Goal: Task Accomplishment & Management: Use online tool/utility

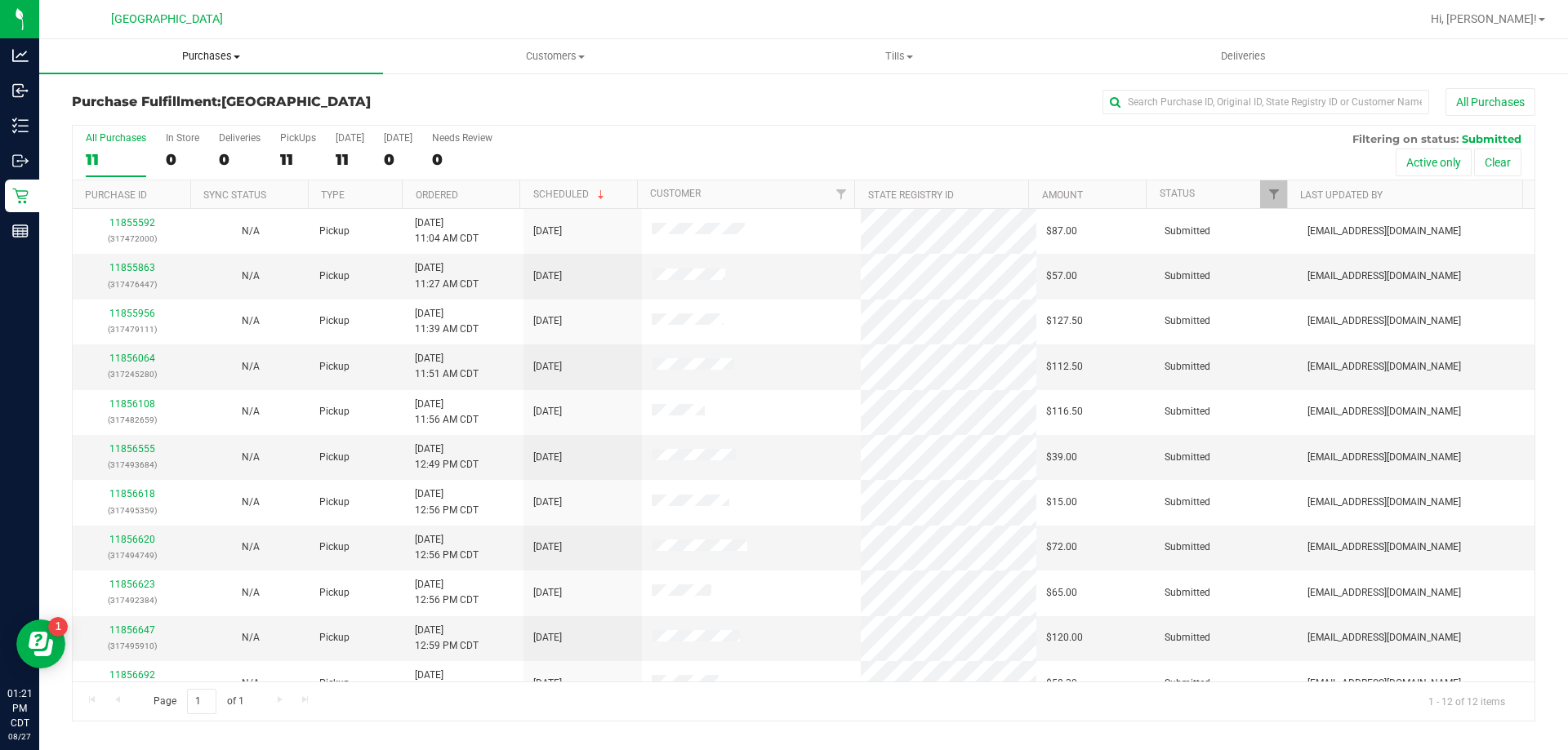
click at [208, 61] on span "Purchases" at bounding box center [211, 57] width 344 height 15
click at [139, 116] on li "Fulfillment" at bounding box center [211, 118] width 344 height 20
click at [474, 199] on th "Ordered" at bounding box center [461, 195] width 117 height 29
click at [122, 273] on link "11855863" at bounding box center [131, 267] width 46 height 11
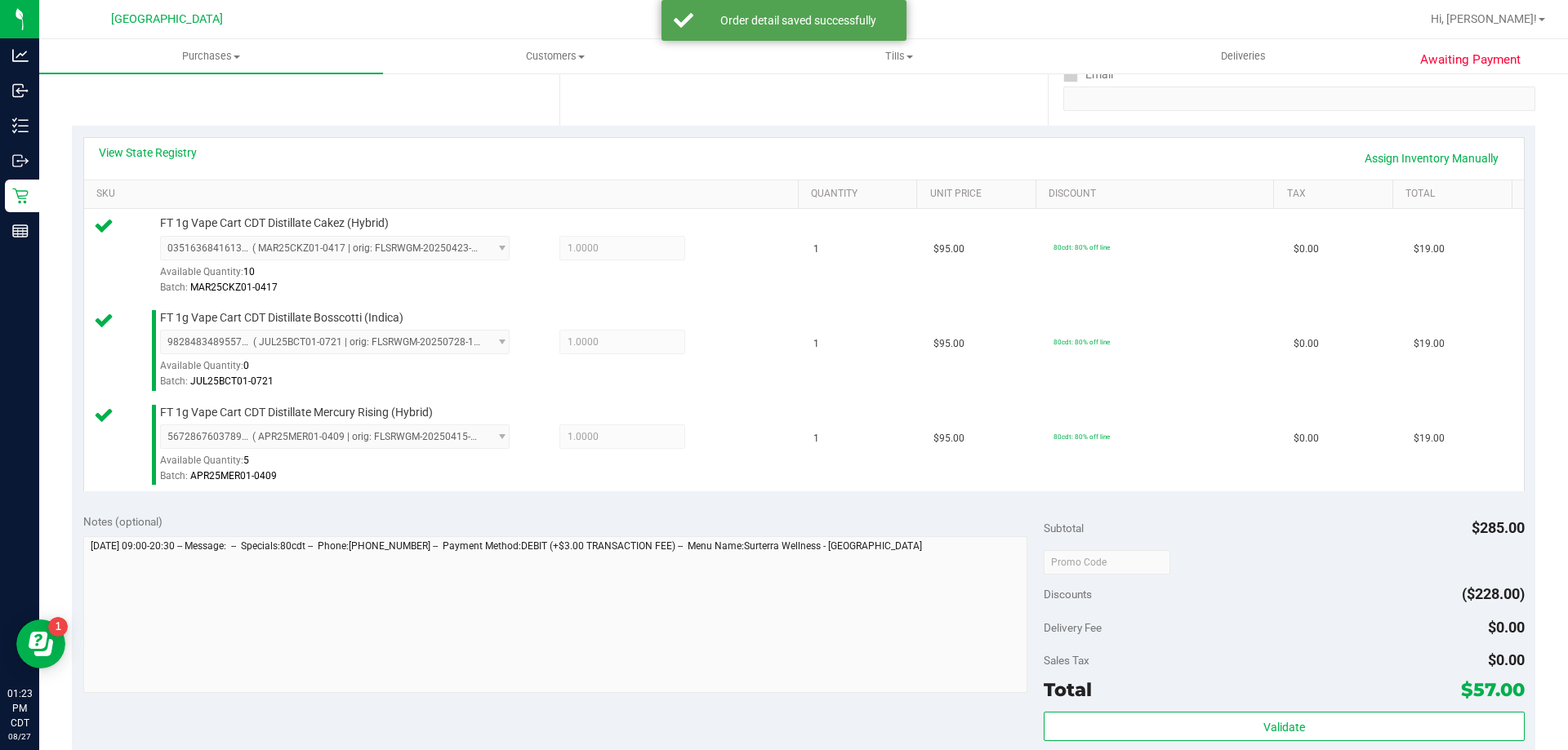
scroll to position [490, 0]
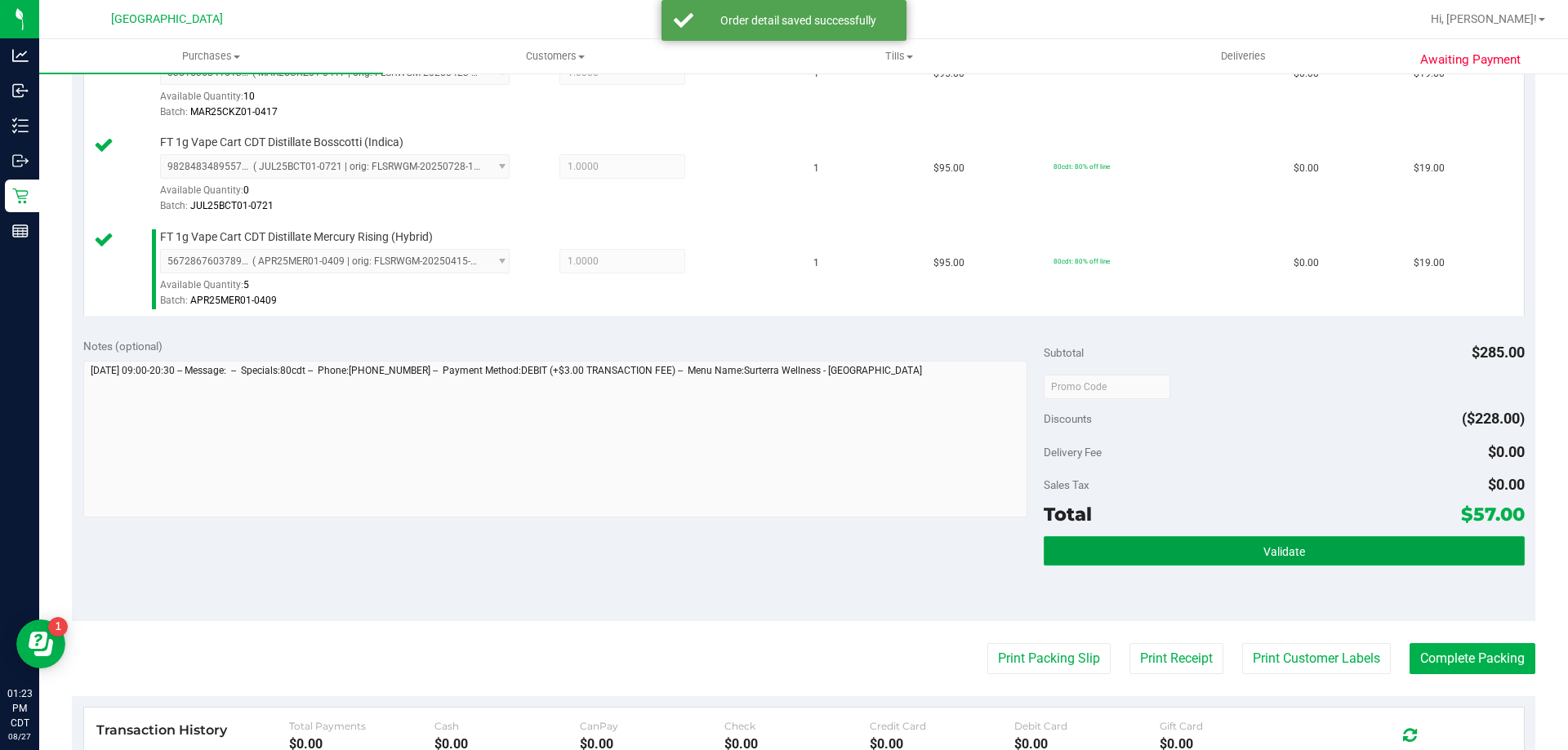
click at [1173, 547] on button "Validate" at bounding box center [1284, 552] width 480 height 30
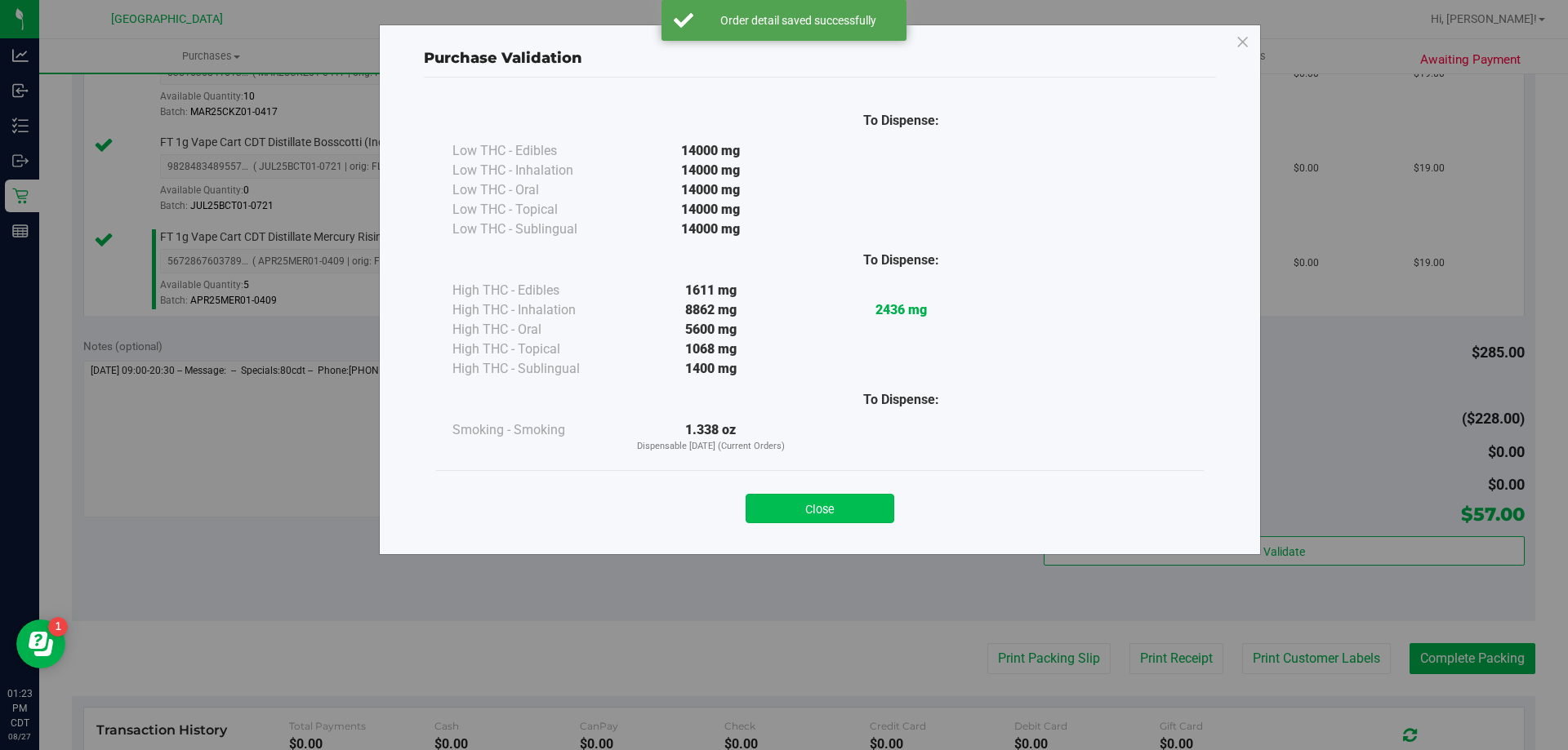
click at [846, 503] on button "Close" at bounding box center [819, 509] width 148 height 30
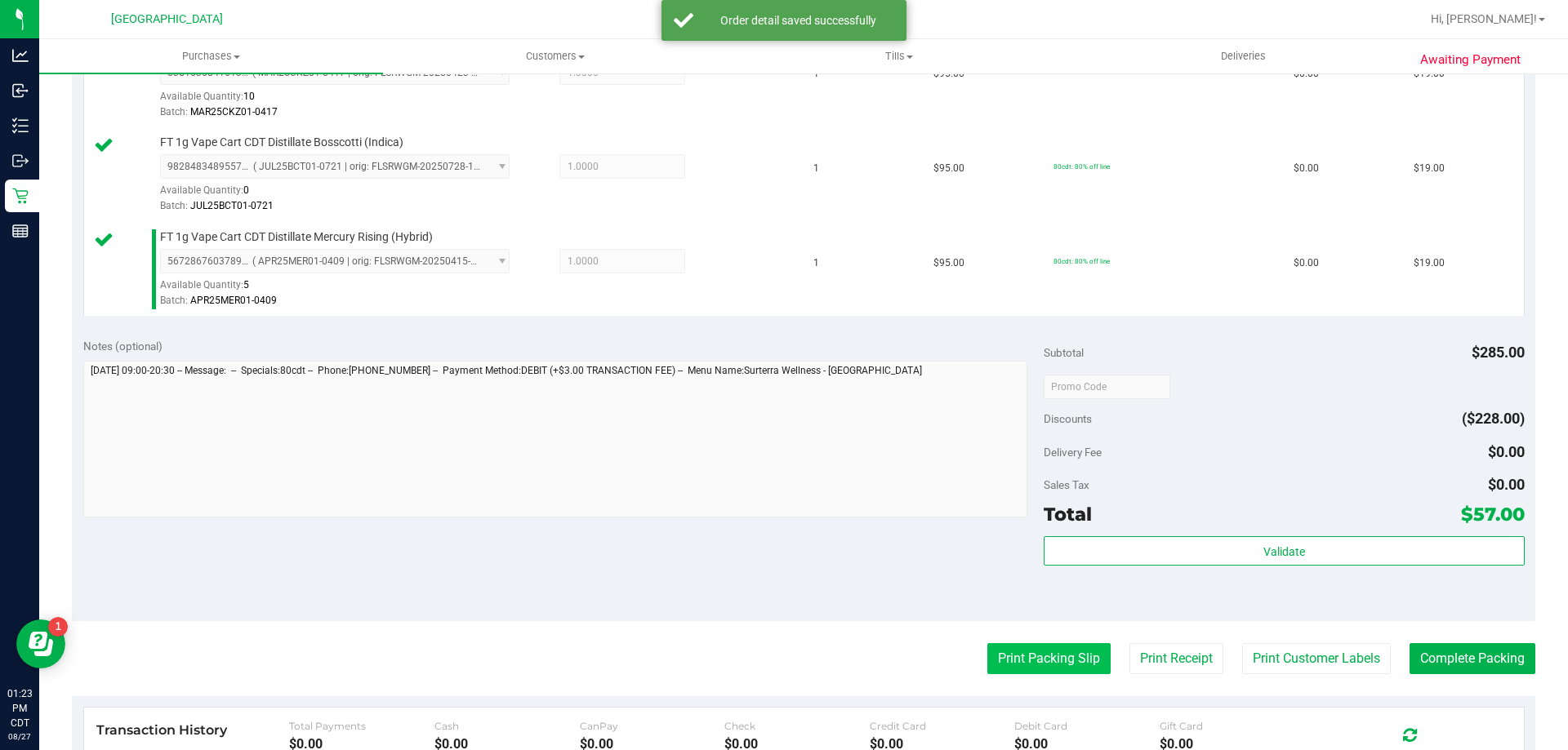
click at [1071, 660] on button "Print Packing Slip" at bounding box center [1049, 658] width 123 height 31
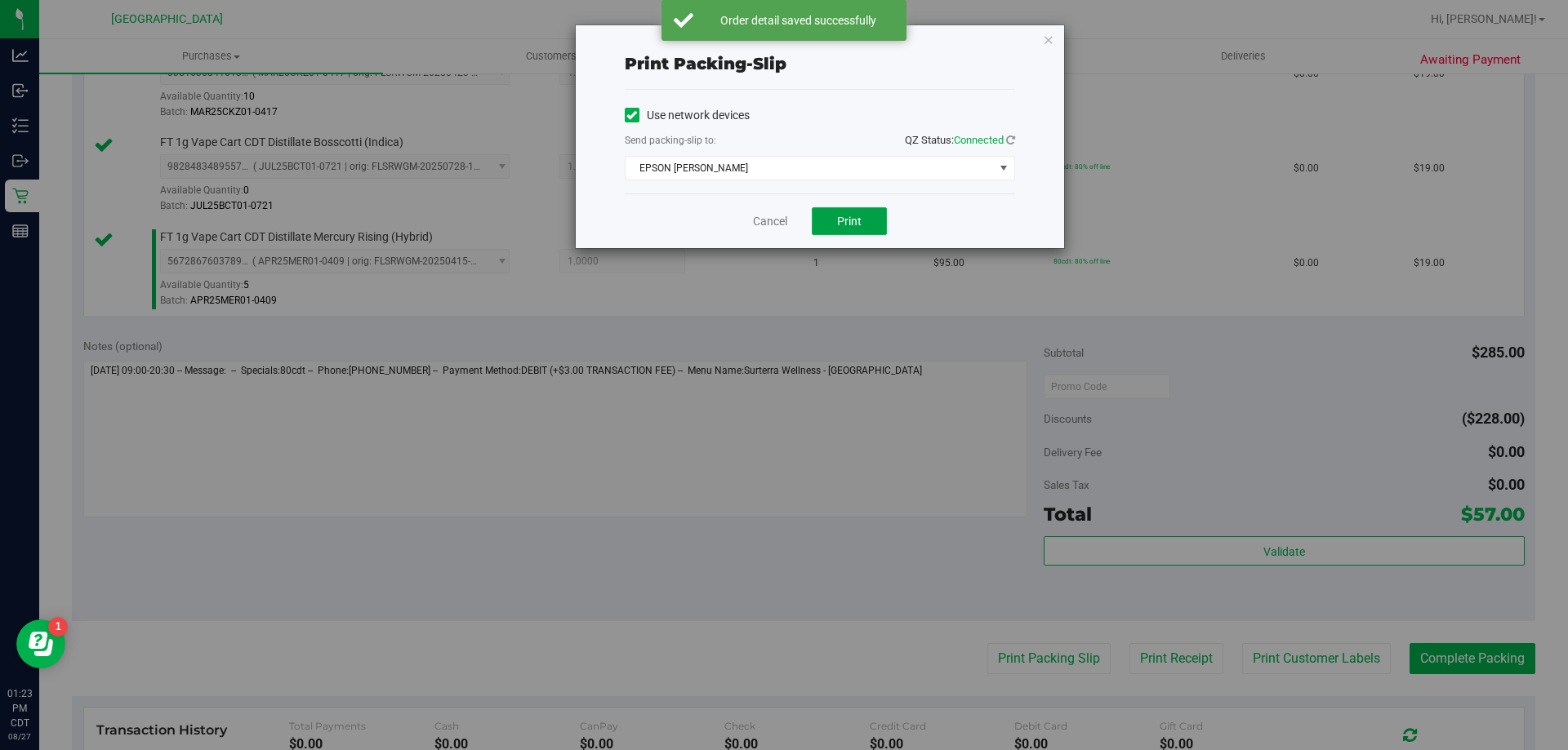
click at [841, 214] on span "Print" at bounding box center [849, 221] width 24 height 13
click at [769, 233] on div "Cancel Print" at bounding box center [819, 221] width 391 height 55
click at [771, 224] on link "Cancel" at bounding box center [770, 222] width 34 height 17
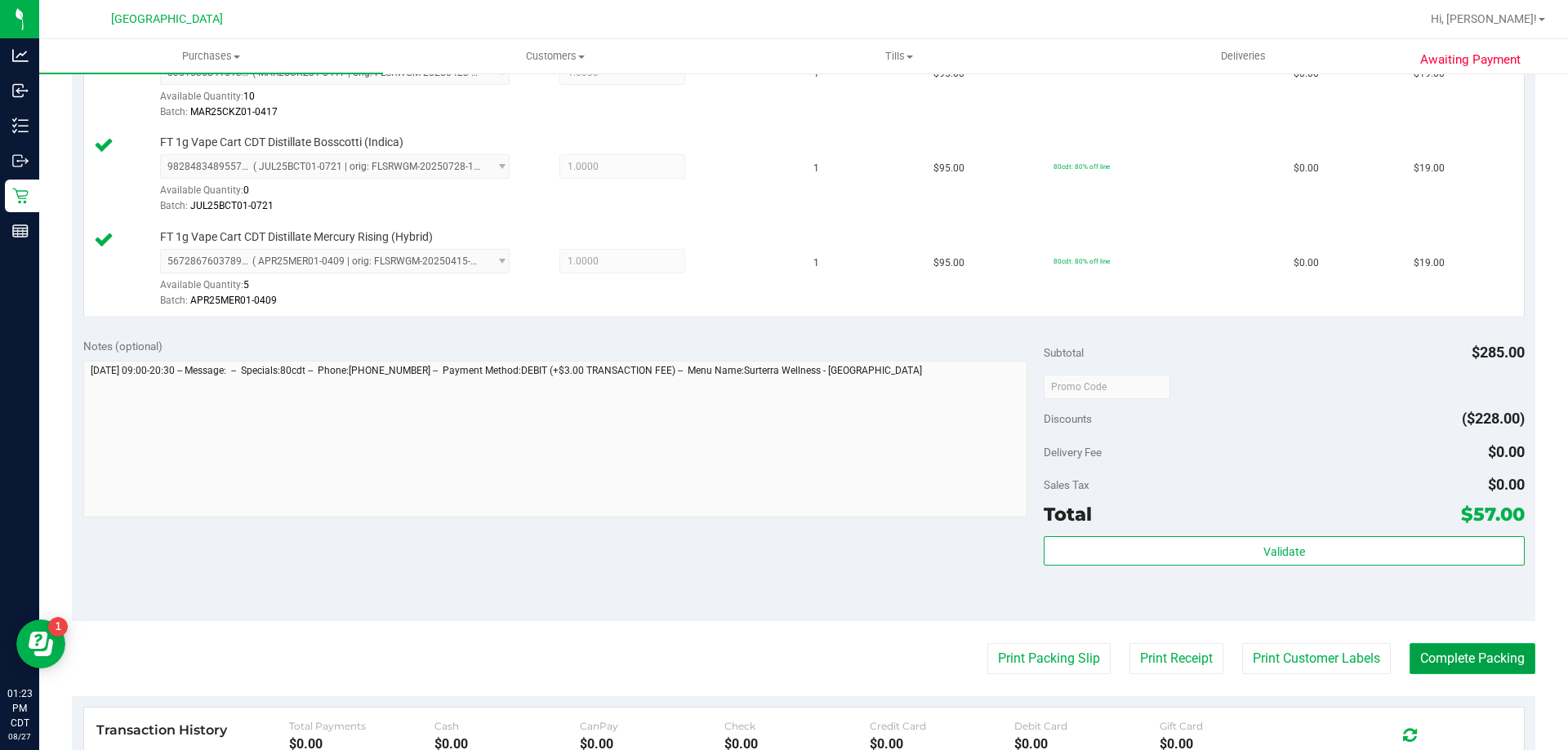
click at [1458, 668] on button "Complete Packing" at bounding box center [1472, 658] width 126 height 31
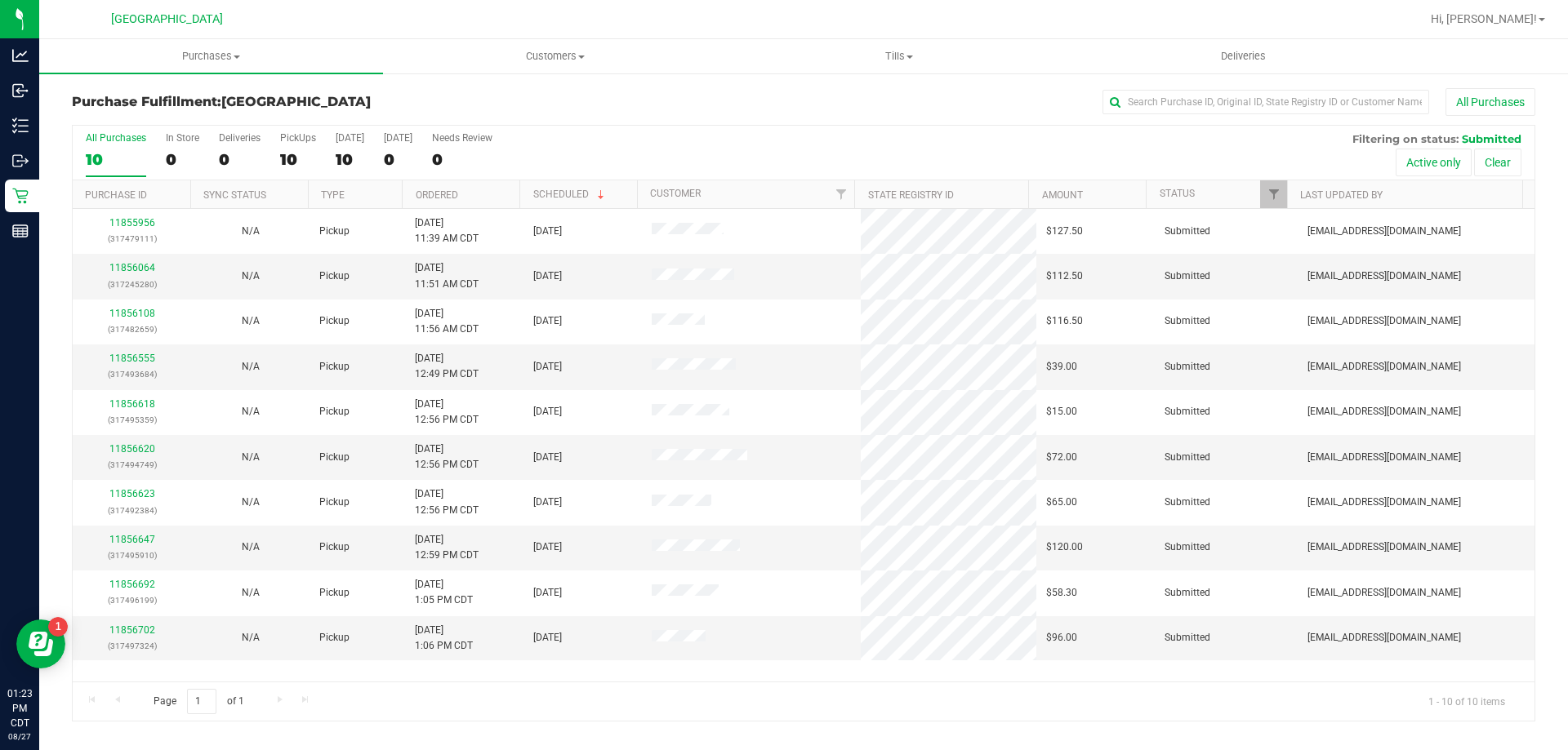
click at [497, 193] on th "Ordered" at bounding box center [461, 195] width 117 height 29
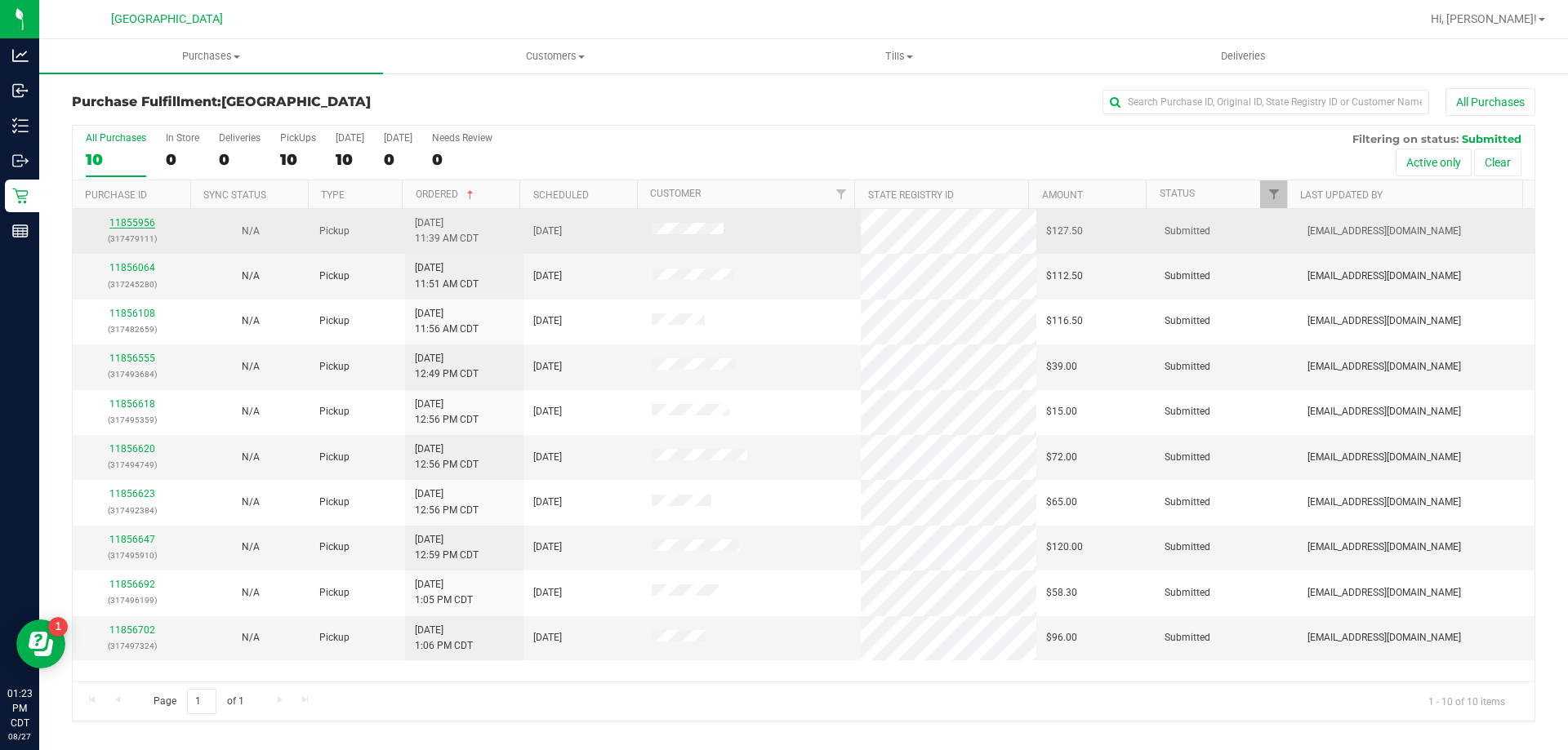
click at [132, 227] on link "11855956" at bounding box center [131, 223] width 46 height 11
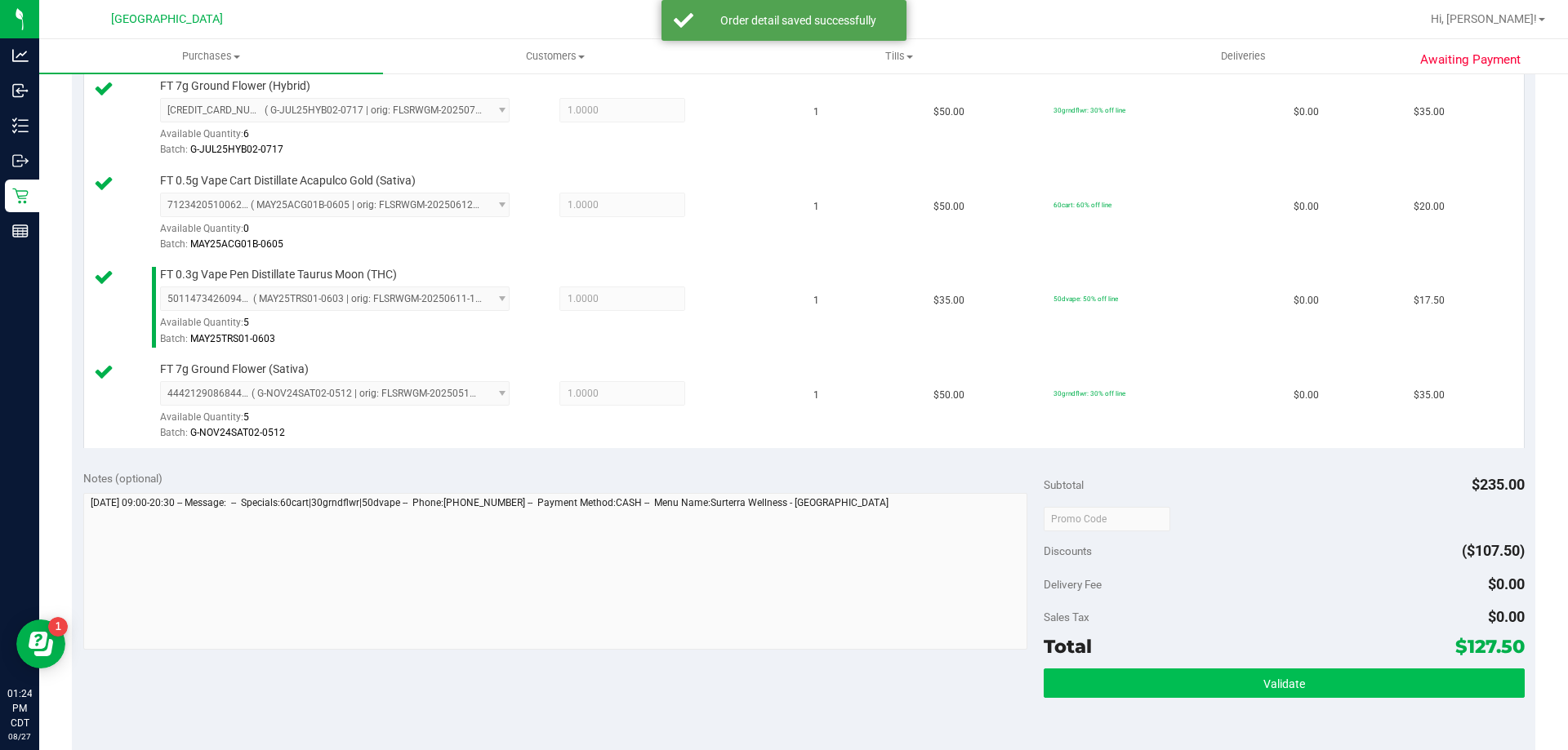
scroll to position [571, 0]
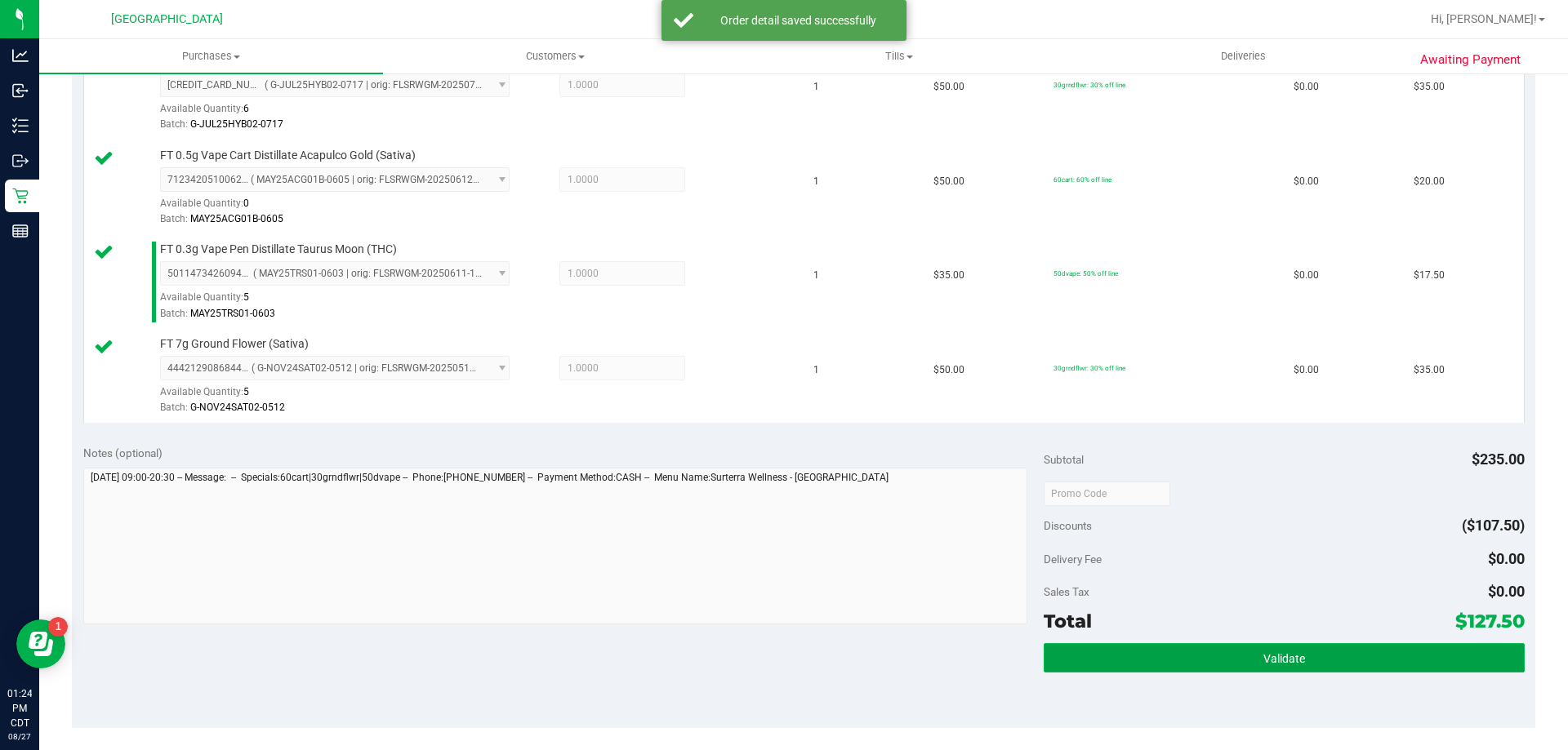
click at [1204, 649] on button "Validate" at bounding box center [1284, 658] width 480 height 30
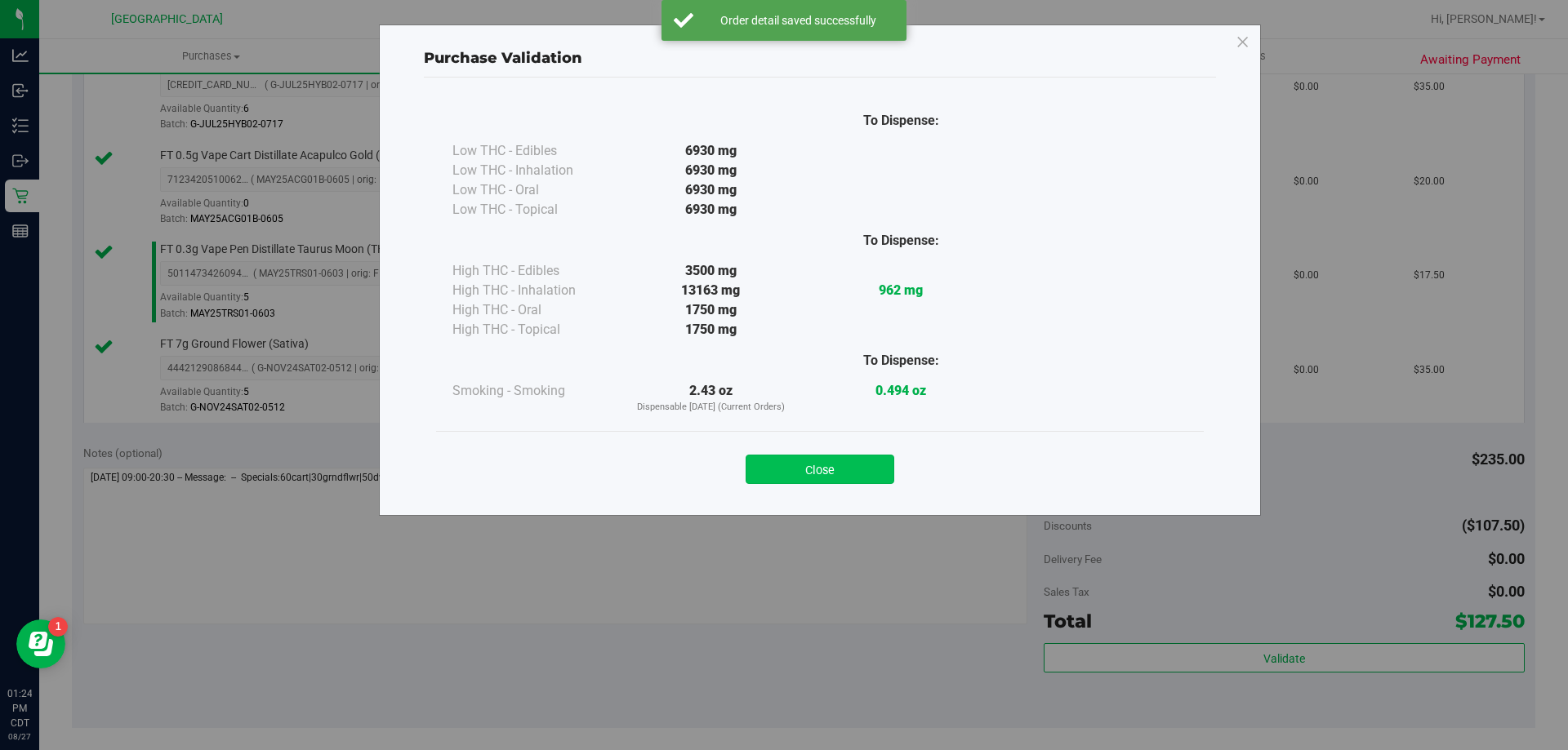
click at [834, 465] on button "Close" at bounding box center [819, 470] width 148 height 30
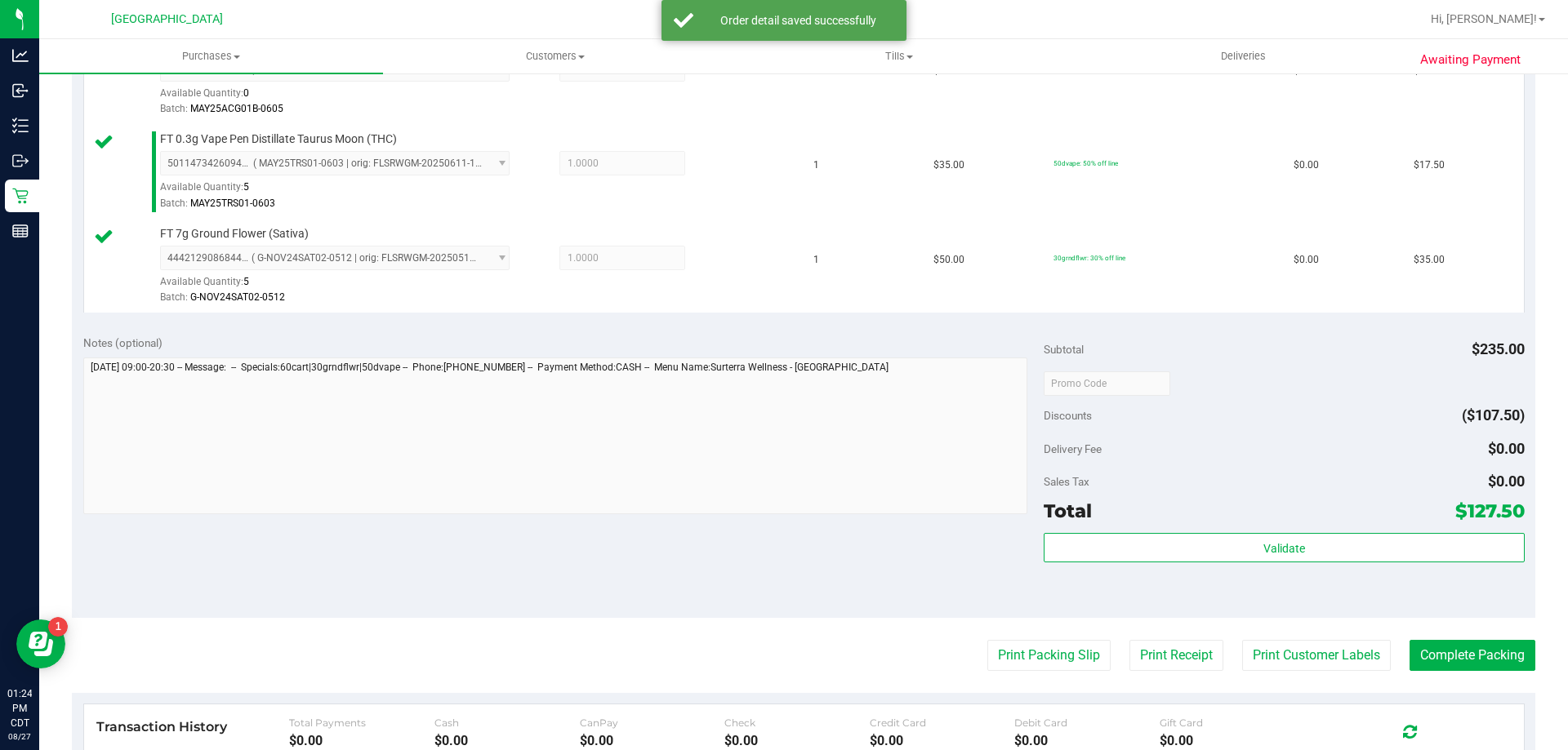
scroll to position [816, 0]
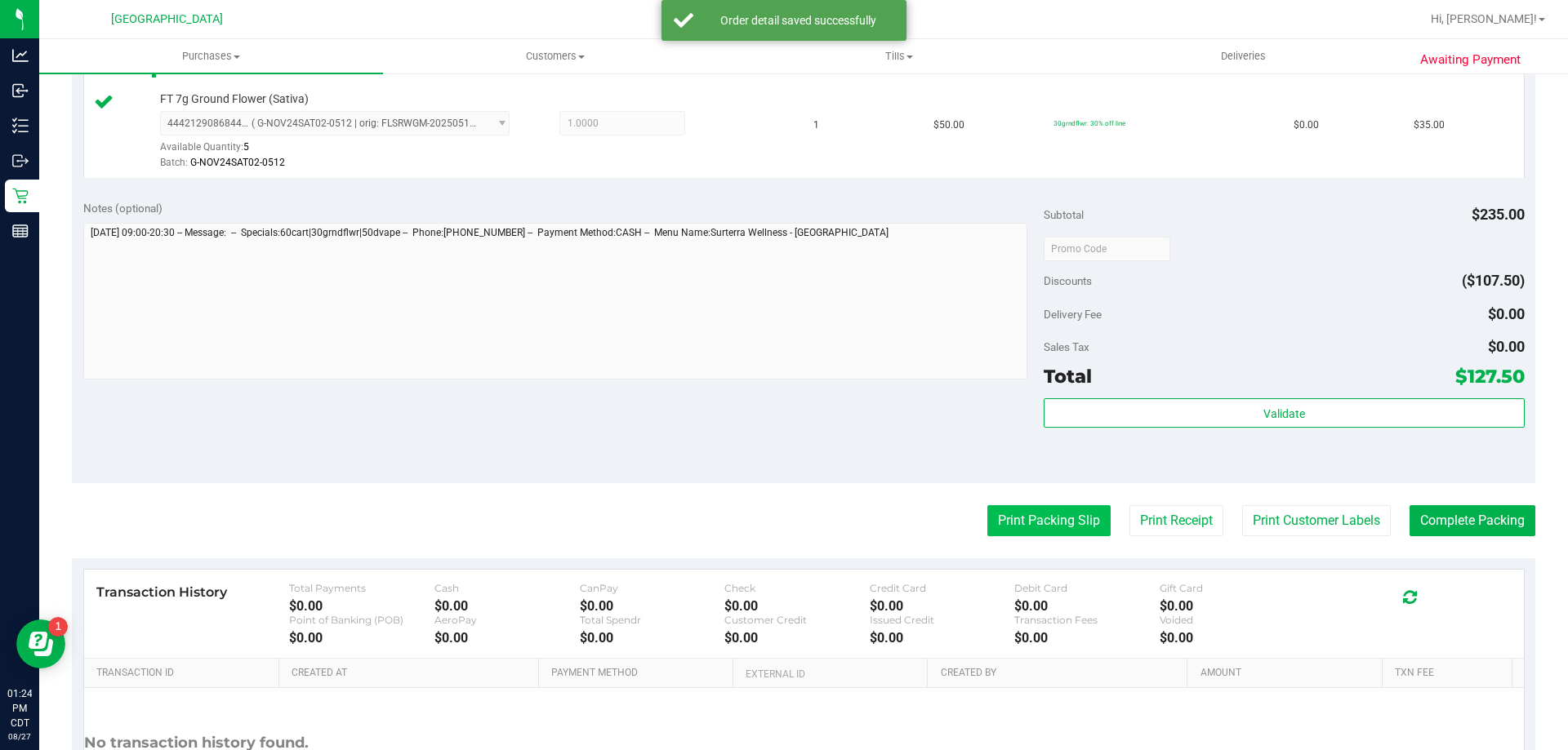
click at [1035, 524] on button "Print Packing Slip" at bounding box center [1049, 520] width 123 height 31
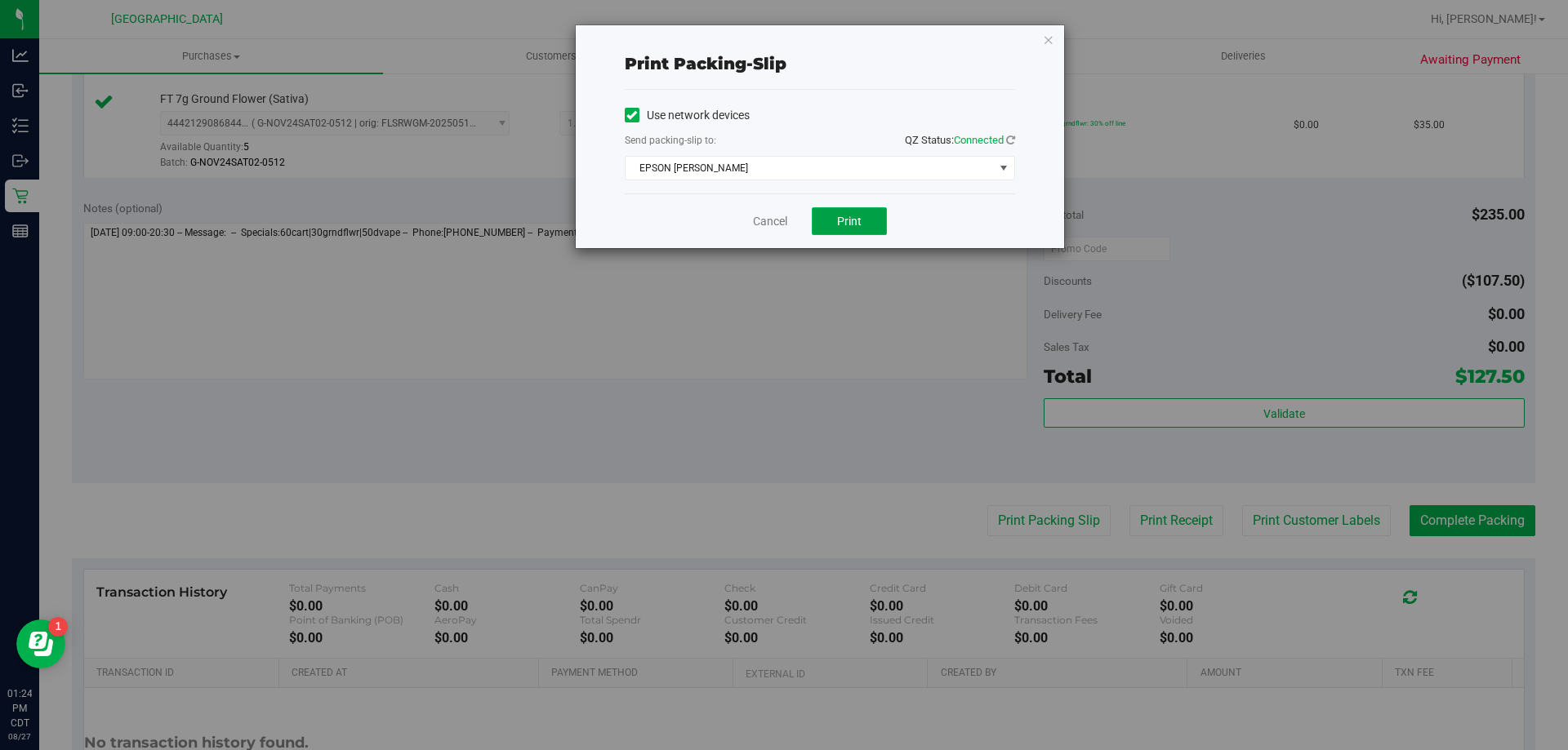
click at [852, 225] on span "Print" at bounding box center [849, 221] width 24 height 13
click at [772, 227] on link "Cancel" at bounding box center [770, 222] width 34 height 17
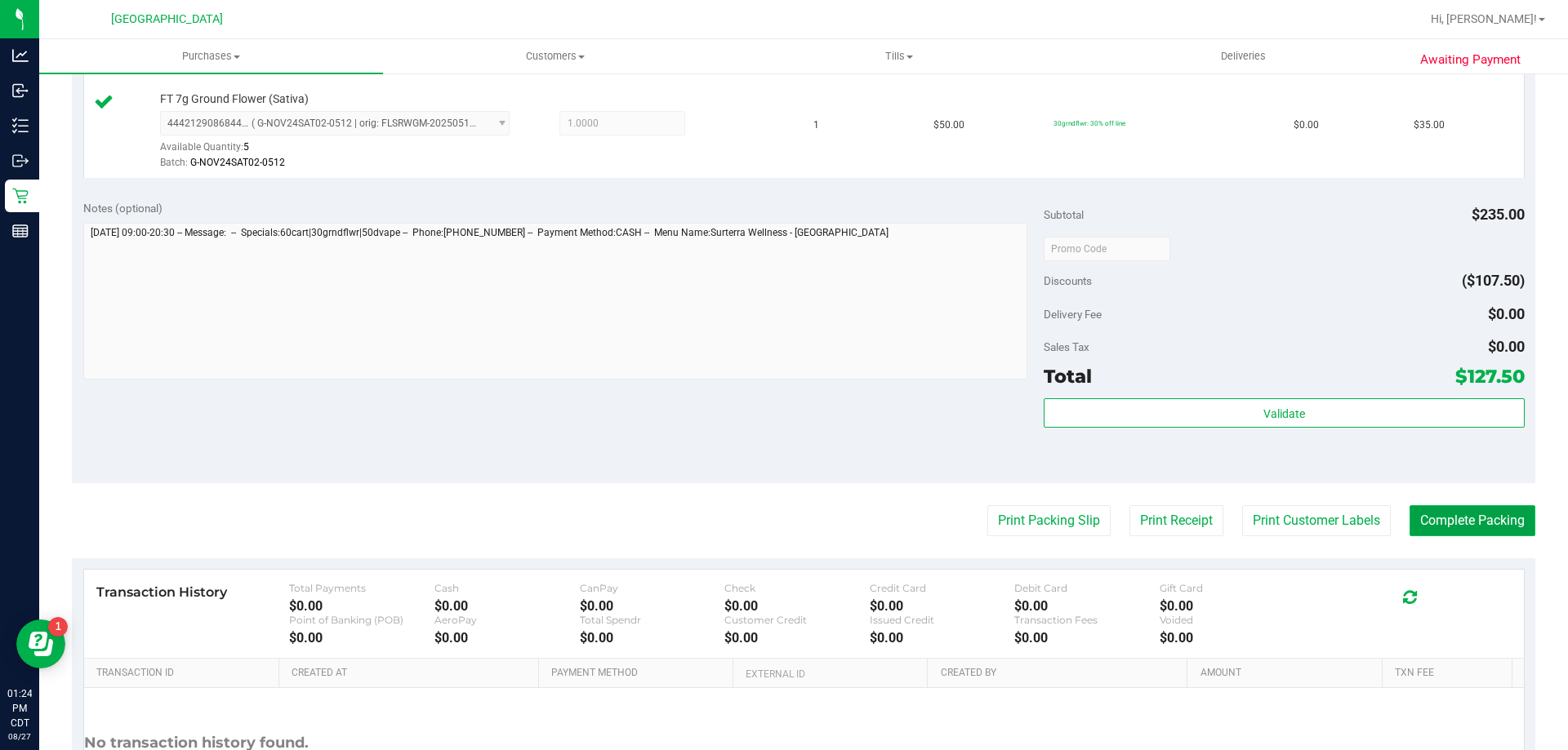
click at [1427, 515] on button "Complete Packing" at bounding box center [1472, 520] width 126 height 31
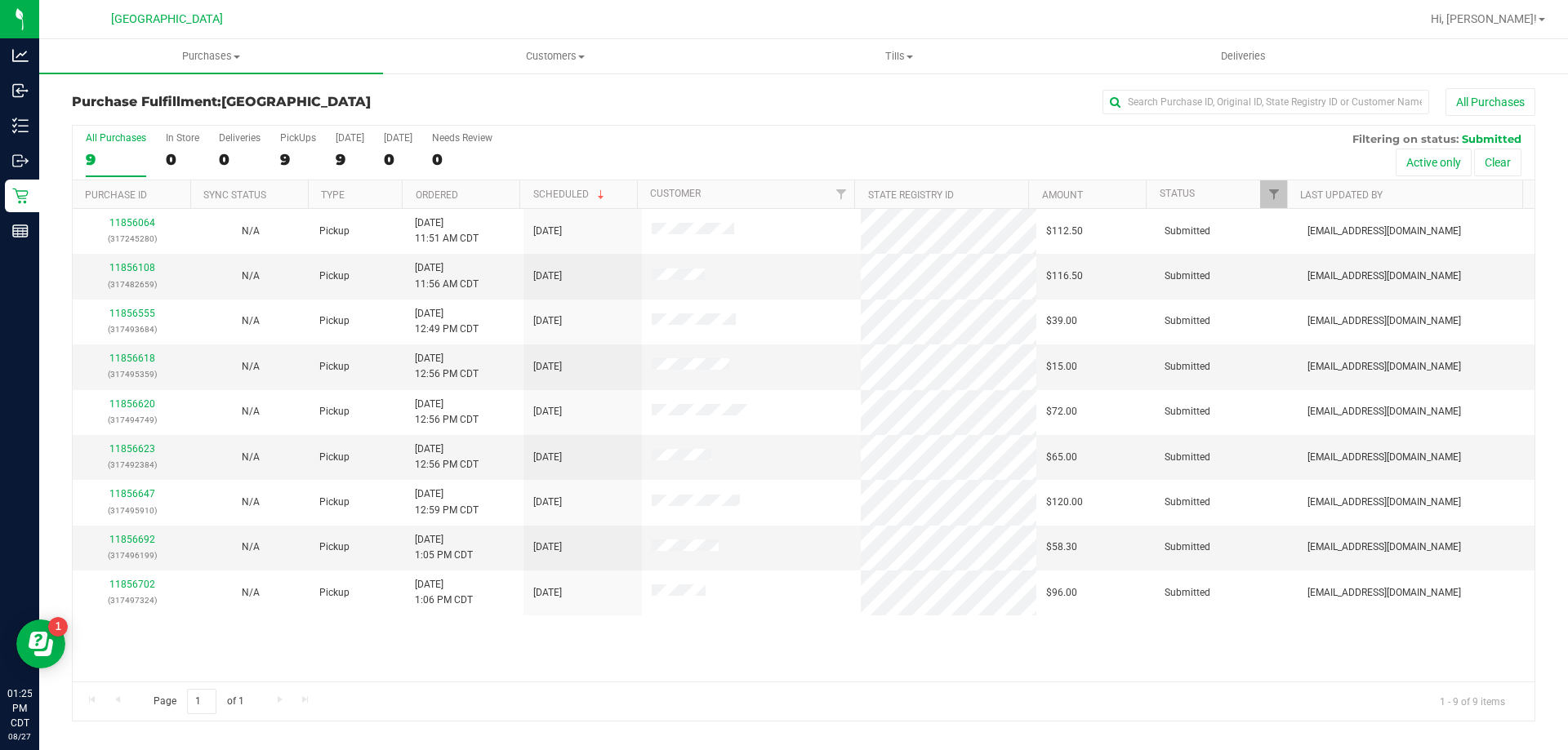
click at [491, 197] on th "Ordered" at bounding box center [461, 195] width 117 height 29
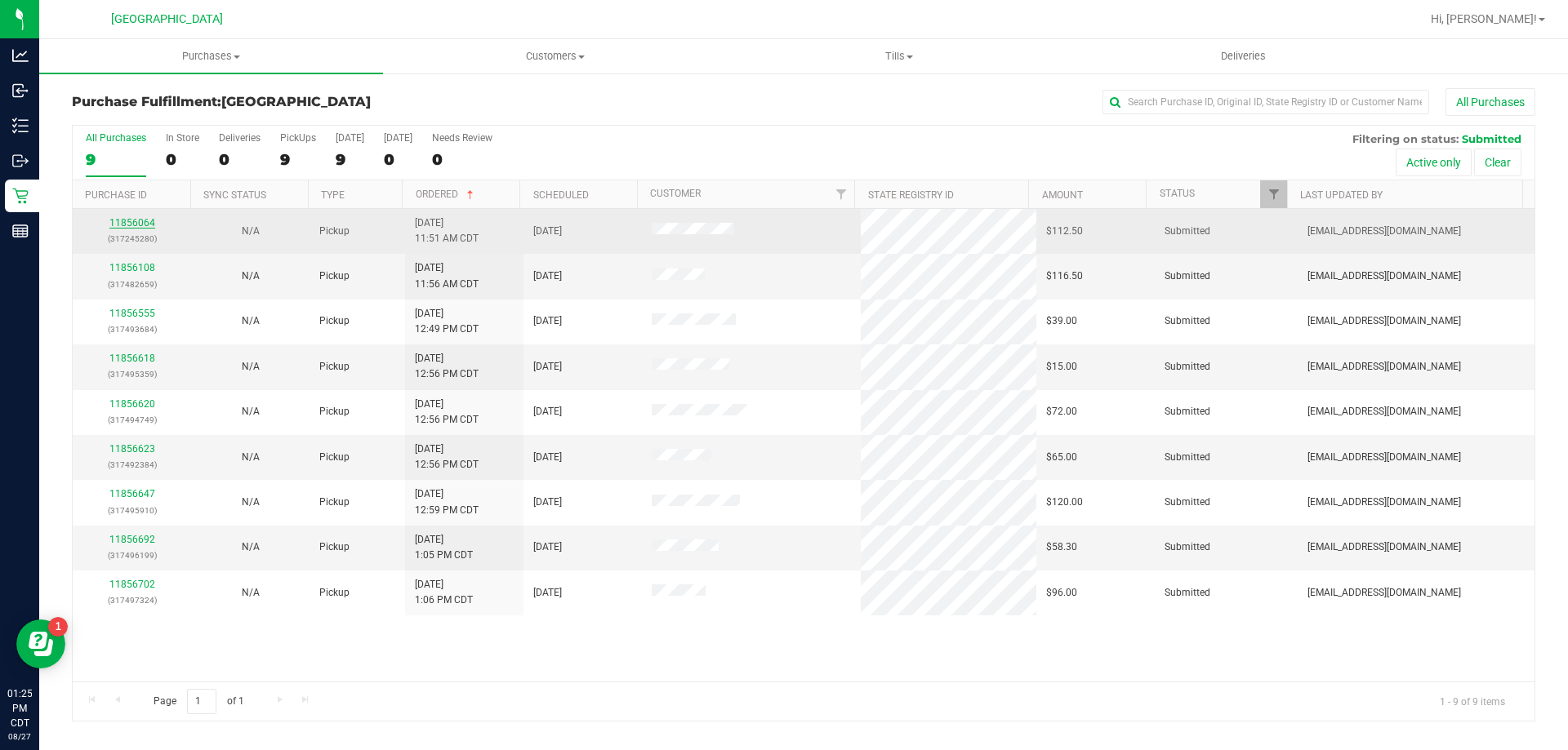
click at [135, 218] on link "11856064" at bounding box center [131, 223] width 46 height 11
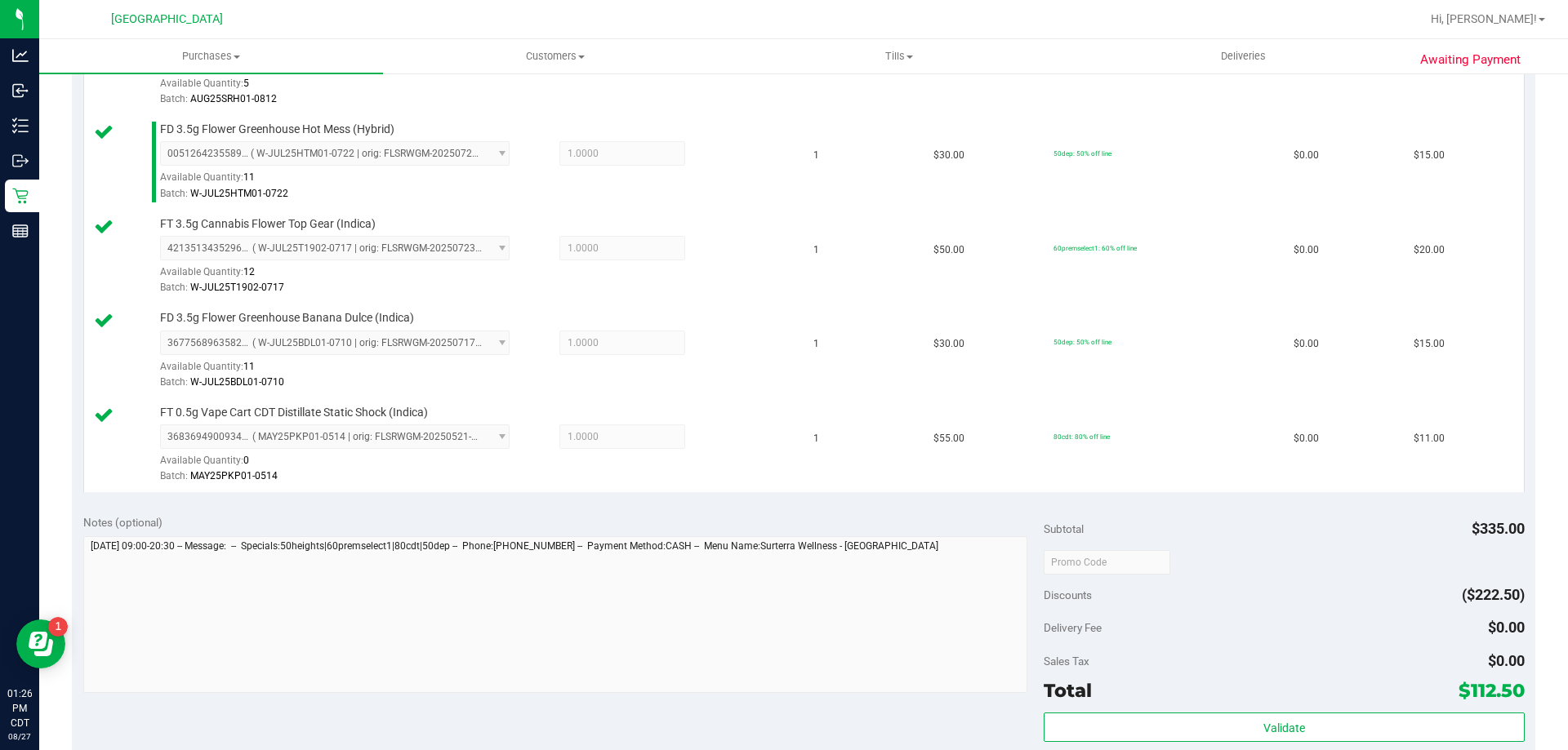
scroll to position [816, 0]
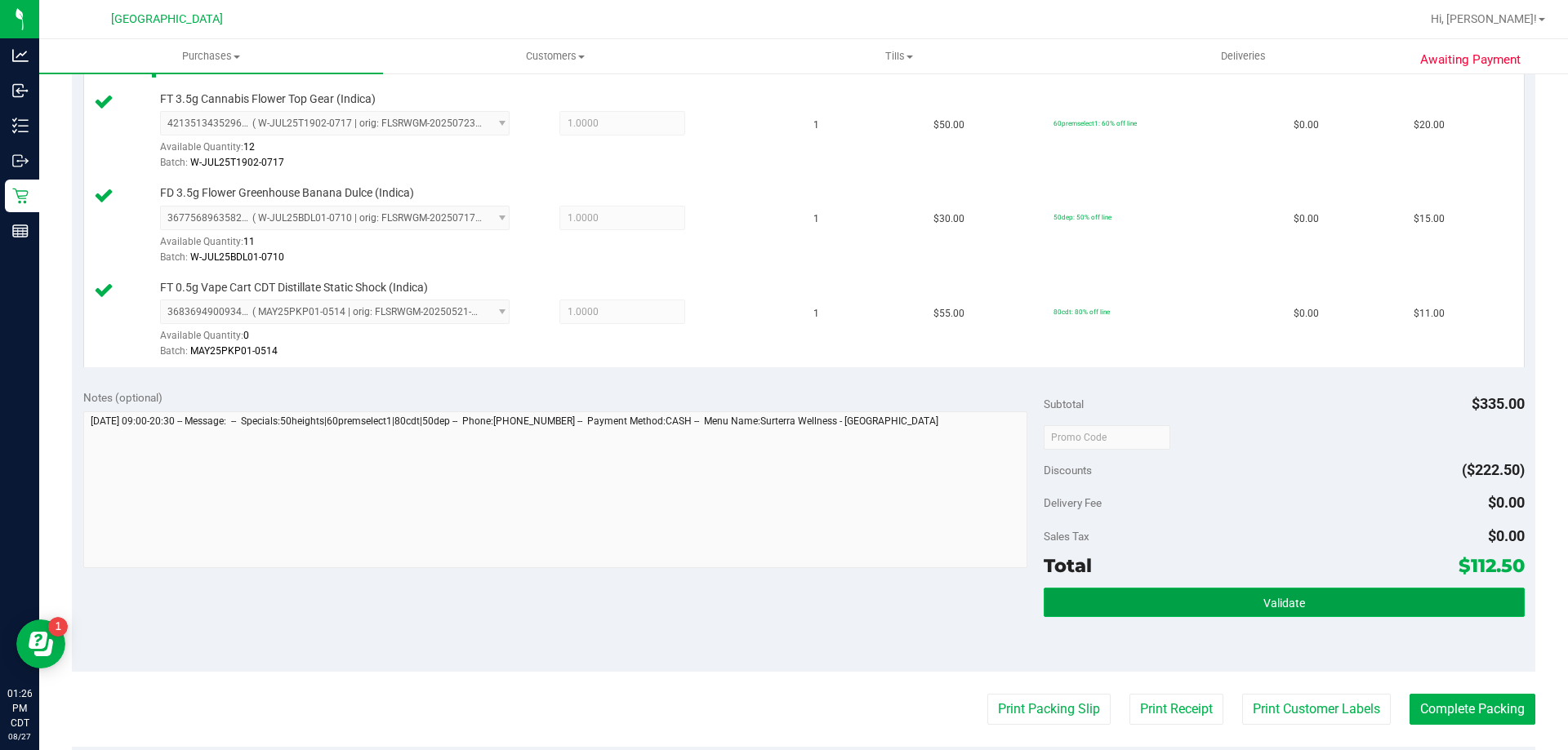
click at [1158, 598] on button "Validate" at bounding box center [1284, 603] width 480 height 30
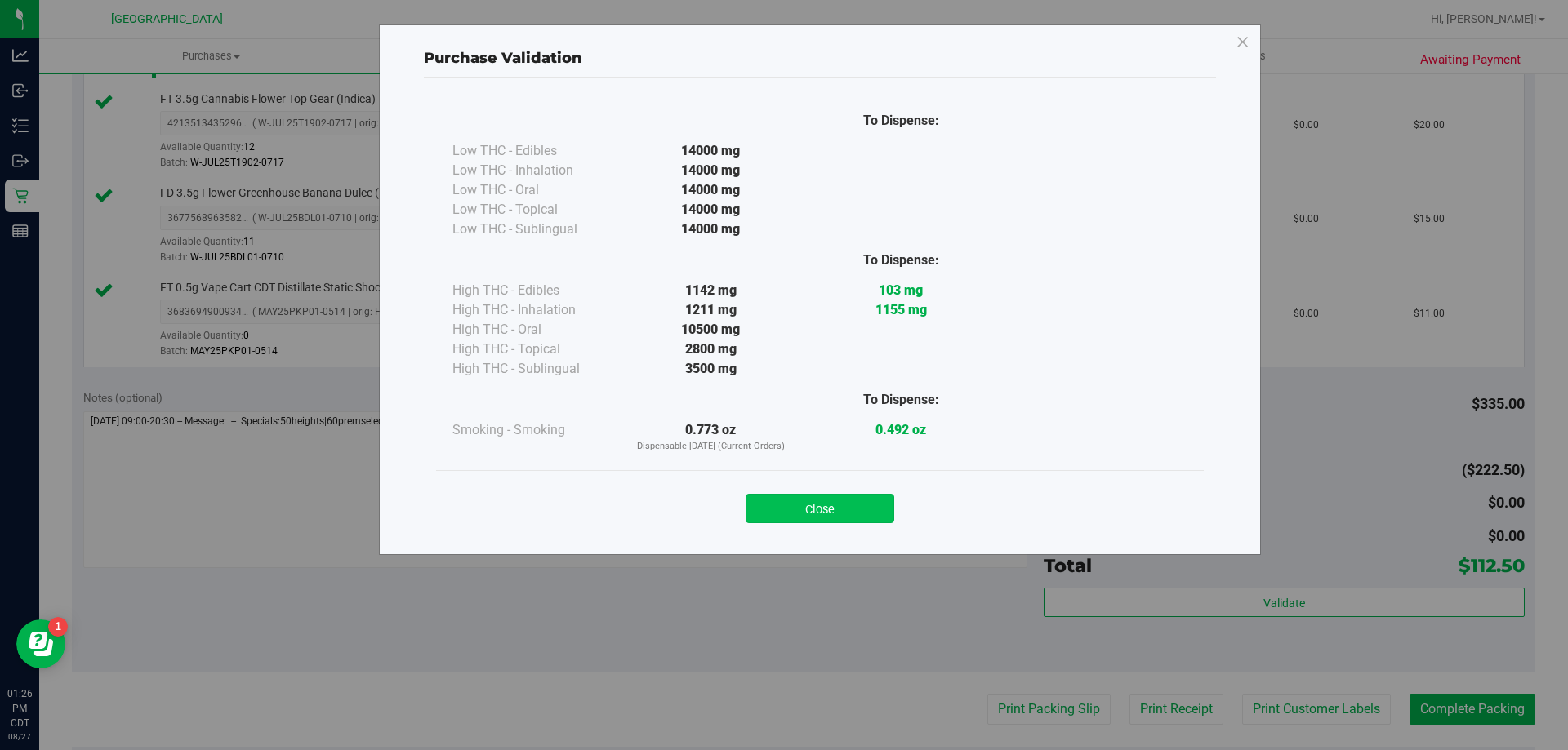
click at [809, 511] on button "Close" at bounding box center [819, 509] width 148 height 30
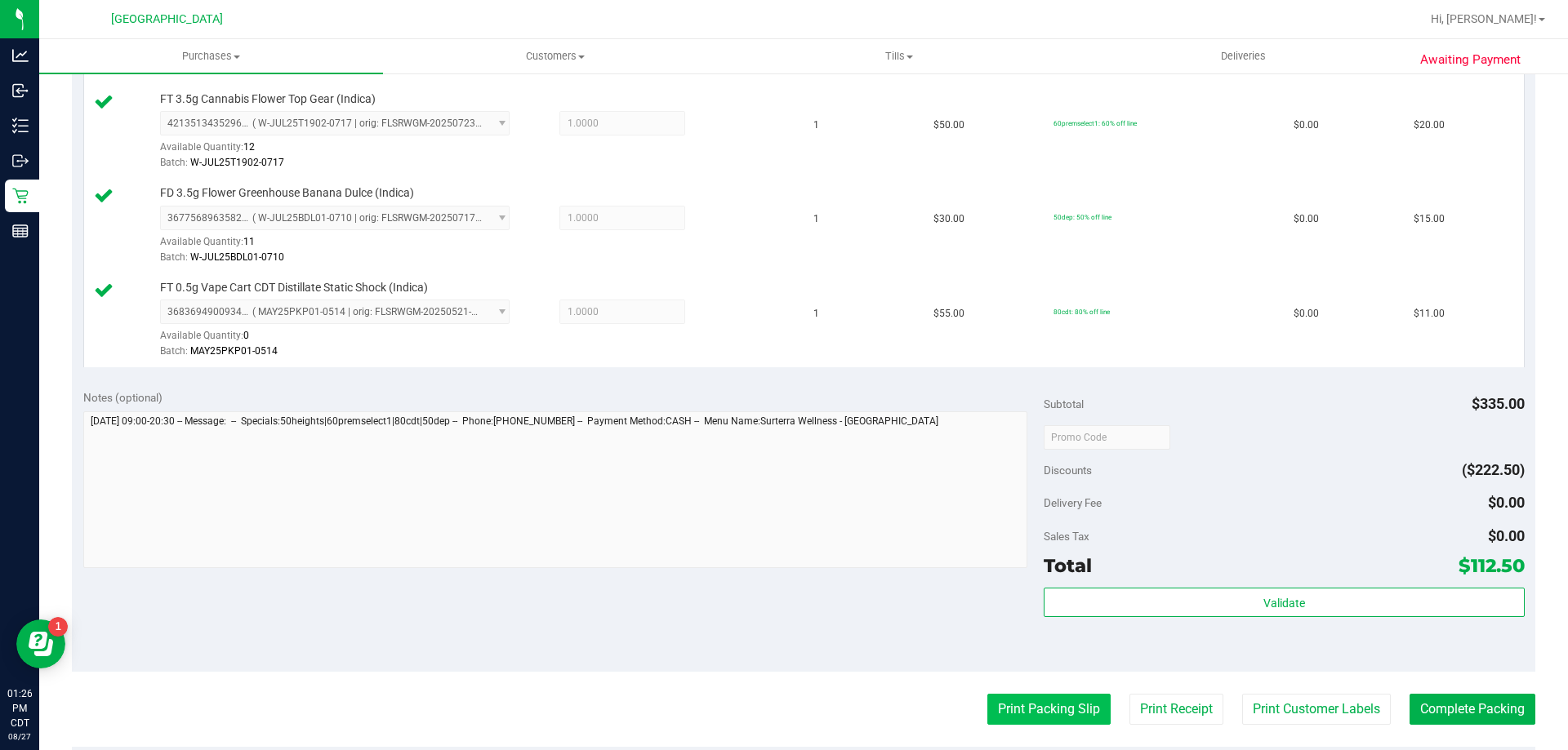
click at [1059, 710] on button "Print Packing Slip" at bounding box center [1049, 709] width 123 height 31
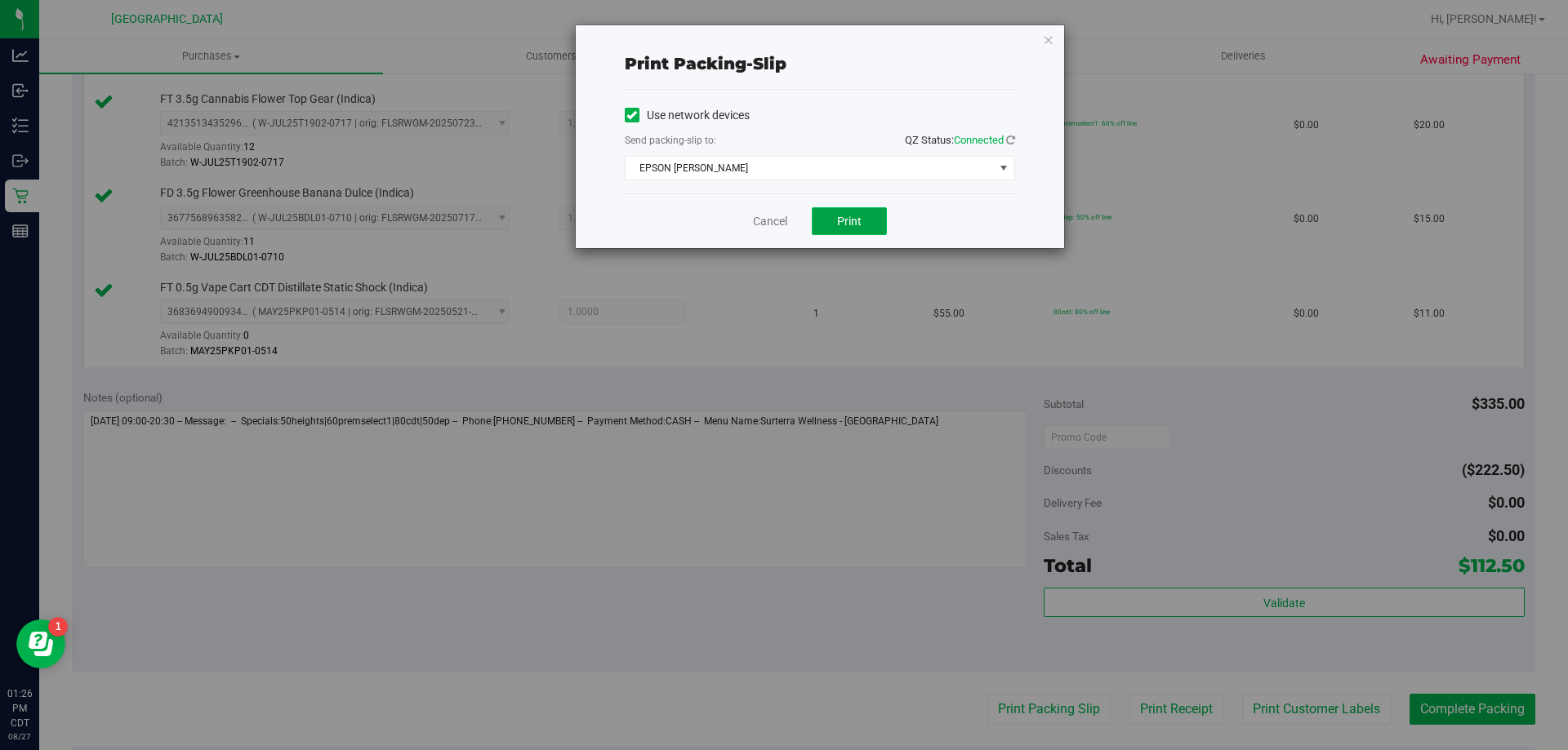
click at [841, 214] on span "Print" at bounding box center [849, 221] width 24 height 13
click at [782, 223] on link "Cancel" at bounding box center [770, 222] width 34 height 17
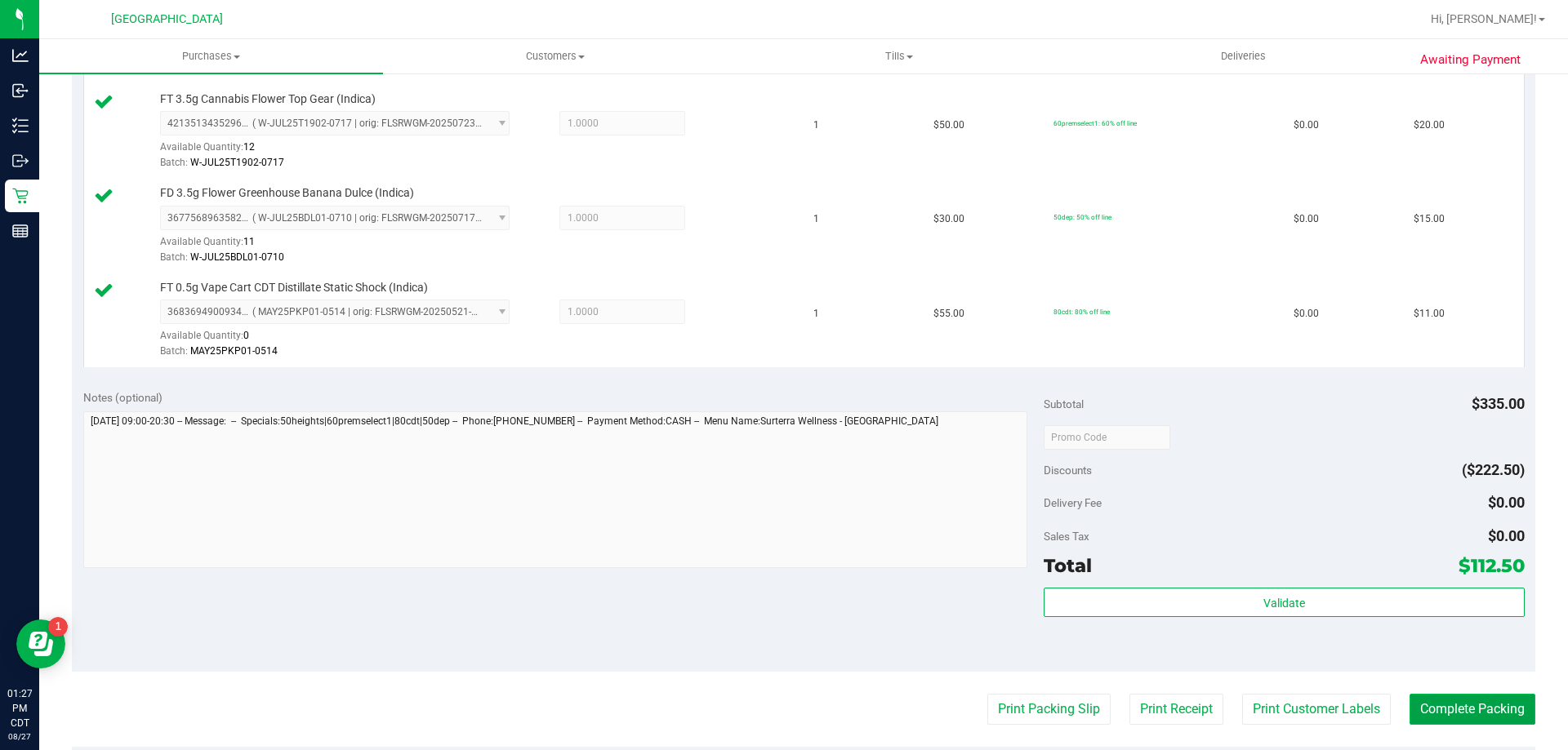
click at [1464, 705] on button "Complete Packing" at bounding box center [1472, 709] width 126 height 31
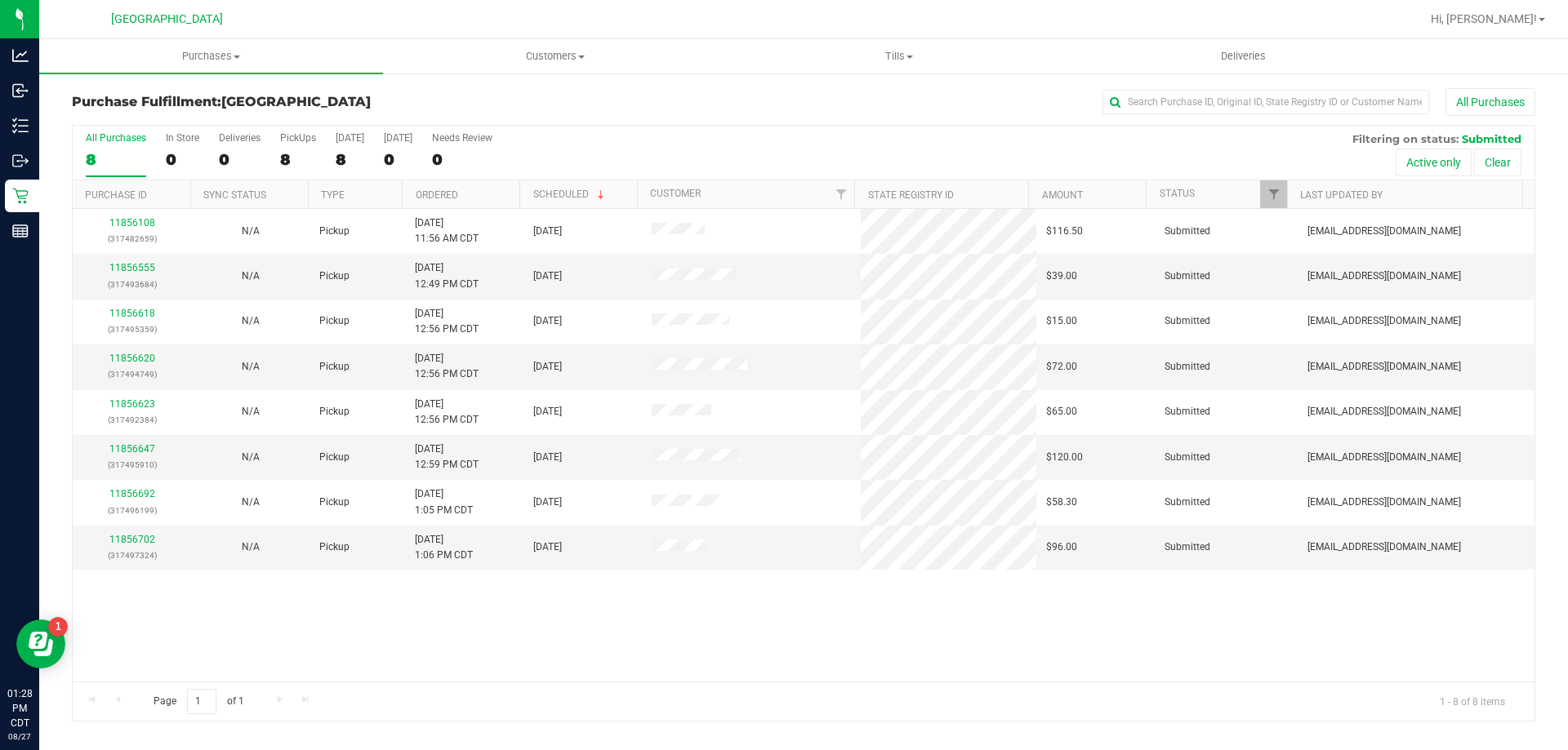
click at [484, 205] on th "Ordered" at bounding box center [461, 195] width 117 height 29
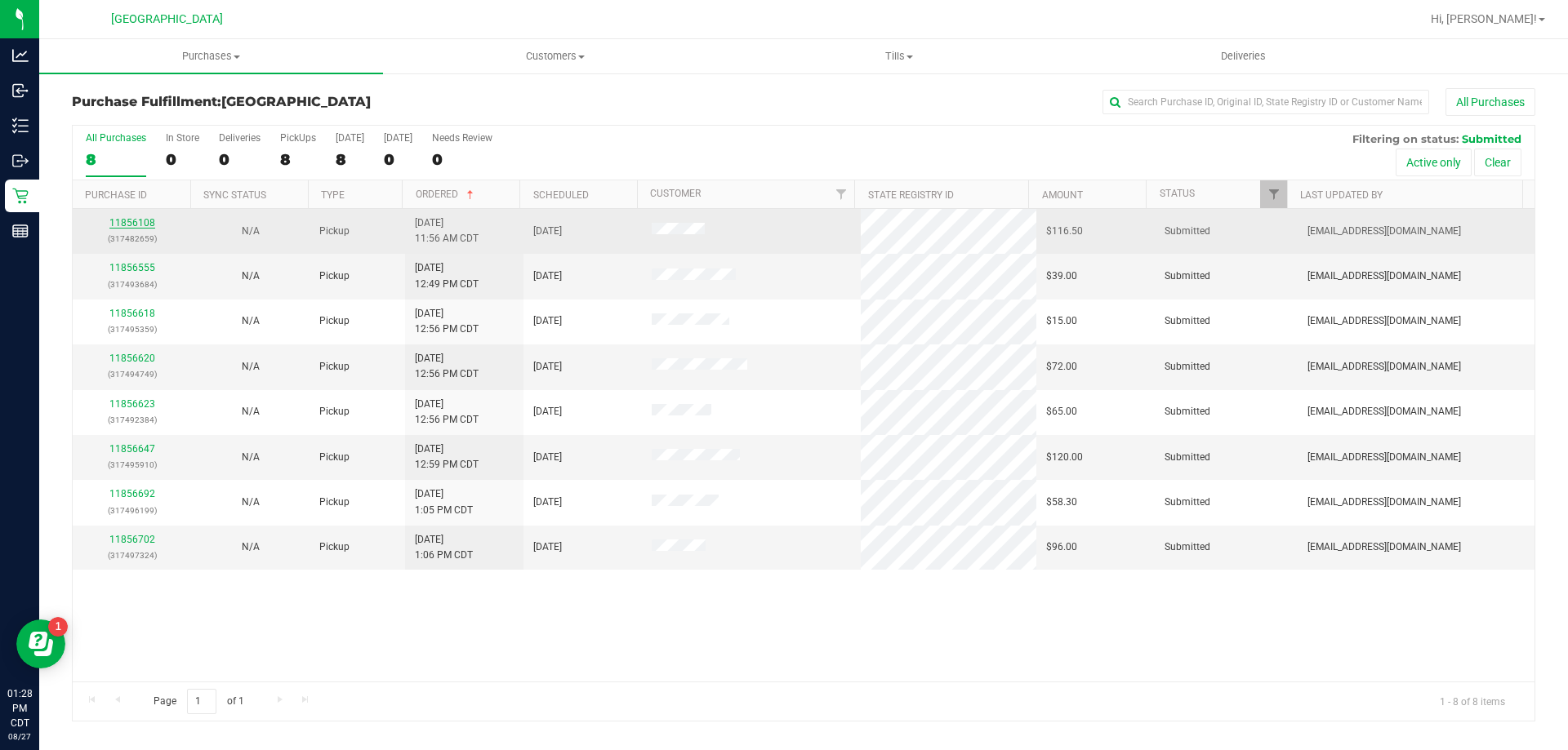
click at [135, 223] on link "11856108" at bounding box center [131, 223] width 46 height 11
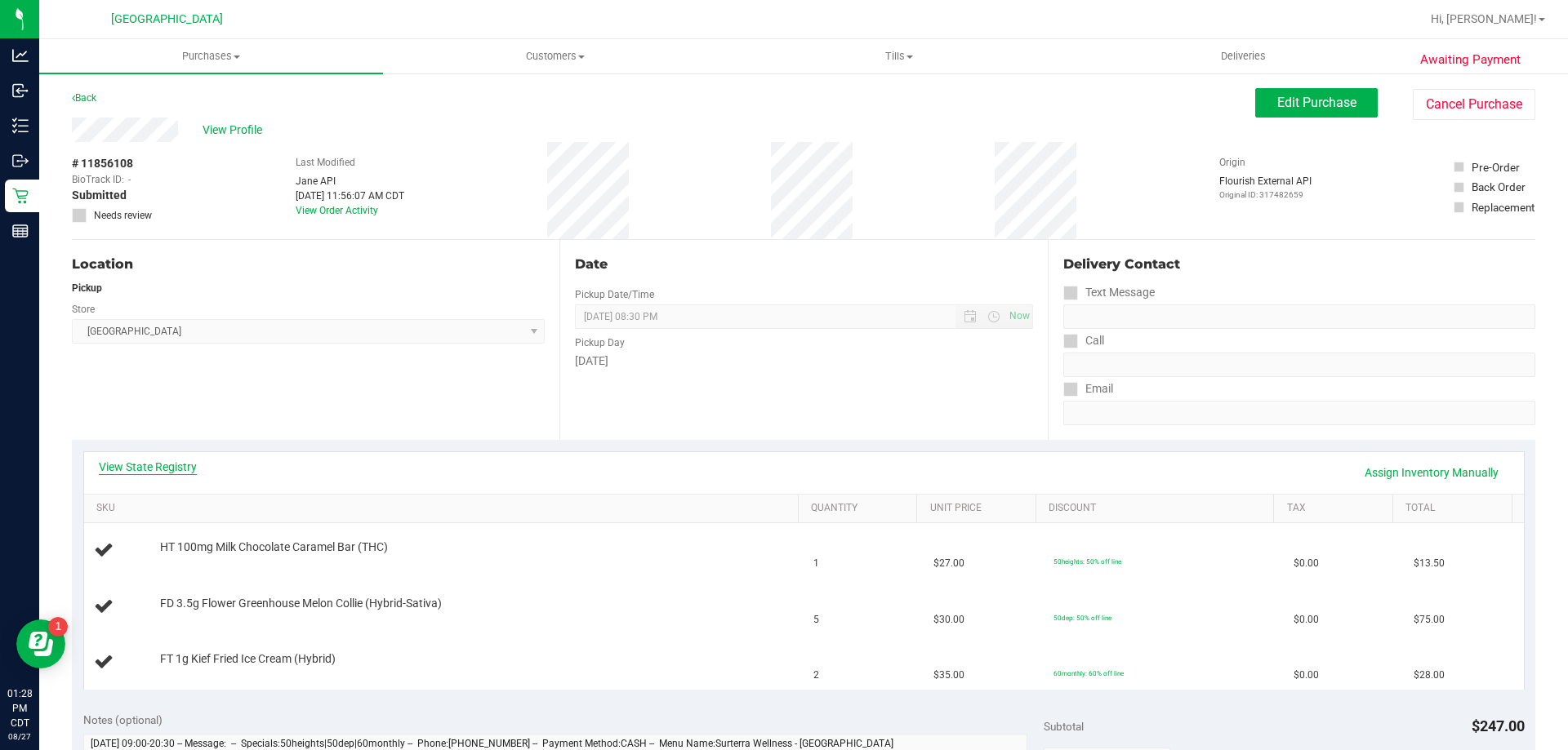
click at [191, 469] on link "View State Registry" at bounding box center [147, 467] width 98 height 17
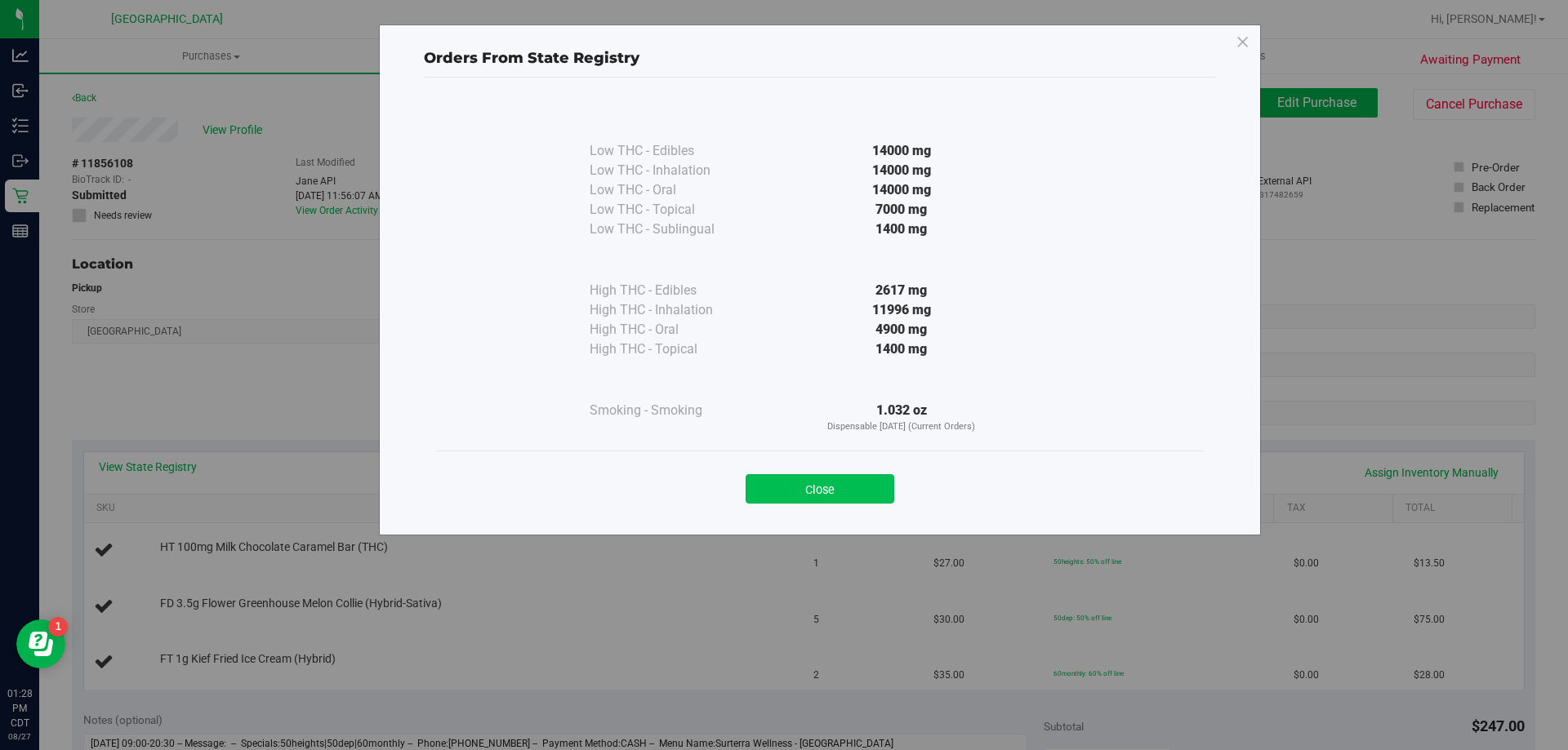
click at [791, 485] on button "Close" at bounding box center [819, 489] width 148 height 30
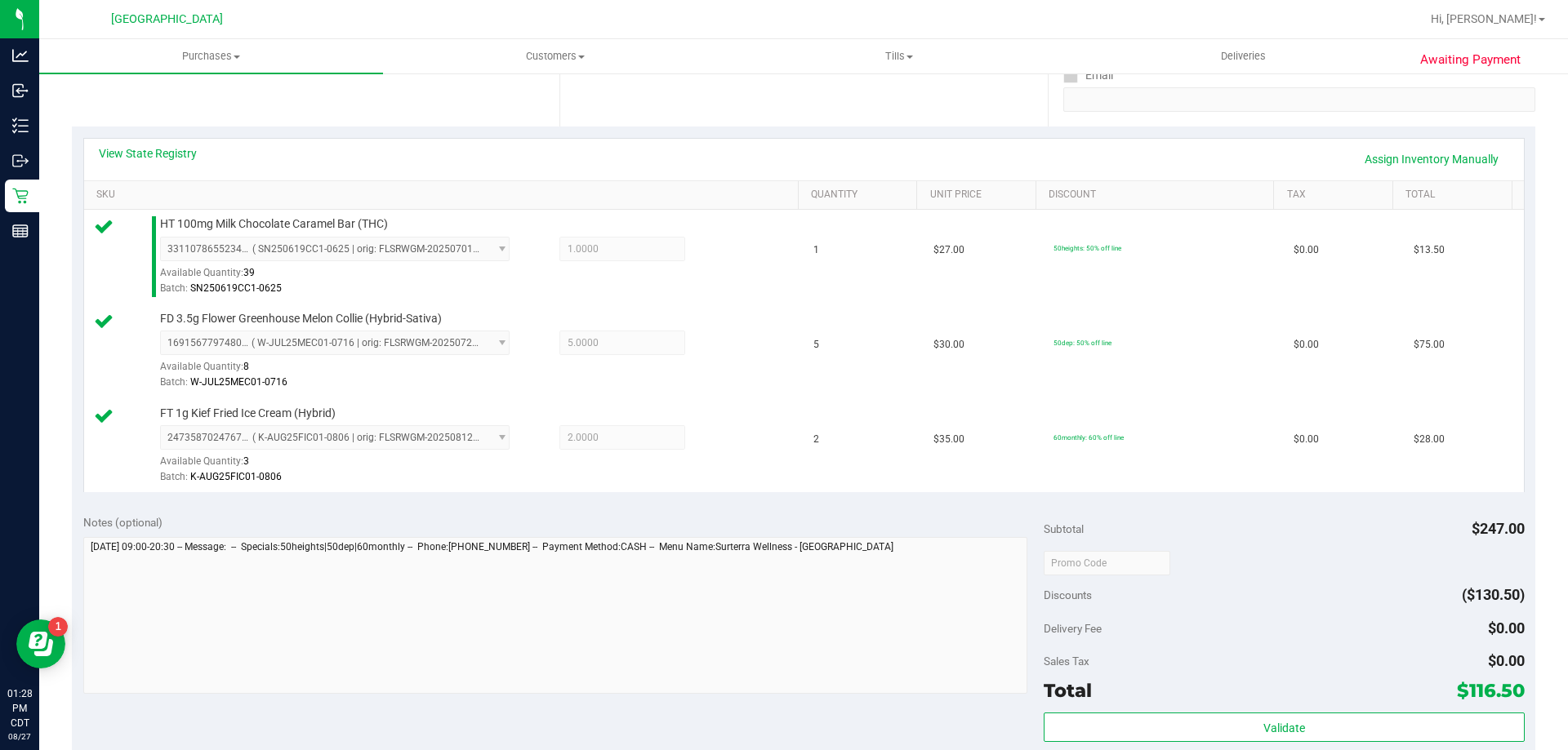
scroll to position [408, 0]
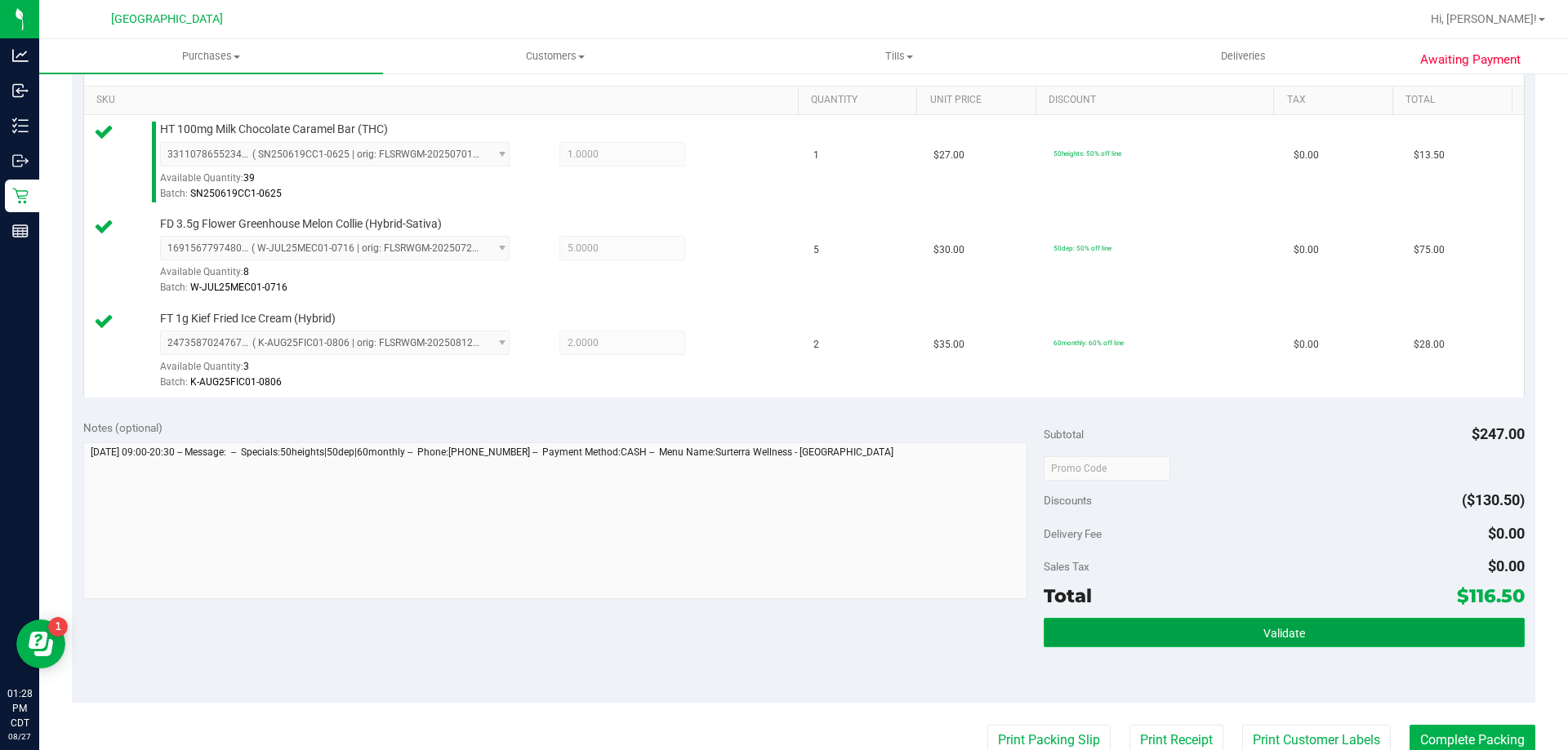
click at [1294, 646] on button "Validate" at bounding box center [1284, 633] width 480 height 30
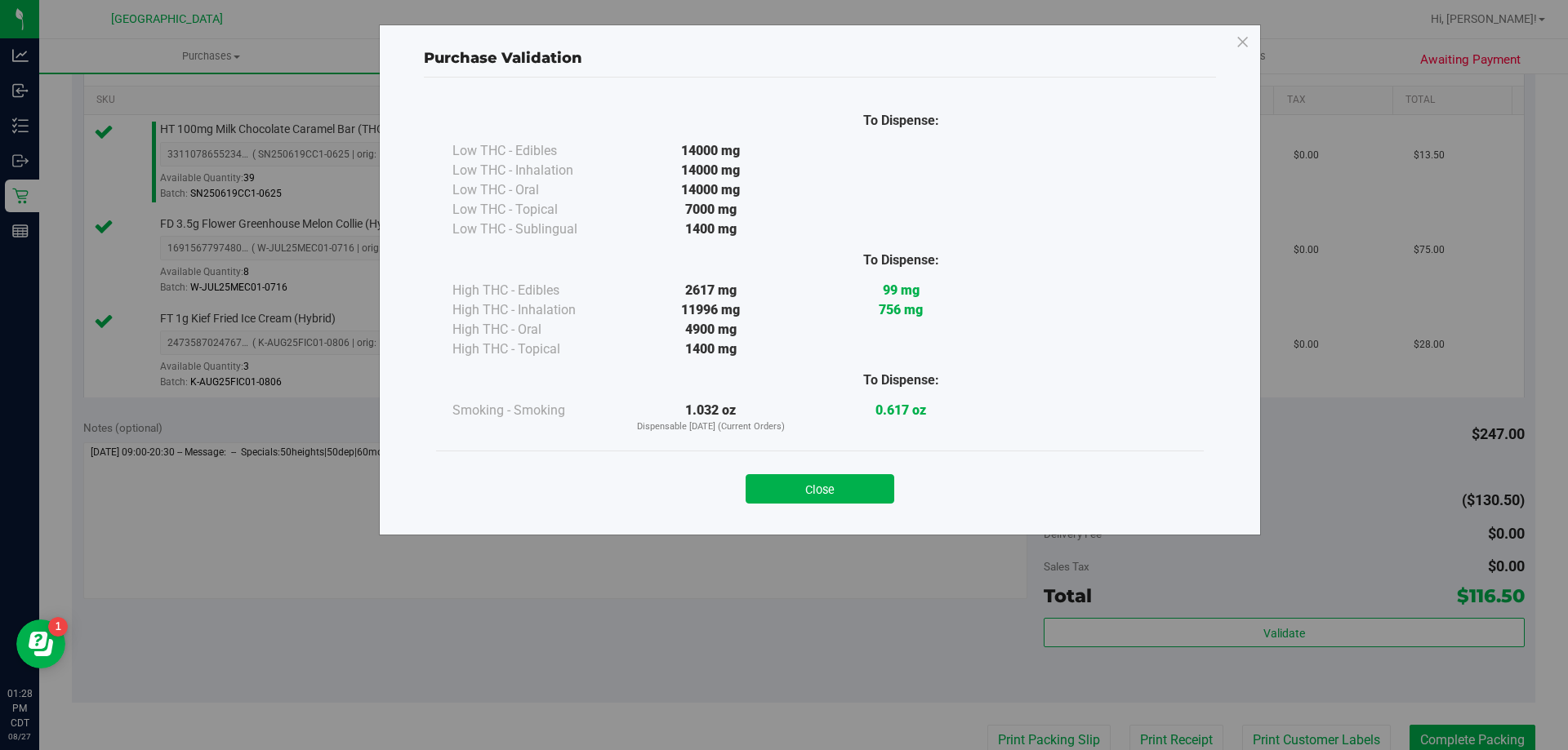
drag, startPoint x: 797, startPoint y: 492, endPoint x: 844, endPoint y: 517, distance: 53.2
click at [800, 492] on button "Close" at bounding box center [819, 489] width 148 height 30
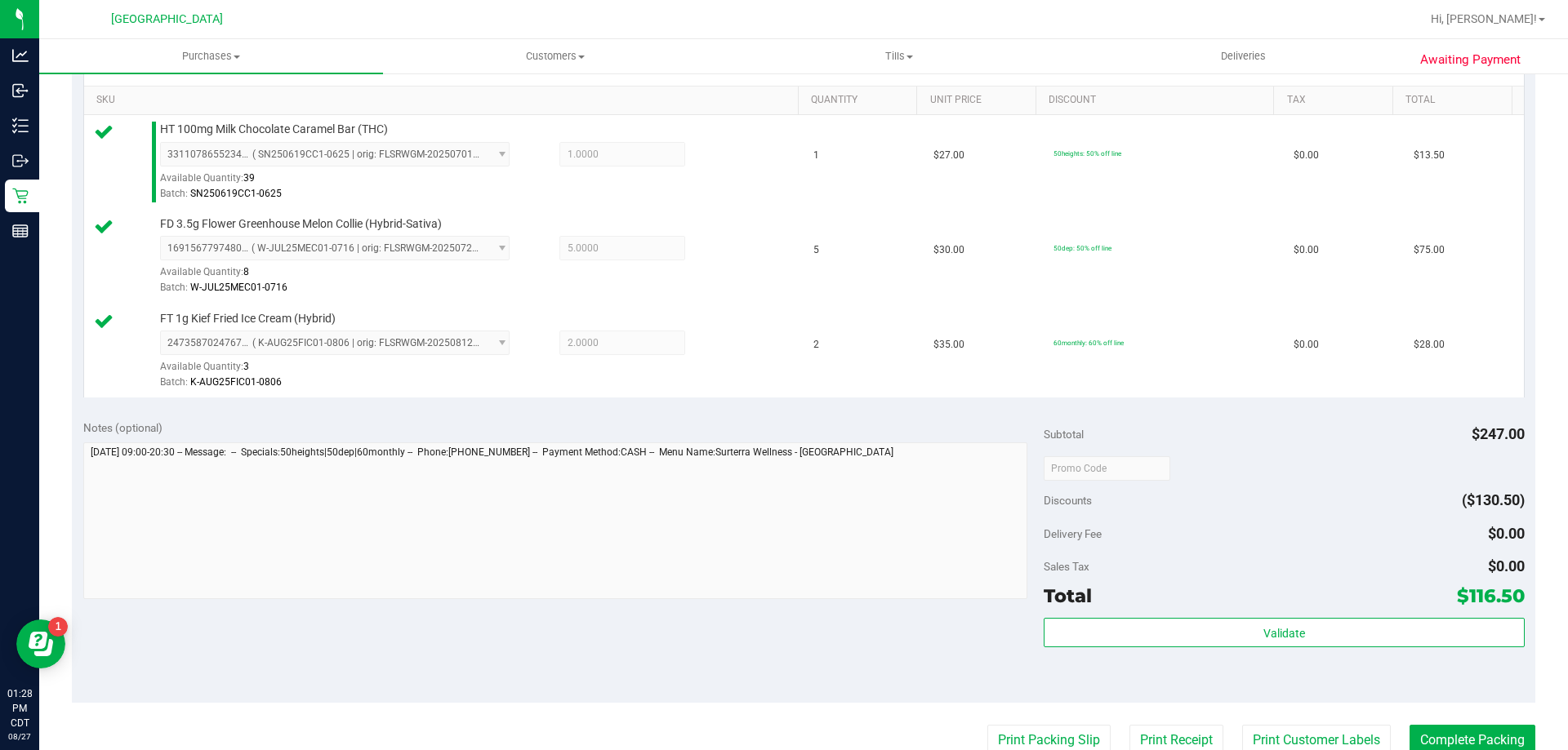
scroll to position [571, 0]
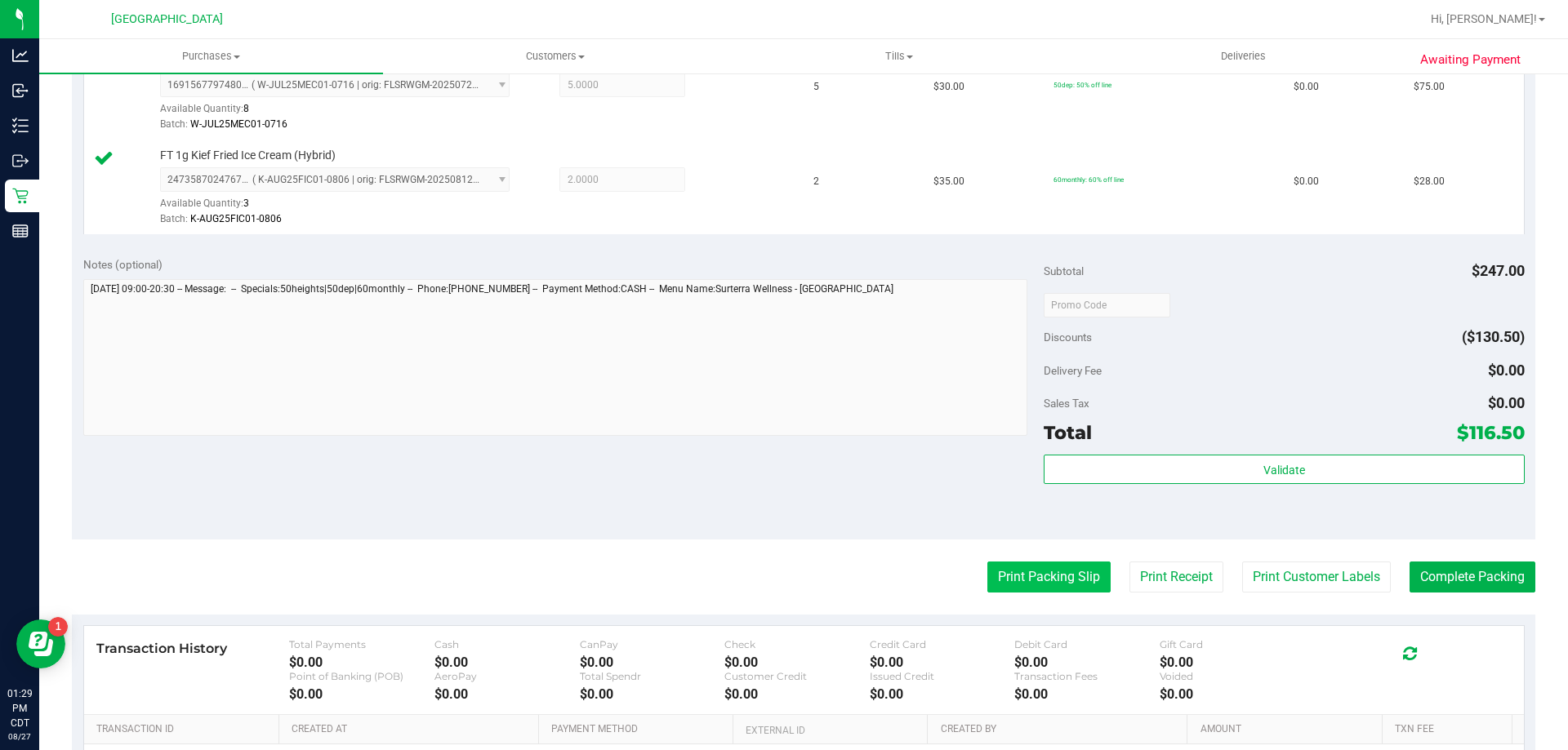
click at [1019, 587] on button "Print Packing Slip" at bounding box center [1049, 577] width 123 height 31
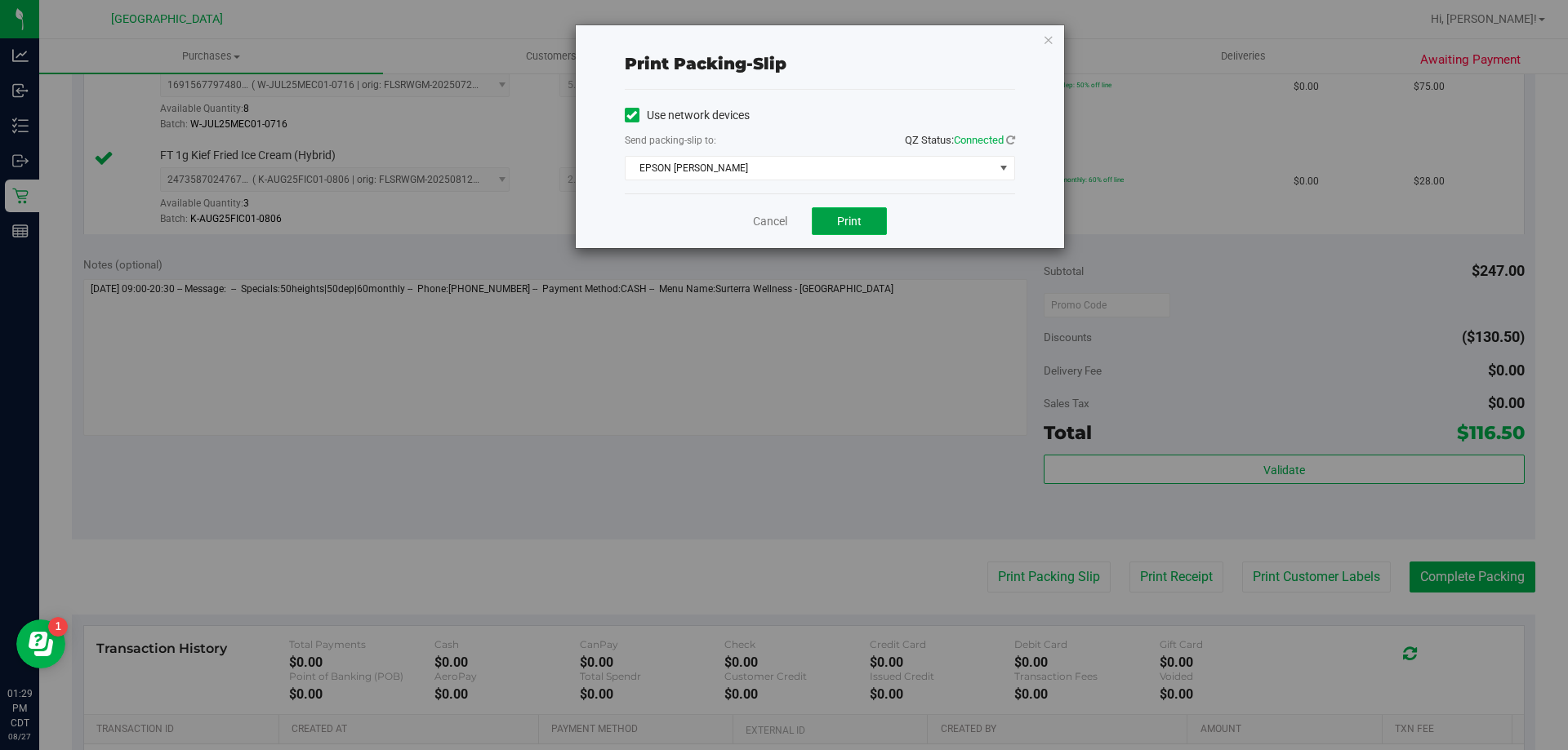
click at [858, 217] on span "Print" at bounding box center [849, 221] width 24 height 13
click at [751, 227] on div "Cancel Print" at bounding box center [819, 221] width 391 height 55
click at [755, 227] on link "Cancel" at bounding box center [770, 222] width 34 height 17
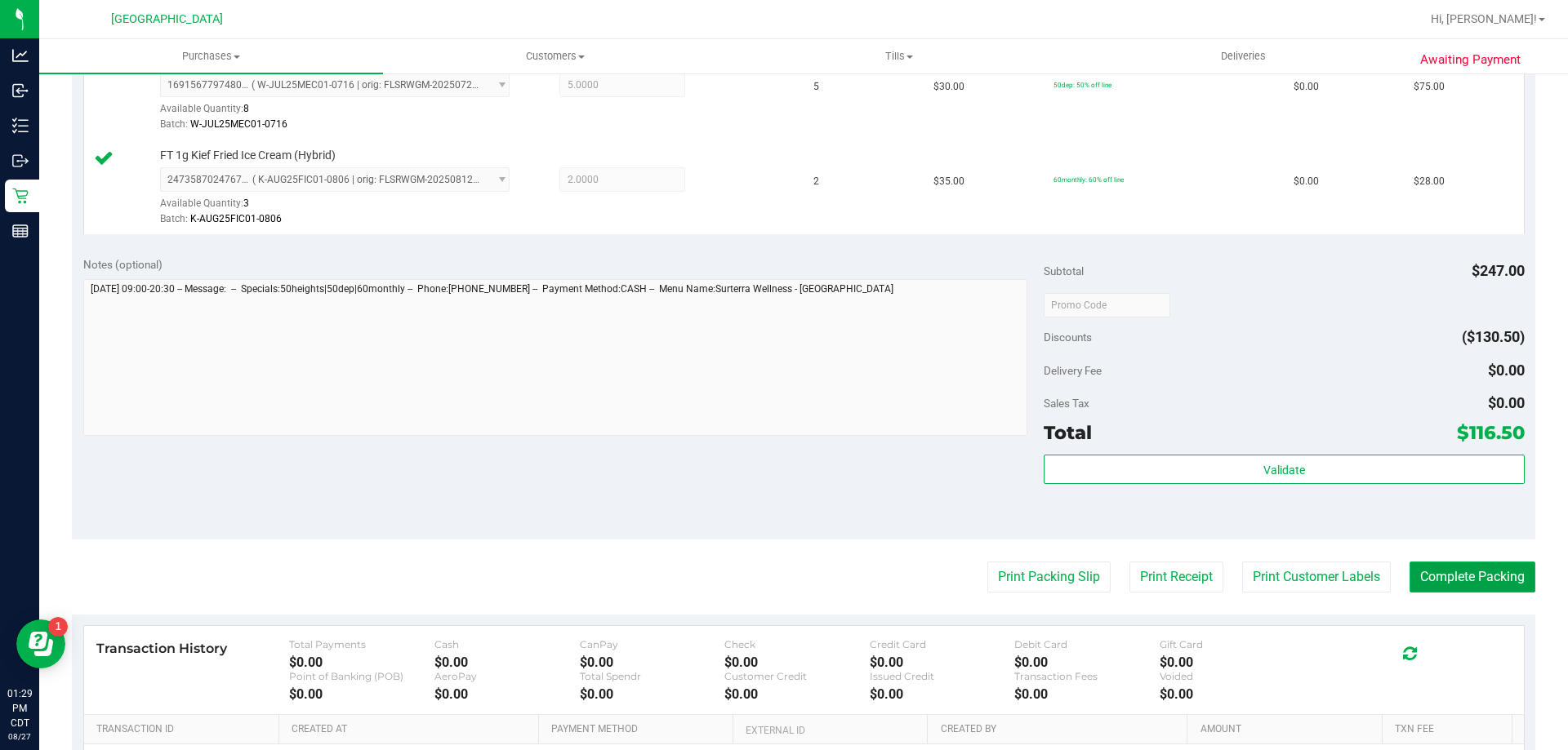
click at [1488, 574] on button "Complete Packing" at bounding box center [1472, 577] width 126 height 31
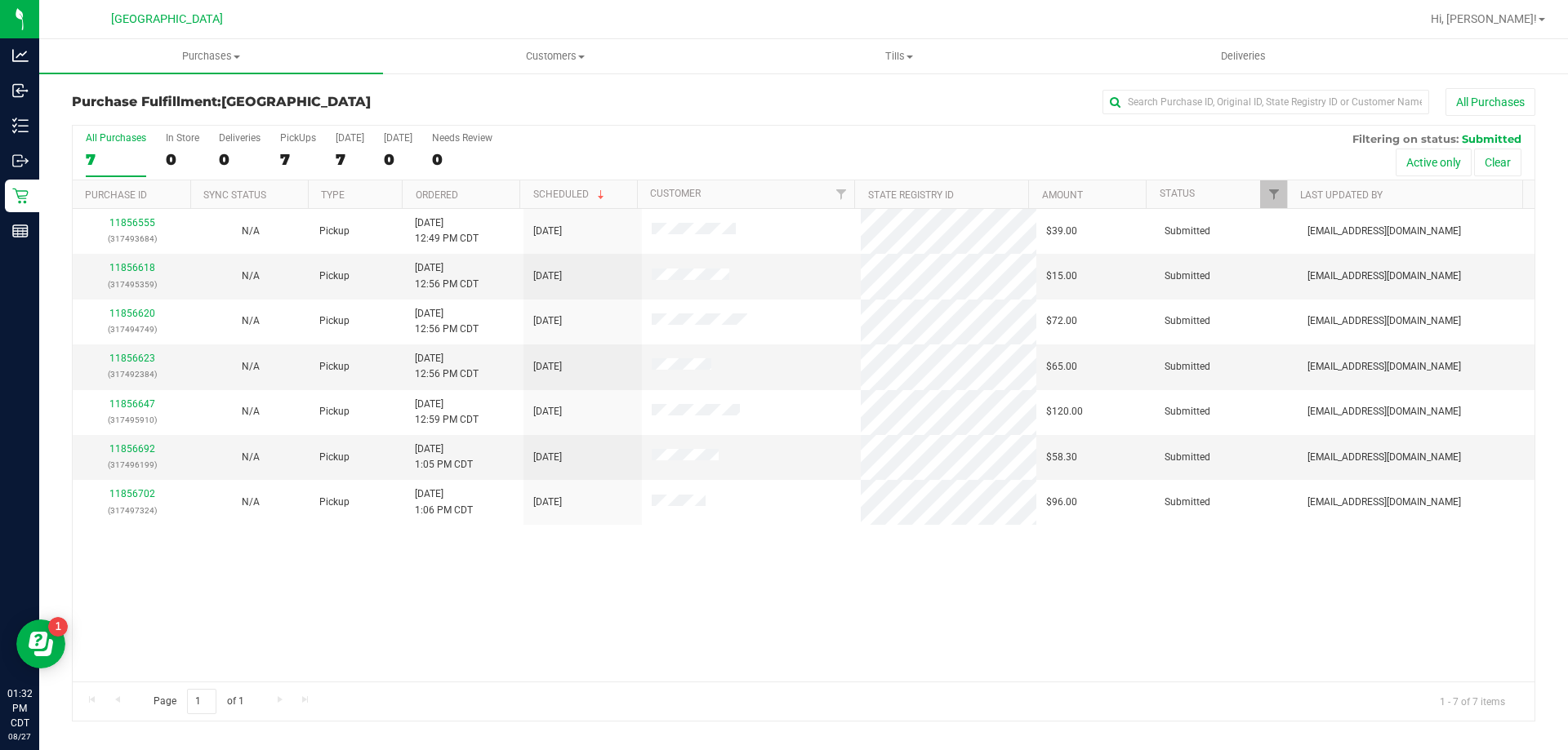
click at [474, 184] on th "Ordered" at bounding box center [461, 195] width 117 height 29
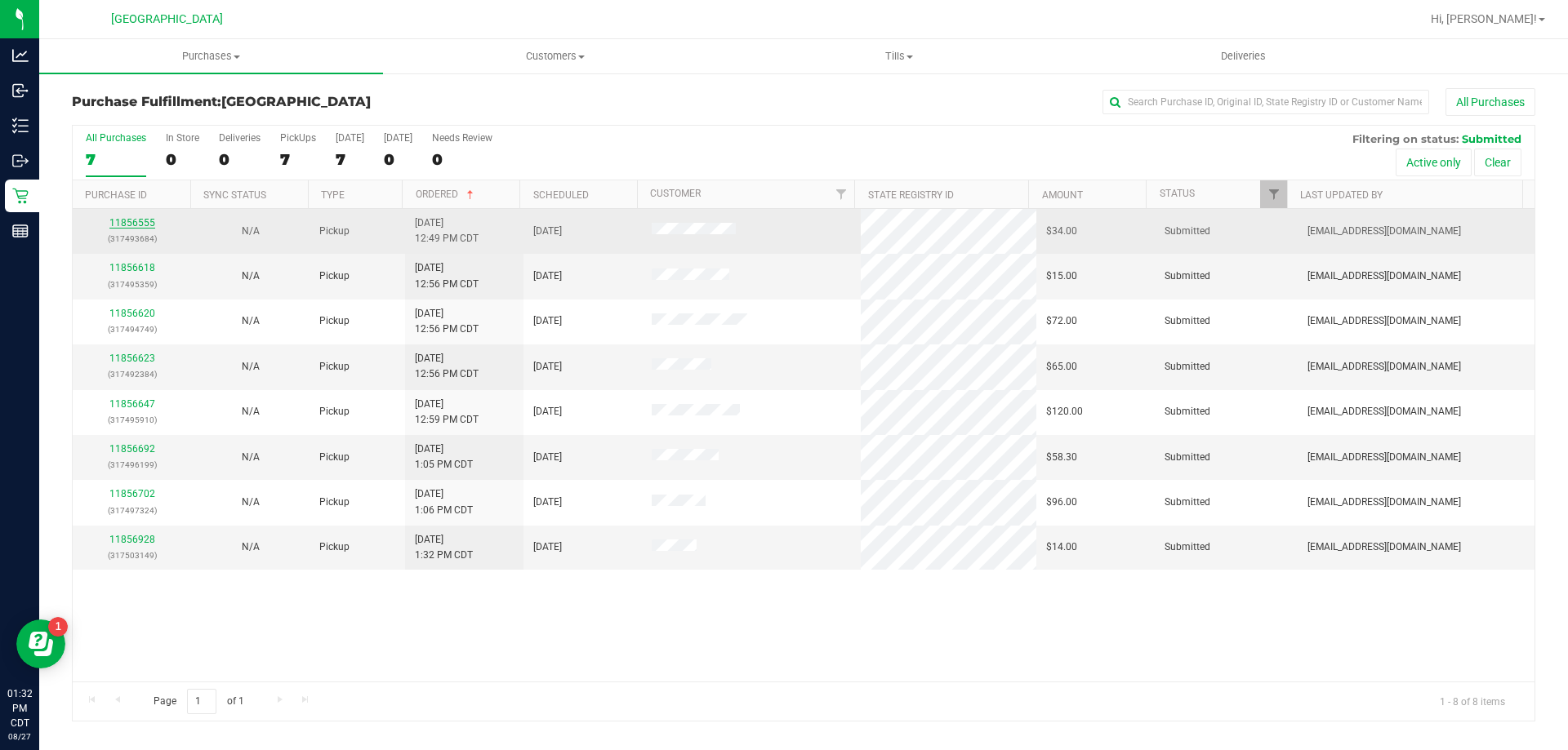
click at [122, 221] on link "11856555" at bounding box center [131, 223] width 46 height 11
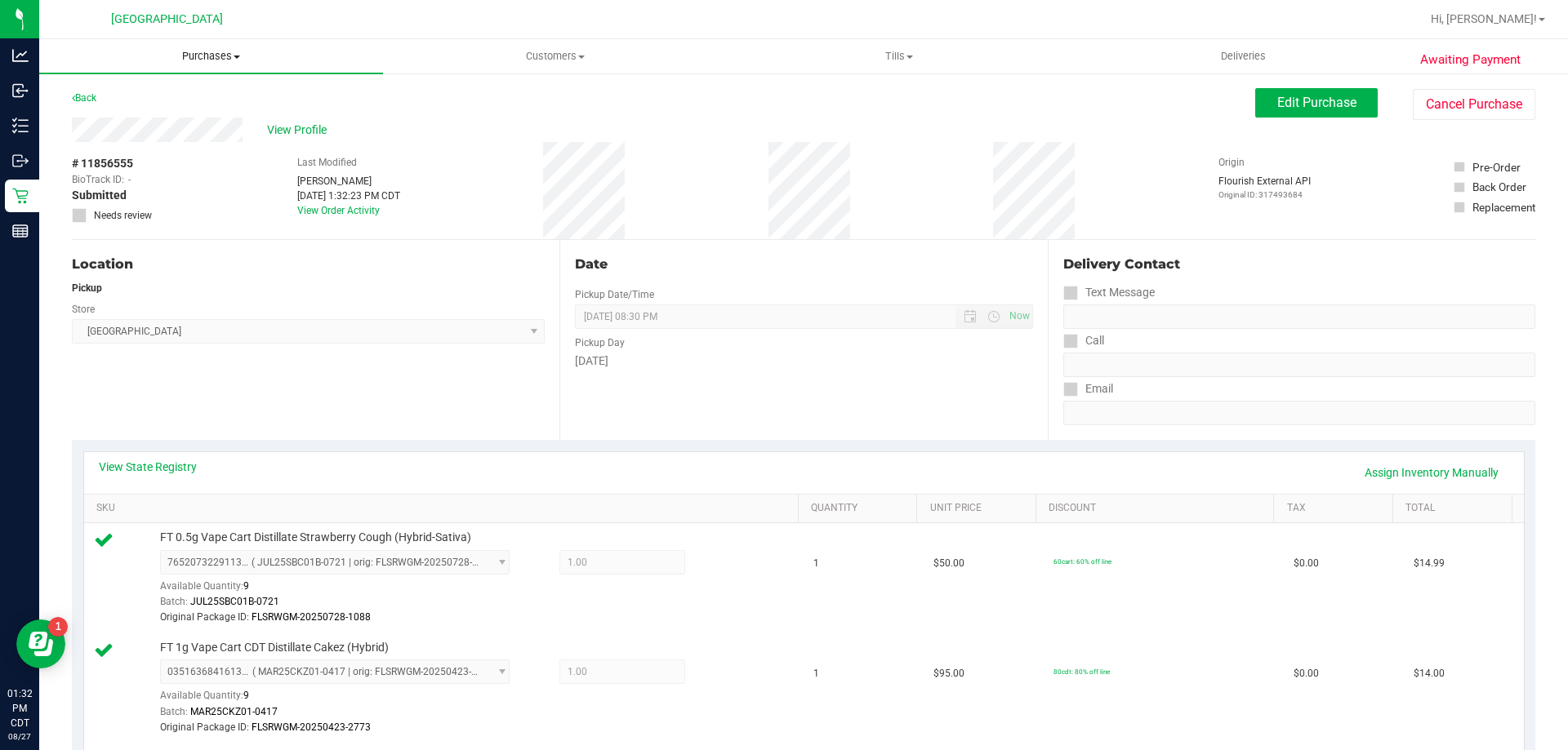
click at [208, 65] on uib-tab-heading "Purchases Summary of purchases Fulfillment All purchases" at bounding box center [211, 56] width 344 height 34
click at [140, 115] on li "Fulfillment" at bounding box center [211, 118] width 344 height 20
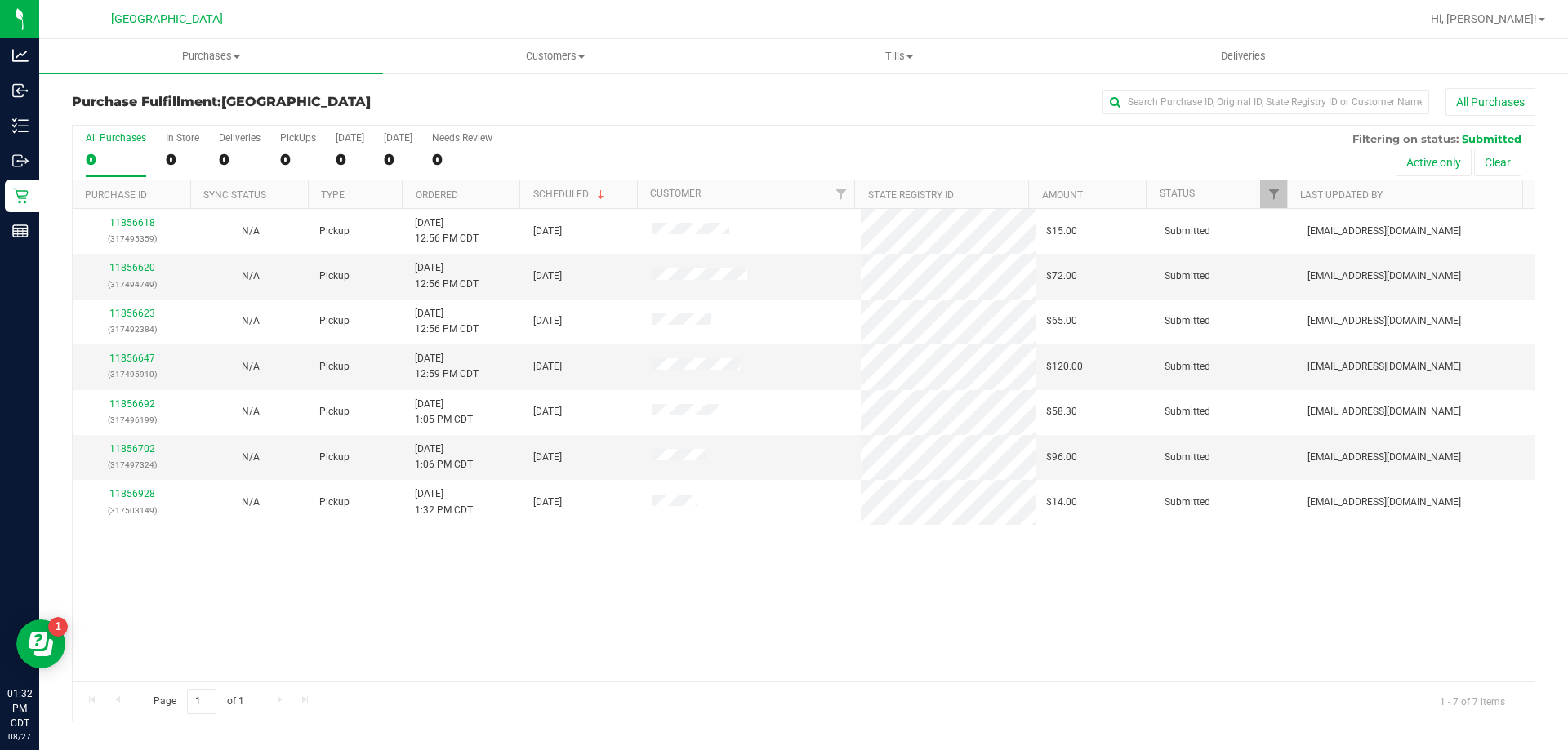
click at [491, 199] on th "Ordered" at bounding box center [461, 195] width 117 height 29
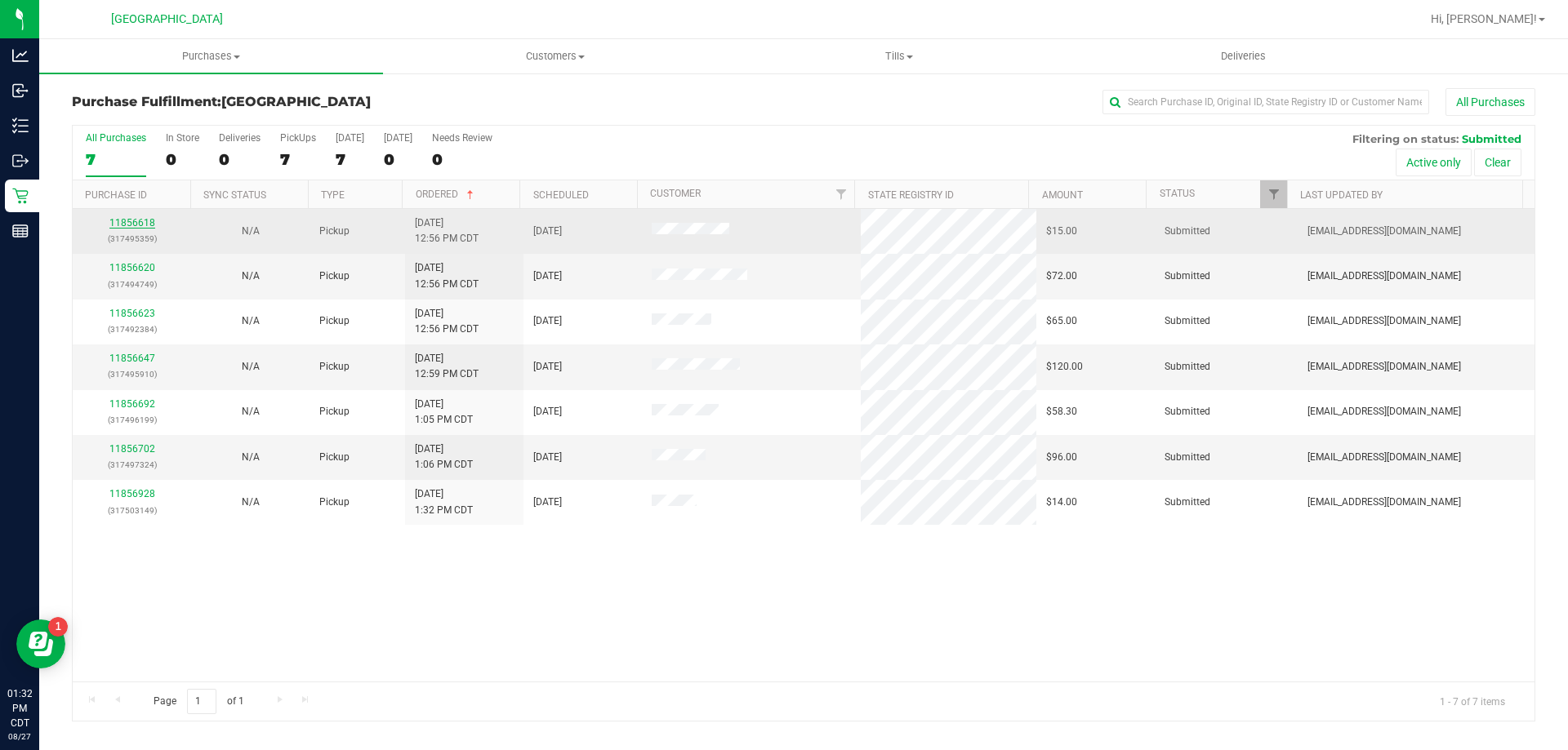
click at [119, 226] on link "11856618" at bounding box center [131, 223] width 46 height 11
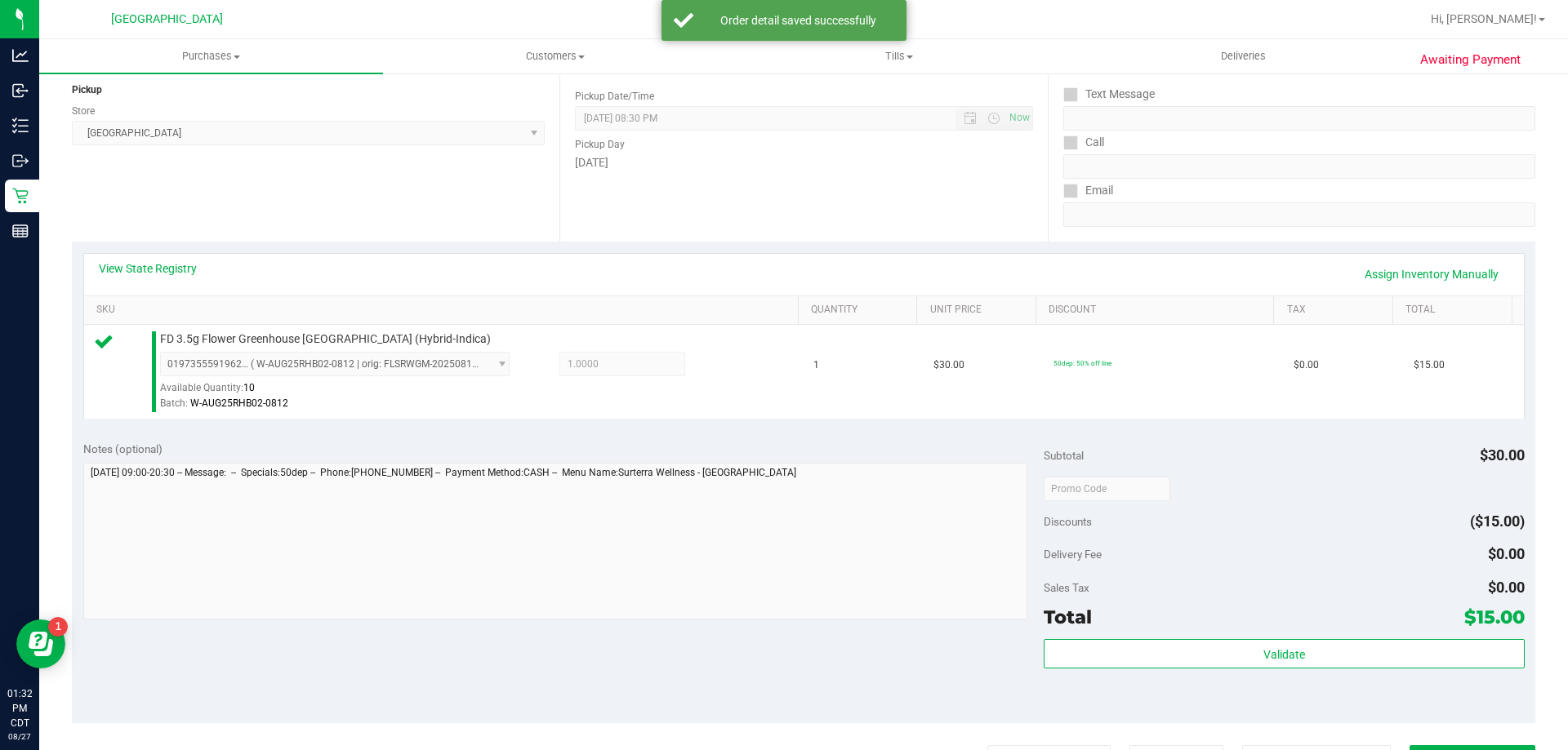
scroll to position [326, 0]
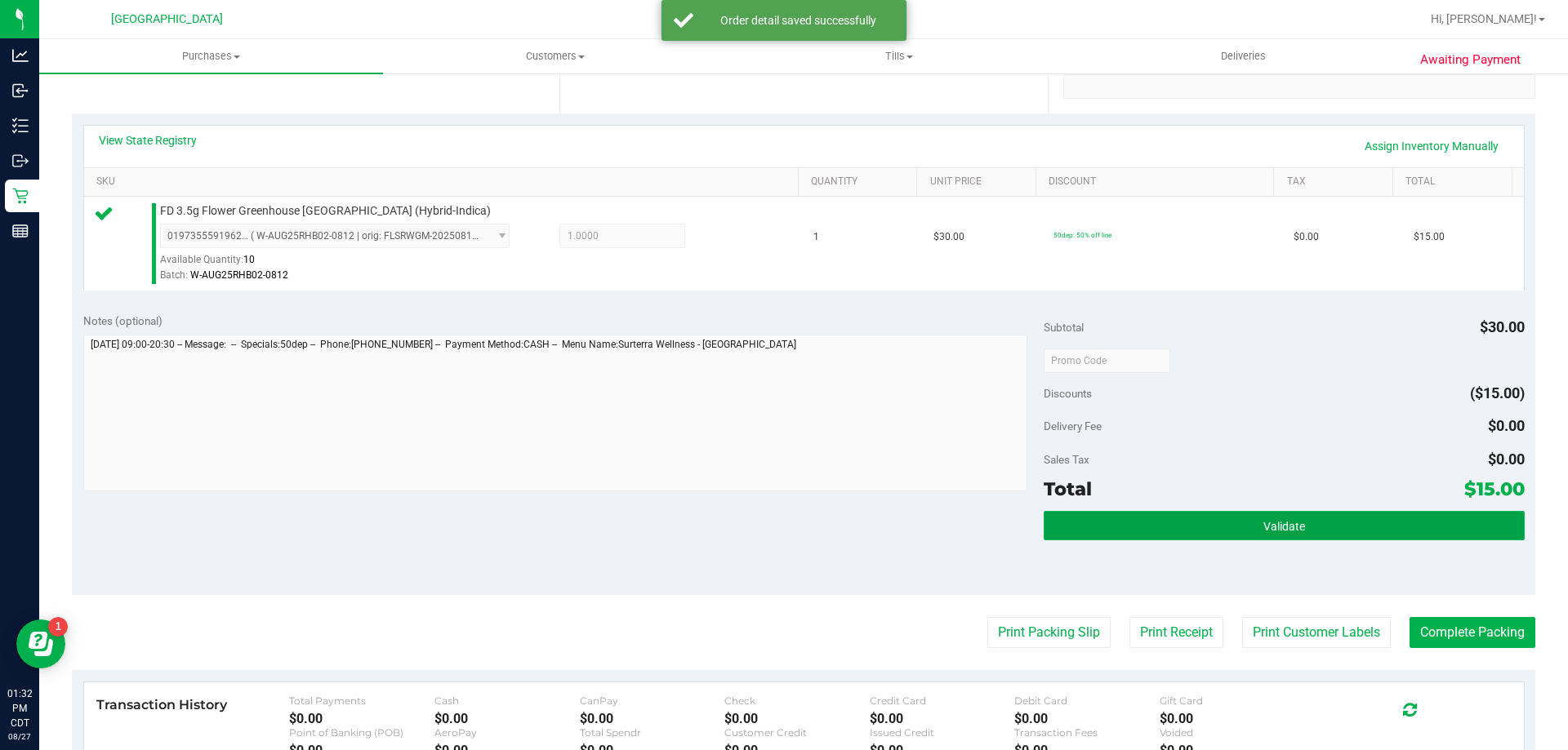
click at [1116, 531] on button "Validate" at bounding box center [1284, 525] width 480 height 30
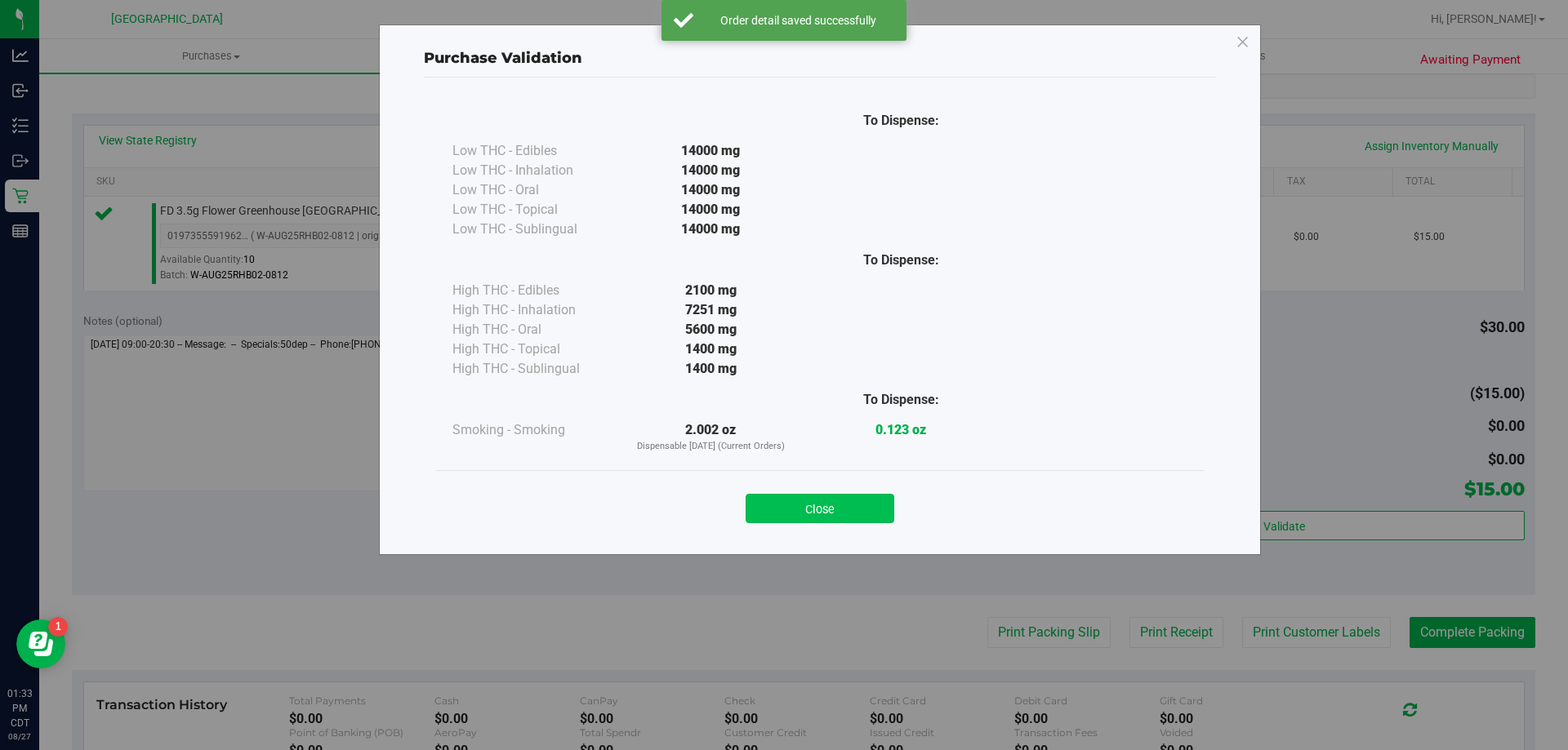
click at [824, 511] on button "Close" at bounding box center [819, 509] width 148 height 30
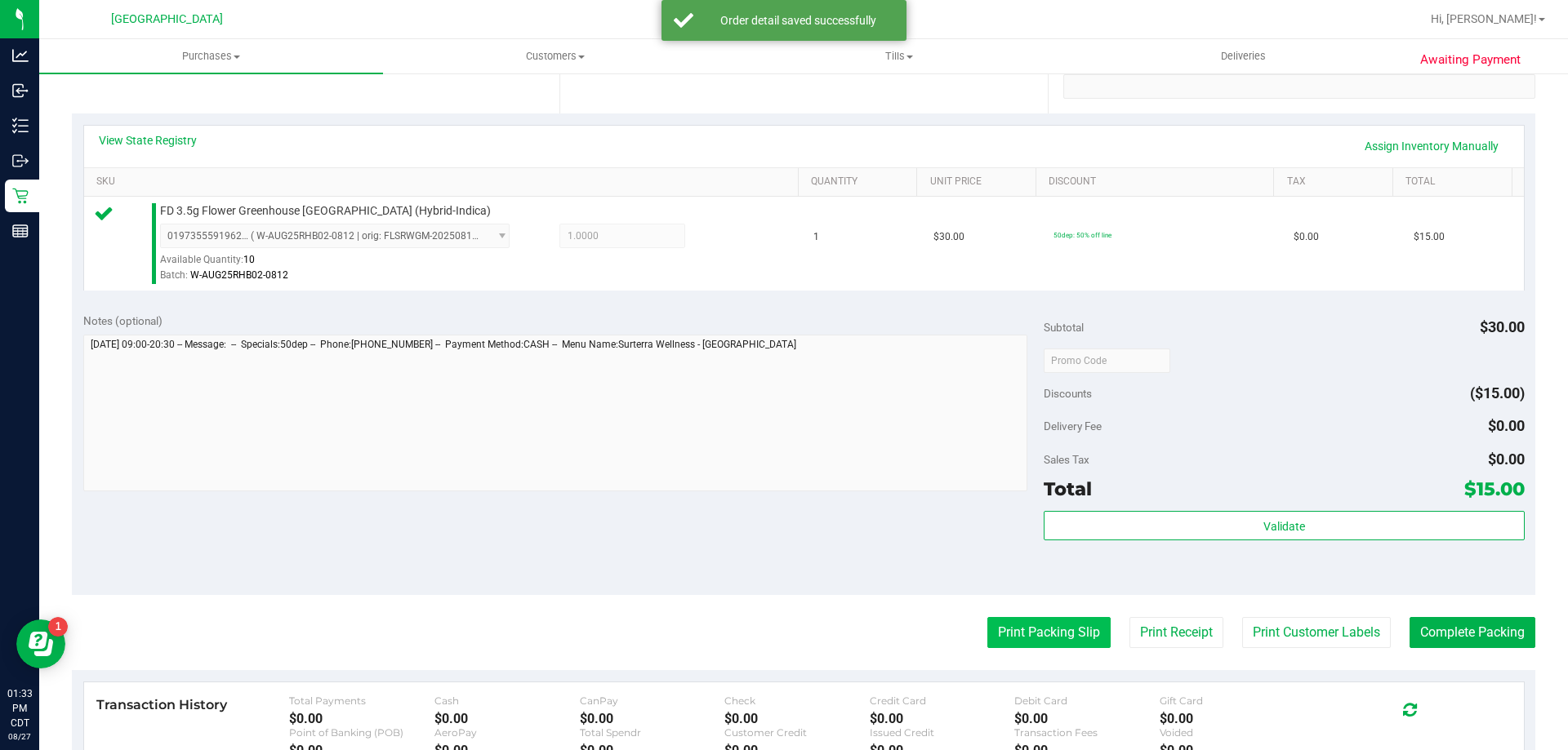
click at [1014, 633] on button "Print Packing Slip" at bounding box center [1049, 632] width 123 height 31
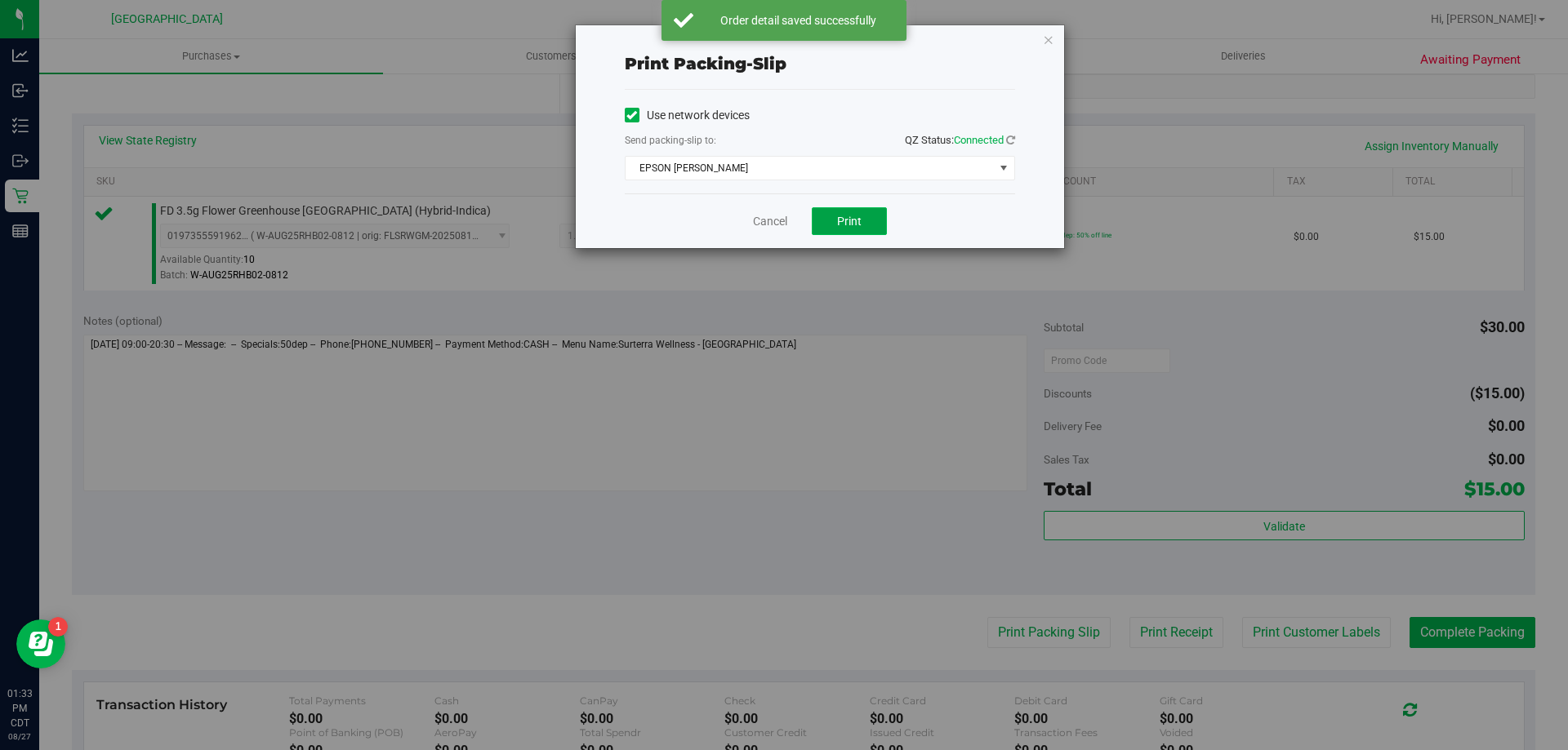
click at [869, 219] on button "Print" at bounding box center [849, 222] width 76 height 28
click at [757, 225] on link "Cancel" at bounding box center [770, 222] width 34 height 17
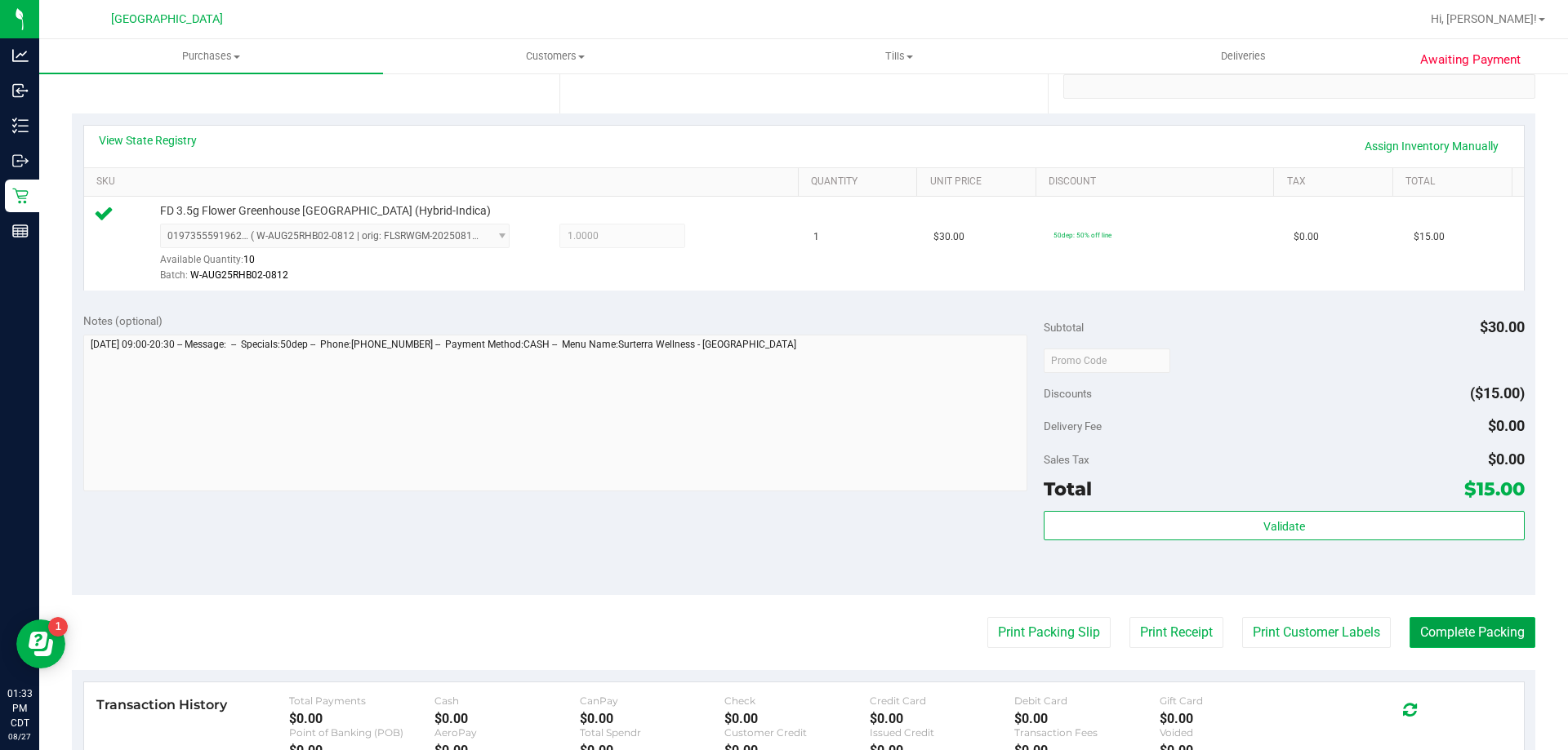
click at [1448, 643] on button "Complete Packing" at bounding box center [1472, 632] width 126 height 31
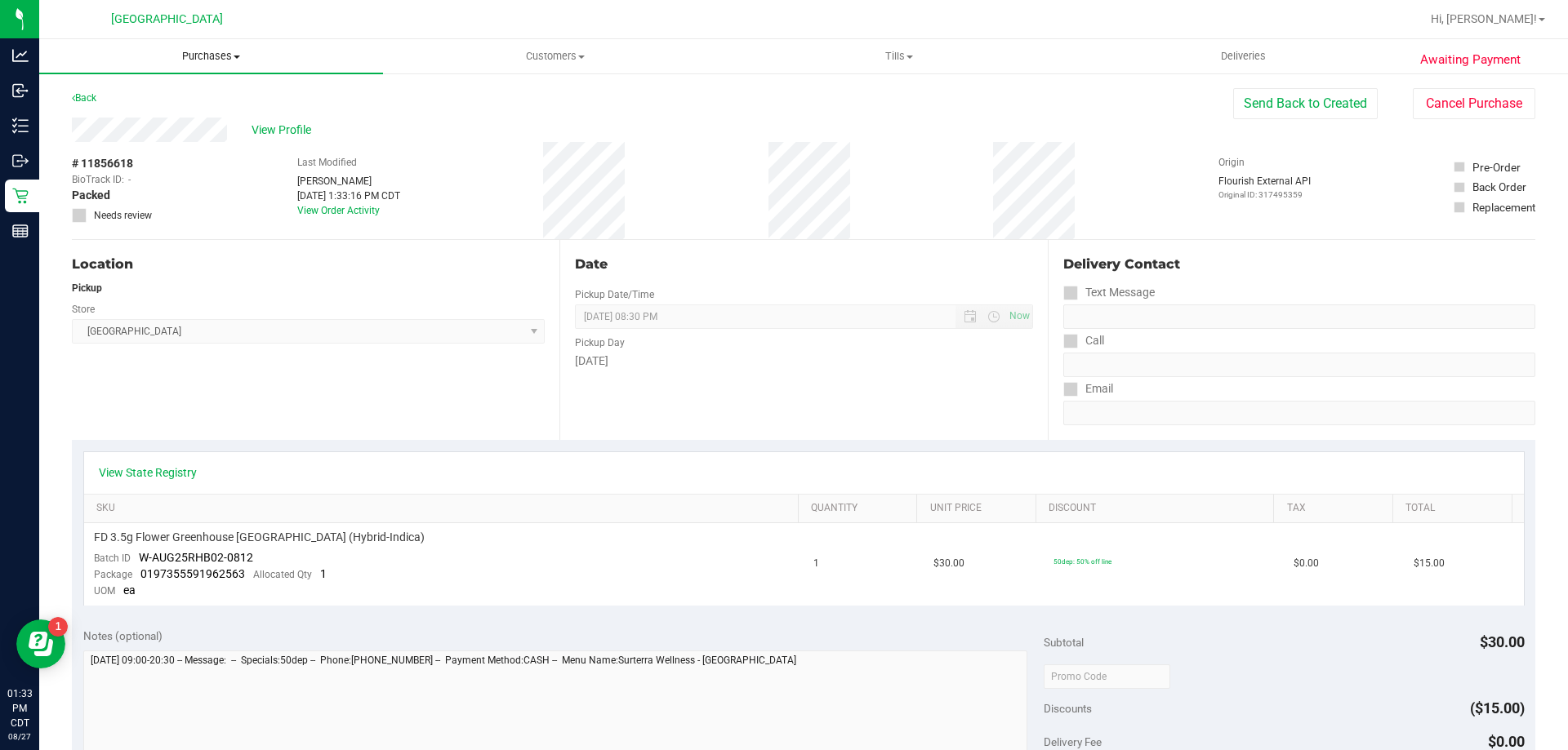
click at [224, 63] on uib-tab-heading "Purchases Summary of purchases Fulfillment All purchases" at bounding box center [211, 56] width 344 height 34
click at [117, 127] on li "Fulfillment" at bounding box center [211, 118] width 344 height 20
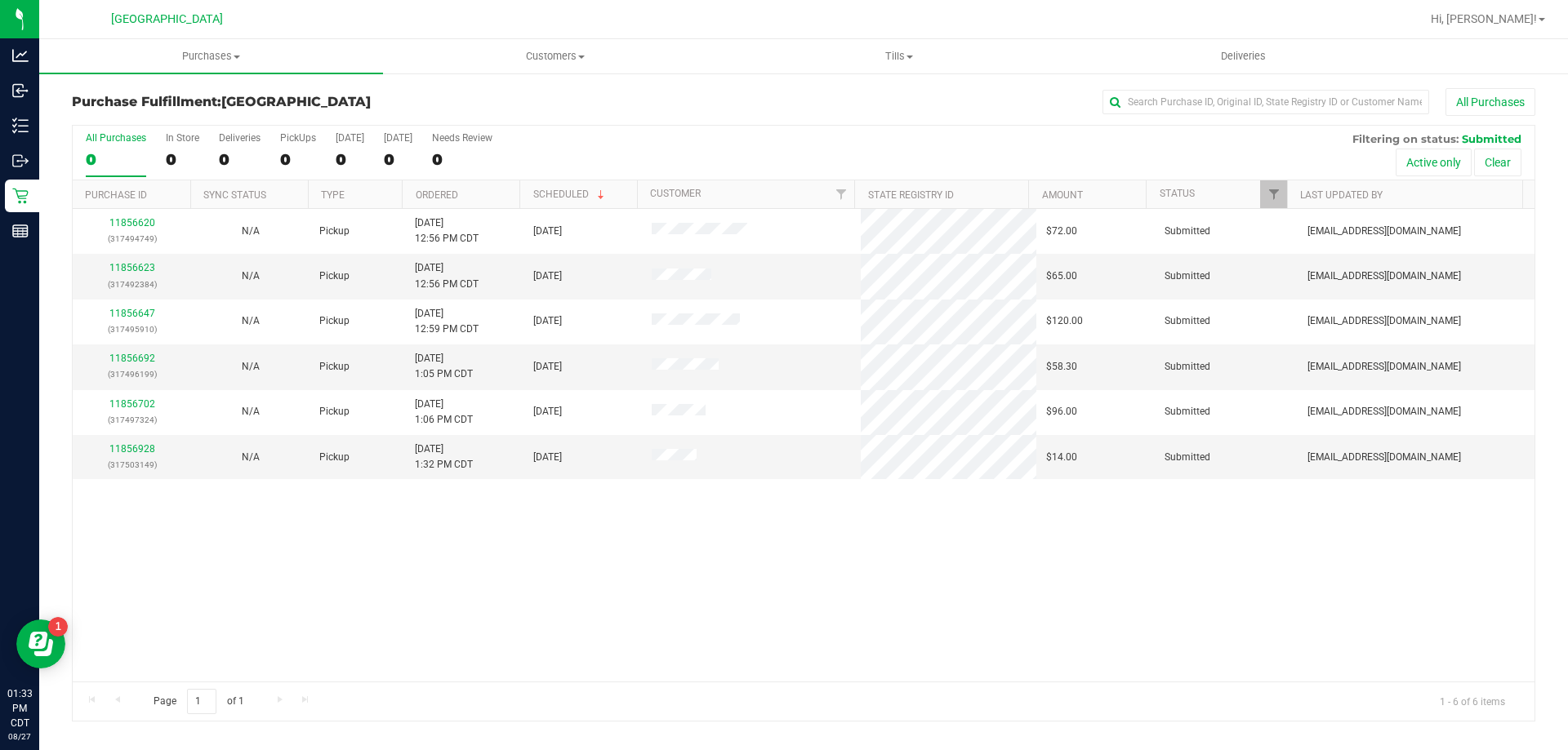
click at [491, 199] on th "Ordered" at bounding box center [461, 195] width 117 height 29
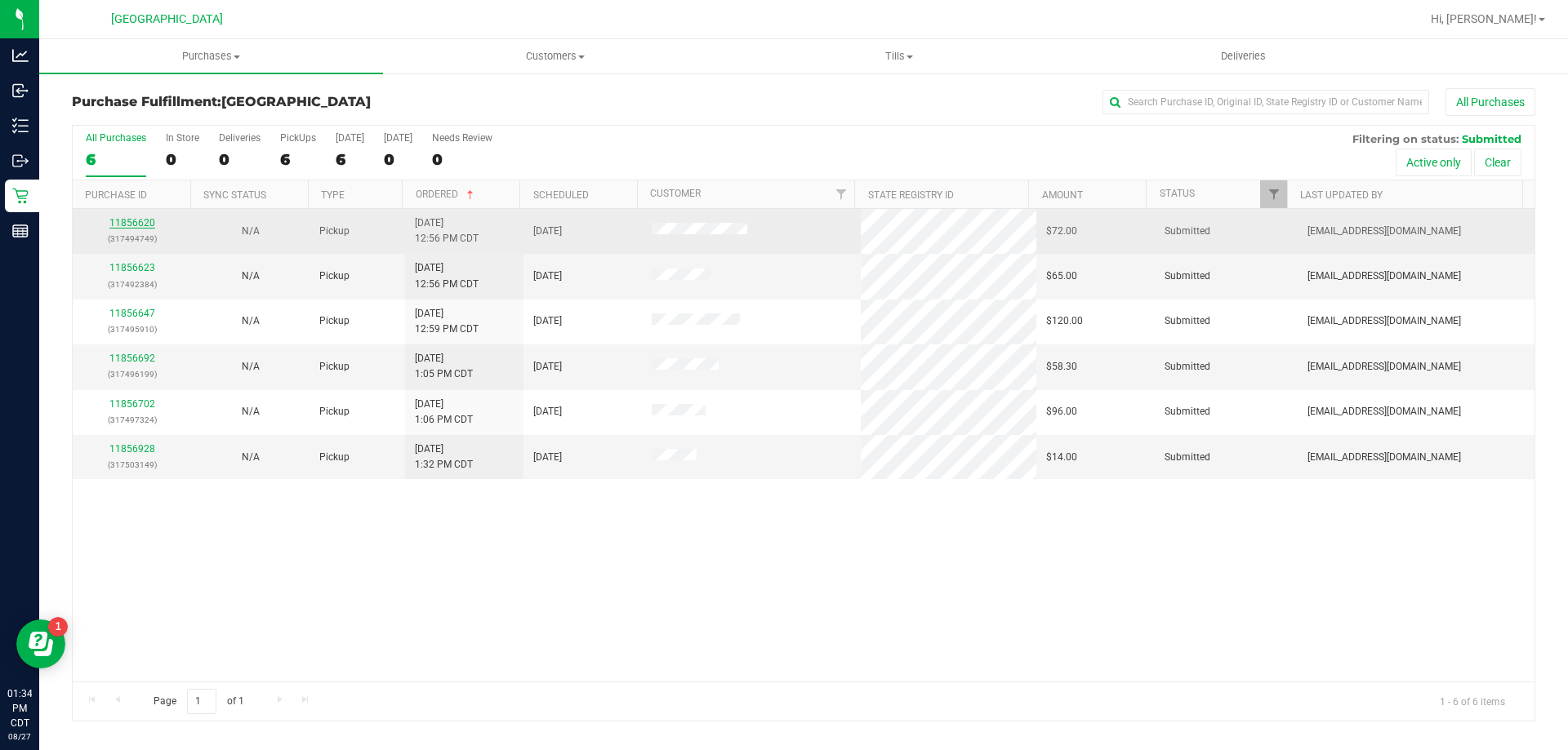
click at [122, 218] on link "11856620" at bounding box center [131, 223] width 46 height 11
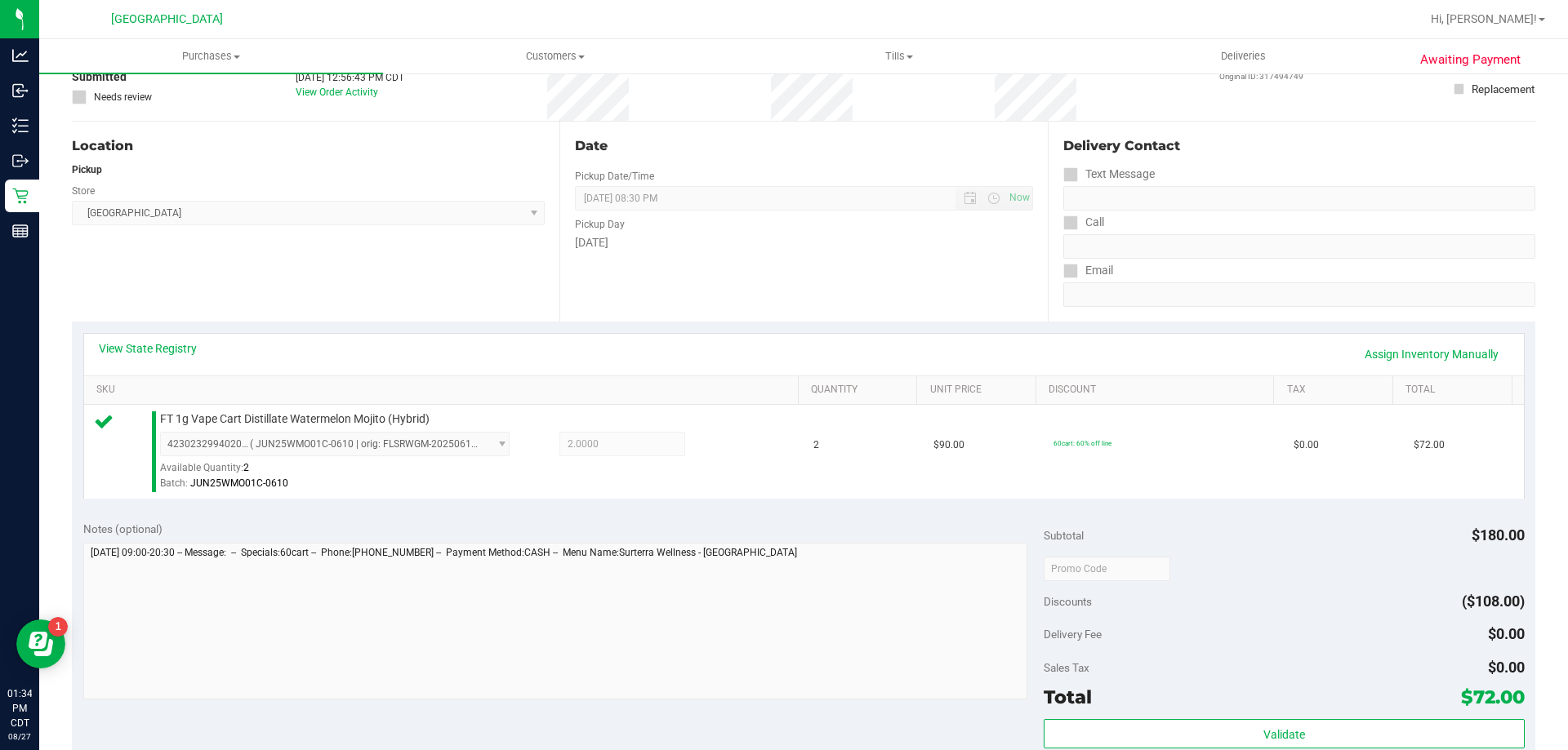
scroll to position [245, 0]
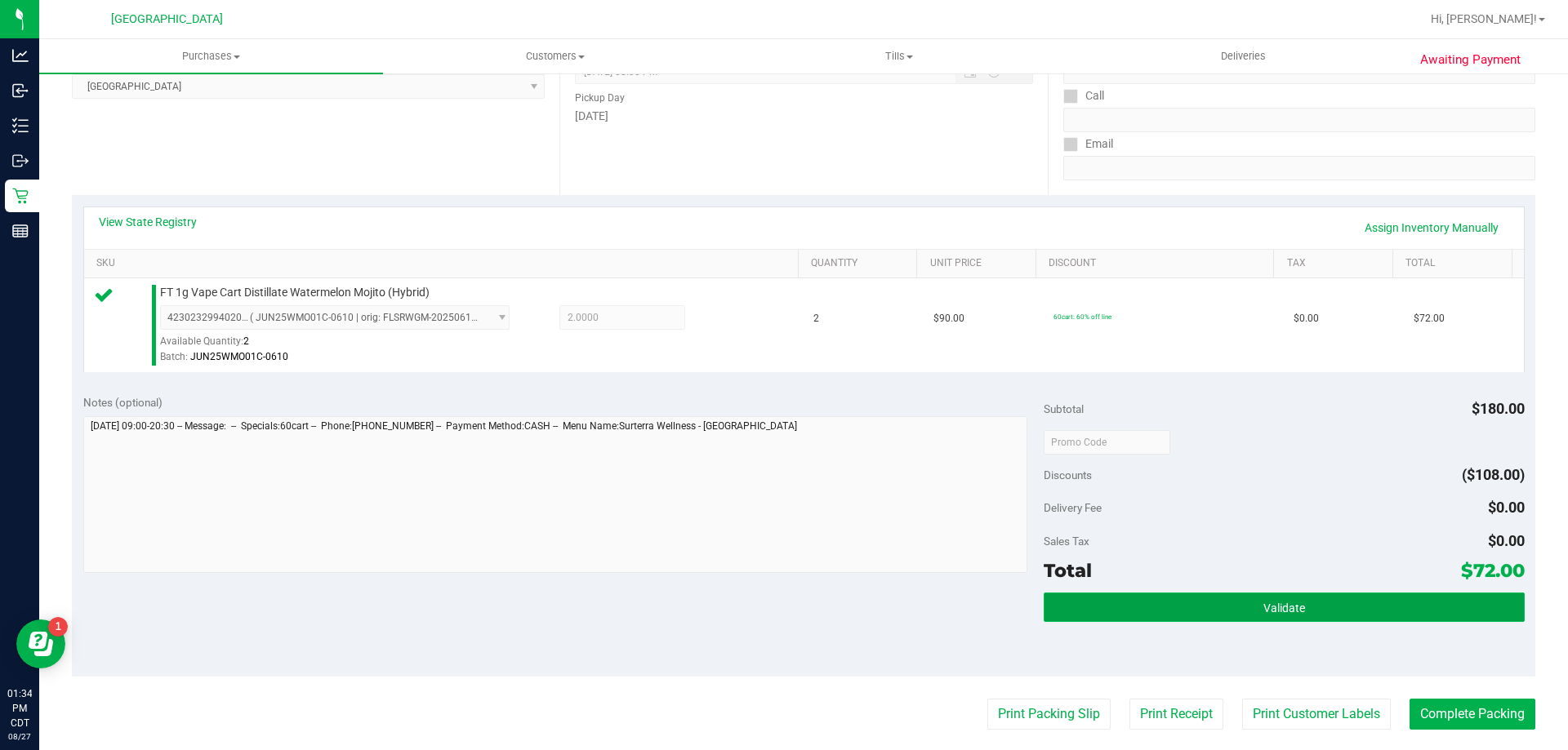
click at [1232, 610] on button "Validate" at bounding box center [1284, 607] width 480 height 30
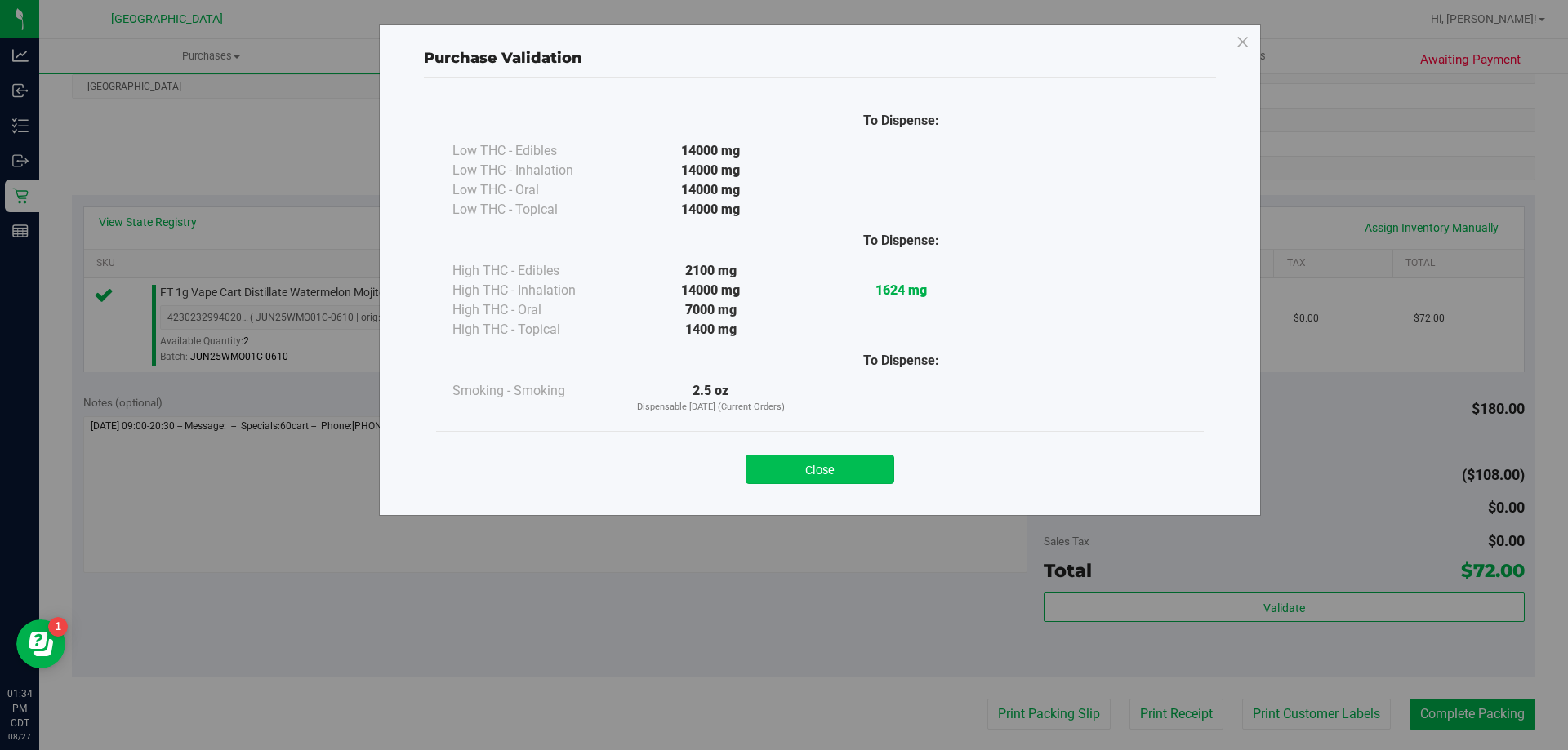
click at [818, 475] on button "Close" at bounding box center [819, 470] width 148 height 30
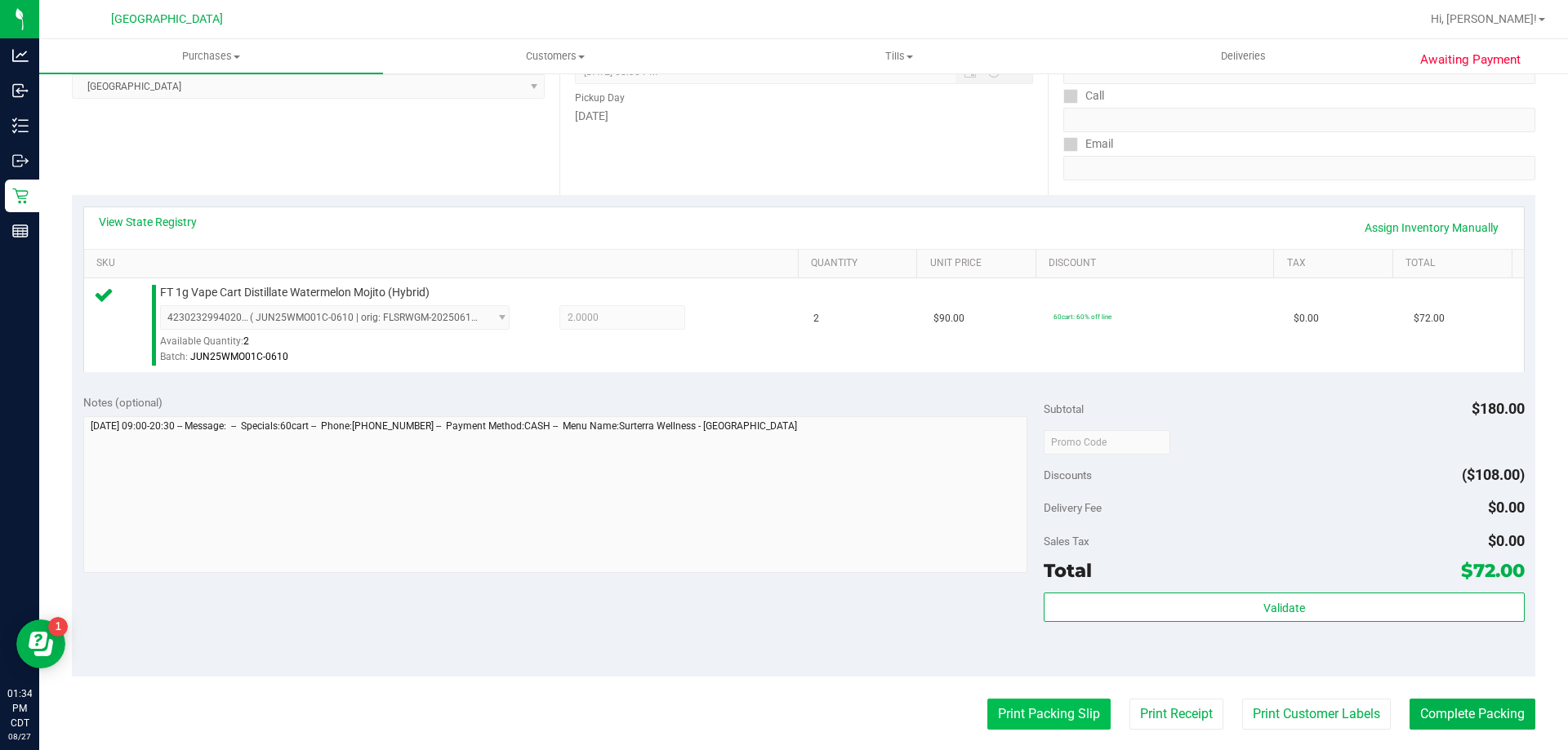
click at [987, 710] on button "Print Packing Slip" at bounding box center [1049, 714] width 123 height 31
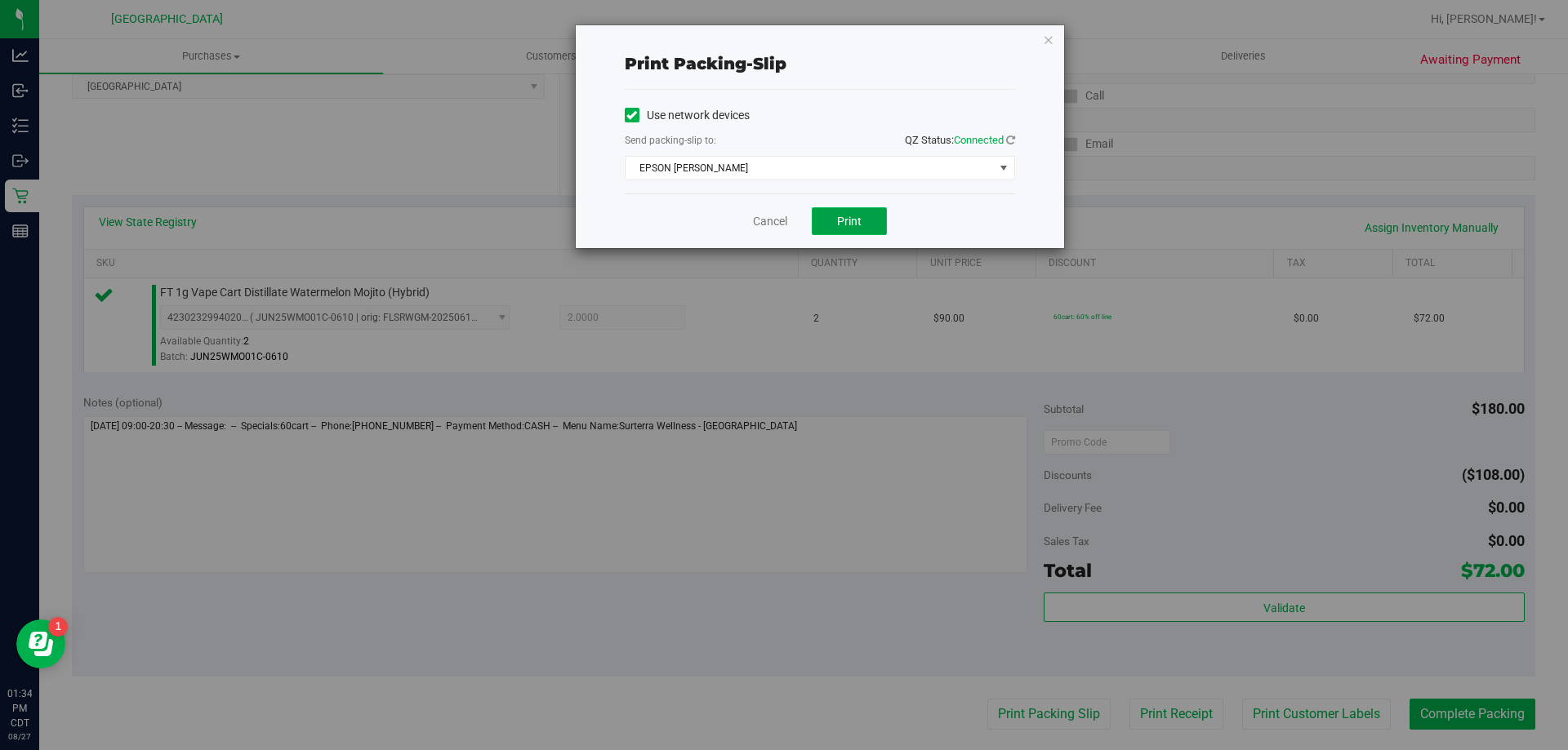
click at [856, 217] on span "Print" at bounding box center [849, 221] width 24 height 13
click at [773, 226] on link "Cancel" at bounding box center [770, 222] width 34 height 17
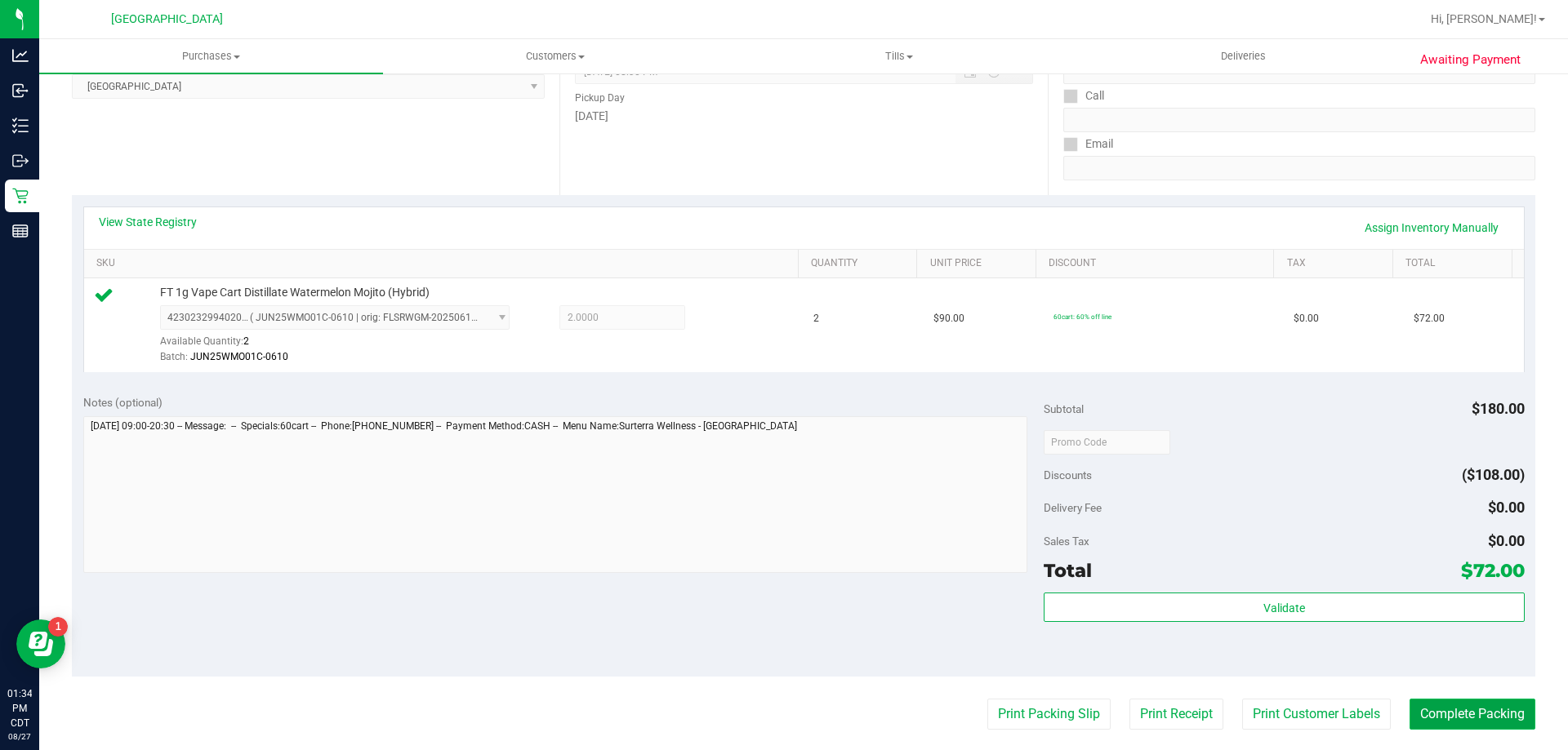
click at [1470, 710] on button "Complete Packing" at bounding box center [1472, 714] width 126 height 31
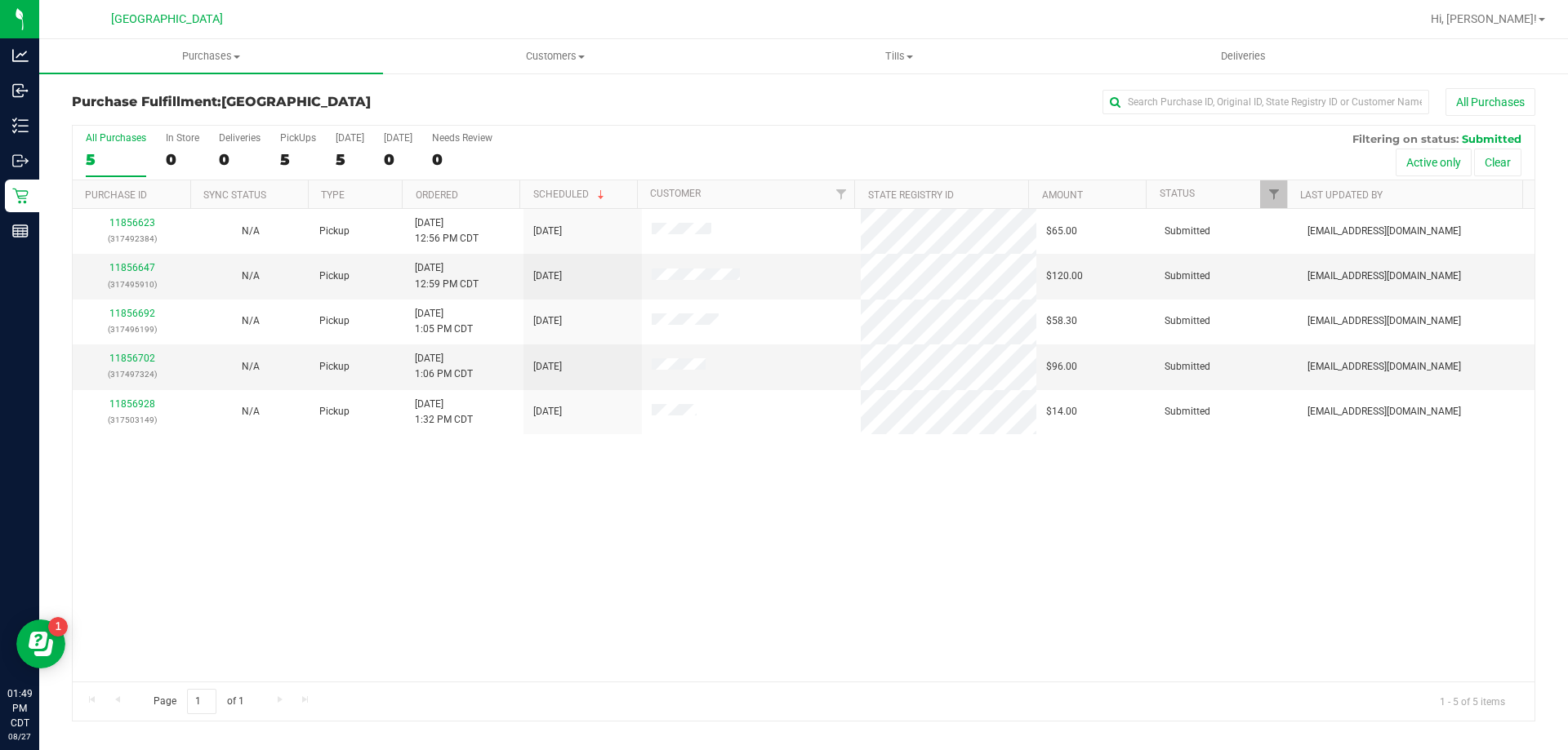
click at [488, 204] on th "Ordered" at bounding box center [461, 195] width 117 height 29
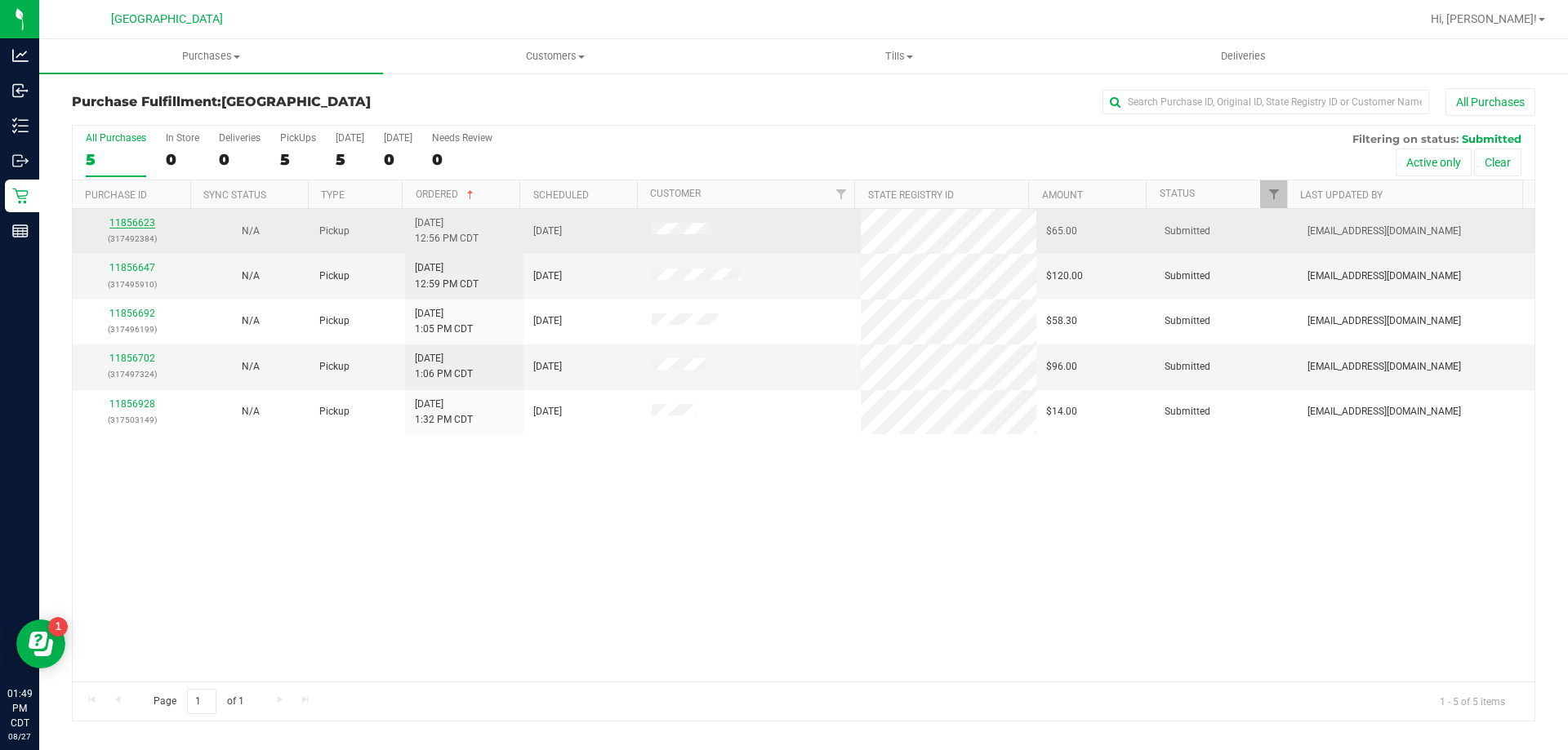
click at [129, 218] on link "11856623" at bounding box center [131, 223] width 46 height 11
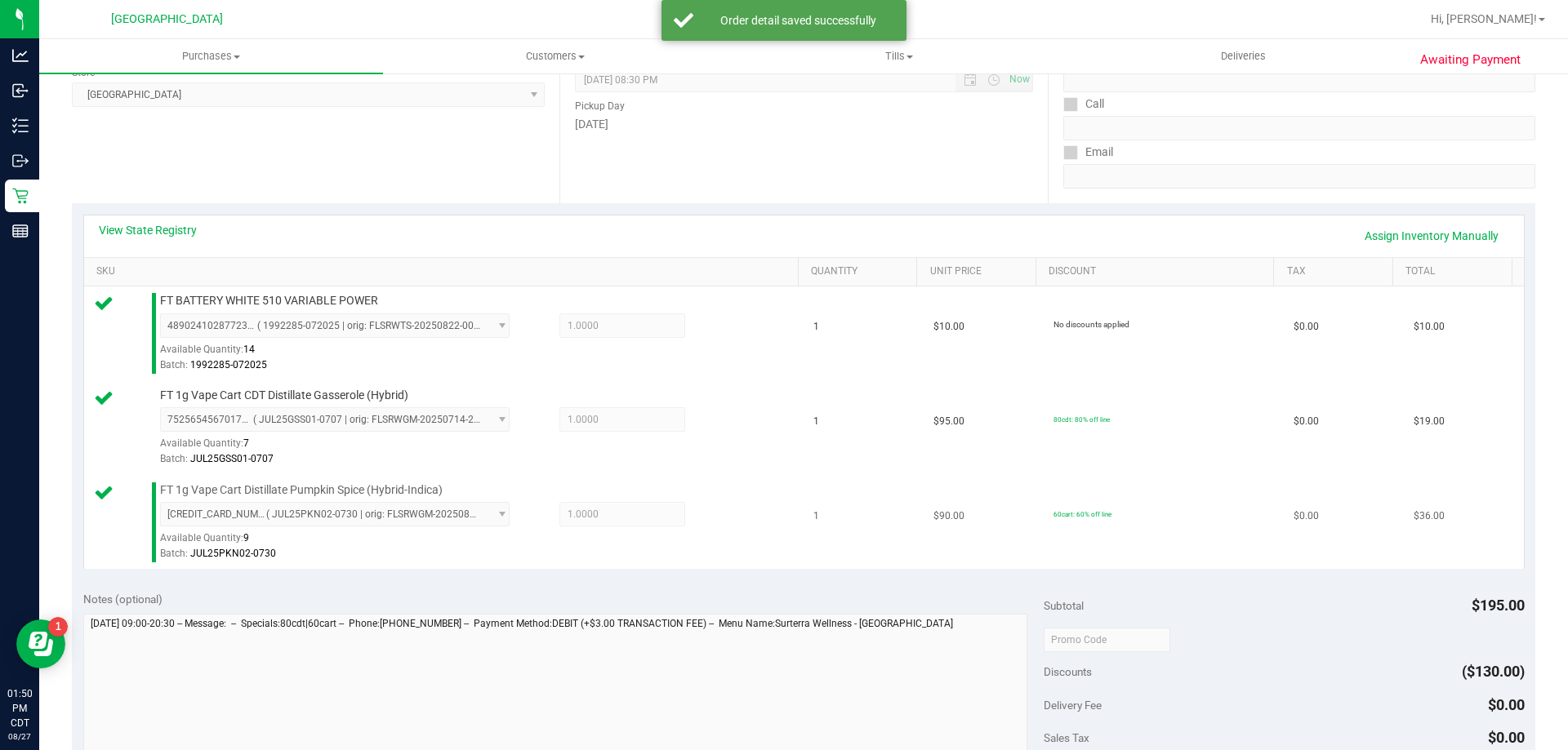
scroll to position [326, 0]
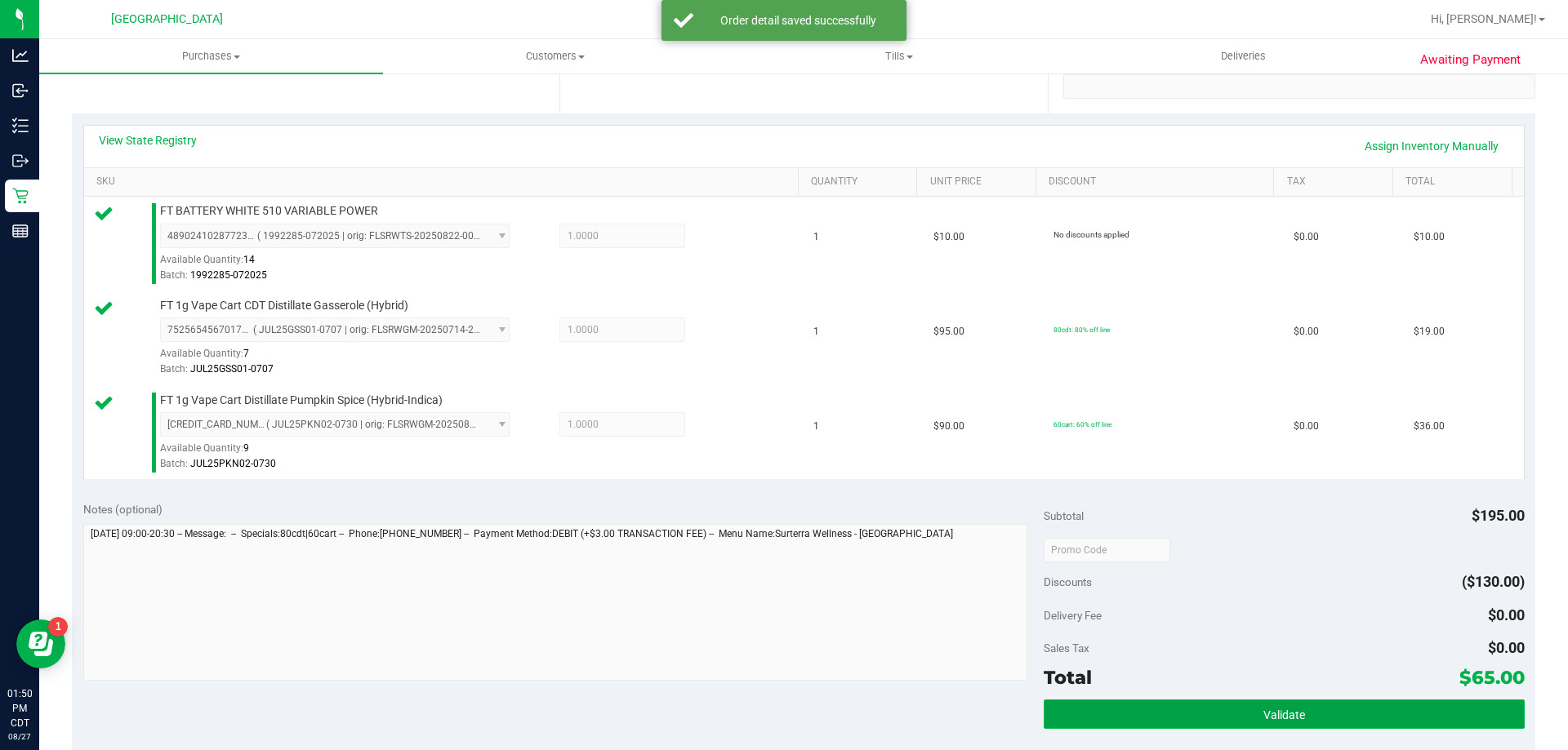
click at [1106, 720] on button "Validate" at bounding box center [1284, 715] width 480 height 30
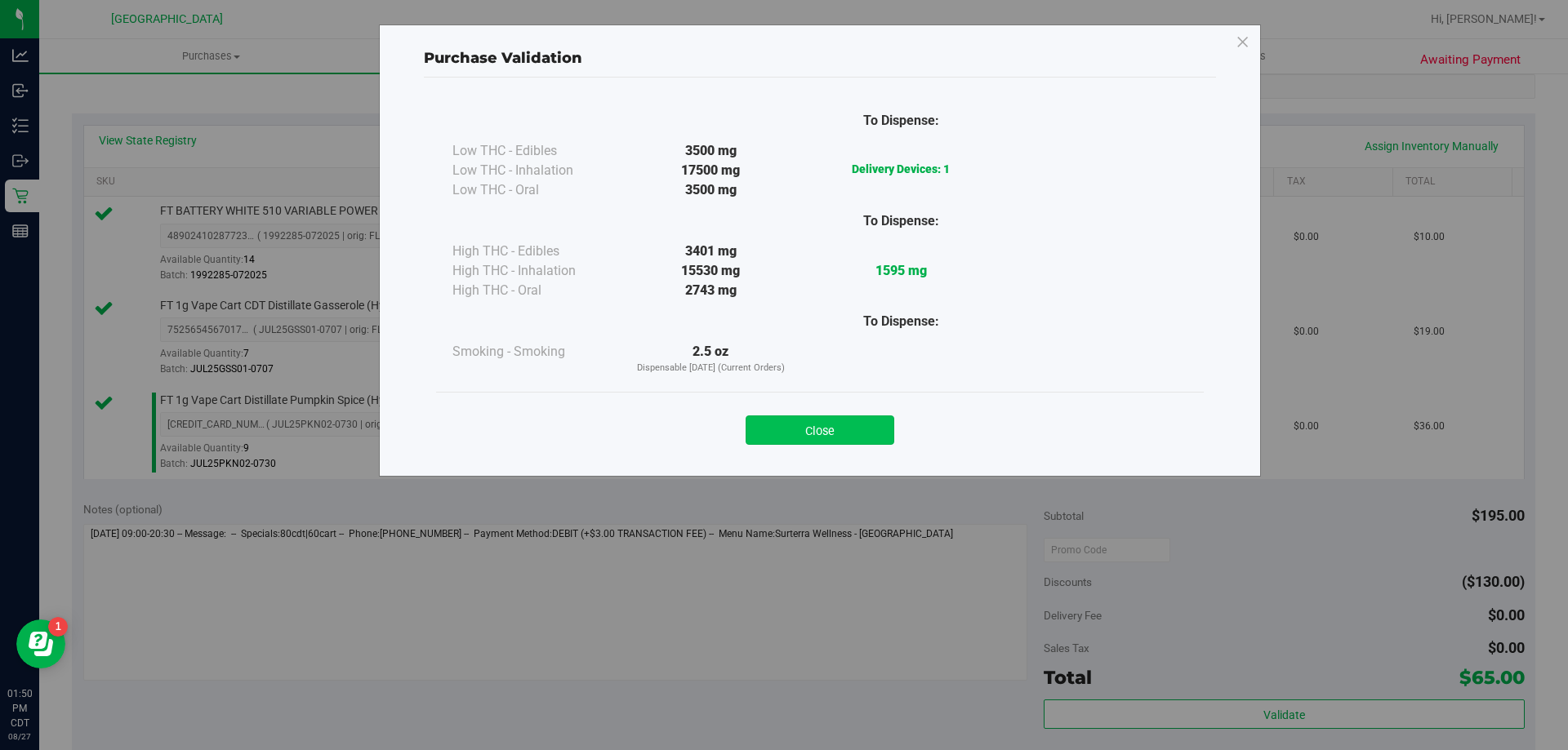
click at [829, 439] on button "Close" at bounding box center [819, 430] width 148 height 30
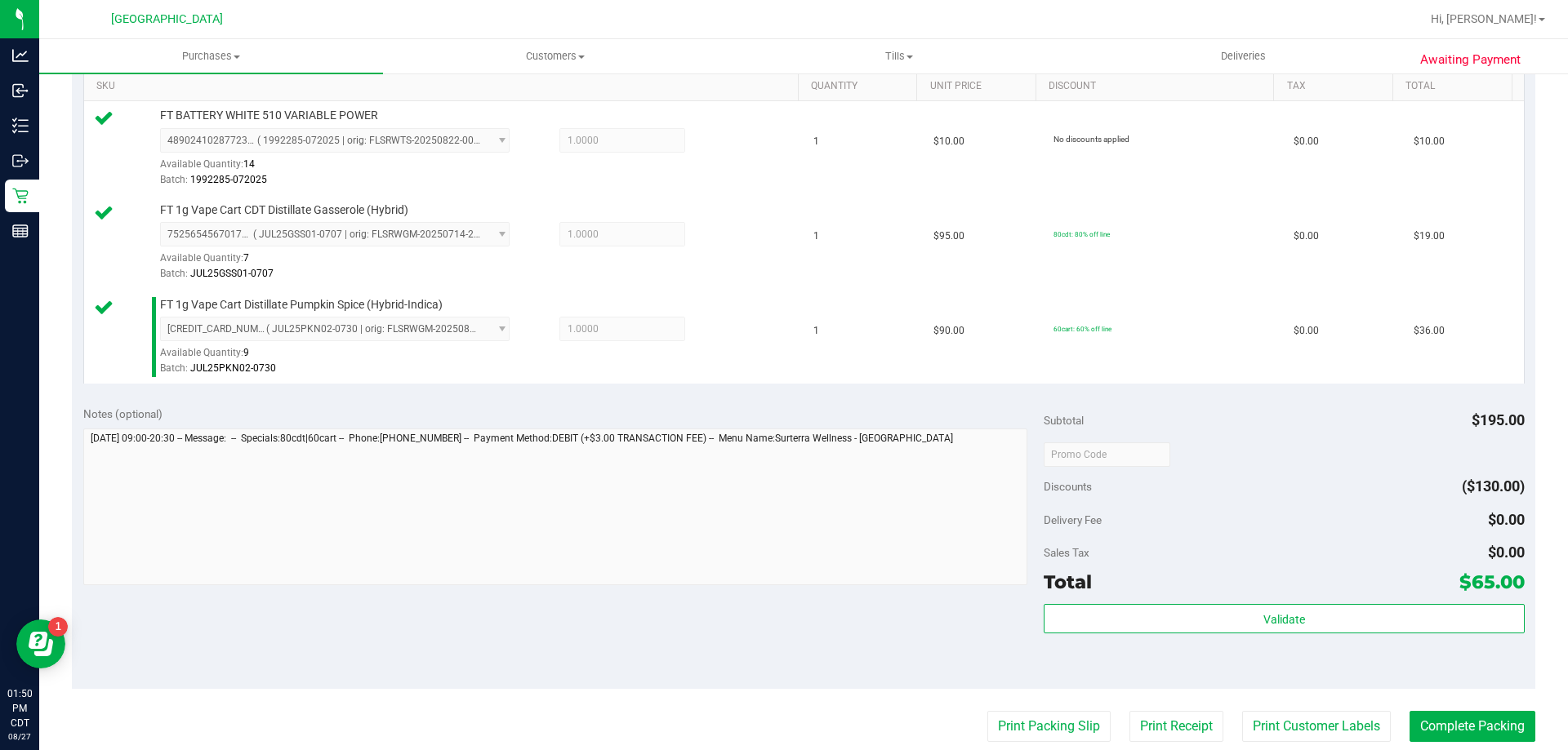
scroll to position [571, 0]
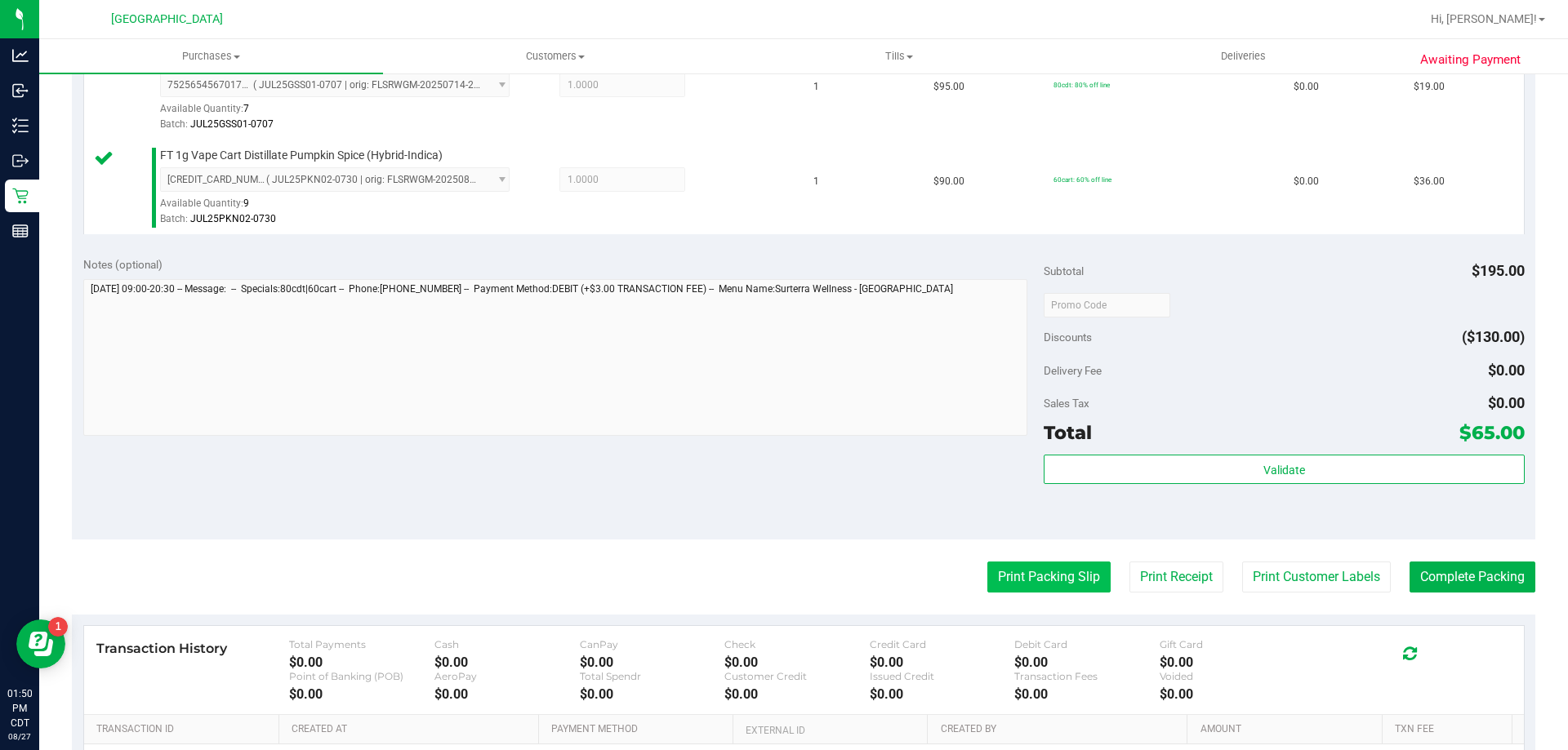
click at [1005, 582] on button "Print Packing Slip" at bounding box center [1049, 577] width 123 height 31
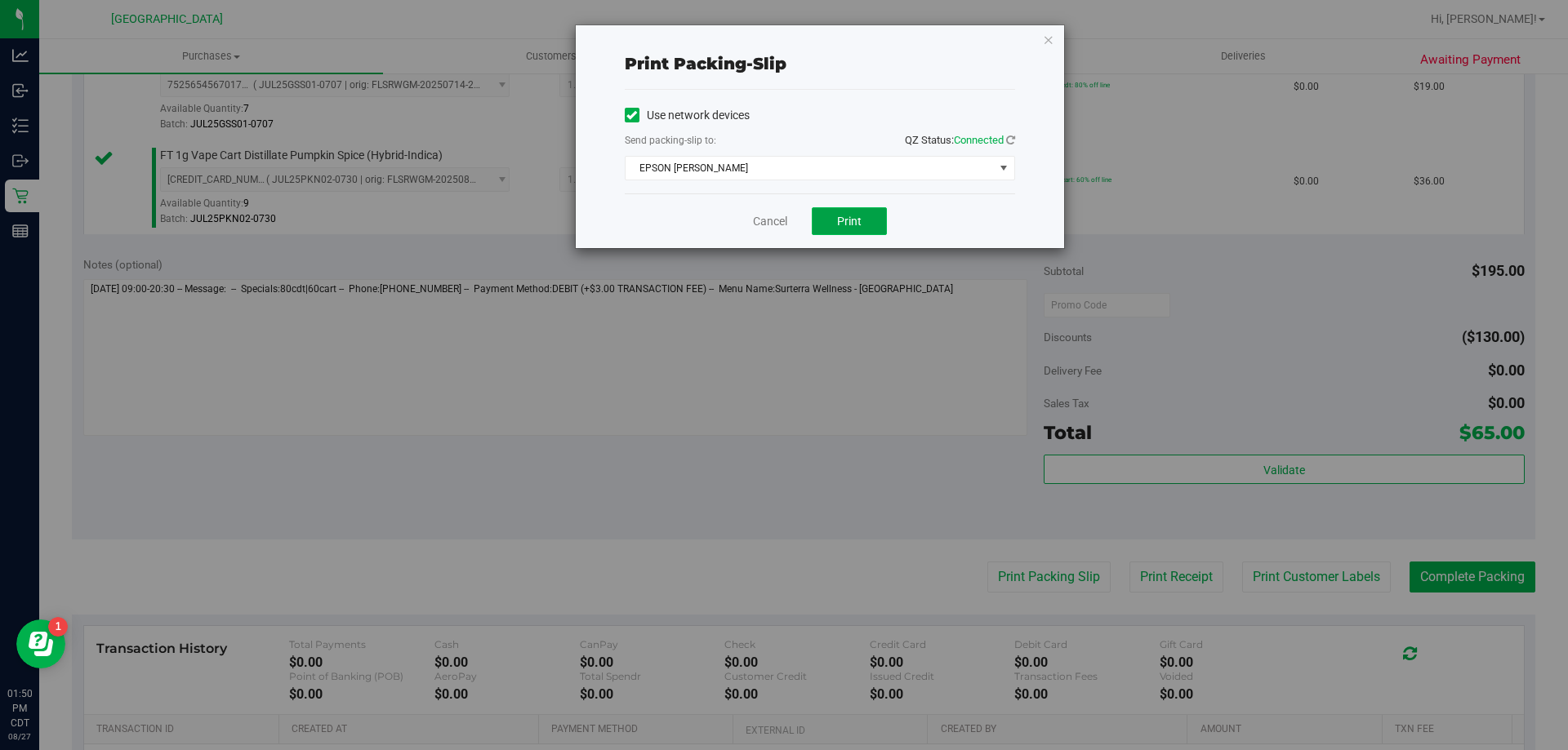
click at [852, 212] on button "Print" at bounding box center [849, 222] width 76 height 28
click at [772, 225] on link "Cancel" at bounding box center [770, 222] width 34 height 17
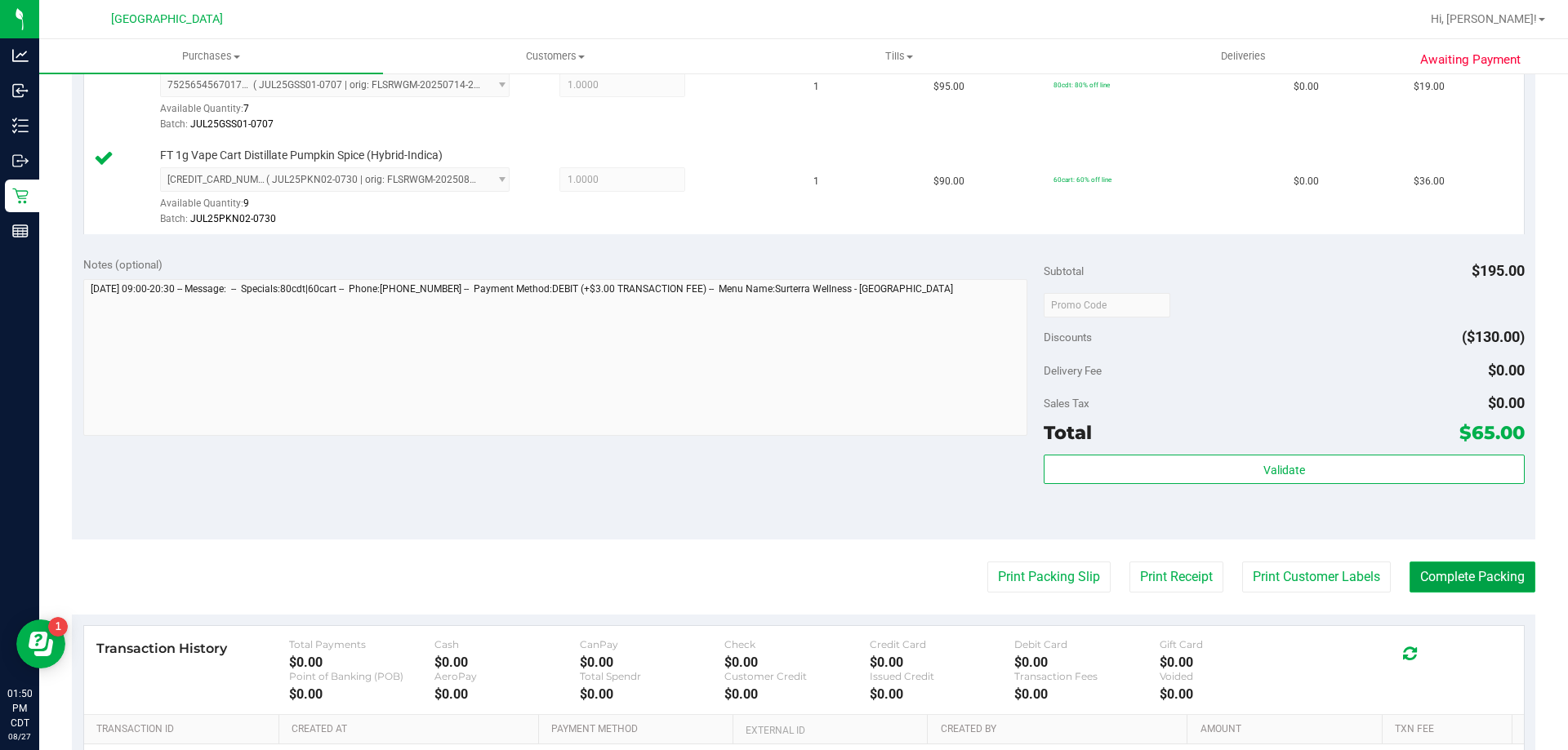
click at [1489, 576] on button "Complete Packing" at bounding box center [1472, 577] width 126 height 31
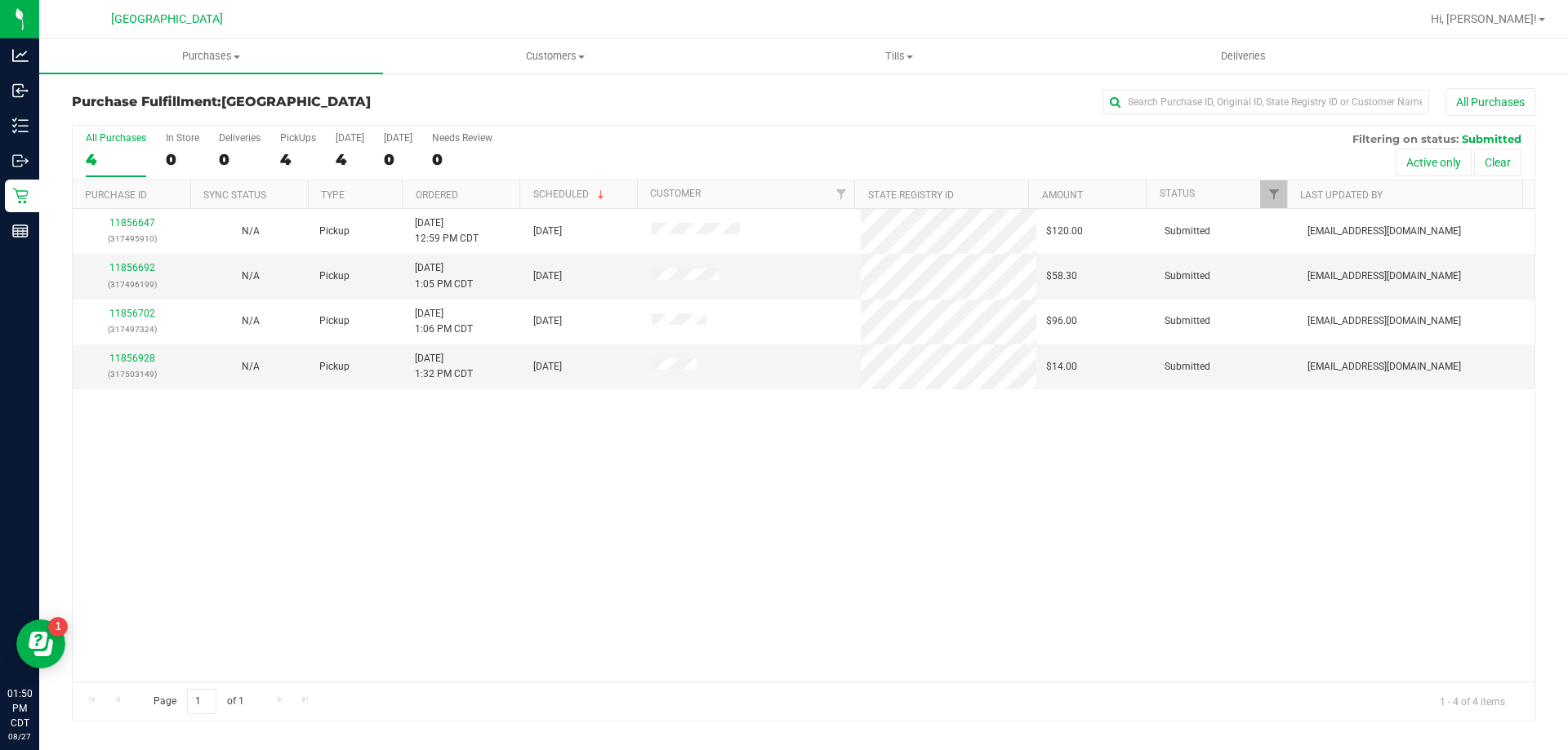
click at [488, 195] on th "Ordered" at bounding box center [461, 195] width 117 height 29
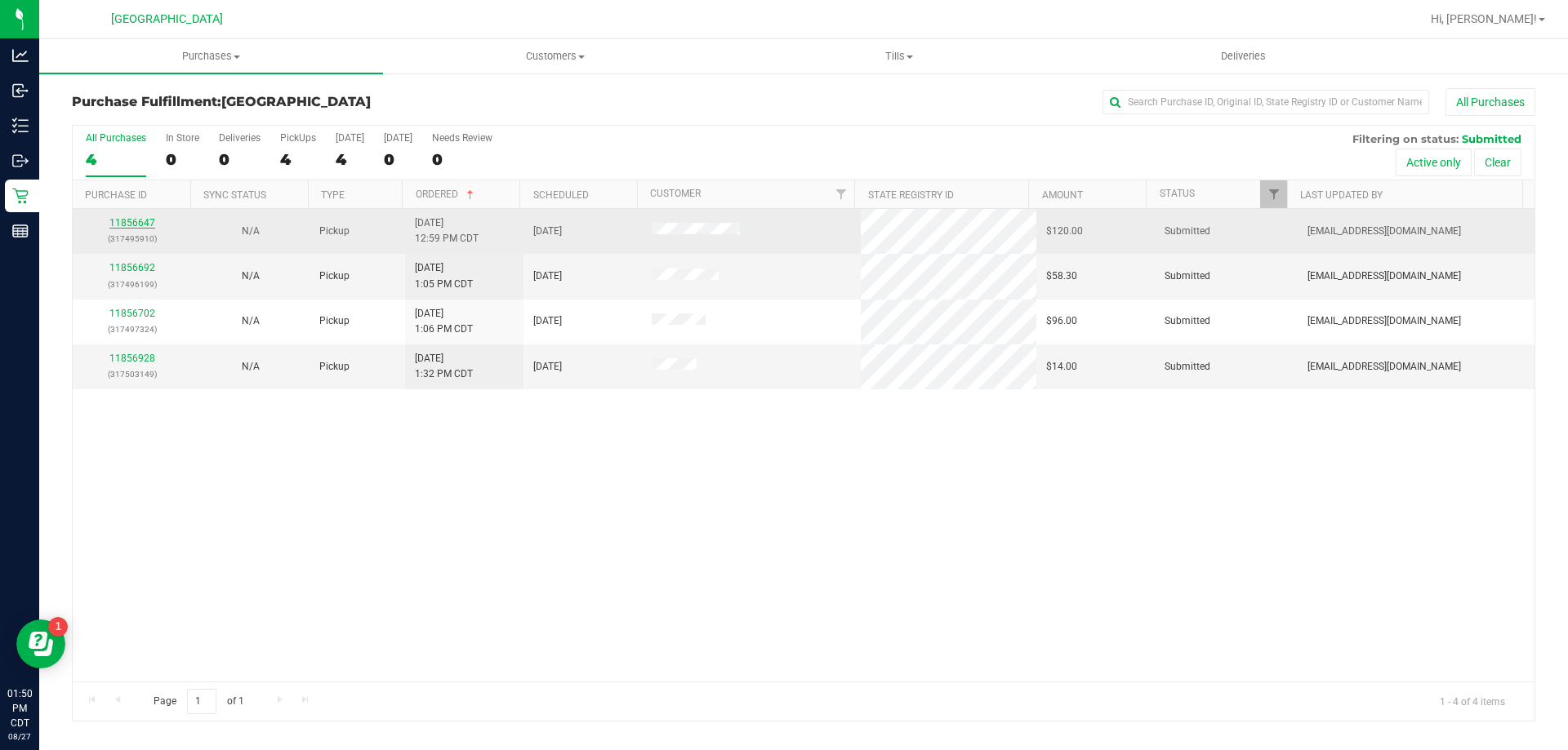
click at [144, 226] on link "11856647" at bounding box center [131, 223] width 46 height 11
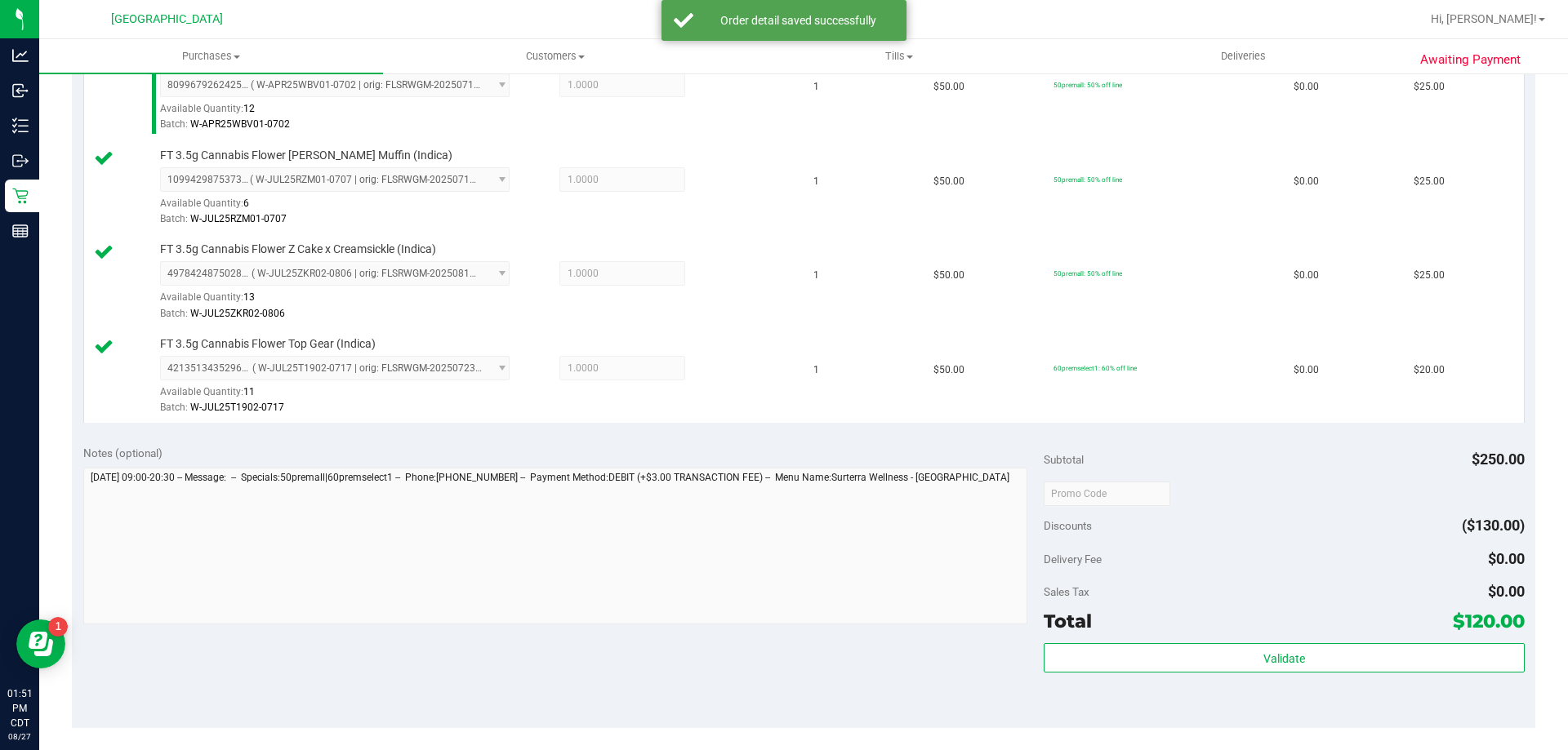
scroll to position [735, 0]
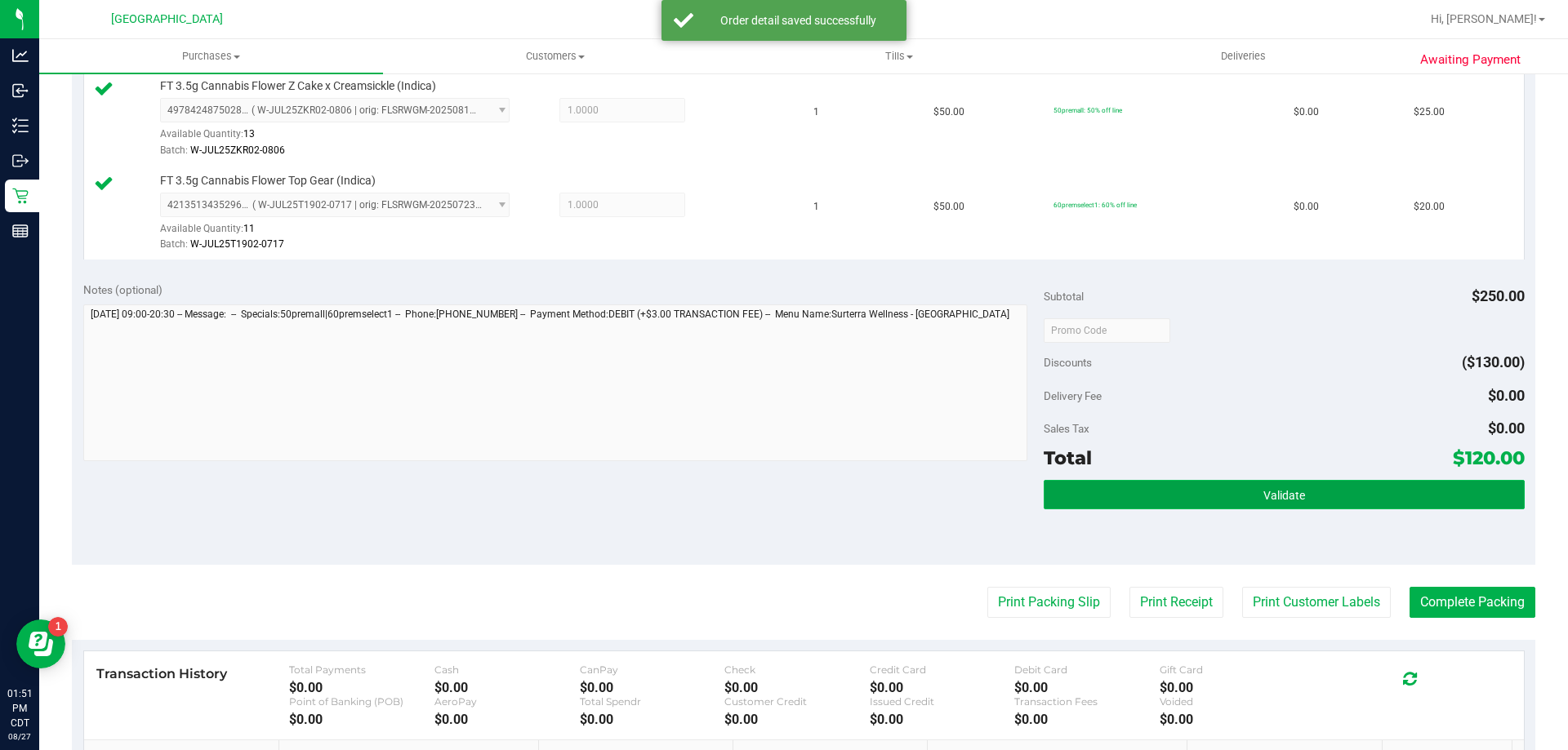
click at [1156, 494] on button "Validate" at bounding box center [1284, 495] width 480 height 30
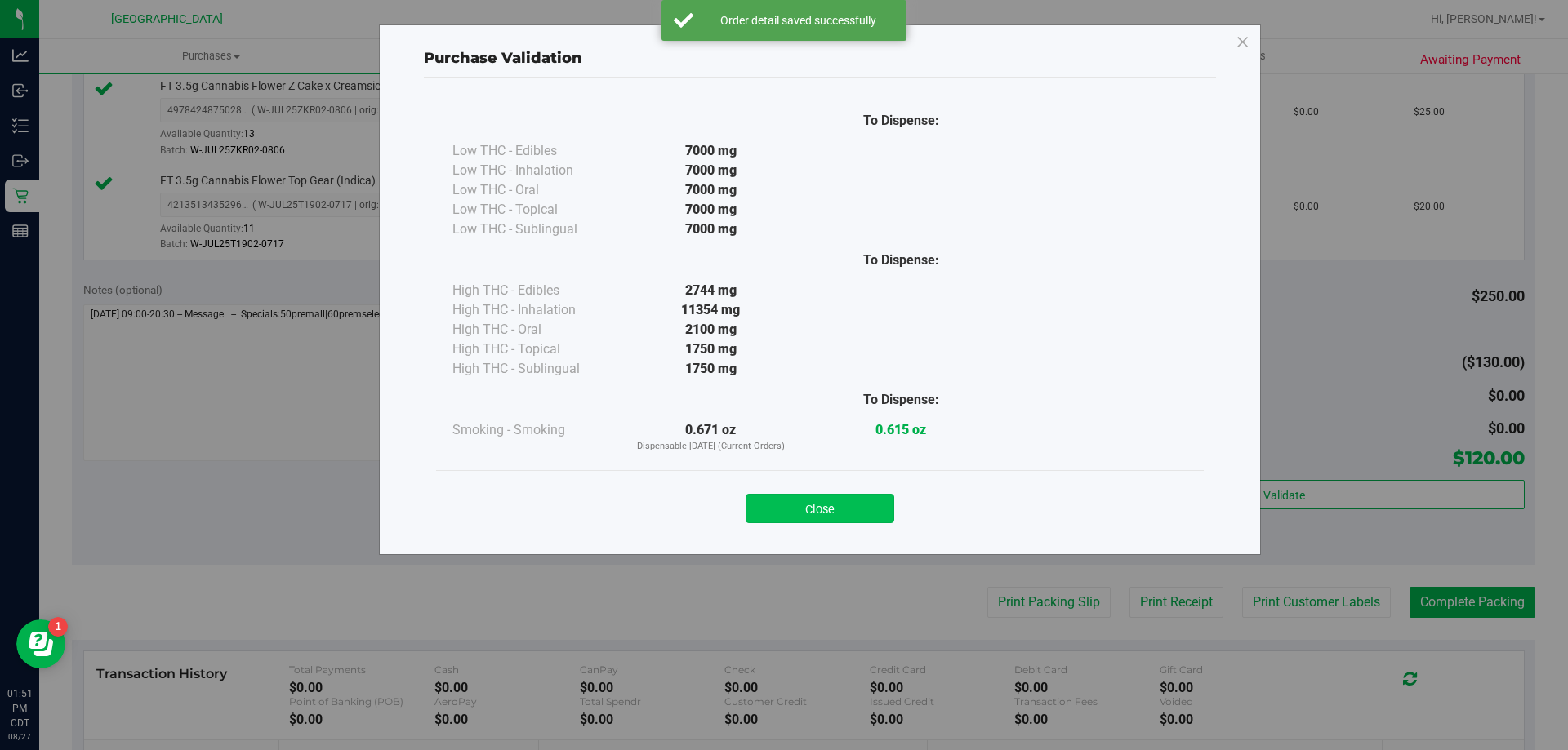
click at [862, 519] on button "Close" at bounding box center [819, 509] width 148 height 30
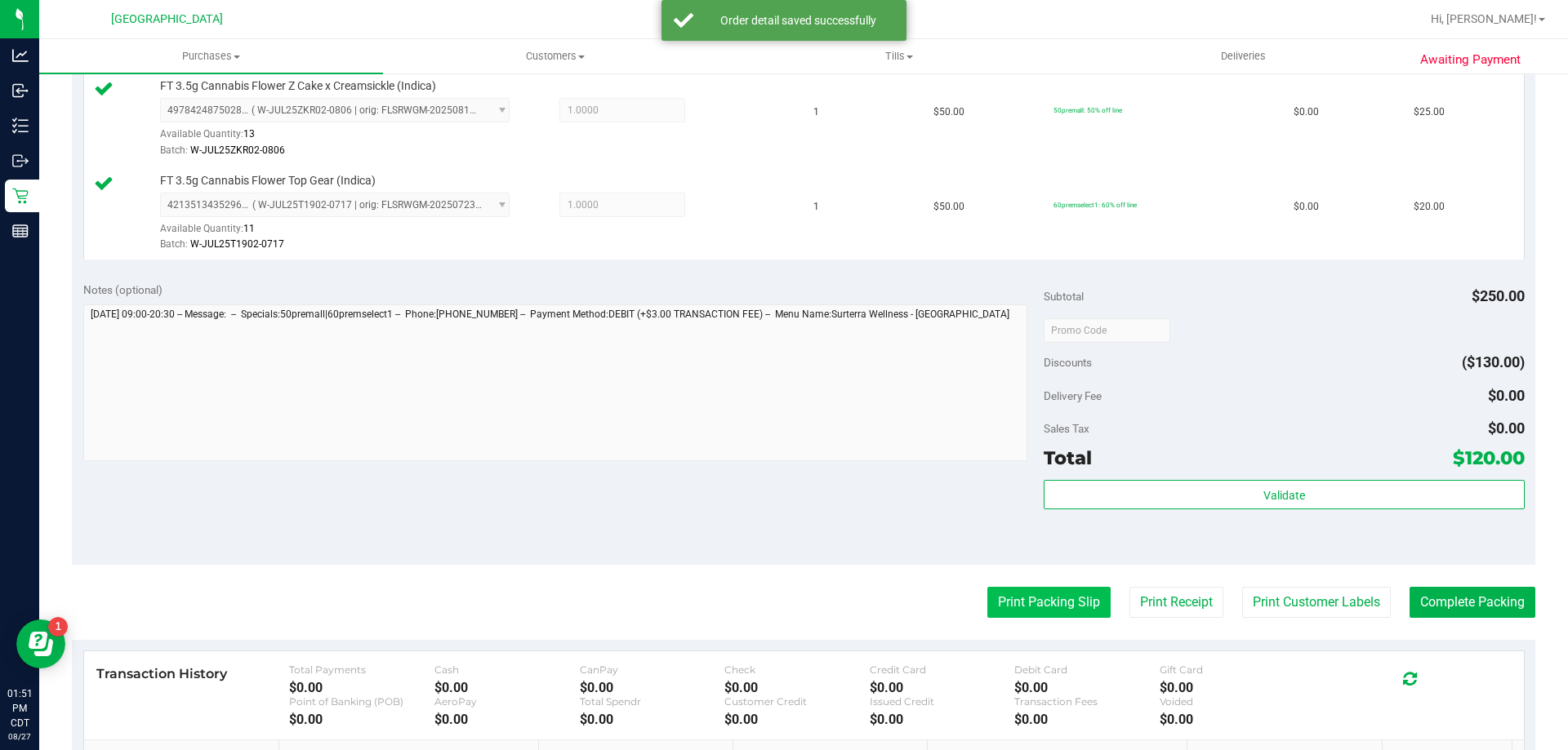
click at [999, 597] on button "Print Packing Slip" at bounding box center [1049, 602] width 123 height 31
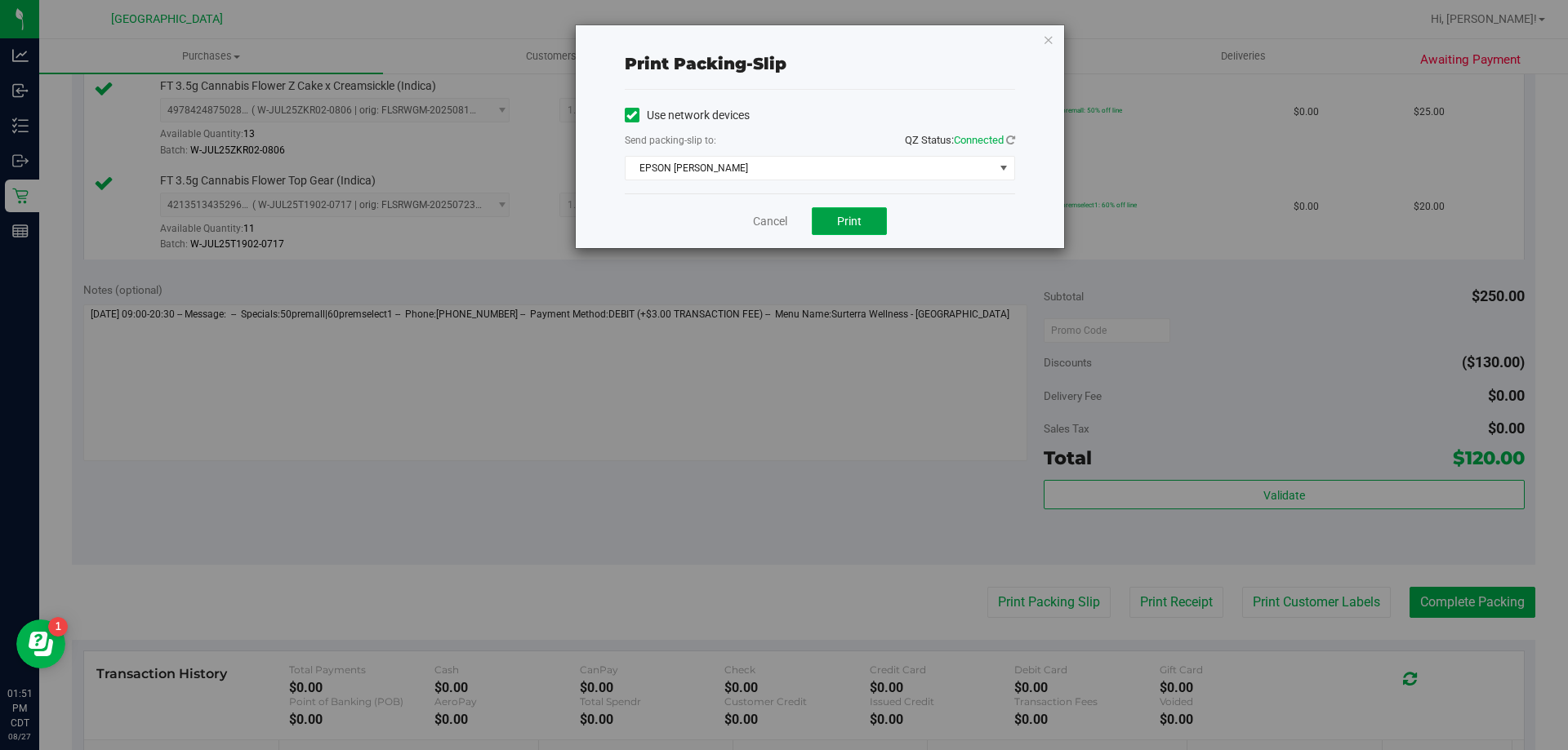
click at [870, 225] on button "Print" at bounding box center [849, 222] width 76 height 28
click at [755, 214] on link "Cancel" at bounding box center [770, 222] width 34 height 17
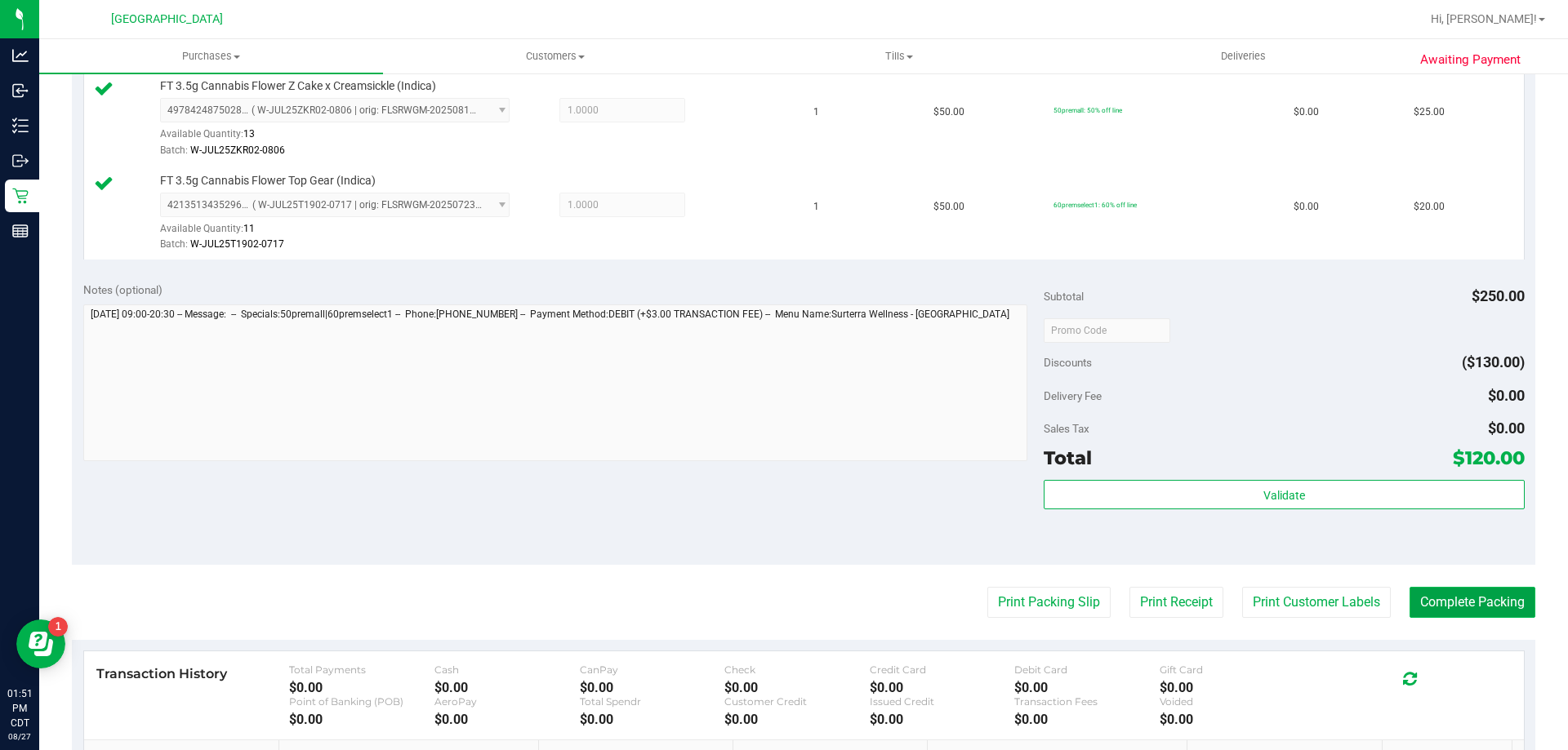
click at [1454, 604] on button "Complete Packing" at bounding box center [1472, 602] width 126 height 31
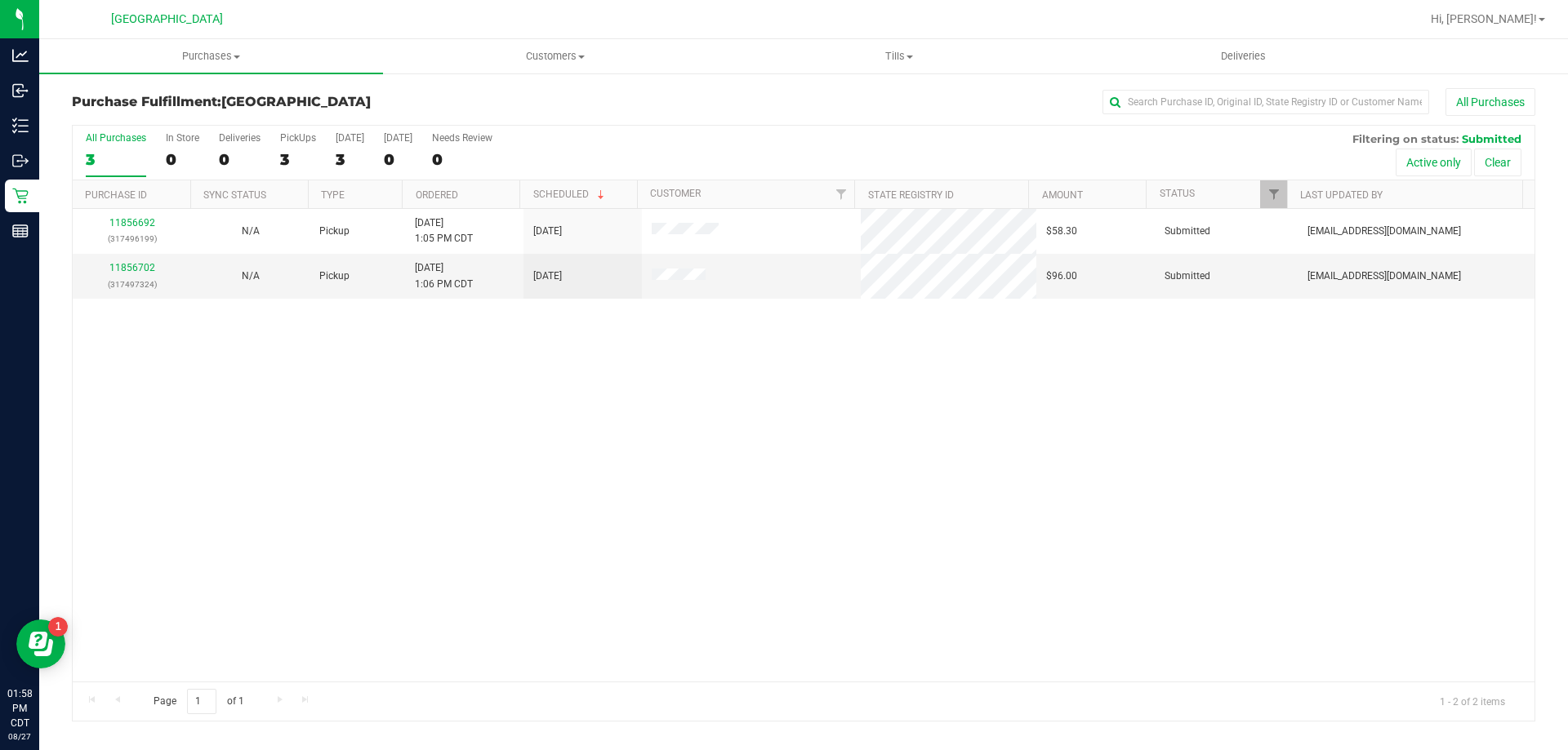
click at [459, 201] on th "Ordered" at bounding box center [461, 195] width 117 height 29
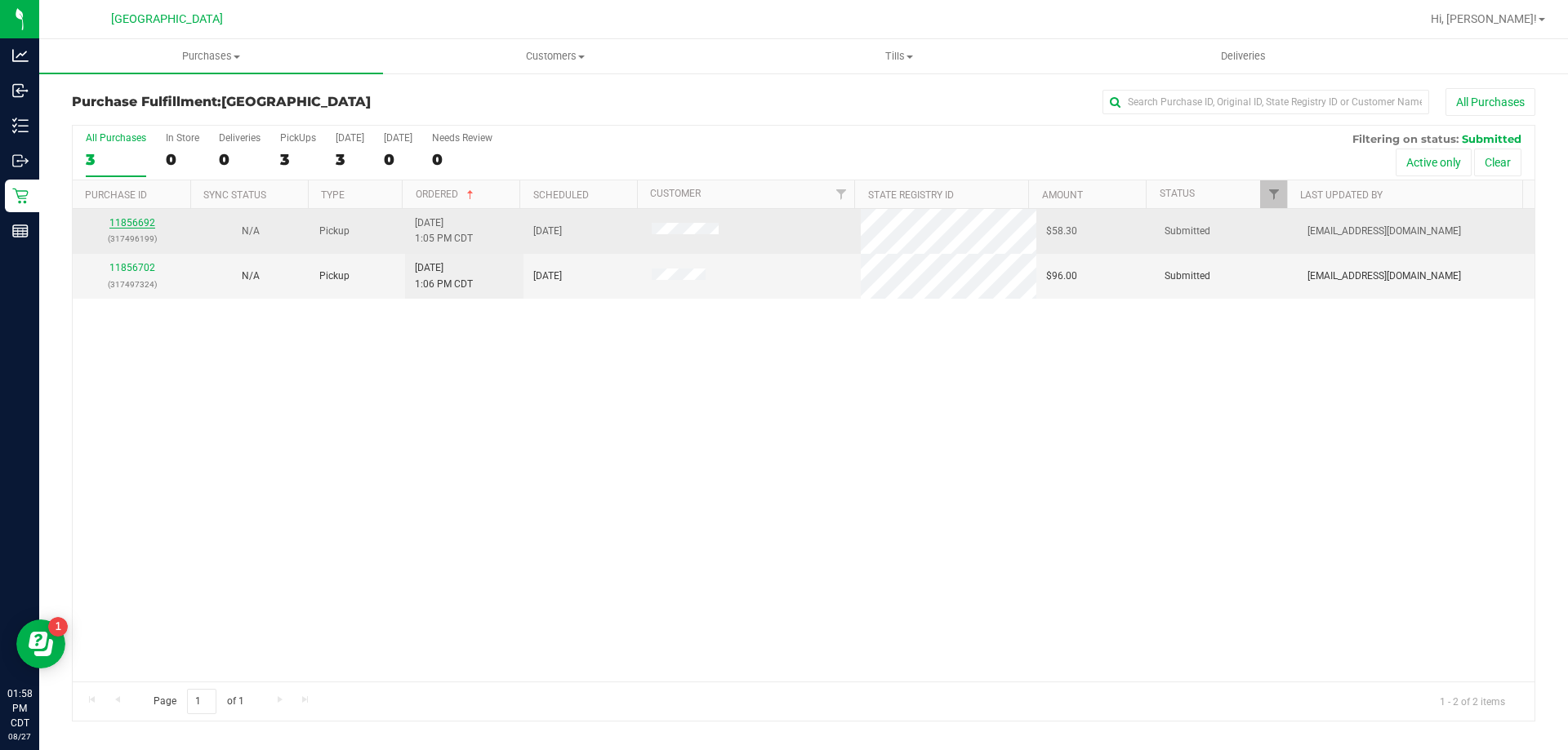
click at [147, 227] on link "11856692" at bounding box center [131, 223] width 46 height 11
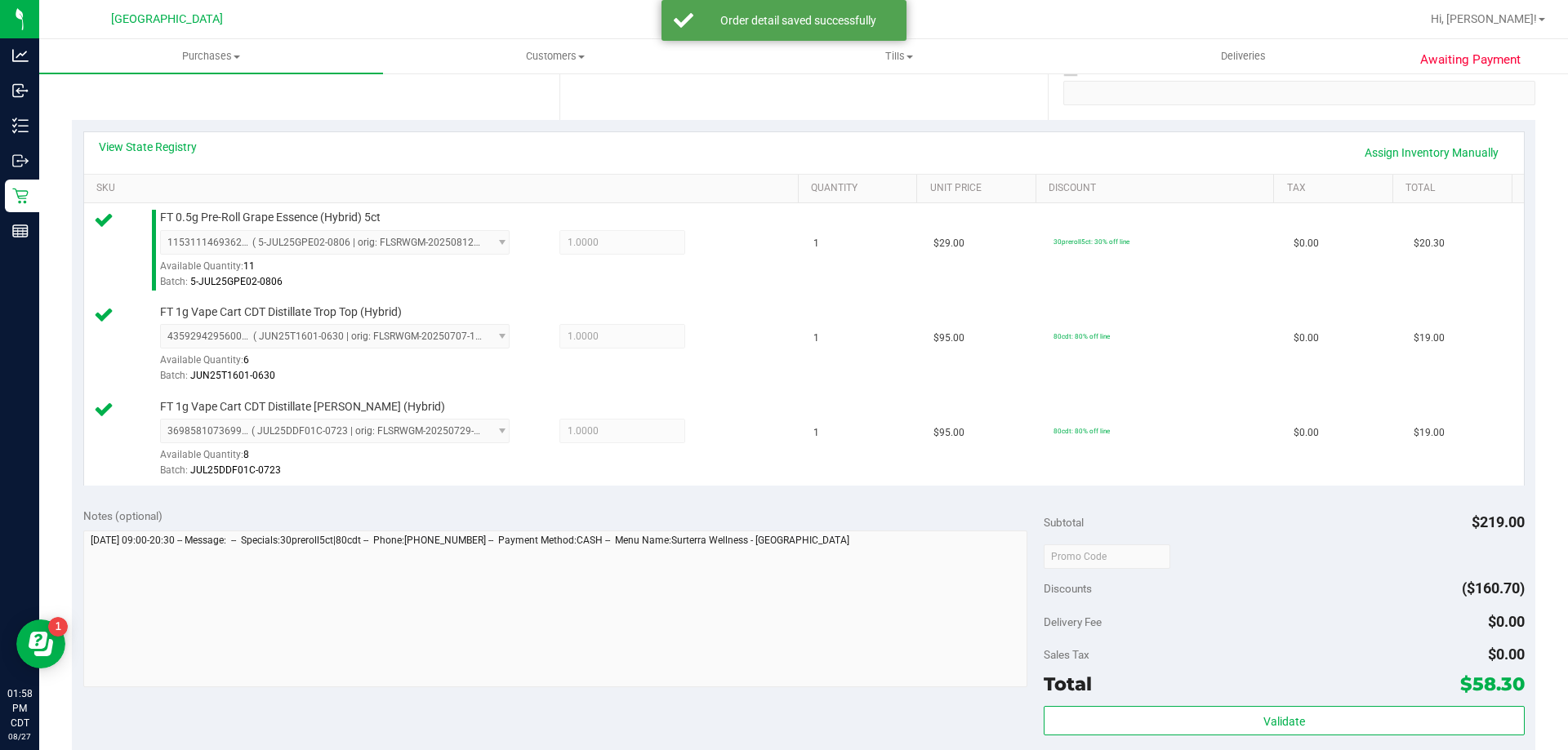
scroll to position [326, 0]
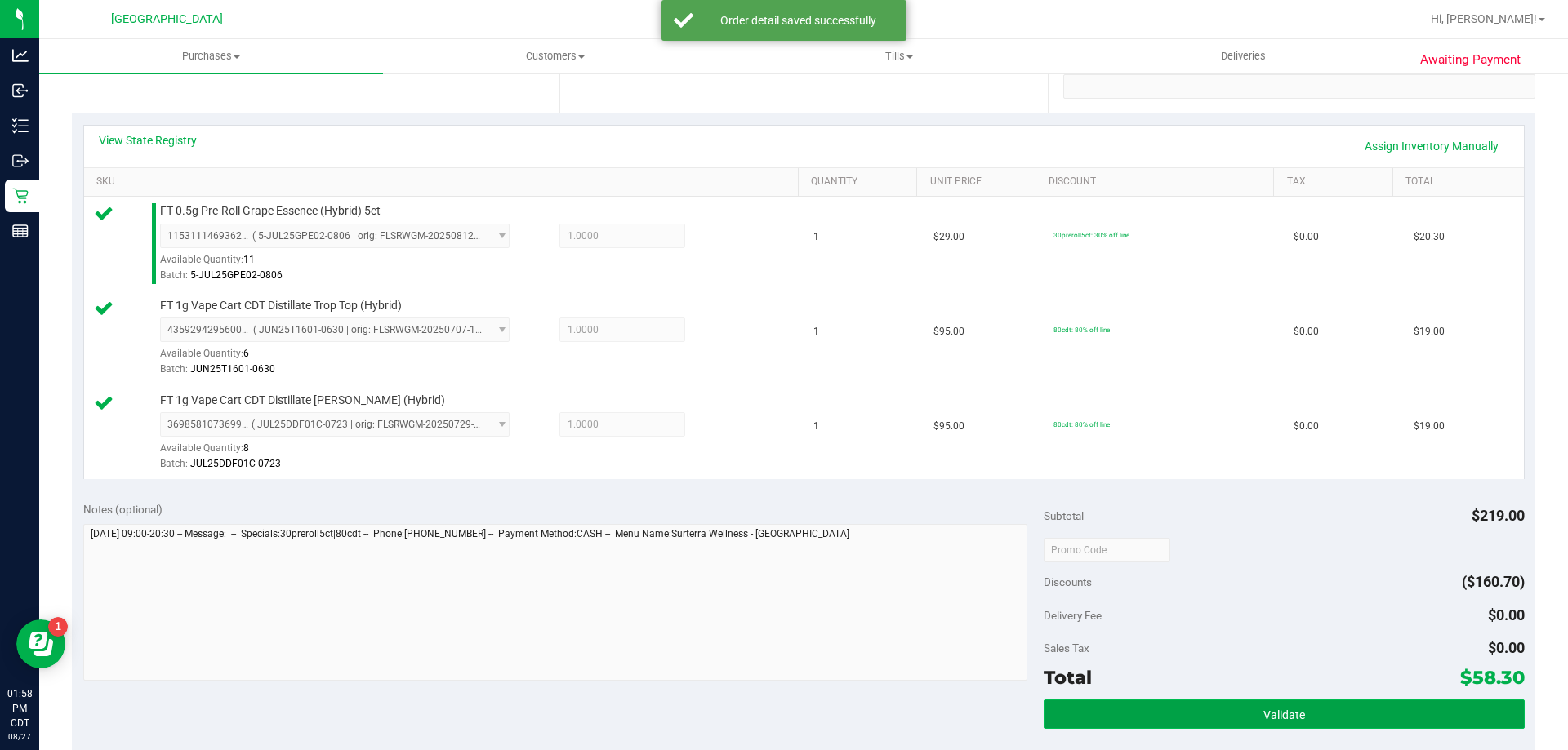
click at [1178, 716] on button "Validate" at bounding box center [1284, 715] width 480 height 30
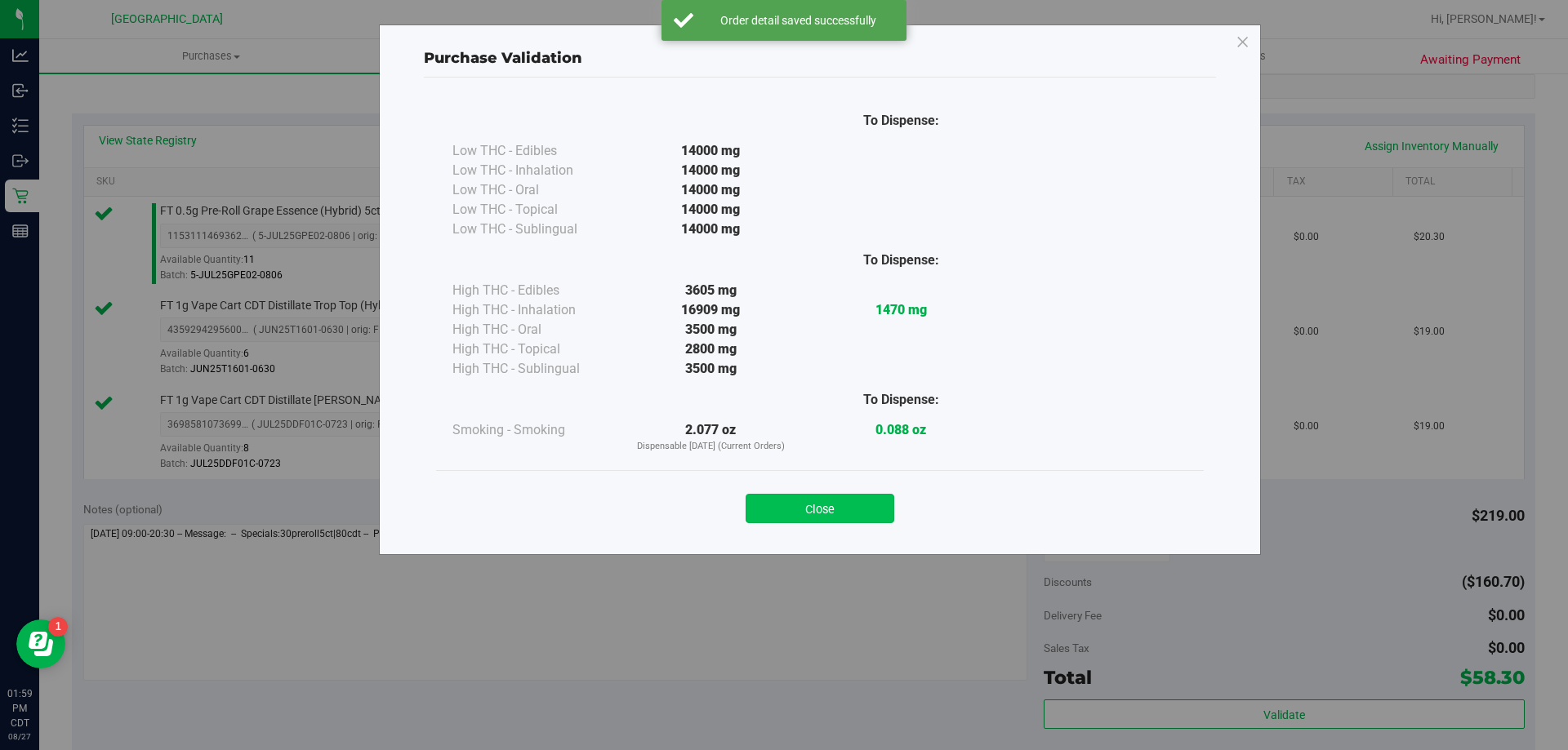
click at [795, 503] on button "Close" at bounding box center [819, 509] width 148 height 30
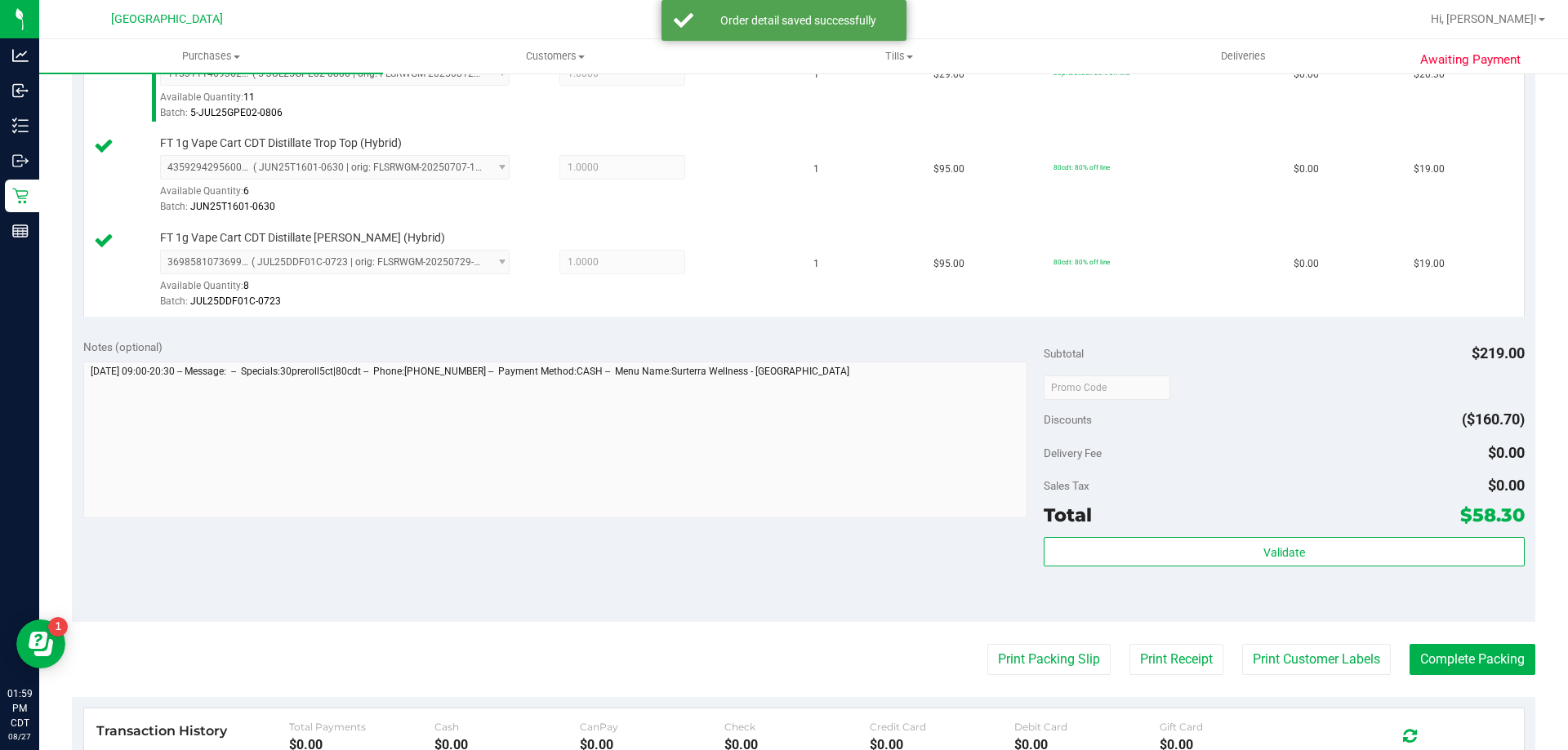
scroll to position [490, 0]
click at [1057, 662] on button "Print Packing Slip" at bounding box center [1049, 658] width 123 height 31
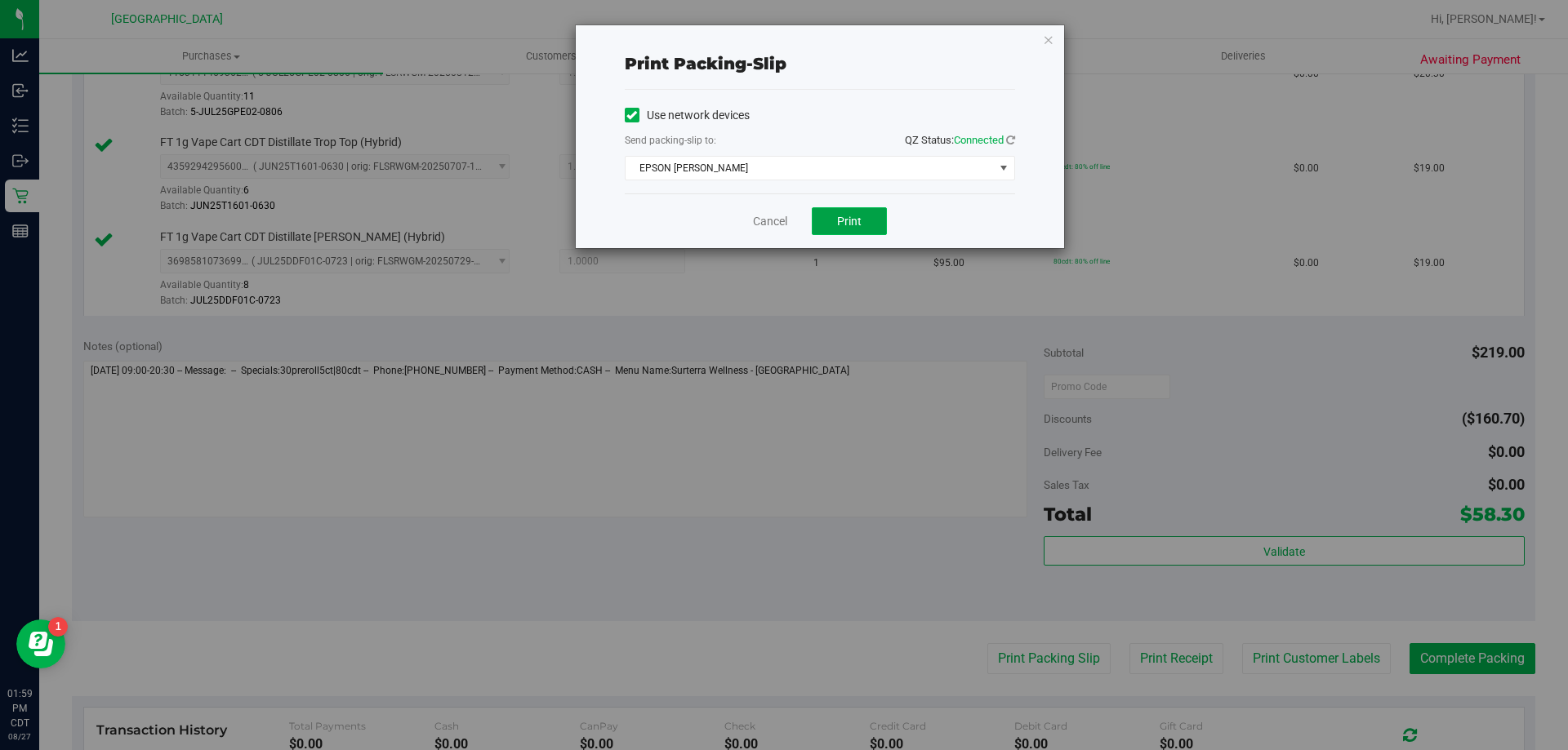
click at [871, 225] on button "Print" at bounding box center [849, 222] width 76 height 28
click at [775, 229] on div "Cancel Print" at bounding box center [819, 221] width 391 height 55
click at [775, 229] on link "Cancel" at bounding box center [770, 222] width 34 height 17
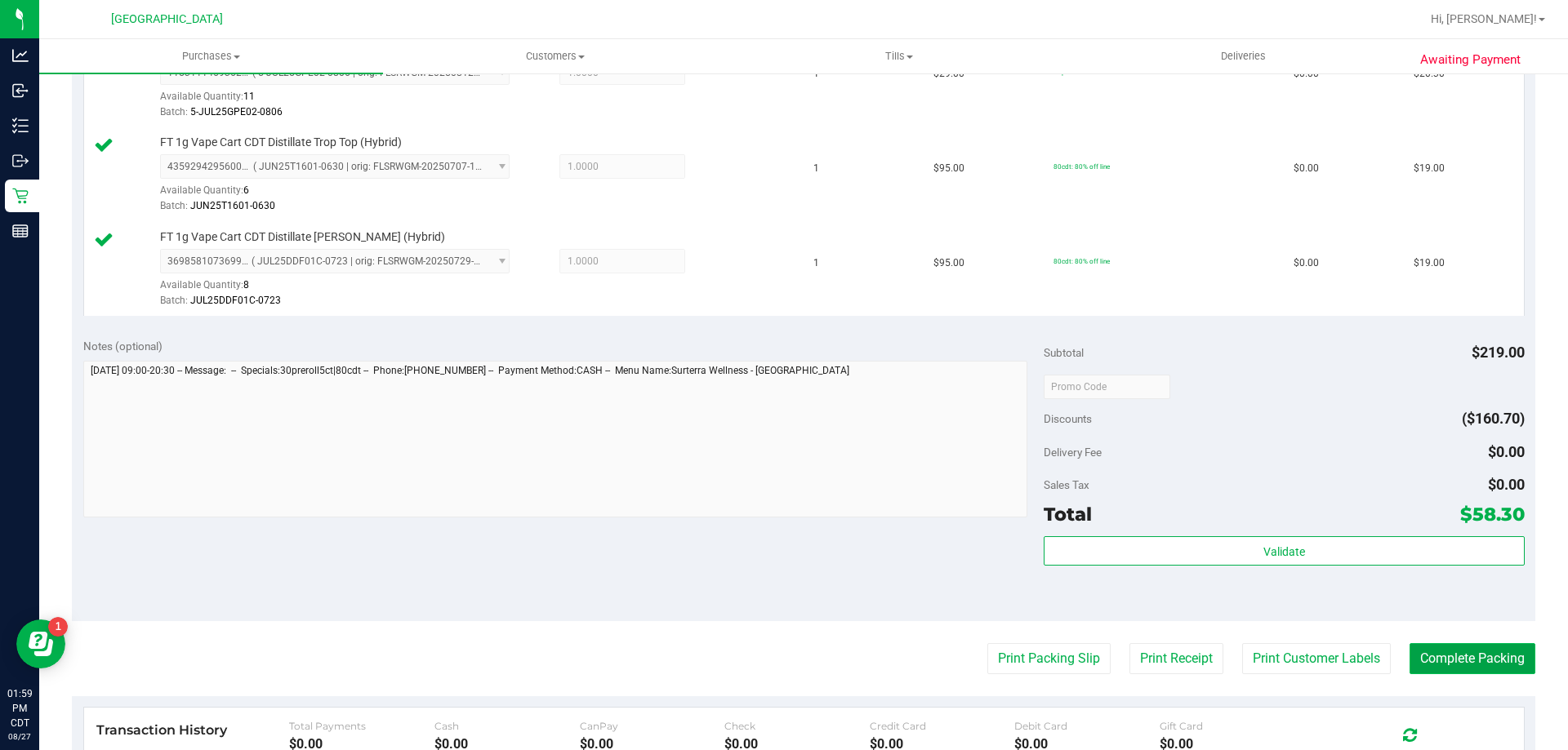
click at [1467, 665] on button "Complete Packing" at bounding box center [1472, 658] width 126 height 31
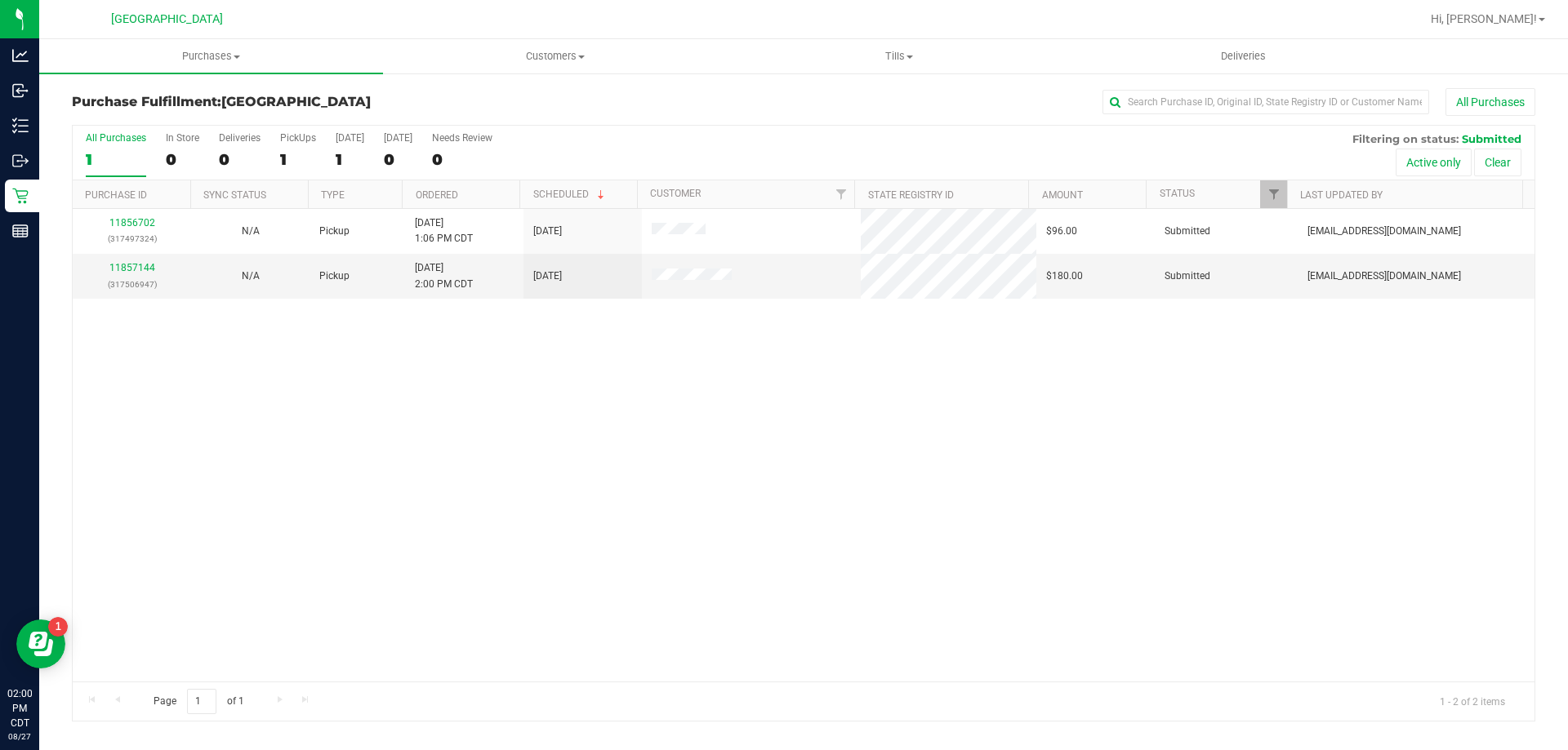
click at [476, 204] on th "Ordered" at bounding box center [461, 195] width 117 height 29
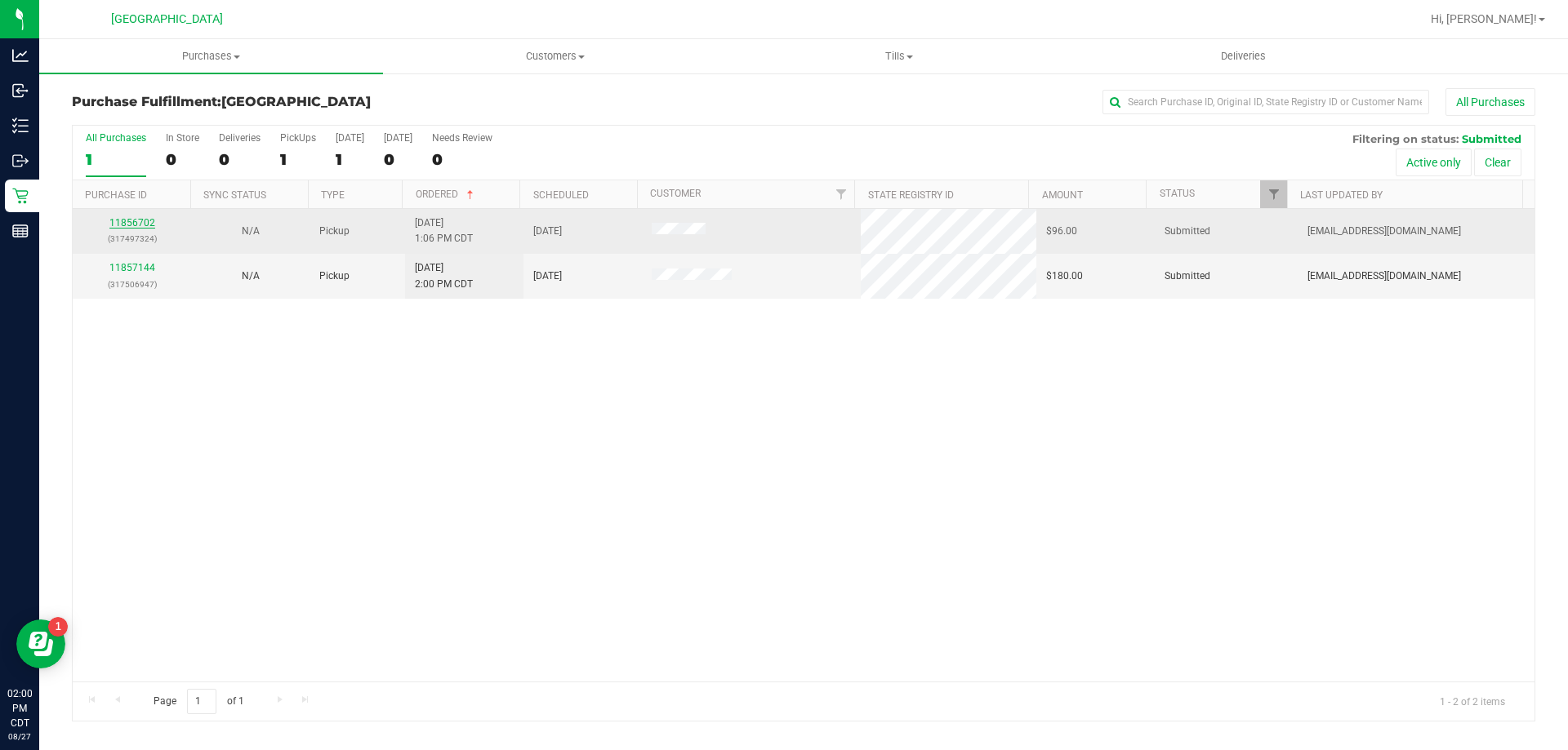
click at [141, 225] on link "11856702" at bounding box center [131, 223] width 46 height 11
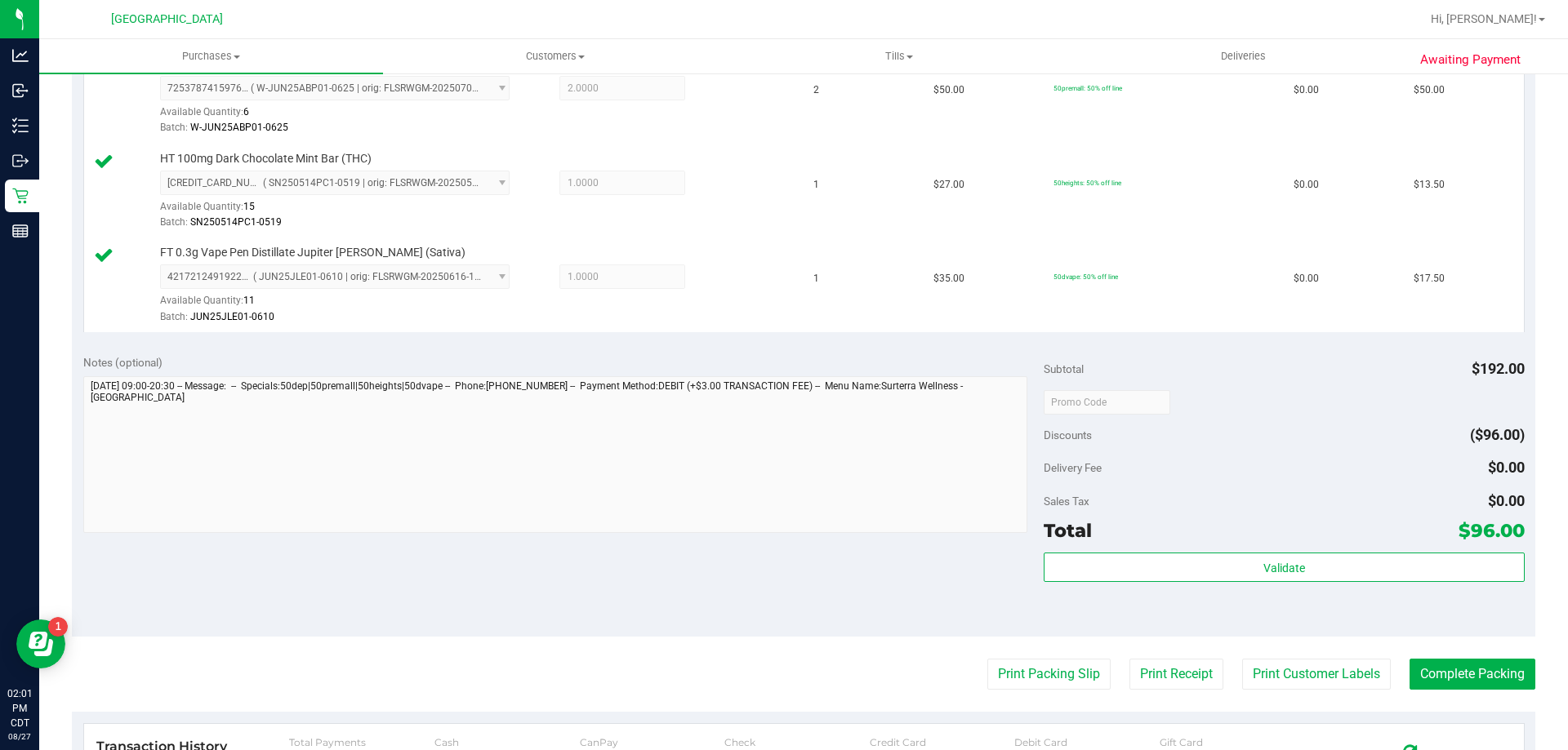
scroll to position [571, 0]
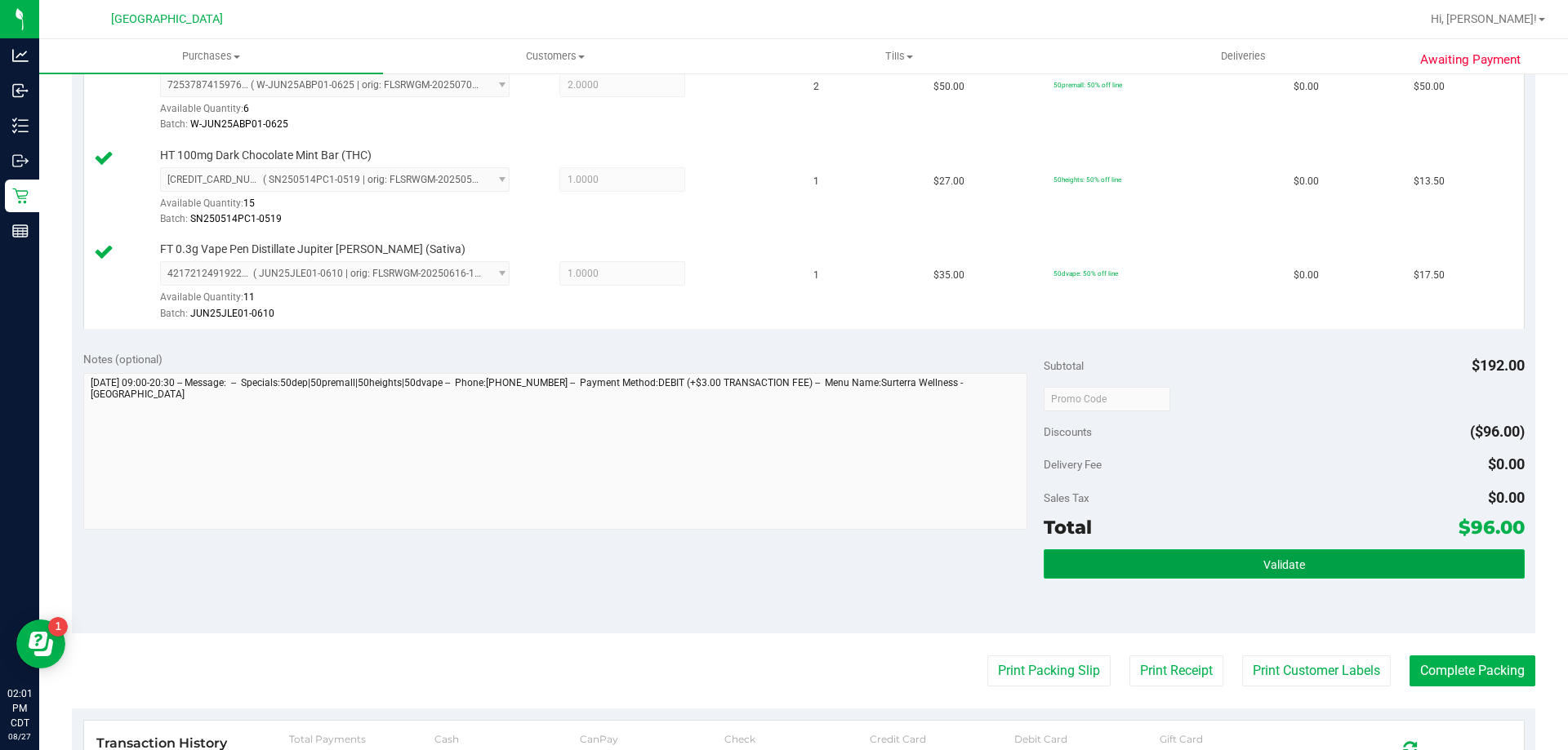
click at [1085, 566] on button "Validate" at bounding box center [1284, 565] width 480 height 30
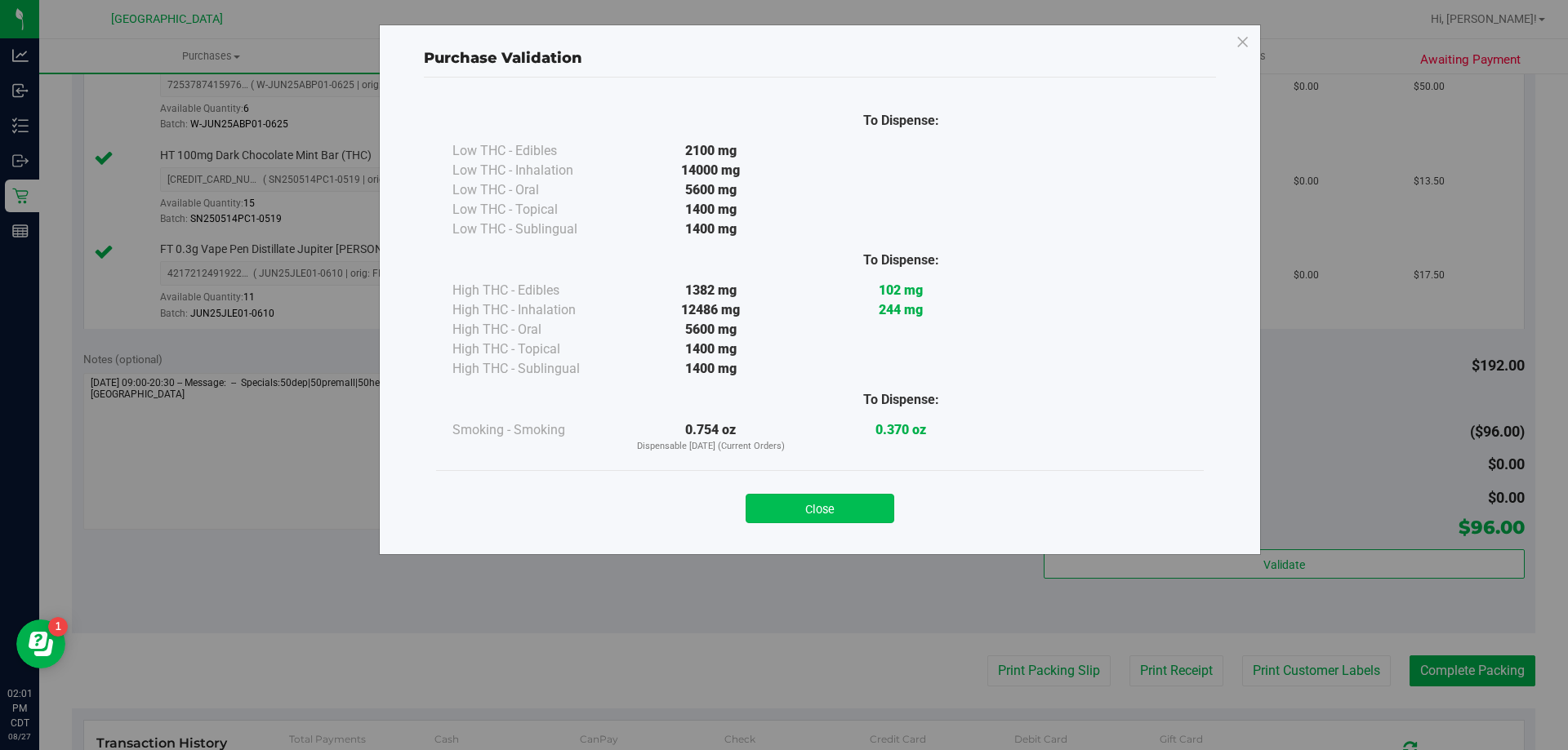
click at [865, 508] on button "Close" at bounding box center [819, 509] width 148 height 30
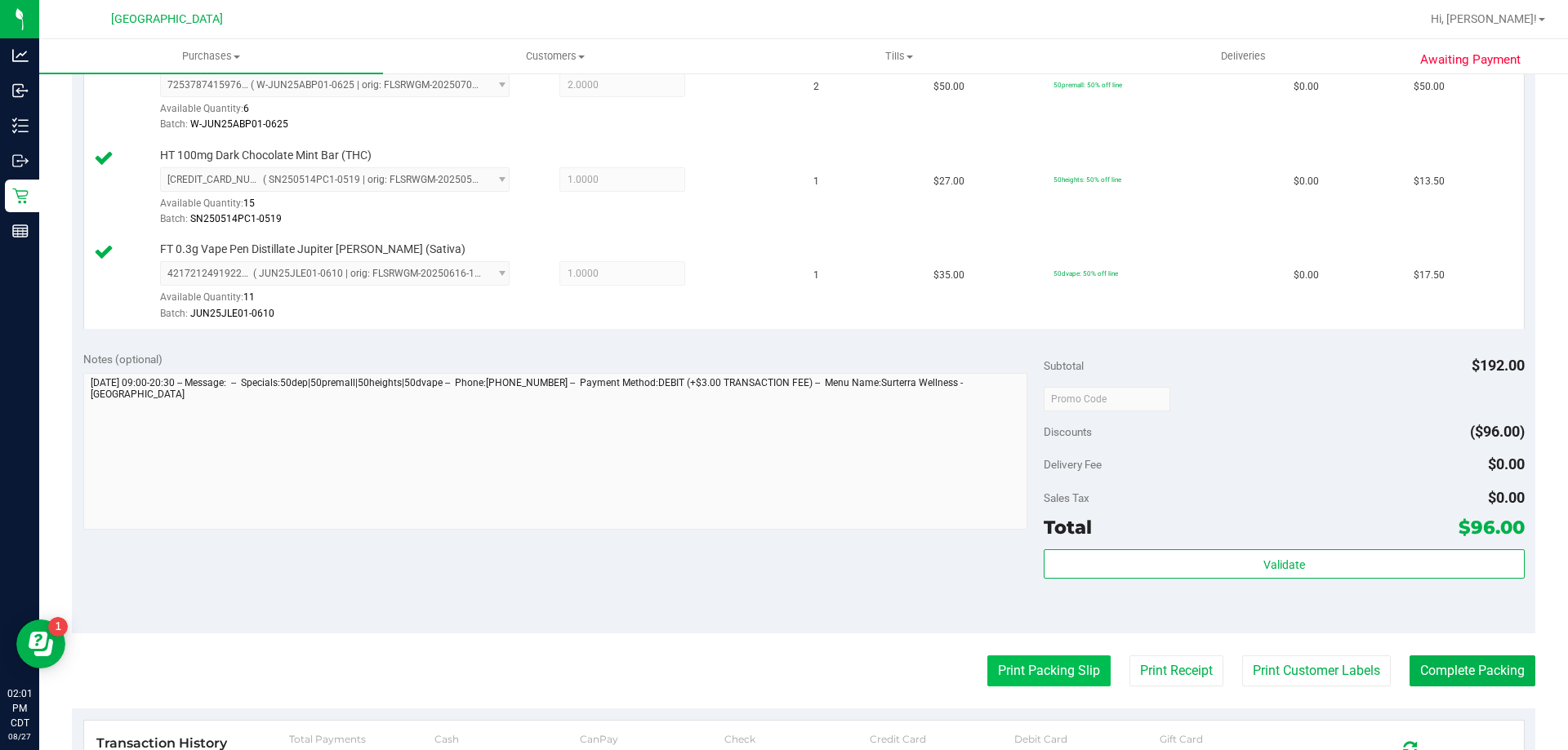
click at [1037, 685] on button "Print Packing Slip" at bounding box center [1049, 671] width 123 height 31
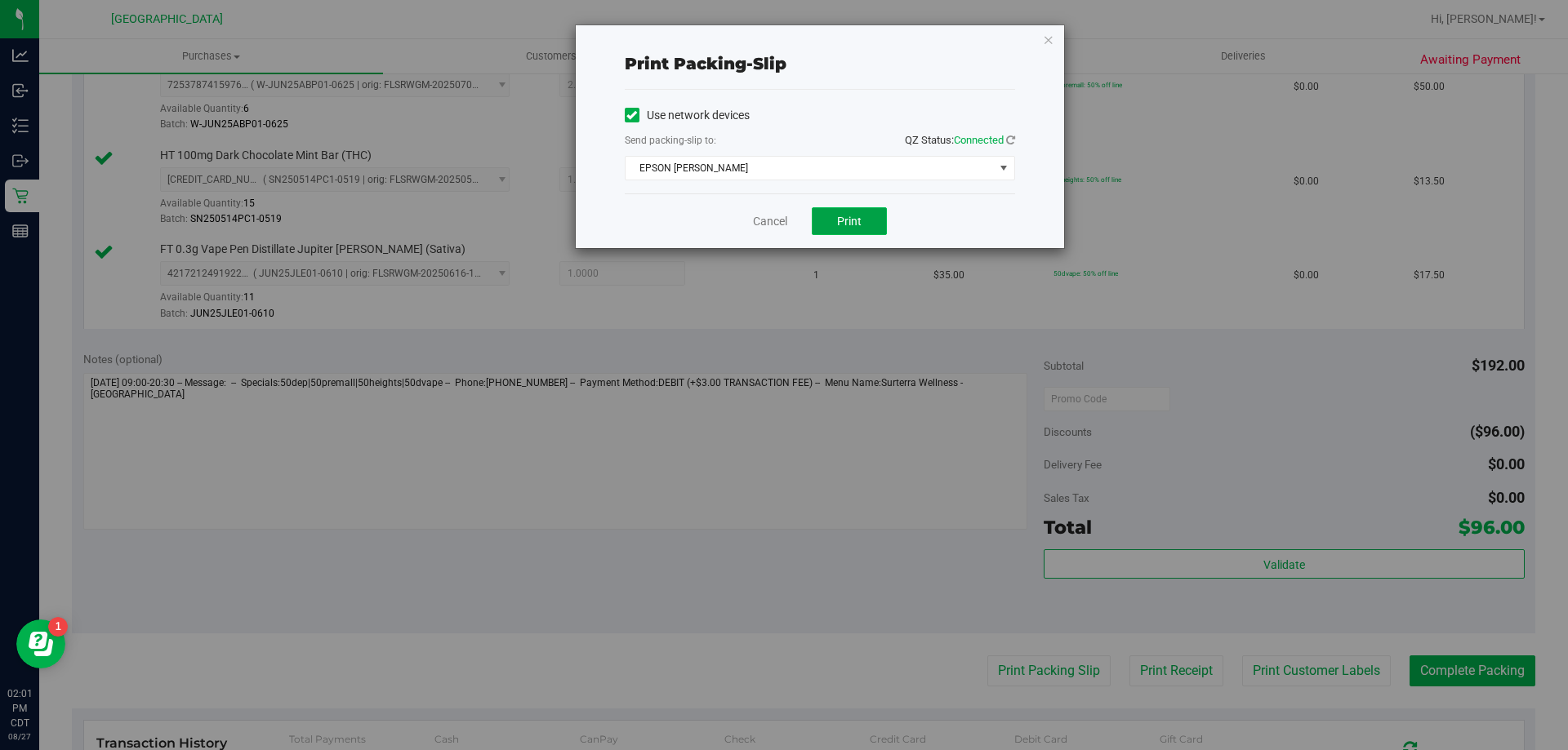
click at [849, 214] on span "Print" at bounding box center [849, 221] width 24 height 13
click at [774, 225] on link "Cancel" at bounding box center [770, 222] width 34 height 17
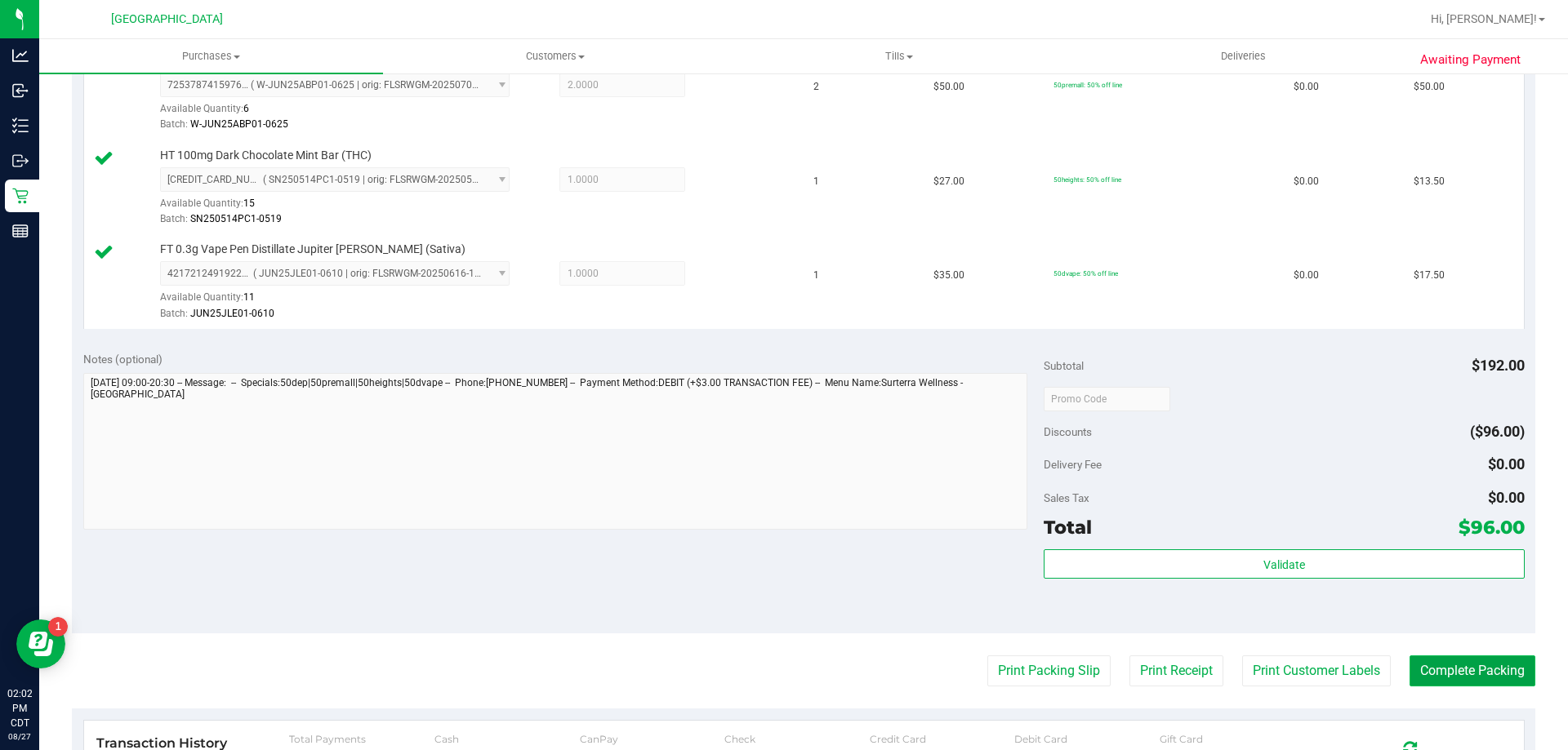
click at [1509, 662] on button "Complete Packing" at bounding box center [1472, 671] width 126 height 31
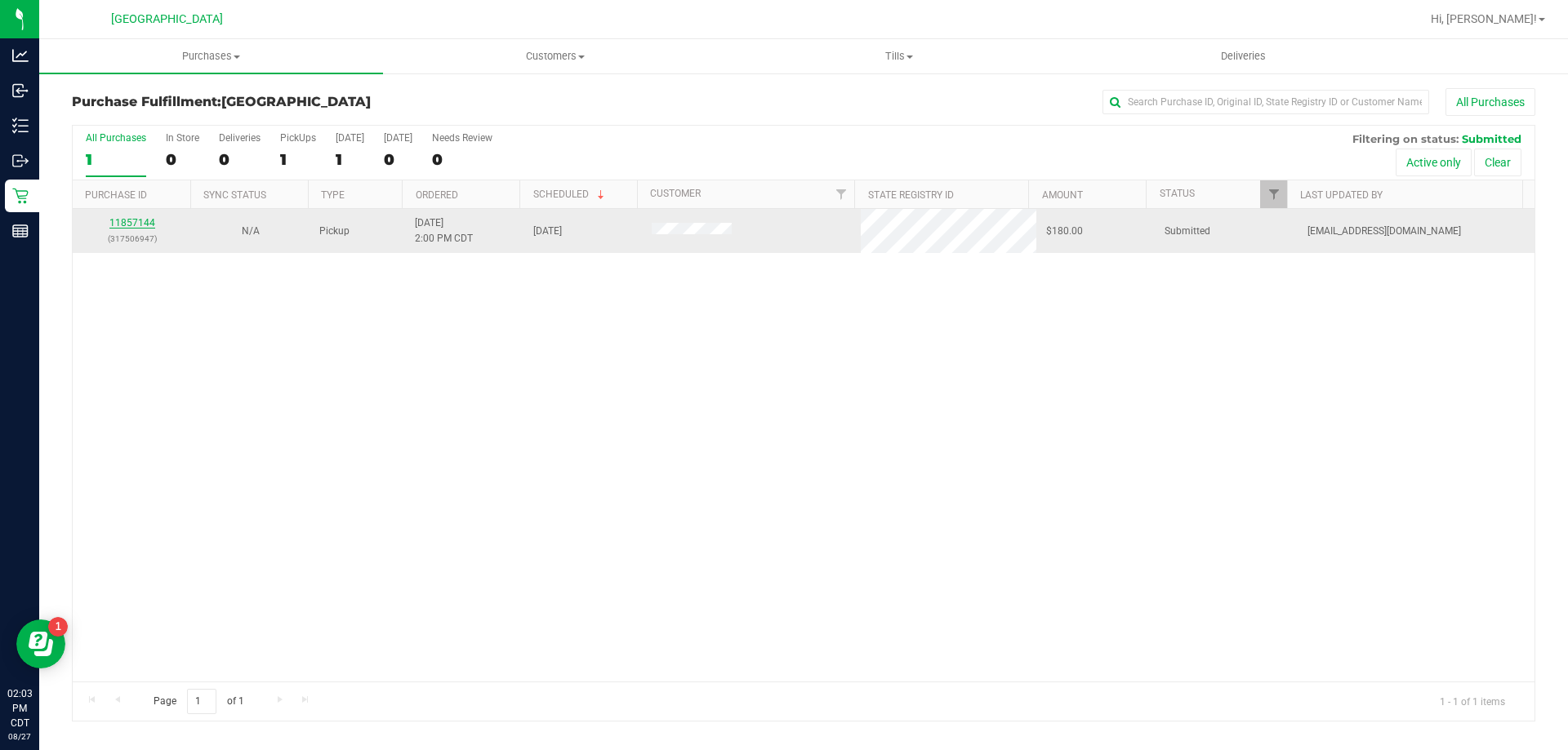
click at [133, 219] on link "11857144" at bounding box center [131, 223] width 46 height 11
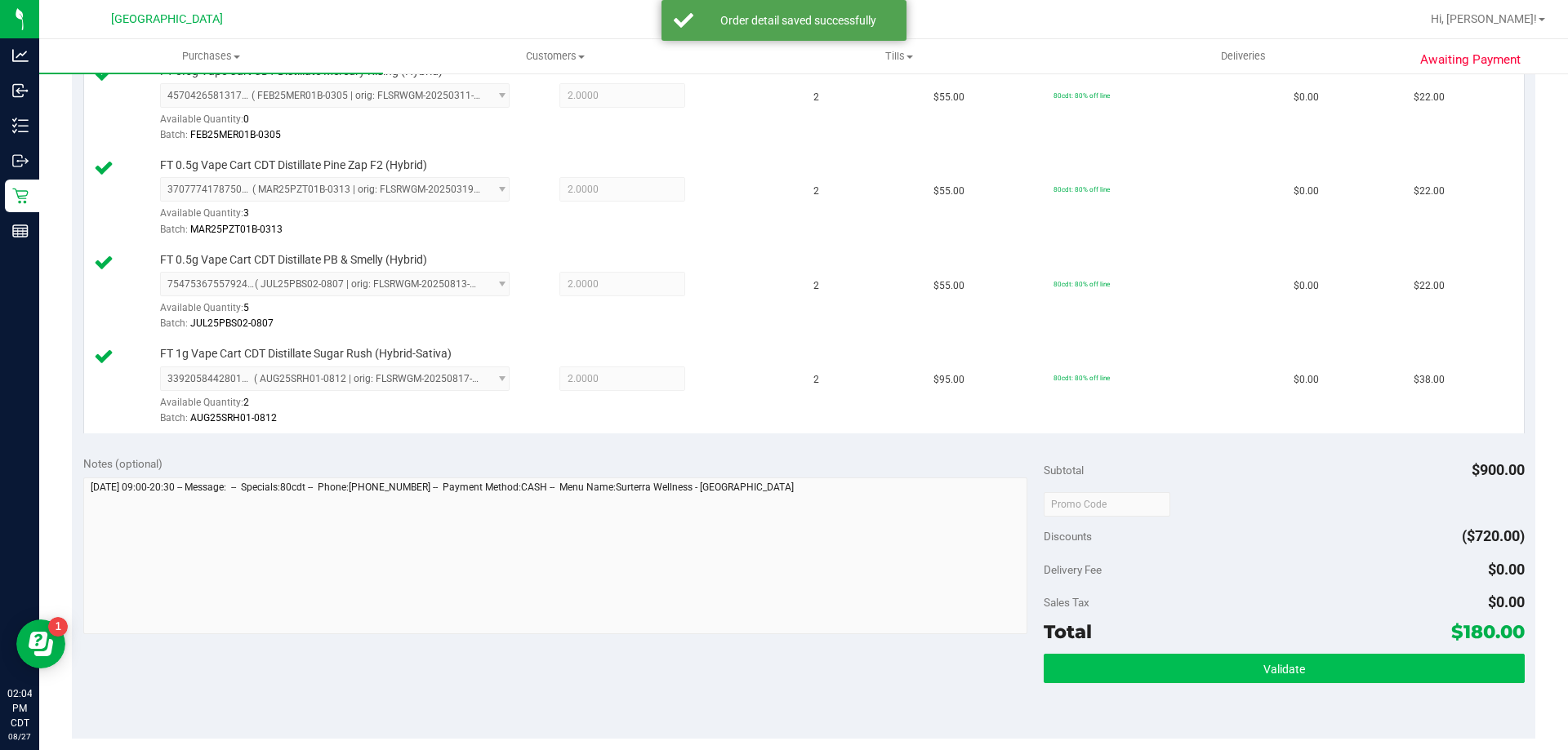
scroll to position [735, 0]
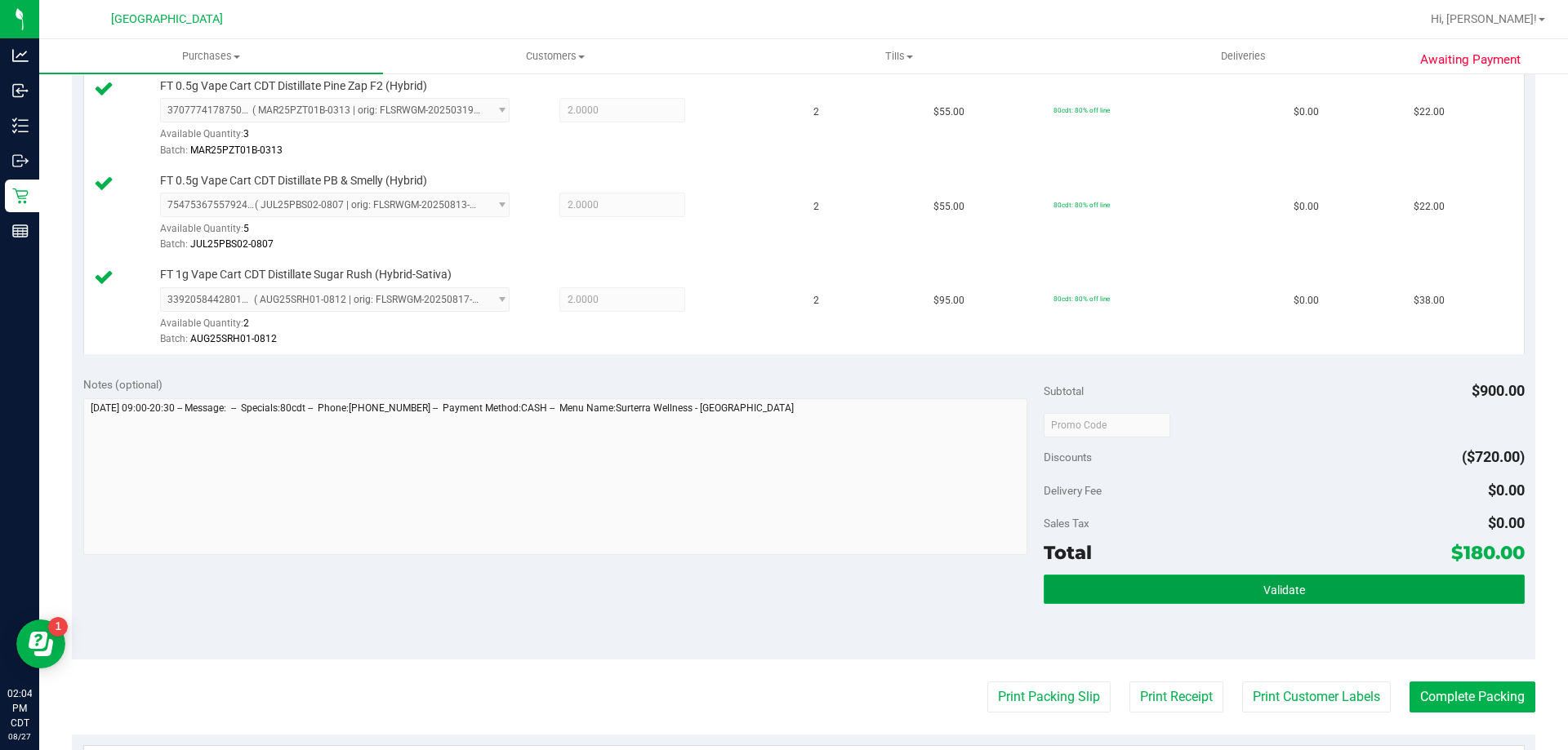
click at [1163, 585] on button "Validate" at bounding box center [1284, 590] width 480 height 30
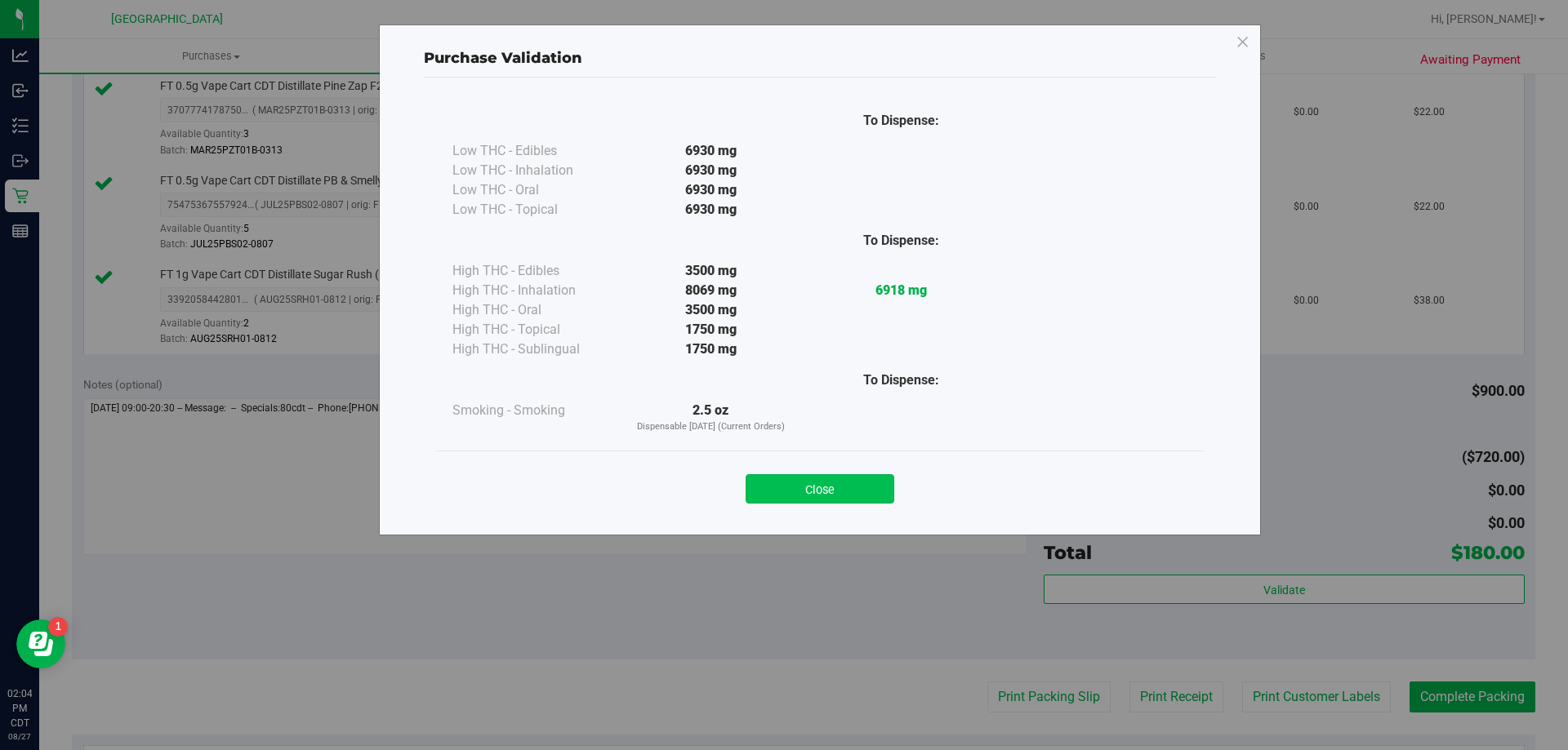
click at [795, 484] on button "Close" at bounding box center [819, 489] width 148 height 30
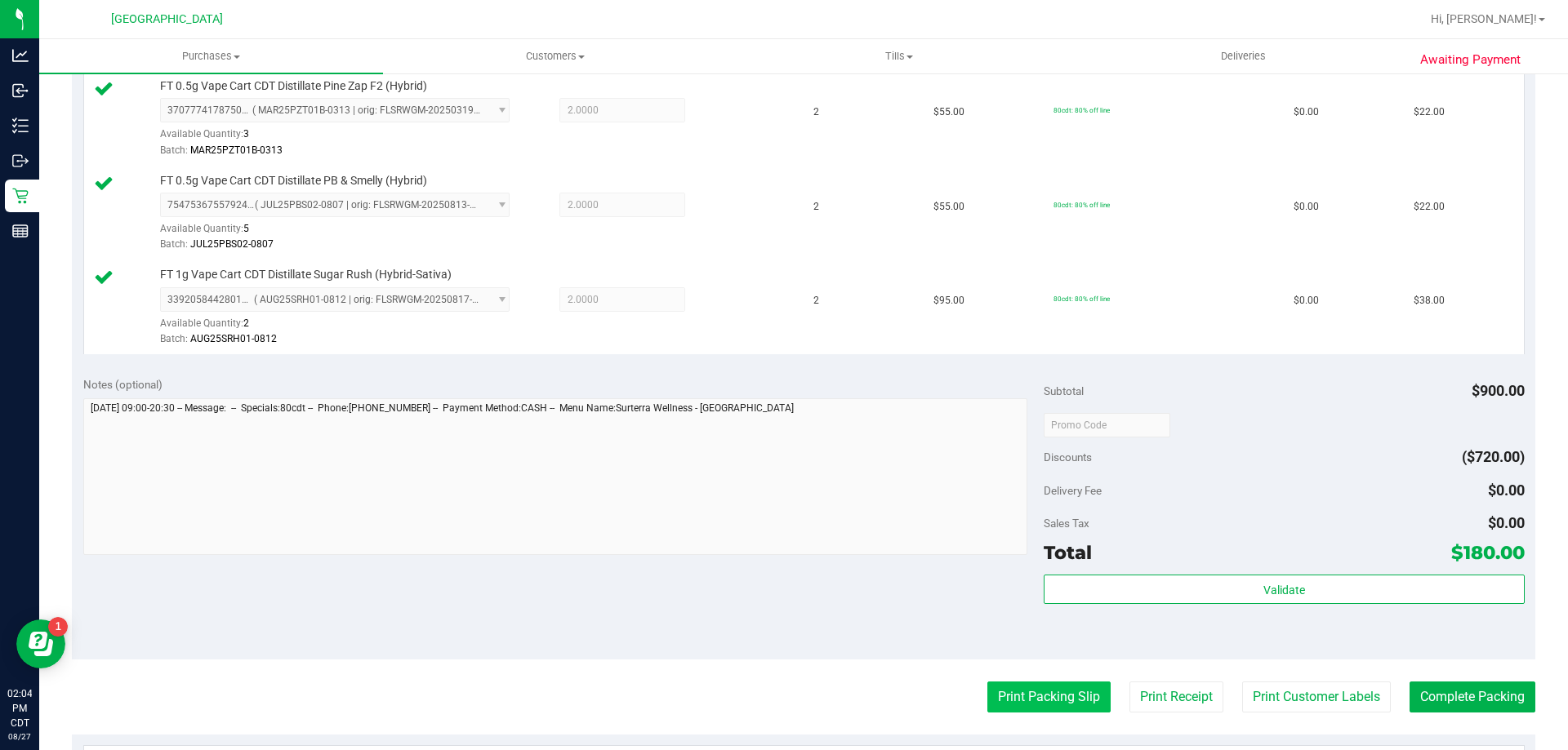
click at [1026, 710] on button "Print Packing Slip" at bounding box center [1049, 697] width 123 height 31
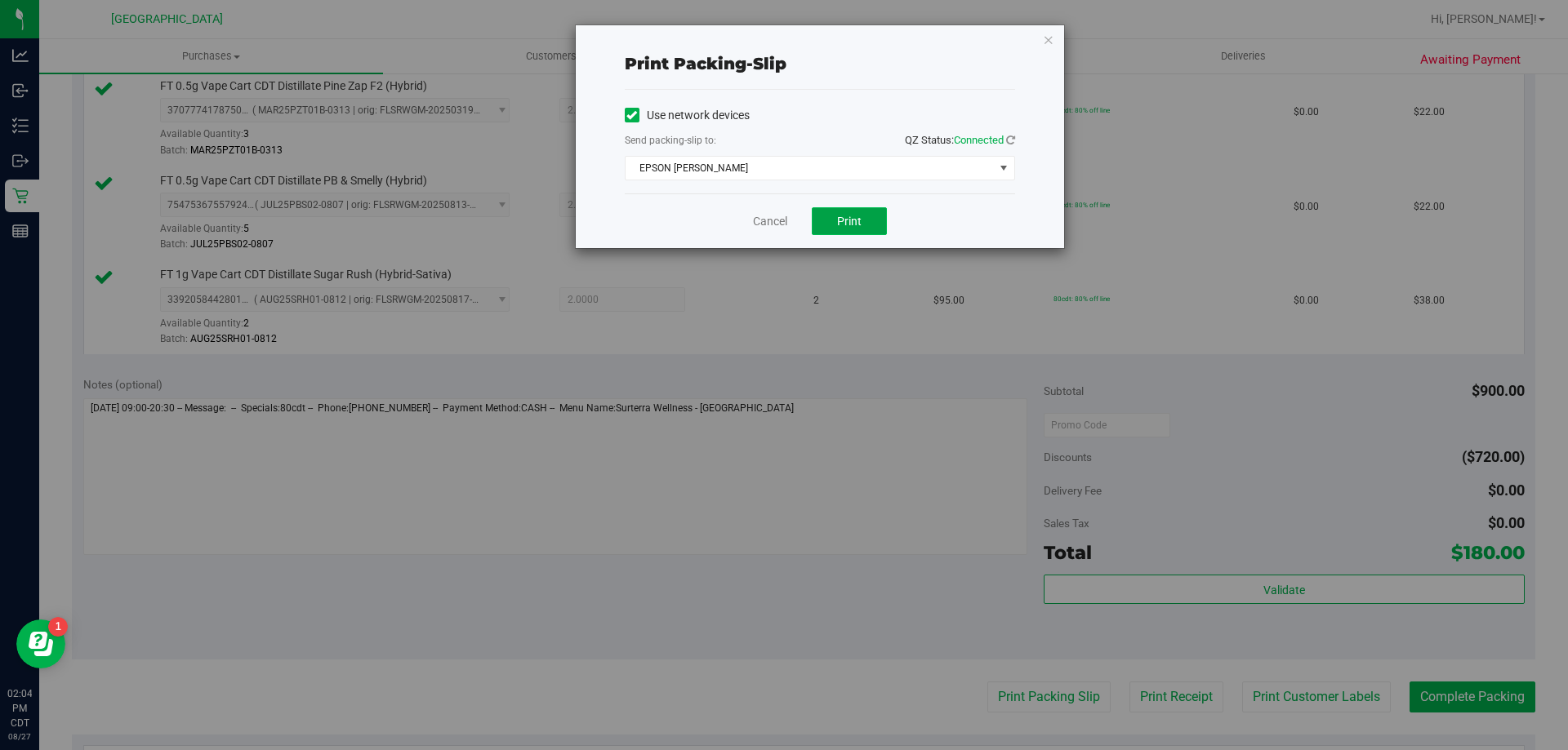
click at [860, 213] on button "Print" at bounding box center [849, 222] width 76 height 28
click at [775, 231] on div "Cancel Print" at bounding box center [819, 221] width 391 height 55
click at [775, 227] on link "Cancel" at bounding box center [770, 222] width 34 height 17
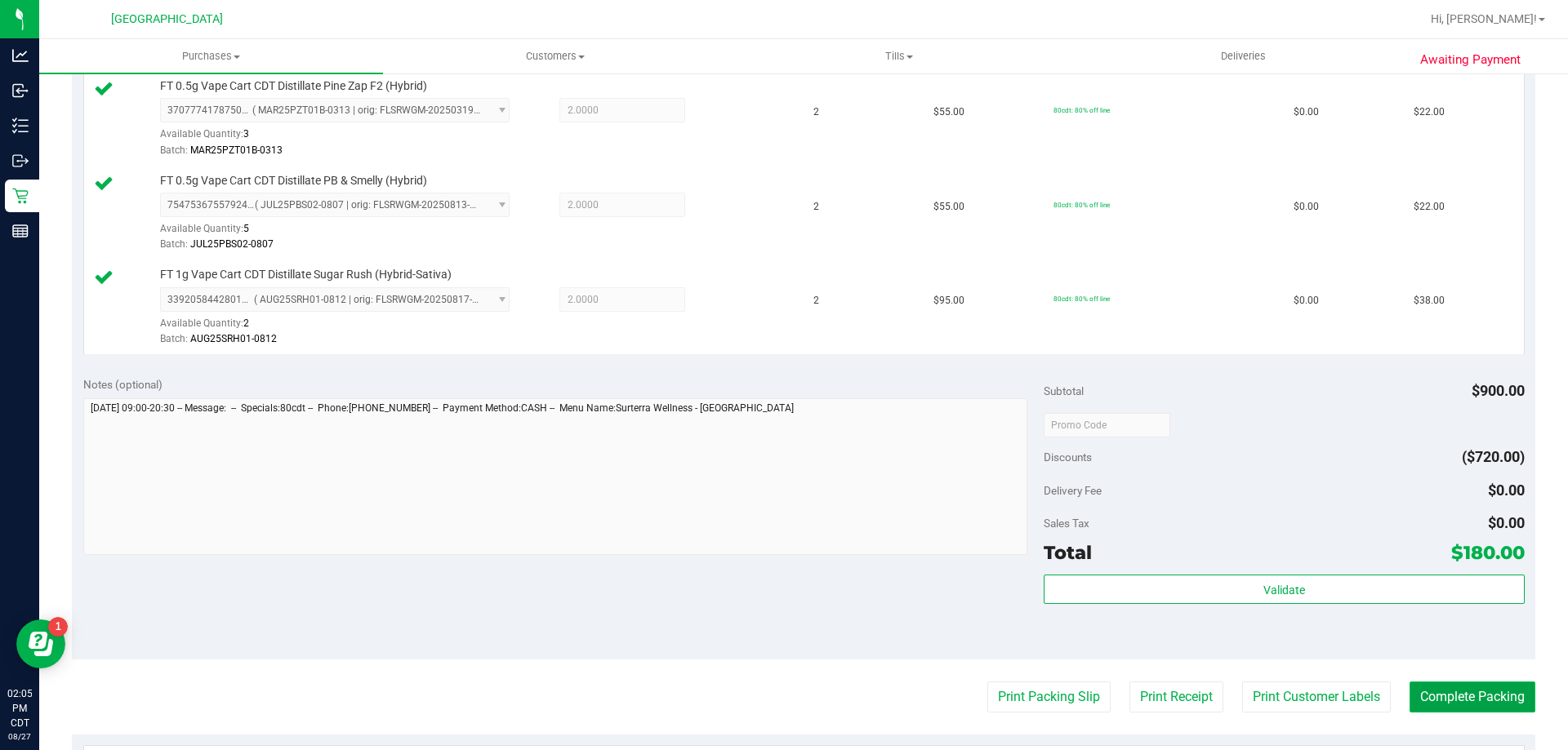
click at [1467, 687] on button "Complete Packing" at bounding box center [1472, 697] width 126 height 31
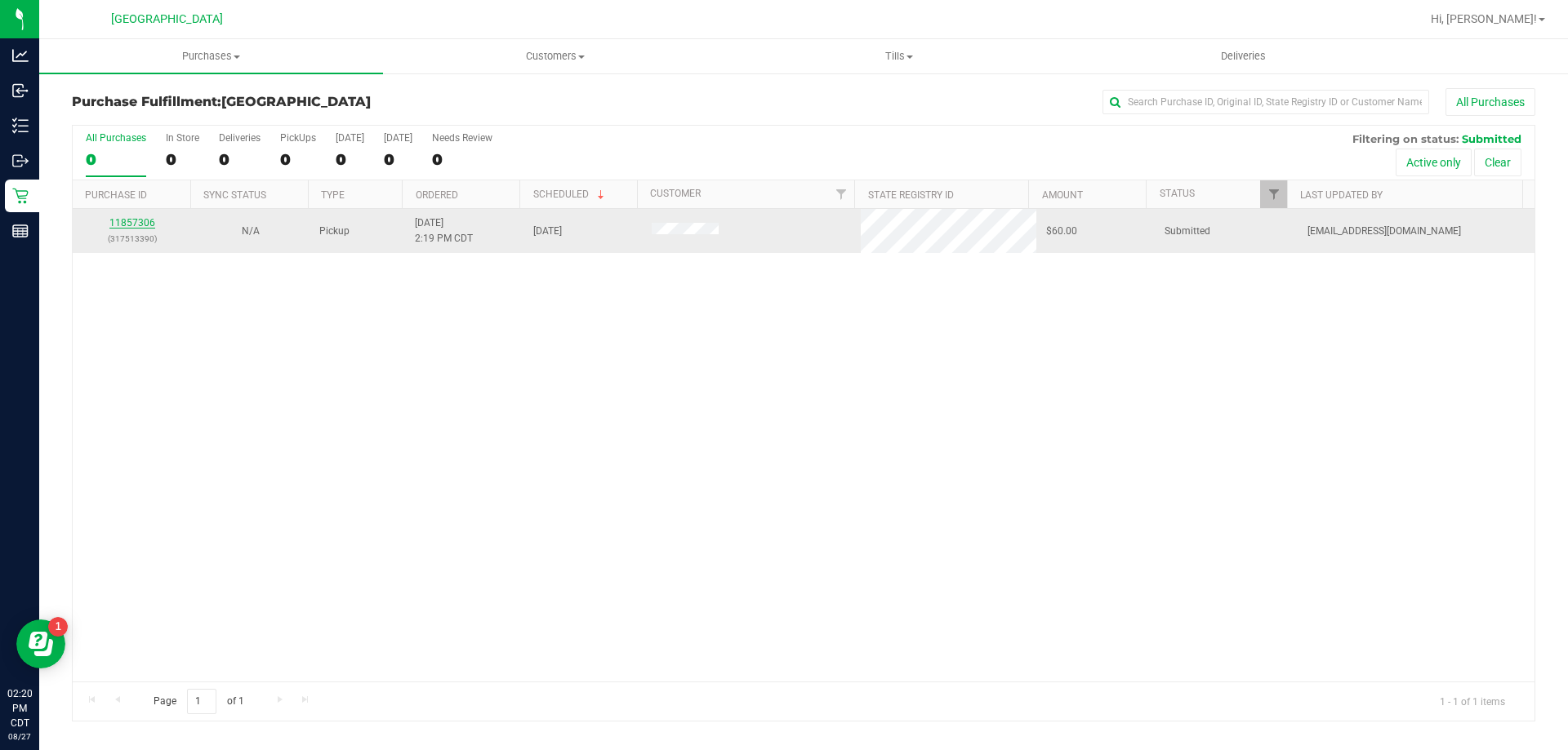
click at [139, 224] on link "11857306" at bounding box center [131, 223] width 46 height 11
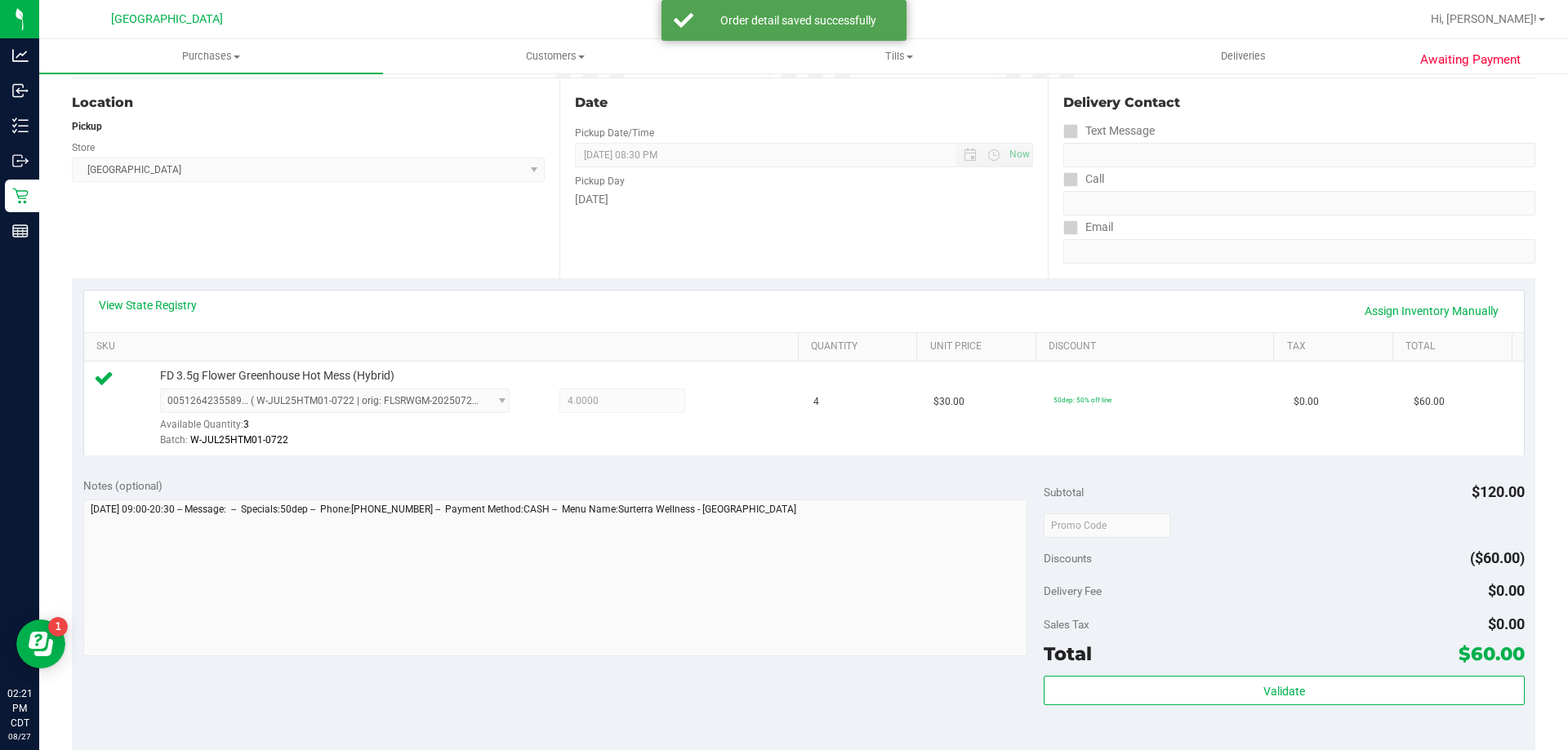
scroll to position [326, 0]
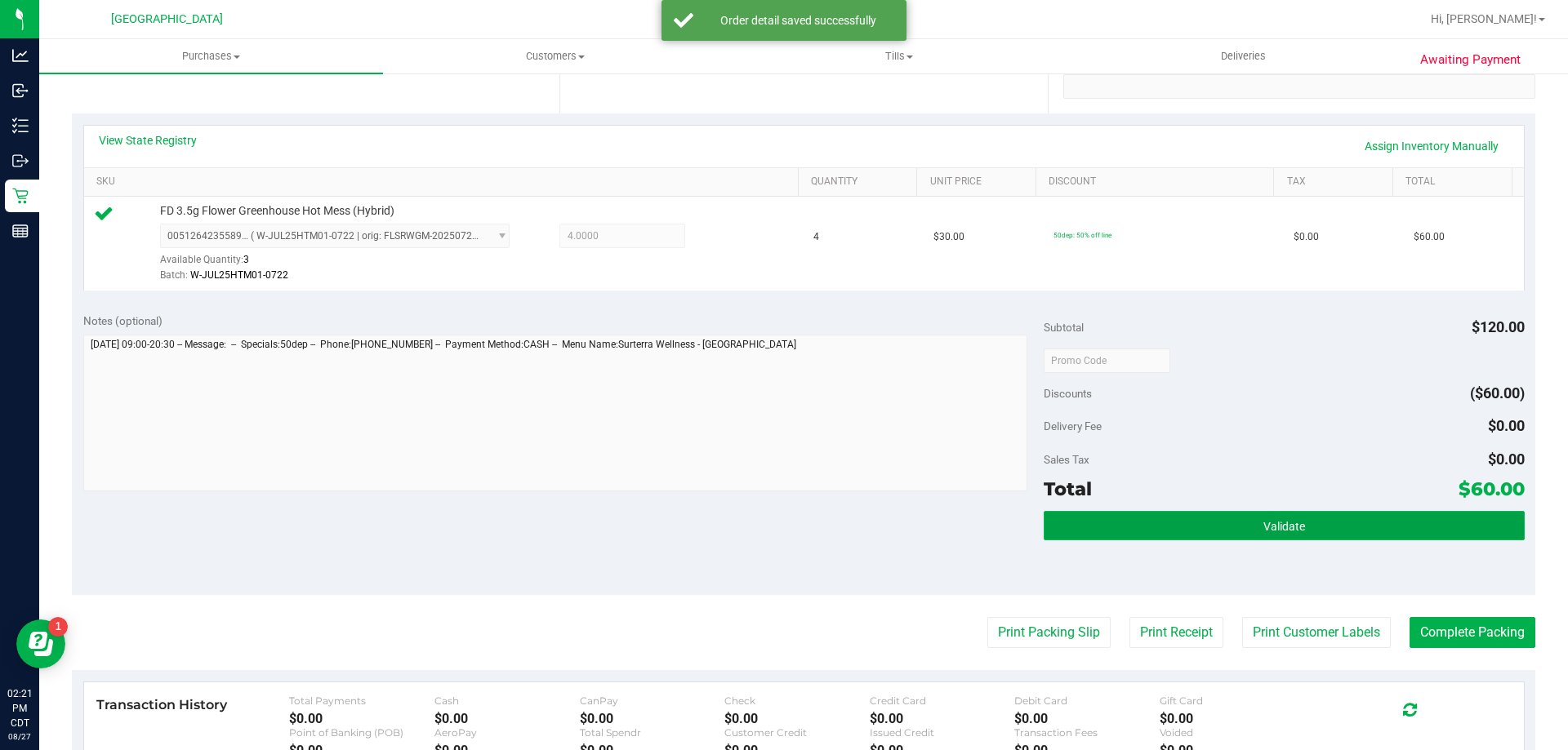
click at [1148, 538] on button "Validate" at bounding box center [1284, 525] width 480 height 30
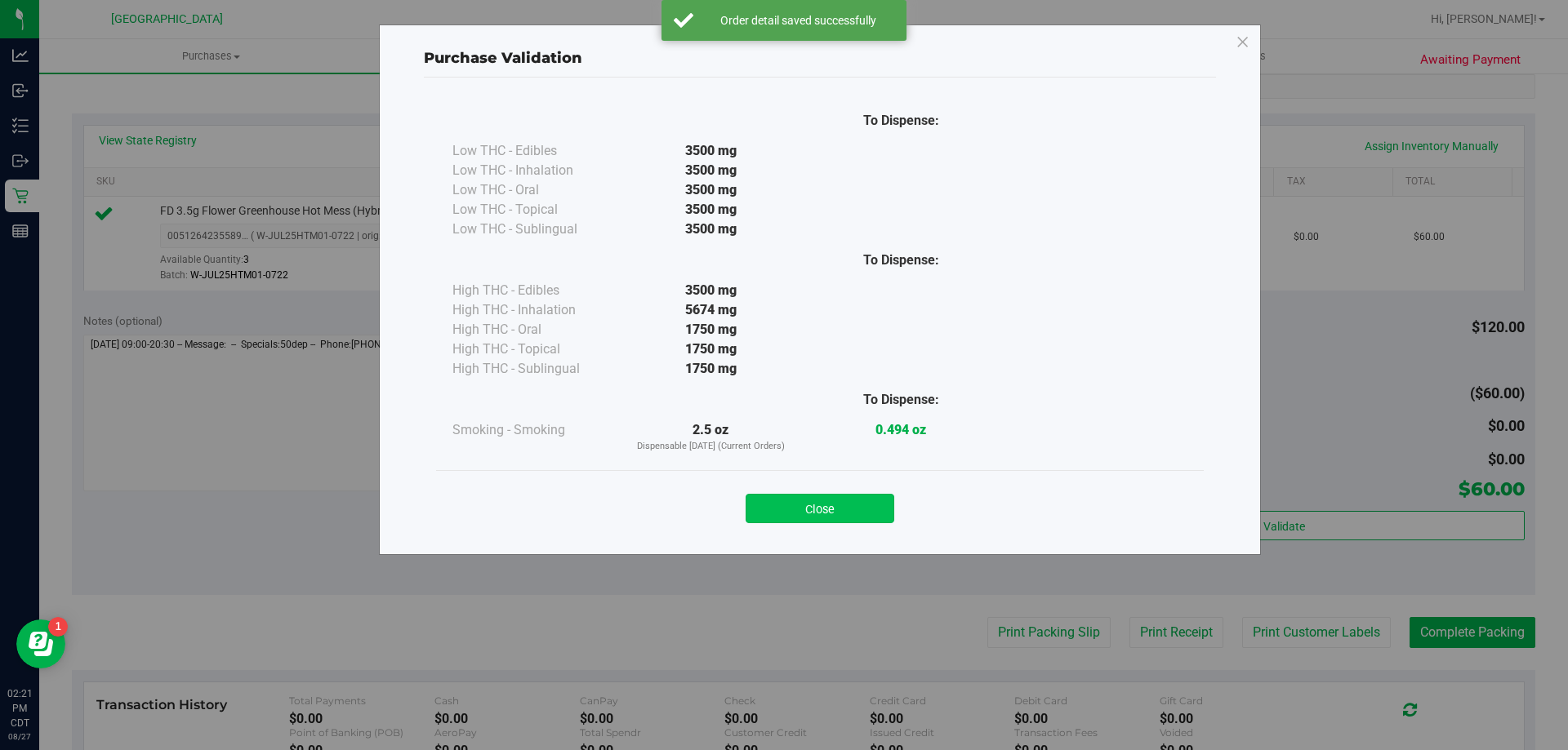
click at [867, 497] on button "Close" at bounding box center [819, 509] width 148 height 30
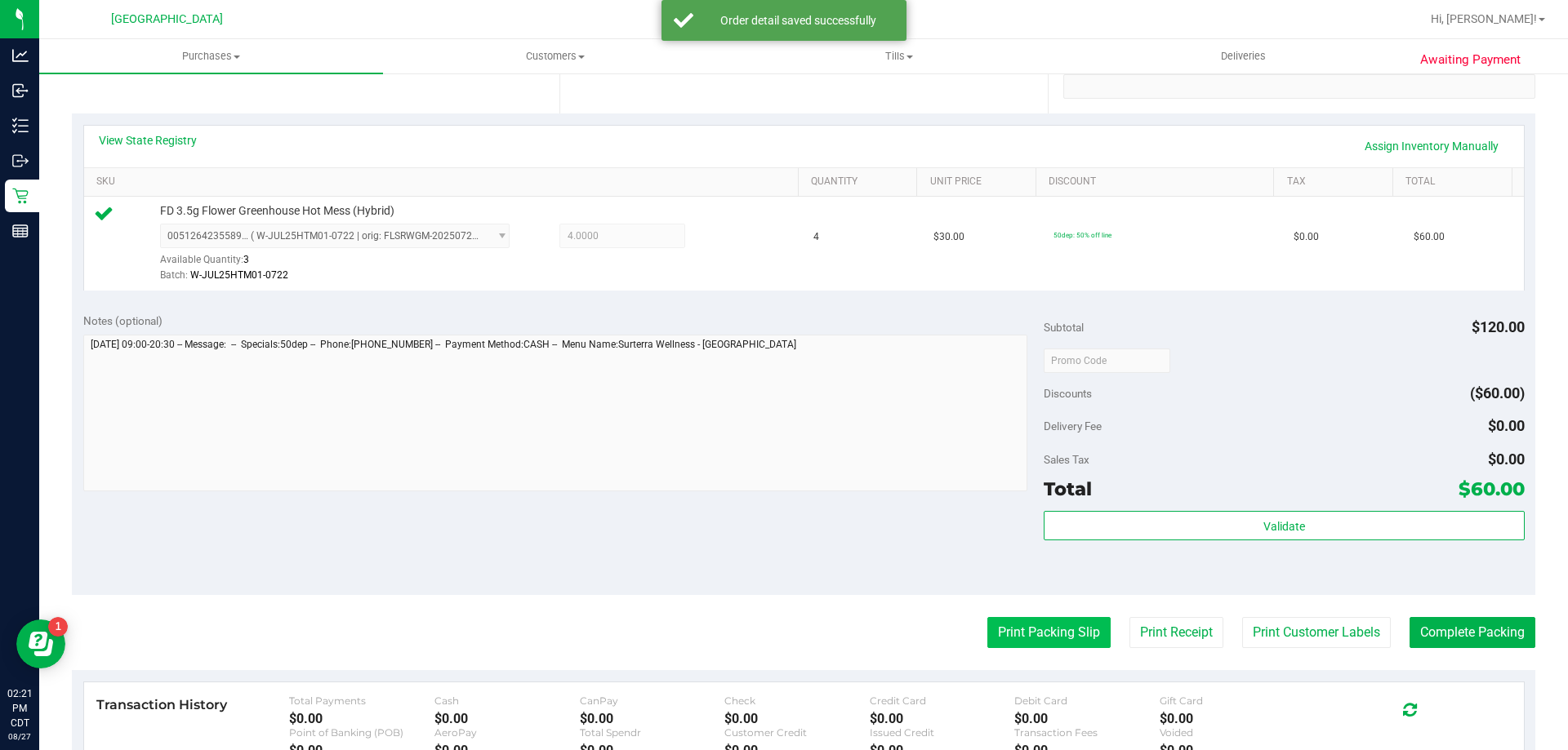
click at [998, 629] on button "Print Packing Slip" at bounding box center [1049, 632] width 123 height 31
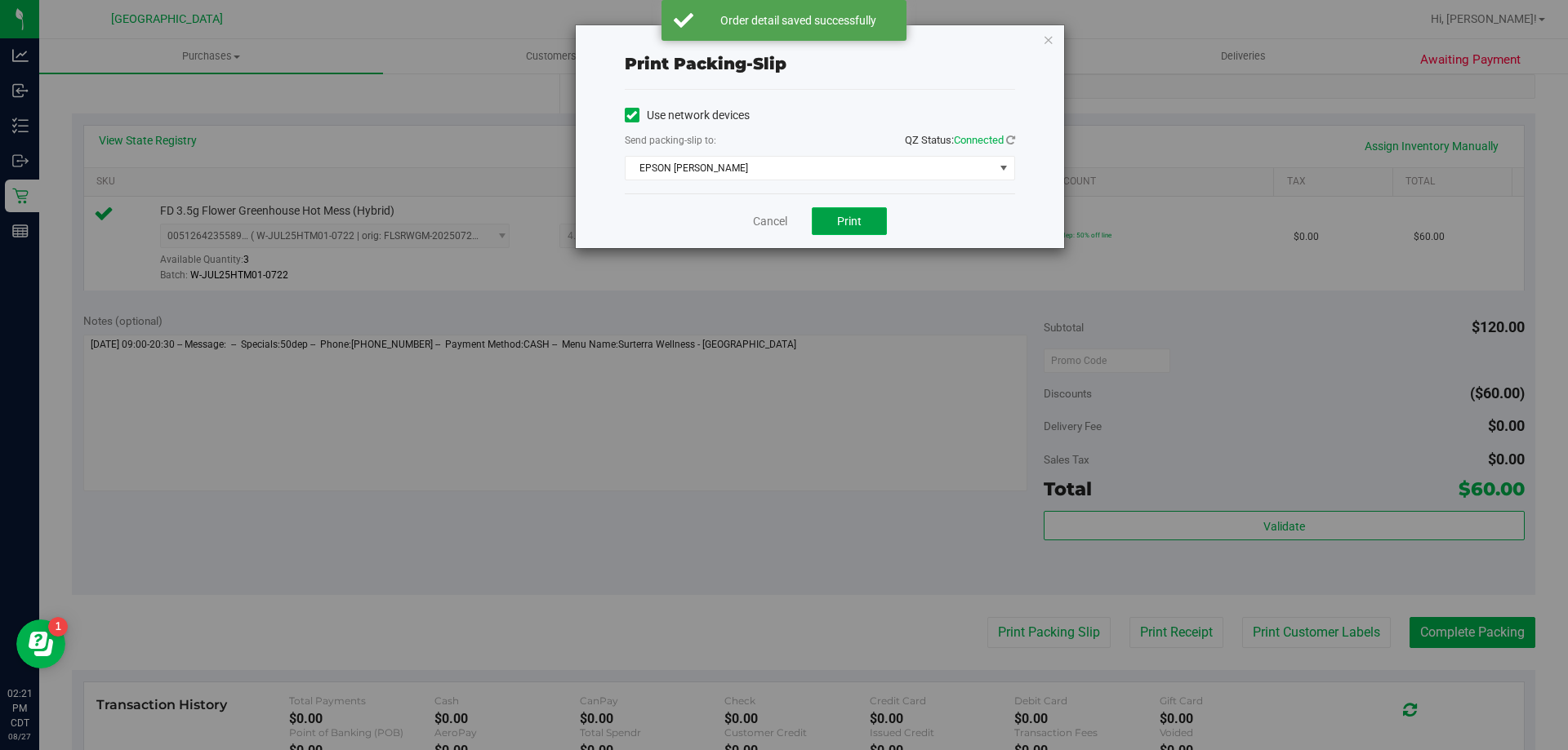
click at [873, 225] on button "Print" at bounding box center [849, 222] width 76 height 28
click at [776, 225] on link "Cancel" at bounding box center [770, 222] width 34 height 17
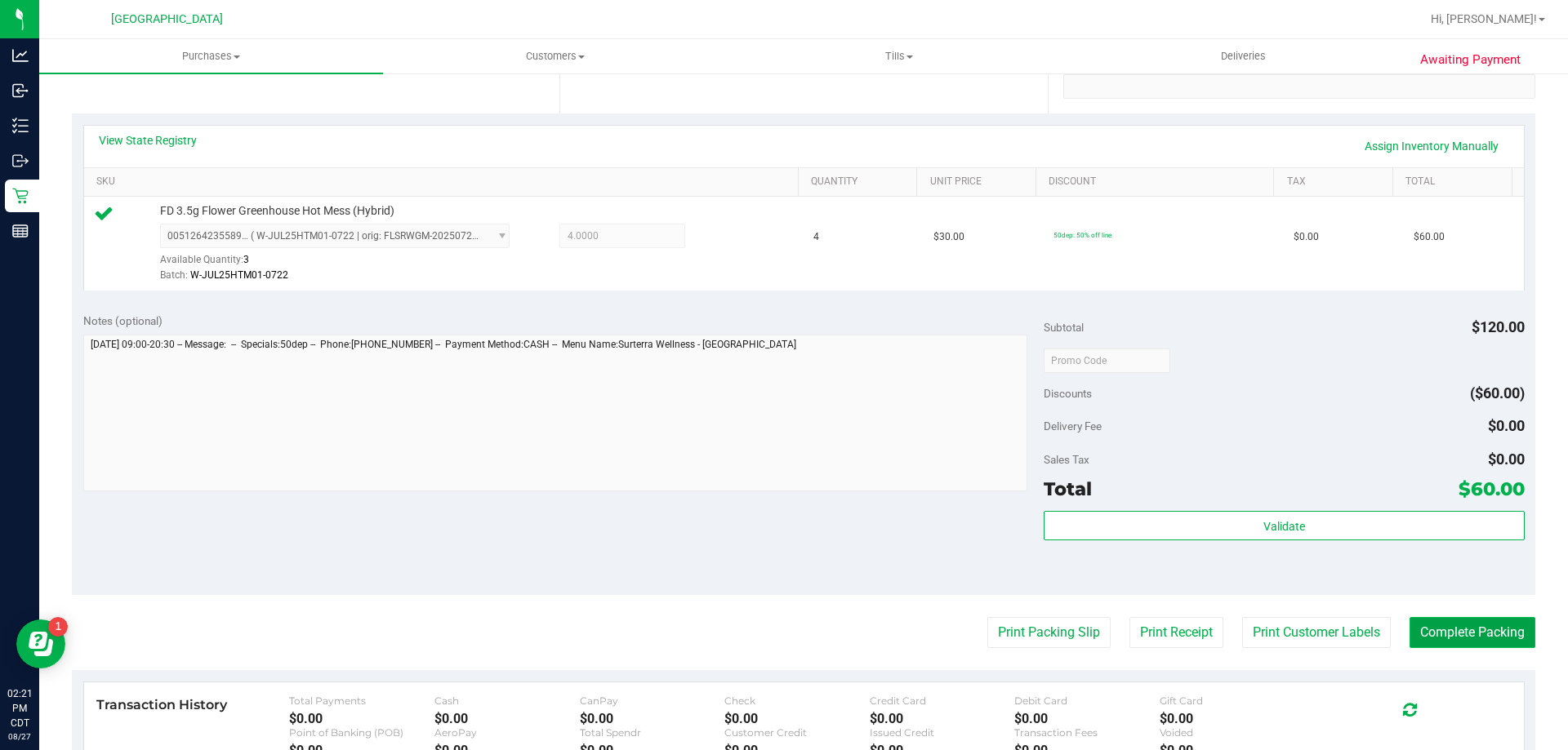
click at [1448, 643] on button "Complete Packing" at bounding box center [1472, 632] width 126 height 31
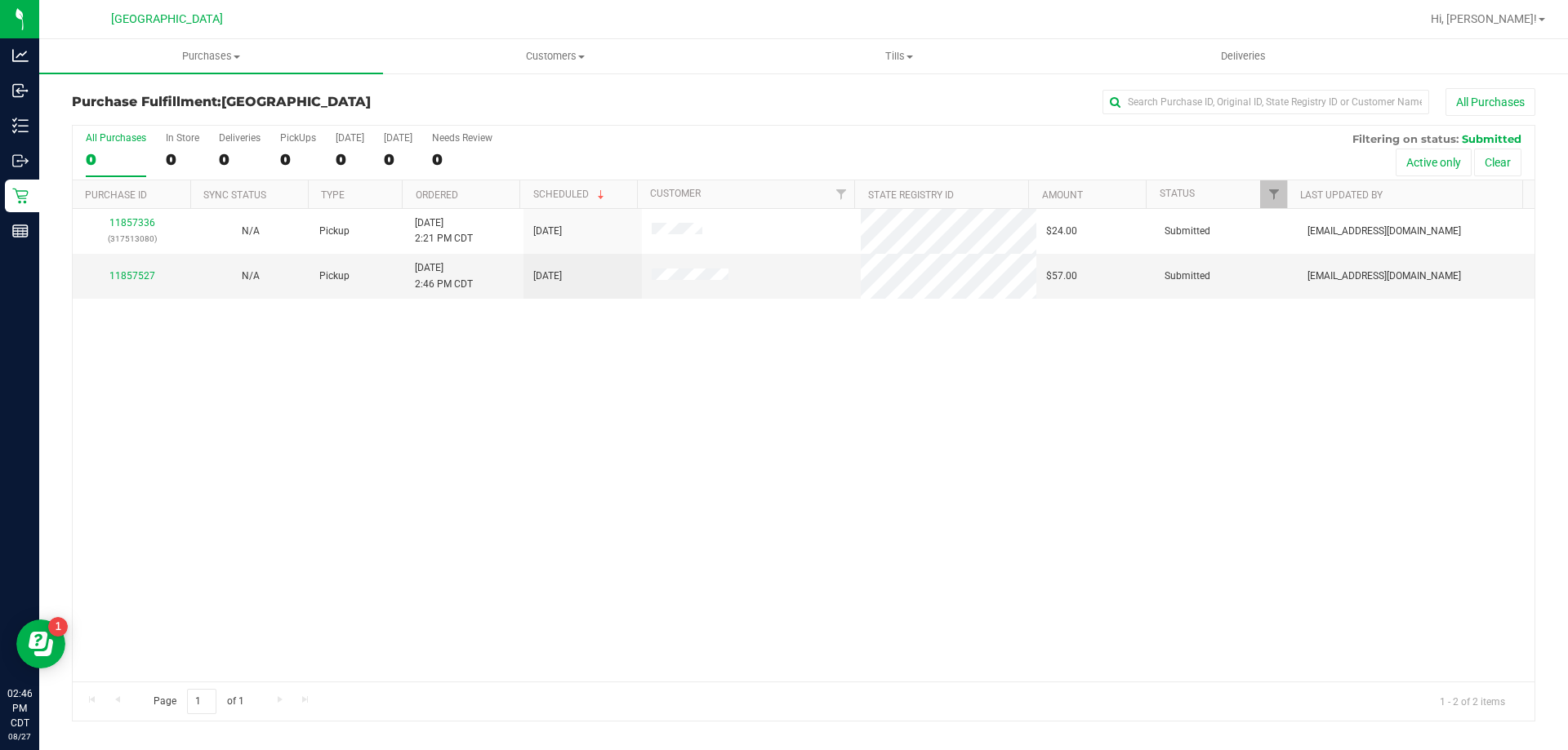
click at [465, 193] on th "Ordered" at bounding box center [461, 195] width 117 height 29
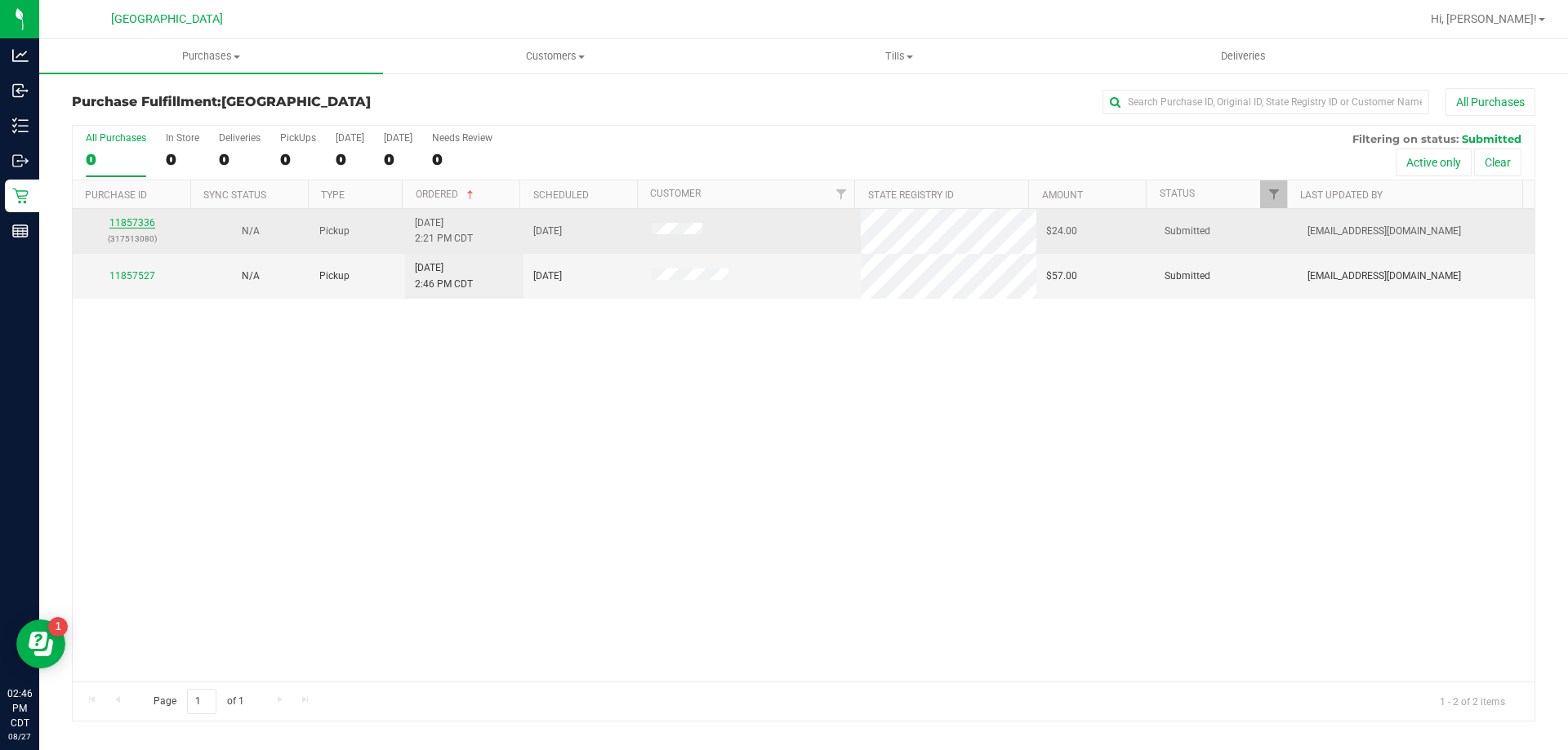
click at [146, 224] on link "11857336" at bounding box center [131, 223] width 46 height 11
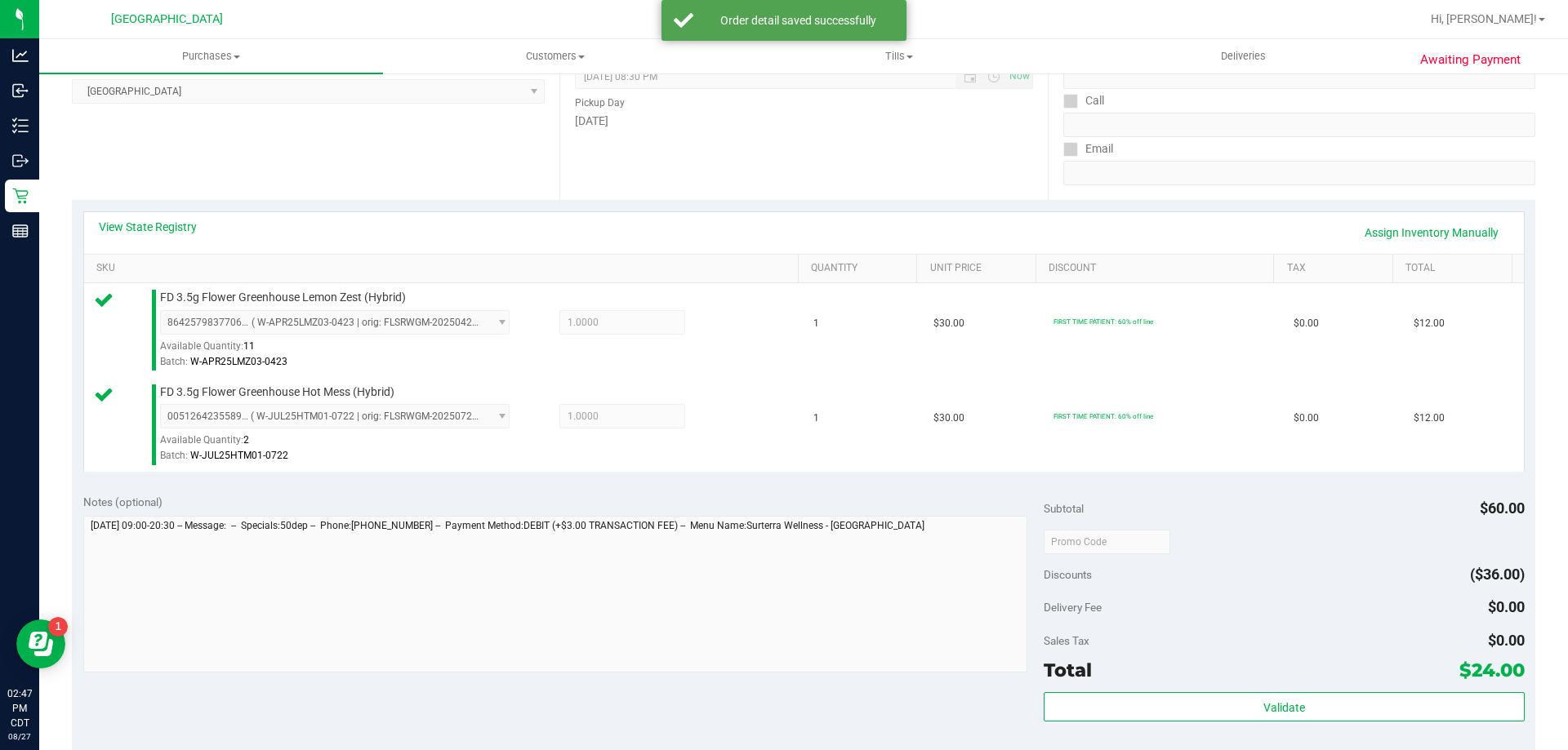
scroll to position [245, 0]
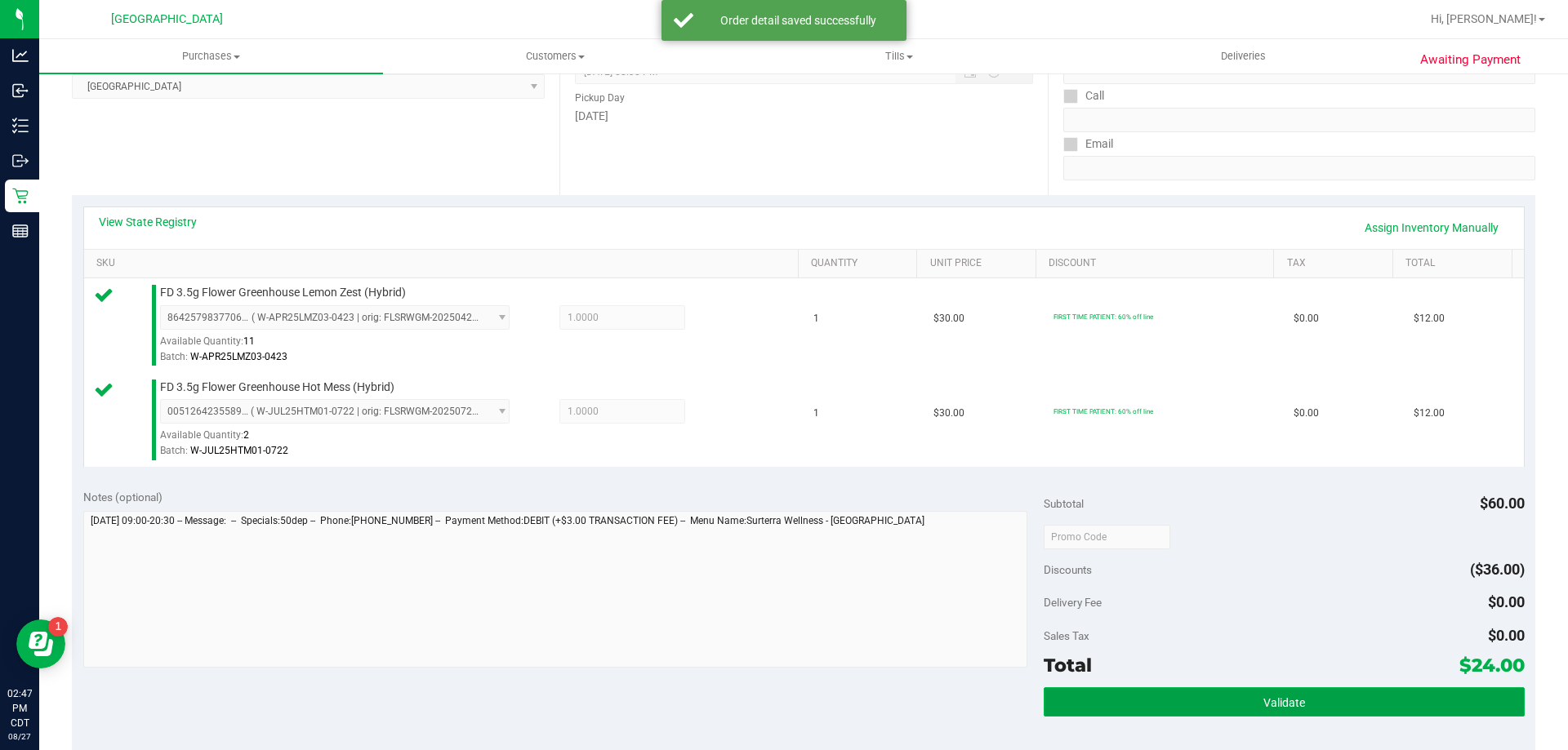
click at [1113, 690] on button "Validate" at bounding box center [1284, 702] width 480 height 30
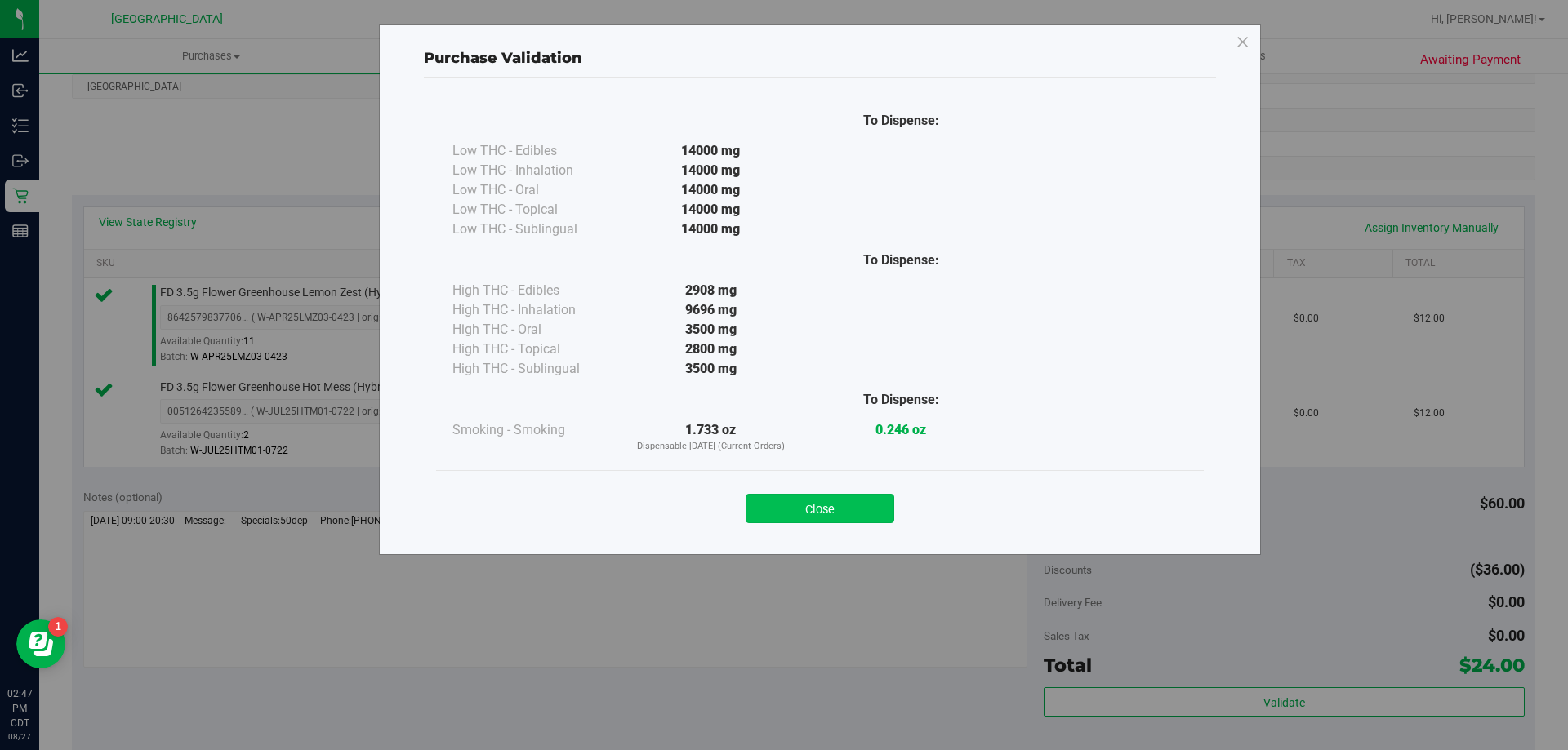
click at [873, 511] on button "Close" at bounding box center [819, 509] width 148 height 30
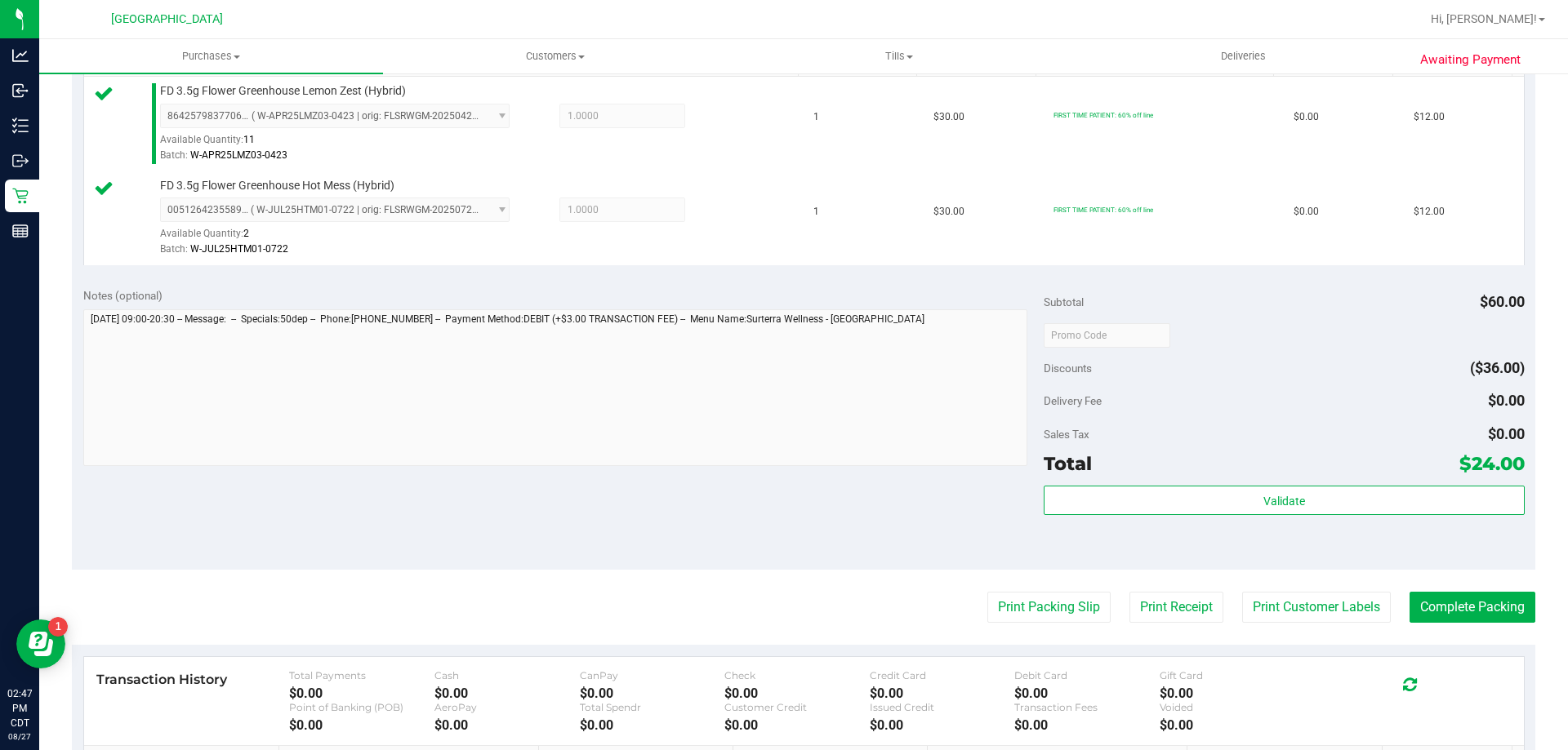
scroll to position [571, 0]
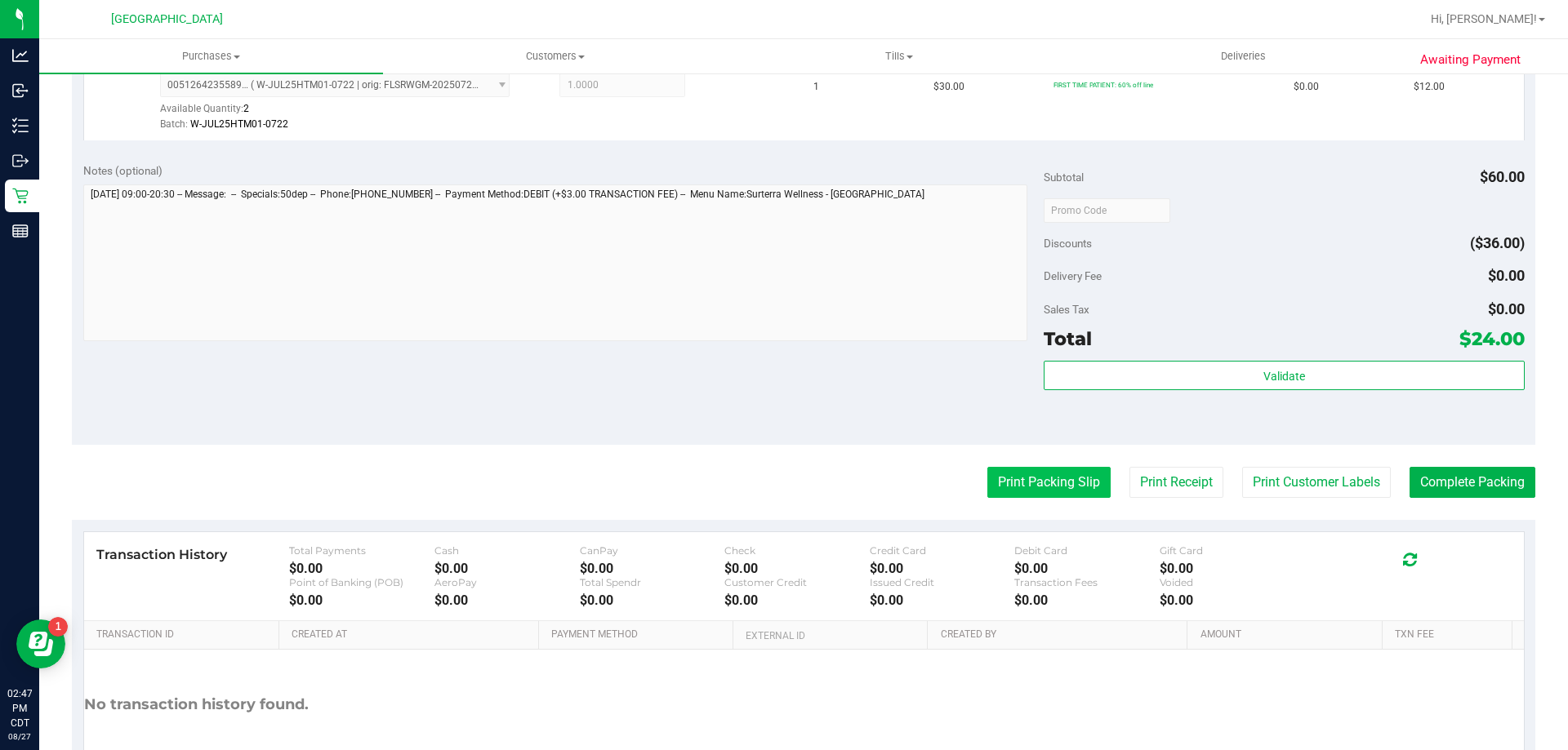
click at [987, 486] on button "Print Packing Slip" at bounding box center [1049, 482] width 123 height 31
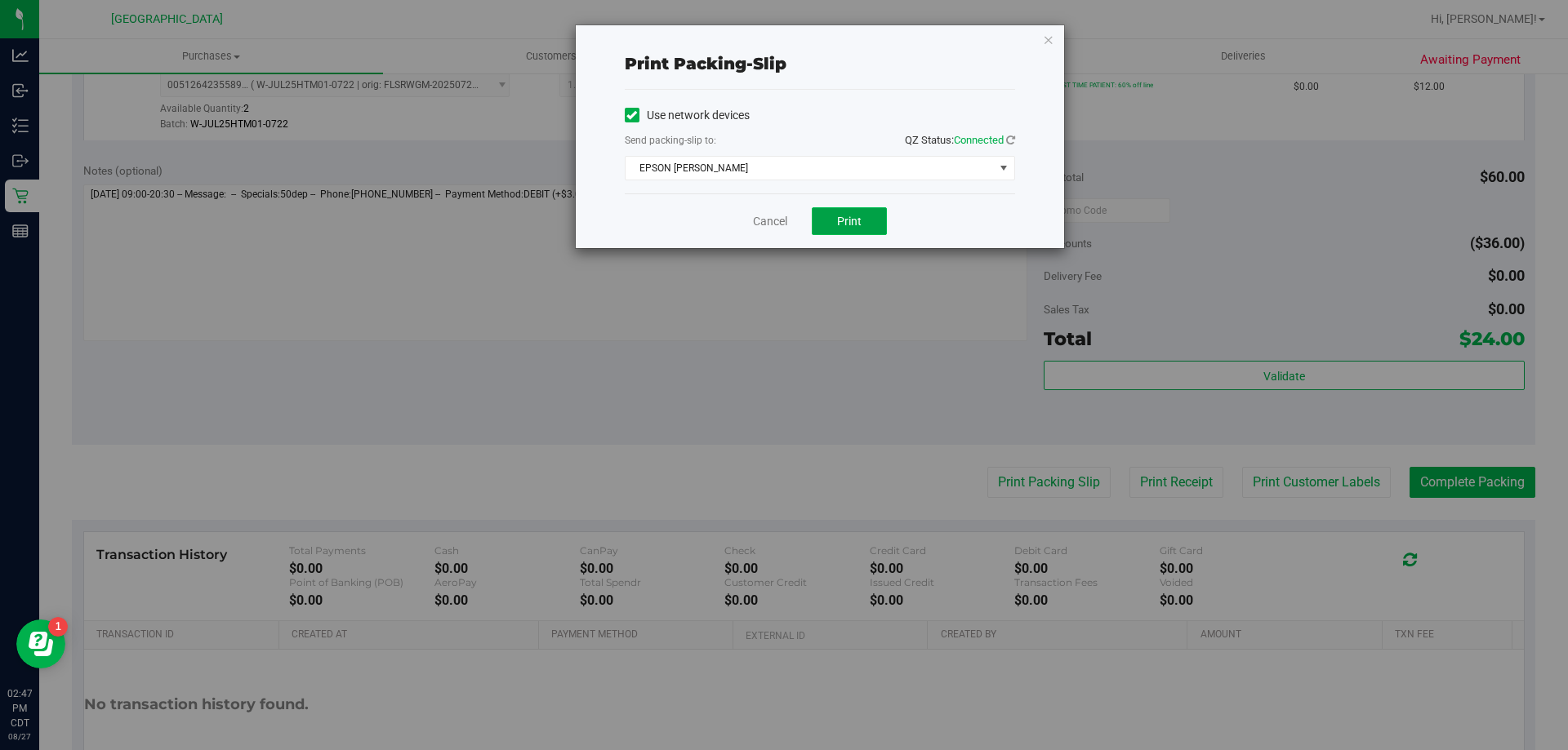
click at [862, 209] on button "Print" at bounding box center [849, 222] width 76 height 28
click at [767, 226] on link "Cancel" at bounding box center [770, 222] width 34 height 17
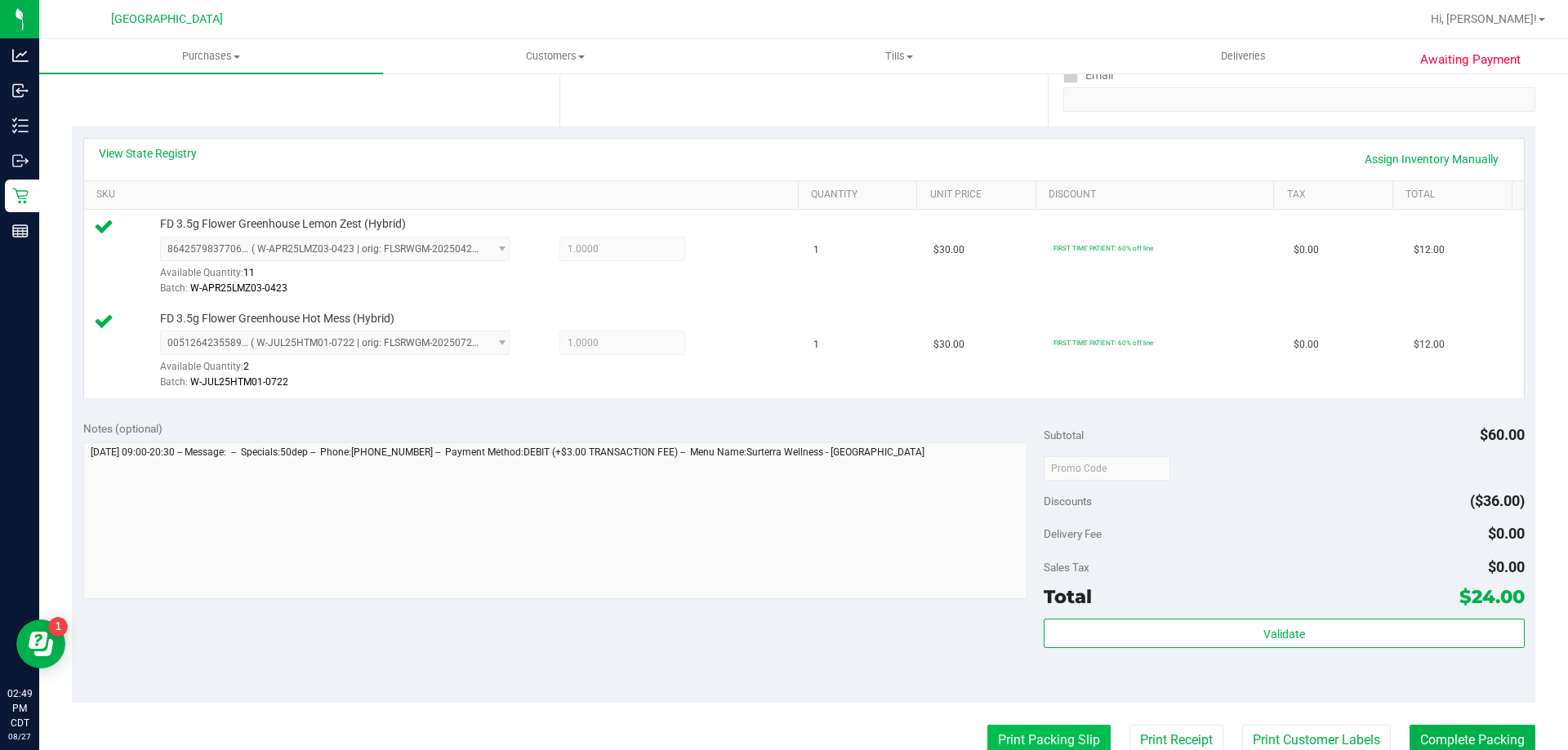
scroll to position [490, 0]
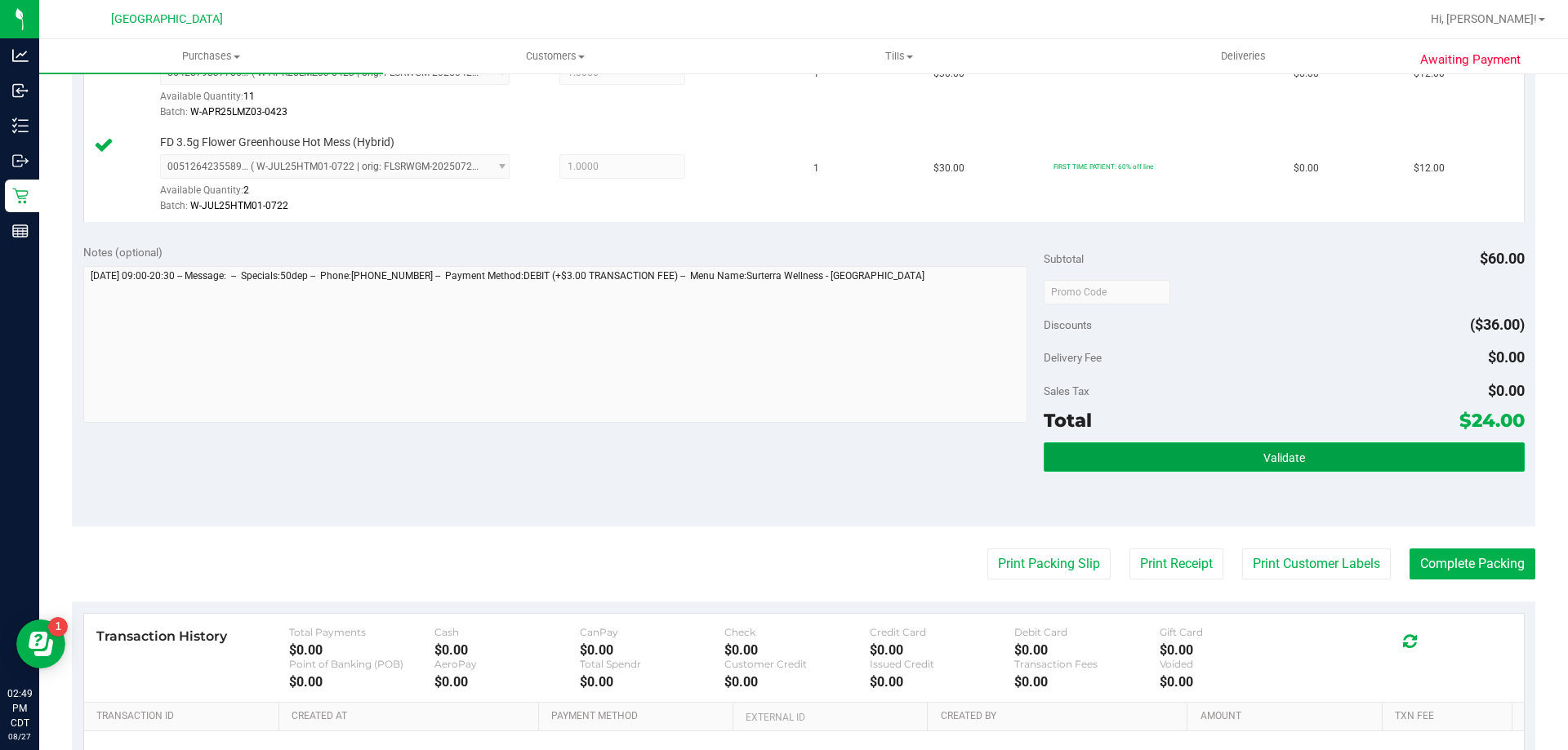
click at [1346, 450] on button "Validate" at bounding box center [1284, 457] width 480 height 30
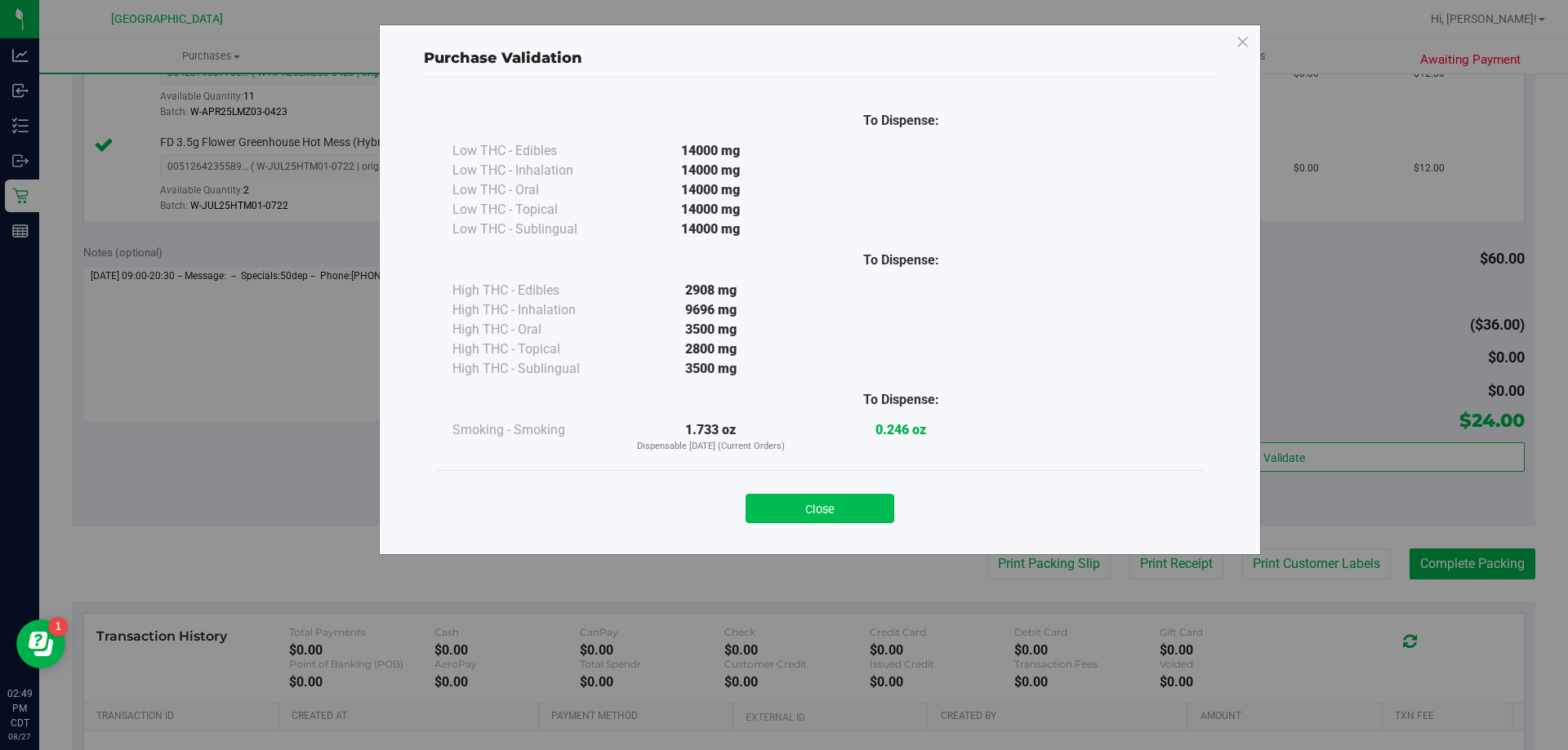
click at [805, 498] on button "Close" at bounding box center [819, 509] width 148 height 30
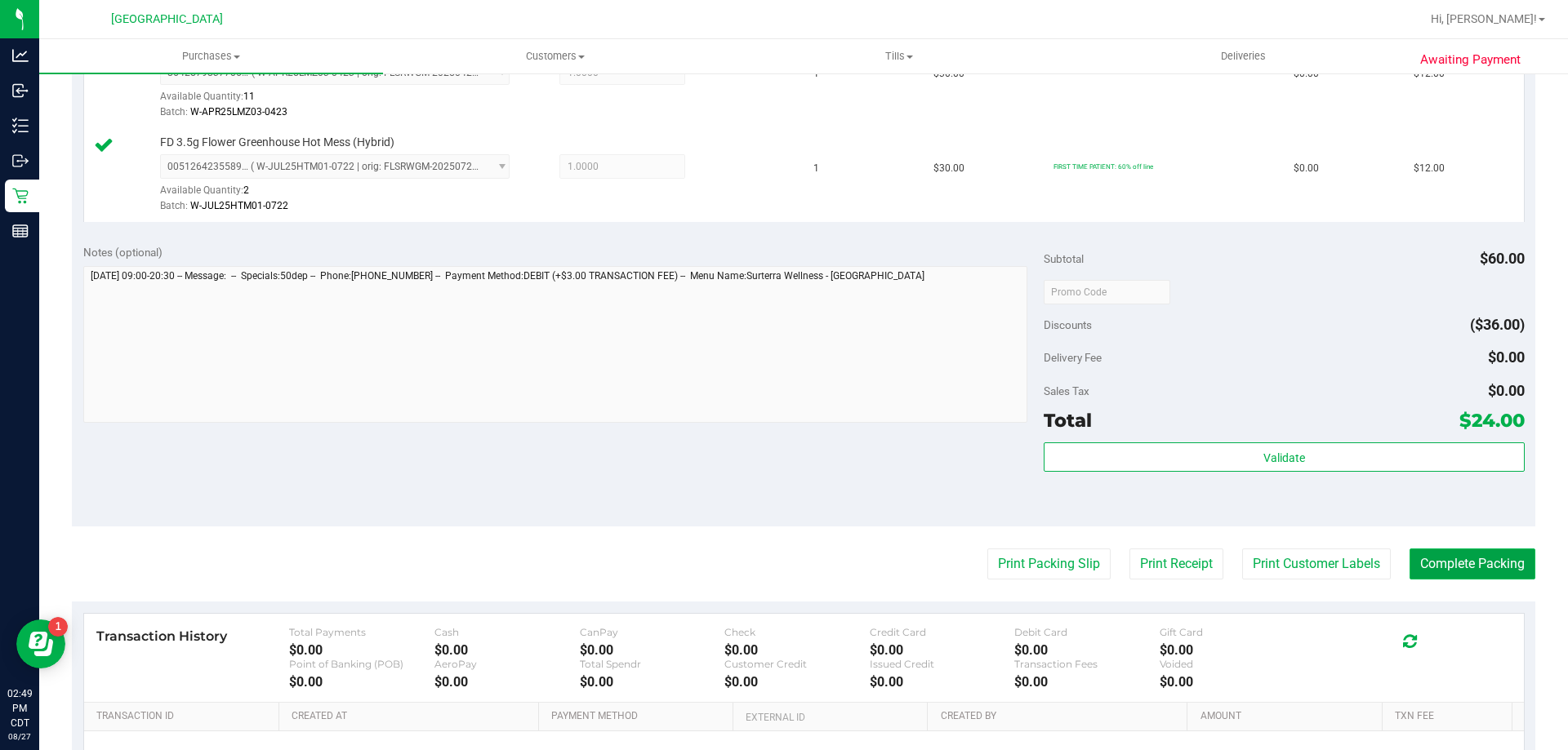
click at [1420, 564] on button "Complete Packing" at bounding box center [1472, 564] width 126 height 31
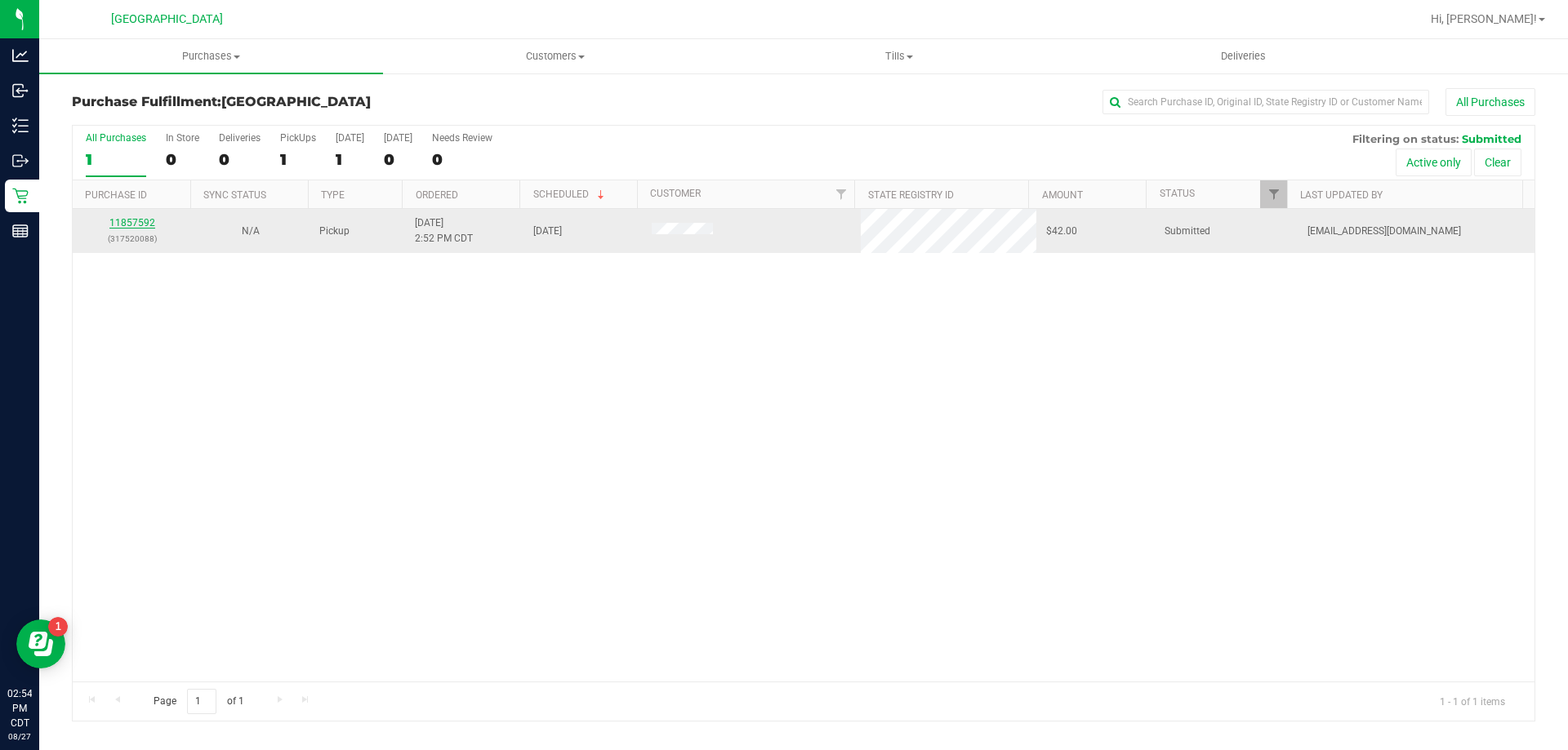
click at [147, 227] on link "11857592" at bounding box center [131, 223] width 46 height 11
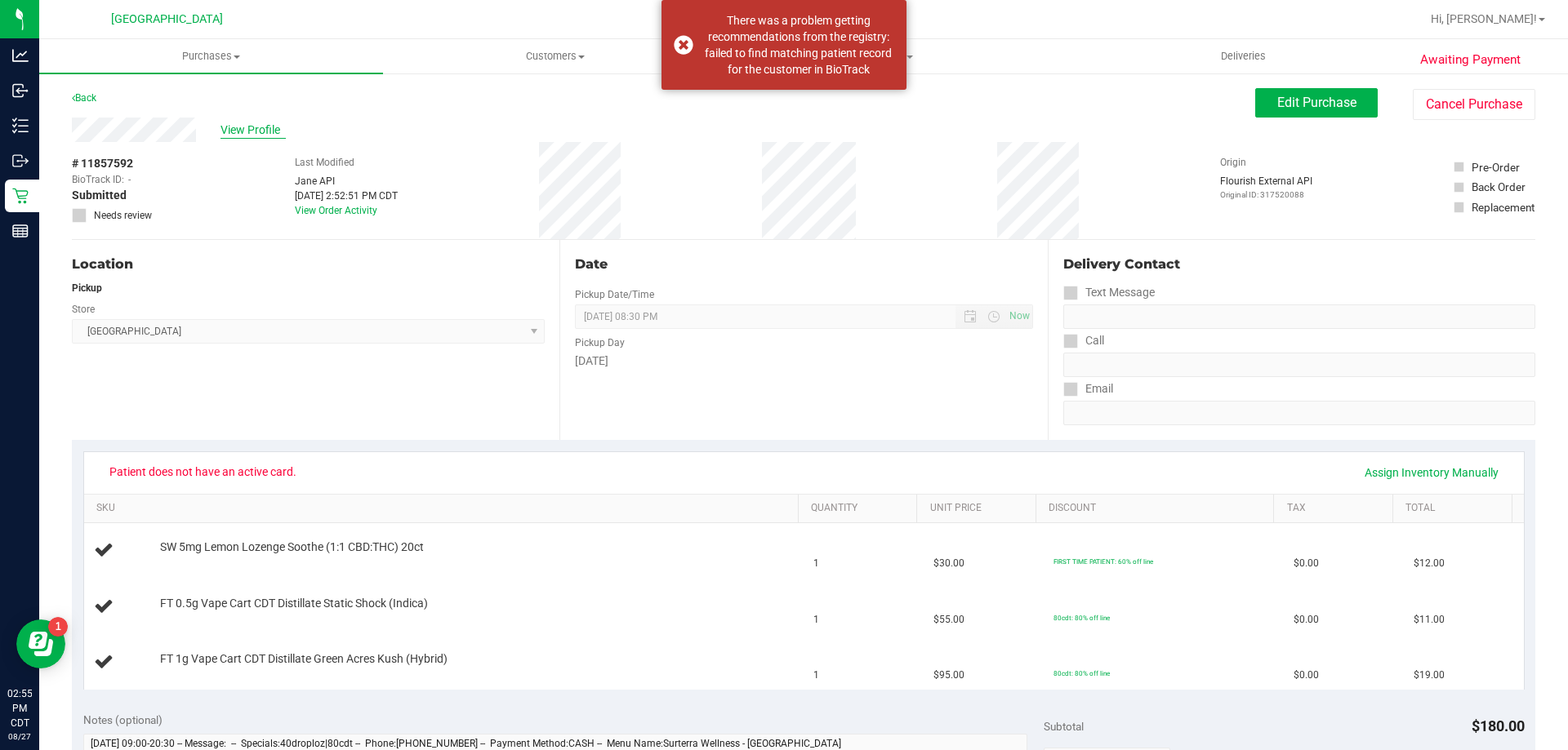
click at [237, 138] on span "View Profile" at bounding box center [254, 130] width 65 height 17
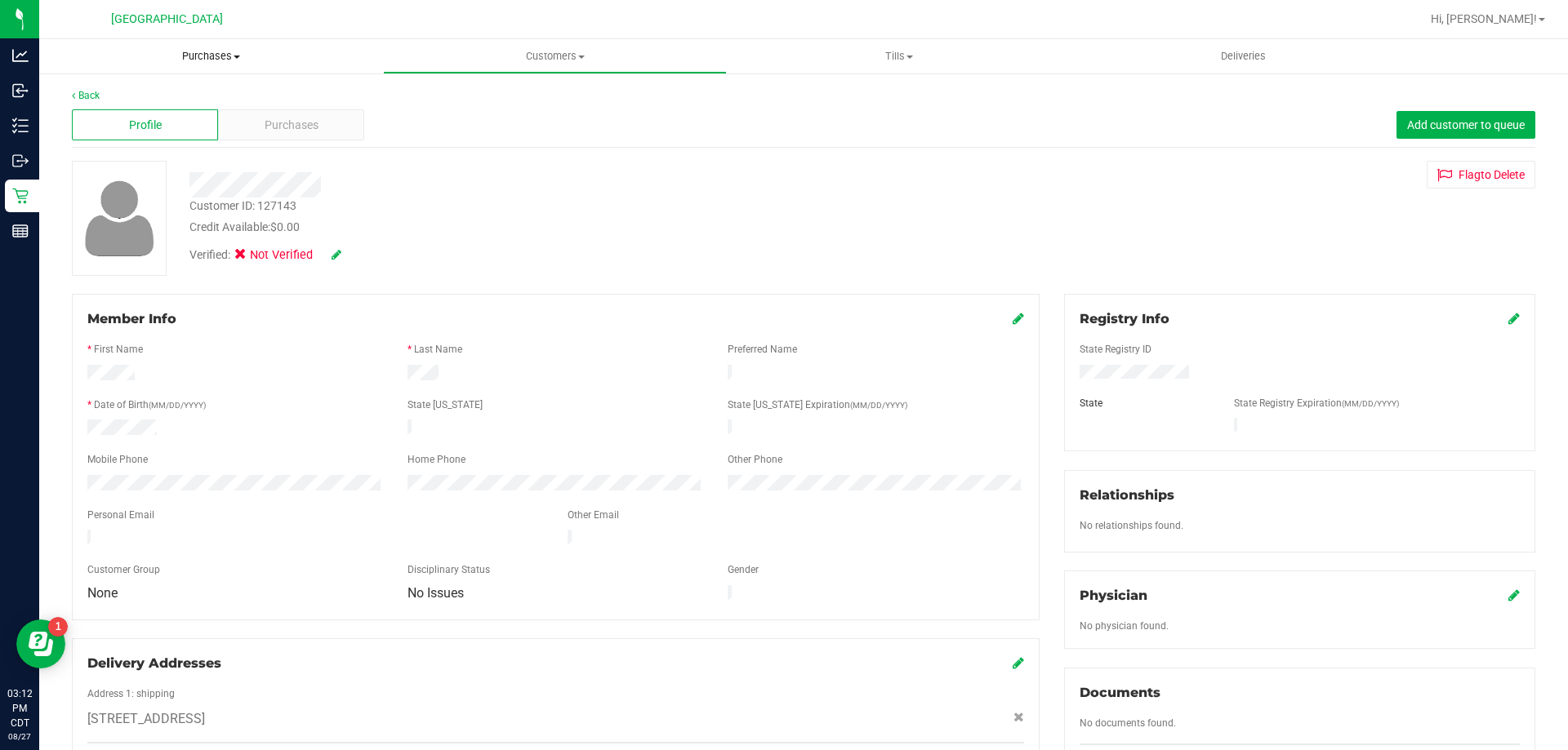
click at [190, 51] on span "Purchases" at bounding box center [211, 57] width 344 height 15
click at [144, 120] on li "Fulfillment" at bounding box center [211, 118] width 344 height 20
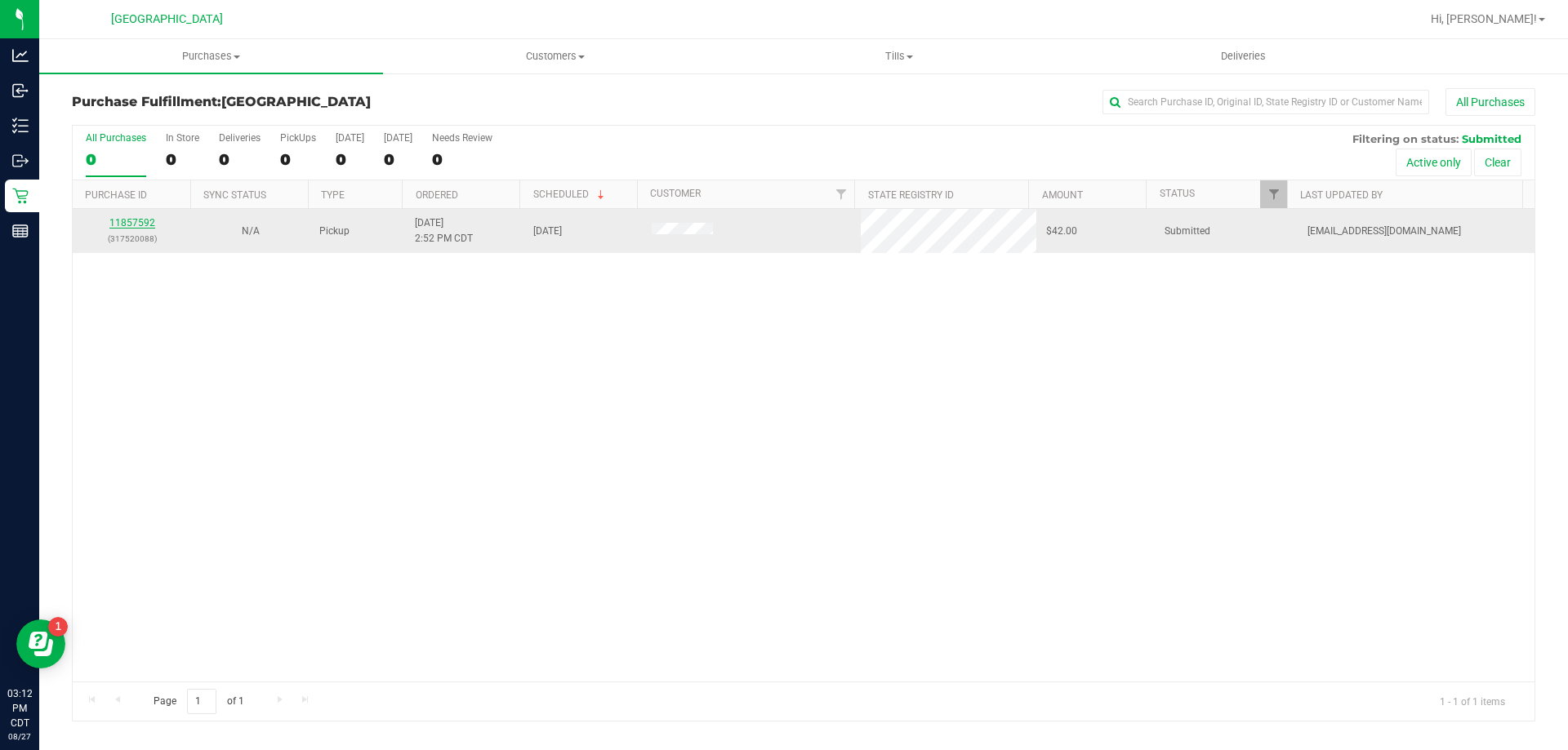
click at [128, 221] on link "11857592" at bounding box center [131, 223] width 46 height 11
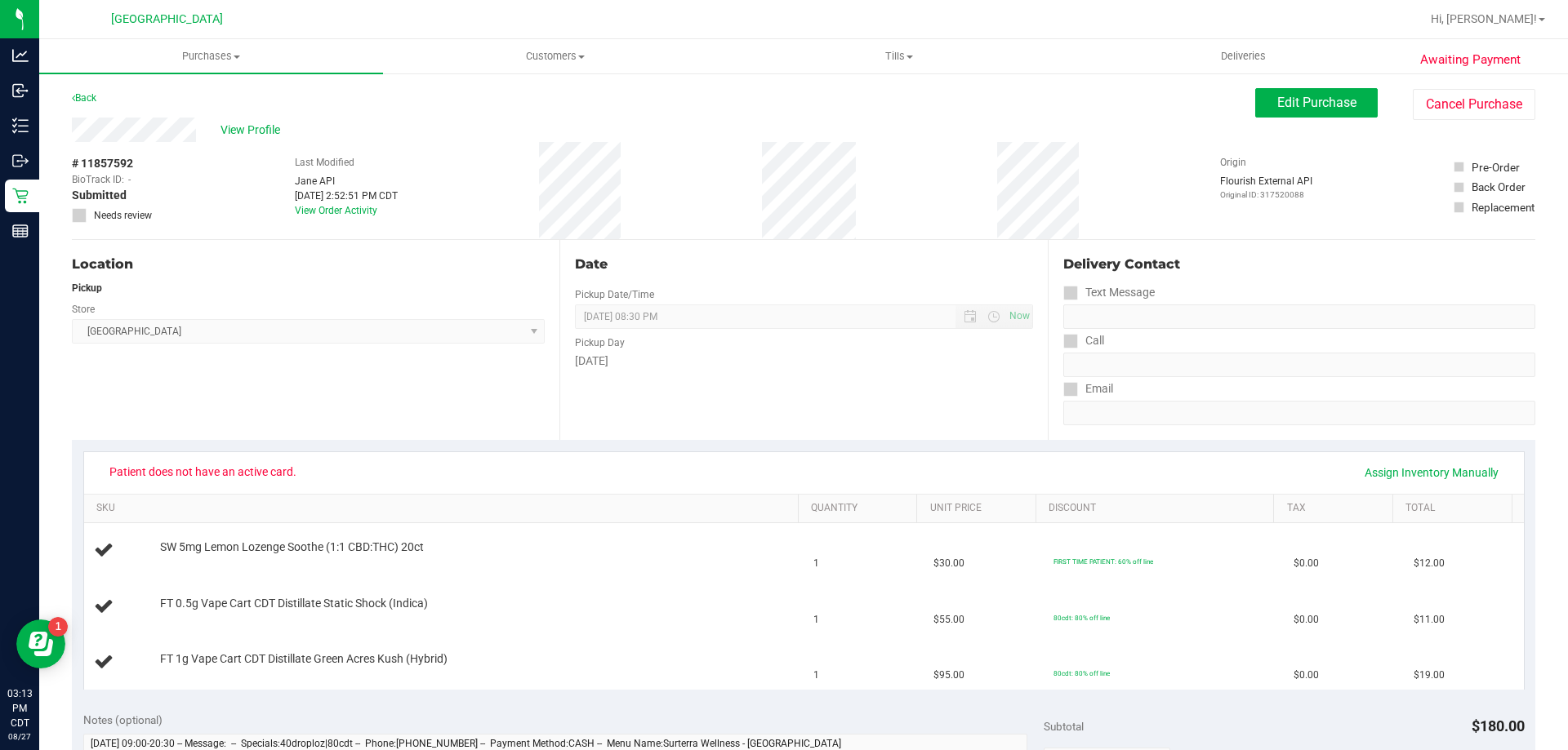
click at [236, 120] on div "View Profile" at bounding box center [664, 130] width 1184 height 24
click at [241, 122] on span "View Profile" at bounding box center [254, 130] width 65 height 17
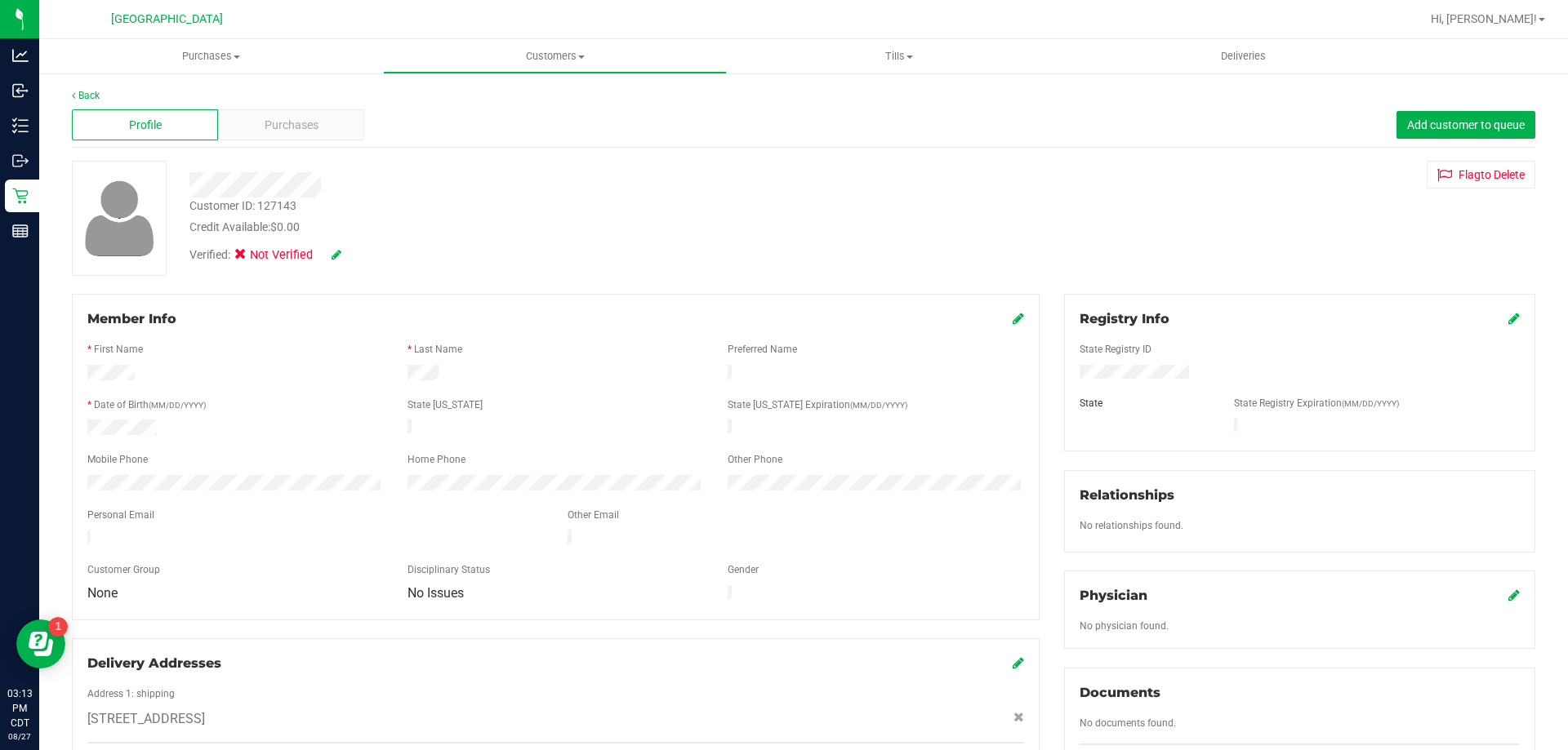
click at [1508, 322] on icon at bounding box center [1514, 319] width 11 height 13
click at [1177, 438] on span "Select state" at bounding box center [1135, 433] width 109 height 23
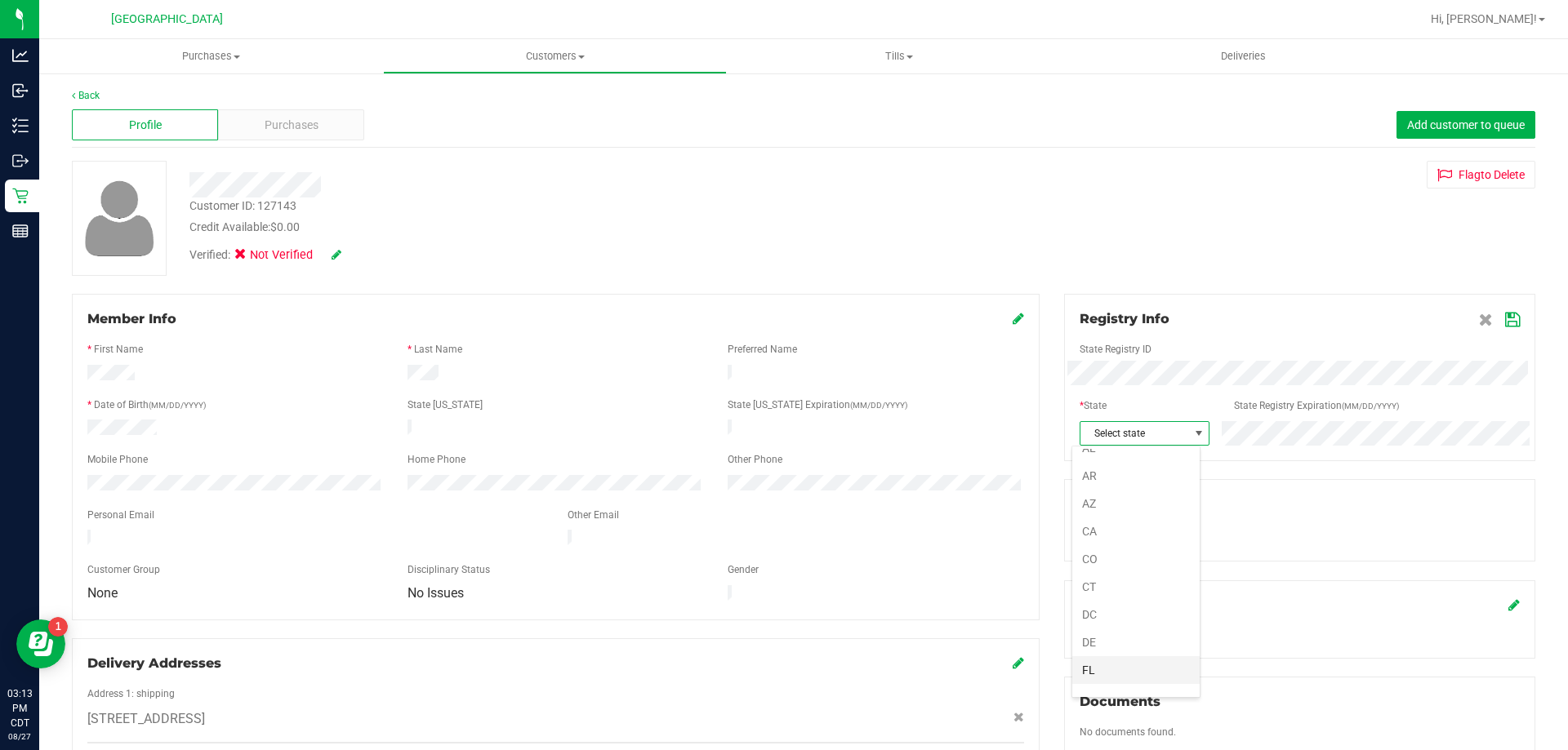
scroll to position [82, 0]
click at [1119, 621] on li "FL" at bounding box center [1135, 631] width 128 height 28
click at [1506, 318] on icon at bounding box center [1513, 320] width 15 height 13
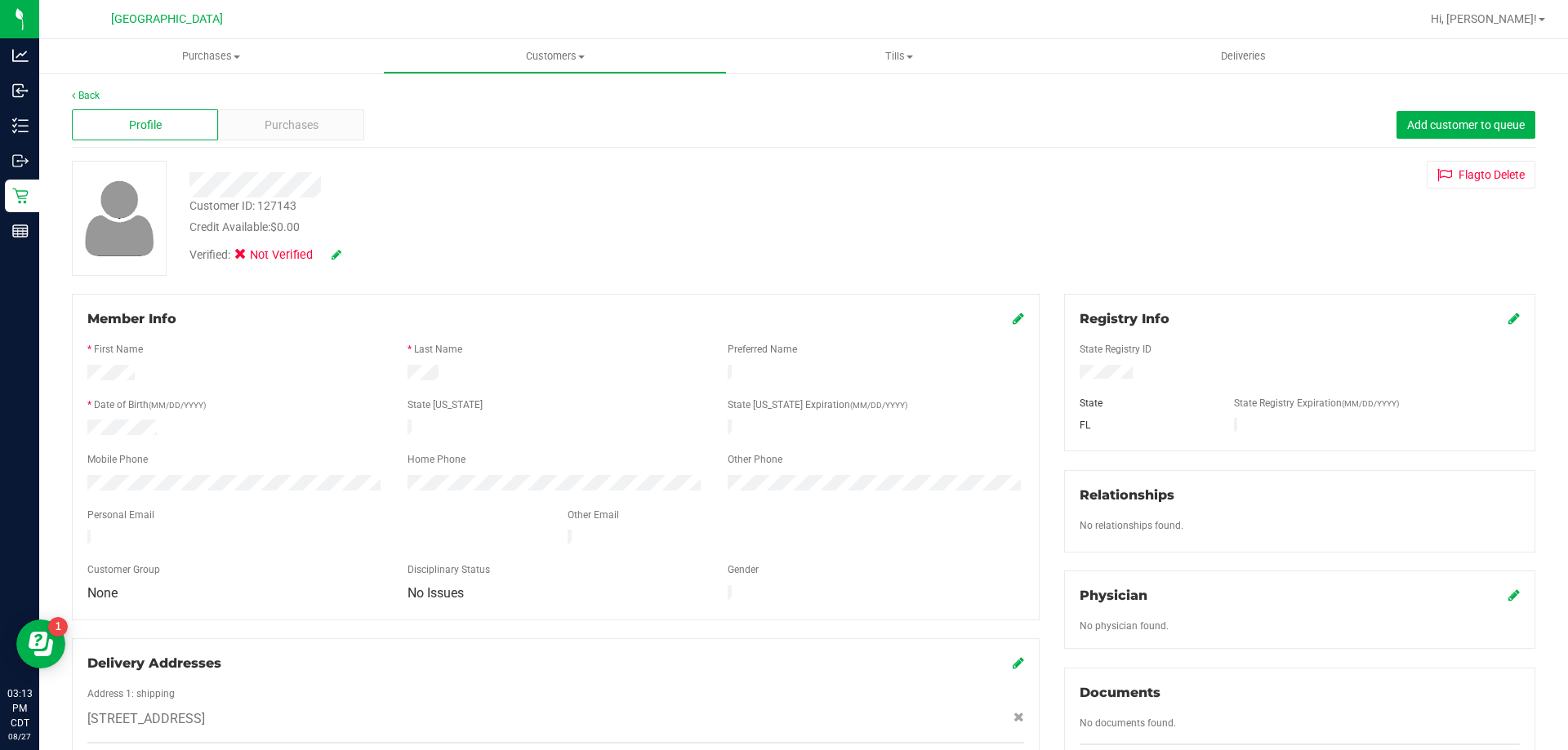
click at [337, 254] on icon at bounding box center [337, 254] width 10 height 11
click at [240, 253] on span at bounding box center [245, 257] width 15 height 15
click at [0, 0] on input "Medical" at bounding box center [0, 0] width 0 height 0
click at [369, 260] on div "Verified: Medical" at bounding box center [301, 257] width 248 height 21
click at [363, 252] on icon at bounding box center [359, 255] width 13 height 11
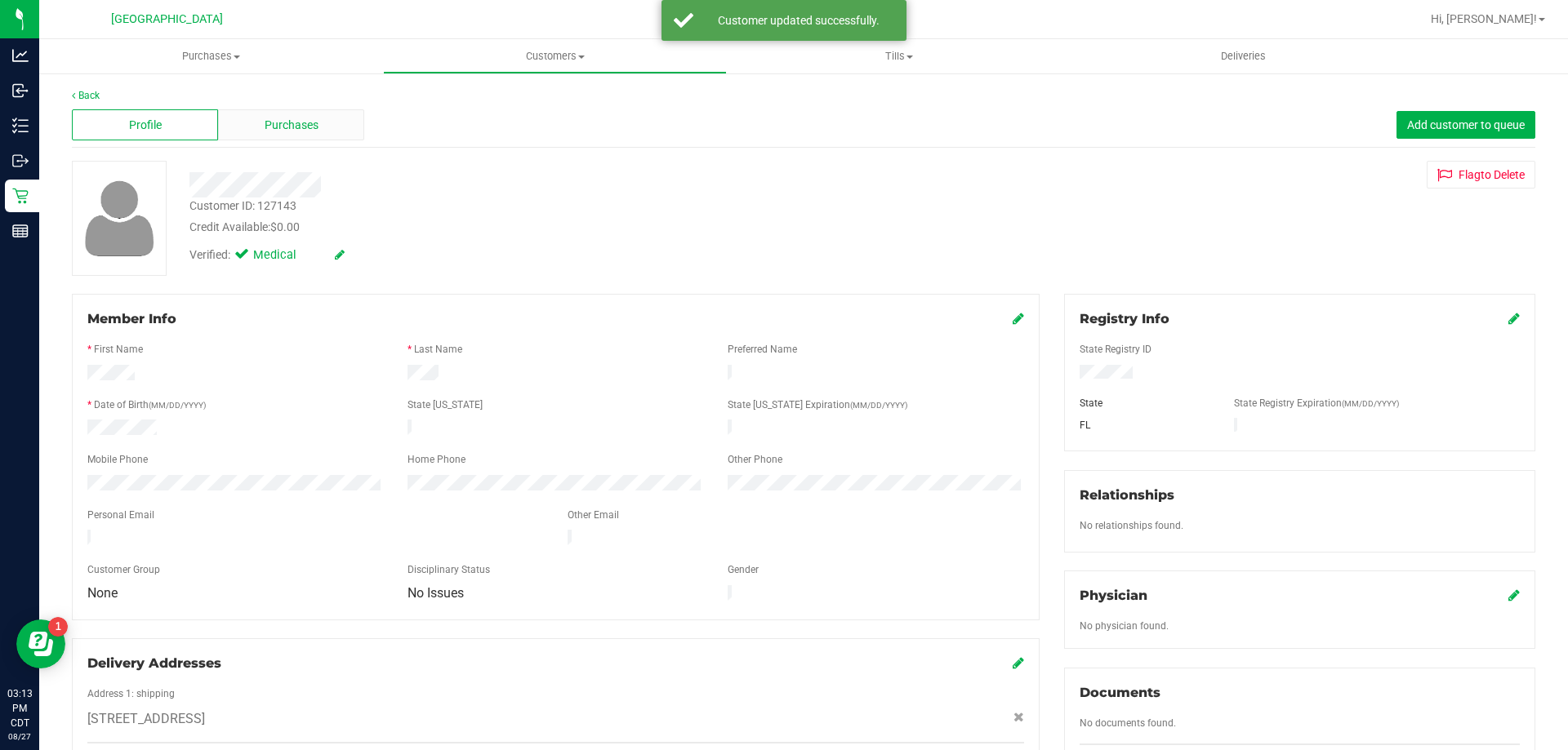
click at [266, 123] on span "Purchases" at bounding box center [292, 125] width 54 height 17
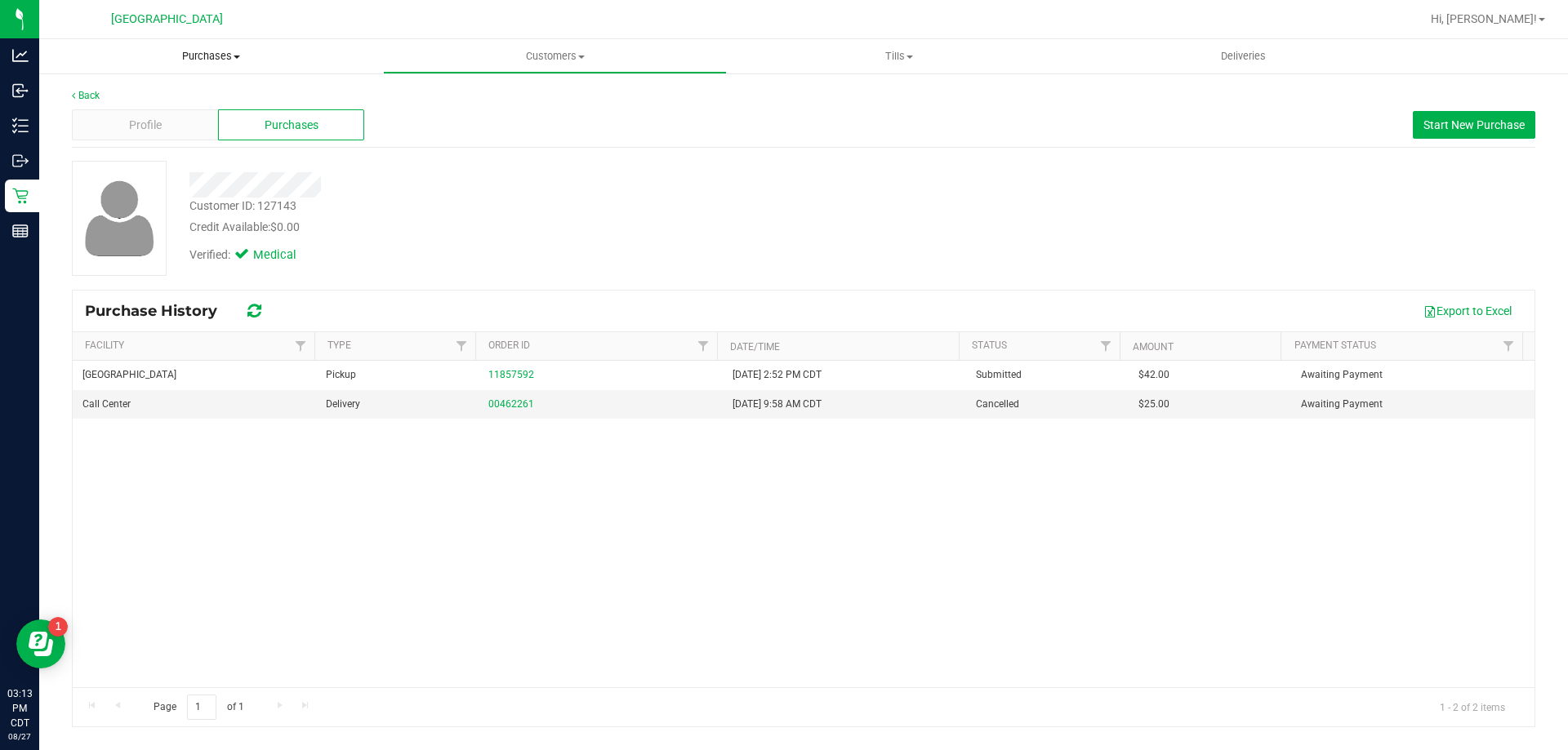
click at [217, 59] on span "Purchases" at bounding box center [211, 57] width 344 height 15
click at [135, 117] on span "Fulfillment" at bounding box center [89, 117] width 102 height 14
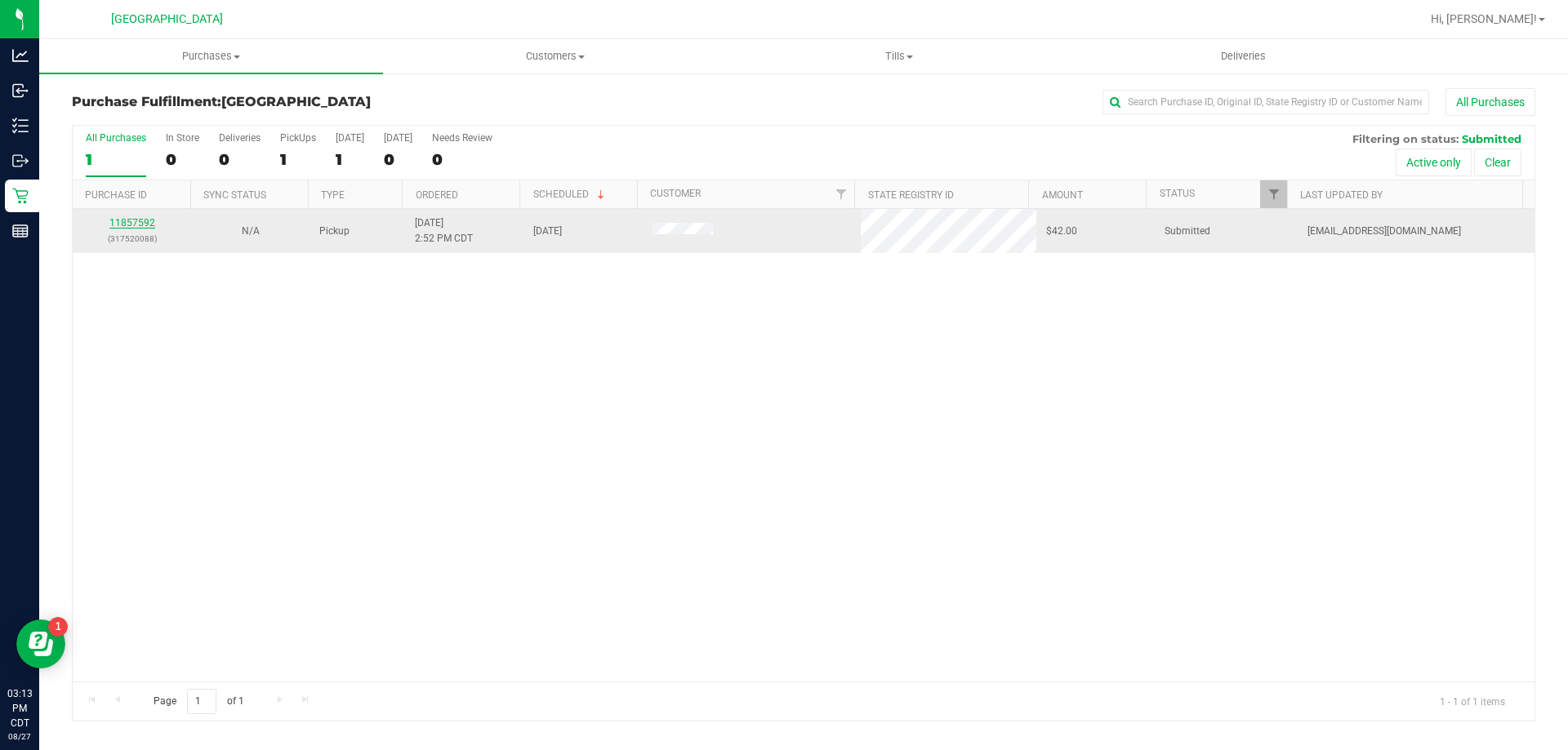
click at [122, 222] on link "11857592" at bounding box center [131, 223] width 46 height 11
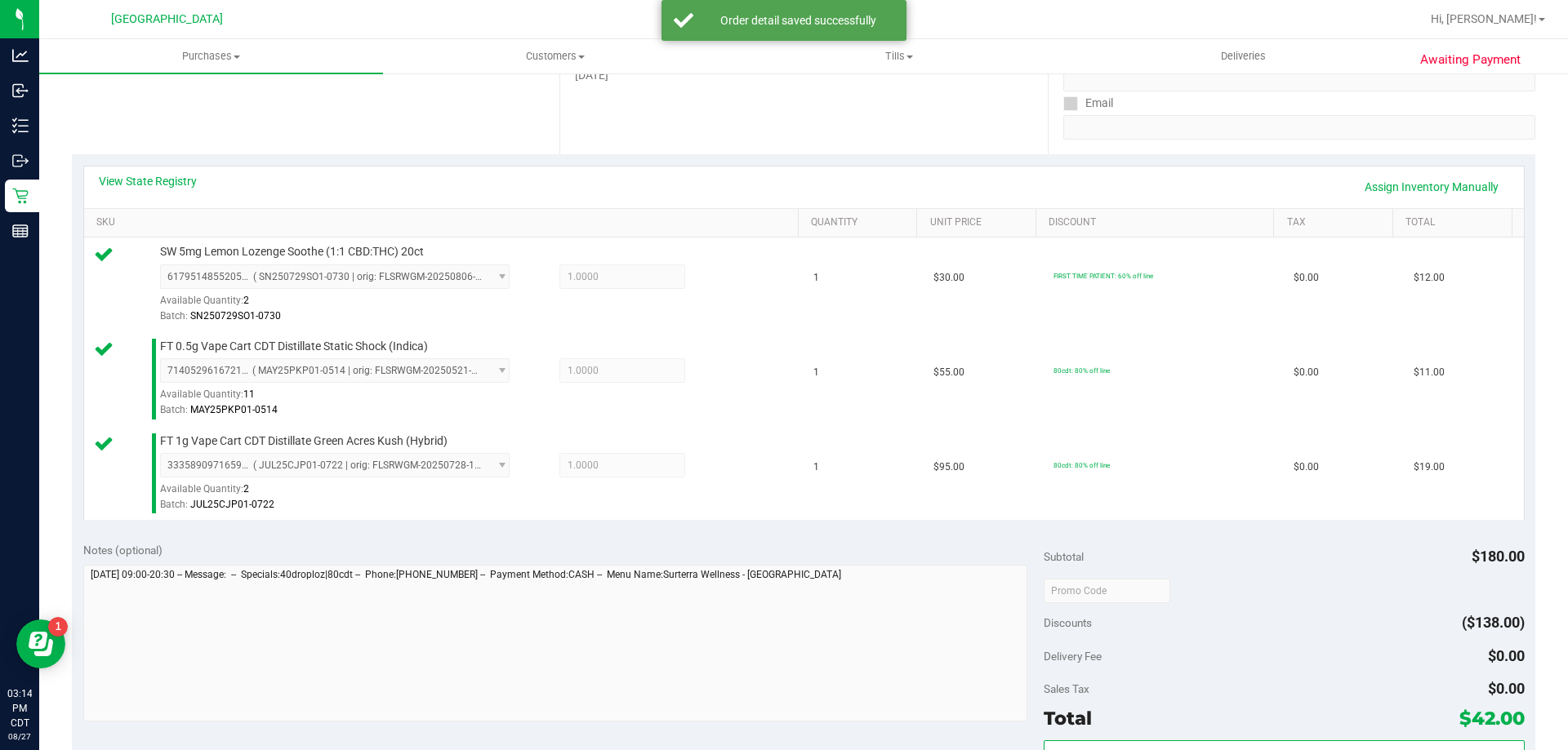
scroll to position [326, 0]
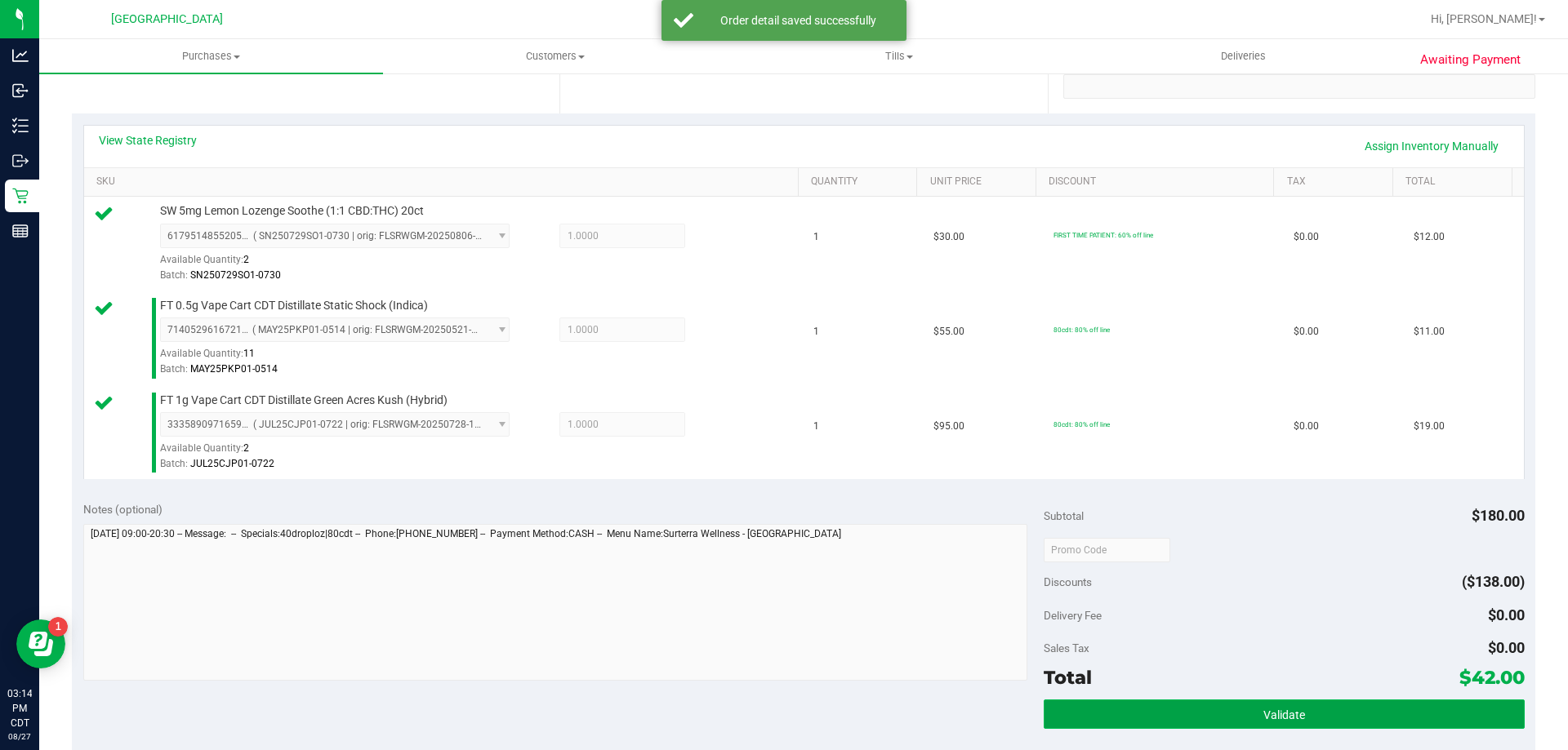
click at [1190, 704] on button "Validate" at bounding box center [1284, 715] width 480 height 30
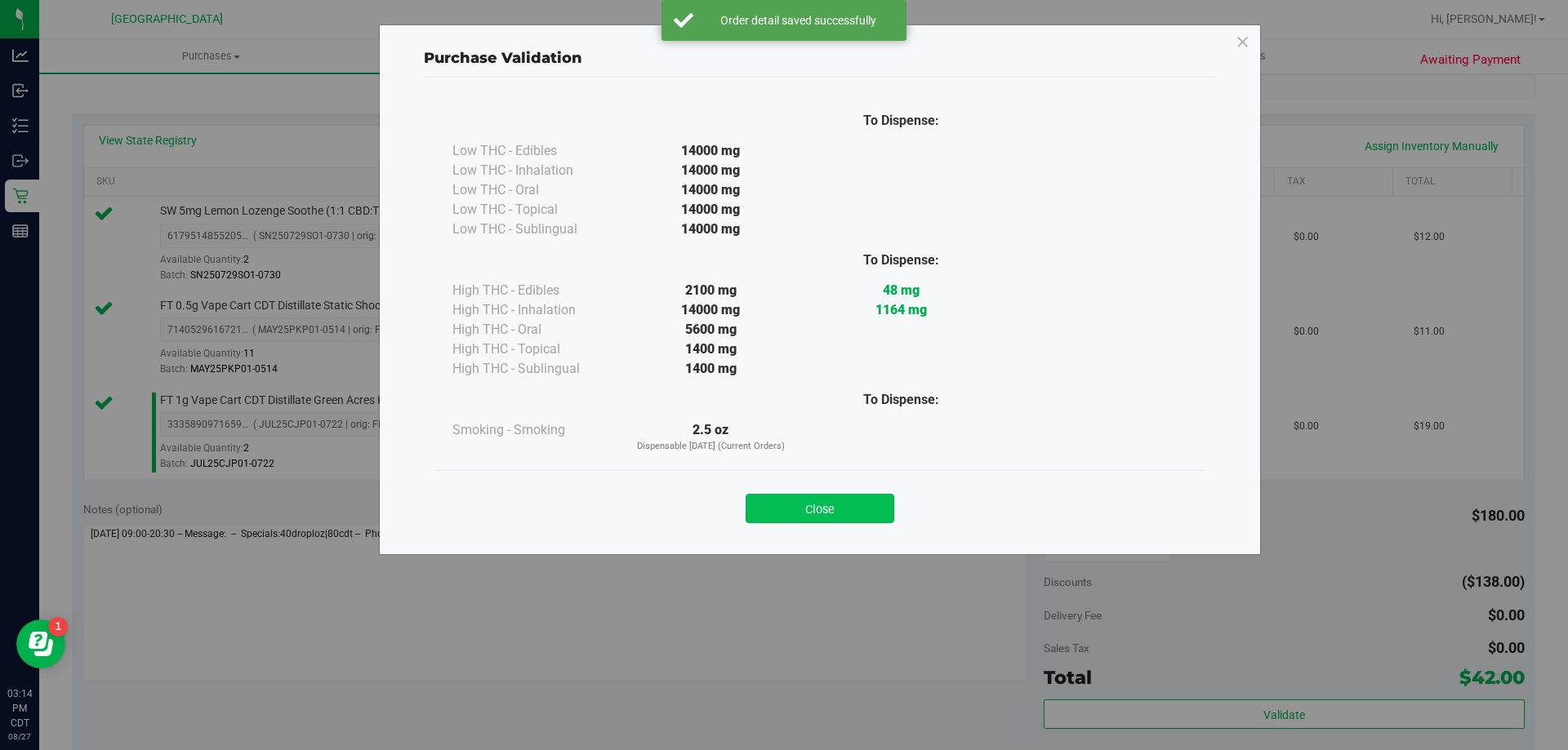
click at [830, 521] on button "Close" at bounding box center [819, 509] width 148 height 30
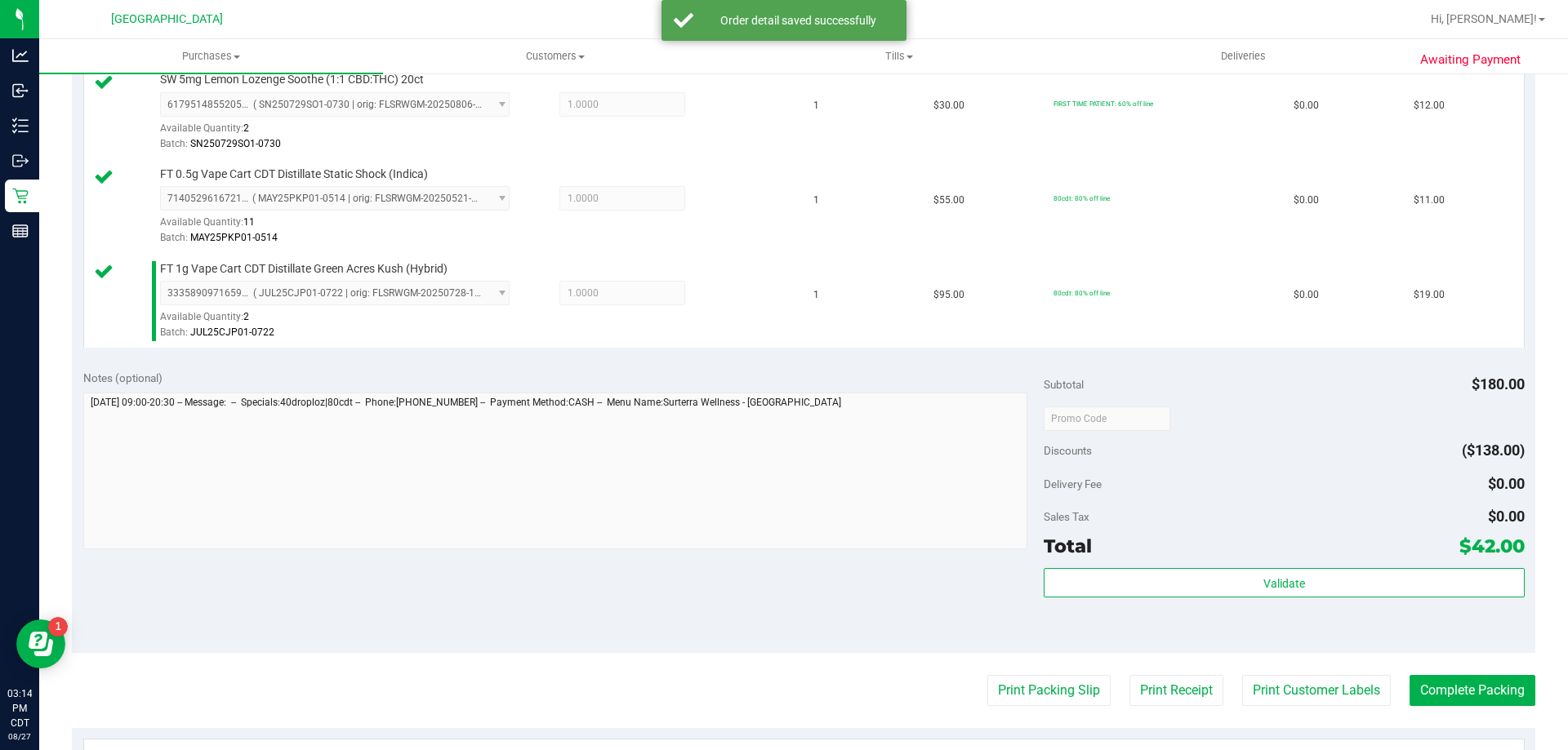
scroll to position [571, 0]
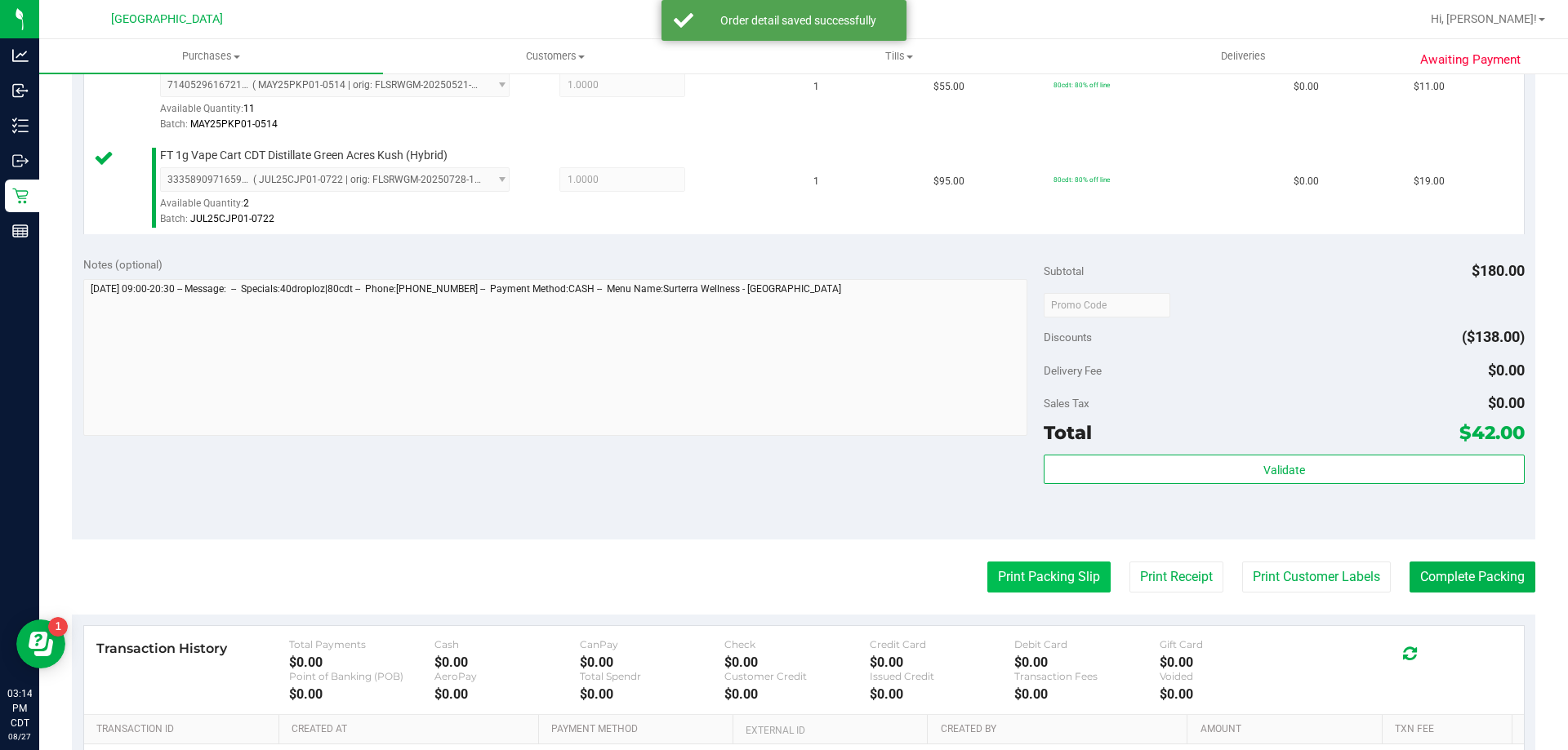
click at [1028, 581] on button "Print Packing Slip" at bounding box center [1049, 577] width 123 height 31
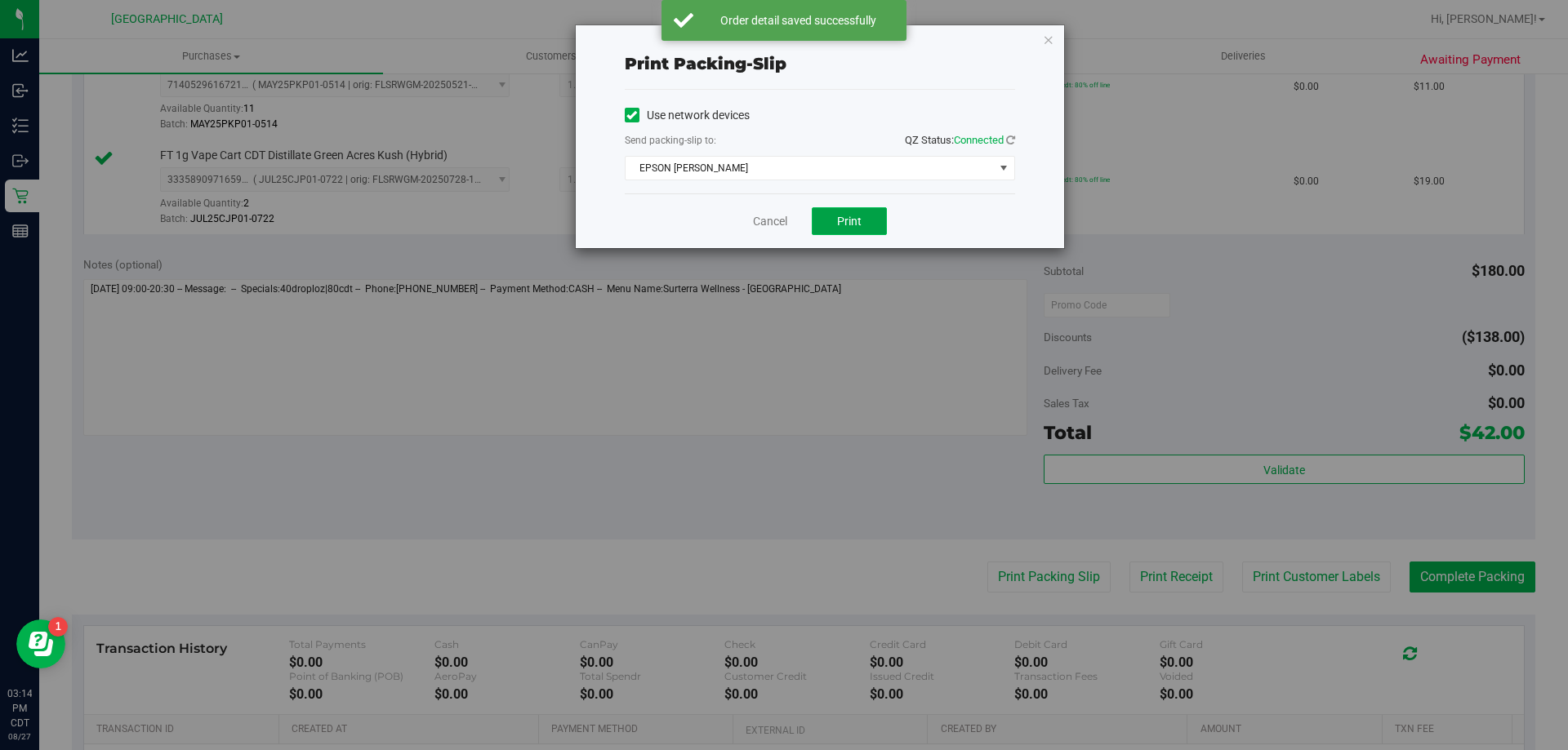
click at [866, 231] on button "Print" at bounding box center [849, 222] width 76 height 28
click at [780, 224] on link "Cancel" at bounding box center [770, 222] width 34 height 17
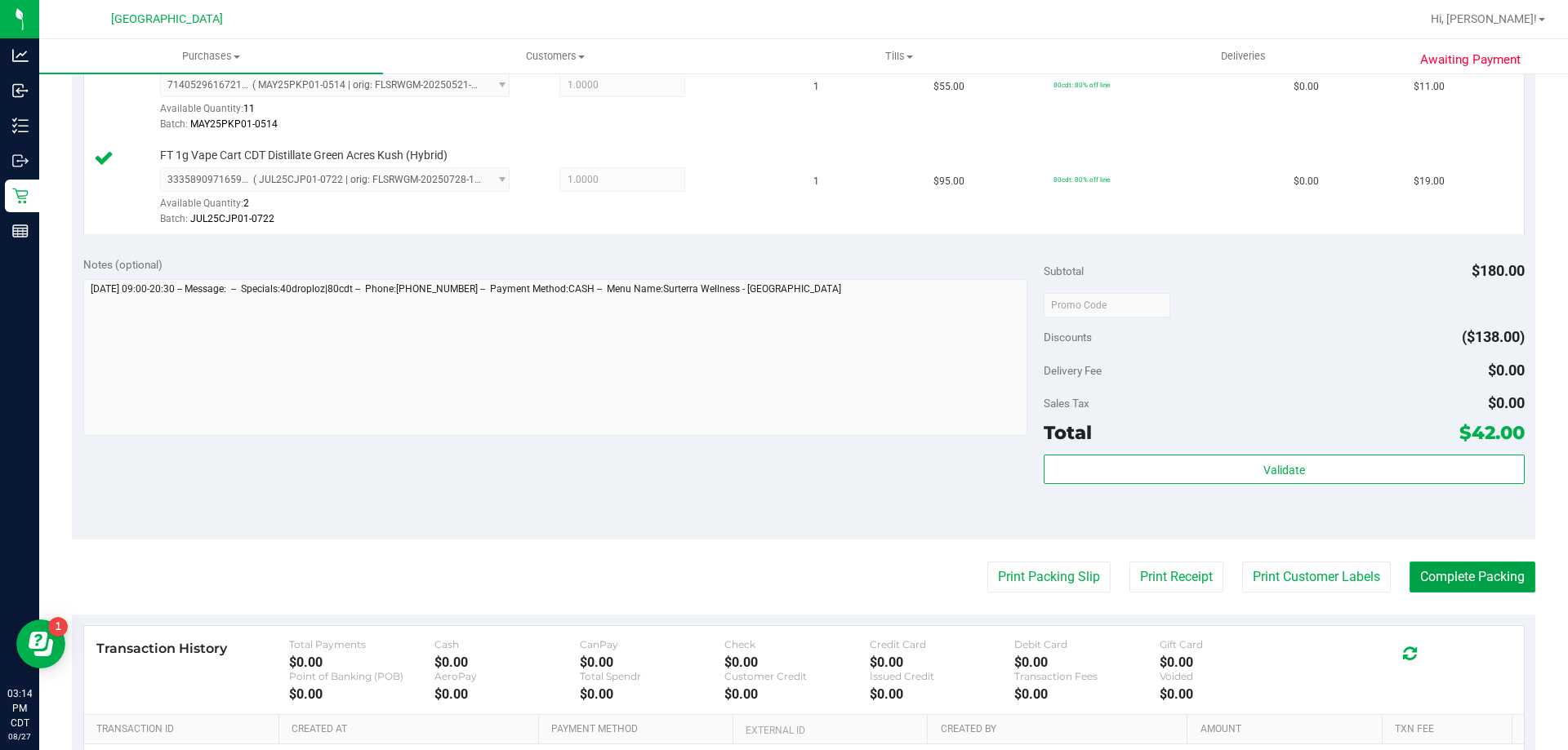
click at [1430, 575] on button "Complete Packing" at bounding box center [1472, 577] width 126 height 31
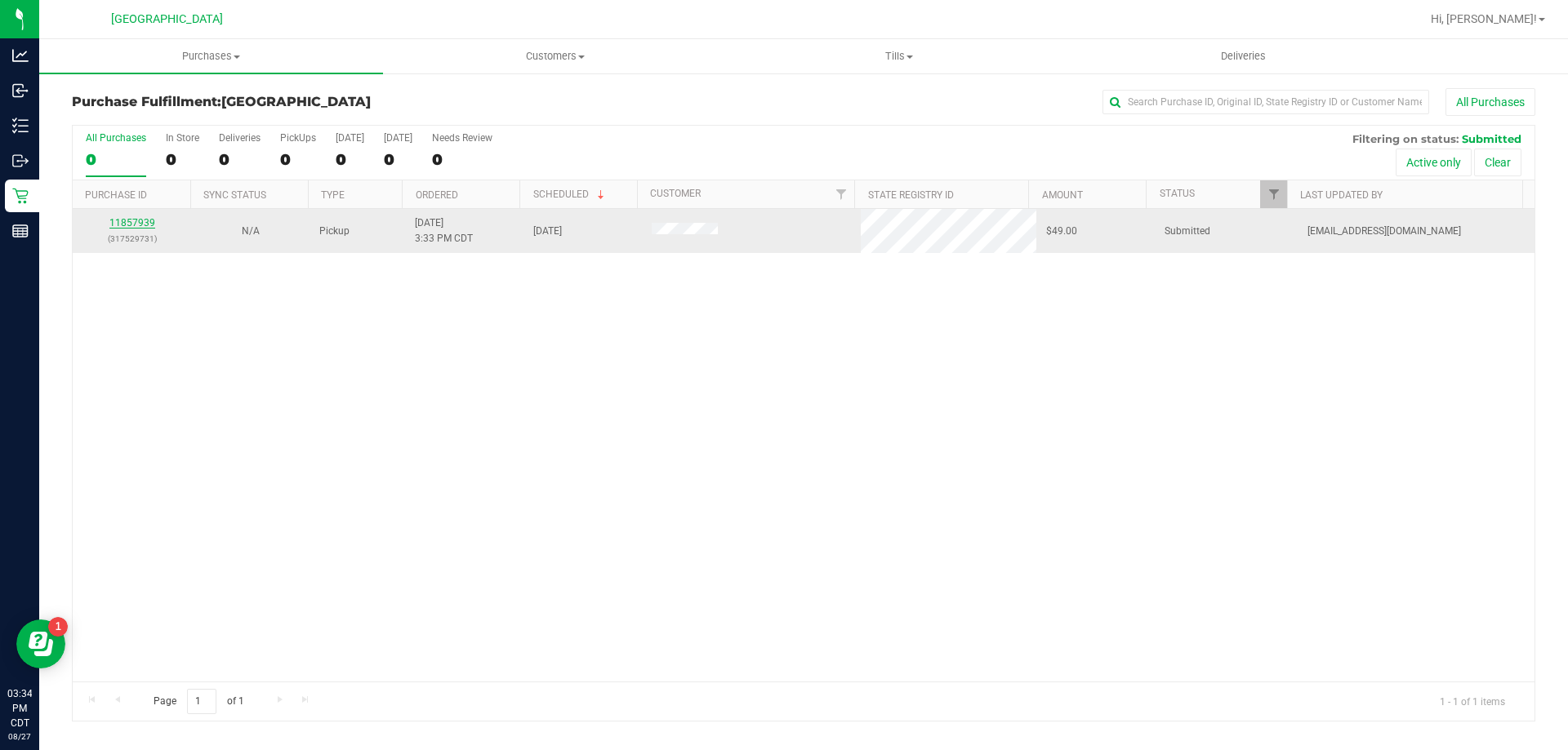
click at [123, 227] on link "11857939" at bounding box center [131, 223] width 46 height 11
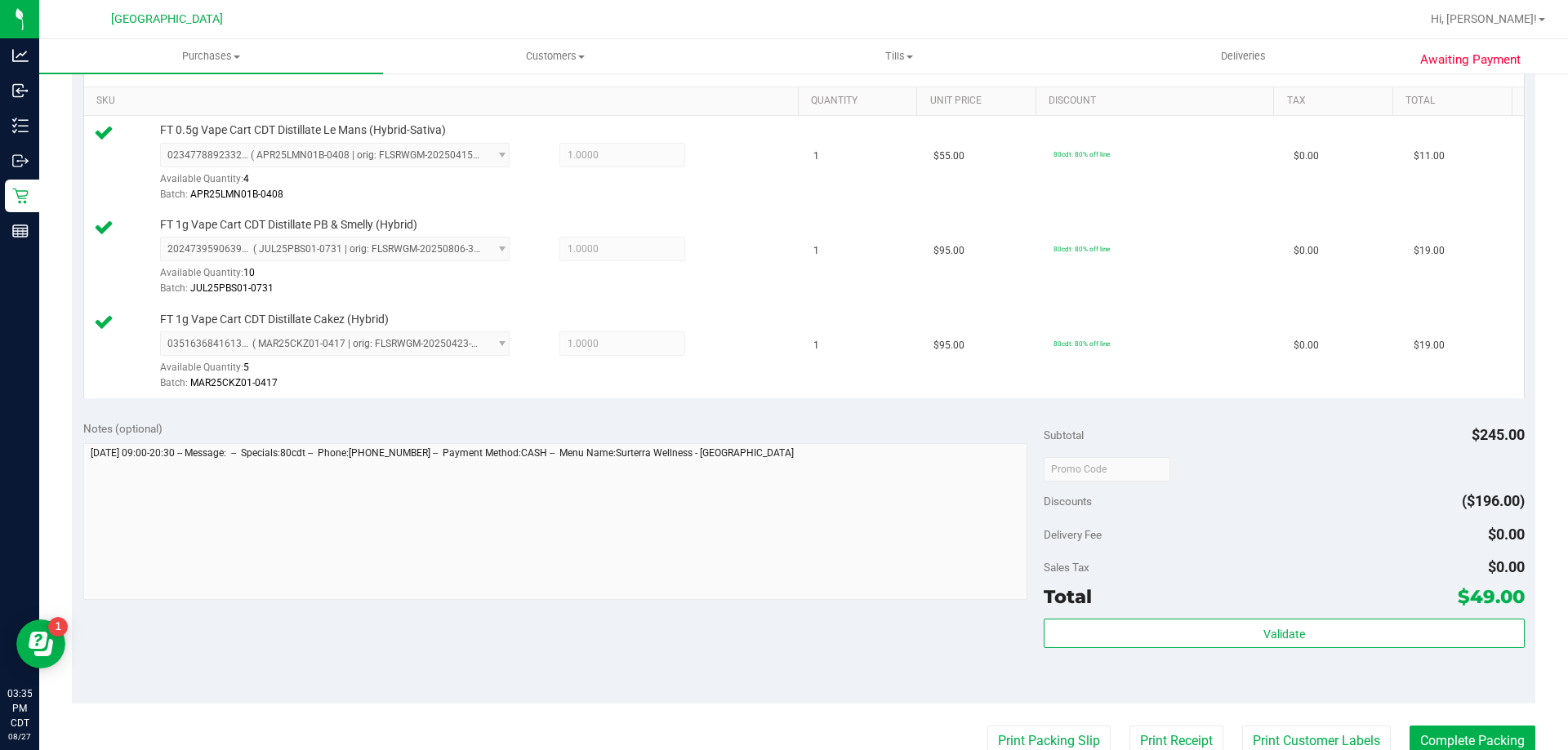
scroll to position [408, 0]
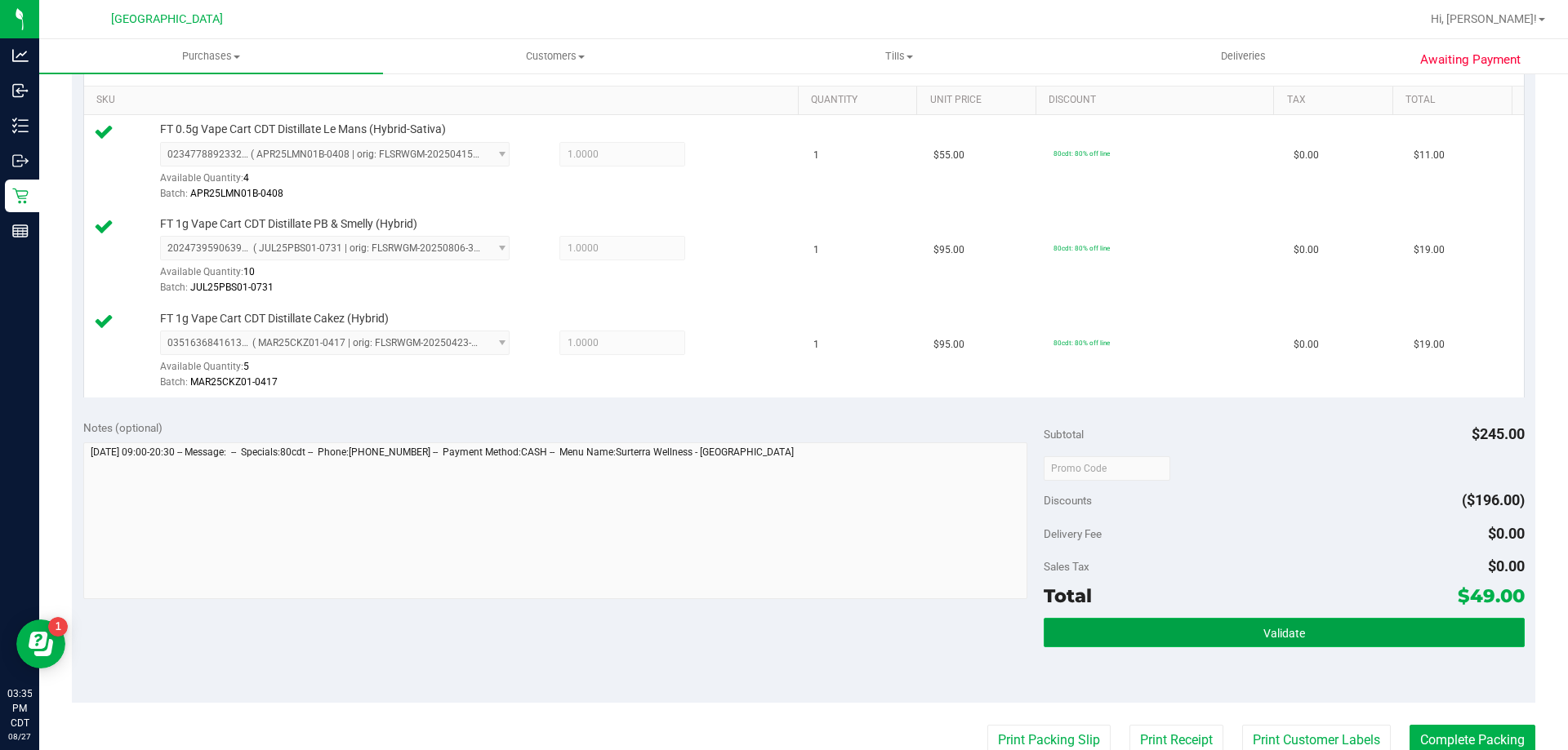
click at [1175, 642] on button "Validate" at bounding box center [1284, 633] width 480 height 30
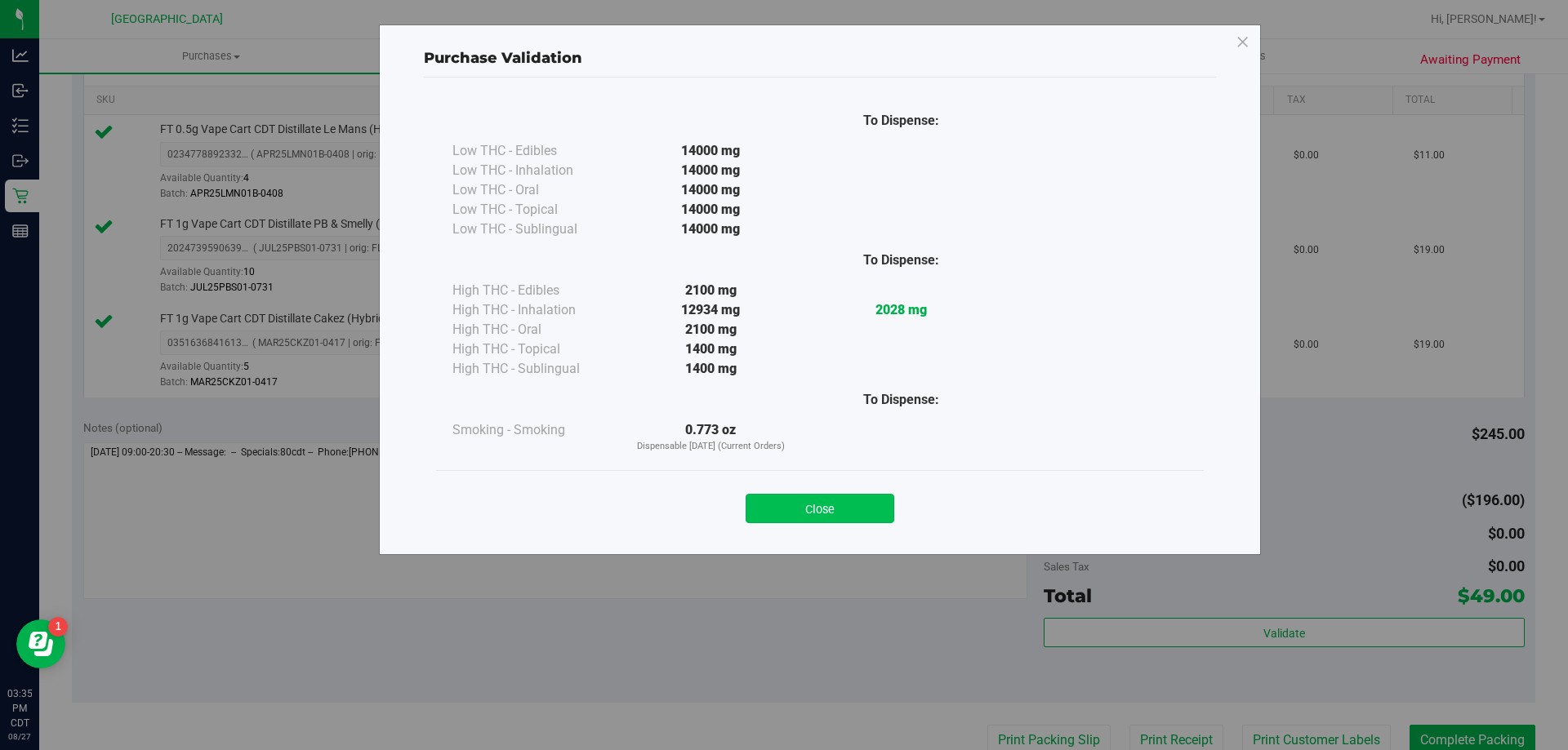
click at [809, 510] on button "Close" at bounding box center [819, 509] width 148 height 30
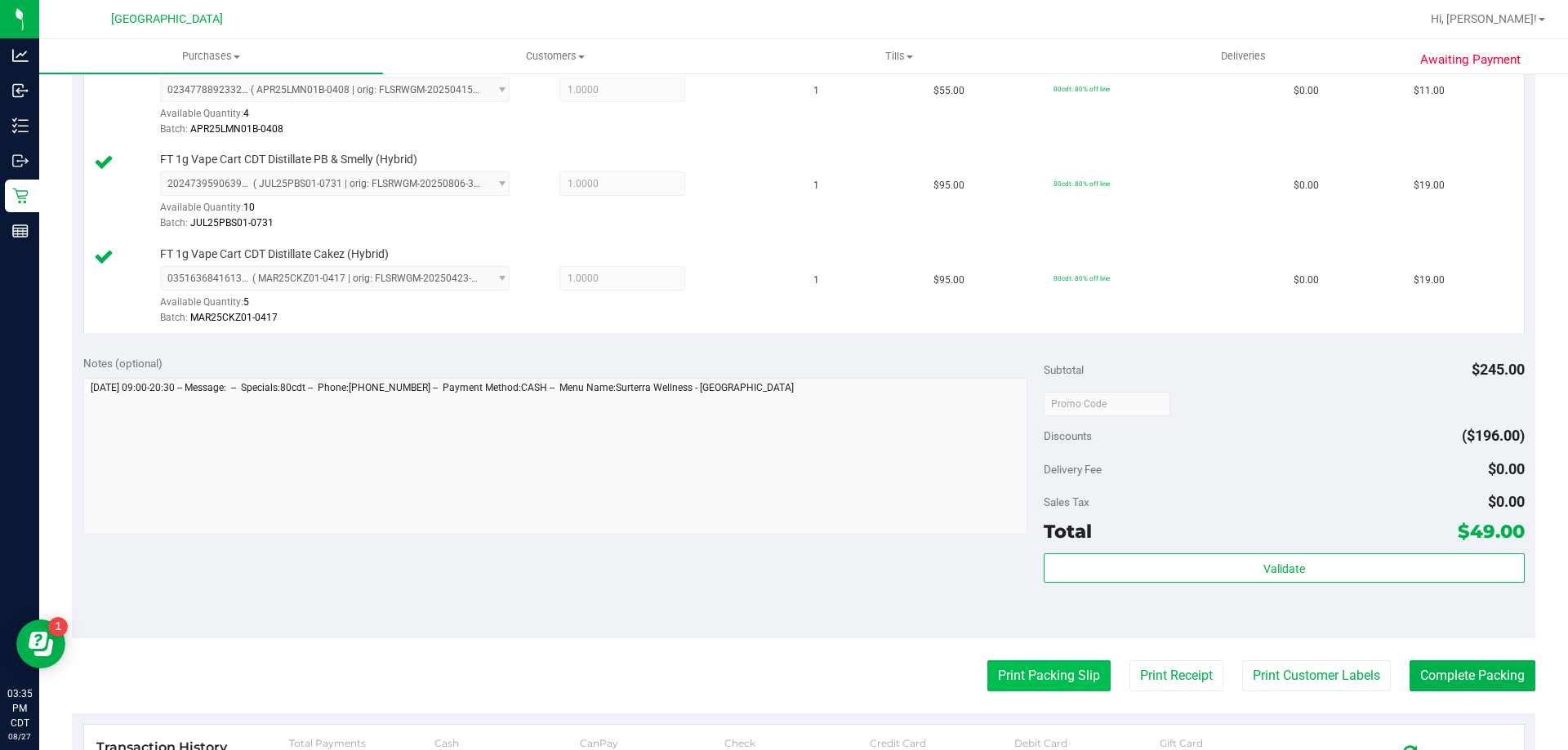
scroll to position [571, 0]
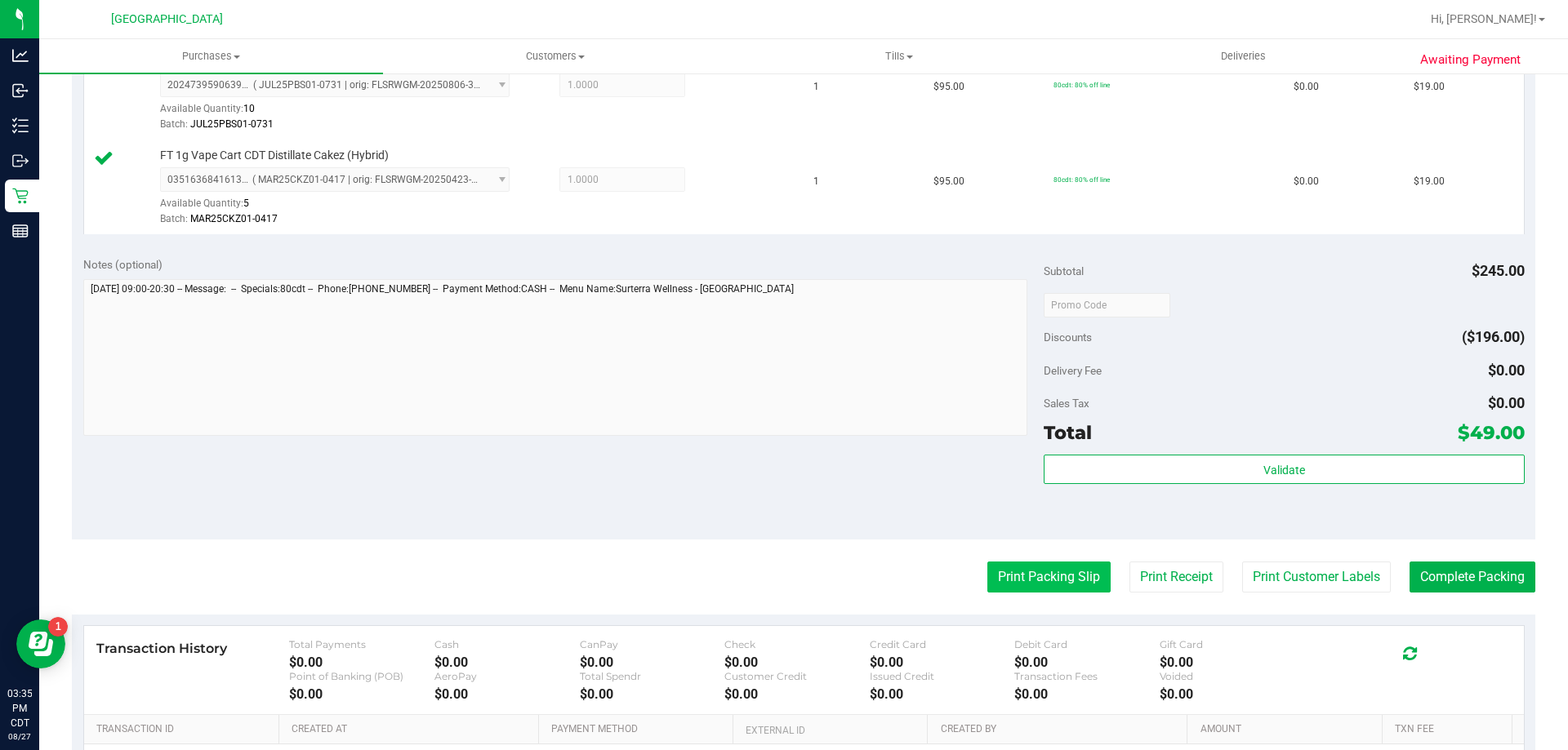
click at [1046, 583] on button "Print Packing Slip" at bounding box center [1049, 577] width 123 height 31
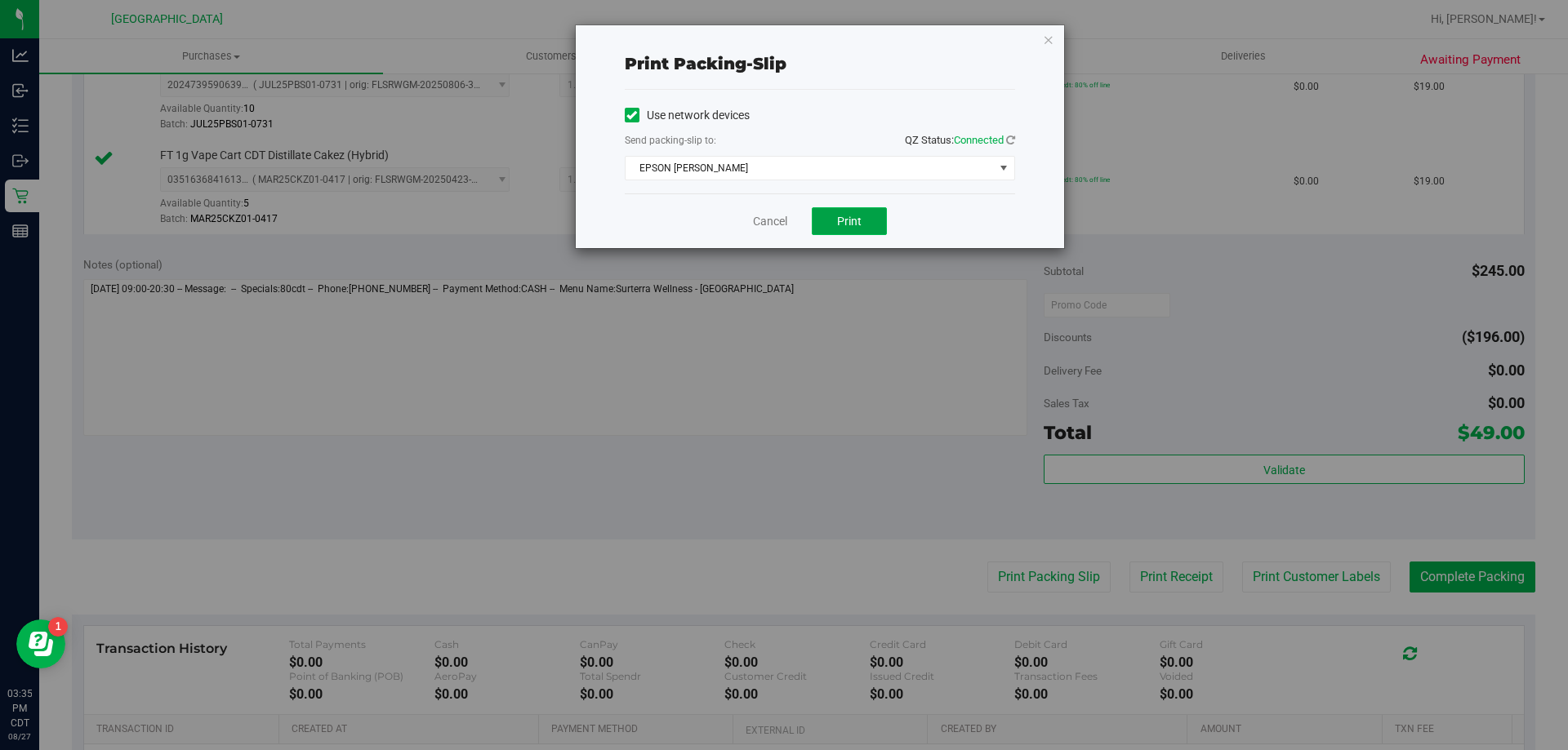
click at [864, 213] on button "Print" at bounding box center [849, 222] width 76 height 28
click at [777, 216] on link "Cancel" at bounding box center [770, 222] width 34 height 17
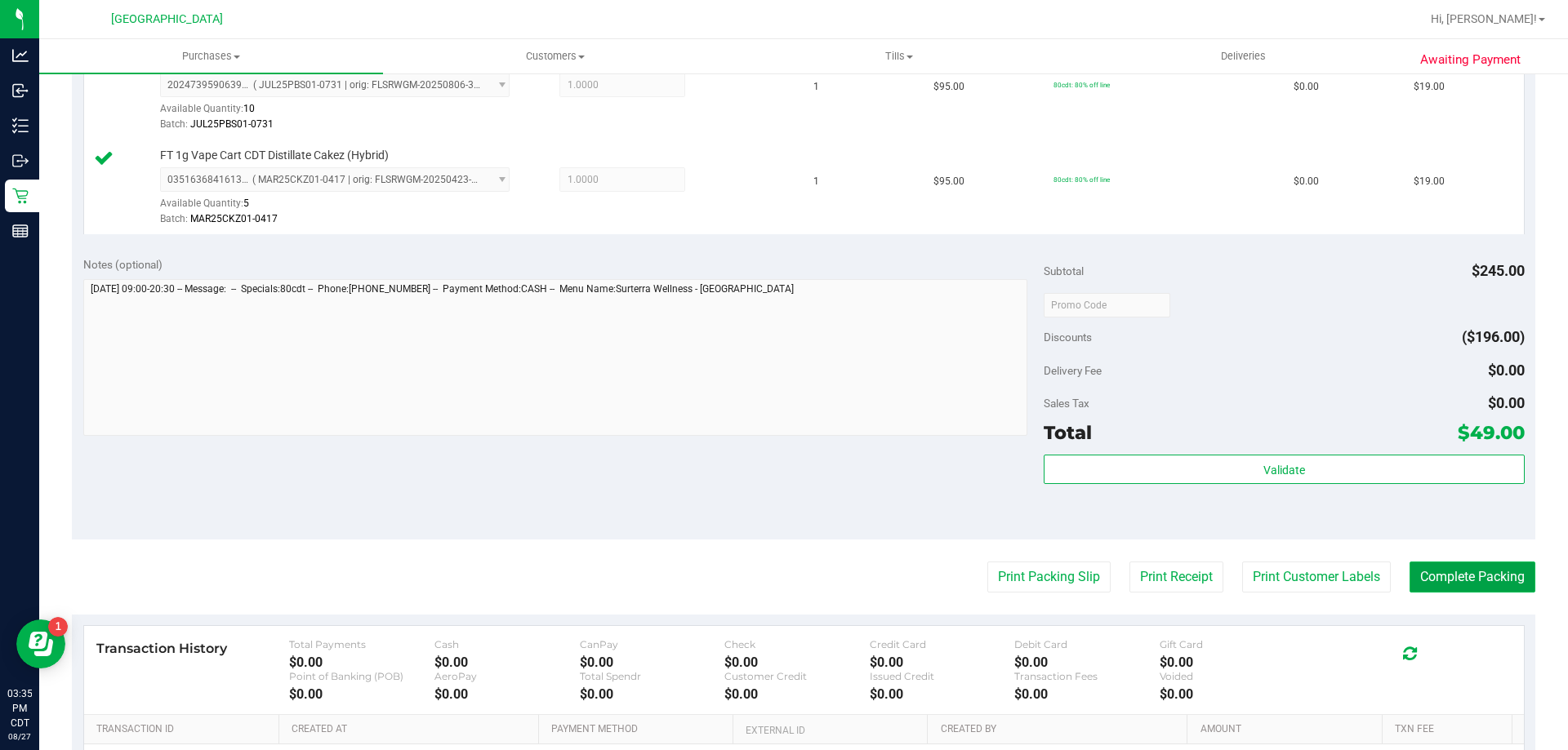
click at [1436, 580] on button "Complete Packing" at bounding box center [1472, 577] width 126 height 31
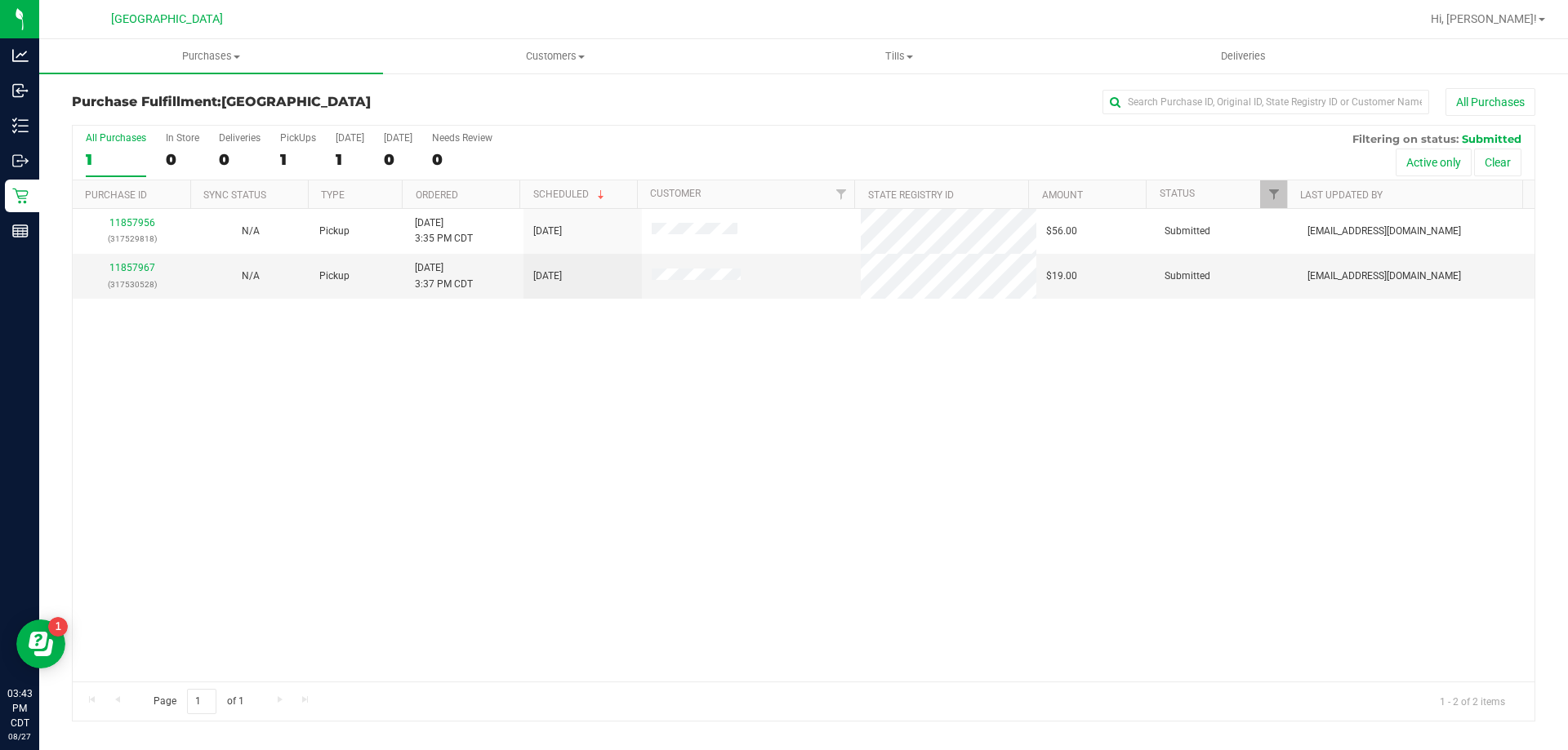
click at [472, 195] on th "Ordered" at bounding box center [461, 195] width 117 height 29
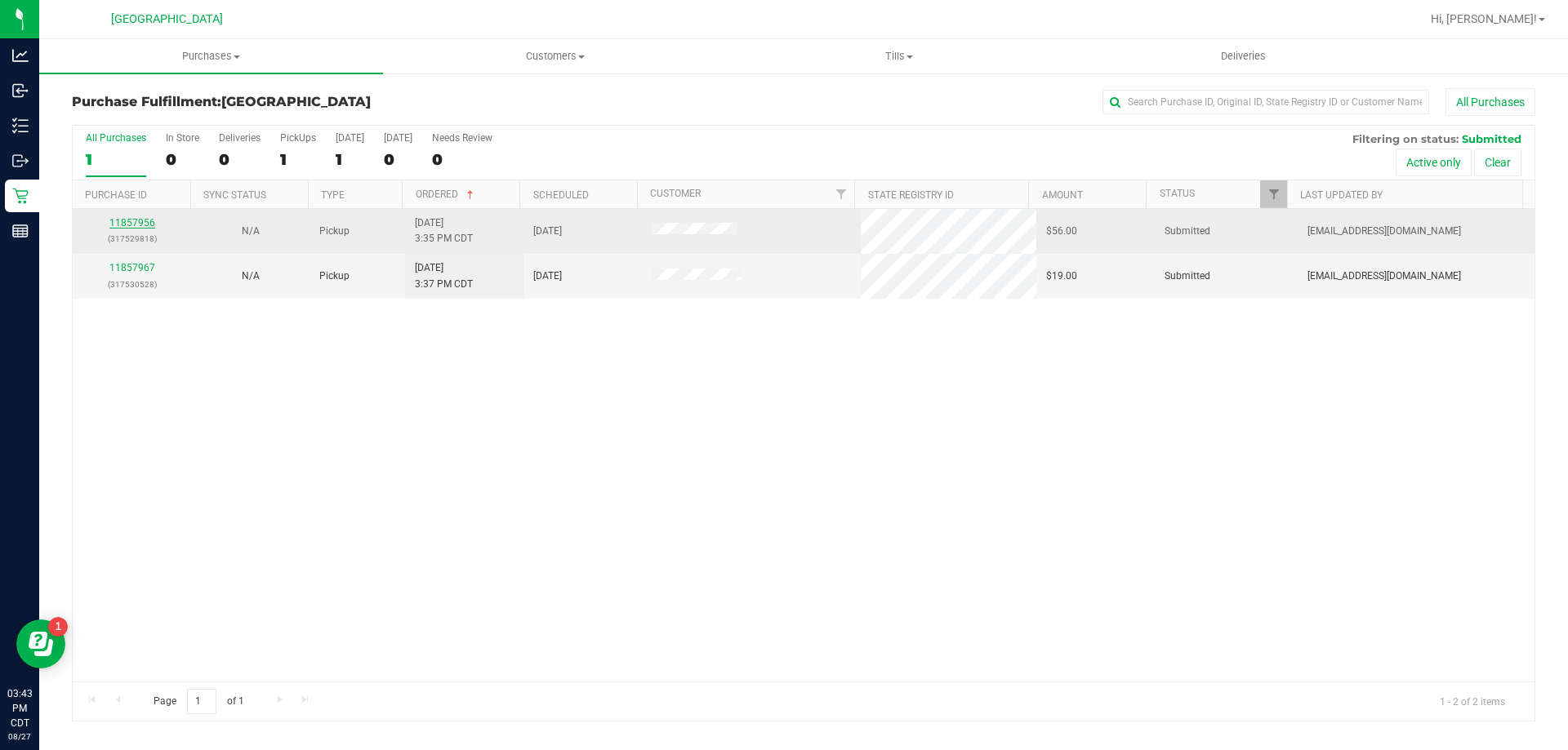
click at [147, 220] on link "11857956" at bounding box center [131, 223] width 46 height 11
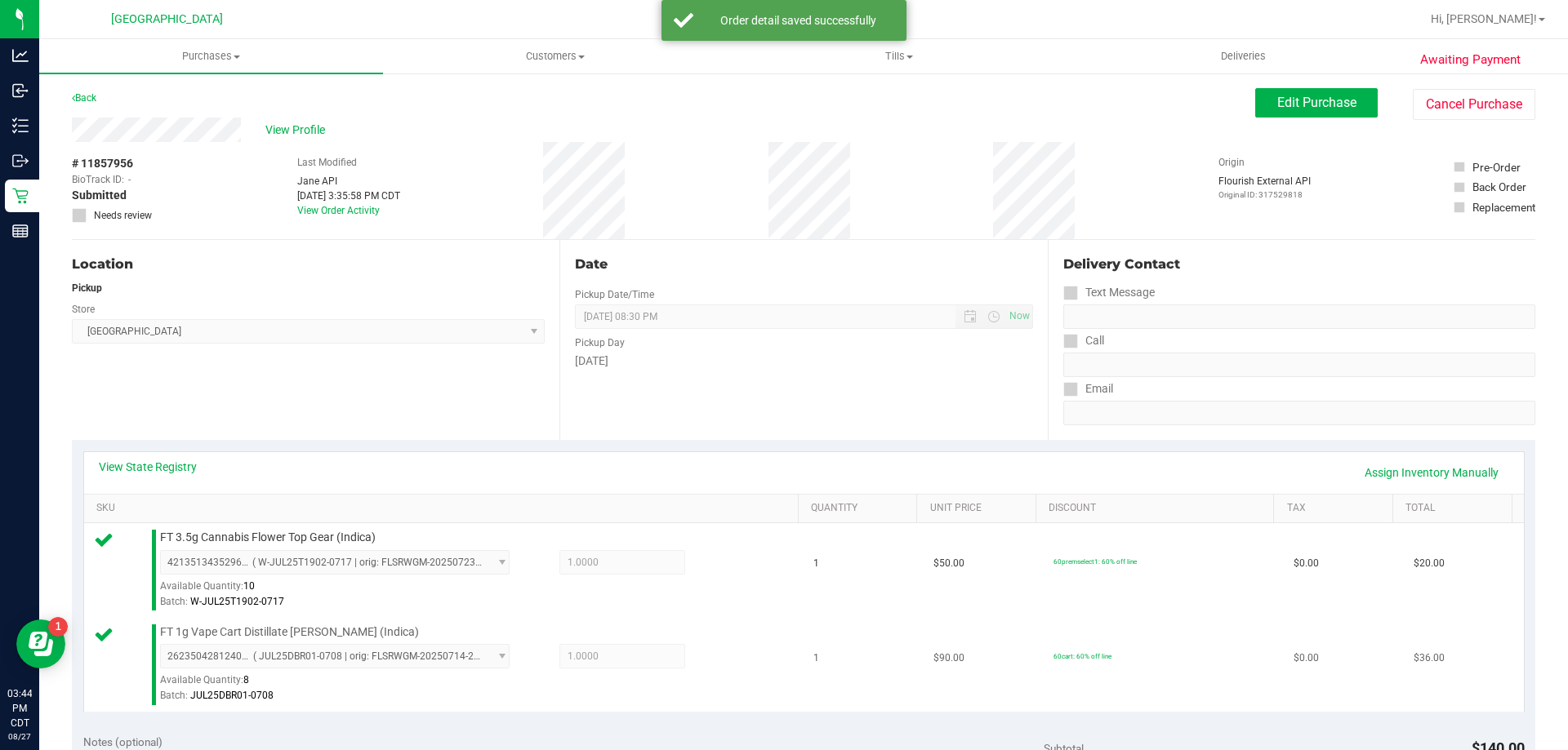
scroll to position [326, 0]
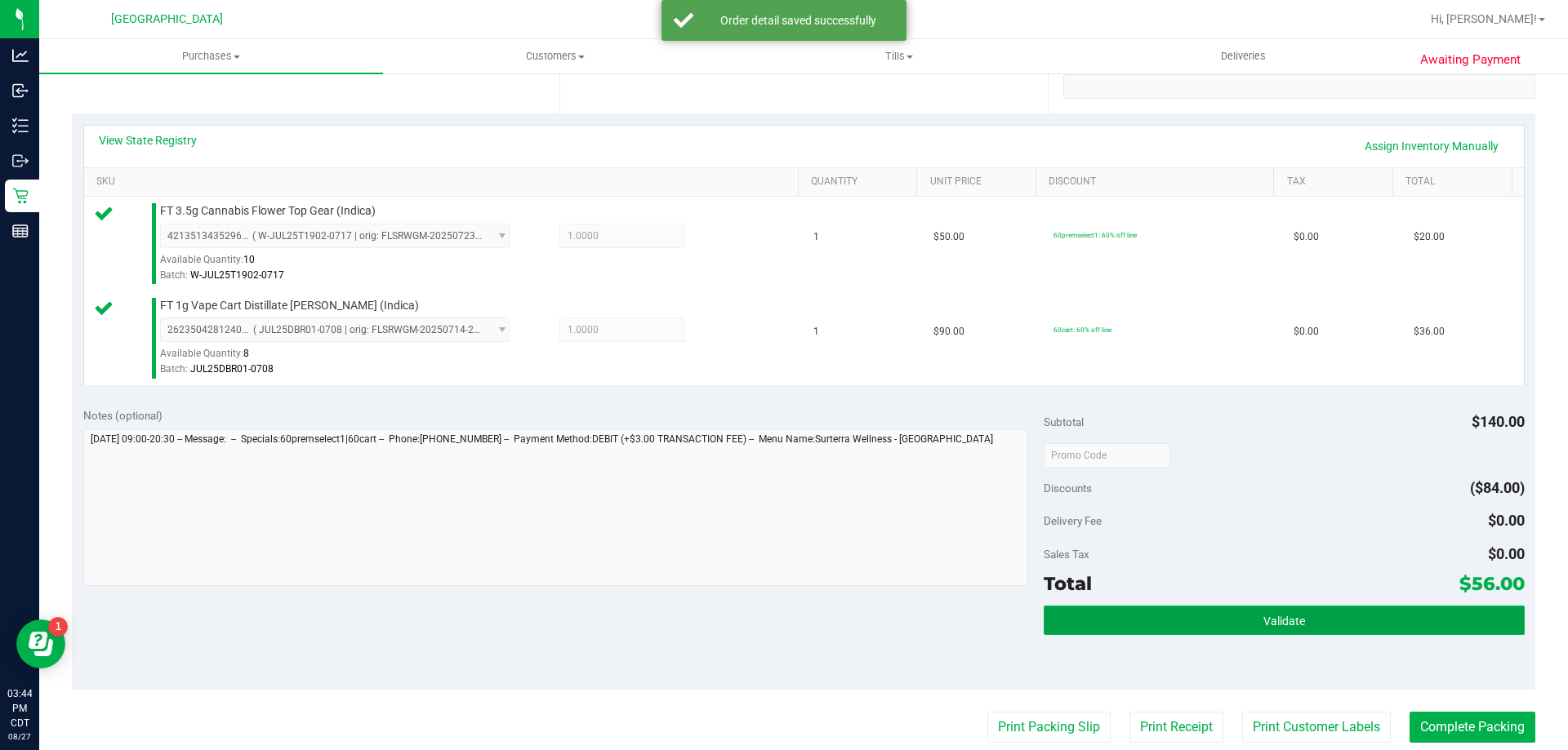
click at [1145, 614] on button "Validate" at bounding box center [1284, 620] width 480 height 30
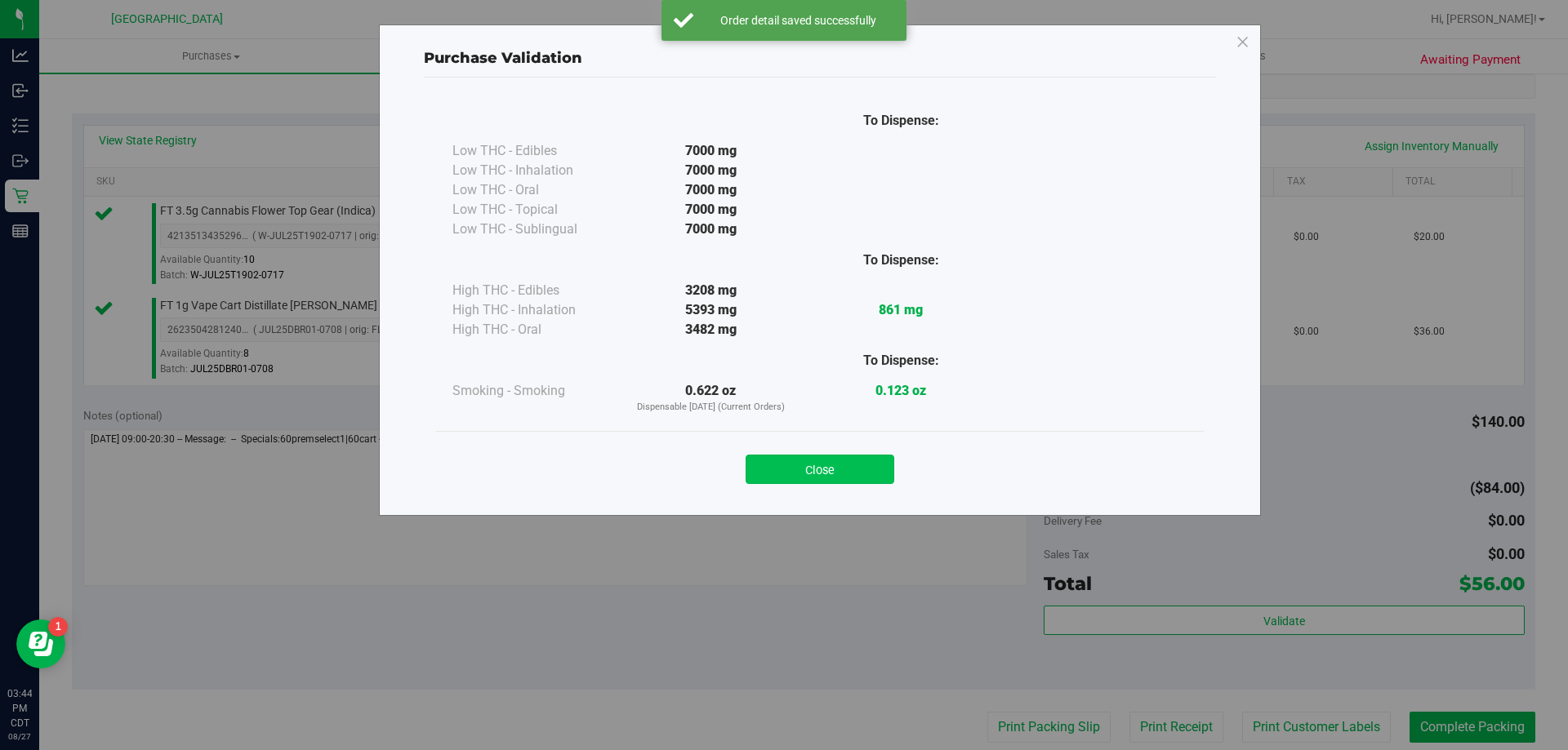
click at [837, 476] on button "Close" at bounding box center [819, 470] width 148 height 30
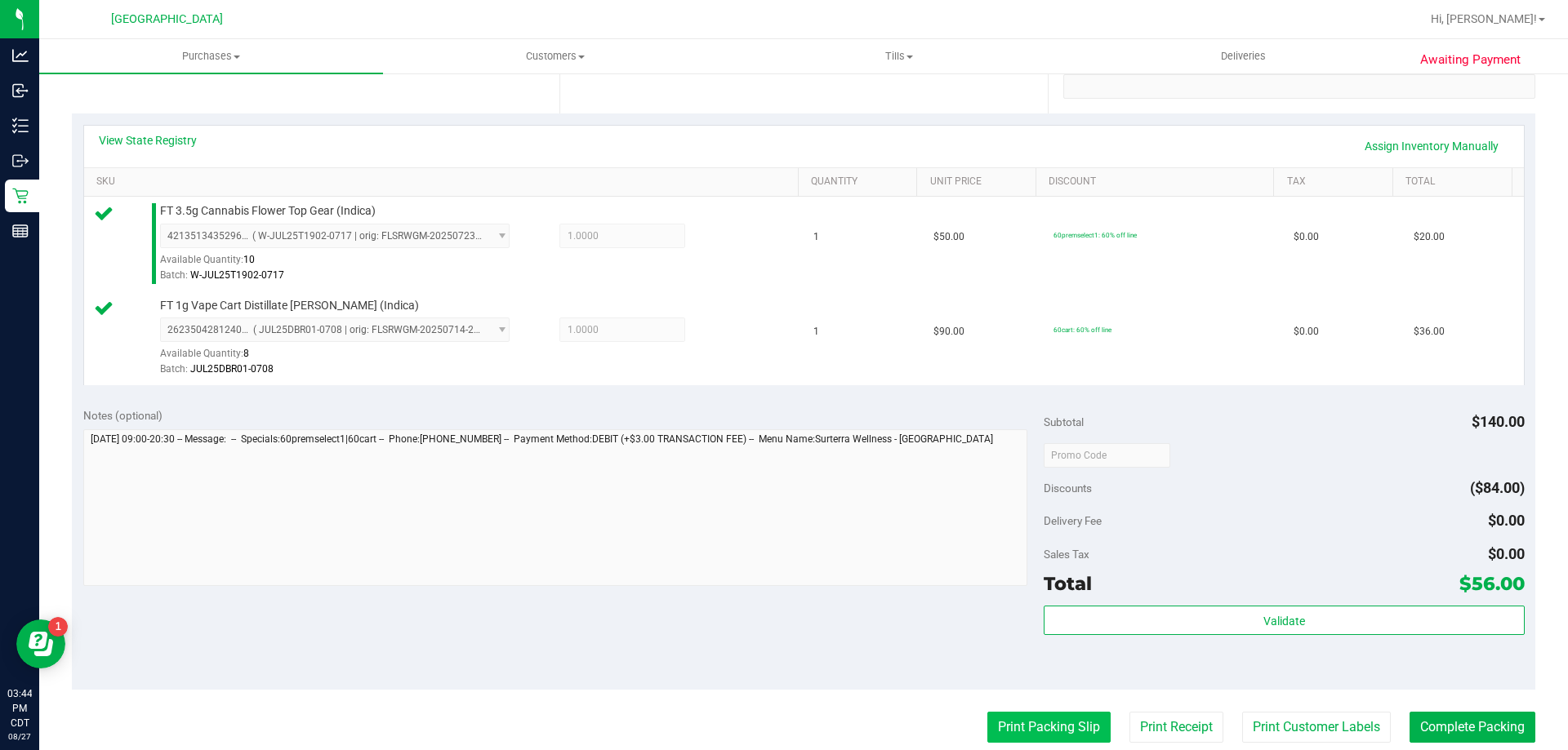
click at [1016, 730] on button "Print Packing Slip" at bounding box center [1049, 727] width 123 height 31
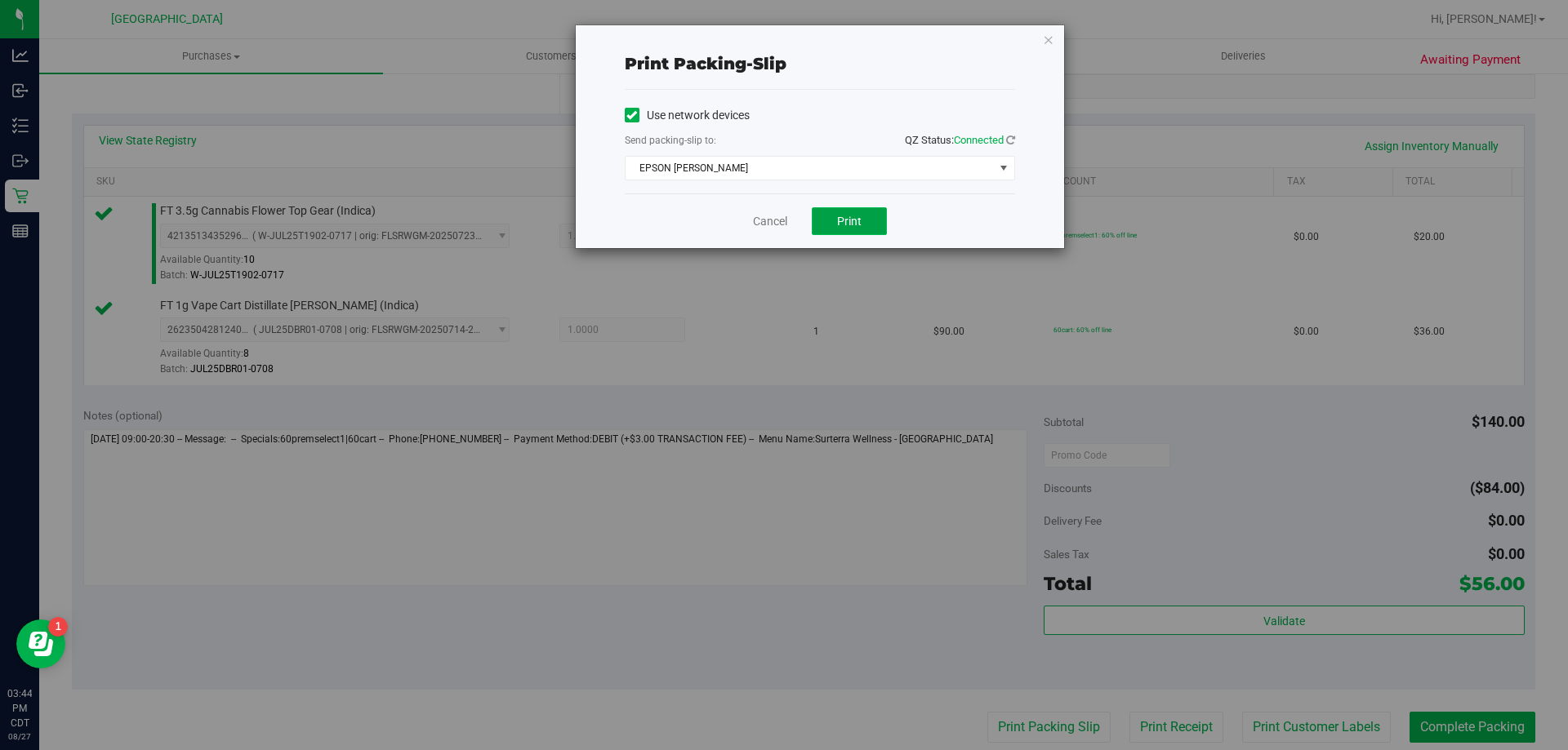
click at [846, 220] on span "Print" at bounding box center [849, 221] width 24 height 13
click at [828, 225] on button "Print" at bounding box center [849, 222] width 76 height 28
click at [734, 242] on div "Cancel Print" at bounding box center [819, 221] width 391 height 55
click at [768, 227] on link "Cancel" at bounding box center [770, 222] width 34 height 17
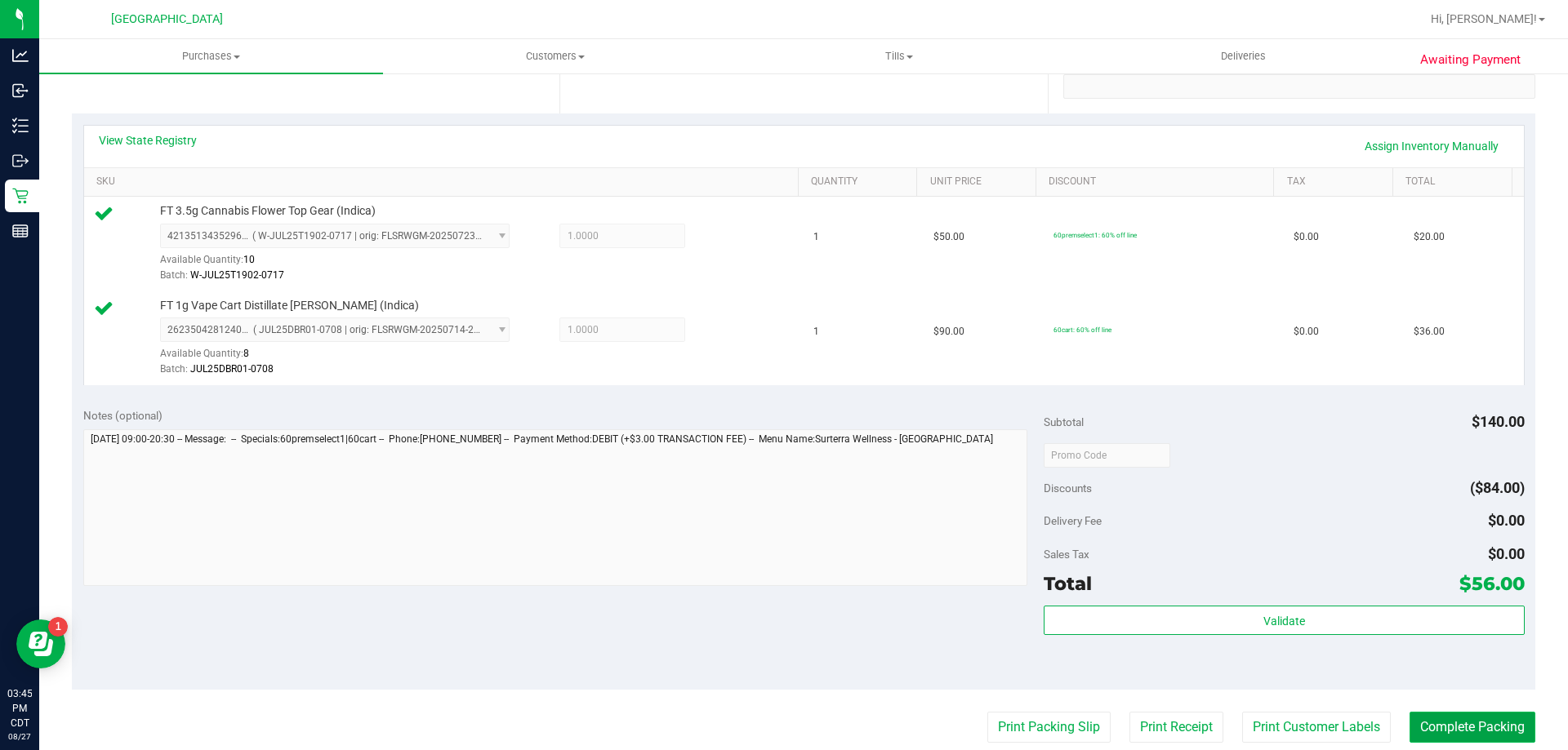
click at [1437, 731] on button "Complete Packing" at bounding box center [1472, 727] width 126 height 31
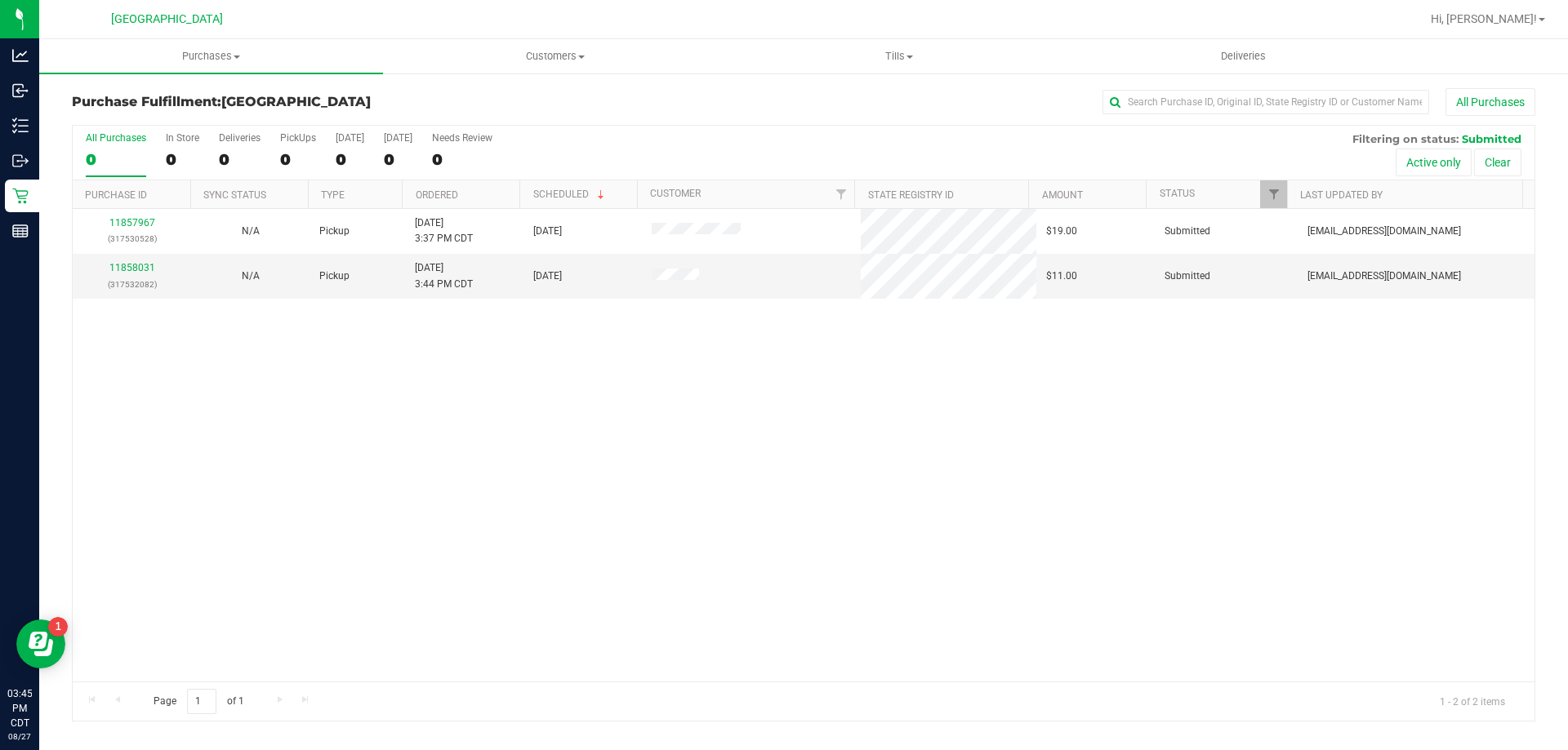
click at [467, 199] on th "Ordered" at bounding box center [461, 195] width 117 height 29
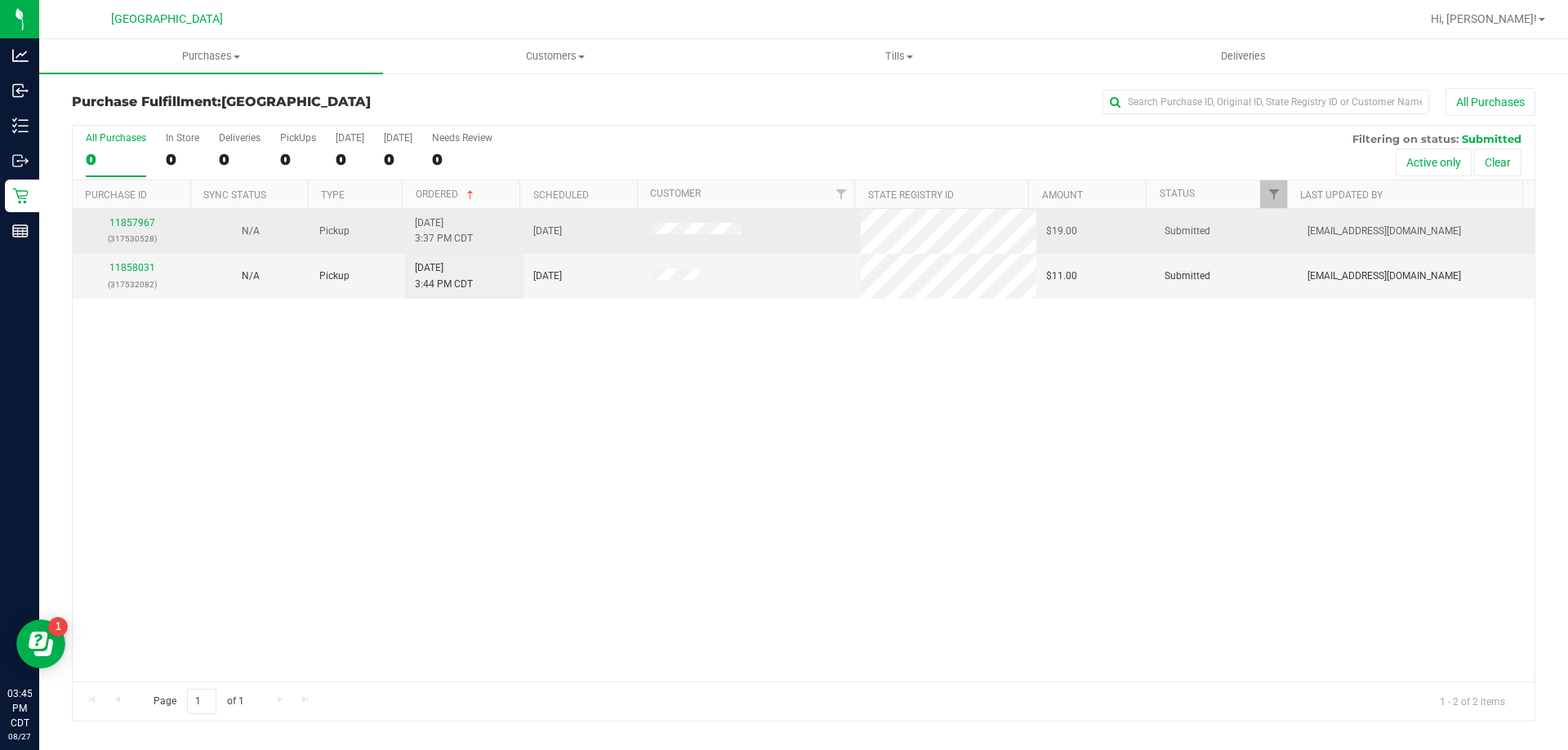
click at [142, 228] on div "11857967 (317530528)" at bounding box center [131, 230] width 99 height 31
click at [142, 227] on link "11857967" at bounding box center [131, 223] width 46 height 11
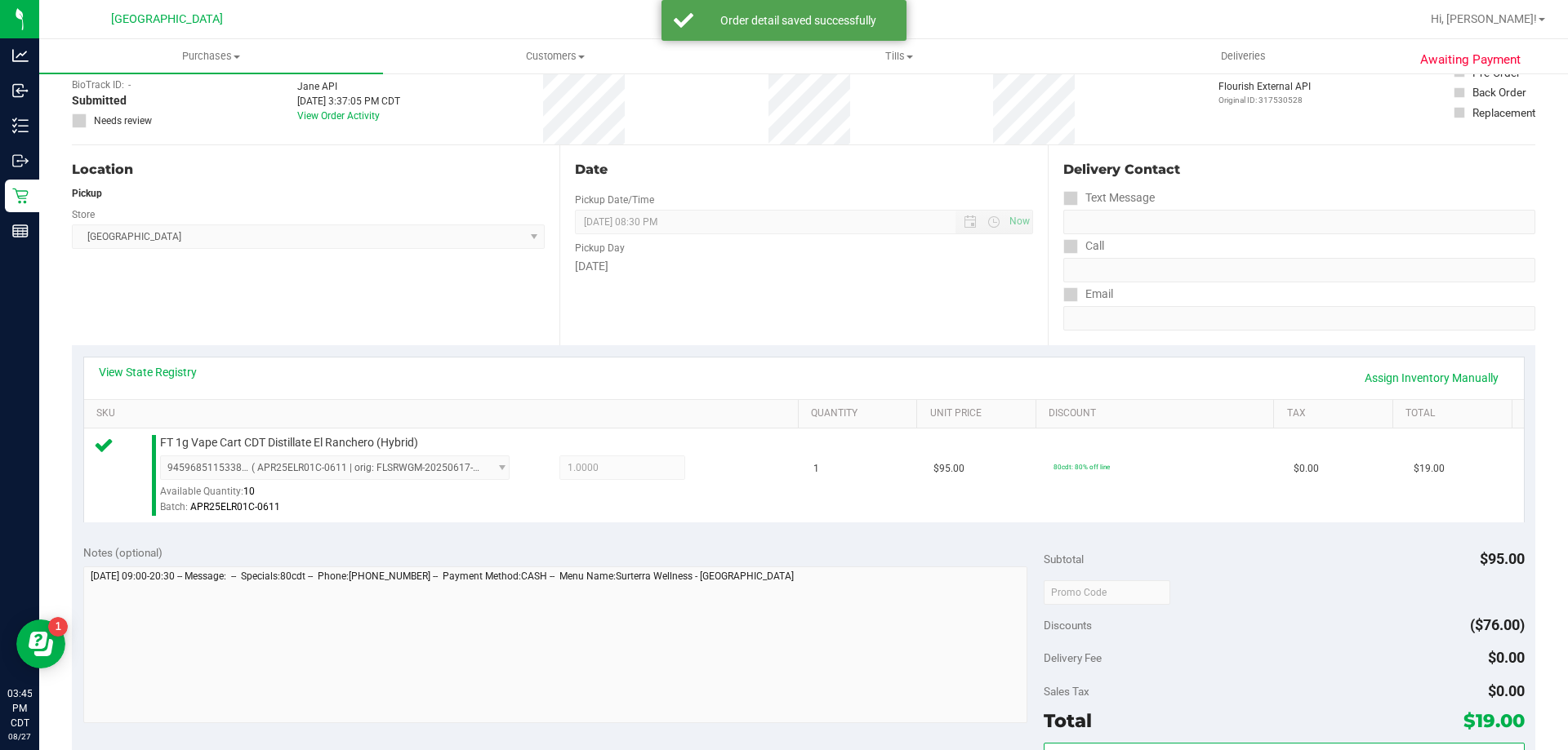
scroll to position [326, 0]
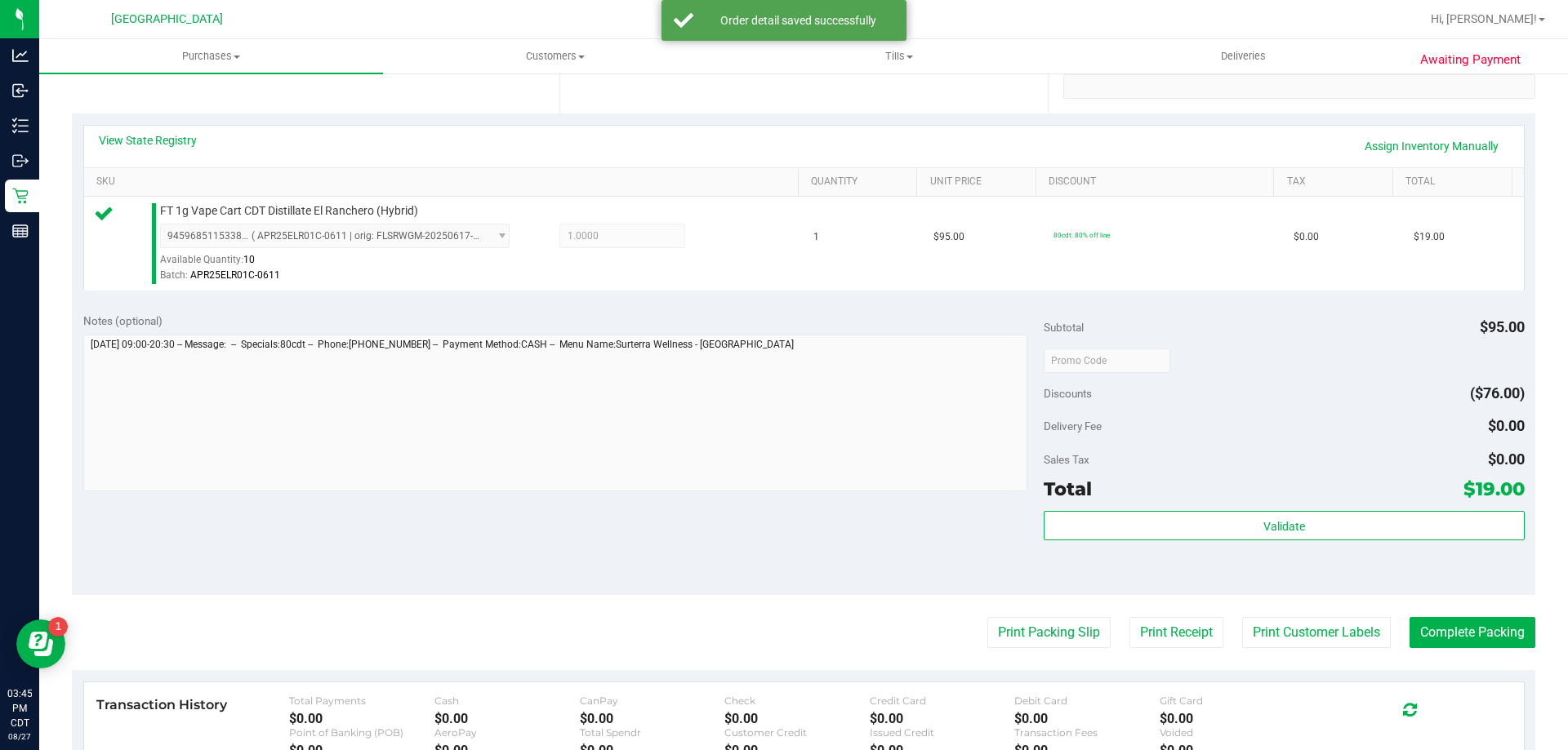
click at [1270, 504] on div "Subtotal $95.00 Discounts ($76.00) Delivery Fee $0.00 Sales Tax $0.00 Total $19…" at bounding box center [1284, 449] width 480 height 272
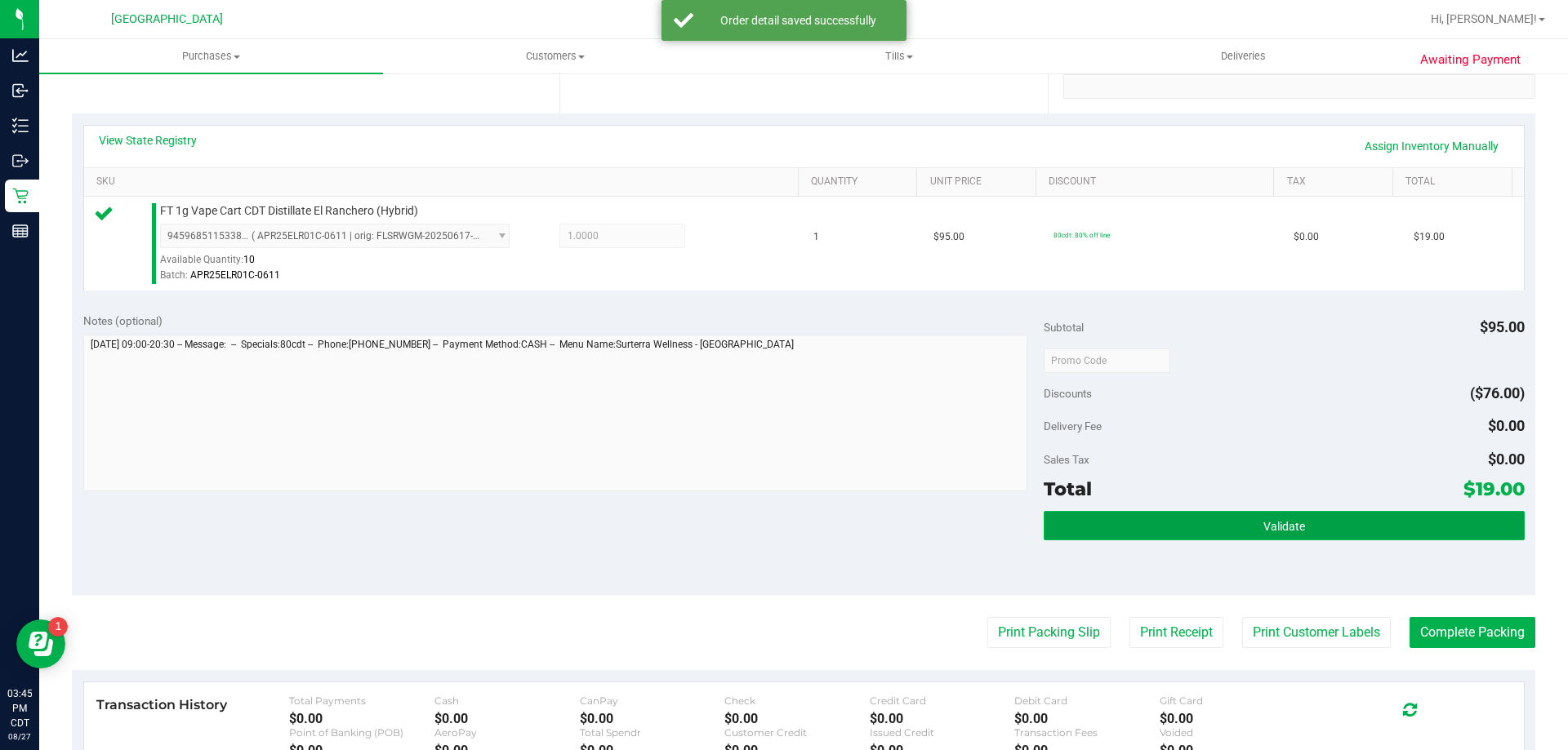
click at [1268, 517] on button "Validate" at bounding box center [1284, 525] width 480 height 30
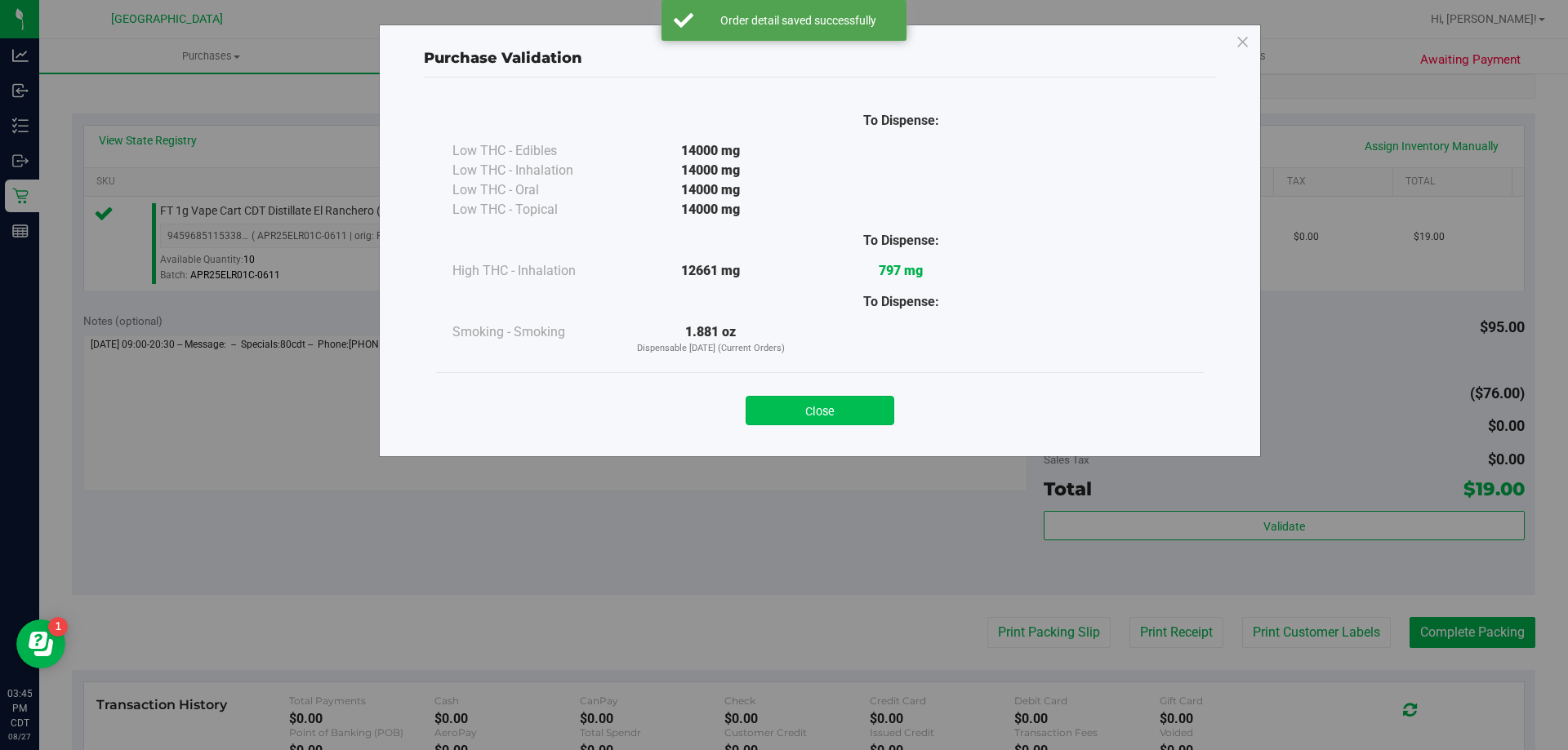
click at [848, 409] on button "Close" at bounding box center [819, 411] width 148 height 30
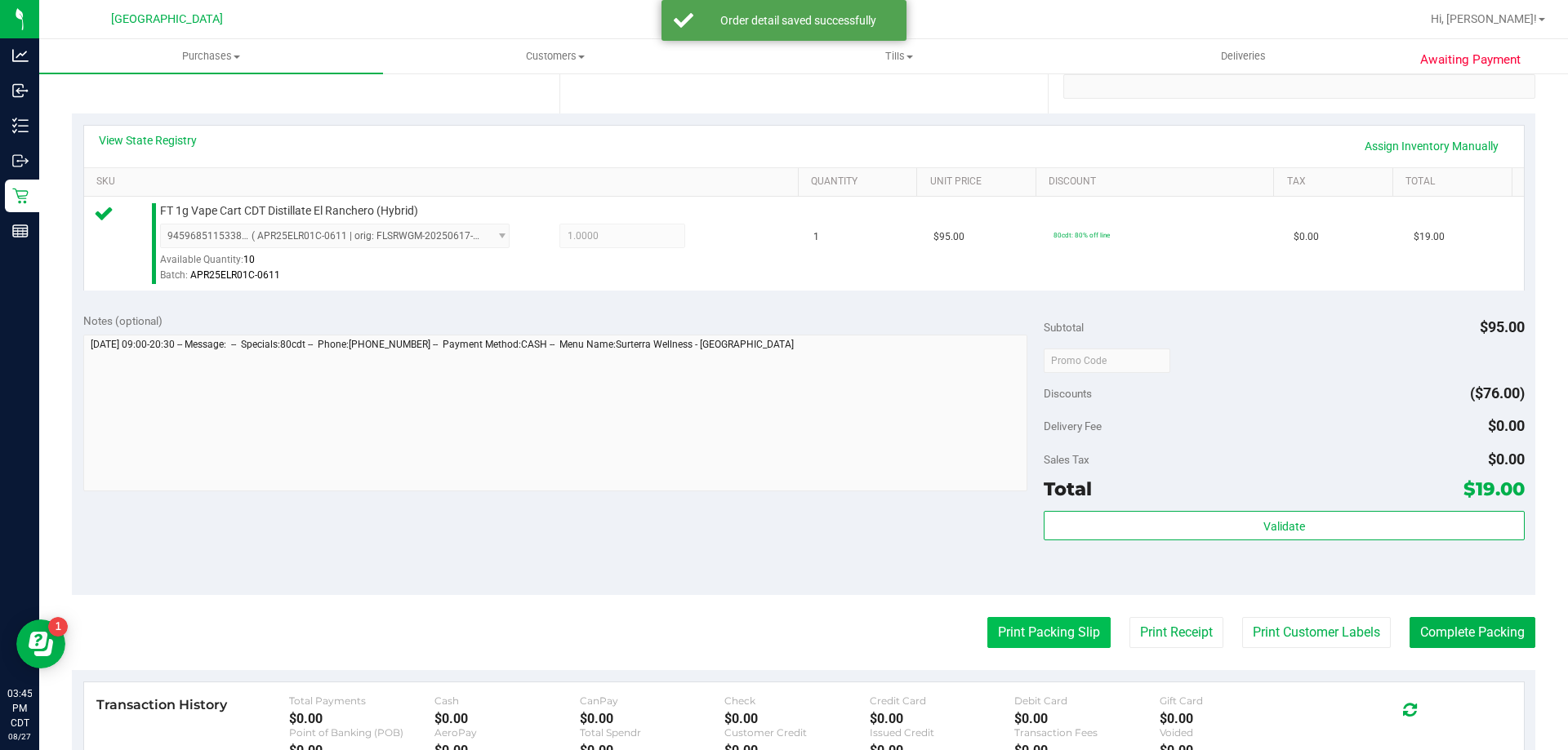
click at [1000, 619] on button "Print Packing Slip" at bounding box center [1049, 632] width 123 height 31
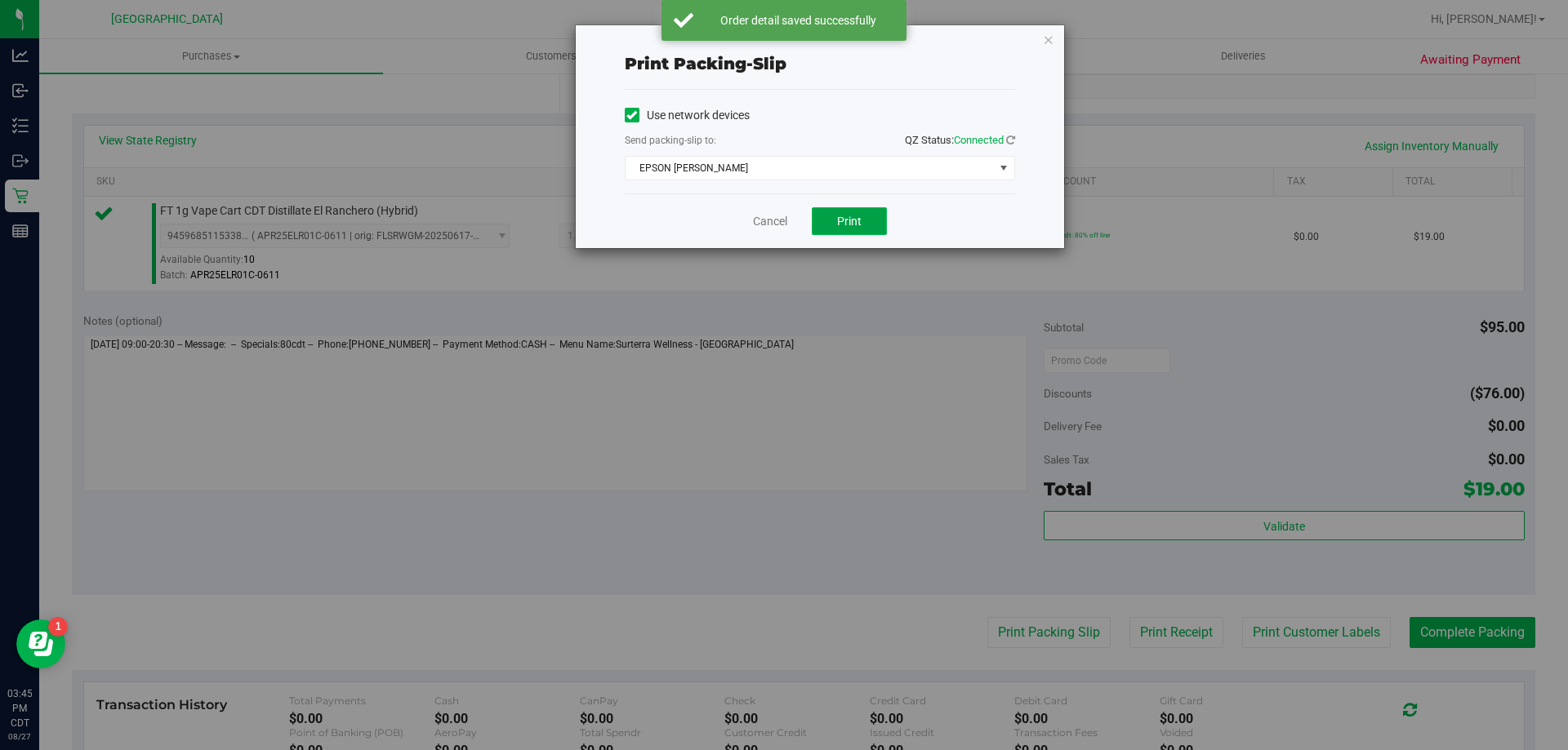
click at [856, 230] on button "Print" at bounding box center [849, 222] width 76 height 28
click at [786, 222] on link "Cancel" at bounding box center [770, 222] width 34 height 17
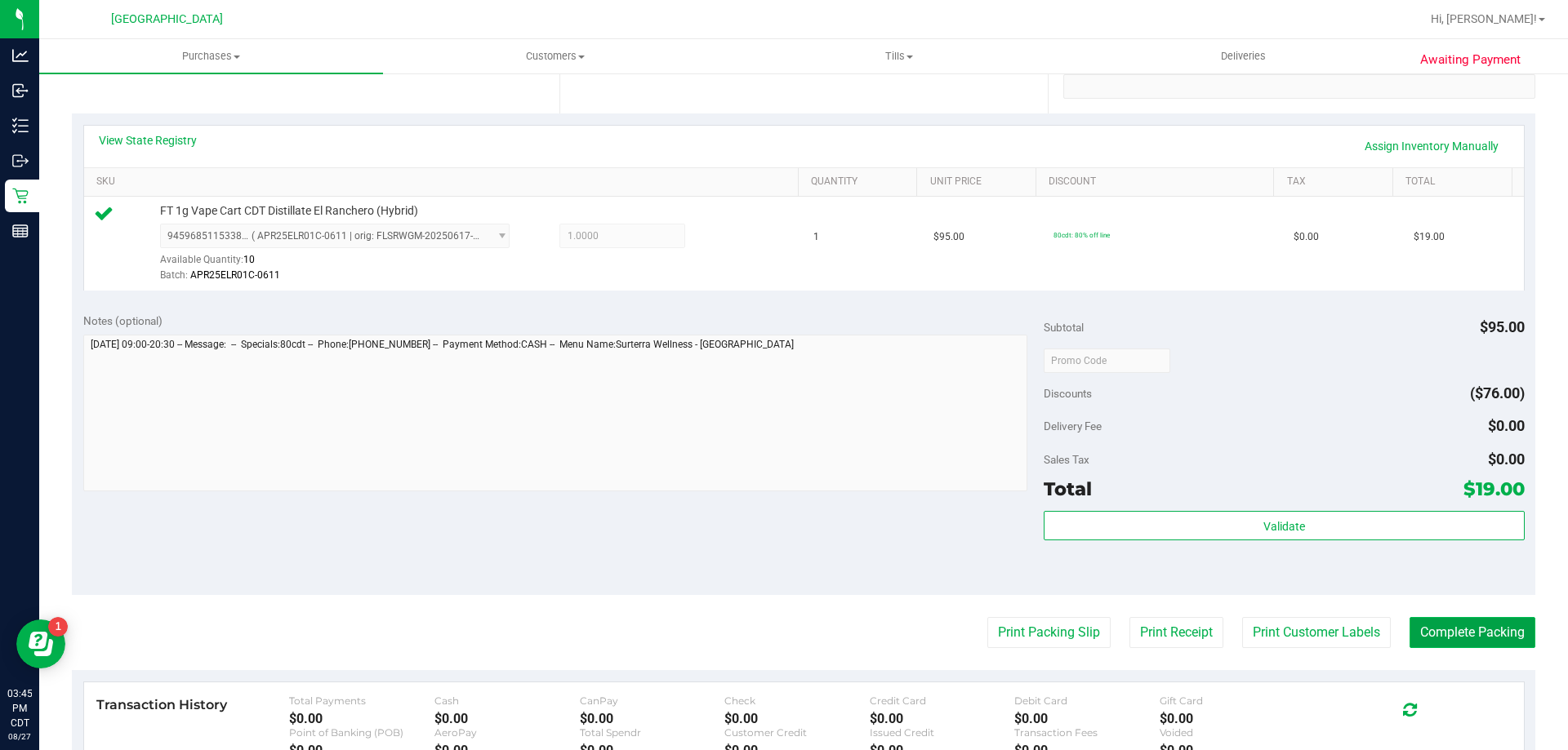
click at [1491, 638] on button "Complete Packing" at bounding box center [1472, 632] width 126 height 31
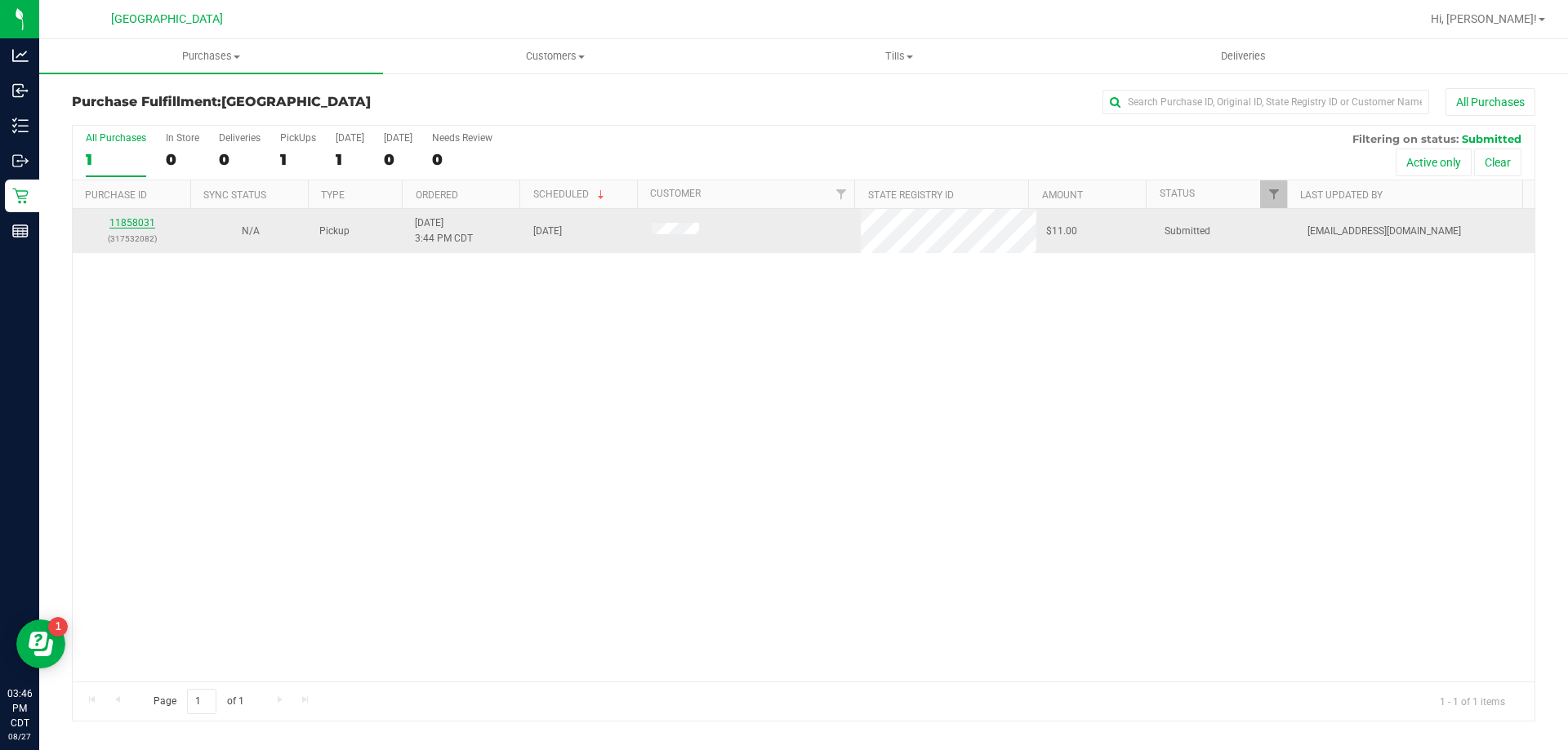
click at [131, 224] on link "11858031" at bounding box center [131, 223] width 46 height 11
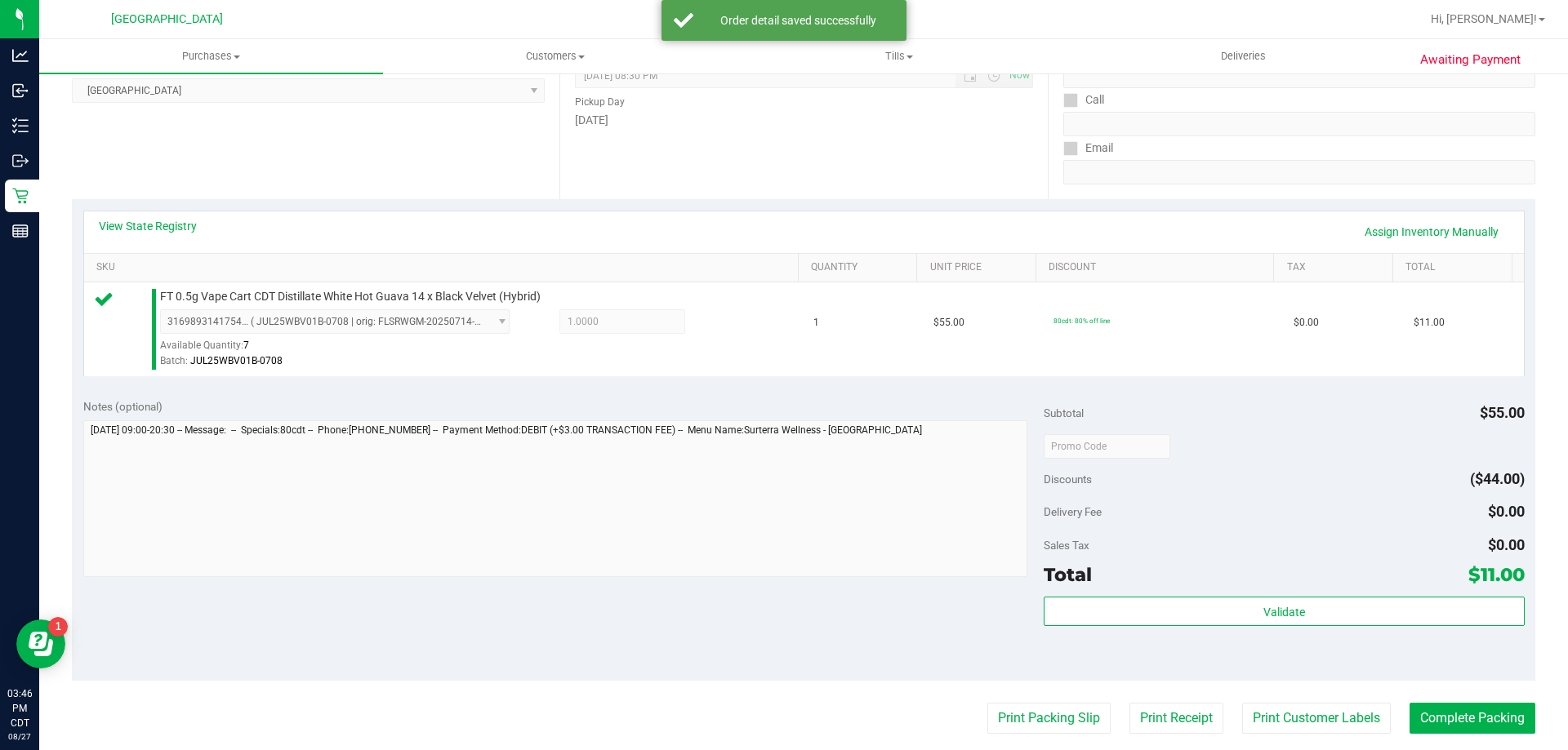
scroll to position [245, 0]
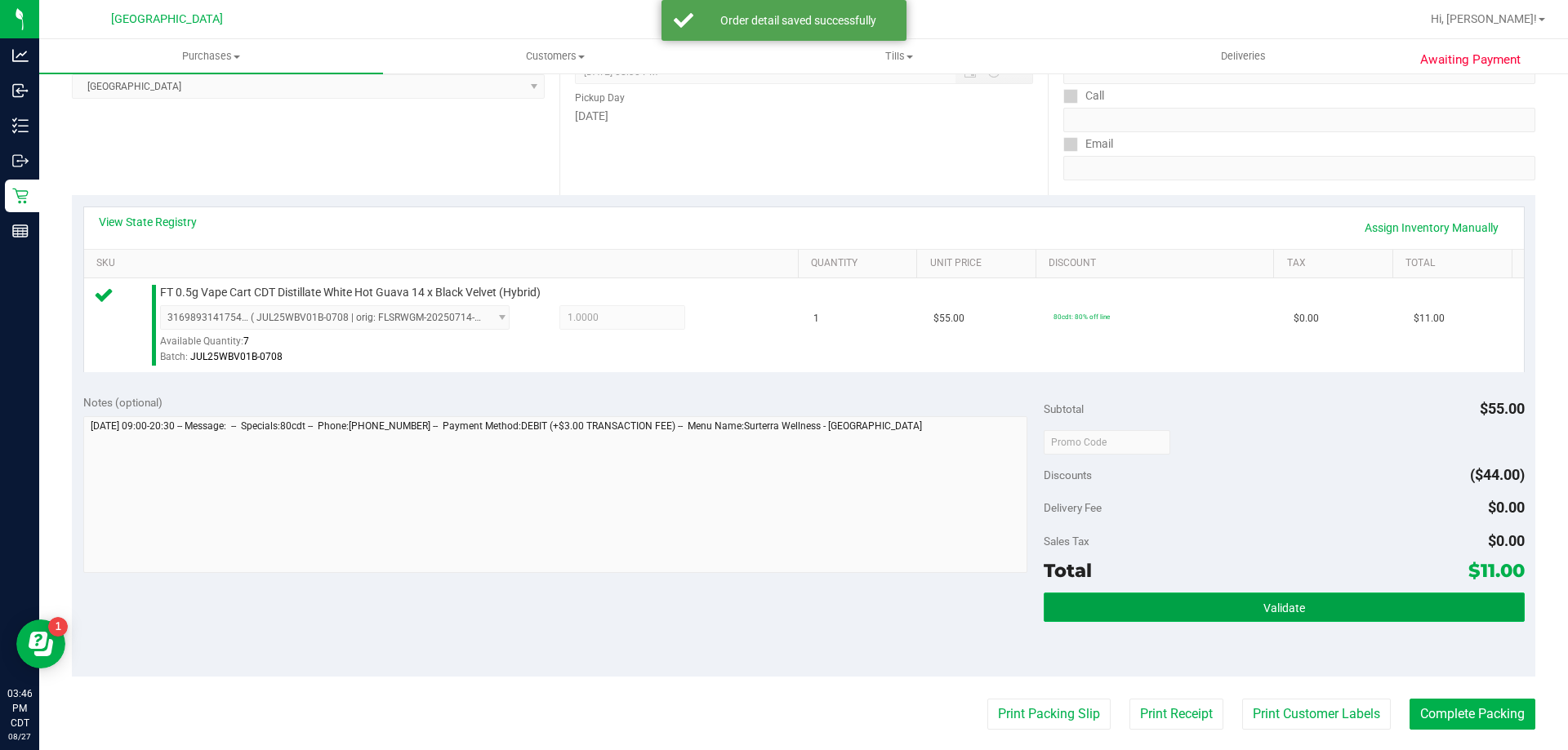
click at [1132, 604] on button "Validate" at bounding box center [1284, 607] width 480 height 30
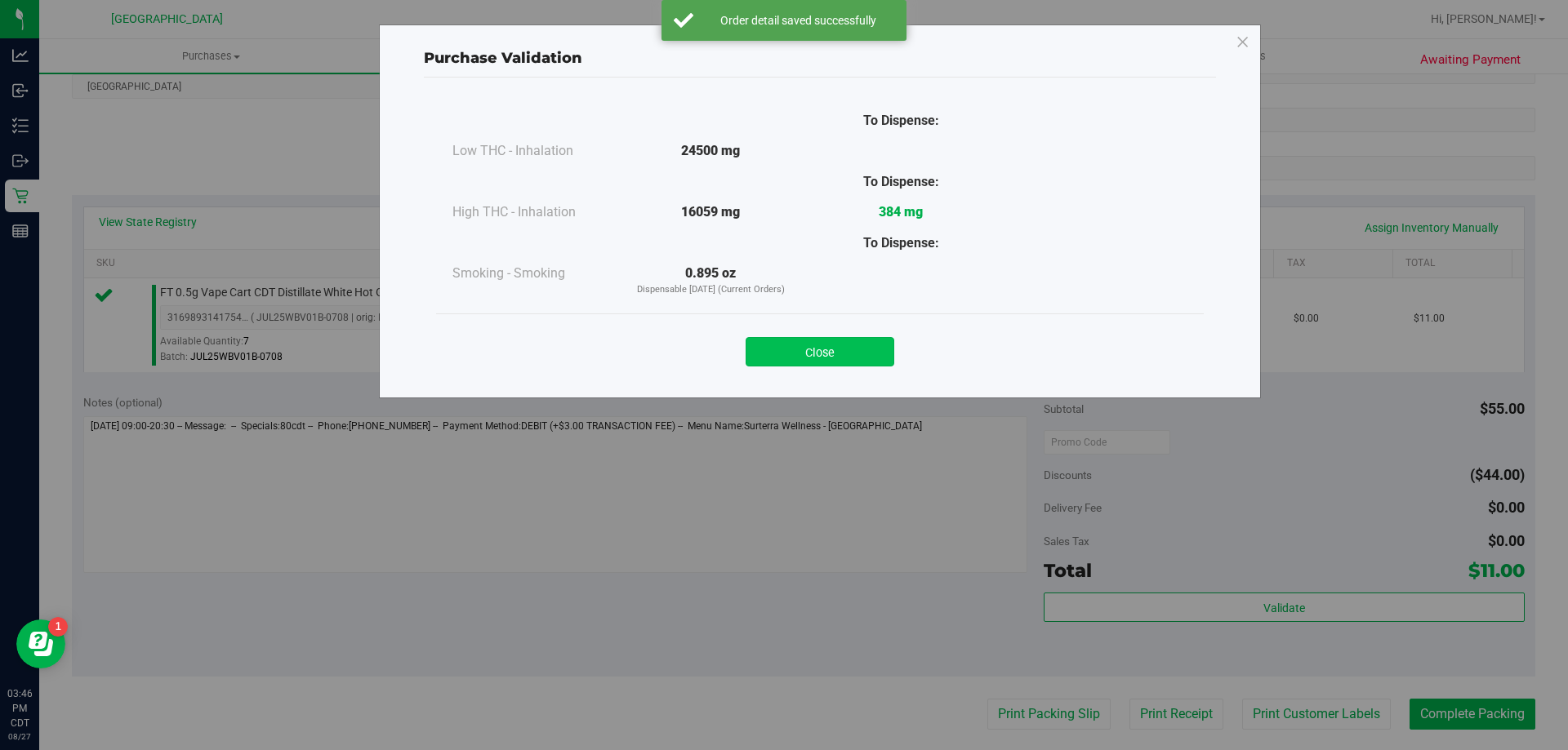
click at [837, 356] on button "Close" at bounding box center [819, 352] width 148 height 30
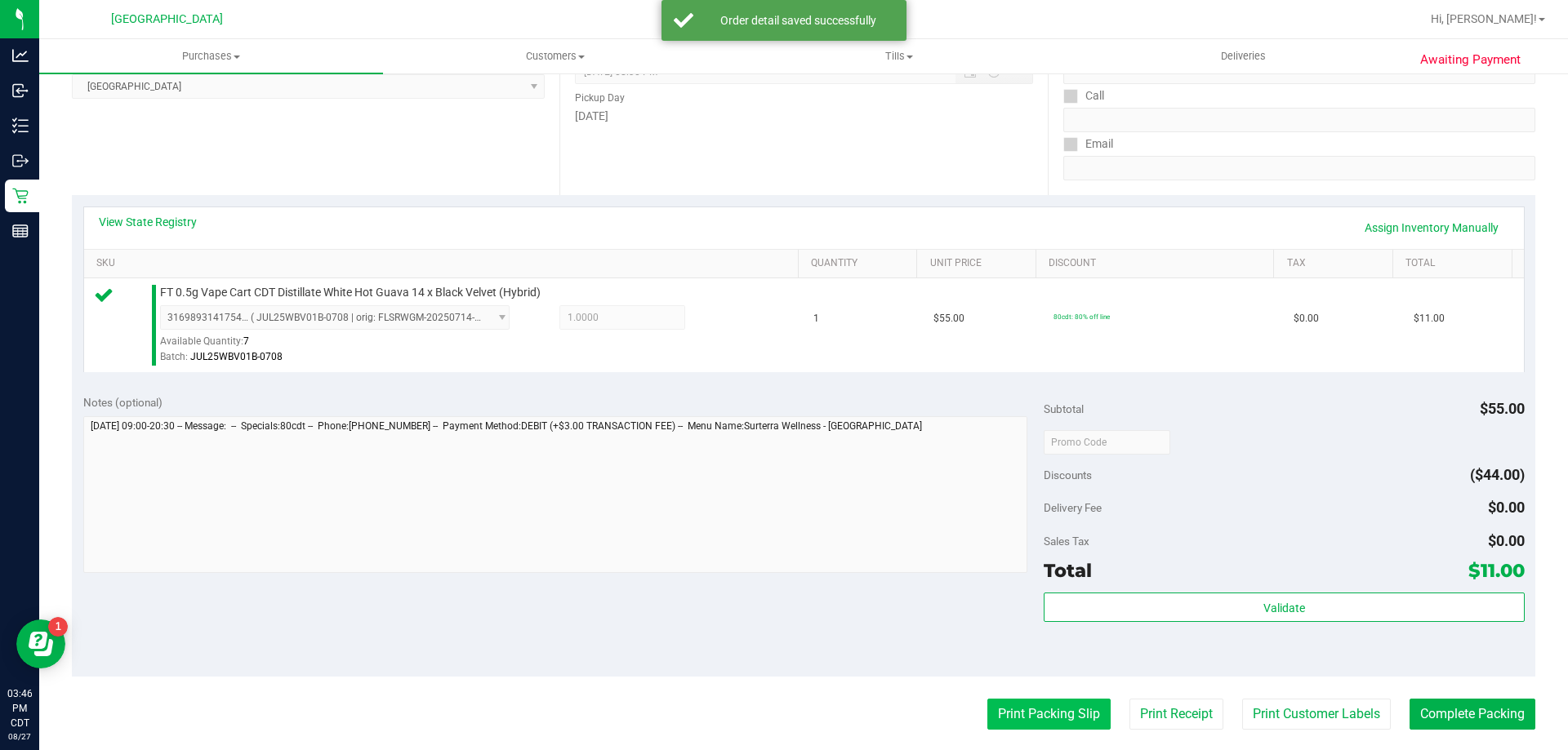
click at [1016, 702] on button "Print Packing Slip" at bounding box center [1049, 714] width 123 height 31
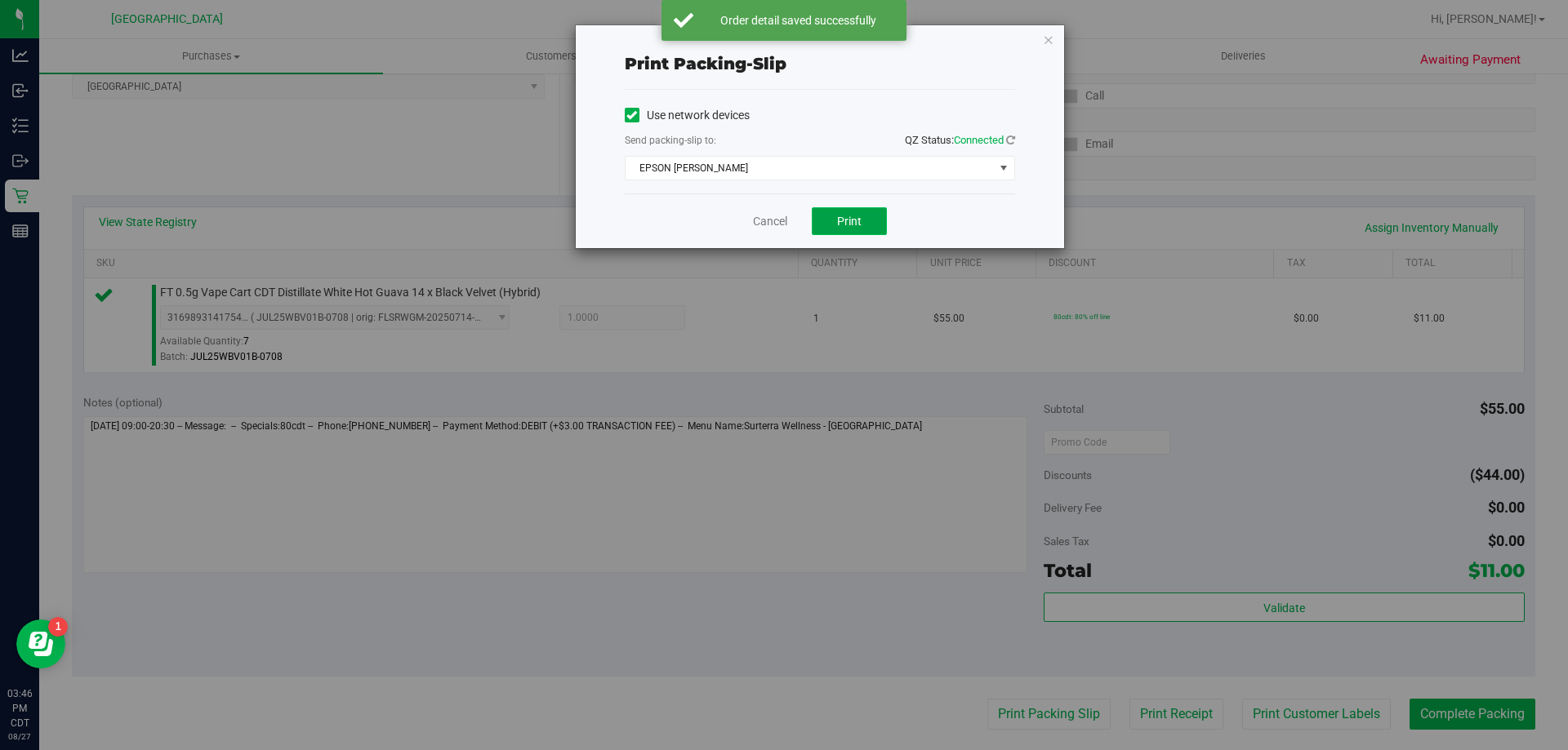
click at [849, 229] on button "Print" at bounding box center [849, 222] width 76 height 28
click at [757, 221] on link "Cancel" at bounding box center [770, 222] width 34 height 17
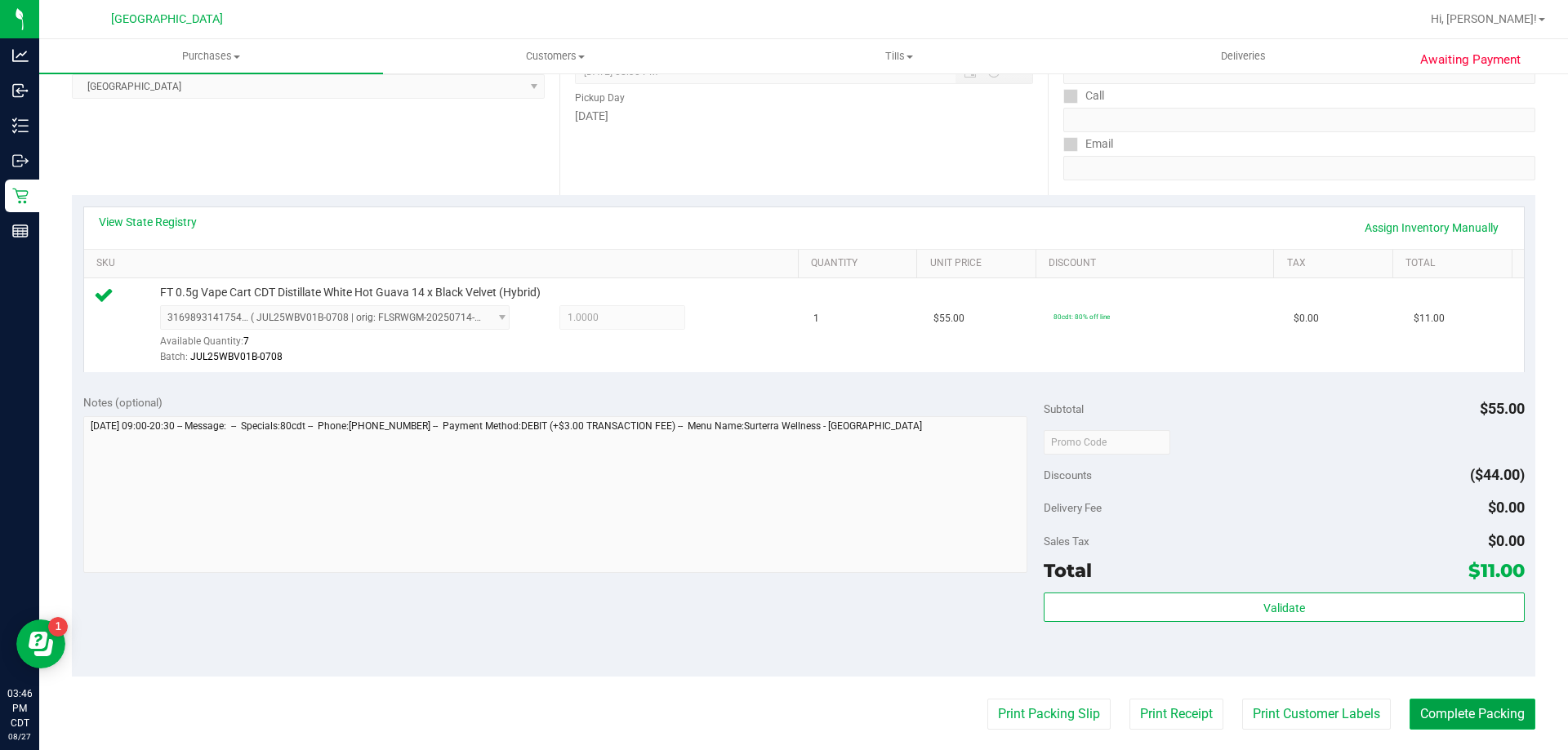
click at [1422, 715] on button "Complete Packing" at bounding box center [1472, 714] width 126 height 31
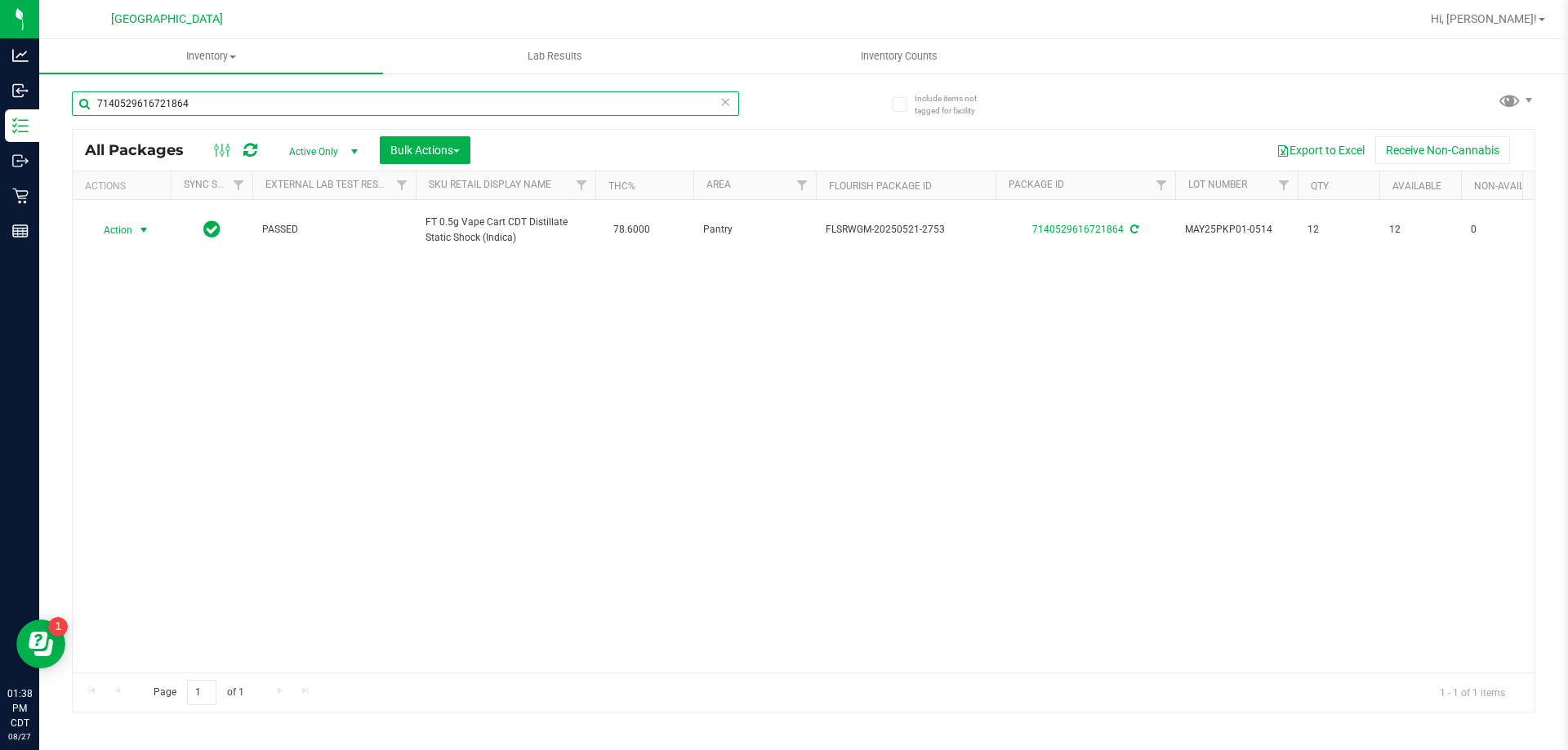
click at [267, 105] on input "7140529616721864" at bounding box center [406, 103] width 667 height 24
type input "3850174035659794"
click at [245, 105] on input "3850174035659794" at bounding box center [406, 103] width 667 height 24
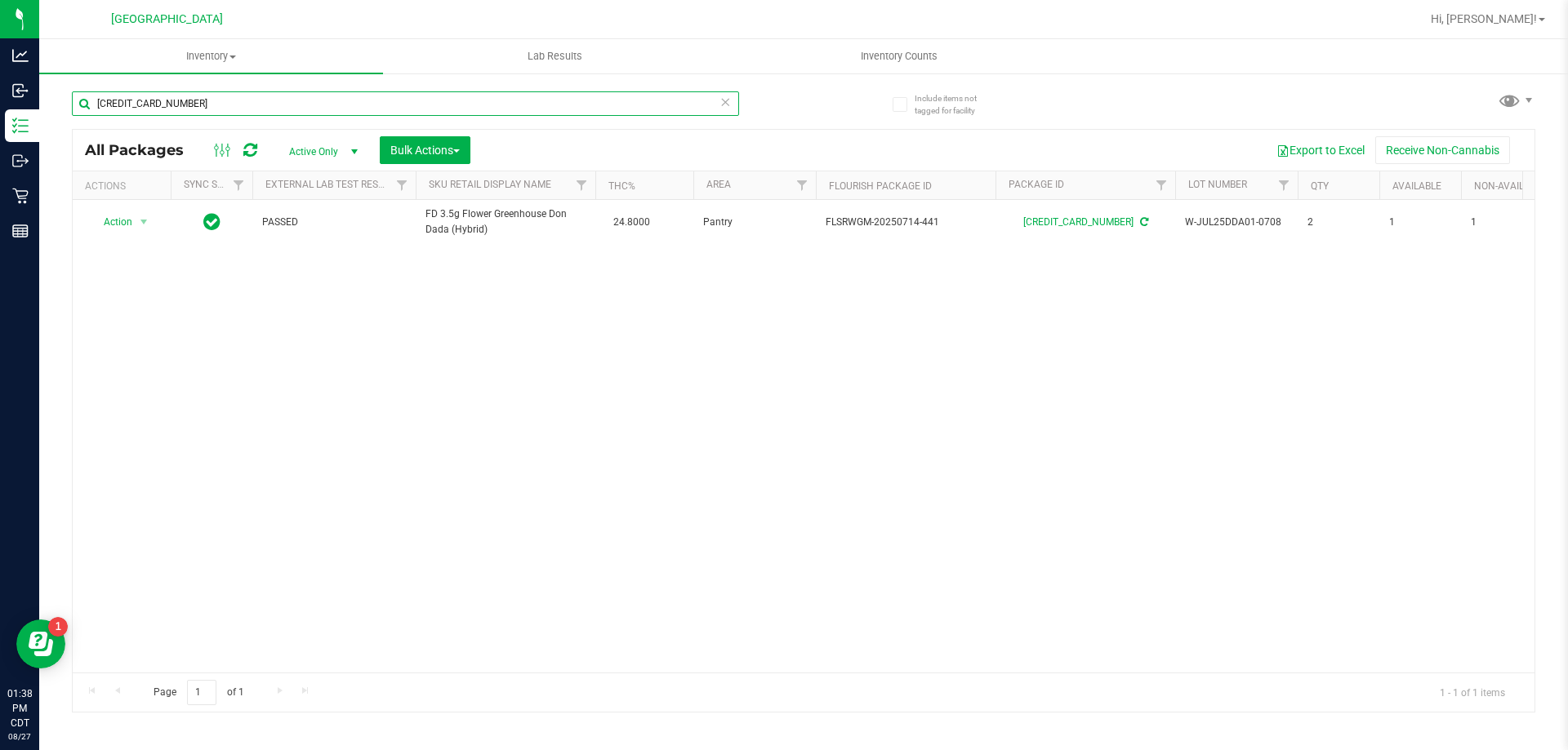
click at [243, 106] on input "3850174035659794" at bounding box center [406, 103] width 667 height 24
click at [243, 107] on input "3850174035659794" at bounding box center [406, 103] width 667 height 24
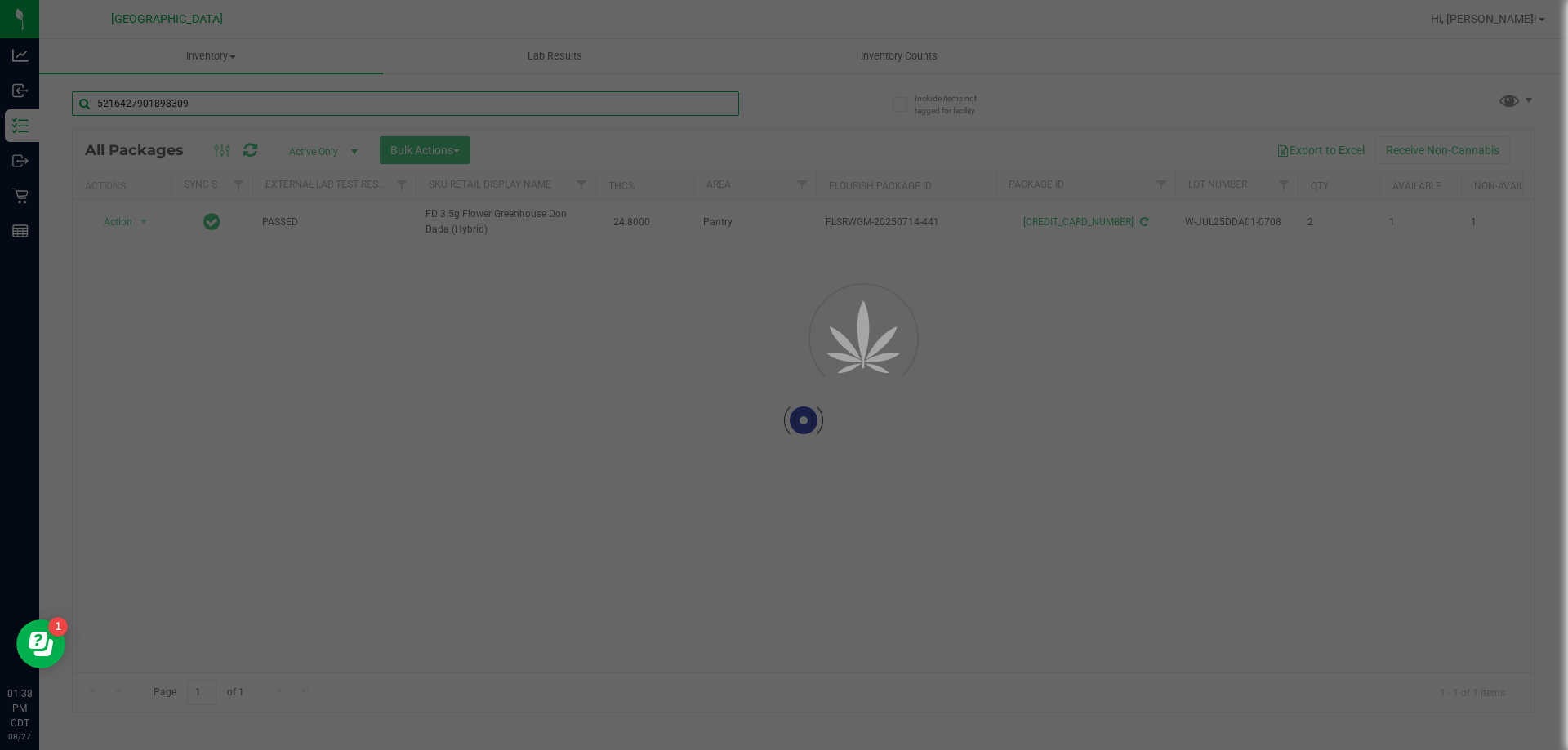
type input "5216427901898309"
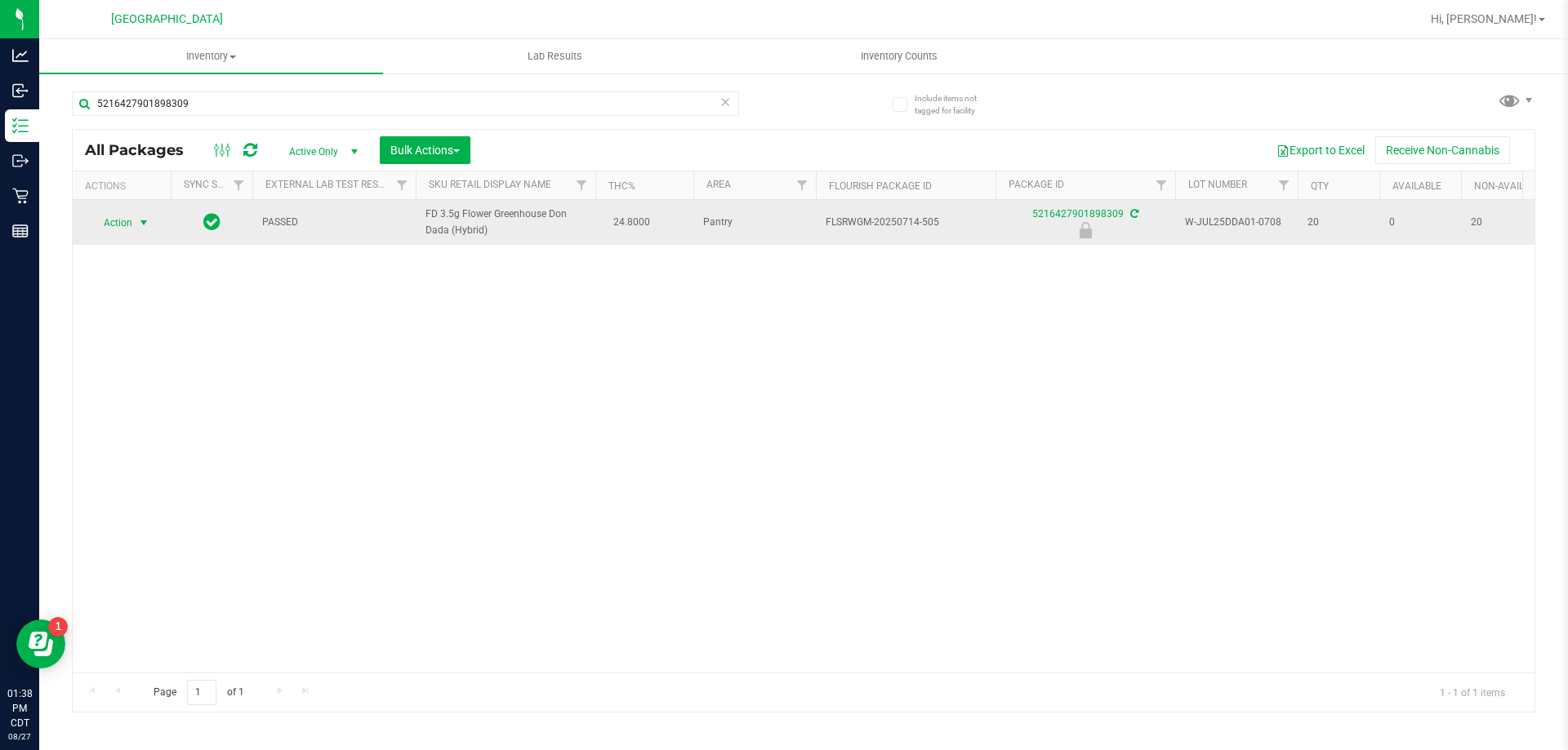
click at [144, 217] on span "select" at bounding box center [144, 223] width 13 height 13
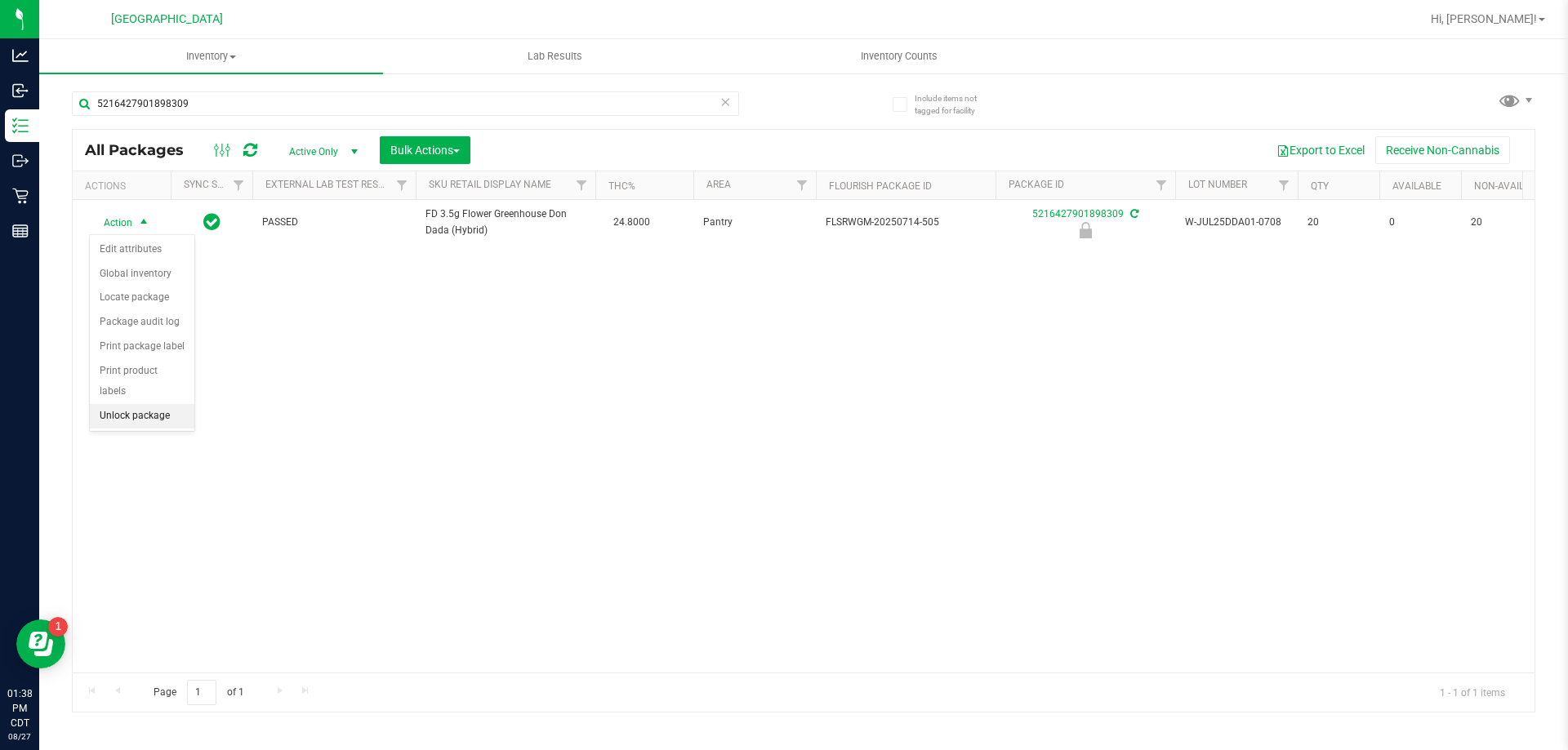
click at [152, 404] on li "Unlock package" at bounding box center [142, 416] width 104 height 24
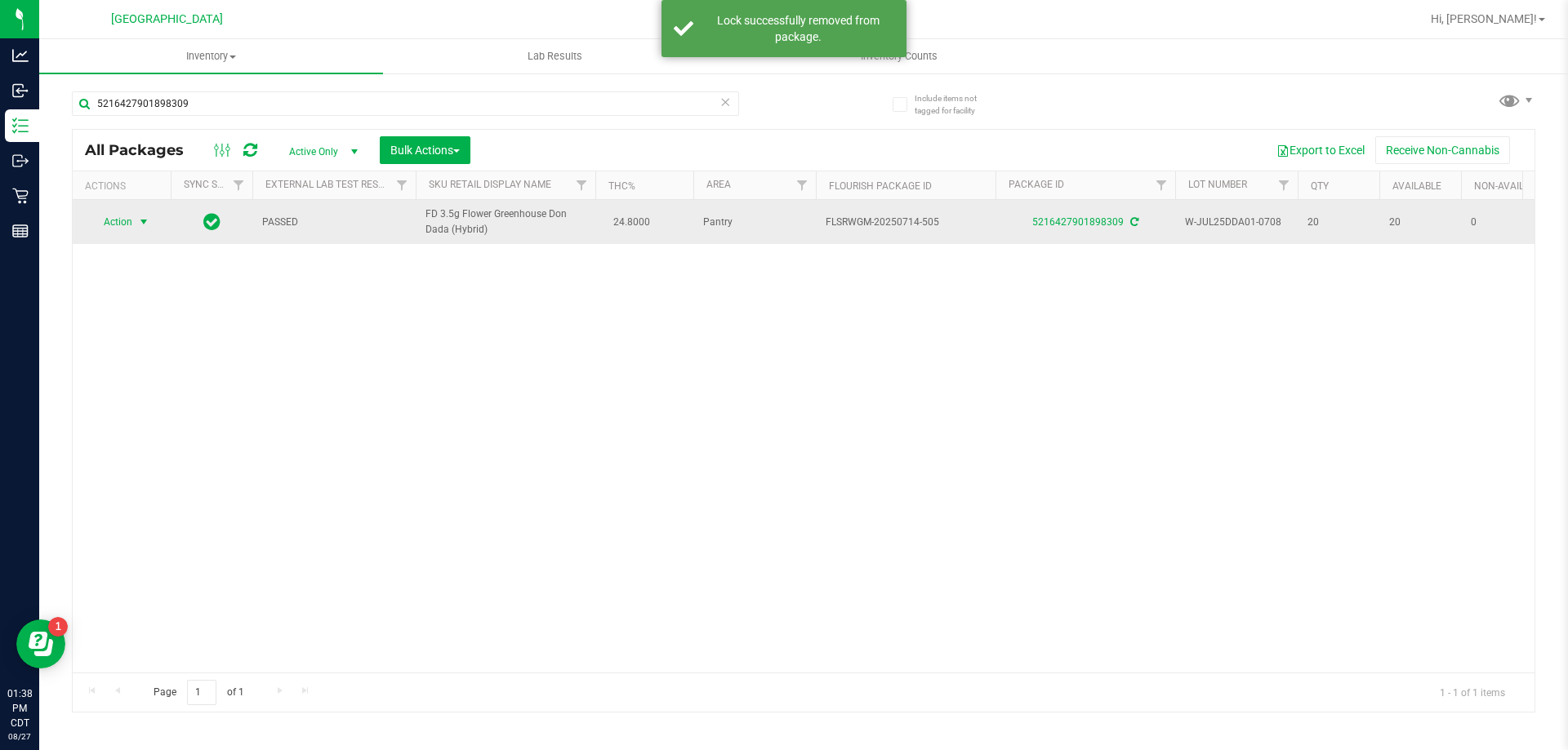
click at [146, 221] on span "select" at bounding box center [144, 222] width 13 height 13
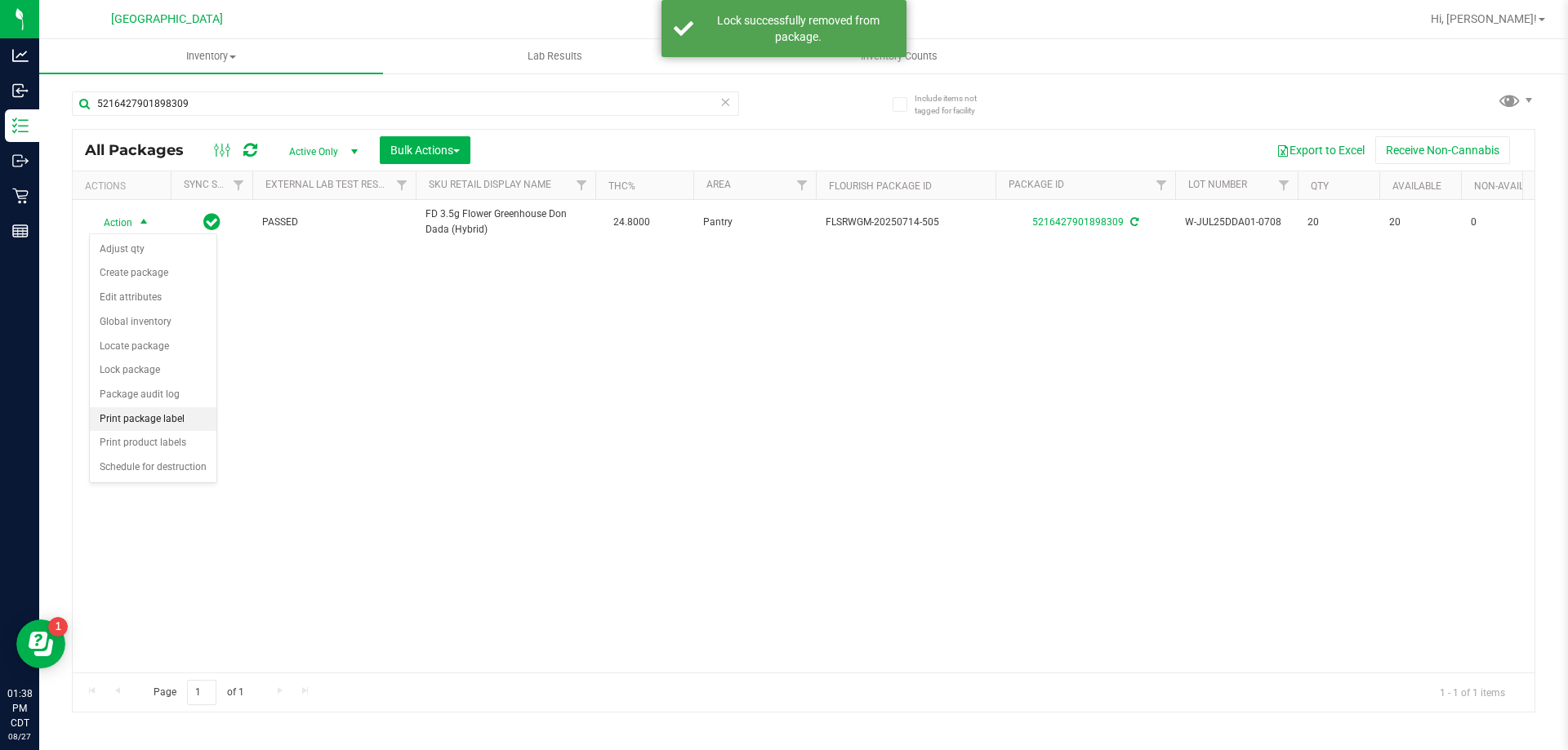
click at [165, 425] on li "Print package label" at bounding box center [153, 419] width 127 height 24
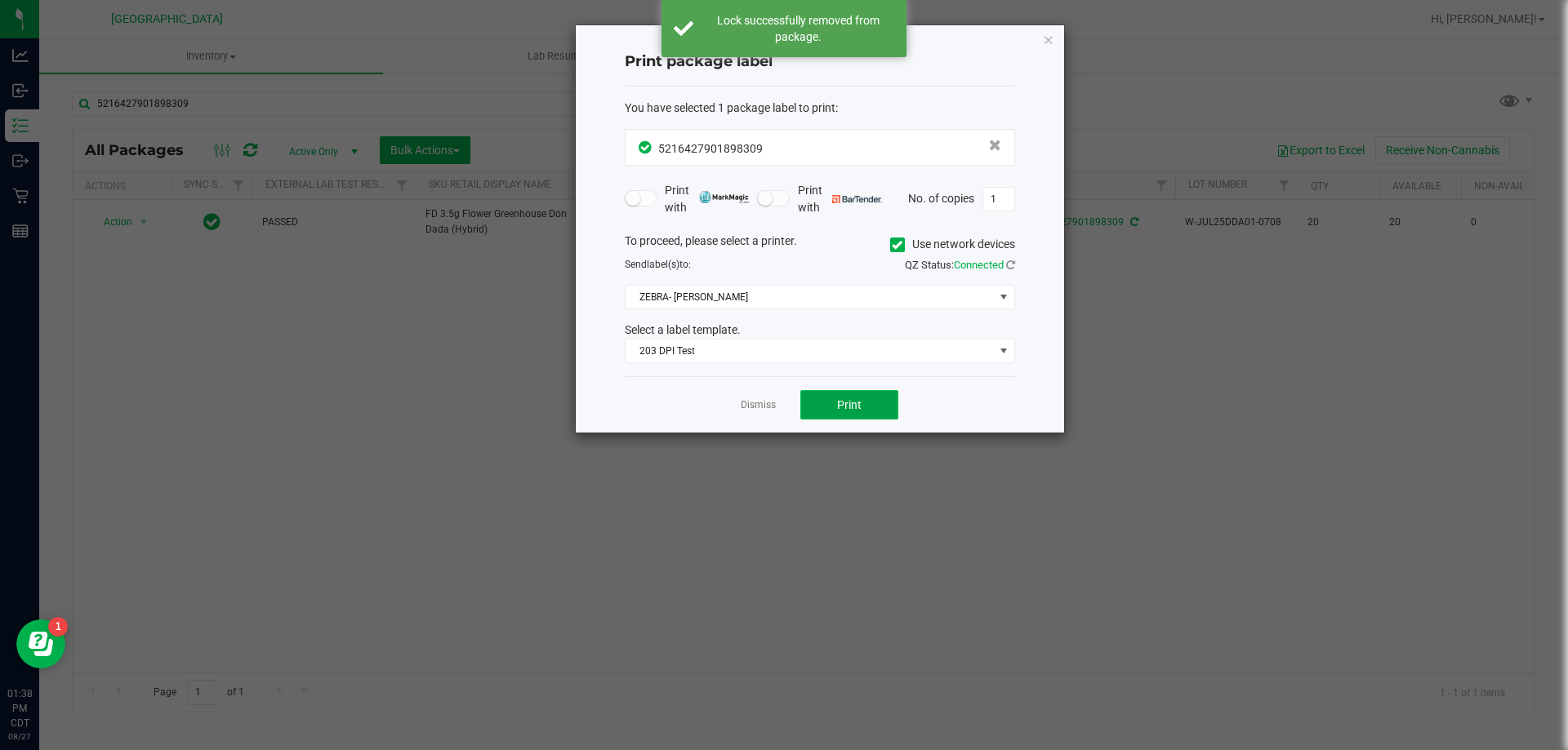
click at [846, 399] on span "Print" at bounding box center [849, 405] width 24 height 13
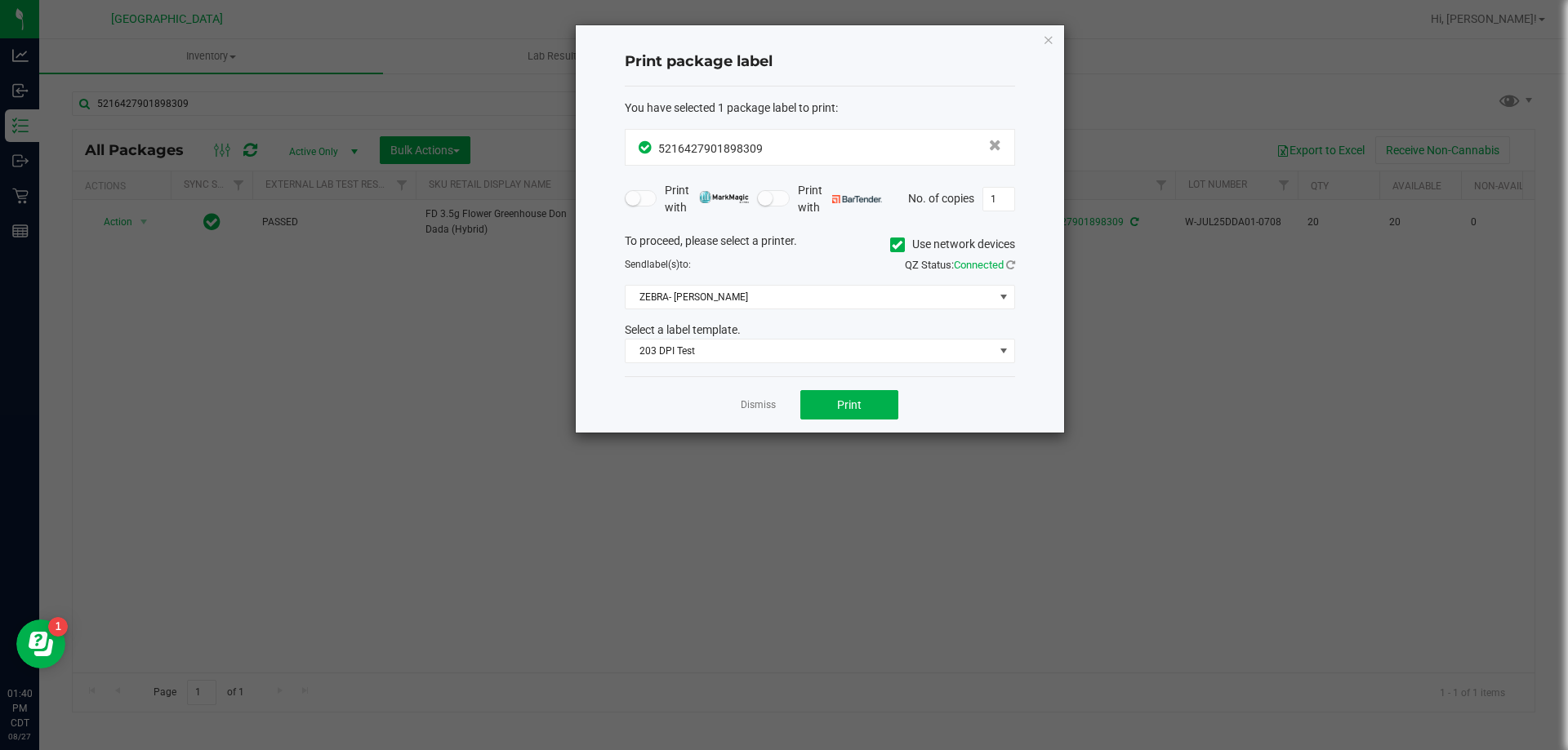
drag, startPoint x: 762, startPoint y: 395, endPoint x: 754, endPoint y: 392, distance: 8.5
click at [762, 394] on div "Dismiss Print" at bounding box center [819, 404] width 391 height 56
click at [751, 409] on link "Dismiss" at bounding box center [759, 405] width 35 height 14
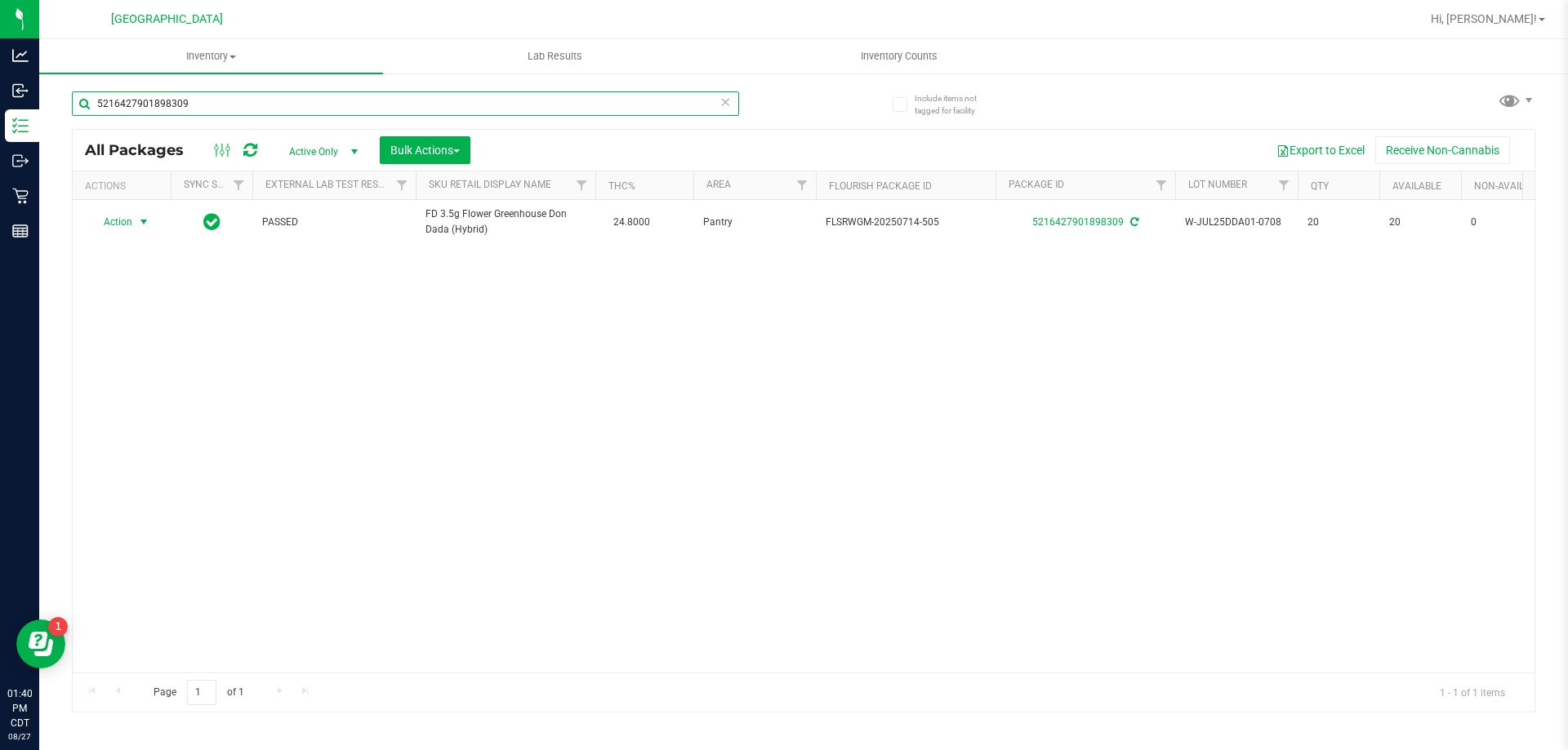
click at [530, 105] on input "5216427901898309" at bounding box center [406, 103] width 667 height 24
type input "W-MAY25JGN01-0527"
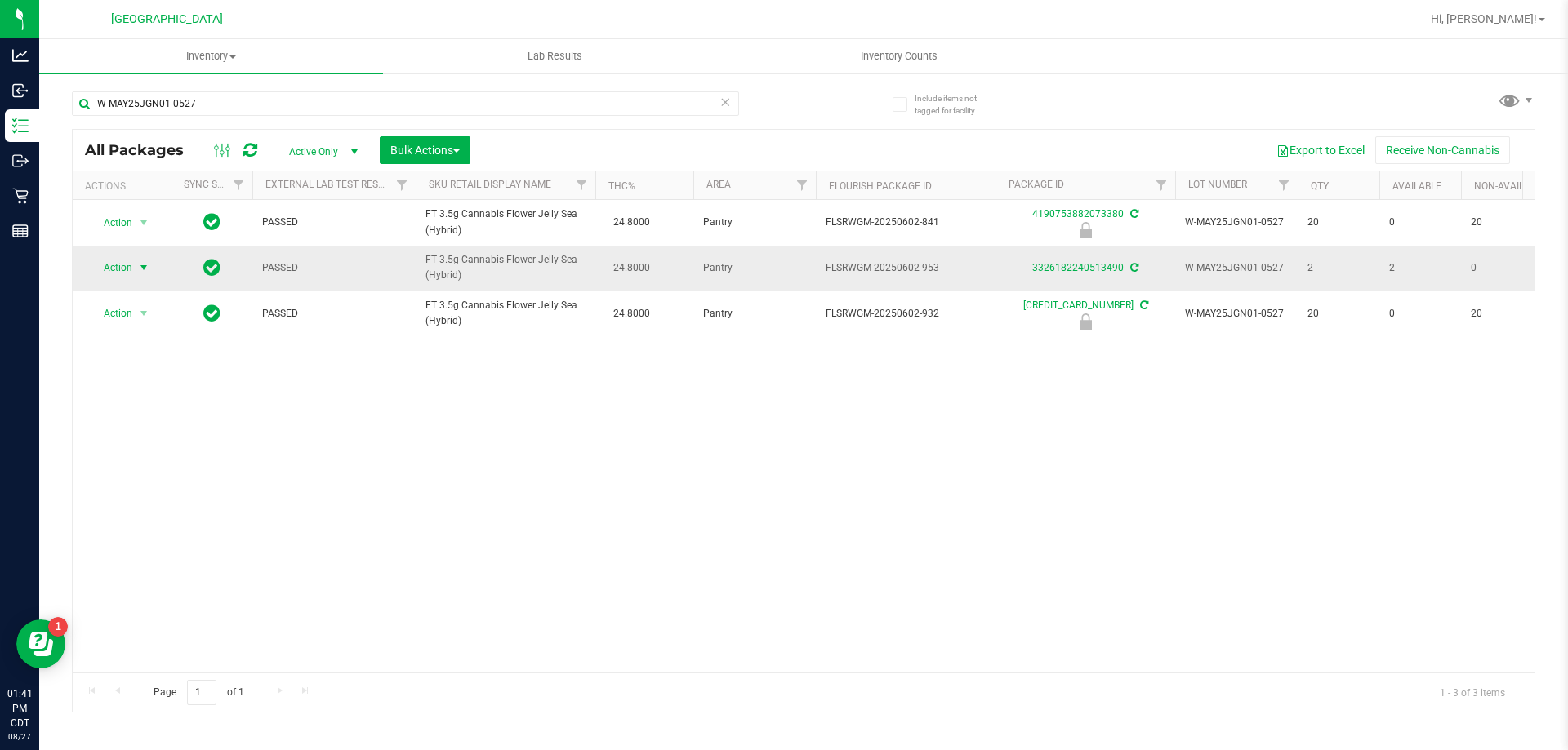
click at [112, 267] on span "Action" at bounding box center [111, 267] width 44 height 23
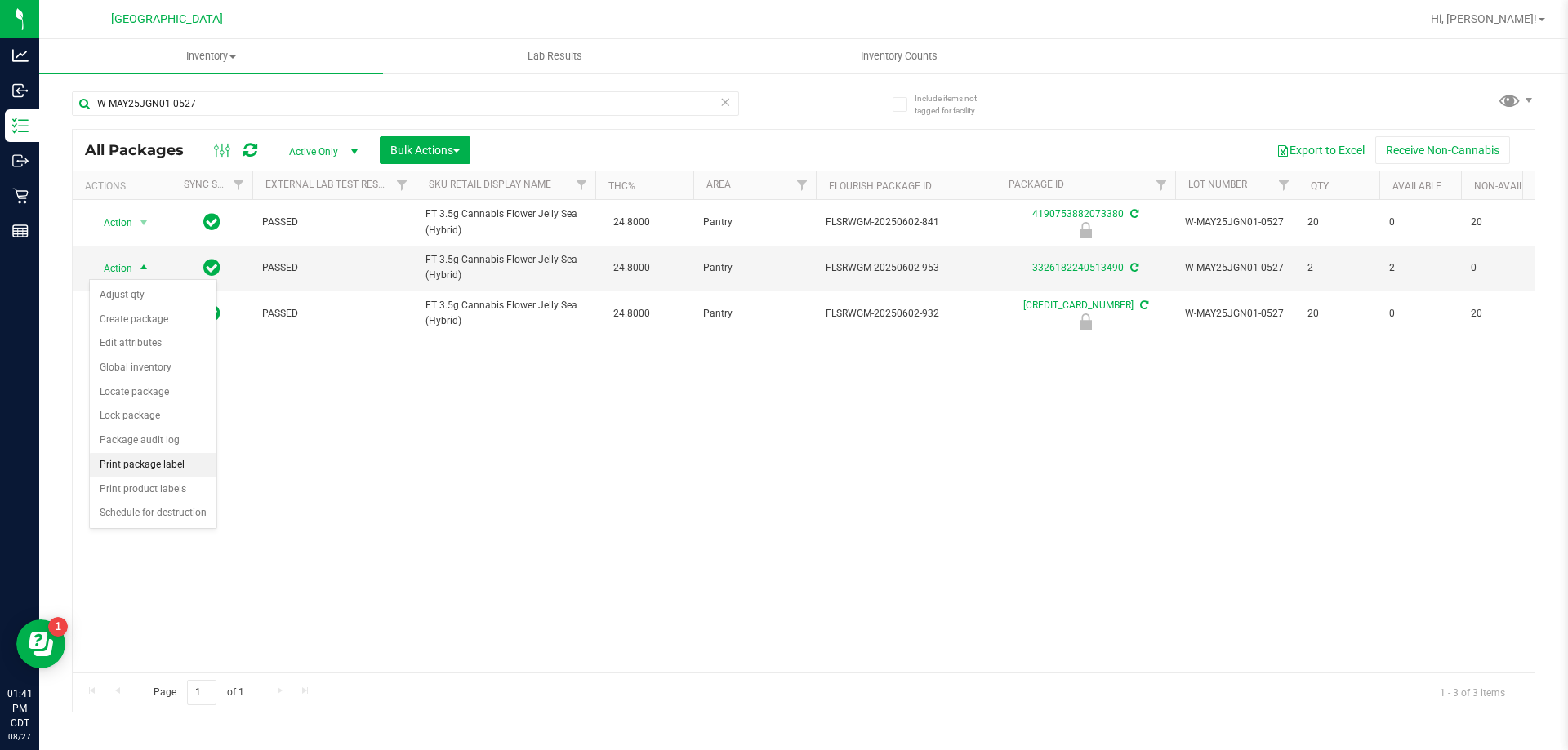
click at [161, 461] on li "Print package label" at bounding box center [153, 465] width 127 height 24
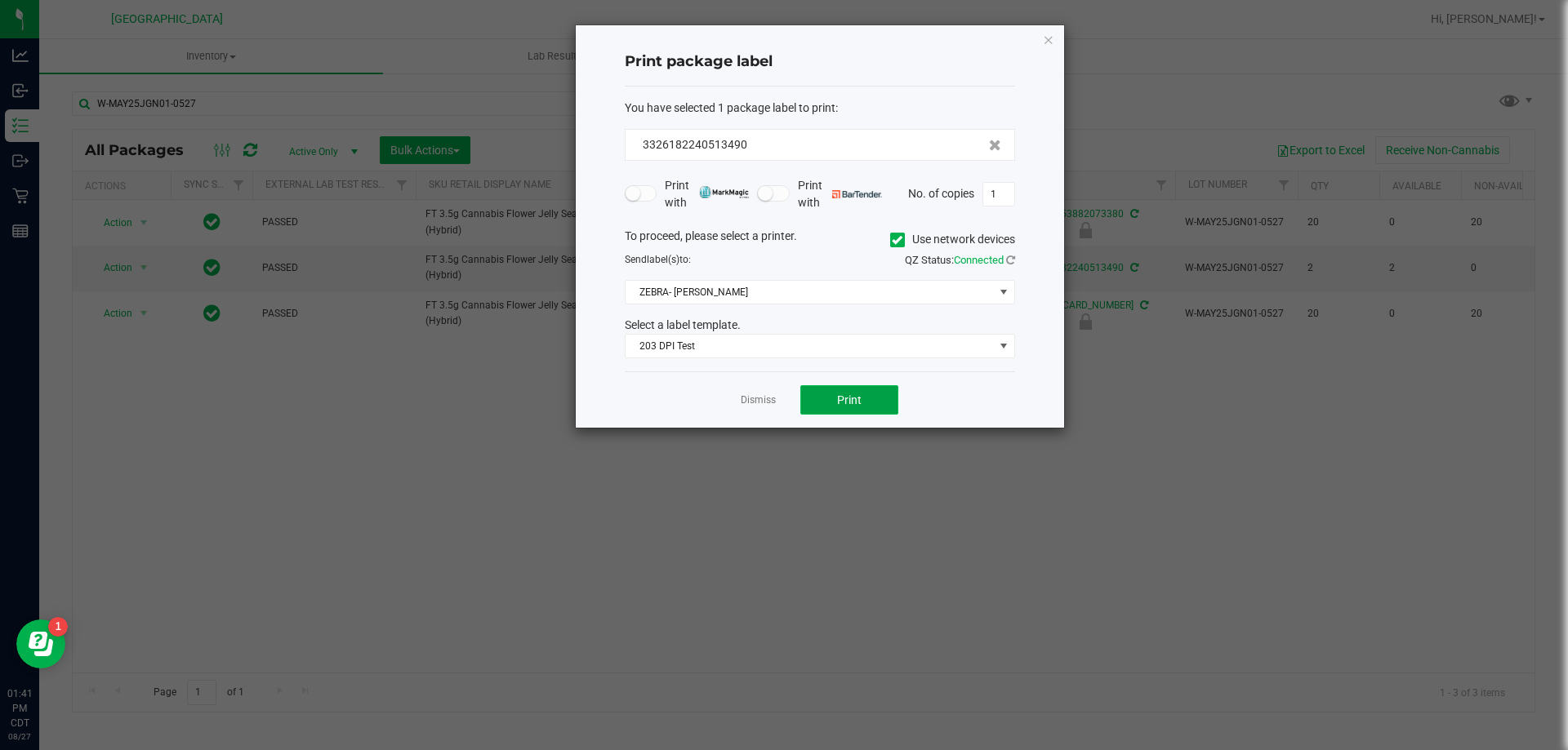
click at [833, 399] on button "Print" at bounding box center [849, 401] width 98 height 30
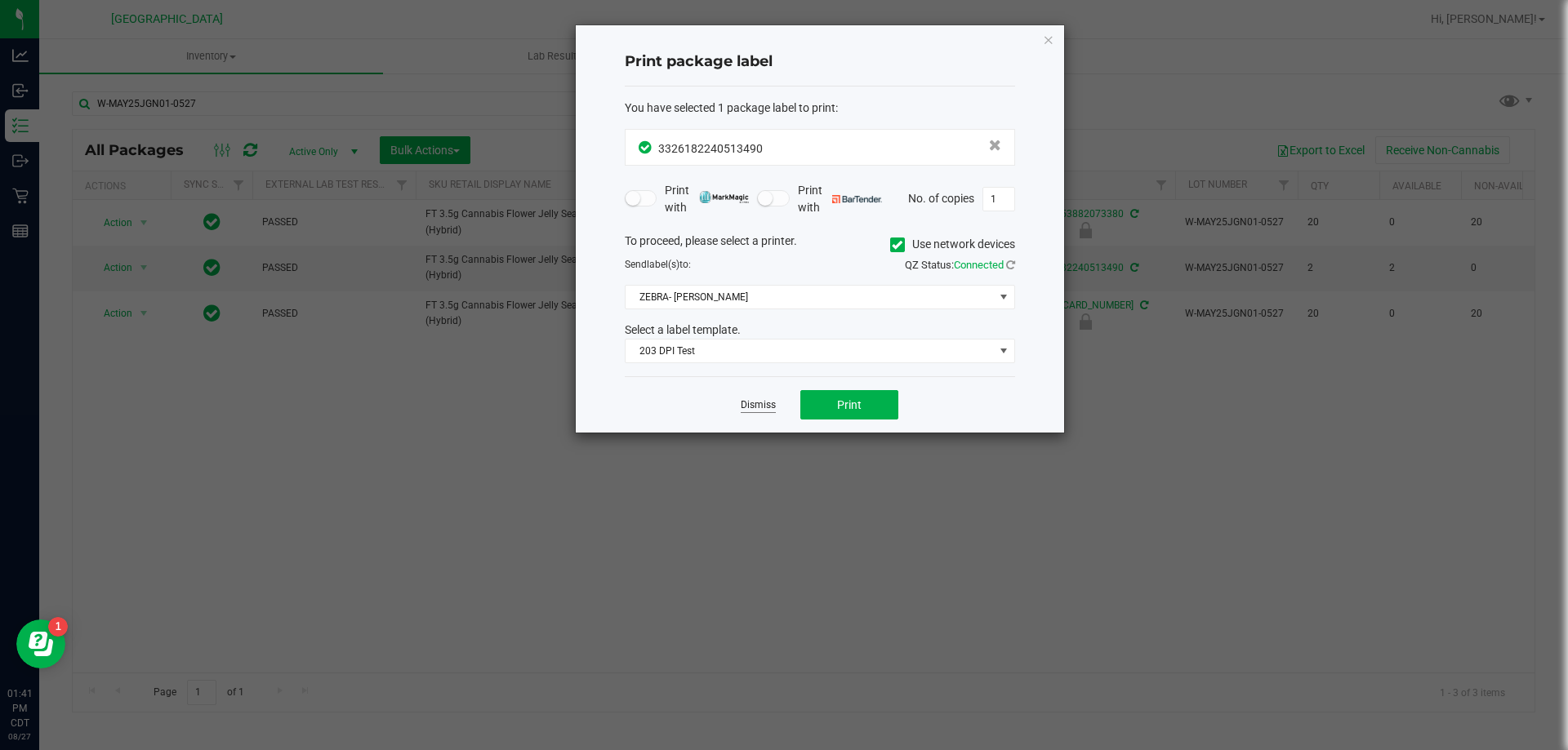
click at [775, 402] on link "Dismiss" at bounding box center [759, 405] width 35 height 14
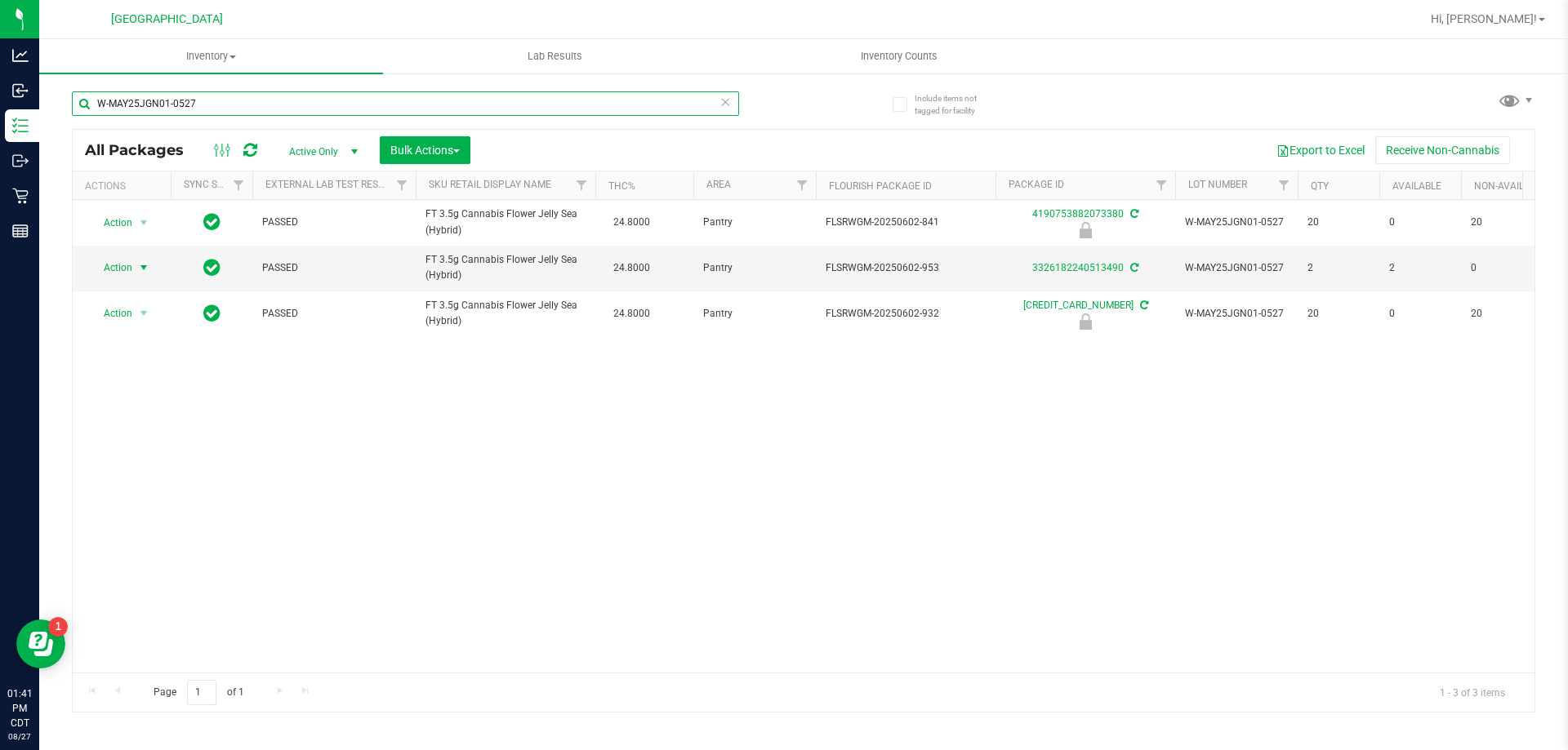
click at [626, 104] on input "W-MAY25JGN01-0527" at bounding box center [406, 103] width 667 height 24
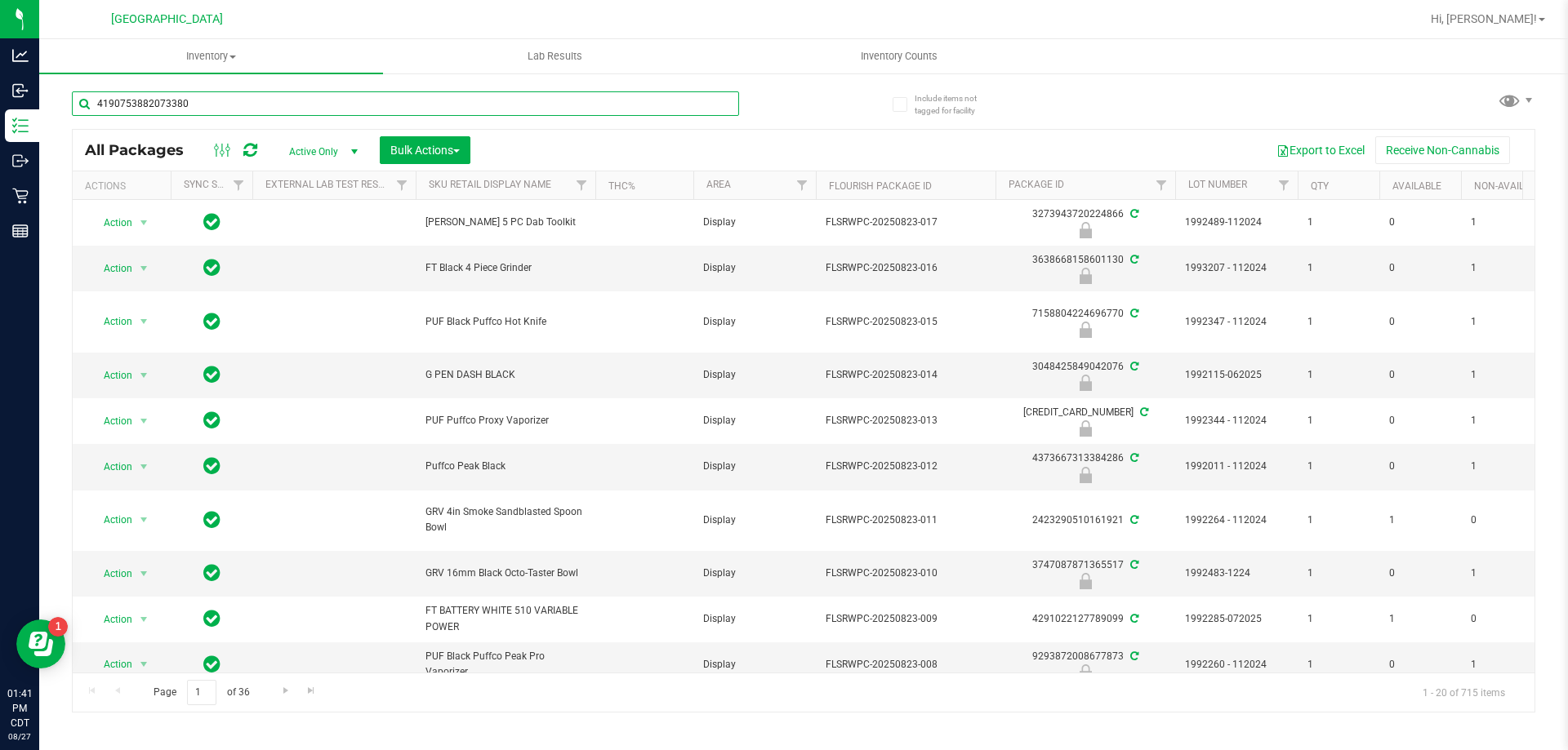
type input "4190753882073380"
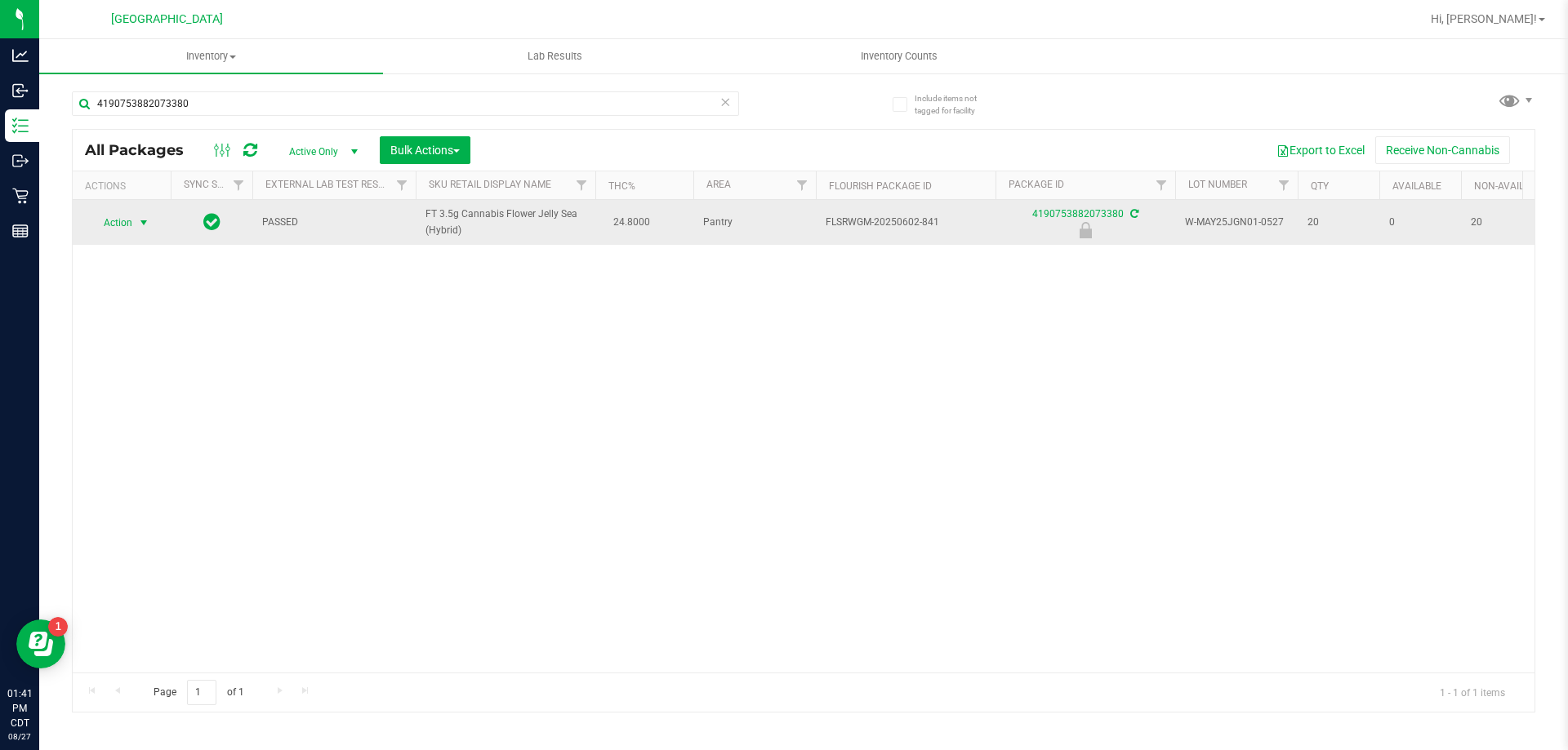
click at [139, 220] on span "select" at bounding box center [144, 223] width 13 height 13
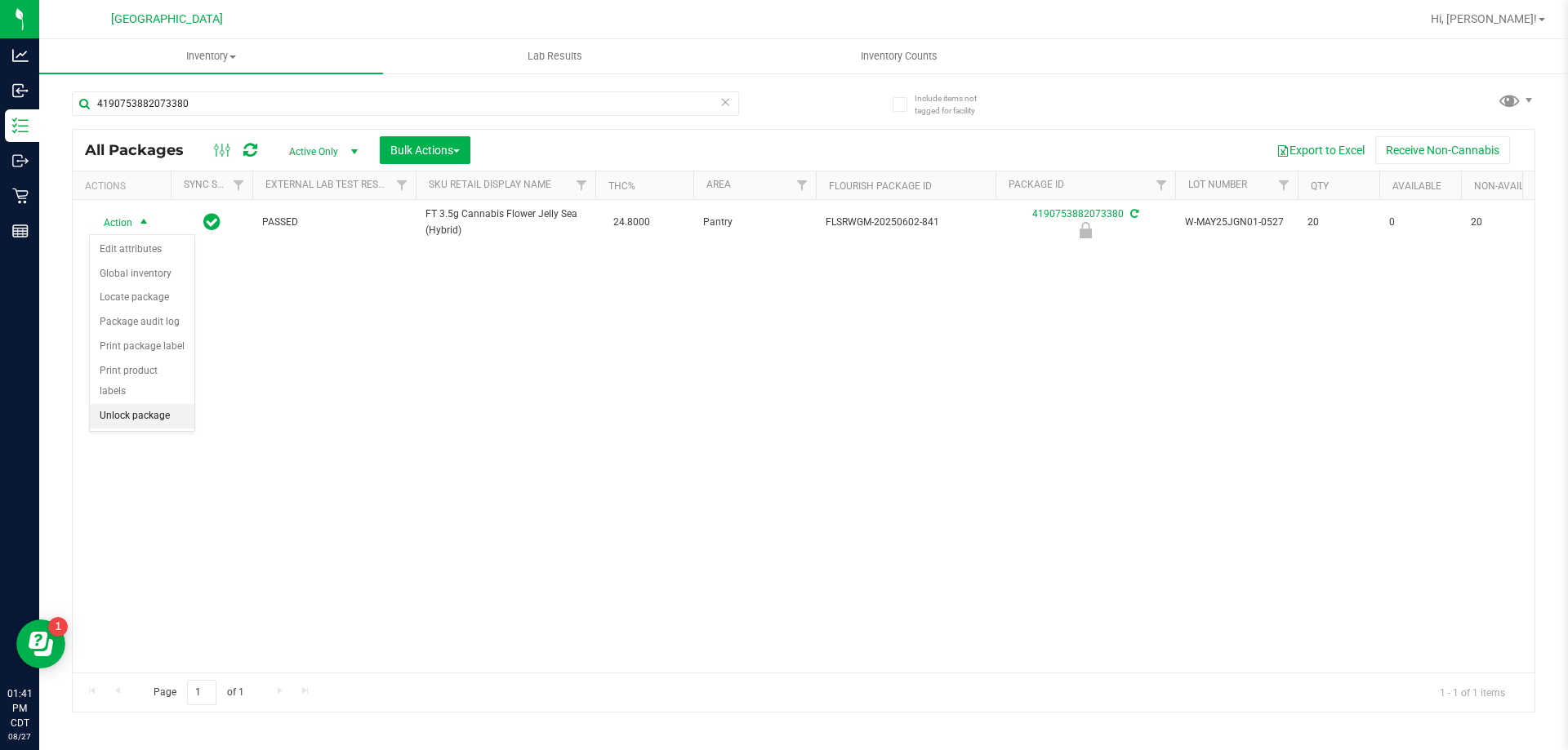
click at [142, 404] on li "Unlock package" at bounding box center [142, 416] width 104 height 24
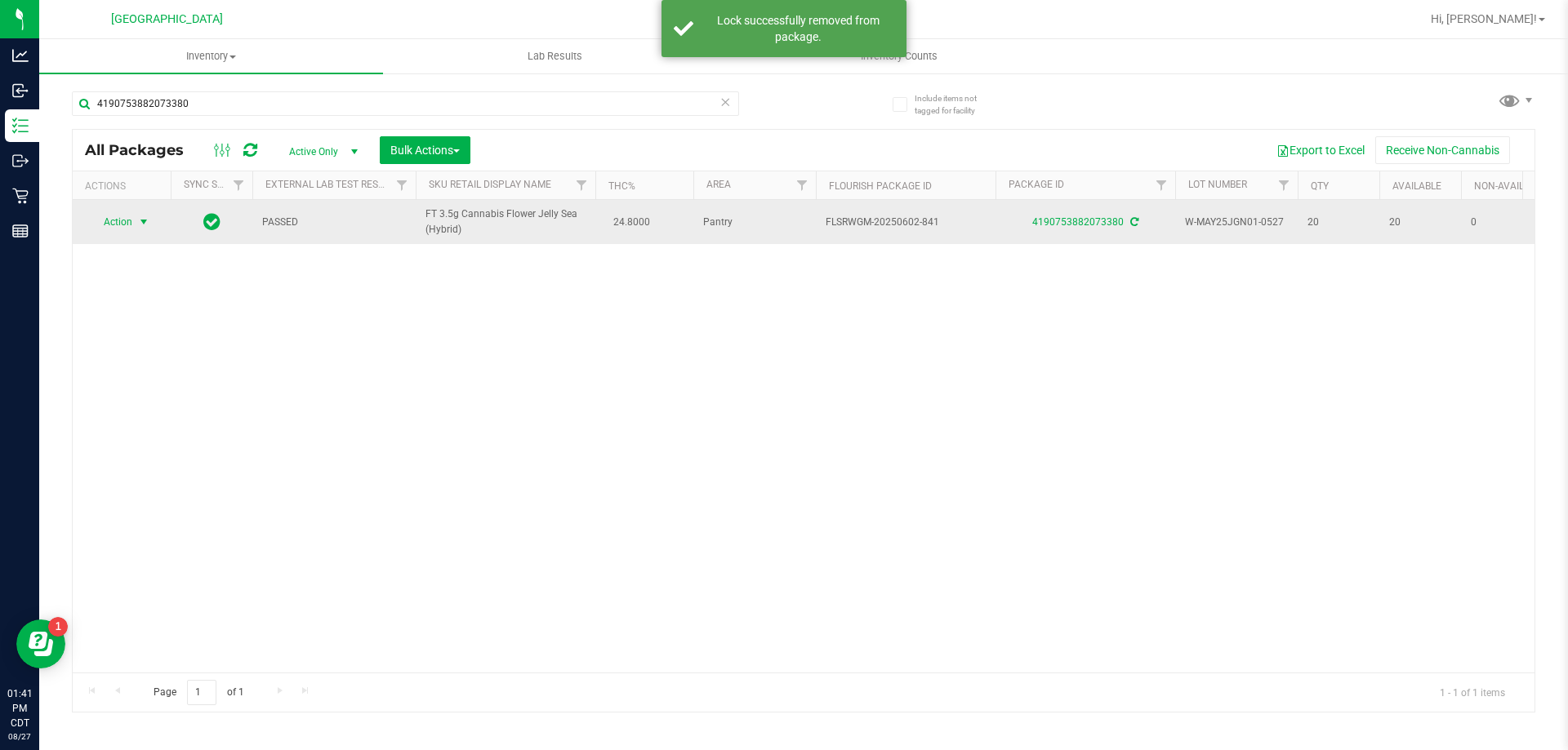
click at [143, 223] on span "select" at bounding box center [144, 222] width 13 height 13
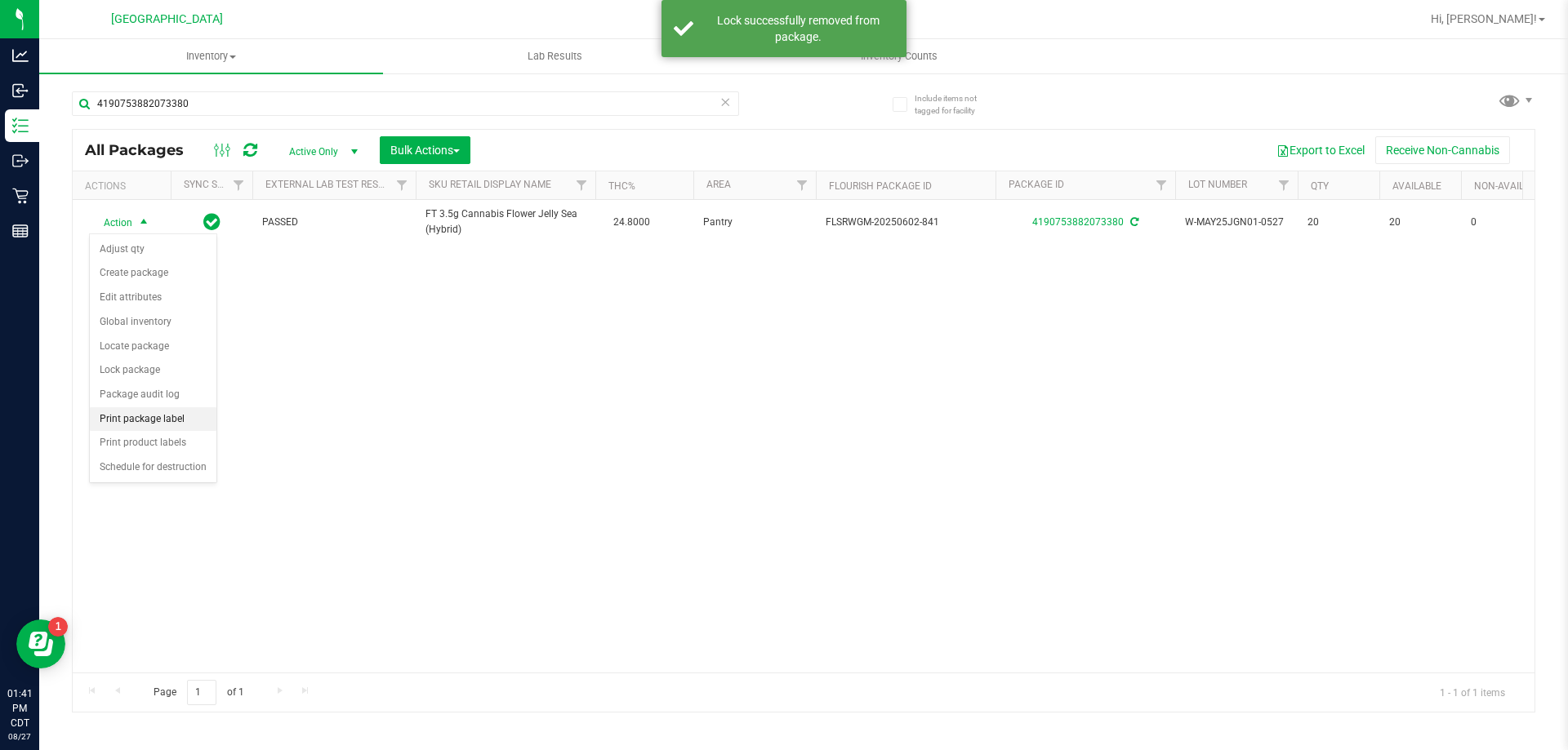
click at [165, 414] on li "Print package label" at bounding box center [153, 419] width 127 height 24
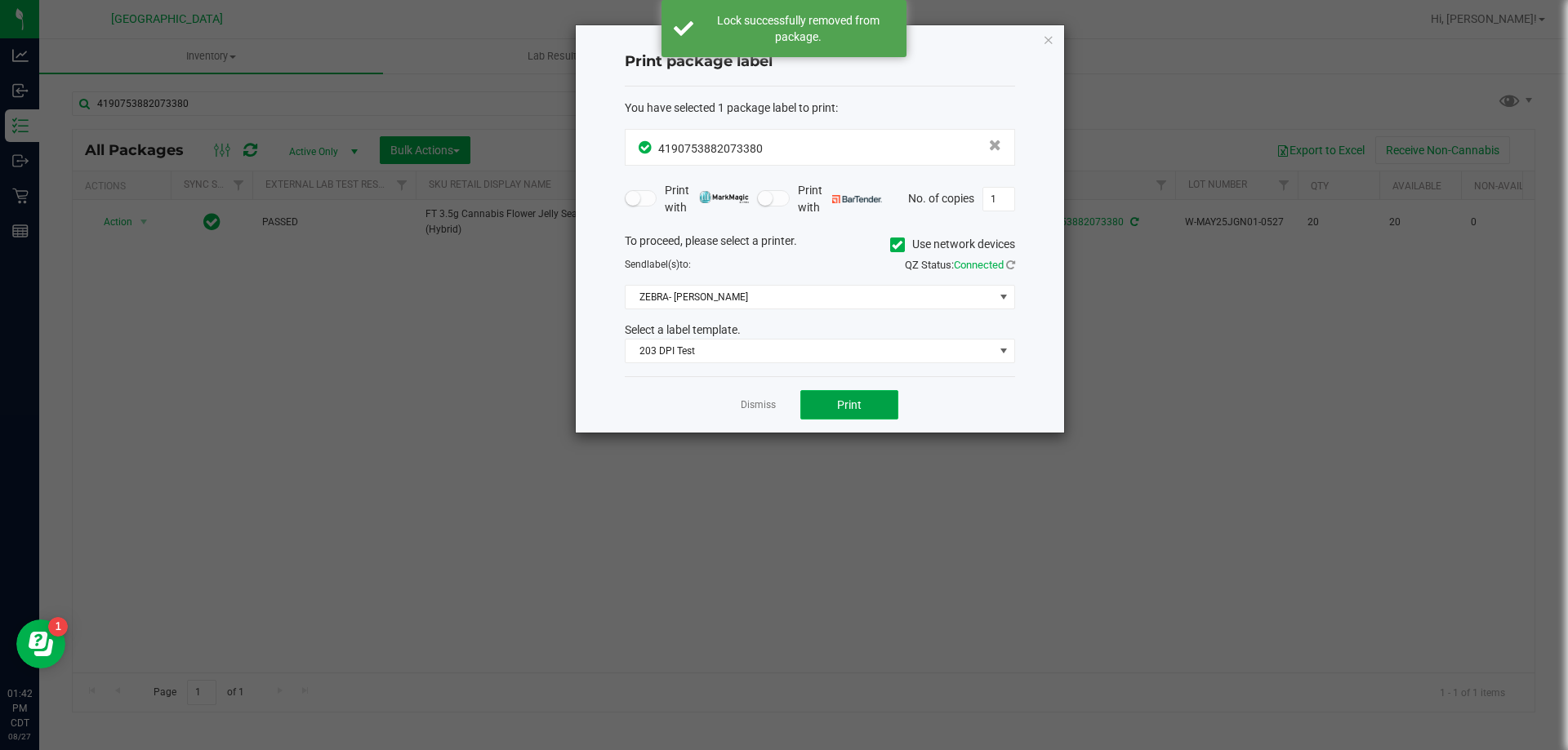
click at [808, 401] on button "Print" at bounding box center [849, 405] width 98 height 30
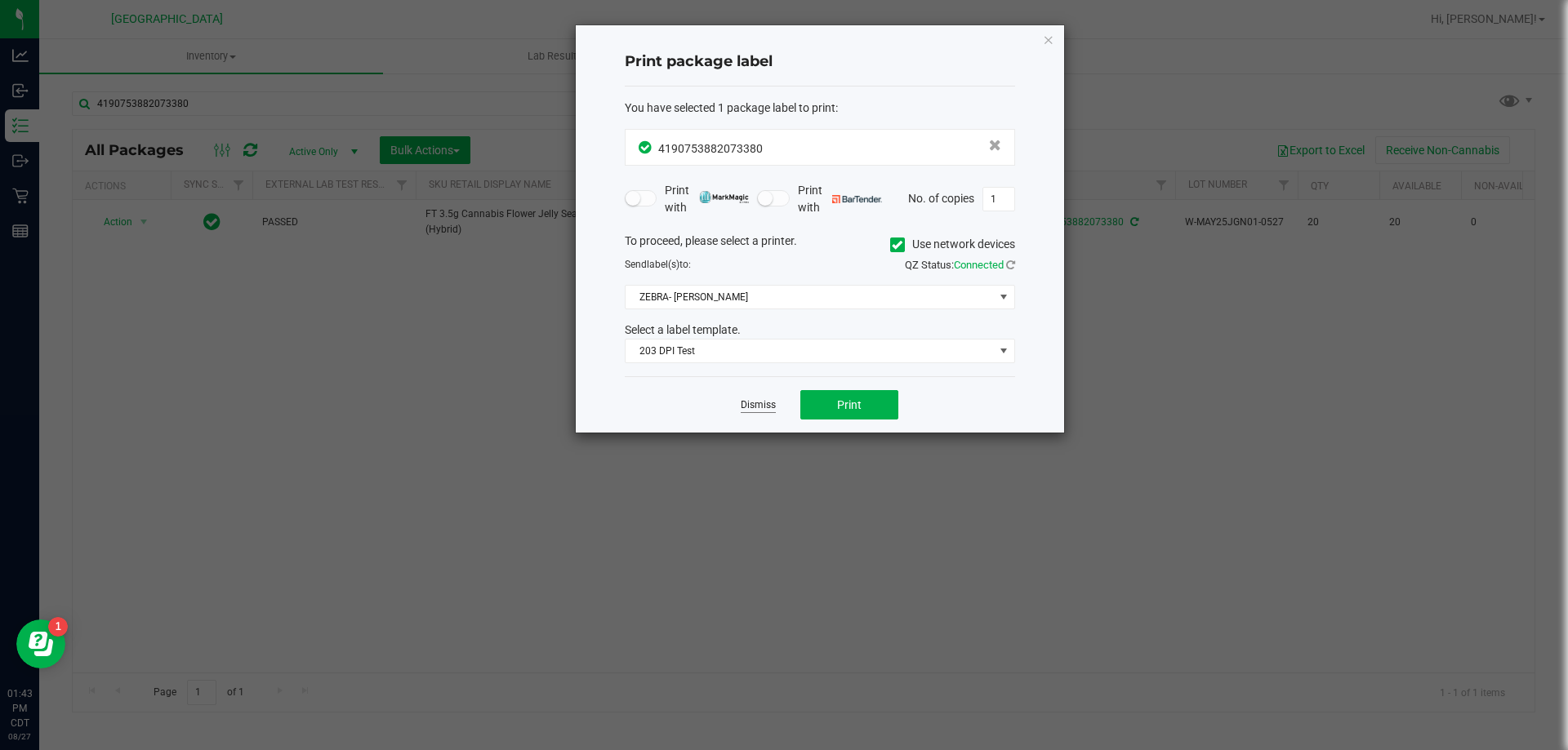
click at [763, 405] on link "Dismiss" at bounding box center [759, 405] width 35 height 14
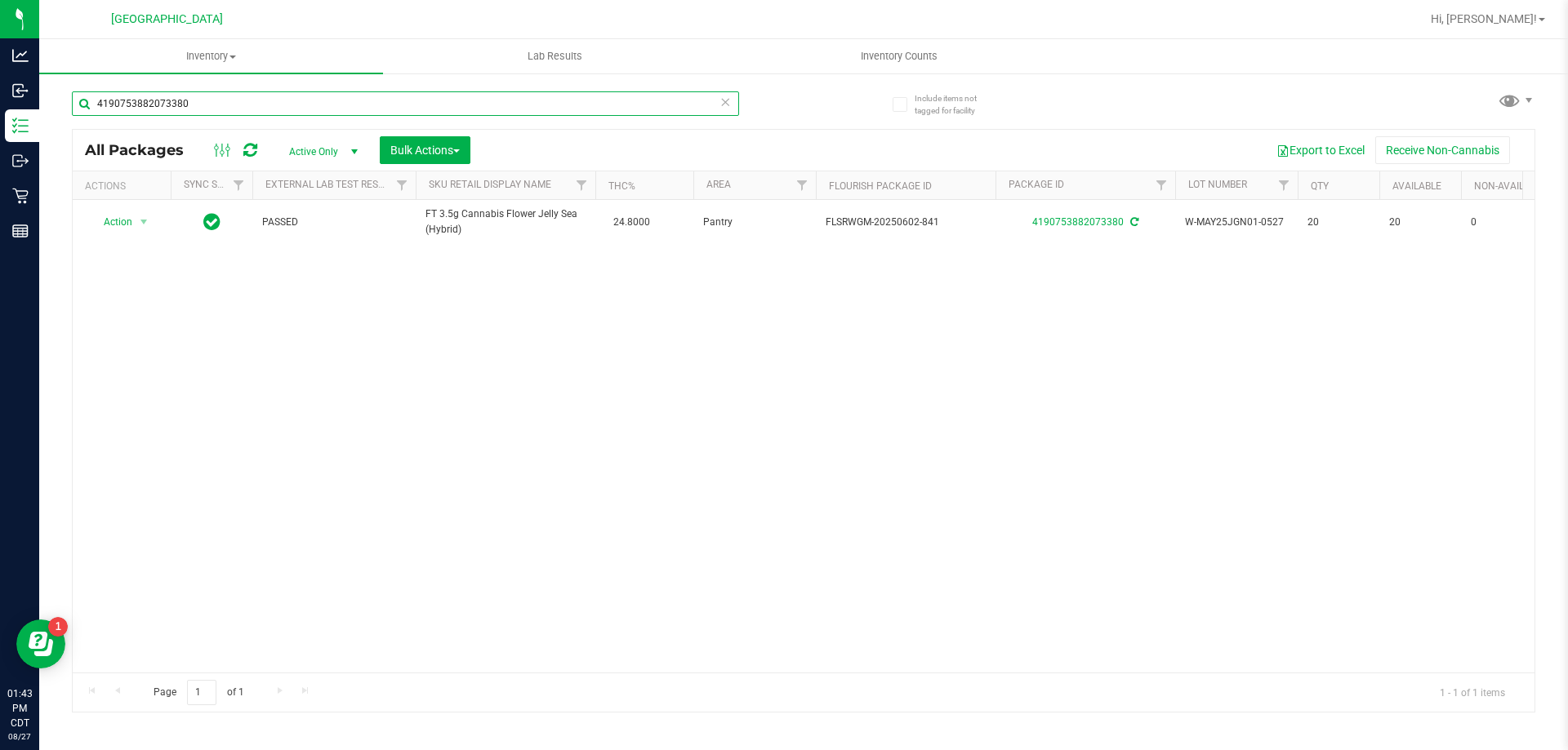
click at [425, 100] on input "4190753882073380" at bounding box center [406, 103] width 667 height 24
type input "1"
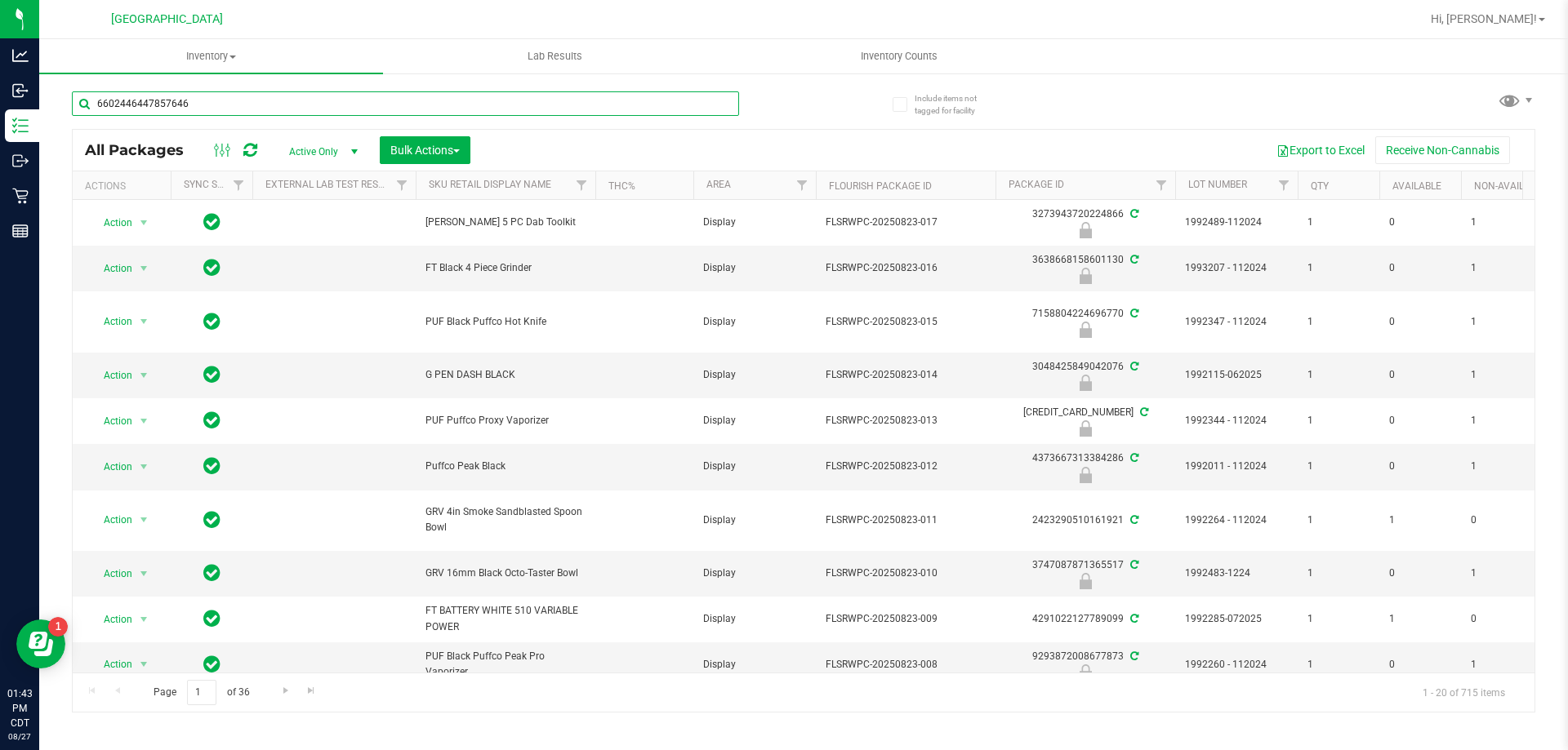
type input "6602446447857646"
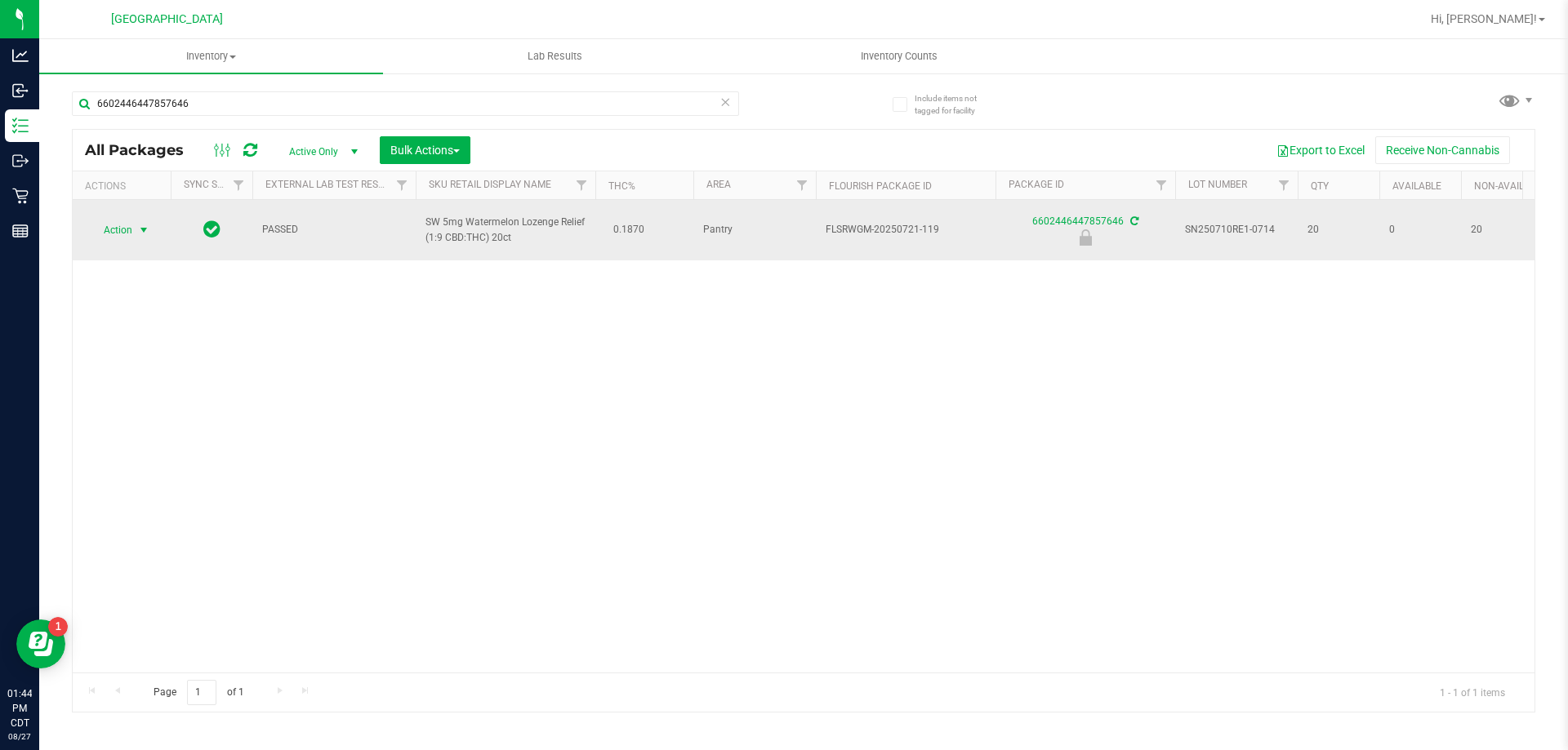
click at [131, 234] on span "Action" at bounding box center [111, 230] width 44 height 23
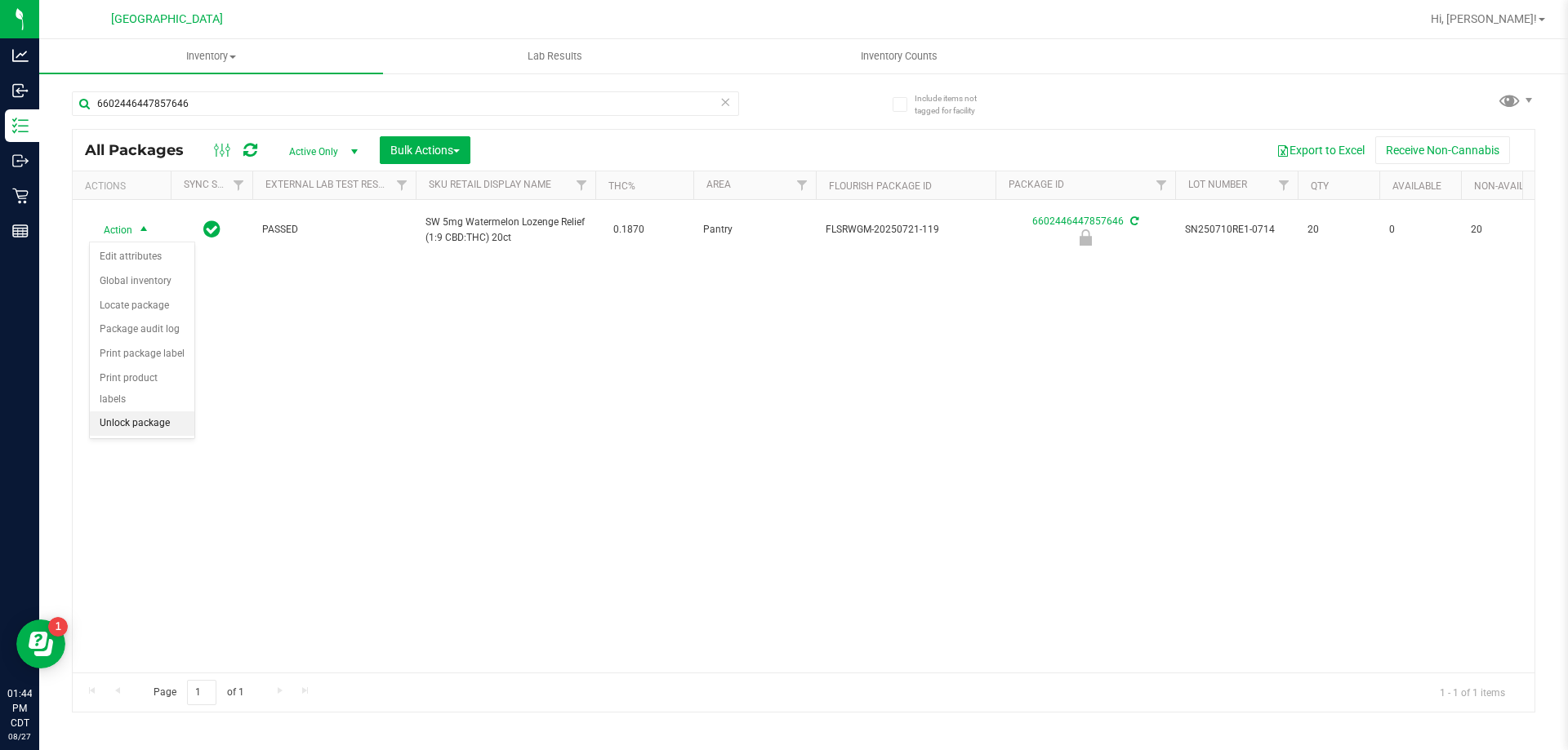
click at [155, 412] on li "Unlock package" at bounding box center [142, 424] width 104 height 24
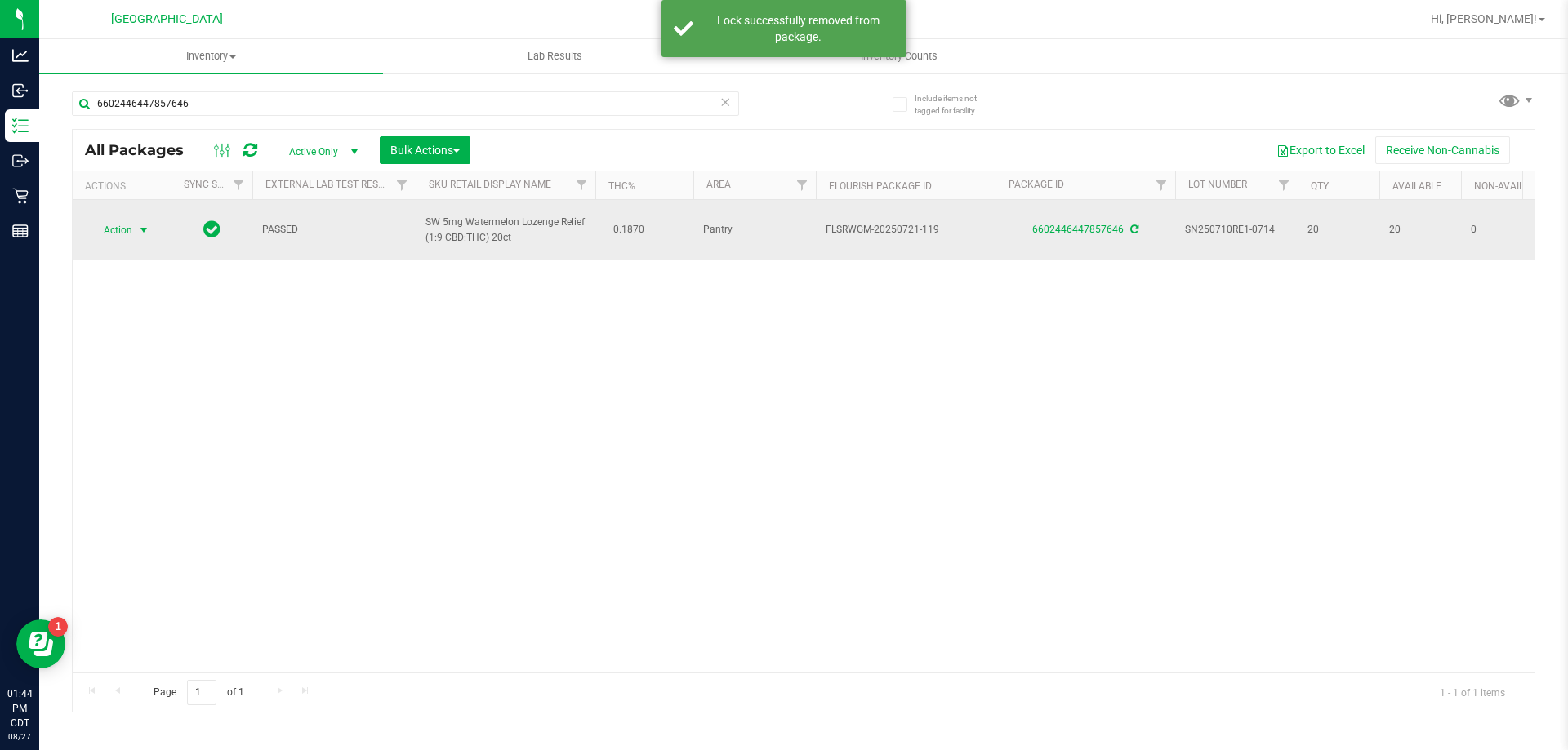
click at [144, 227] on span "select" at bounding box center [144, 230] width 13 height 13
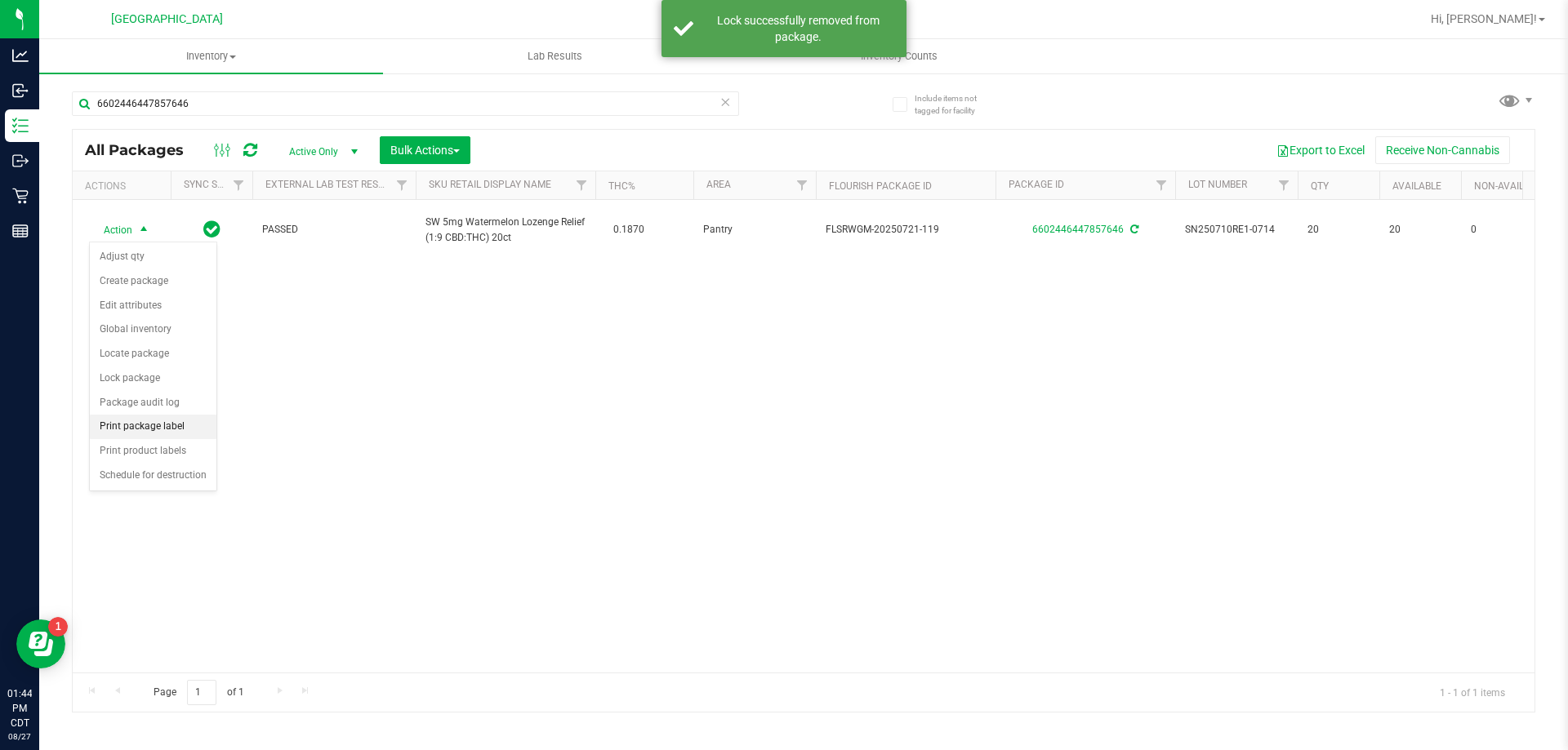
click at [177, 436] on li "Print package label" at bounding box center [153, 427] width 127 height 24
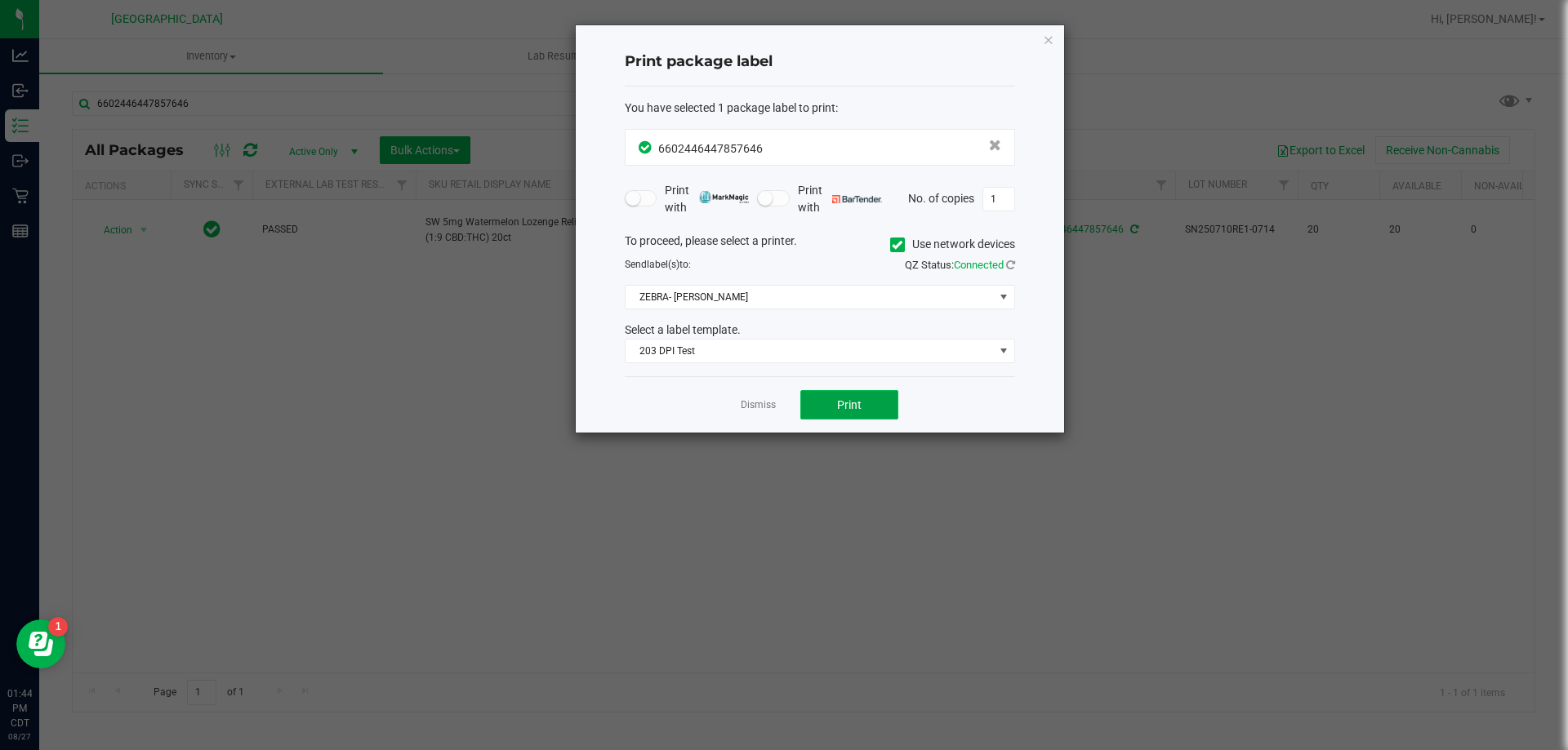
click at [849, 415] on button "Print" at bounding box center [849, 405] width 98 height 30
click at [757, 404] on link "Dismiss" at bounding box center [759, 405] width 35 height 14
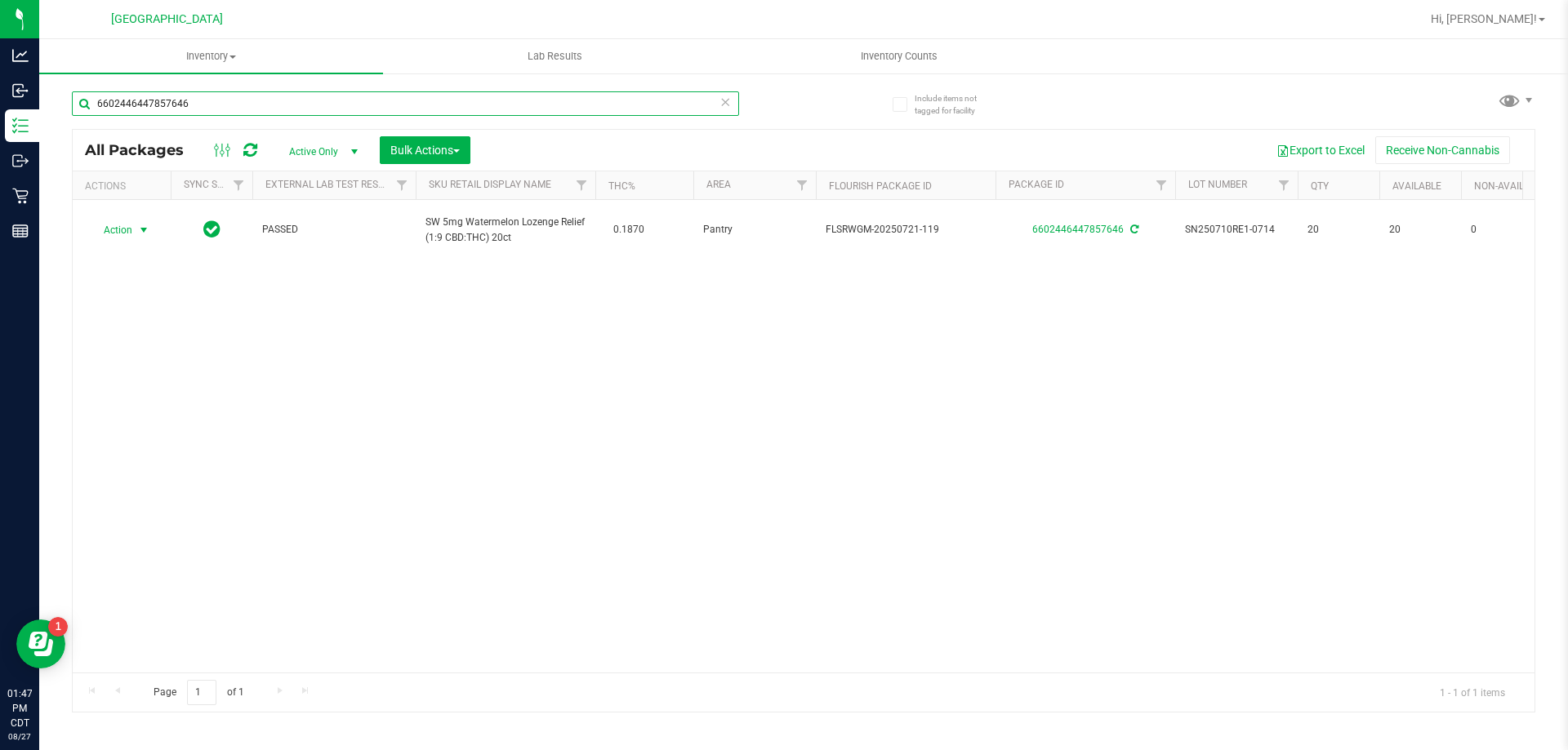
click at [617, 111] on input "6602446447857646" at bounding box center [406, 103] width 667 height 24
type input "1153111469362285"
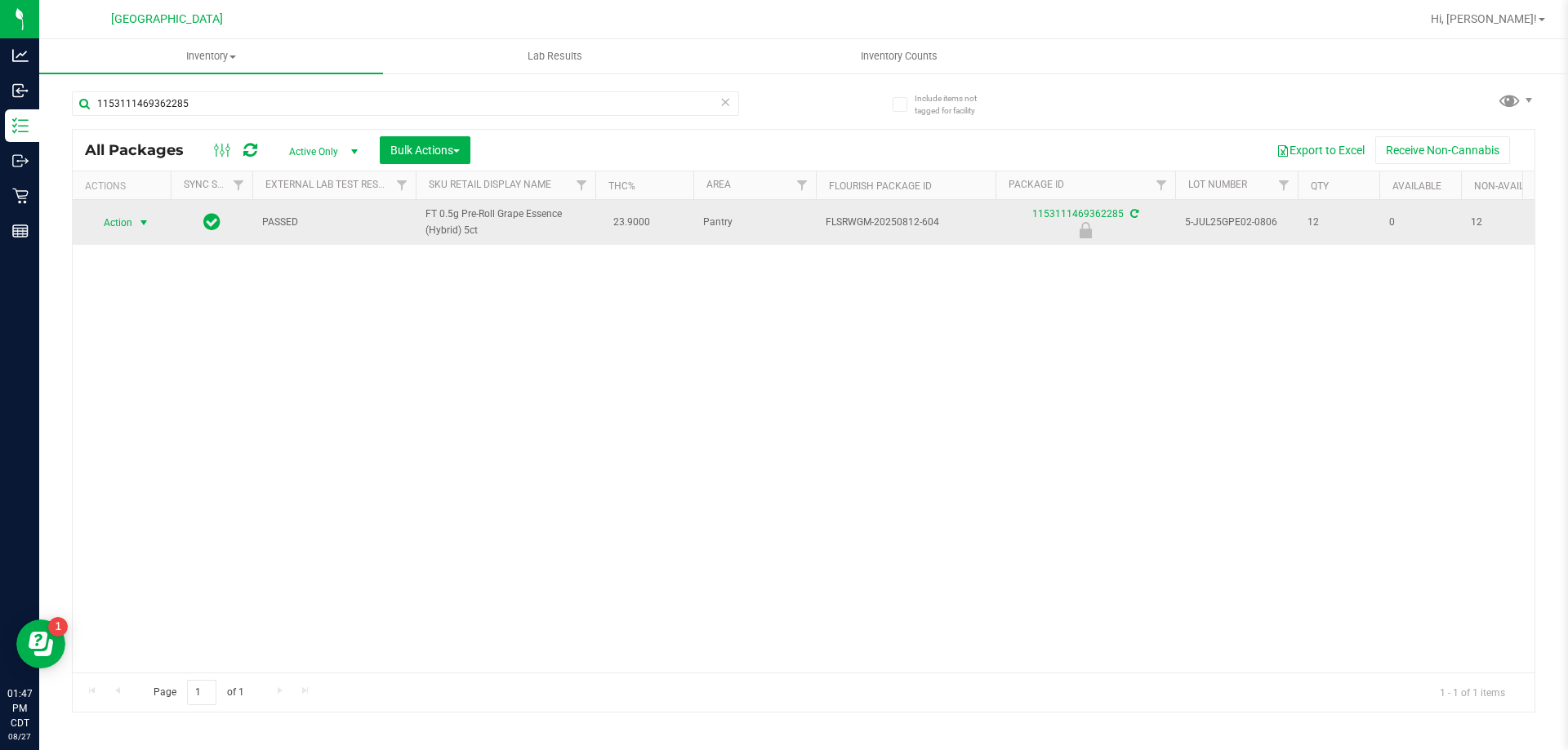
click at [146, 226] on span "select" at bounding box center [144, 223] width 13 height 13
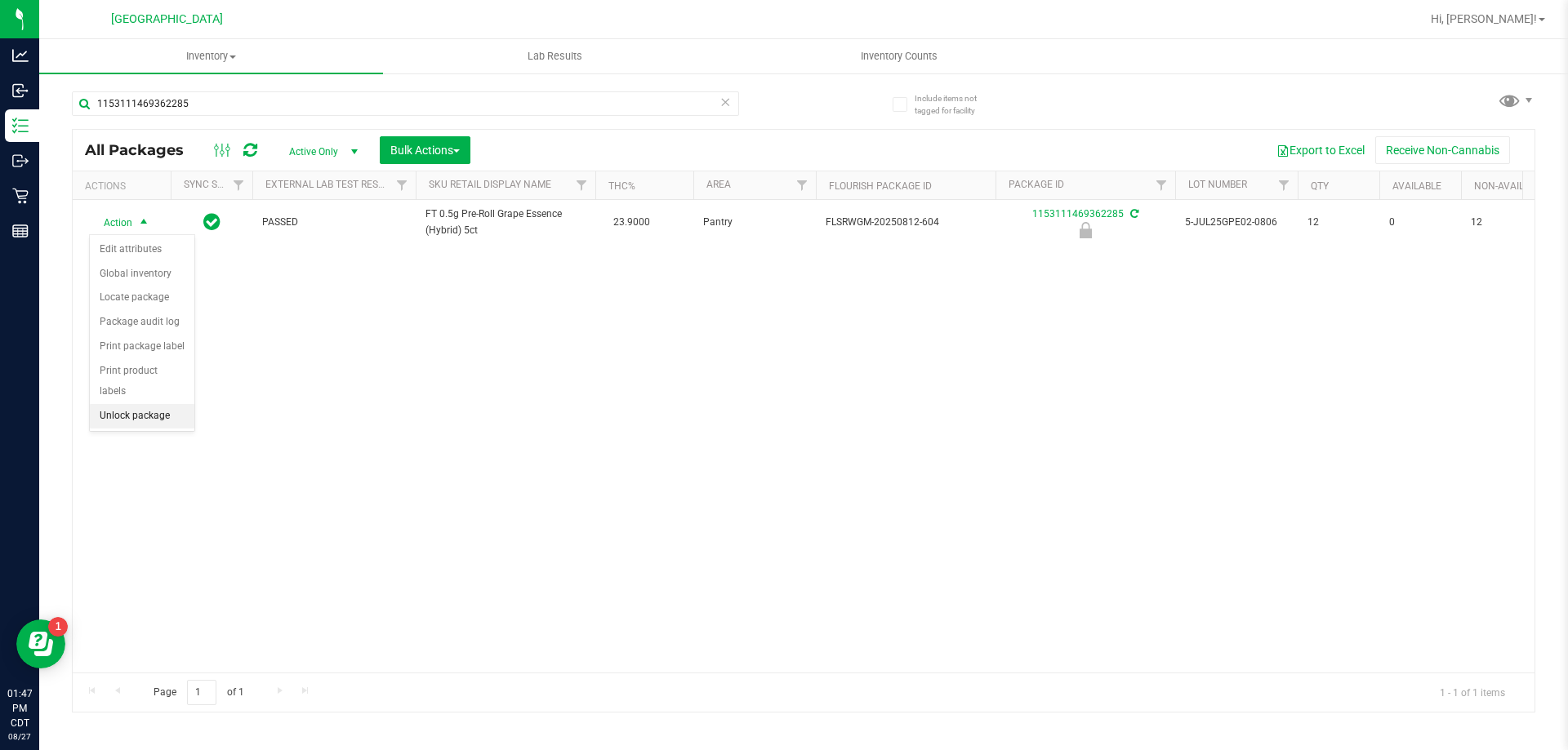
click at [138, 404] on li "Unlock package" at bounding box center [142, 416] width 104 height 24
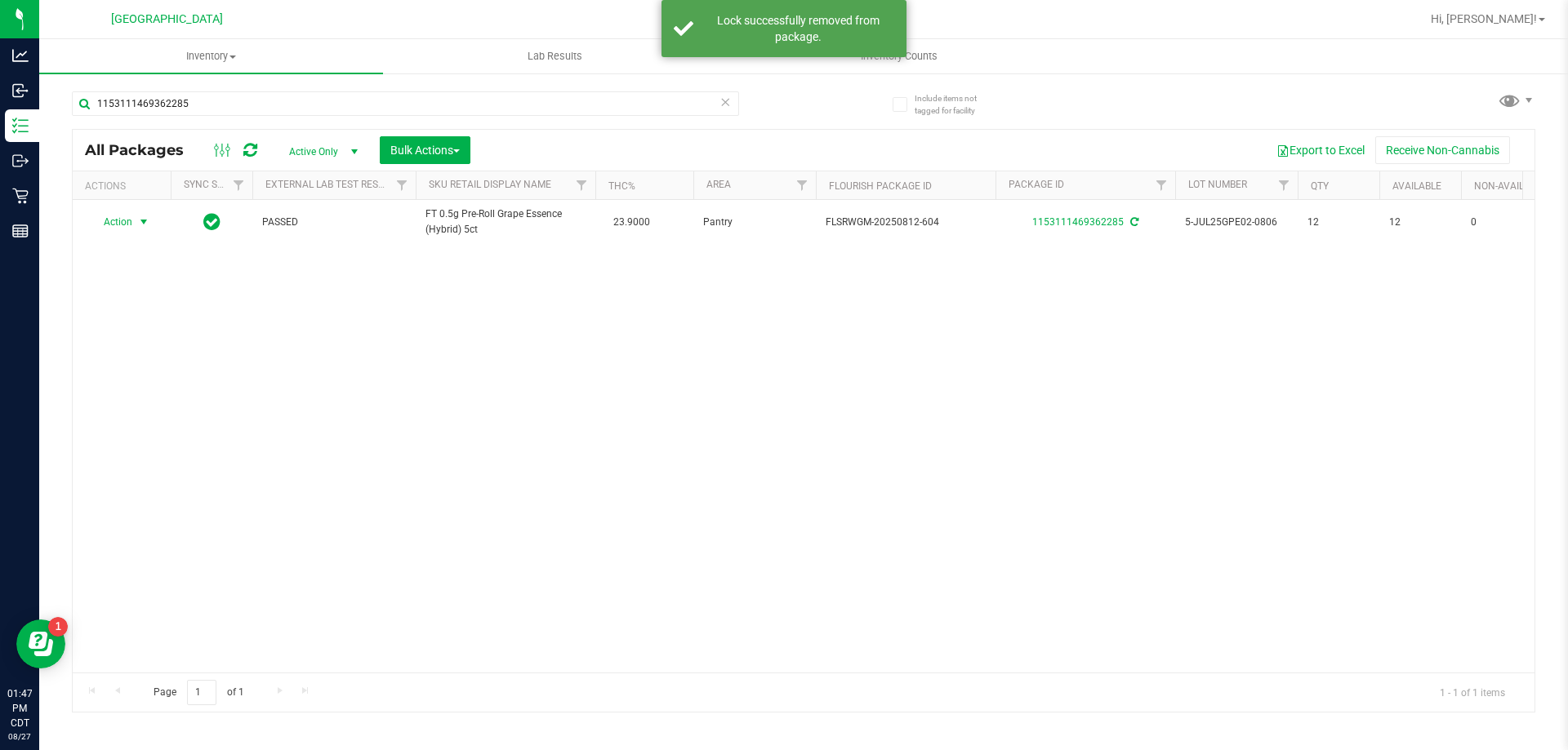
click at [148, 222] on span "select" at bounding box center [144, 222] width 13 height 13
click at [142, 417] on li "Print package label" at bounding box center [153, 419] width 127 height 24
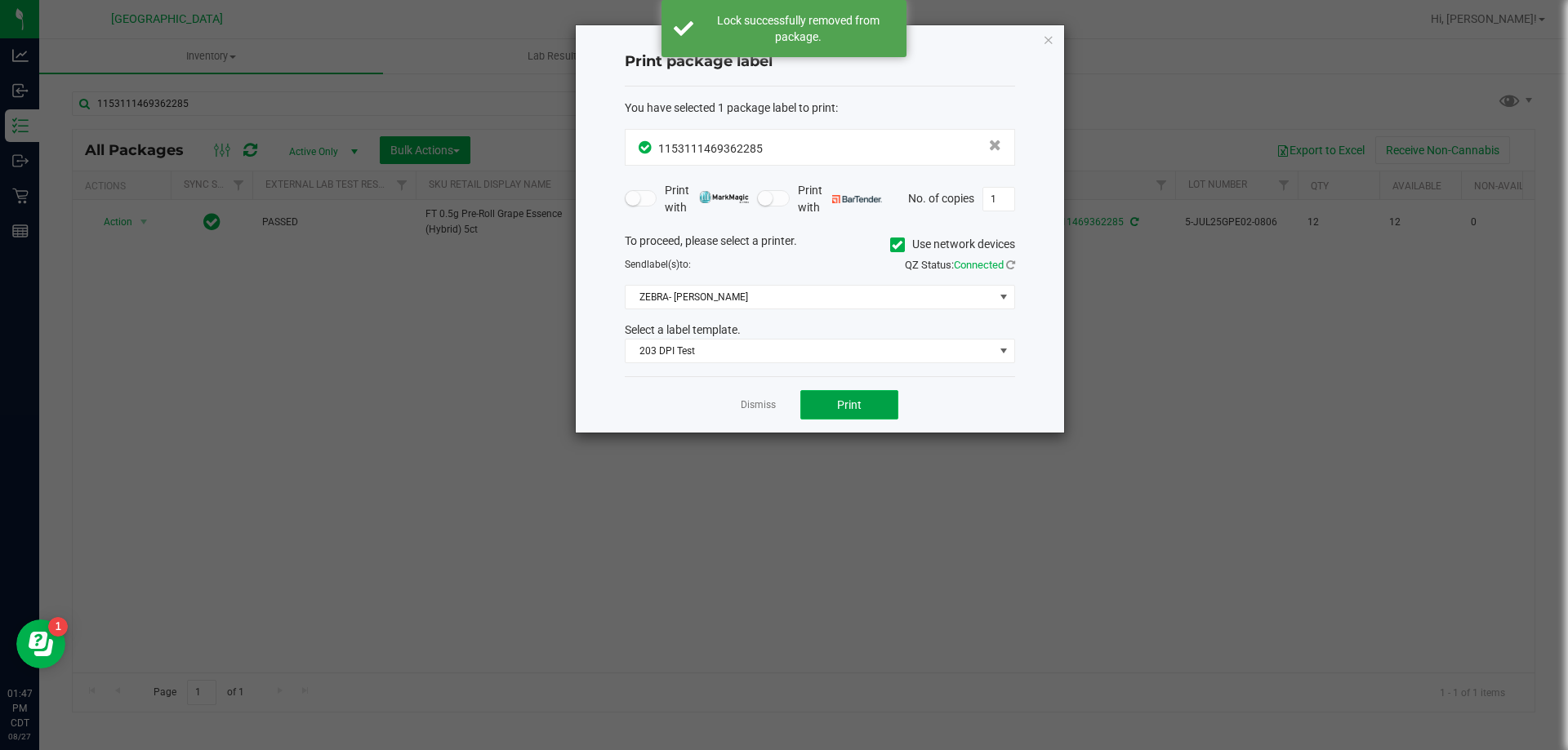
click at [877, 403] on button "Print" at bounding box center [849, 405] width 98 height 30
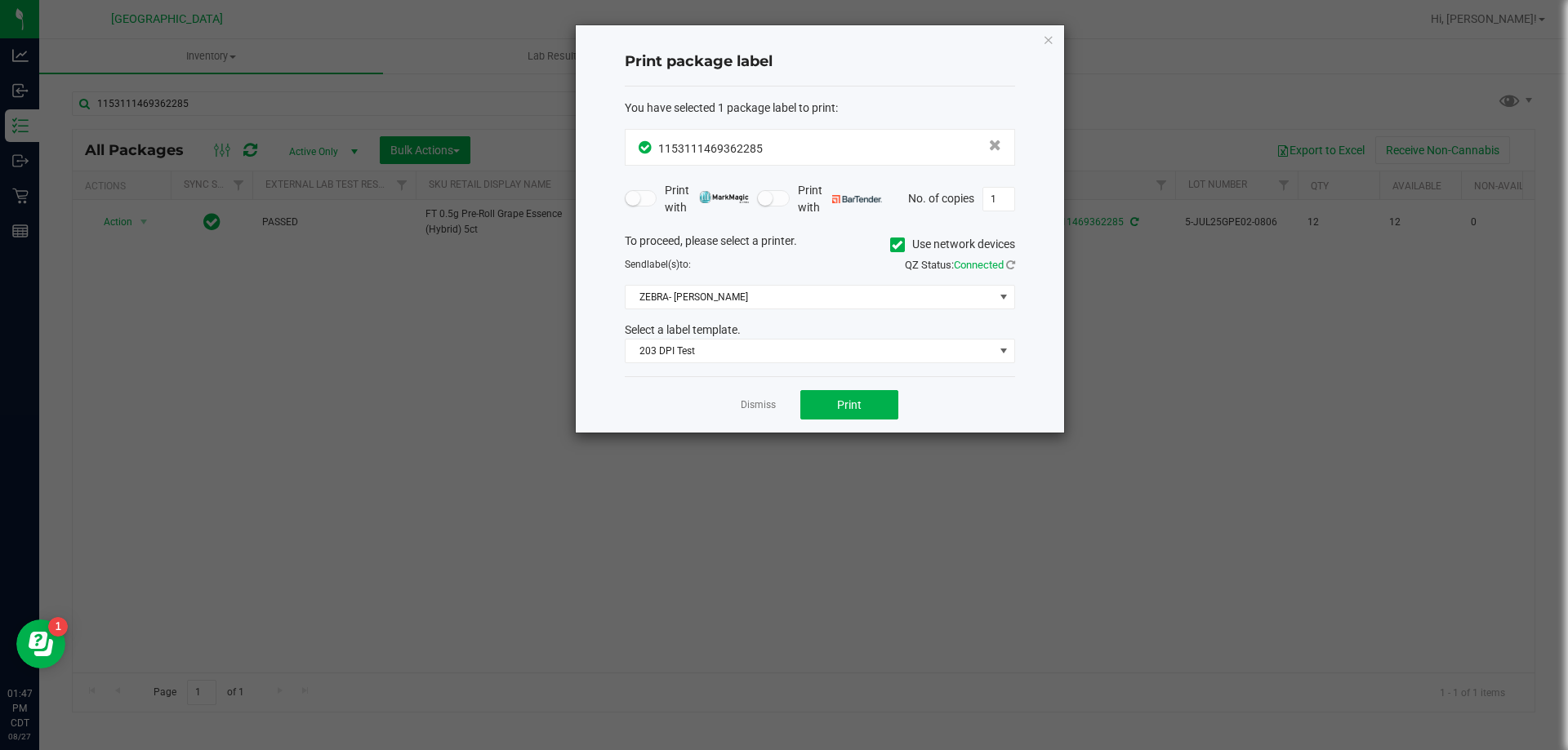
drag, startPoint x: 775, startPoint y: 412, endPoint x: 655, endPoint y: 317, distance: 153.1
click at [772, 411] on link "Dismiss" at bounding box center [759, 405] width 35 height 14
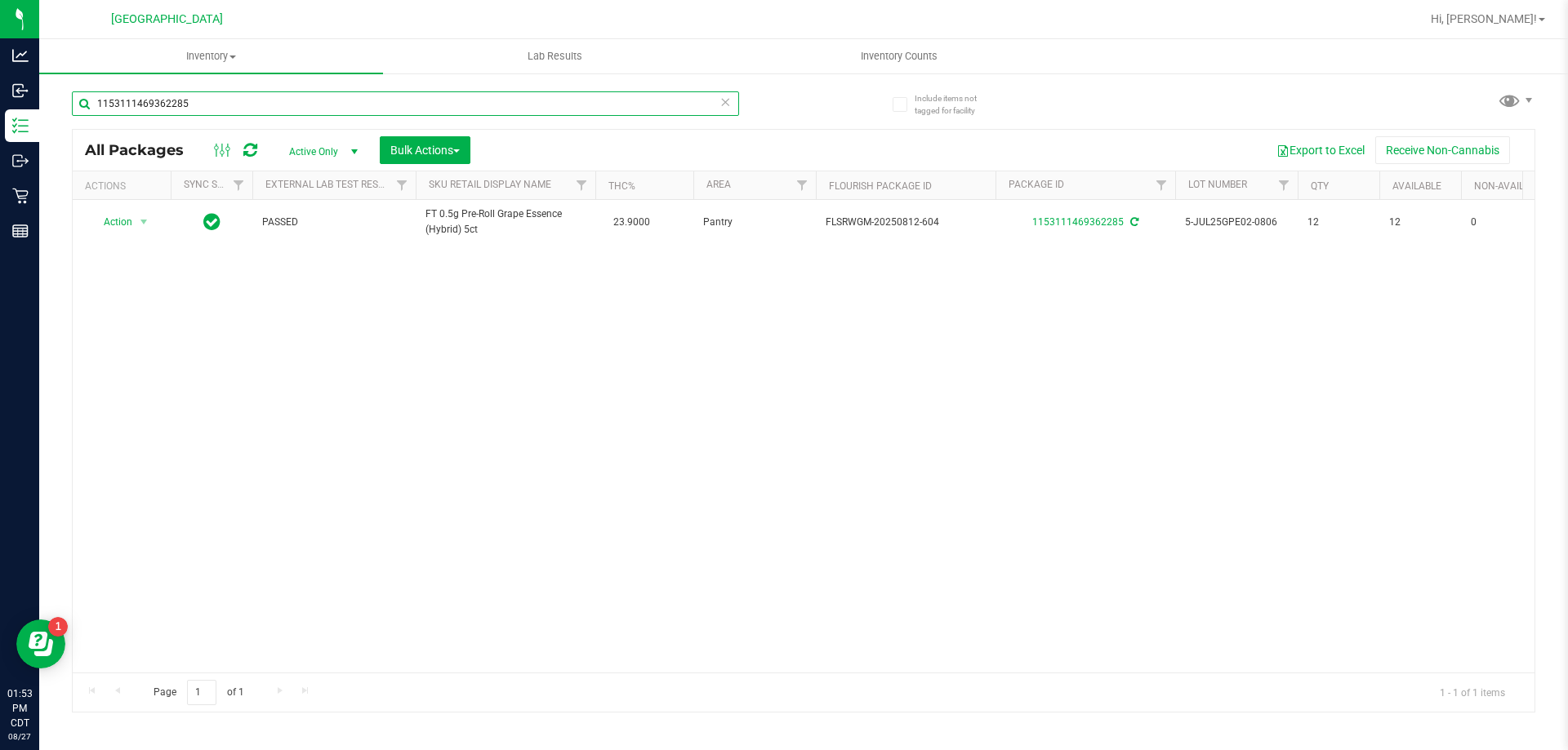
click at [225, 102] on input "1153111469362285" at bounding box center [406, 103] width 667 height 24
type input "6732334486453416"
click at [302, 104] on input "6732334486453416" at bounding box center [406, 103] width 667 height 24
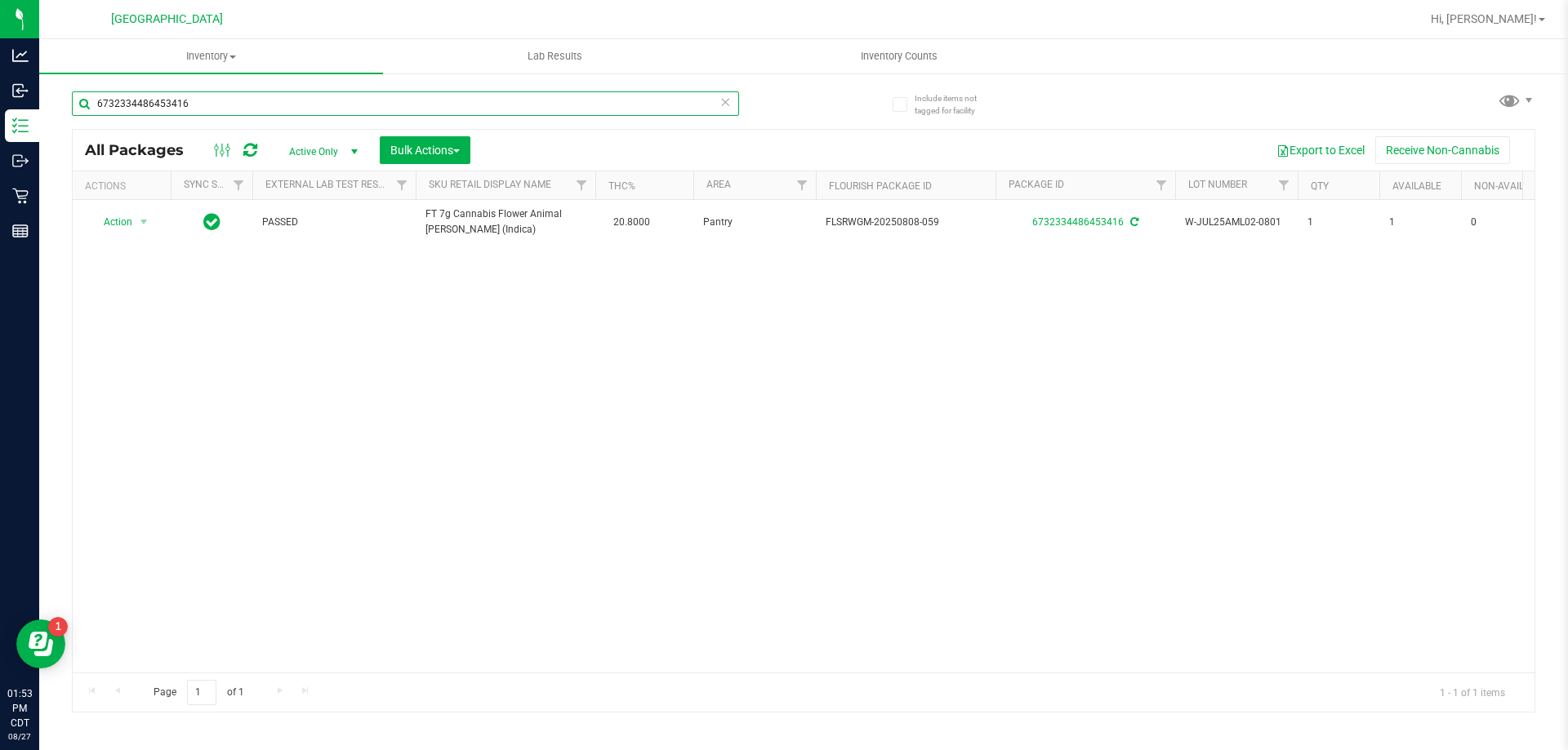
click at [302, 104] on input "6732334486453416" at bounding box center [406, 103] width 667 height 24
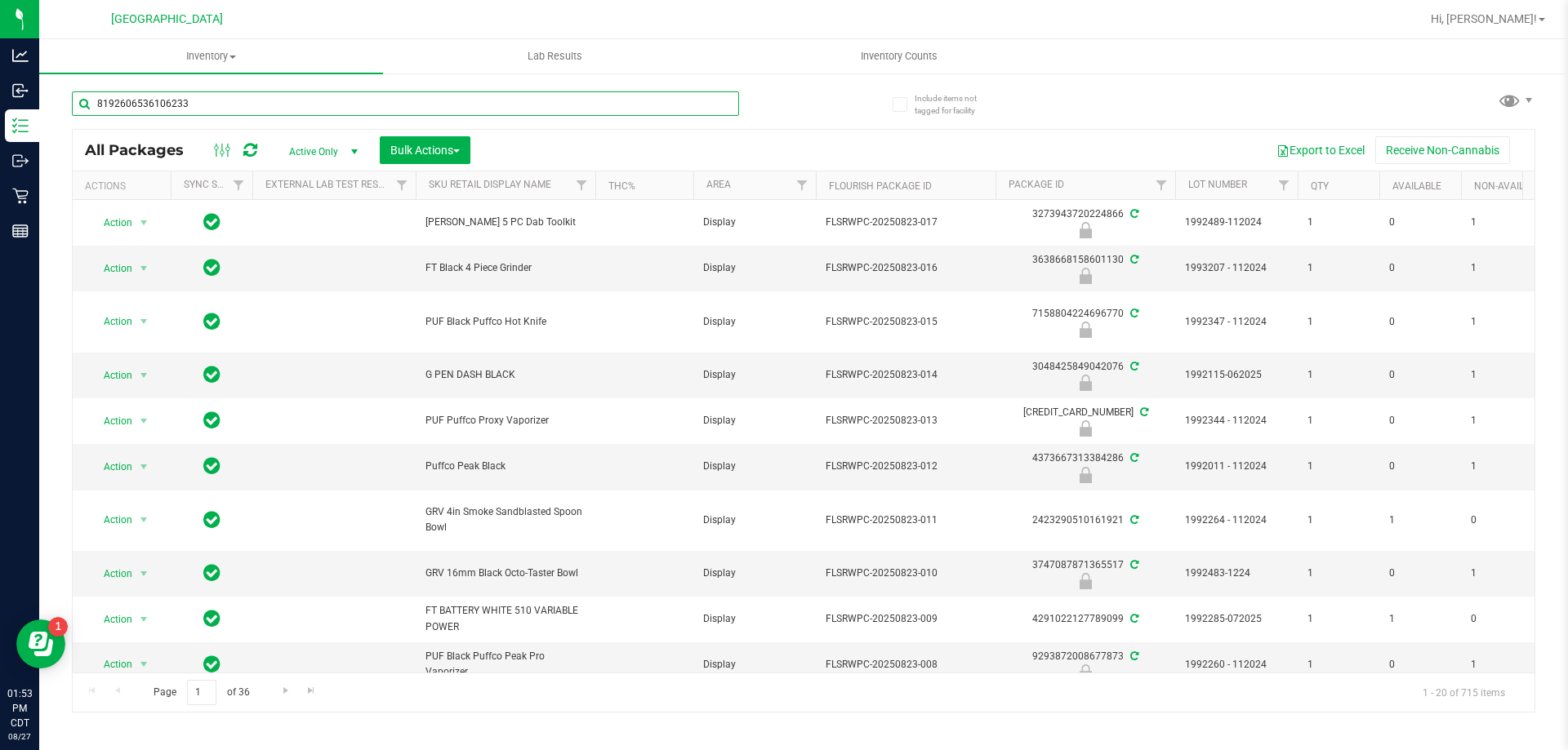
type input "8192606536106233"
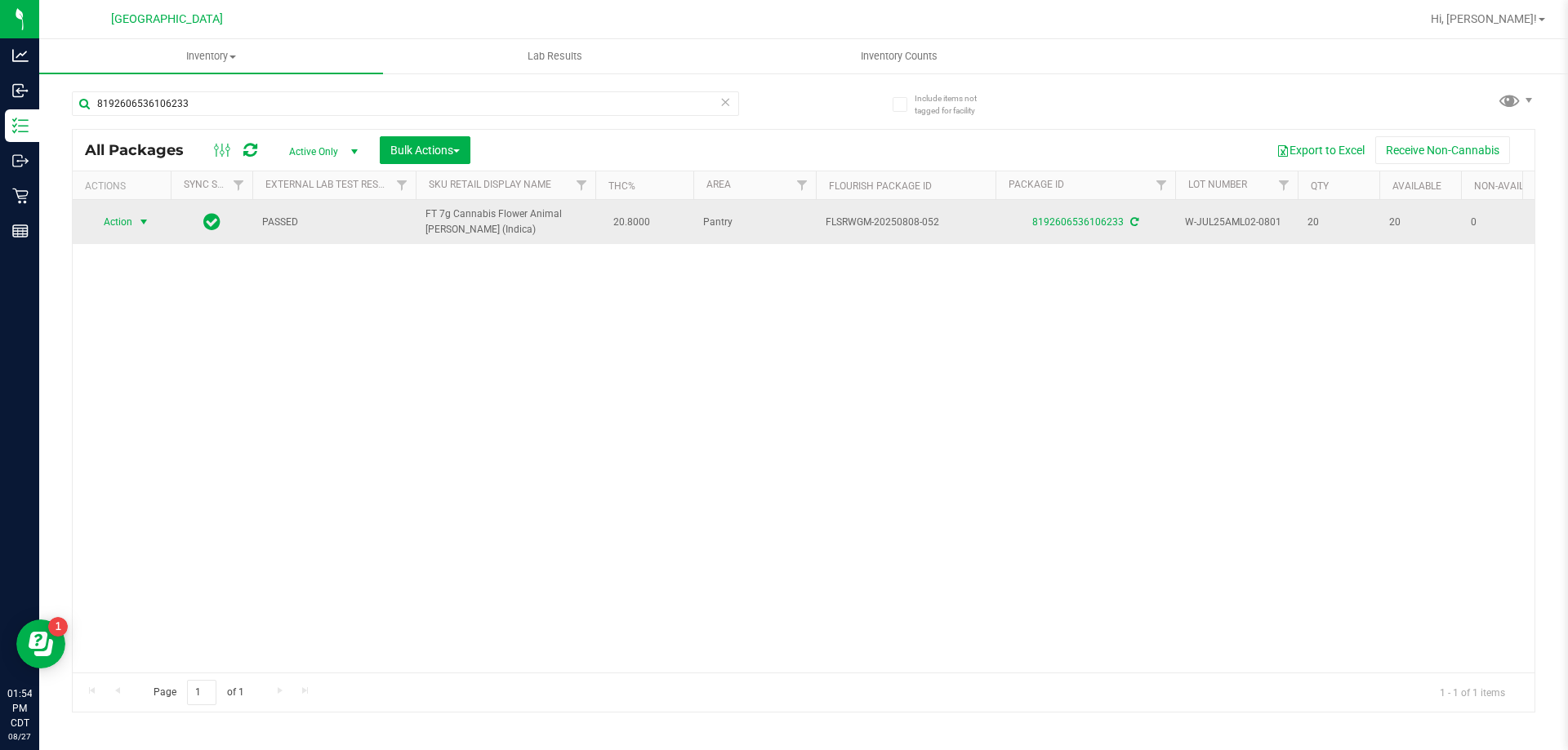
click at [115, 225] on span "Action" at bounding box center [111, 222] width 44 height 23
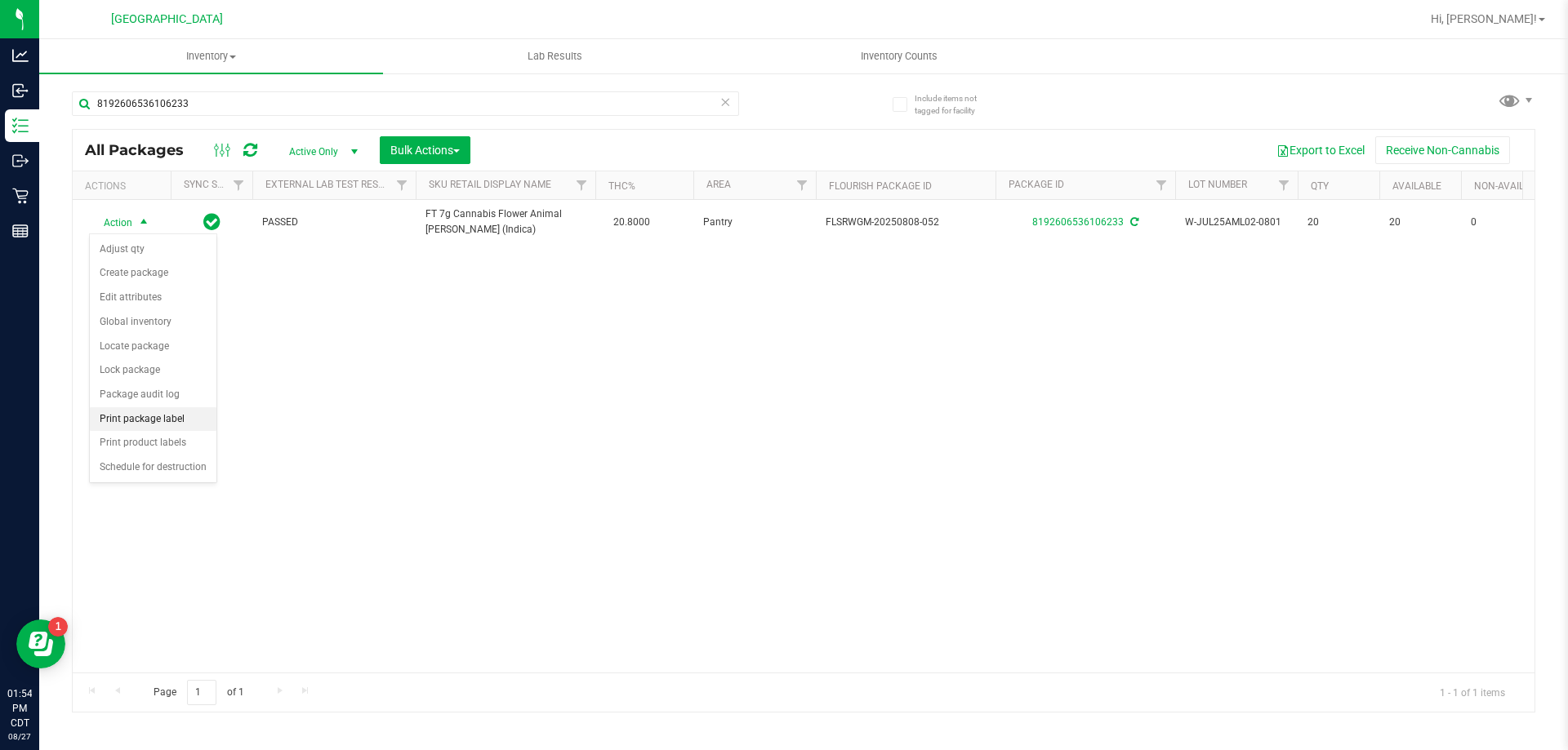
click at [142, 418] on li "Print package label" at bounding box center [153, 419] width 127 height 24
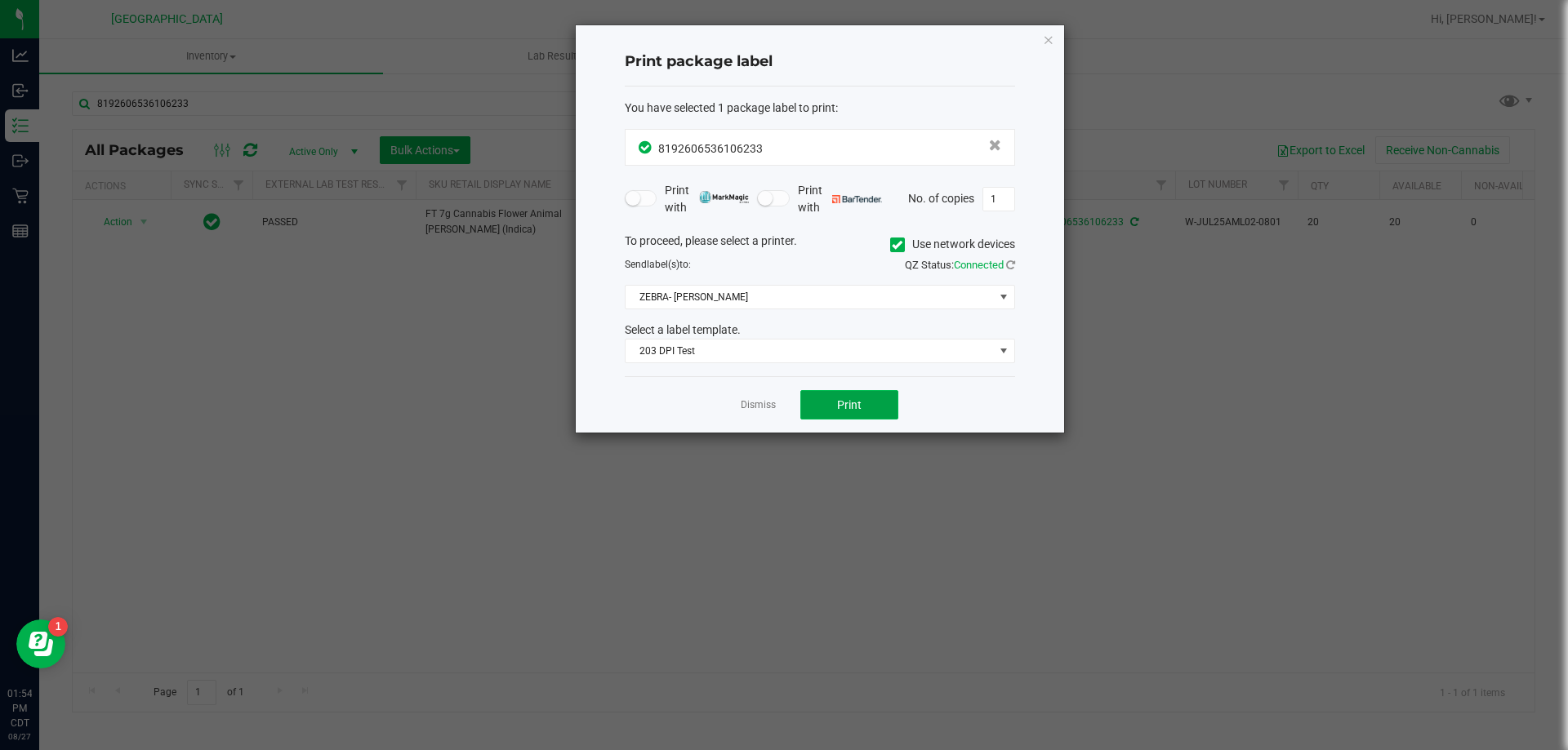
click at [850, 402] on span "Print" at bounding box center [849, 405] width 24 height 13
click at [775, 403] on link "Dismiss" at bounding box center [759, 405] width 35 height 14
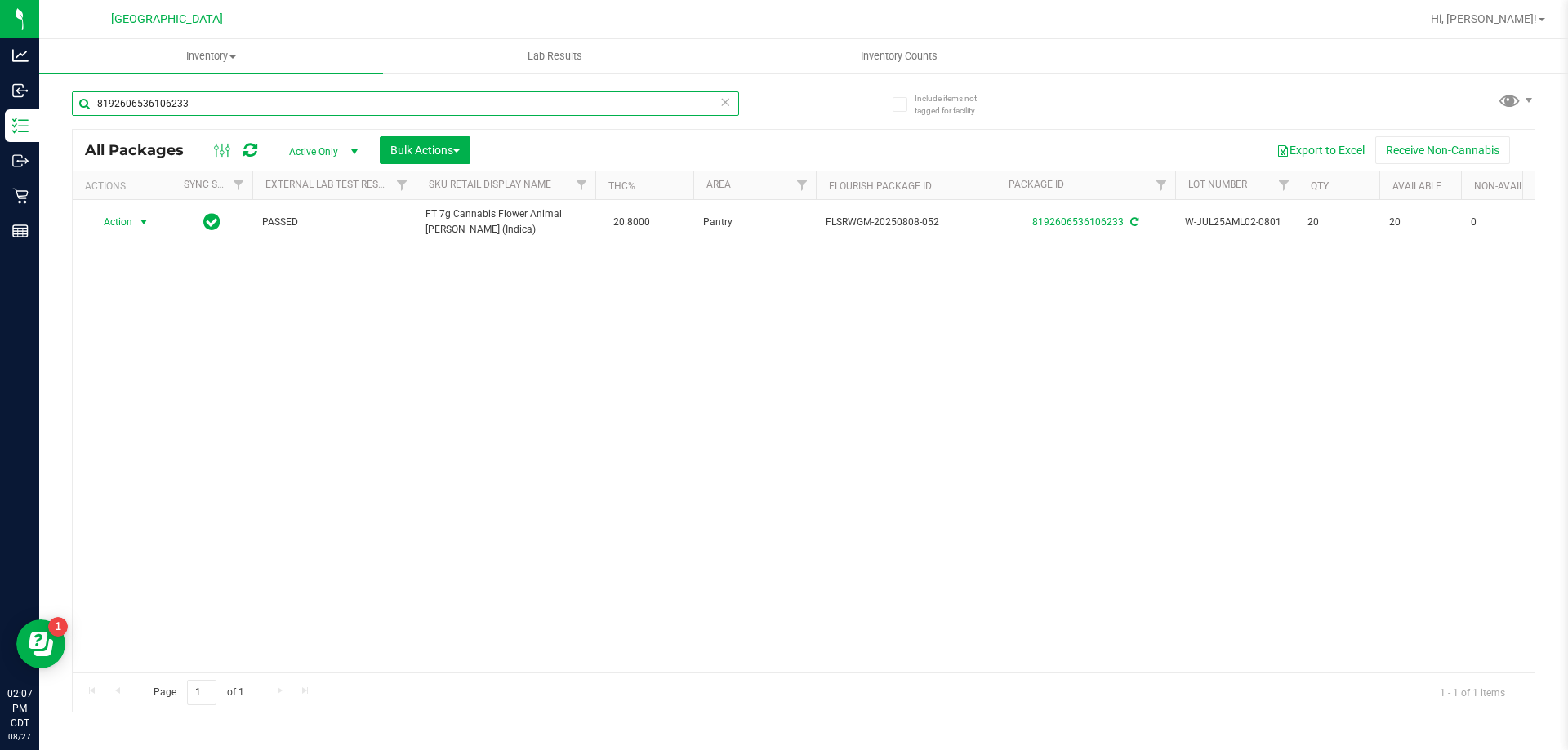
click at [320, 92] on input "8192606536106233" at bounding box center [406, 103] width 667 height 24
click at [320, 93] on input "8192606536106233" at bounding box center [406, 103] width 667 height 24
click at [317, 94] on input "8192606536106233" at bounding box center [406, 103] width 667 height 24
type input "3135267207903952"
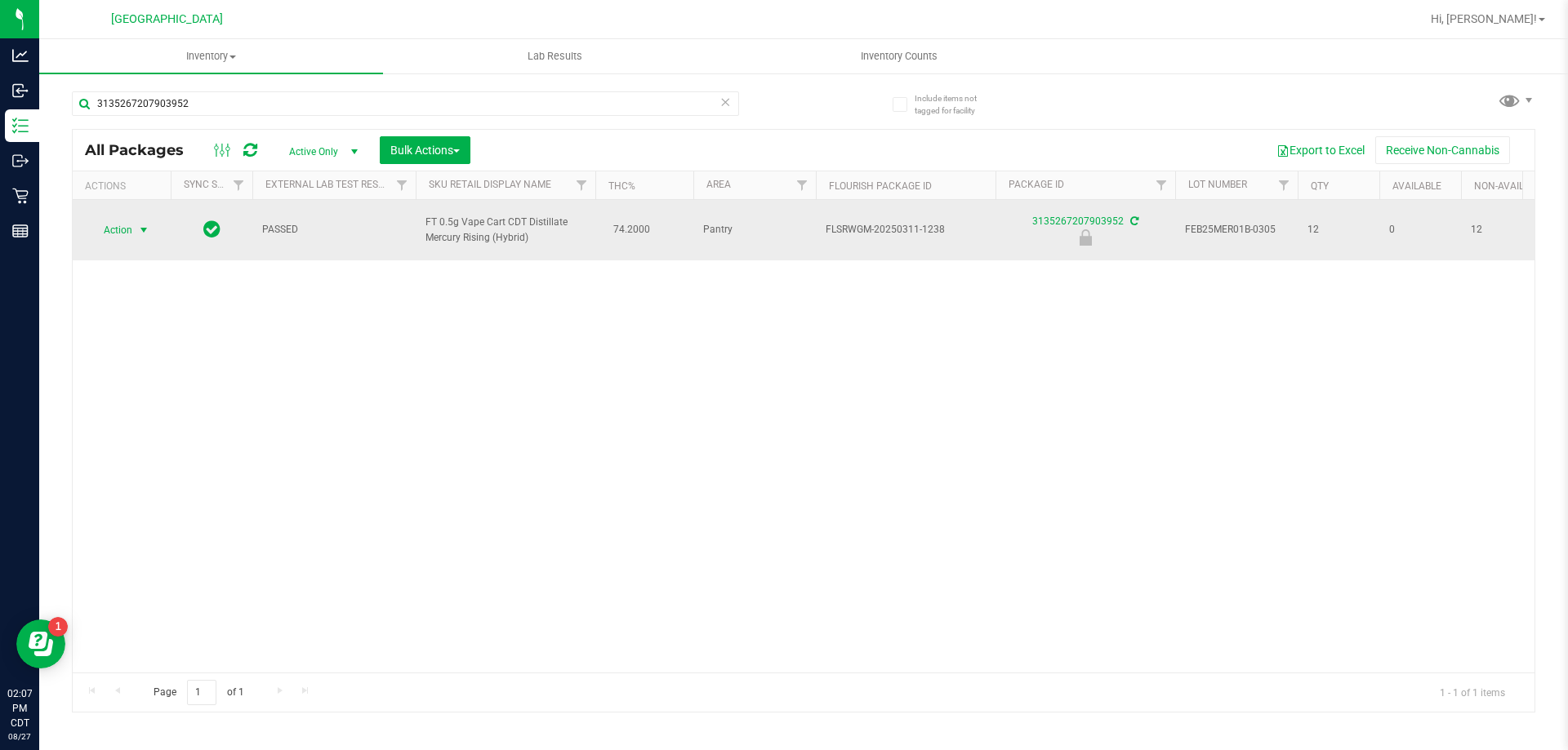
click at [146, 227] on span "select" at bounding box center [144, 230] width 13 height 13
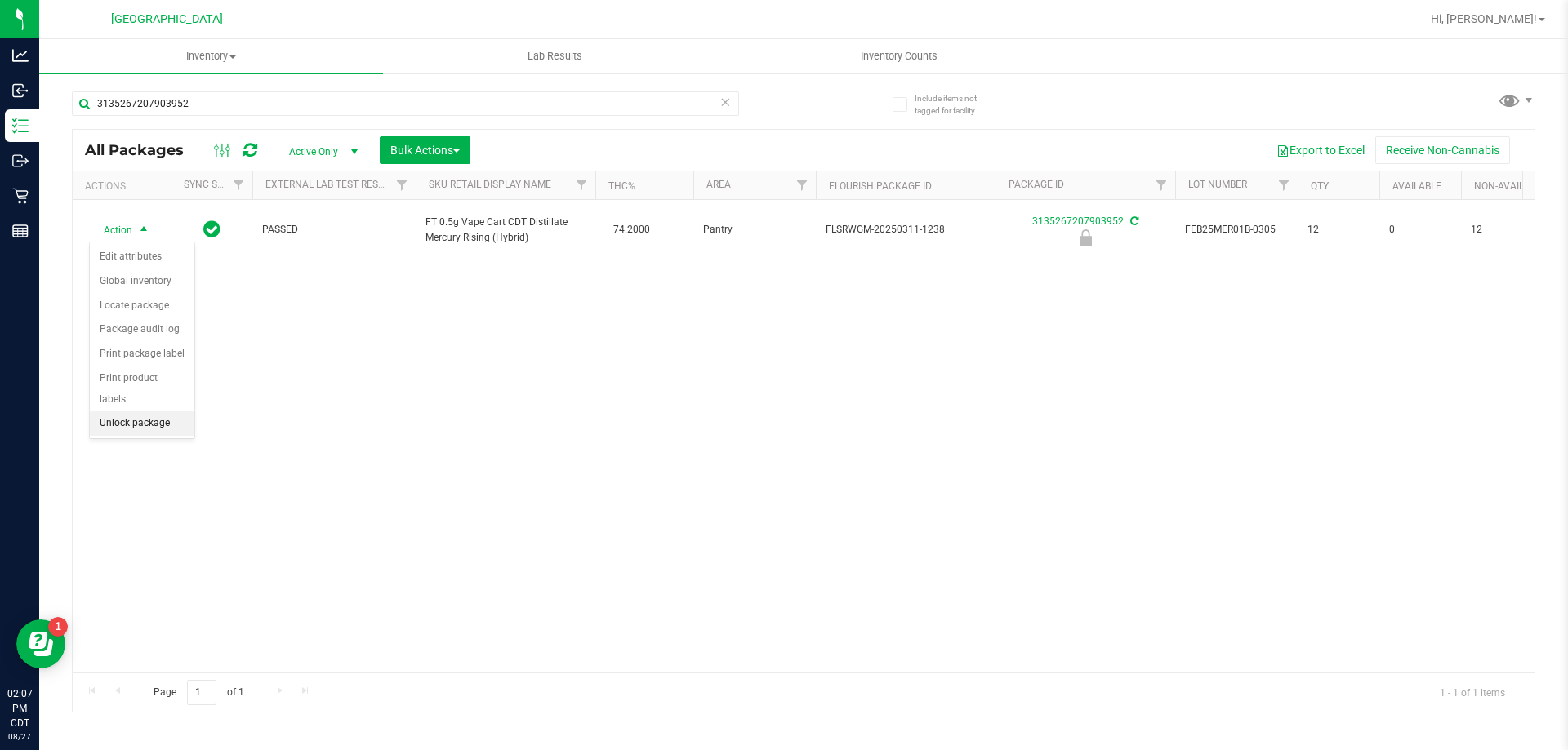
click at [122, 412] on li "Unlock package" at bounding box center [142, 424] width 104 height 24
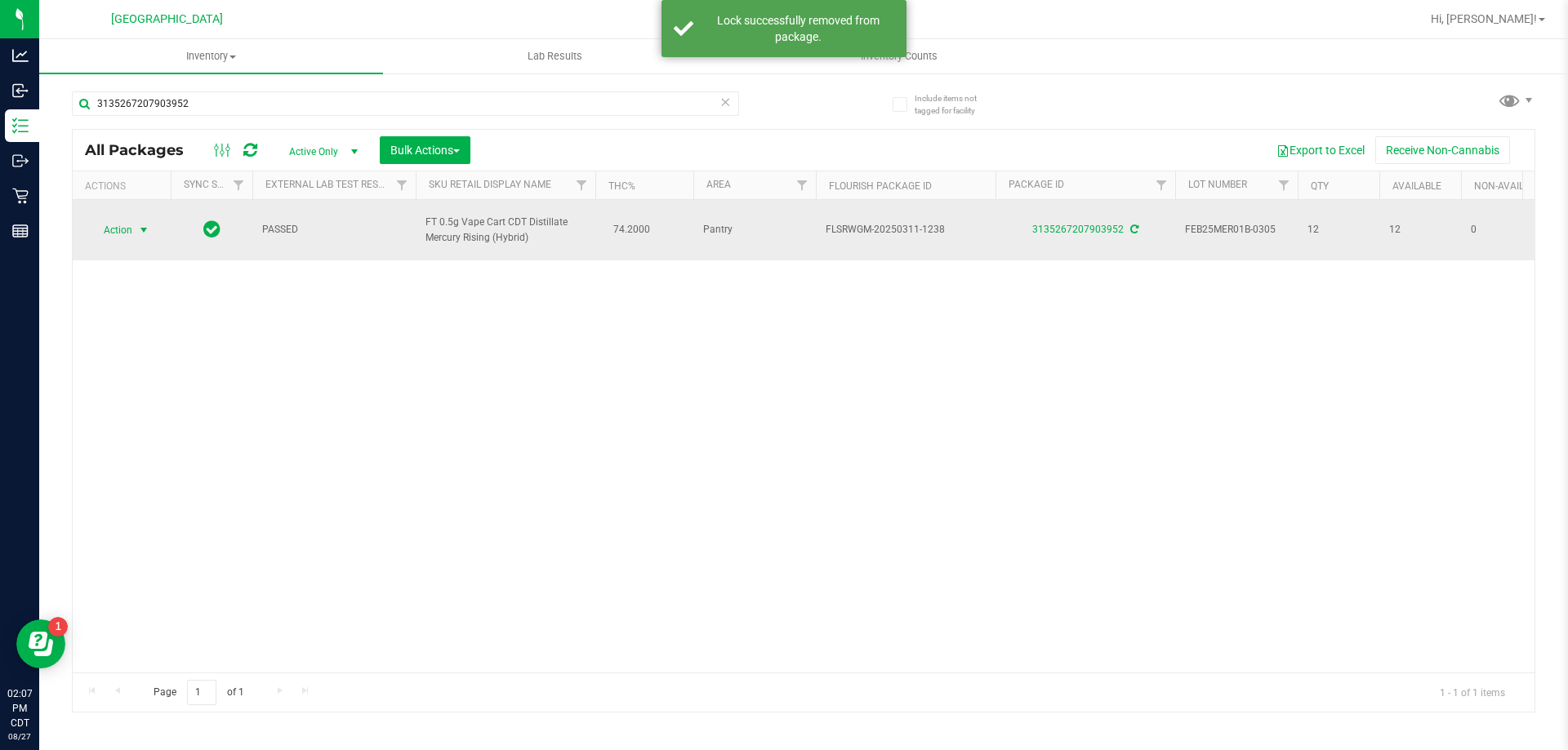
click at [145, 227] on span "select" at bounding box center [144, 230] width 13 height 13
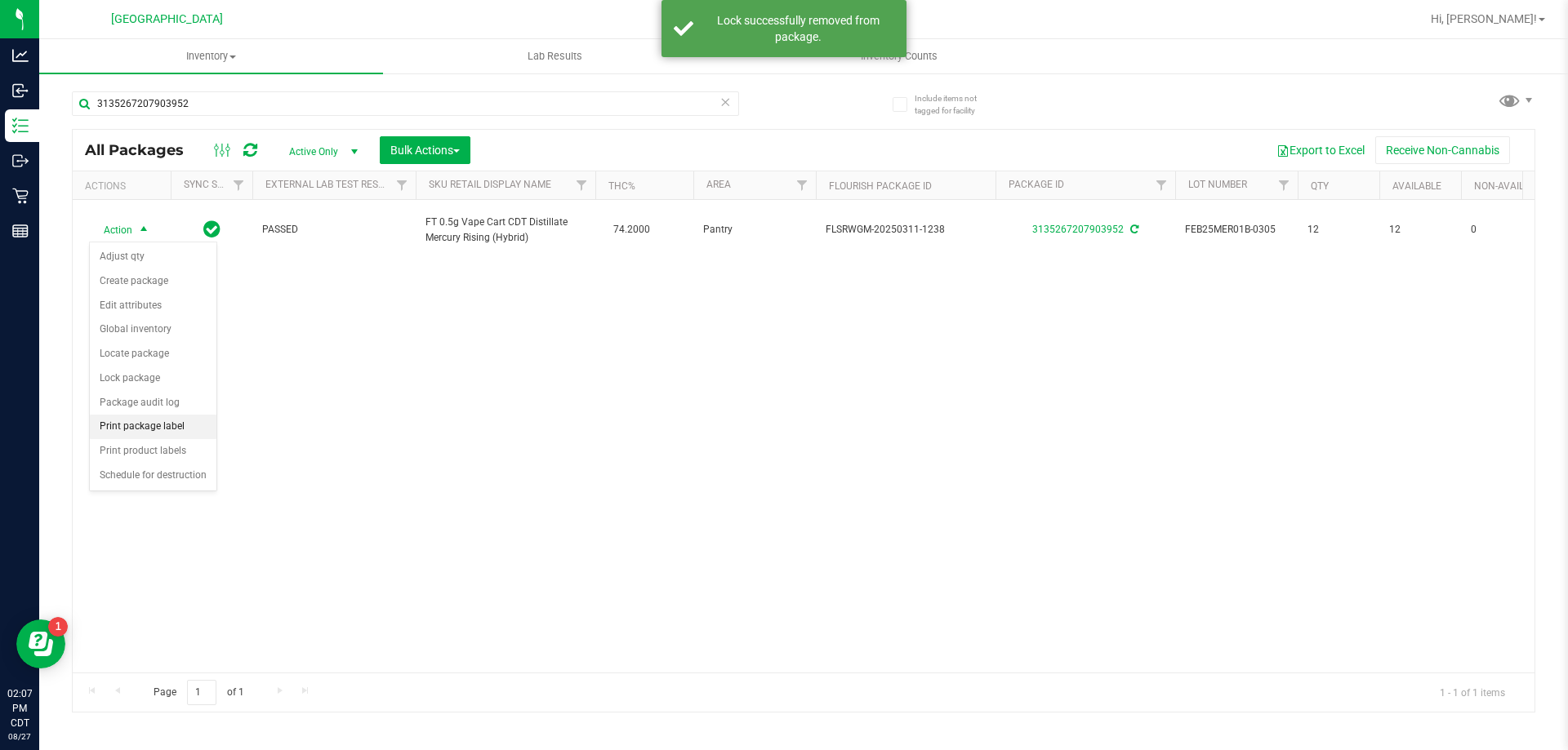
click at [154, 435] on li "Print package label" at bounding box center [153, 427] width 127 height 24
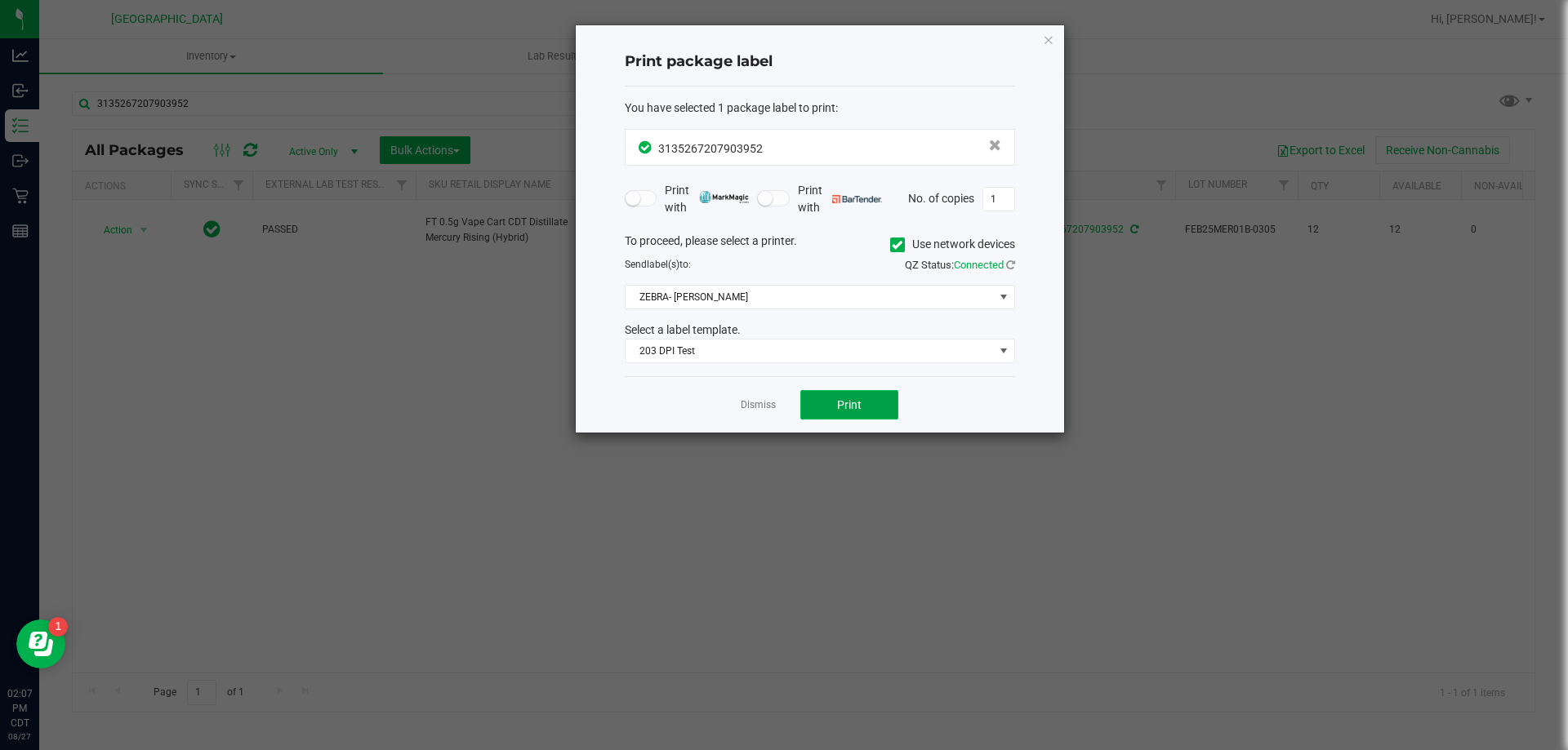
click at [853, 409] on span "Print" at bounding box center [849, 405] width 24 height 13
click at [775, 401] on link "Dismiss" at bounding box center [759, 405] width 35 height 14
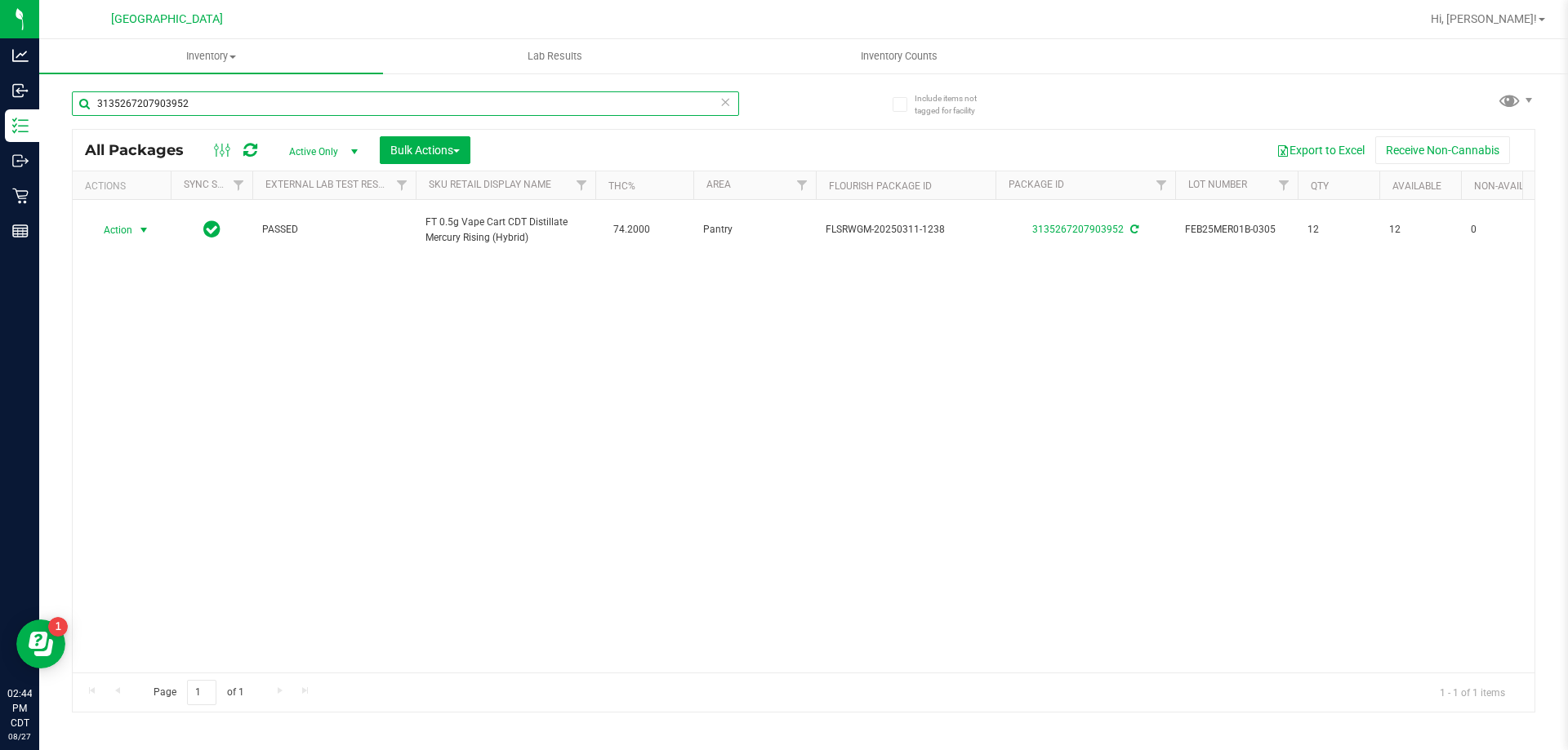
click at [276, 105] on input "3135267207903952" at bounding box center [406, 103] width 667 height 24
type input "6761252620261898"
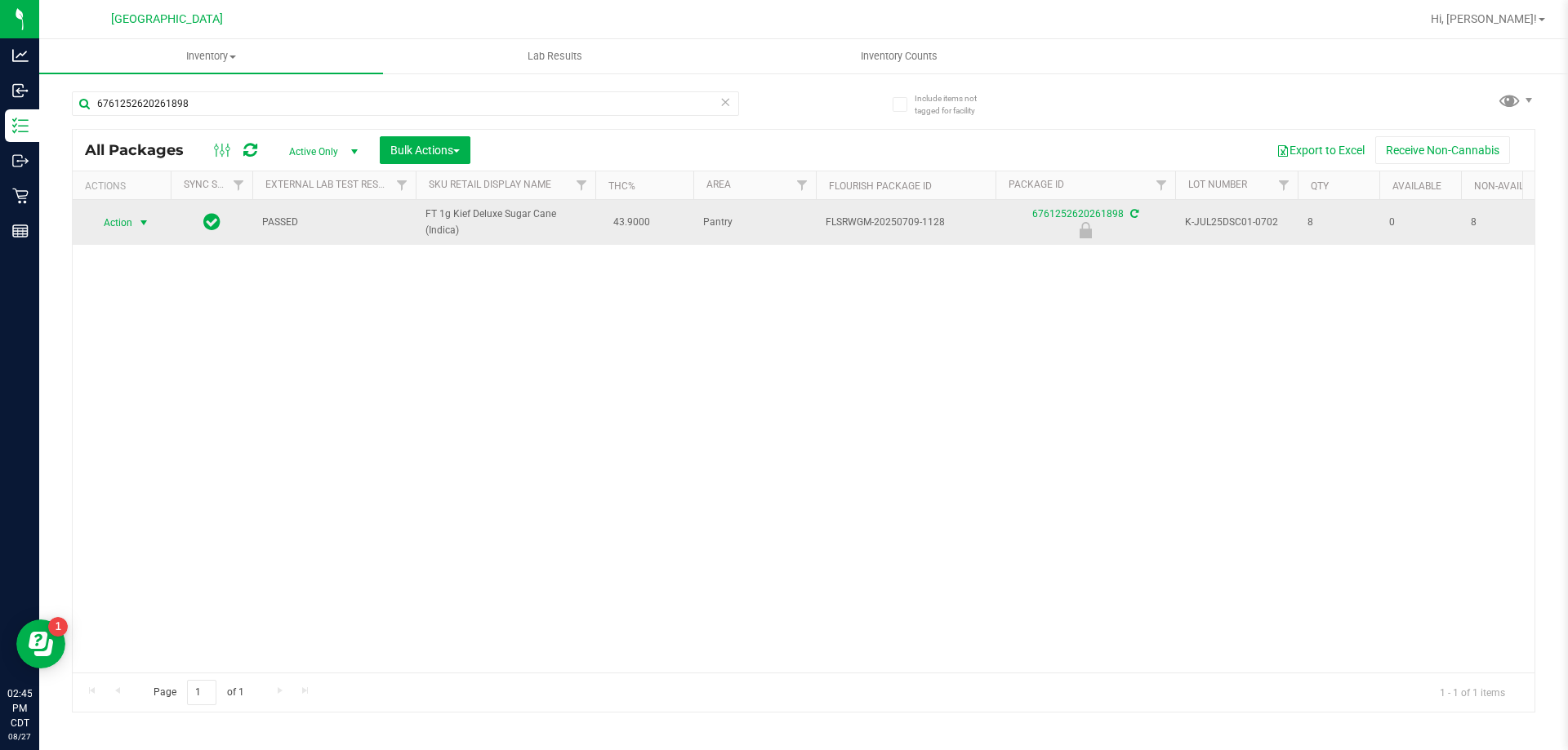
click at [135, 221] on span "select" at bounding box center [144, 223] width 21 height 23
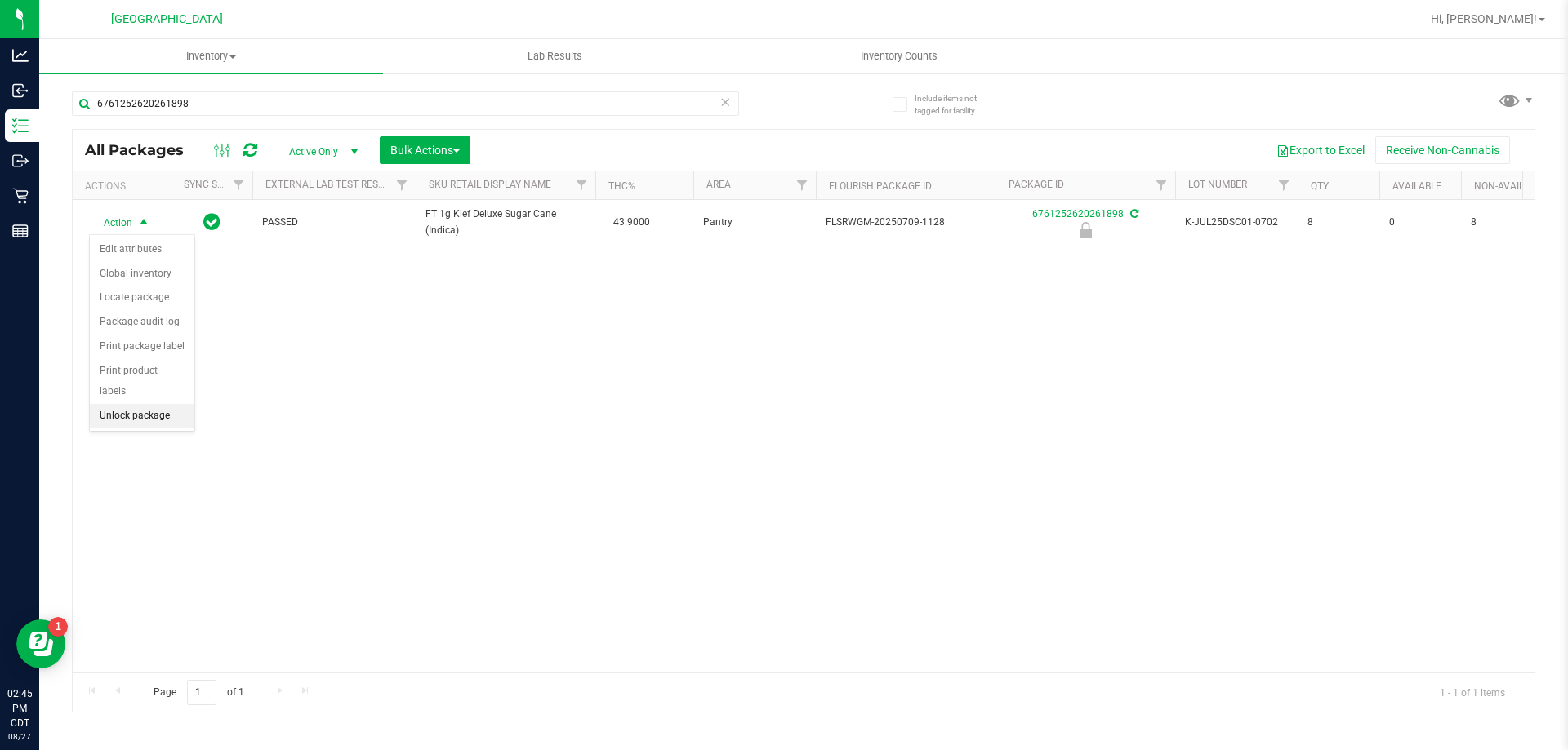
click at [135, 404] on li "Unlock package" at bounding box center [142, 416] width 104 height 24
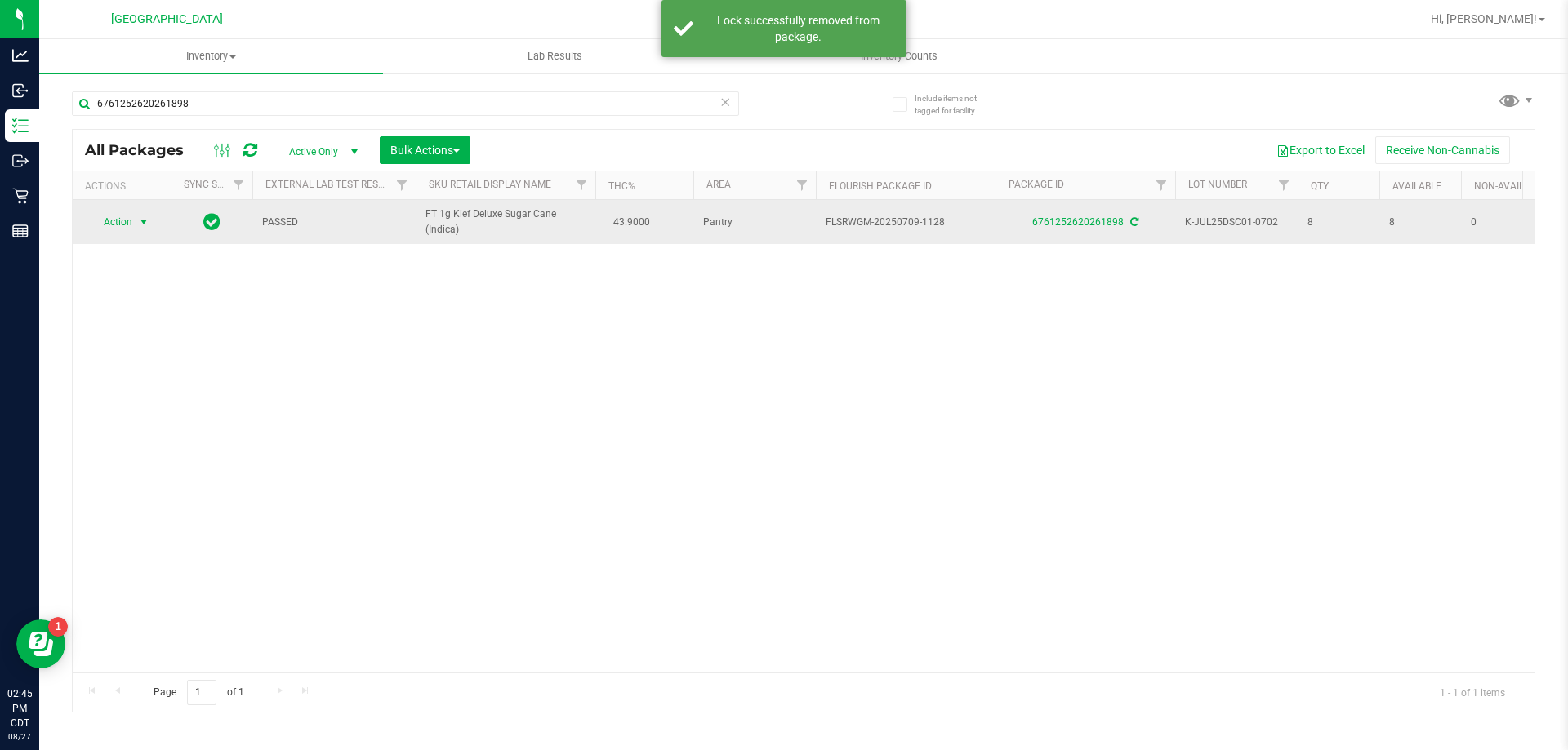
click at [143, 213] on span "select" at bounding box center [144, 222] width 21 height 23
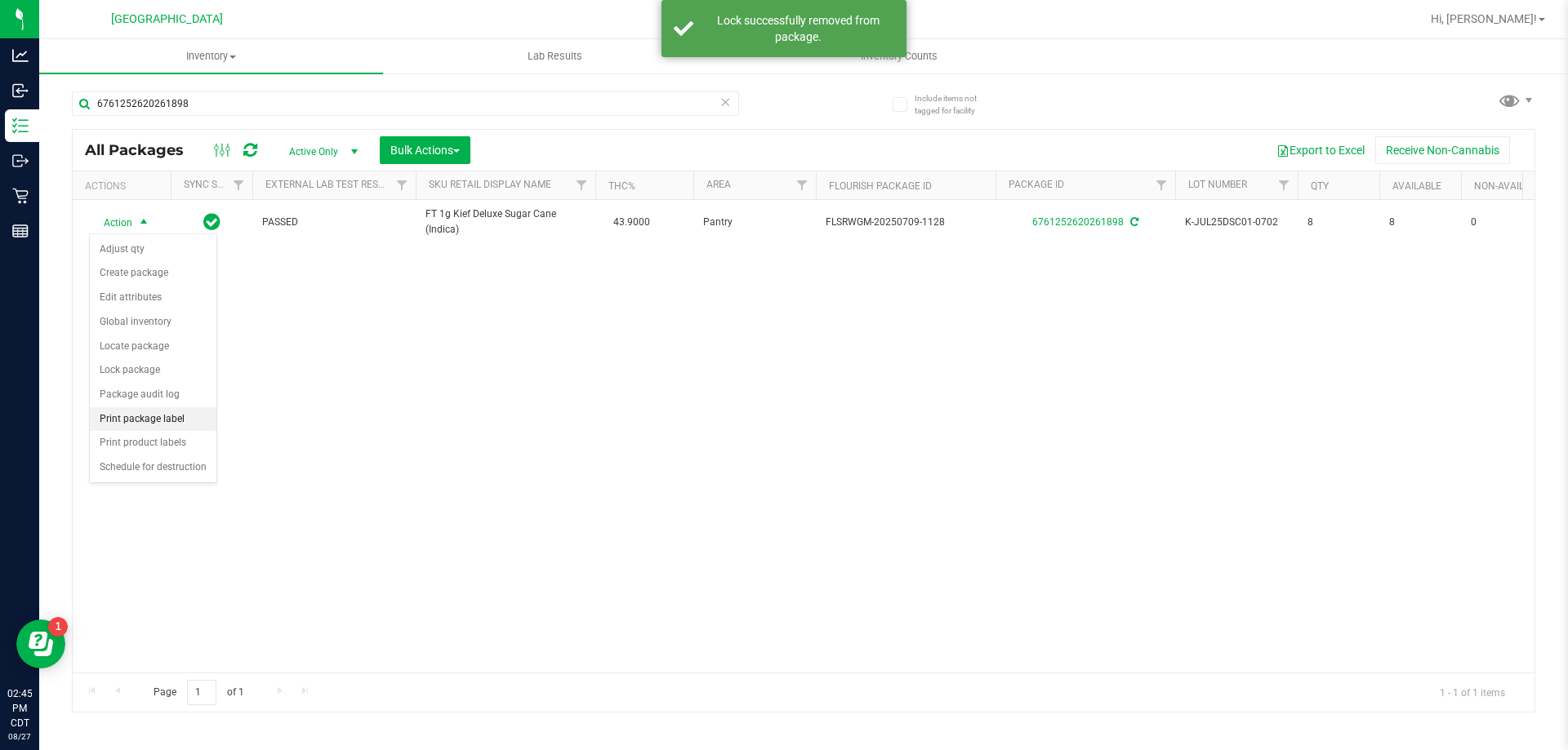
click at [156, 423] on li "Print package label" at bounding box center [153, 419] width 127 height 24
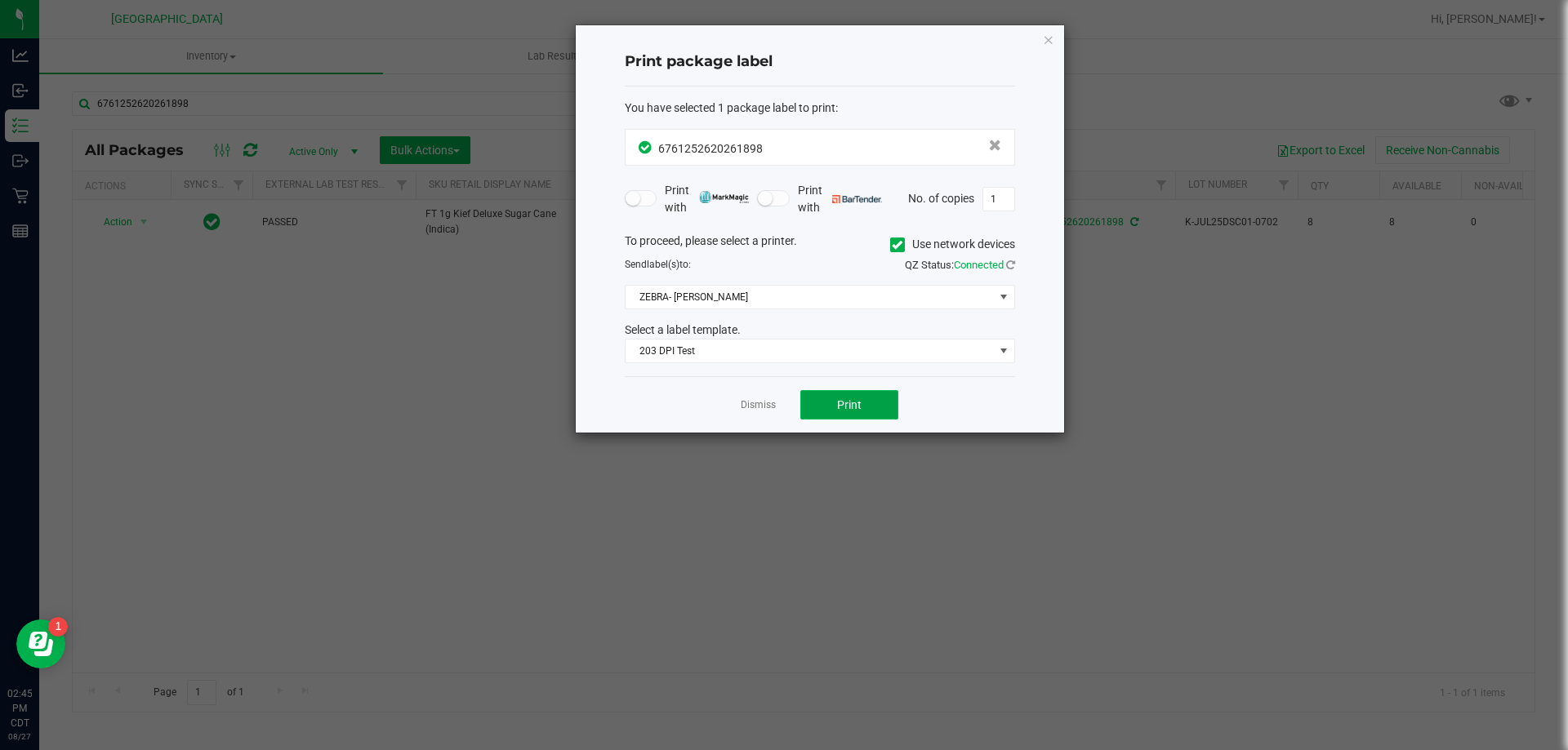
click at [853, 404] on span "Print" at bounding box center [849, 405] width 24 height 13
click at [759, 406] on link "Dismiss" at bounding box center [759, 405] width 35 height 14
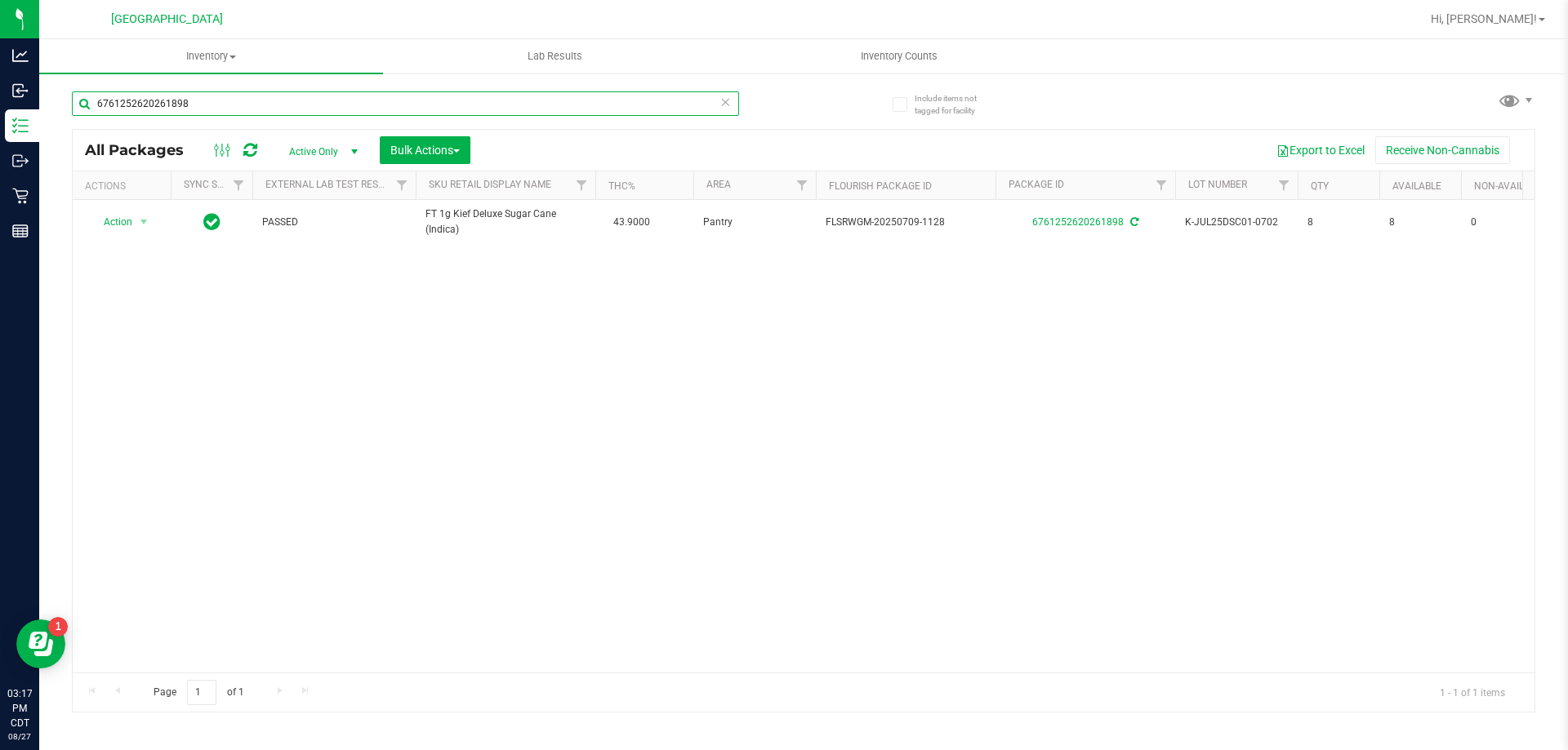
click at [303, 109] on input "6761252620261898" at bounding box center [406, 103] width 667 height 24
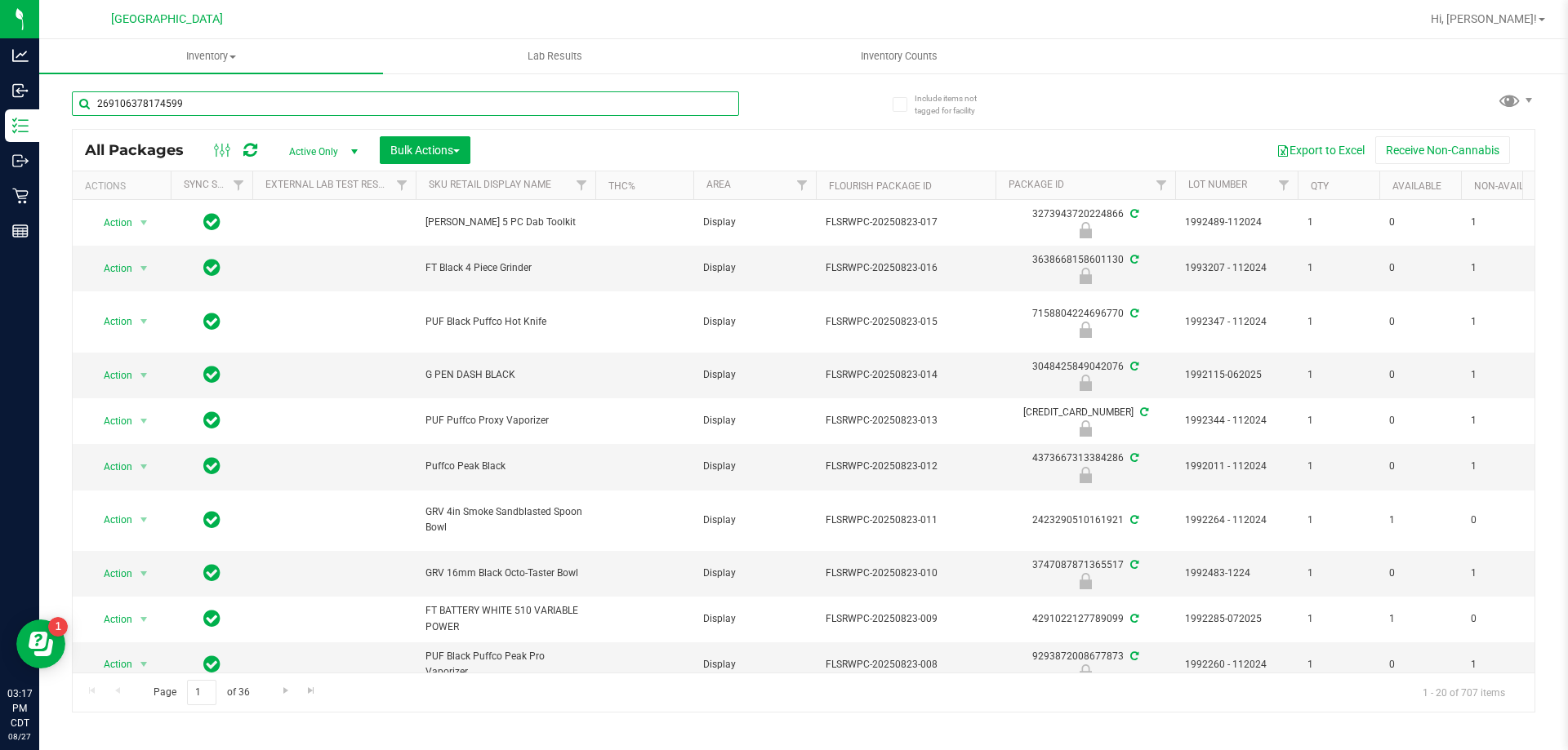
type input "2691063781745996"
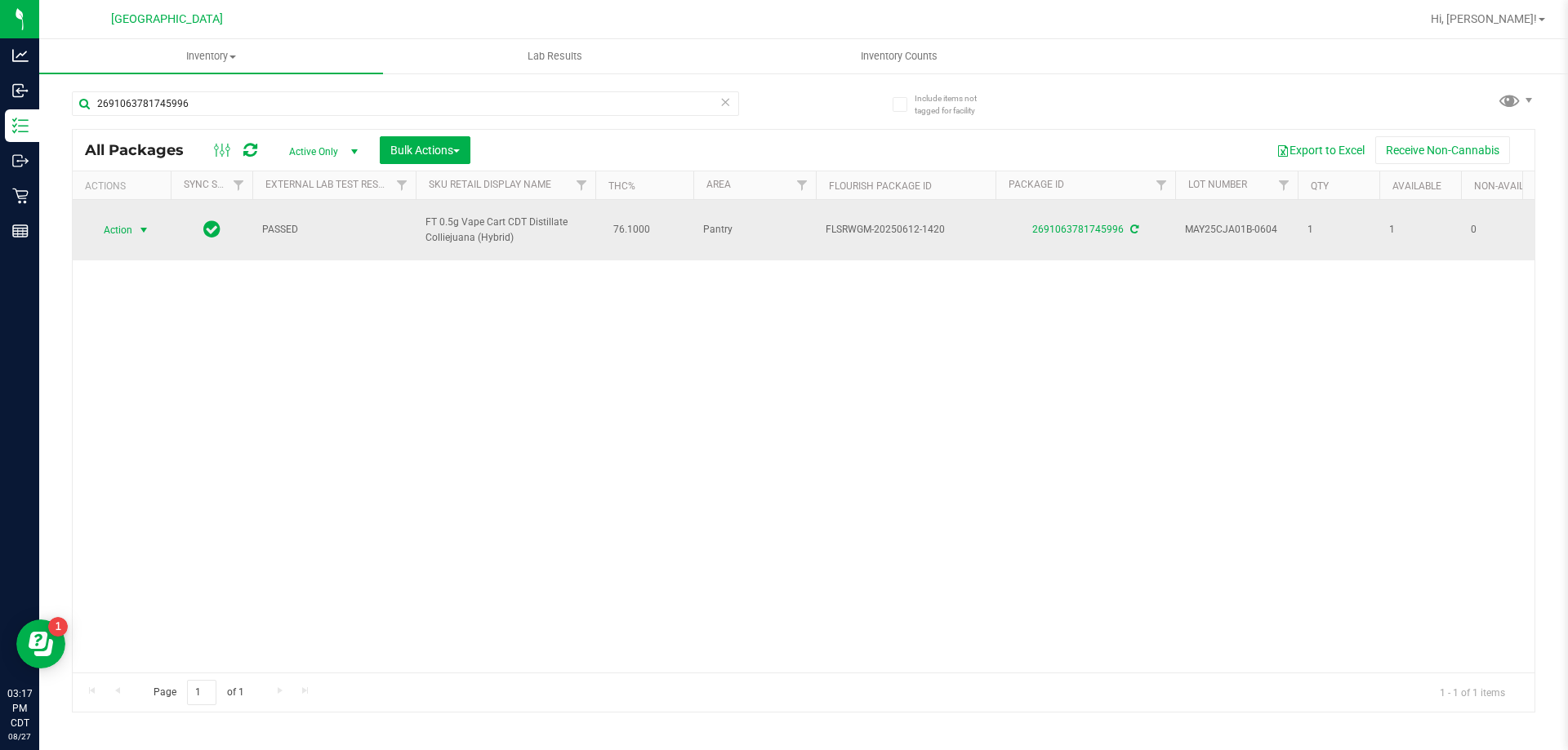
click at [142, 235] on span "select" at bounding box center [144, 230] width 13 height 13
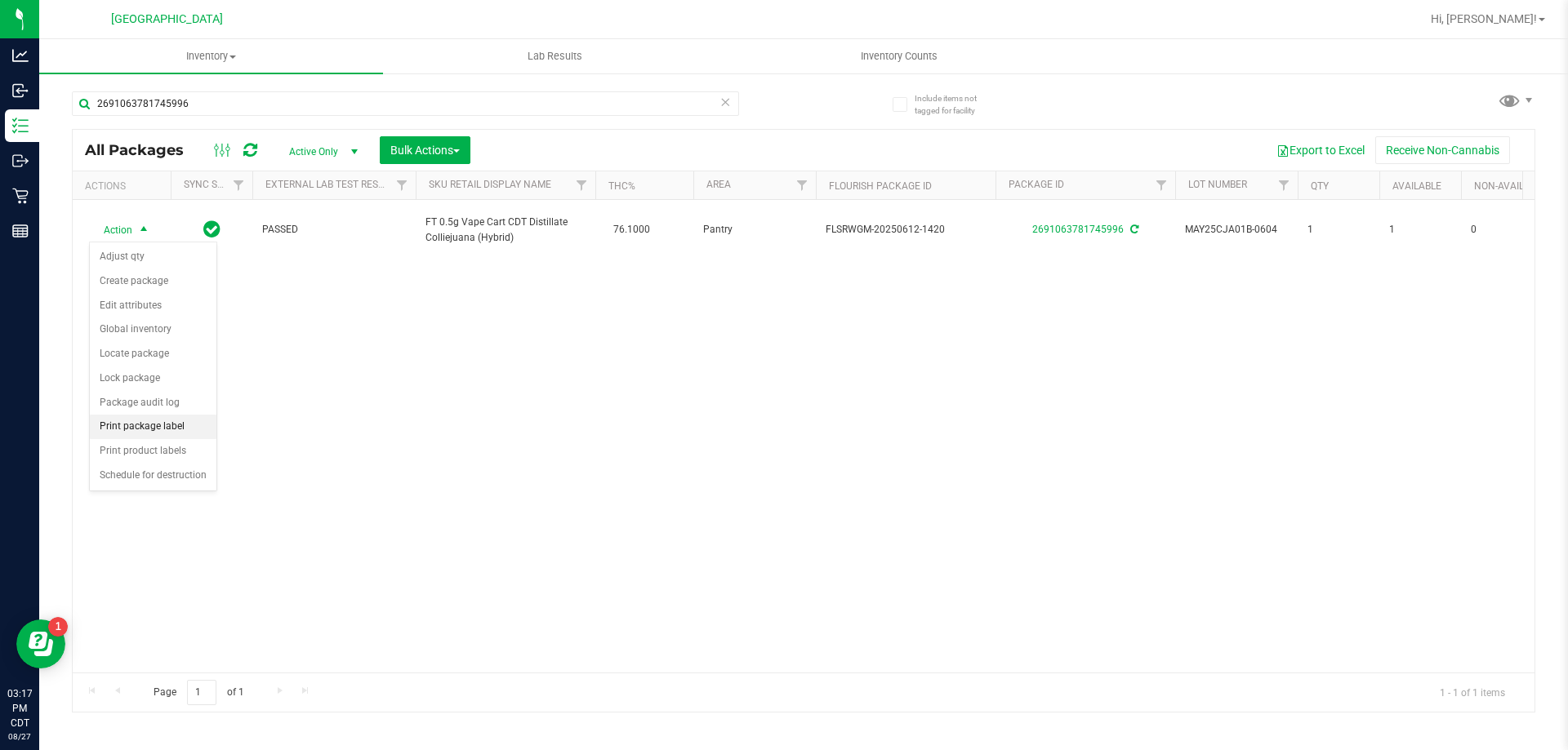
click at [170, 418] on li "Print package label" at bounding box center [153, 427] width 127 height 24
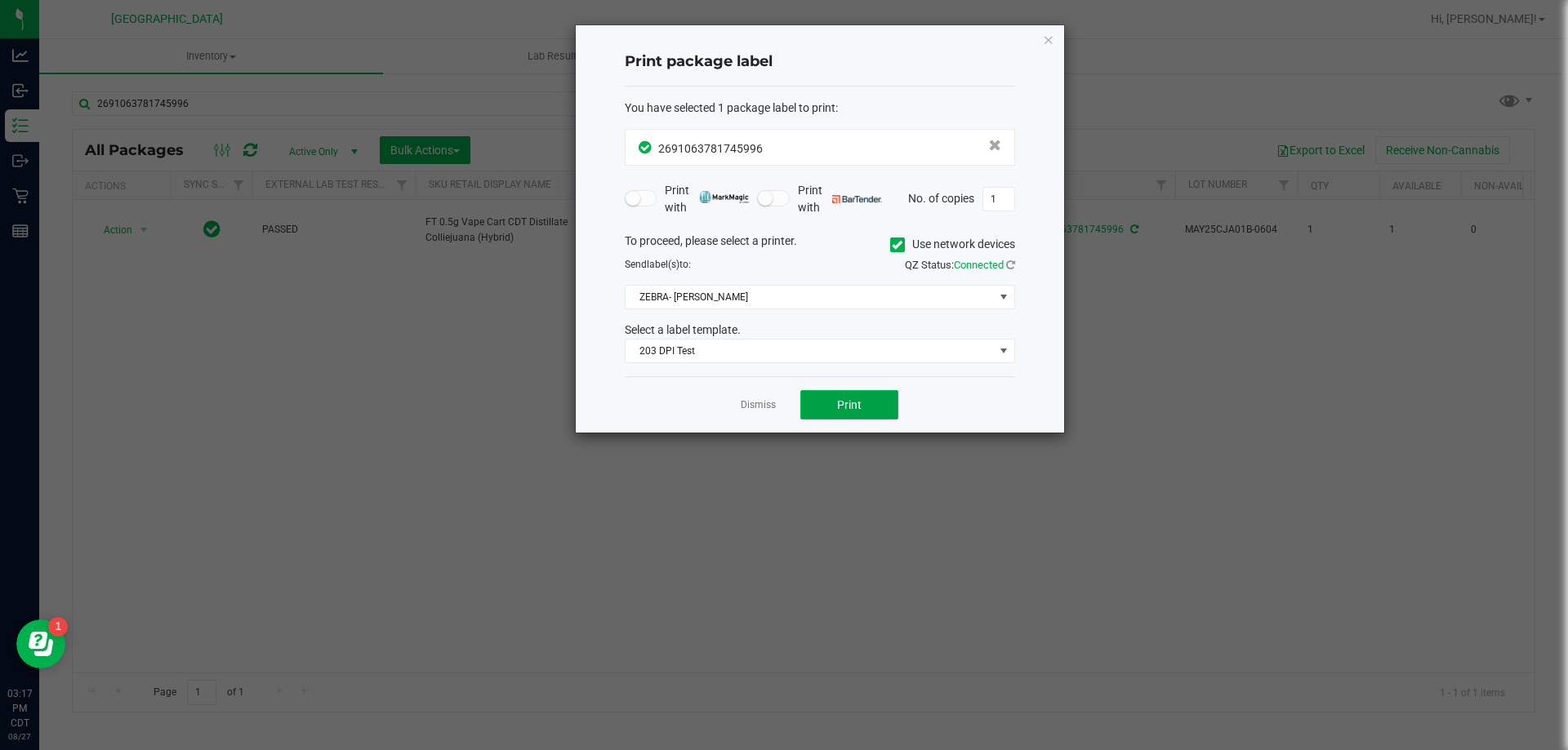
click at [855, 415] on button "Print" at bounding box center [849, 405] width 98 height 30
click at [763, 399] on link "Dismiss" at bounding box center [759, 405] width 35 height 14
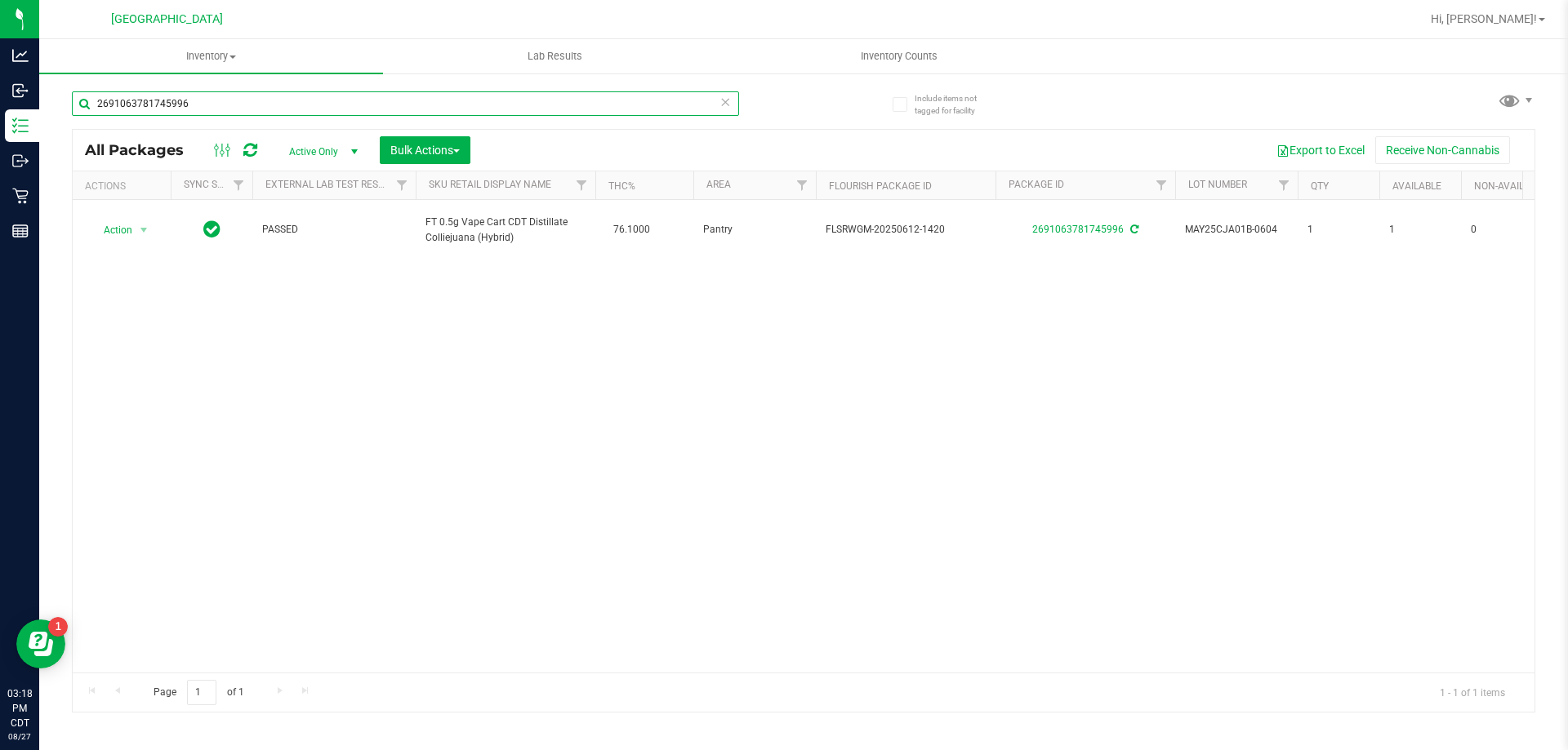
click at [486, 103] on input "2691063781745996" at bounding box center [406, 103] width 667 height 24
type input "6471829779929185"
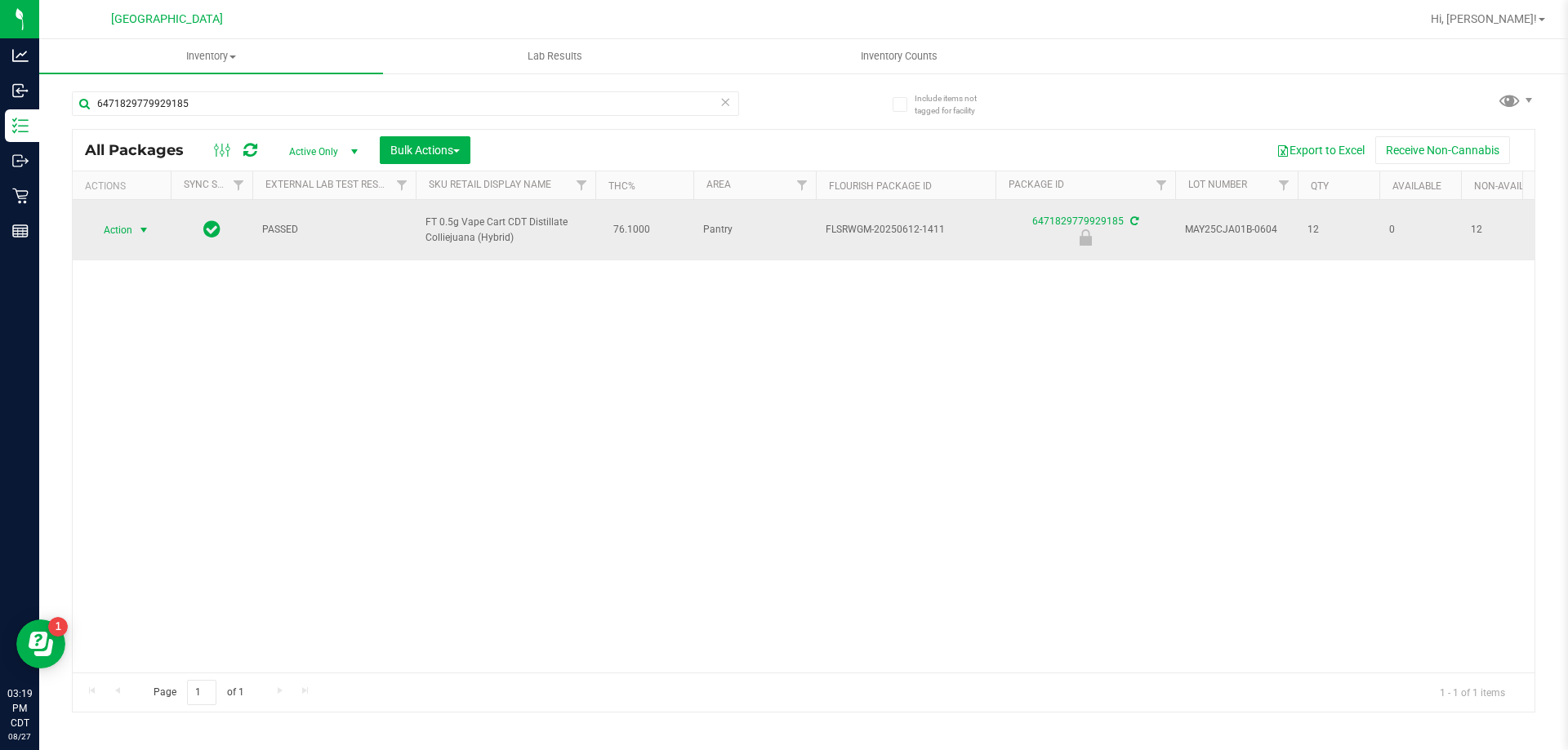
click at [140, 229] on span "select" at bounding box center [144, 230] width 13 height 13
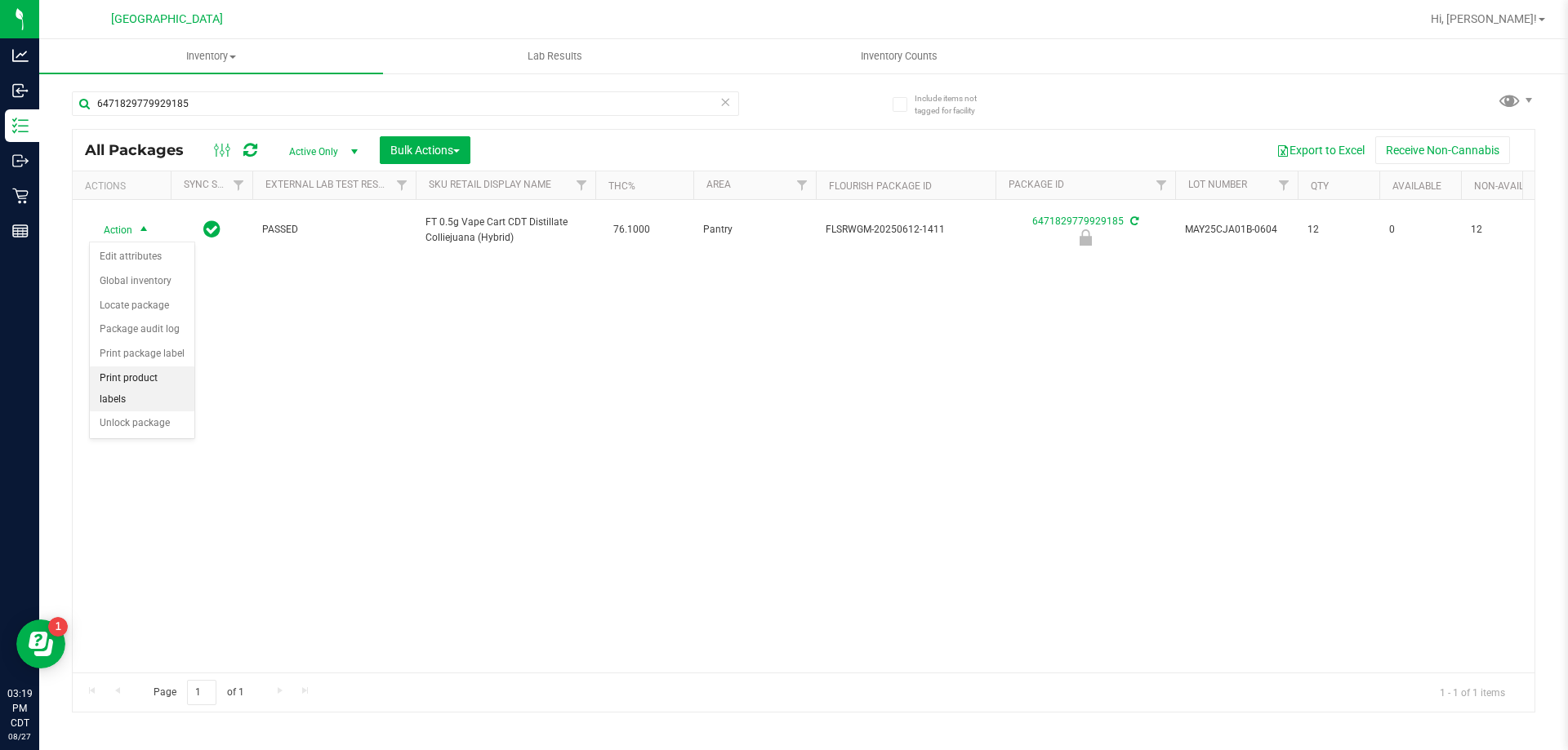
click at [152, 386] on li "Print product labels" at bounding box center [142, 389] width 104 height 45
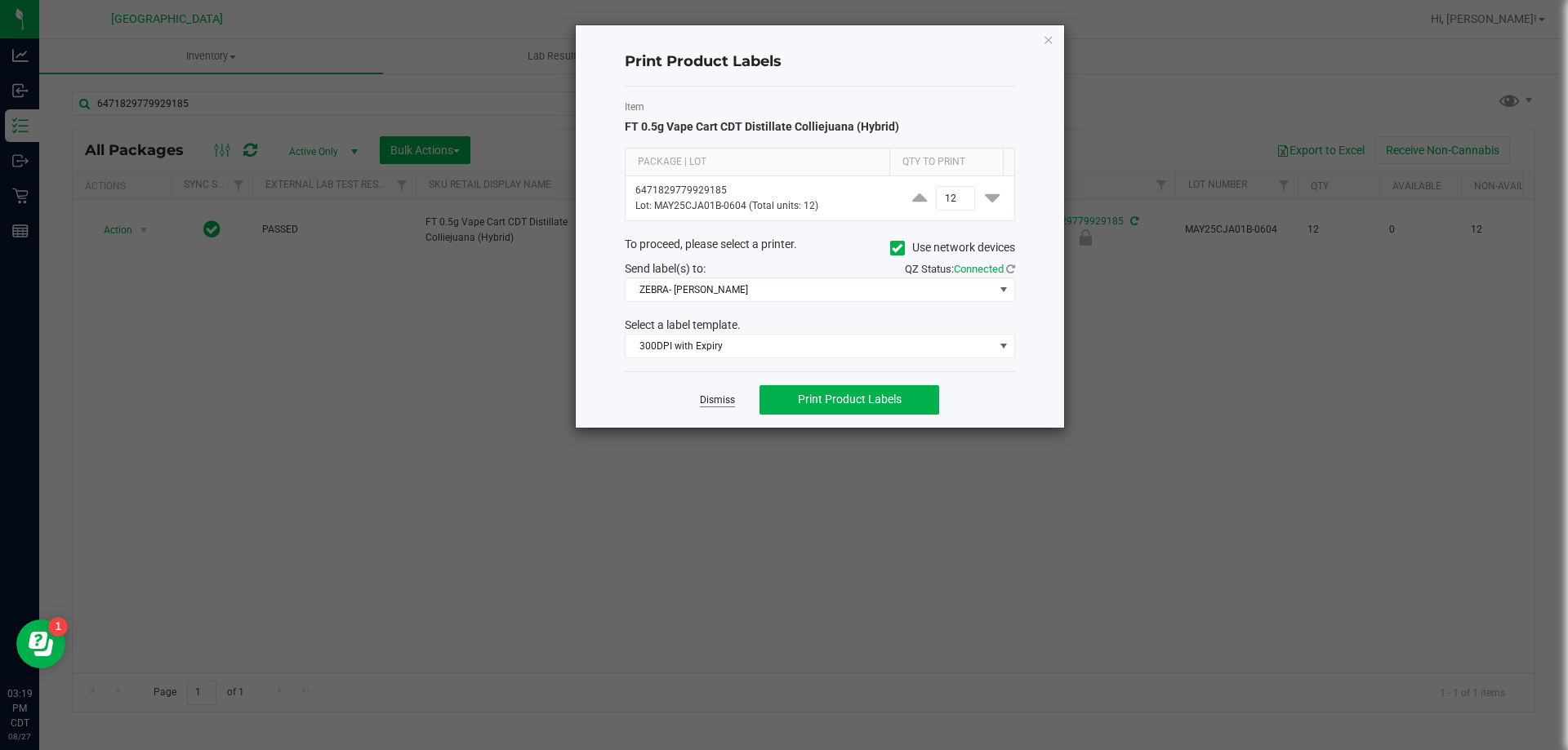
click at [700, 393] on link "Dismiss" at bounding box center [718, 400] width 35 height 14
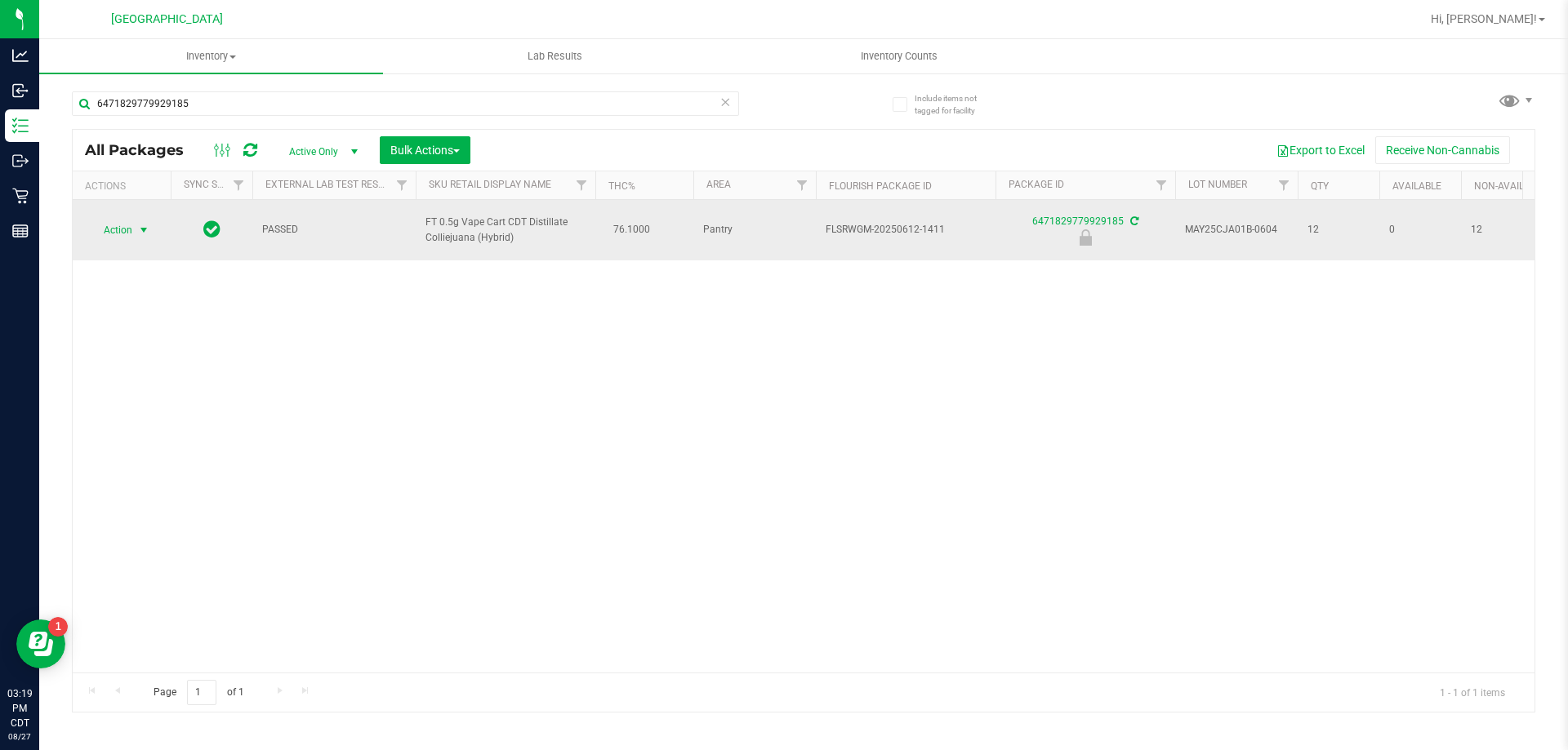
click at [143, 227] on span "select" at bounding box center [144, 230] width 13 height 13
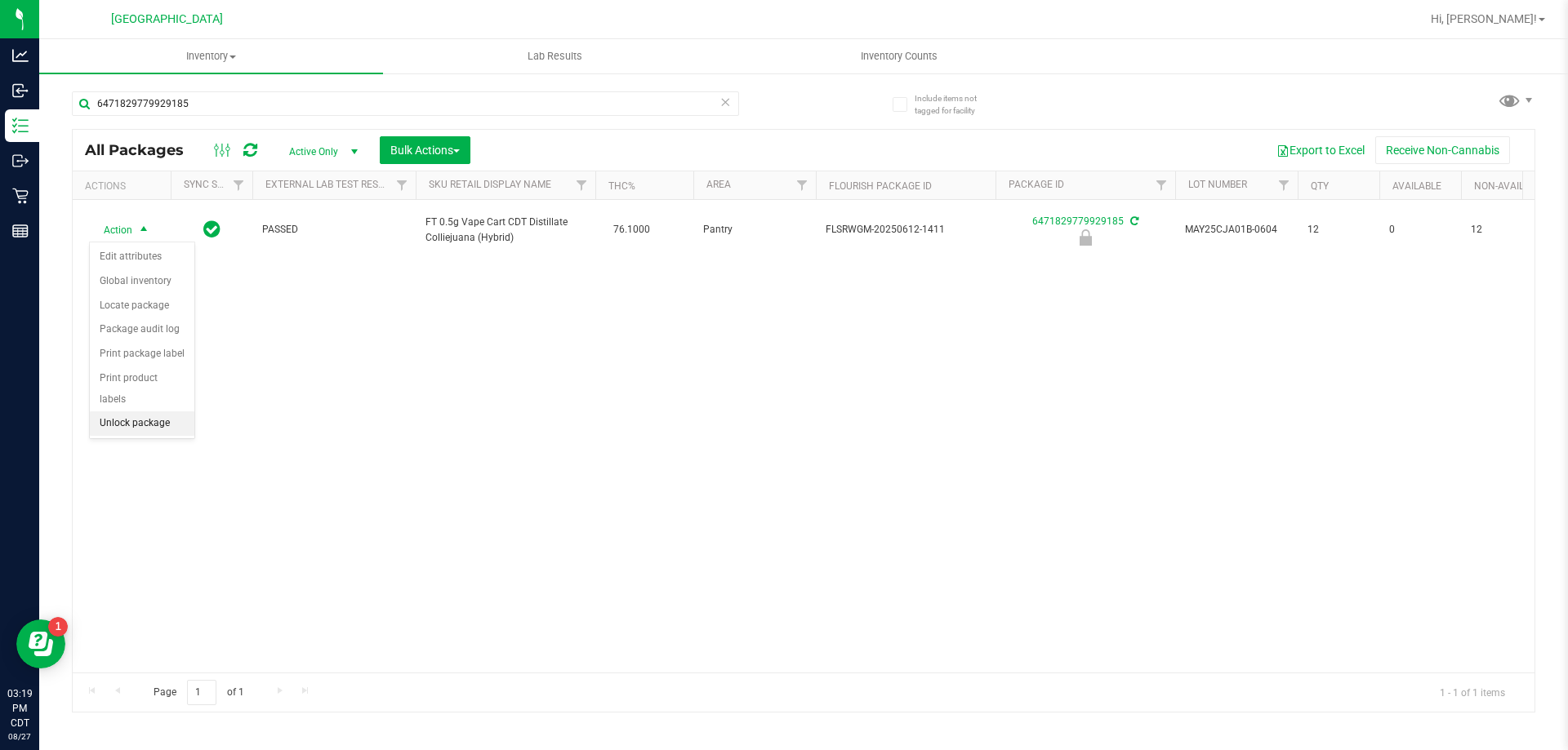
click at [142, 412] on li "Unlock package" at bounding box center [142, 424] width 104 height 24
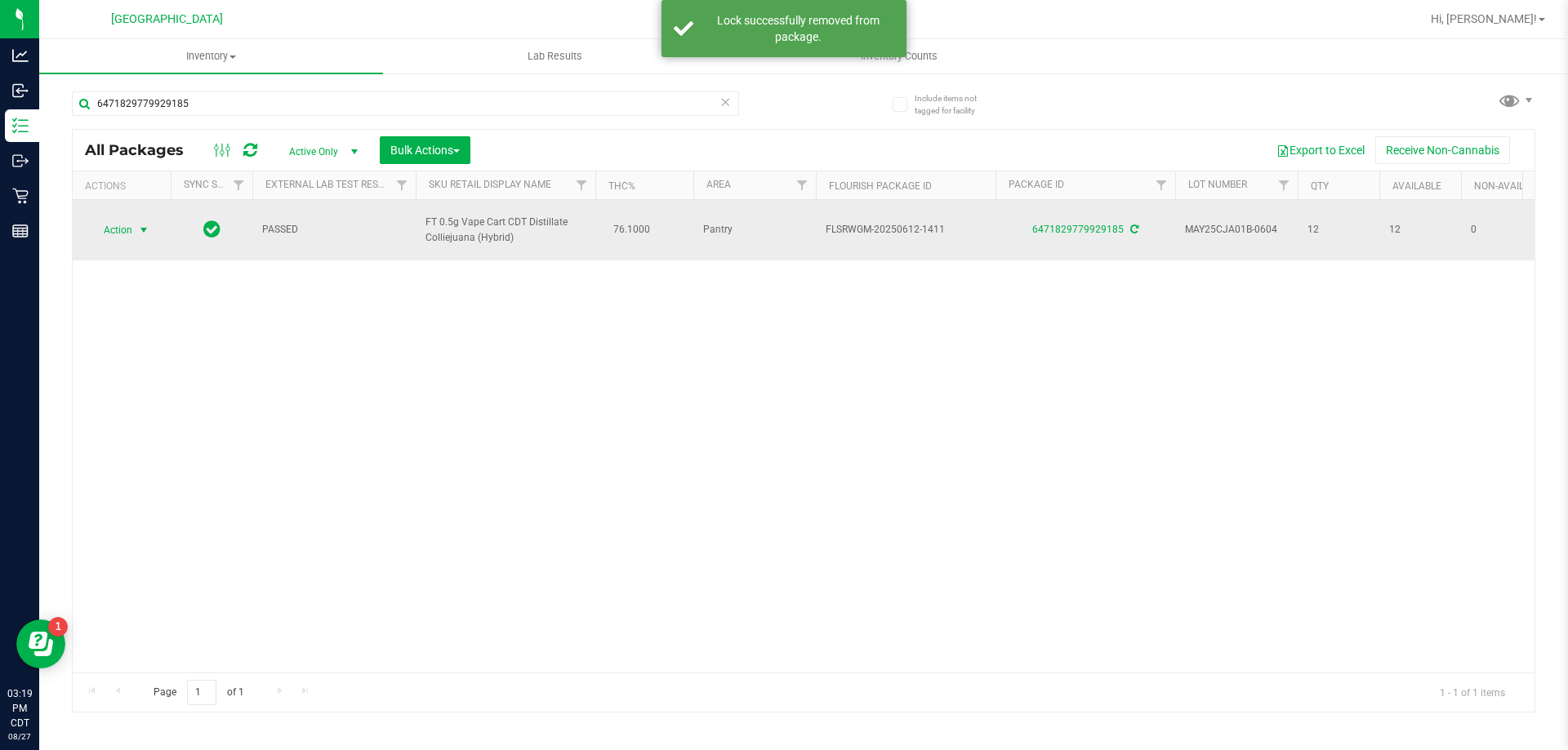
click at [146, 230] on span "select" at bounding box center [144, 230] width 13 height 13
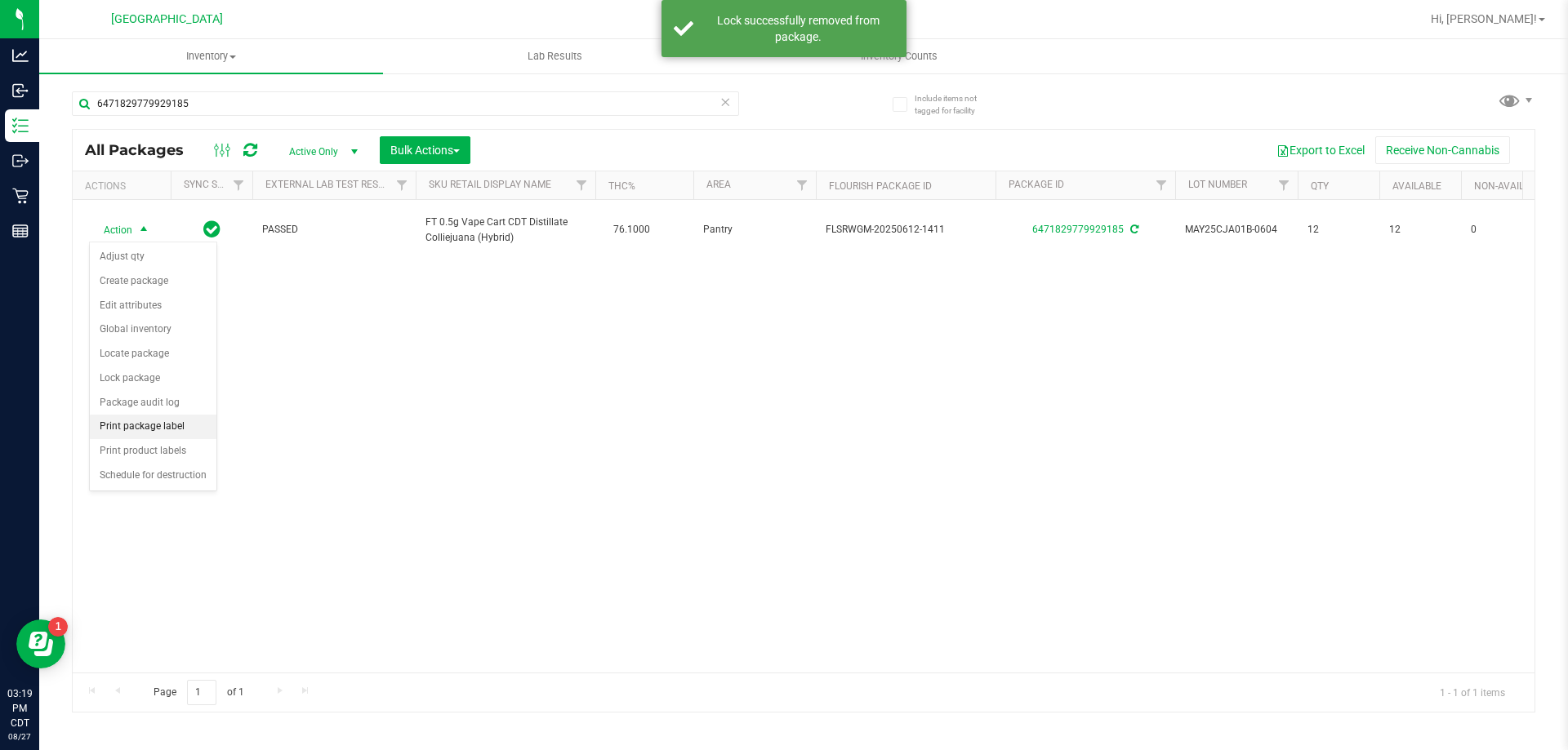
click at [140, 421] on li "Print package label" at bounding box center [153, 427] width 127 height 24
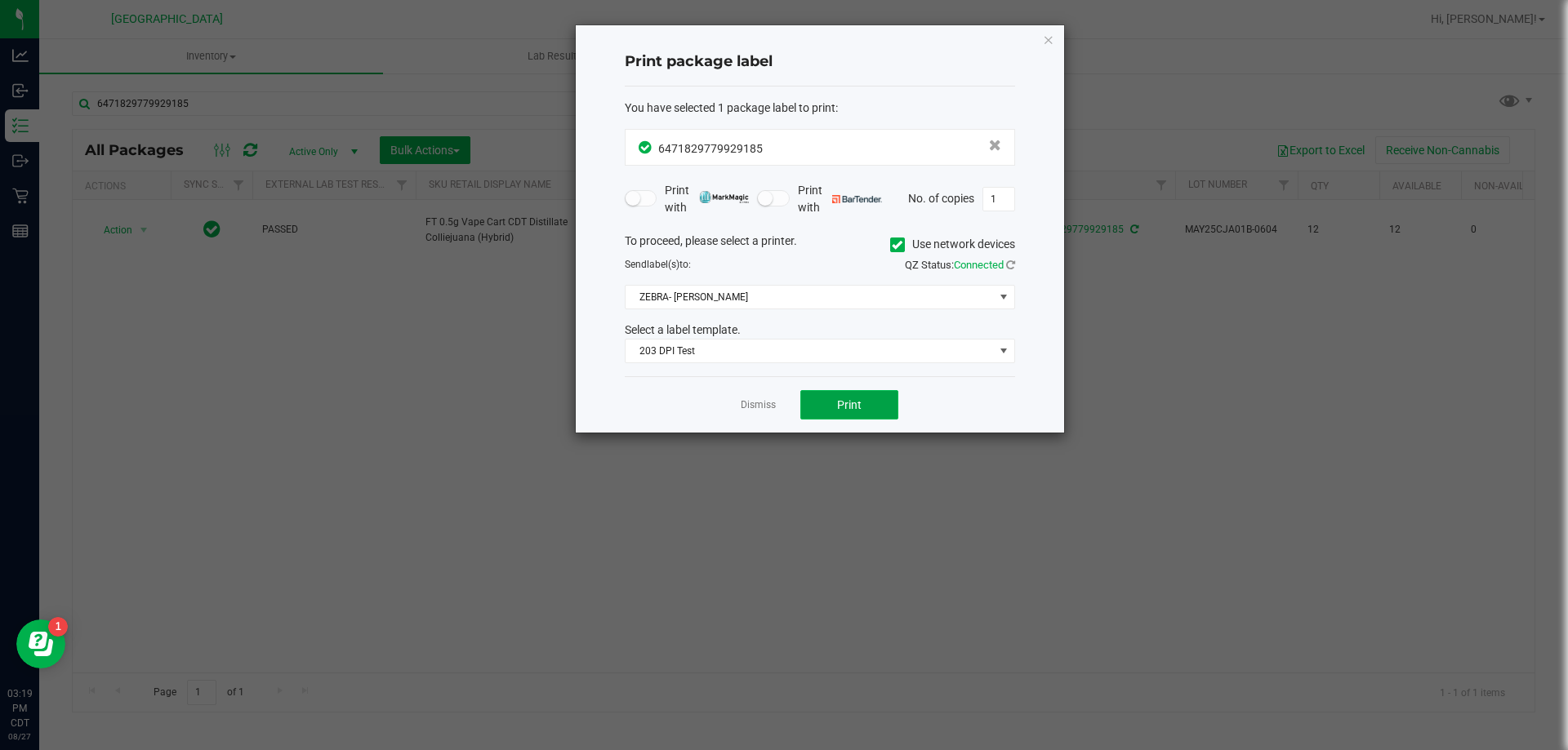
click at [834, 412] on button "Print" at bounding box center [849, 405] width 98 height 30
click at [766, 412] on link "Dismiss" at bounding box center [759, 405] width 35 height 14
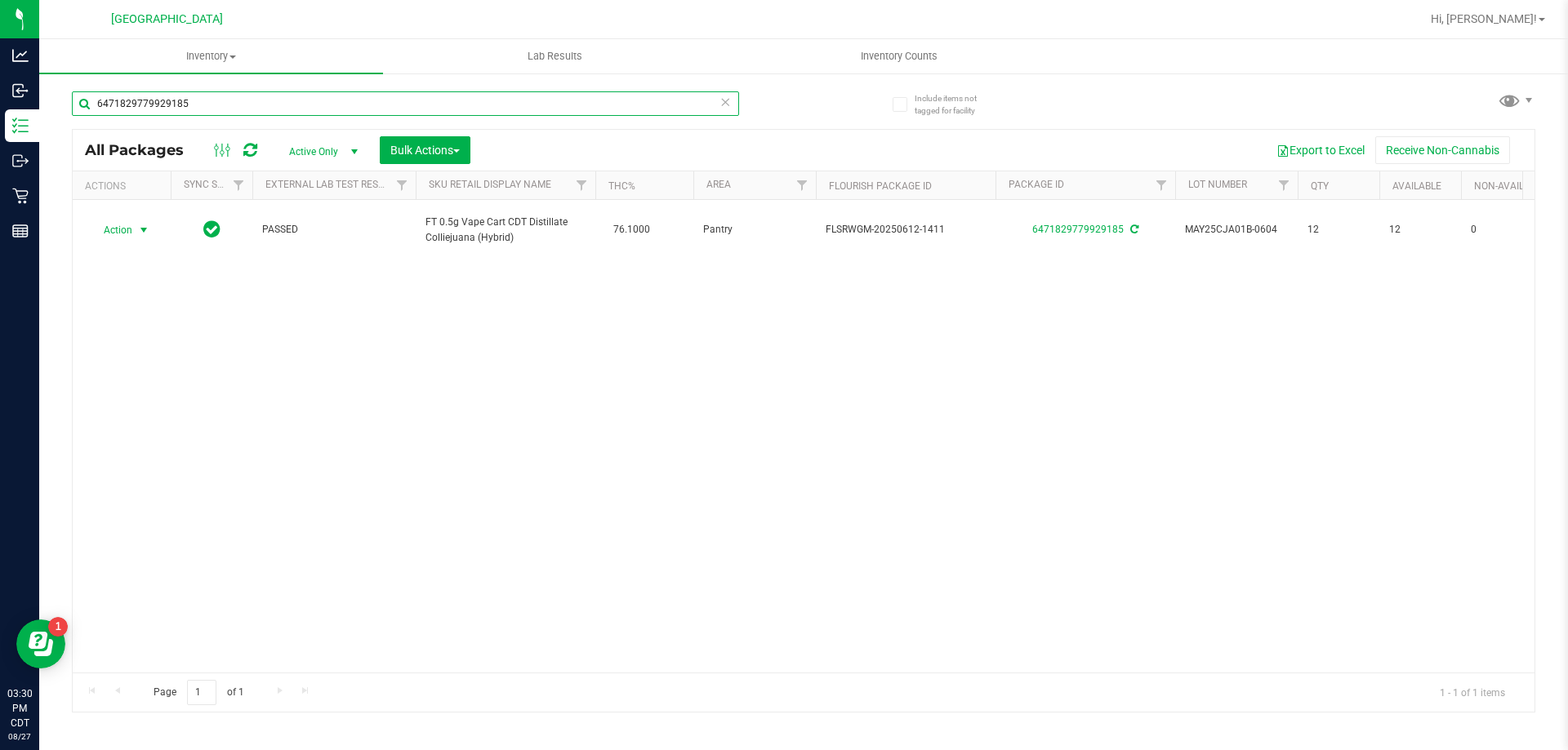
click at [312, 100] on input "6471829779929185" at bounding box center [406, 103] width 667 height 24
type input "SN250619BM1-0623"
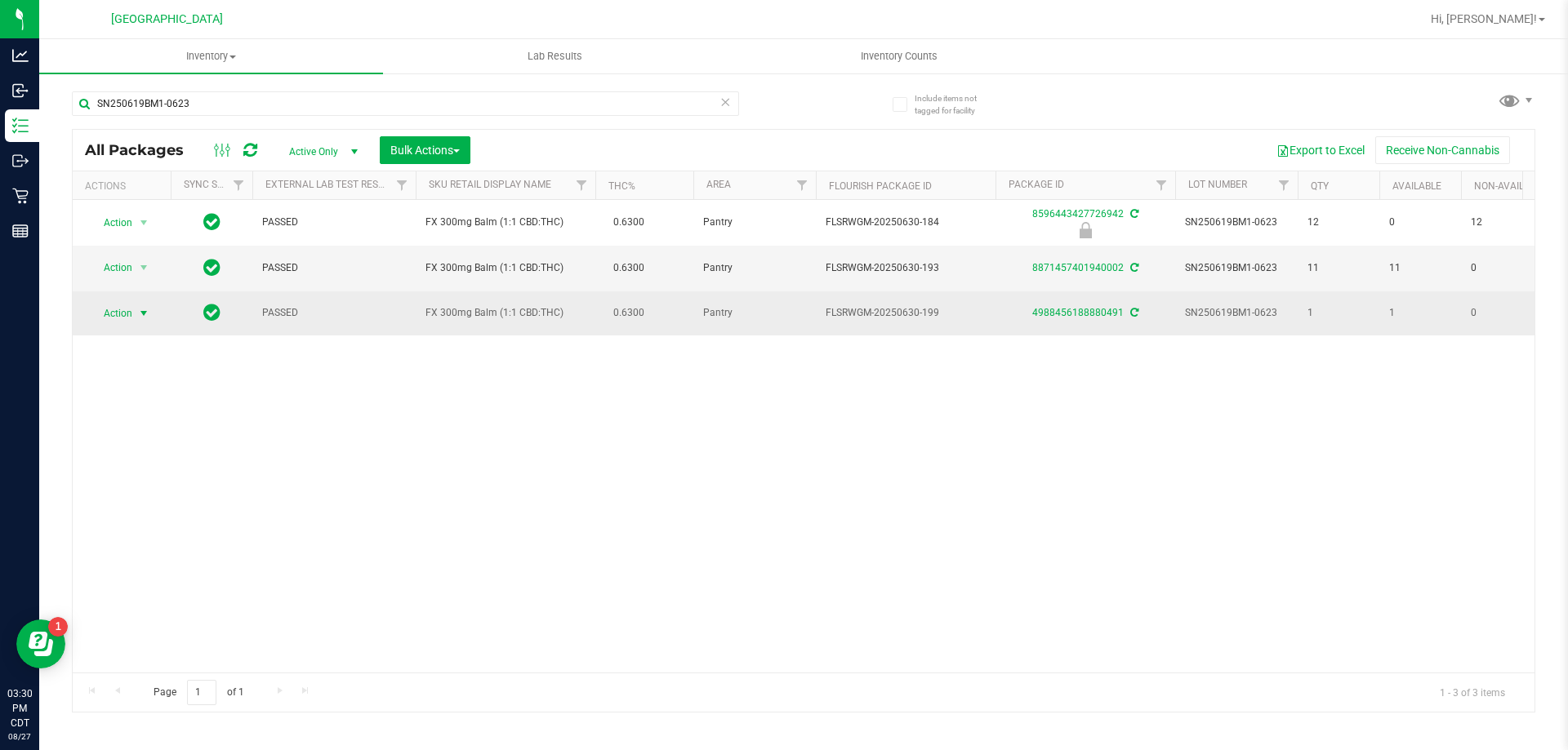
click at [128, 304] on span "Action" at bounding box center [111, 313] width 44 height 23
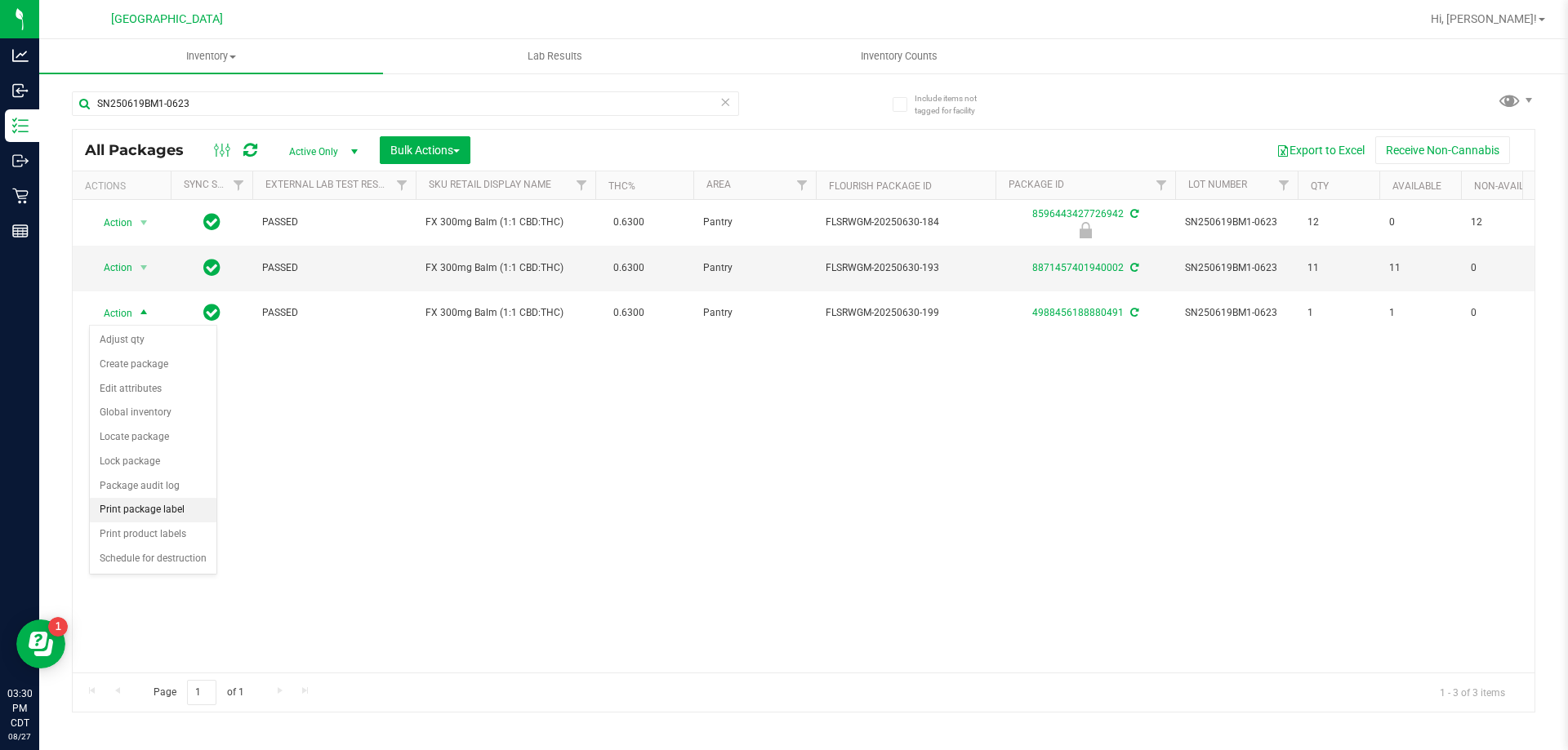
click at [144, 509] on li "Print package label" at bounding box center [153, 510] width 127 height 24
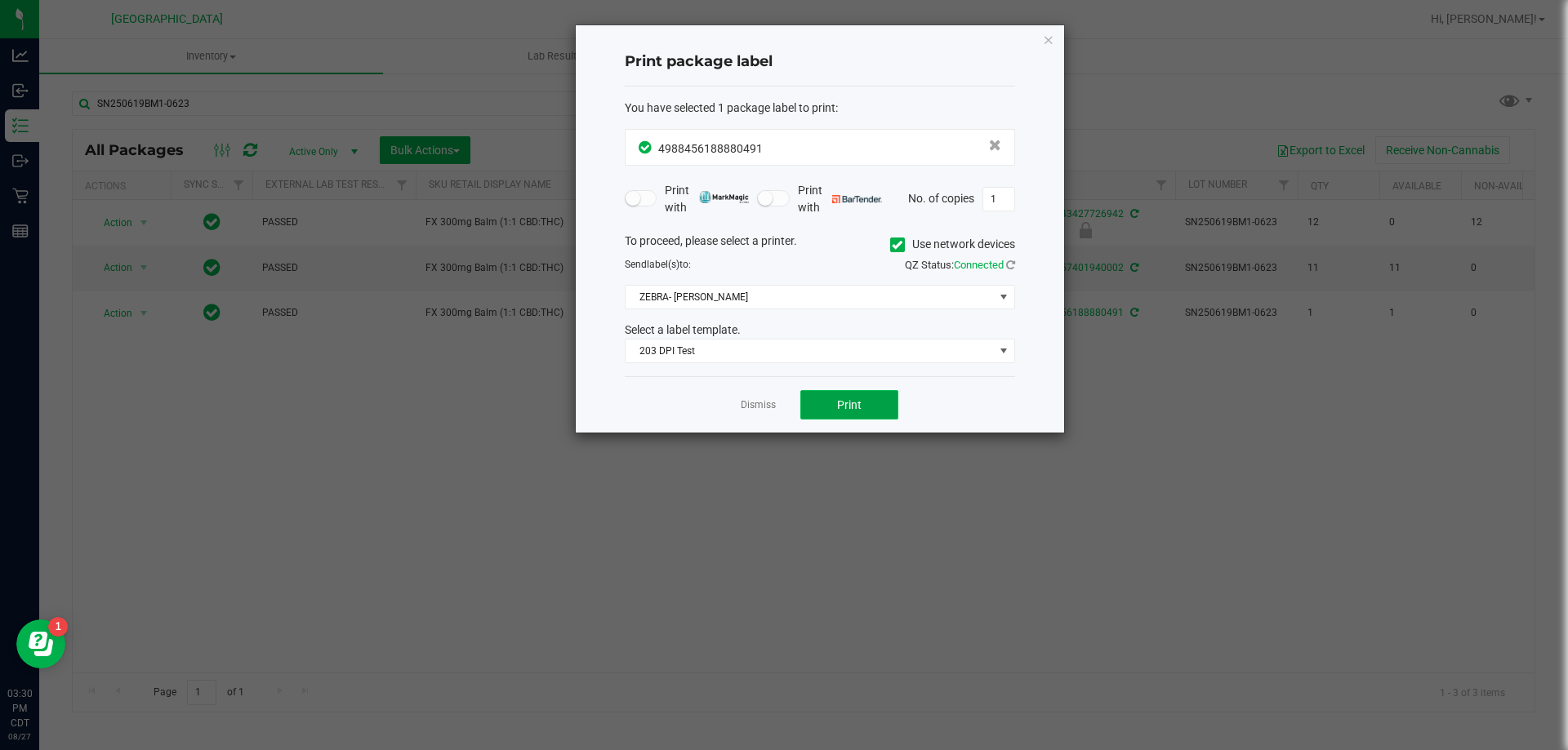
click at [855, 406] on span "Print" at bounding box center [849, 405] width 24 height 13
click at [774, 409] on link "Dismiss" at bounding box center [759, 405] width 35 height 14
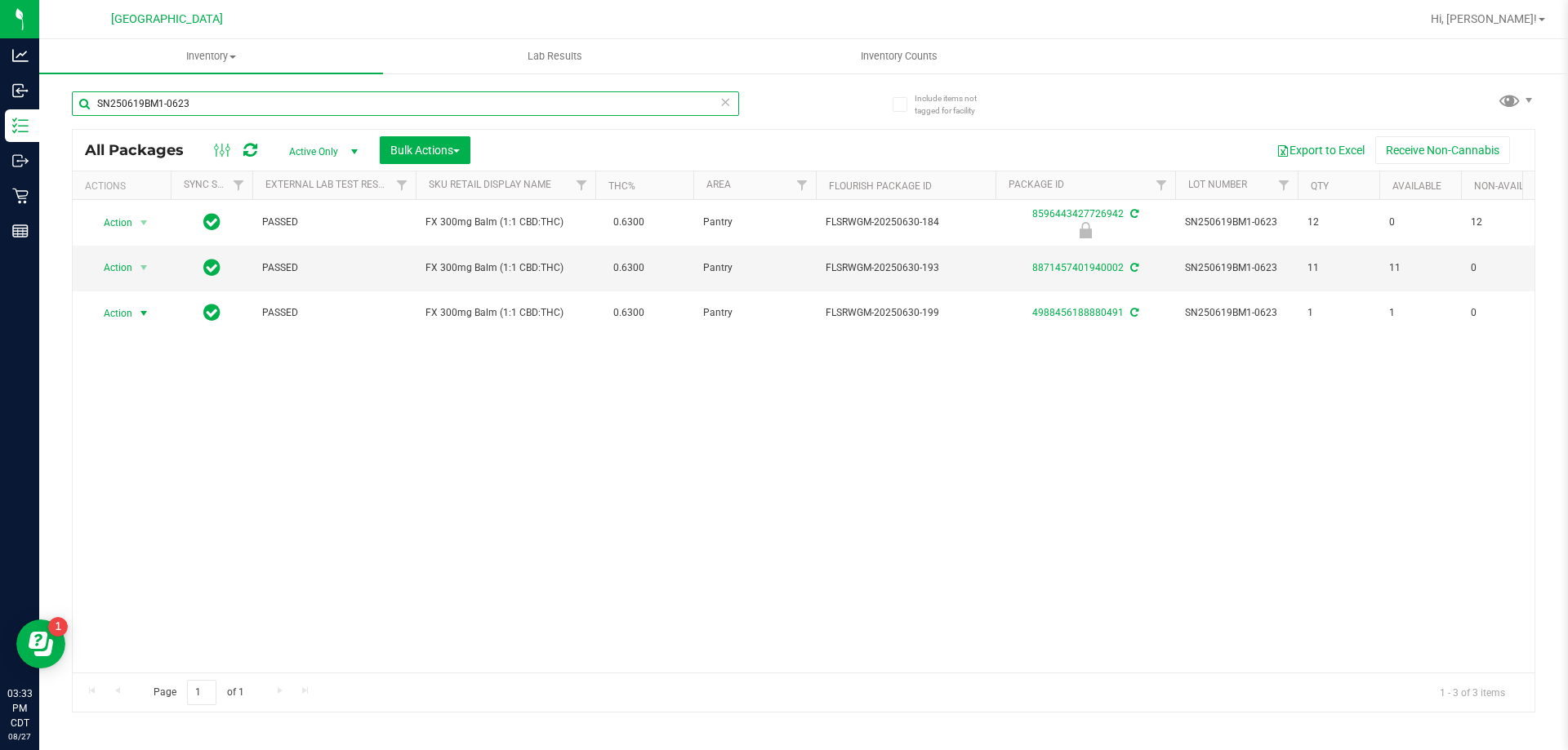
click at [293, 104] on input "SN250619BM1-0623" at bounding box center [406, 103] width 667 height 24
type input "3392058442801683"
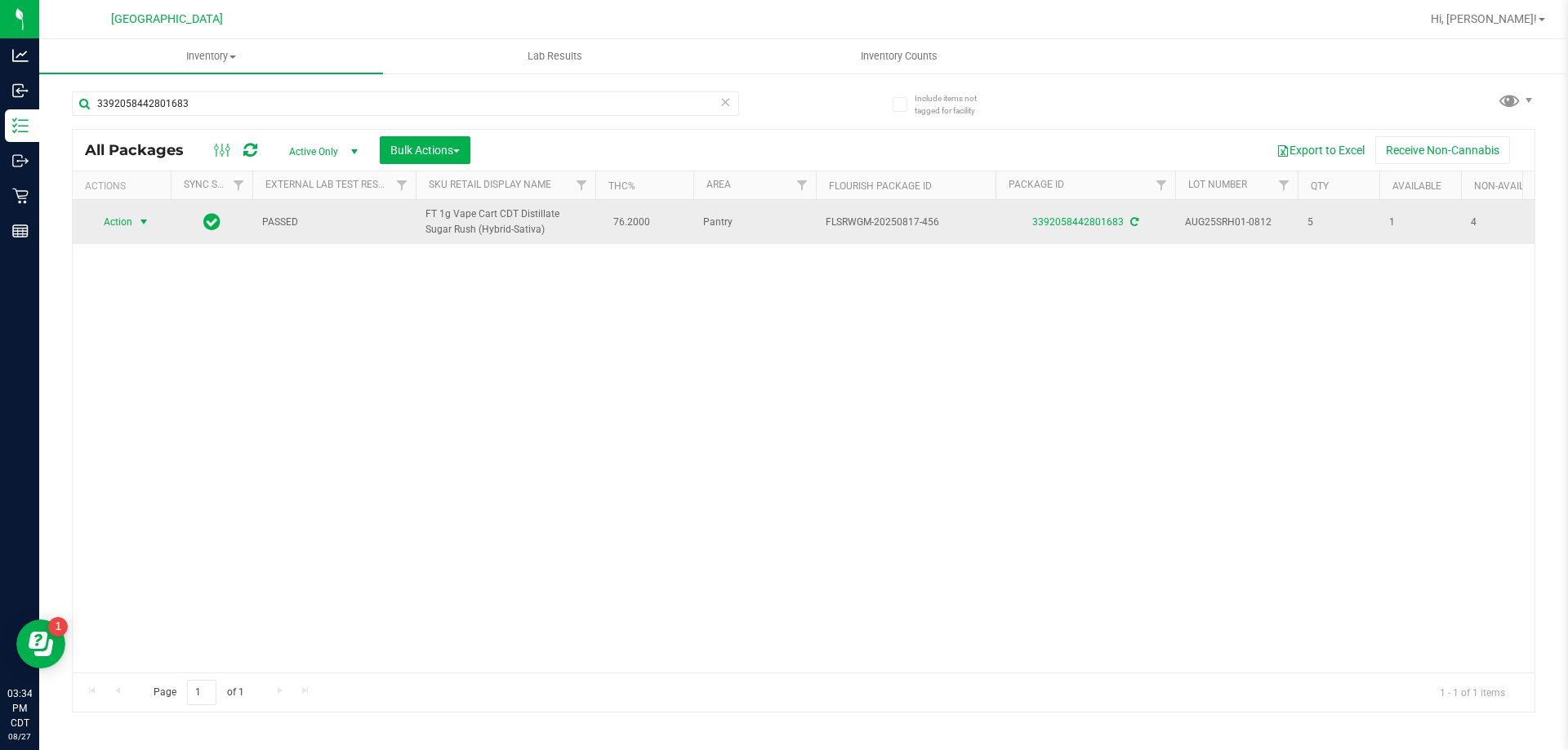
click at [141, 225] on span "select" at bounding box center [144, 222] width 13 height 13
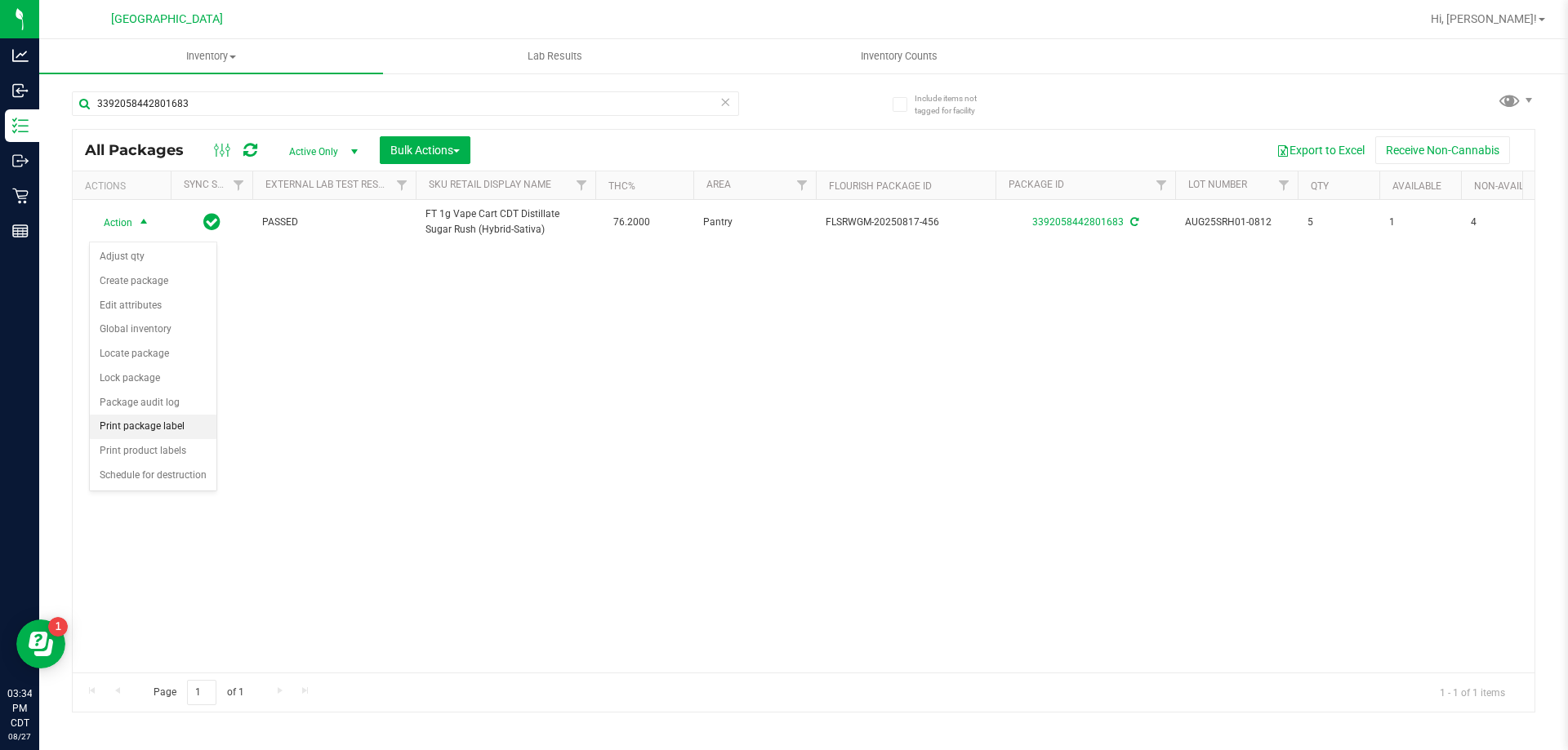
click at [160, 430] on li "Print package label" at bounding box center [153, 427] width 127 height 24
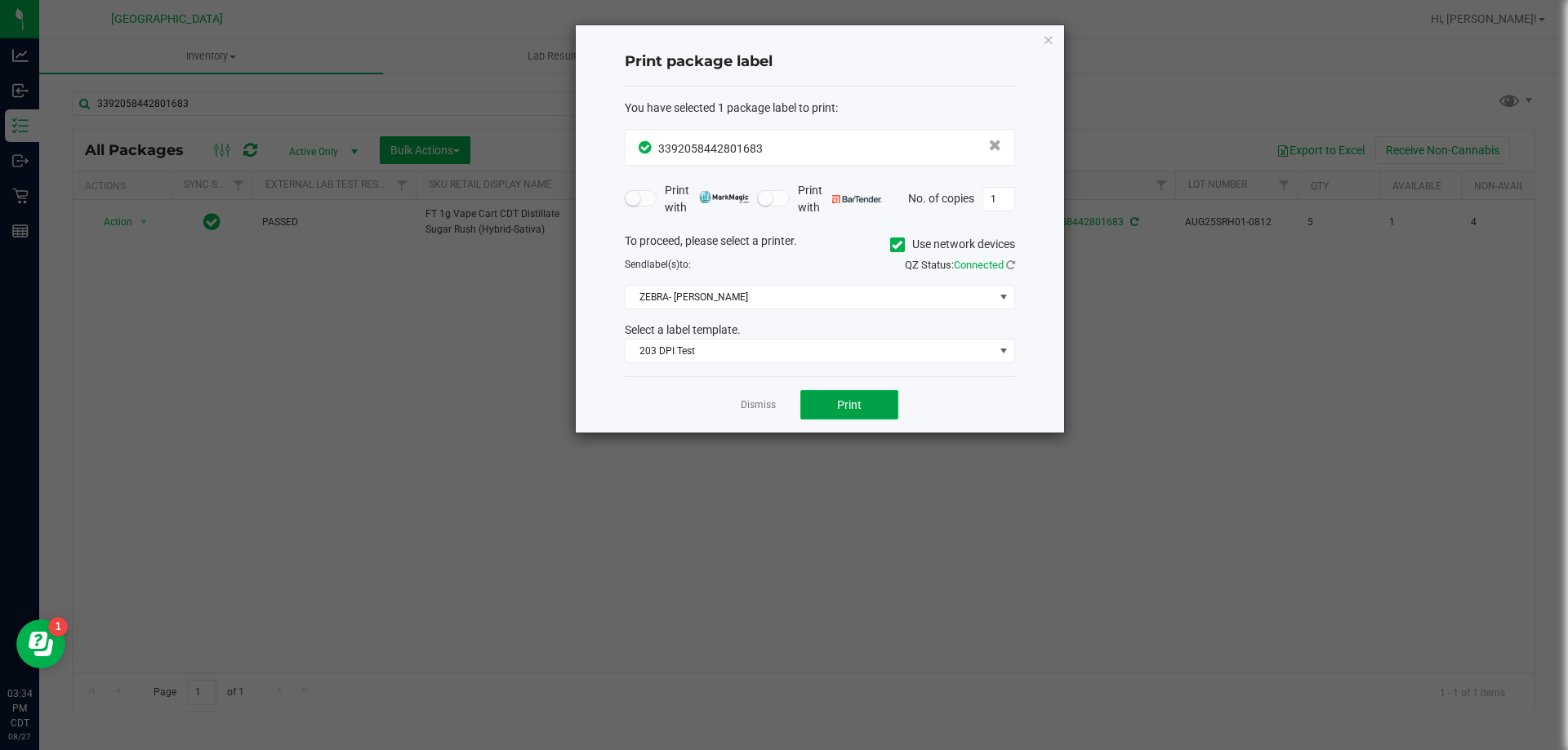
click at [861, 402] on button "Print" at bounding box center [849, 405] width 98 height 30
click at [773, 411] on link "Dismiss" at bounding box center [759, 405] width 35 height 14
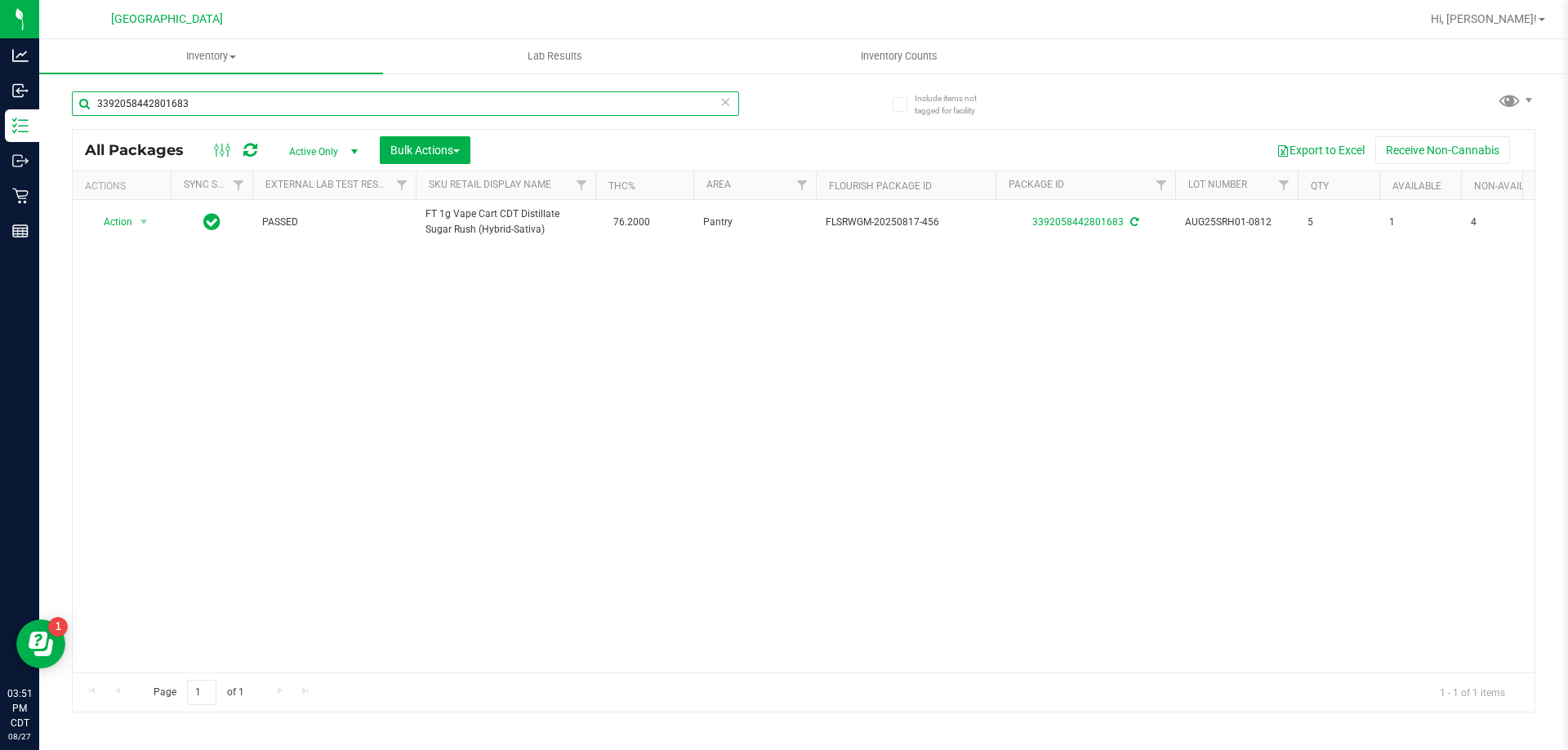
click at [213, 99] on input "3392058442801683" at bounding box center [406, 103] width 667 height 24
type input "5549981675974924"
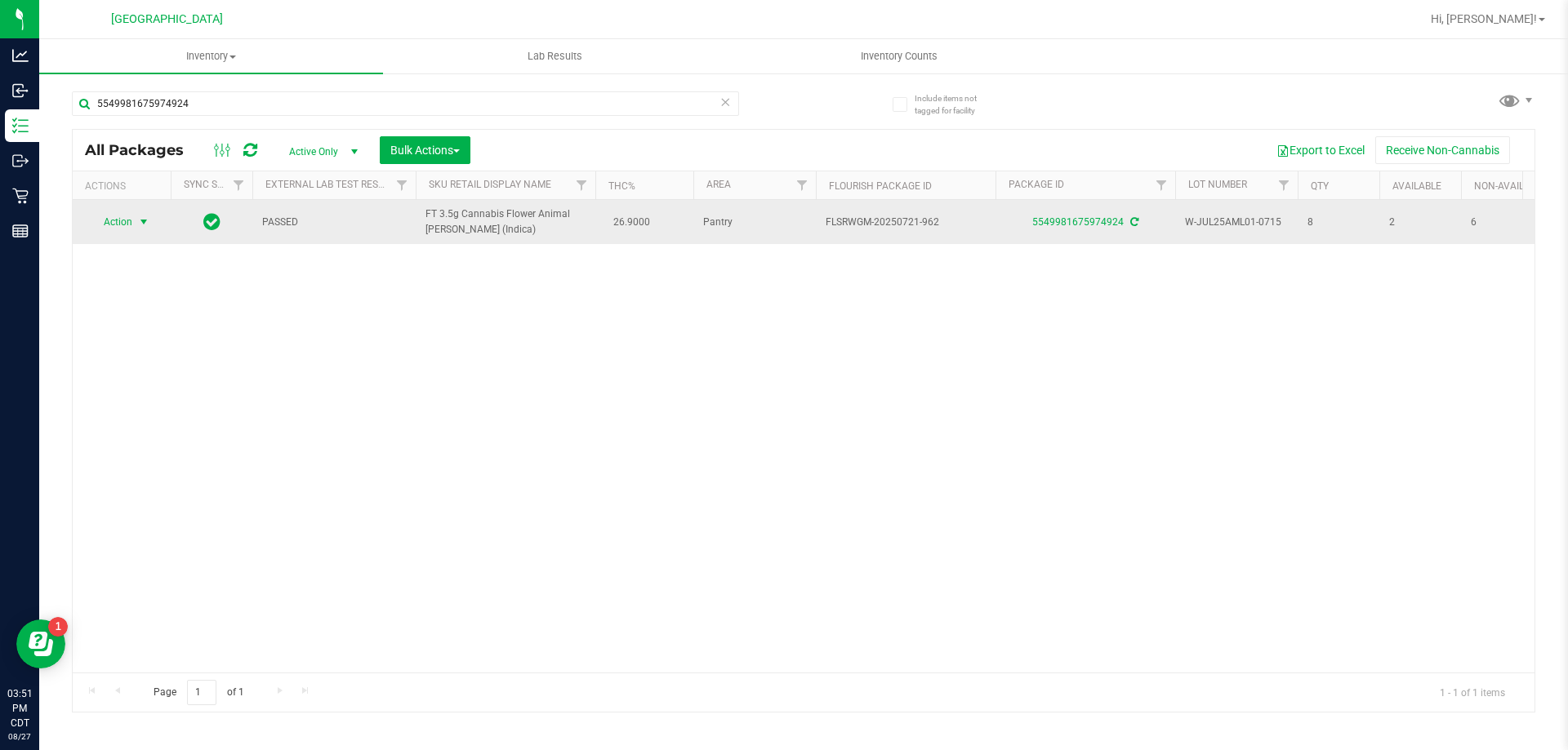
click at [139, 227] on span "select" at bounding box center [144, 222] width 13 height 13
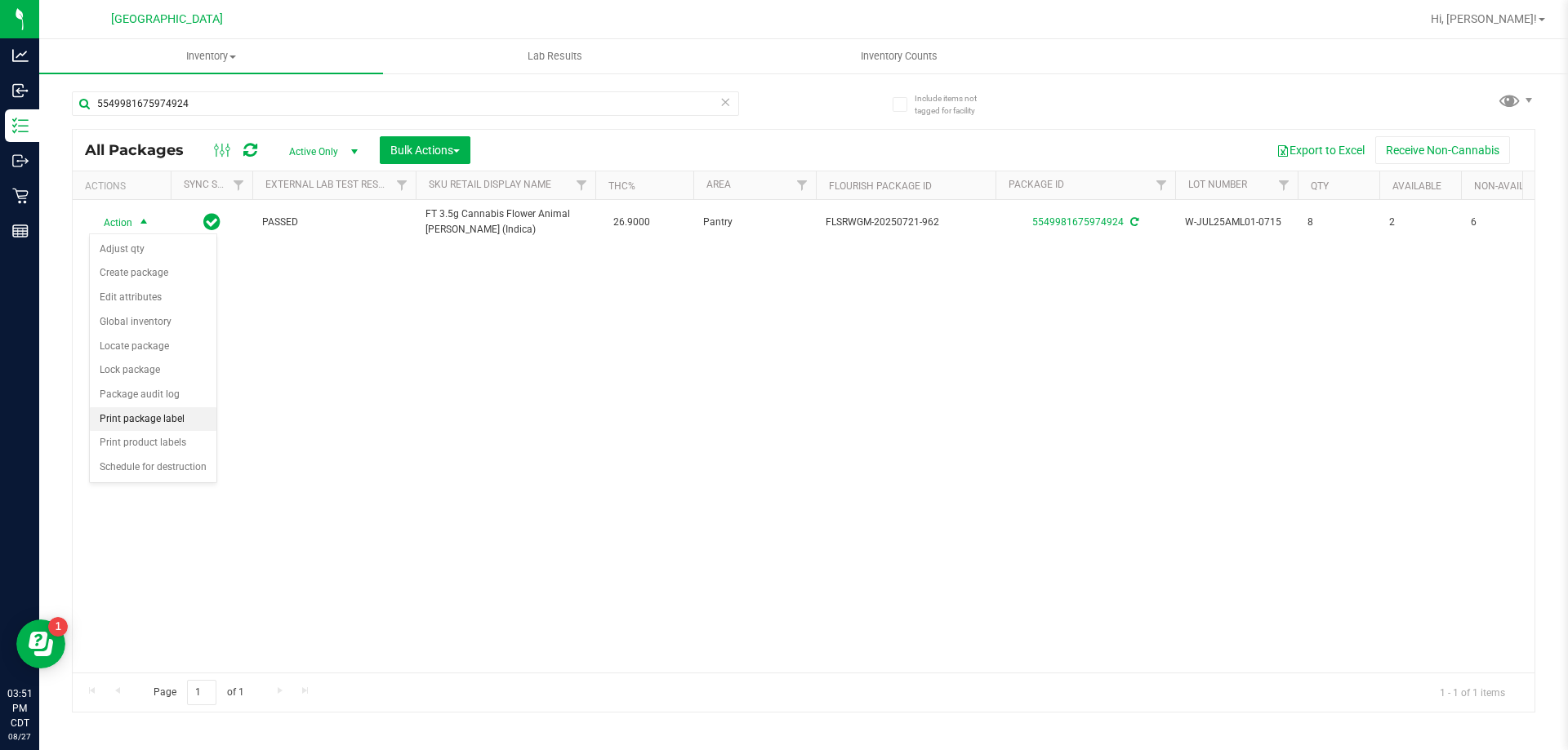
click at [154, 422] on li "Print package label" at bounding box center [153, 419] width 127 height 24
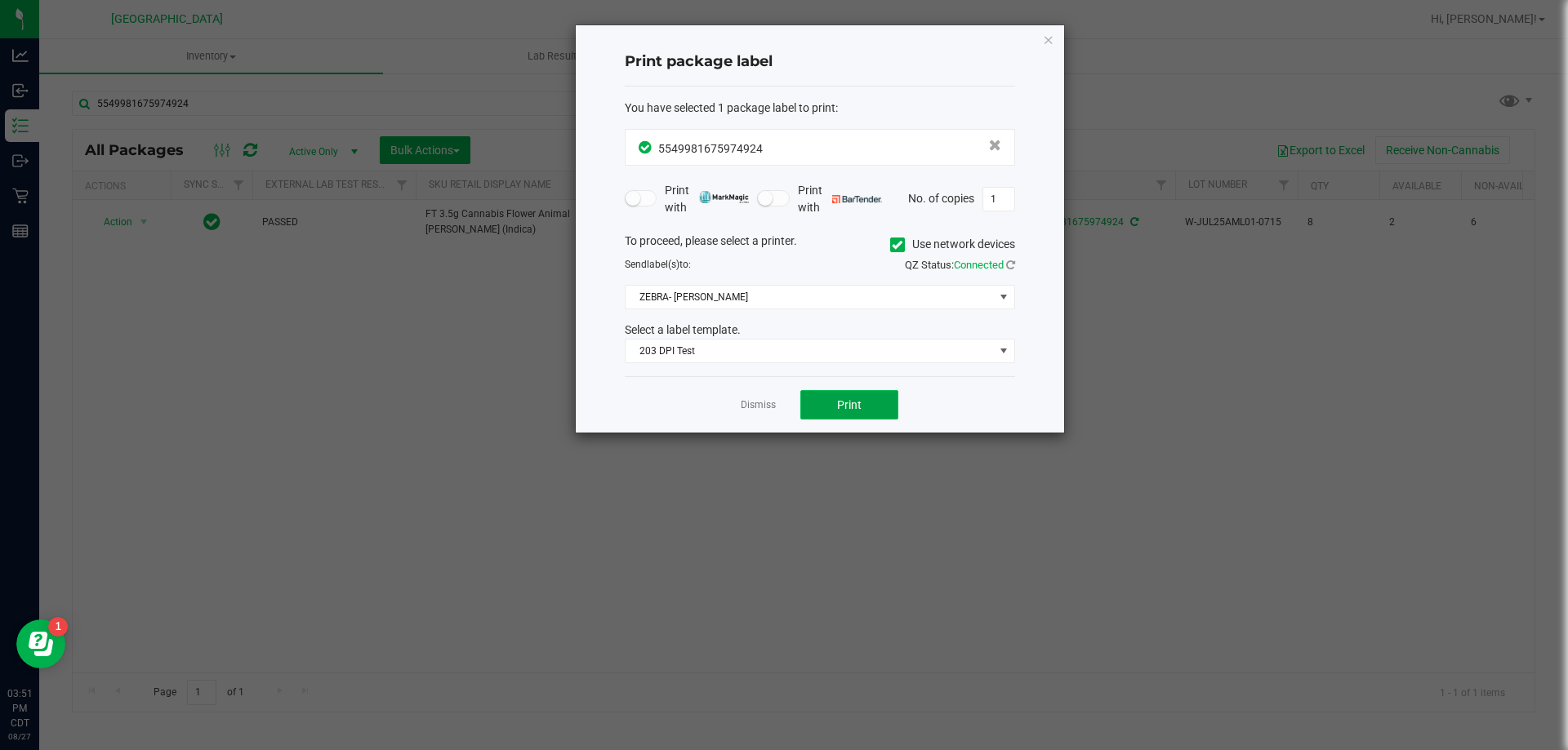
click at [827, 407] on button "Print" at bounding box center [849, 405] width 98 height 30
click at [770, 408] on link "Dismiss" at bounding box center [759, 405] width 35 height 14
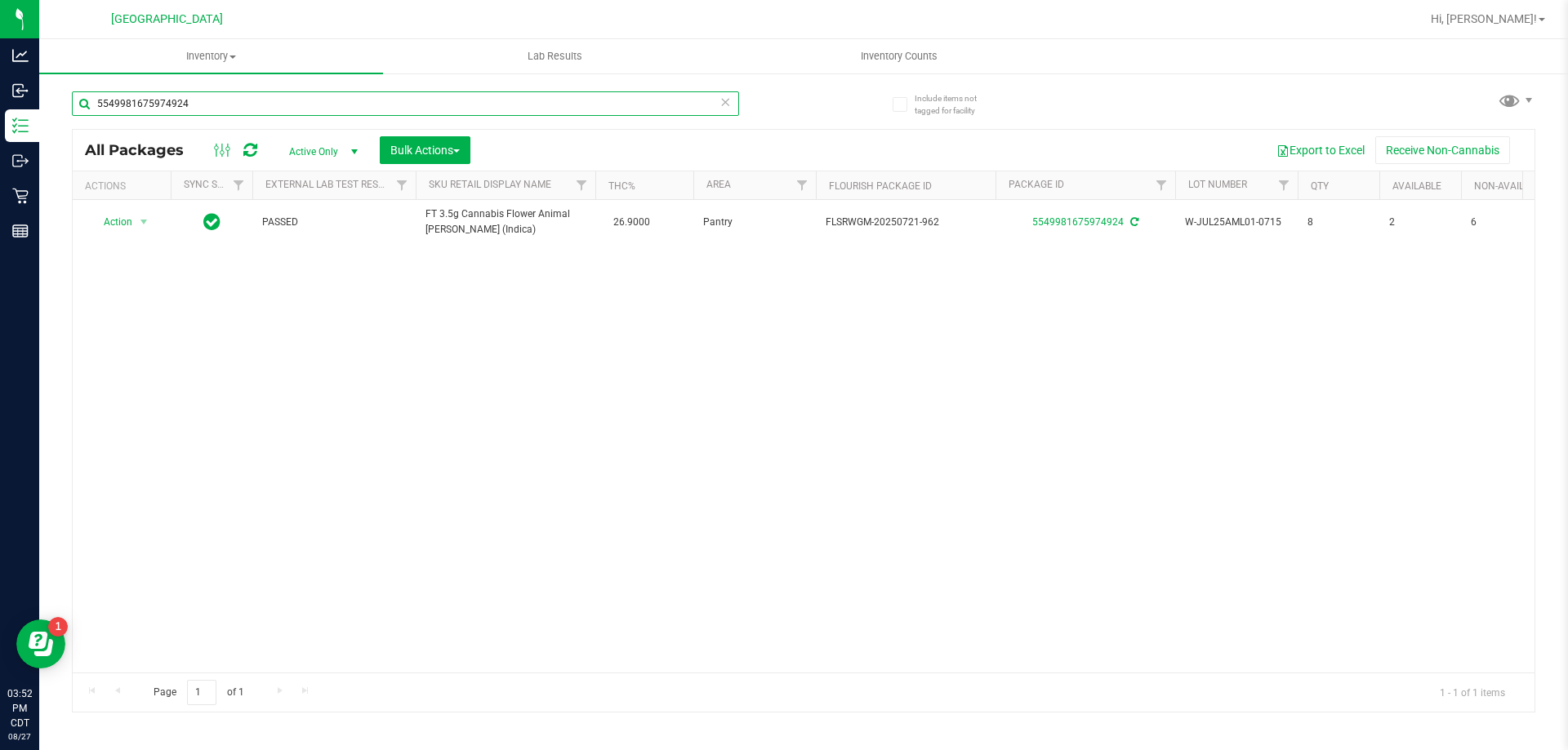
click at [624, 109] on input "5549981675974924" at bounding box center [406, 103] width 667 height 24
type input "1307918669157248"
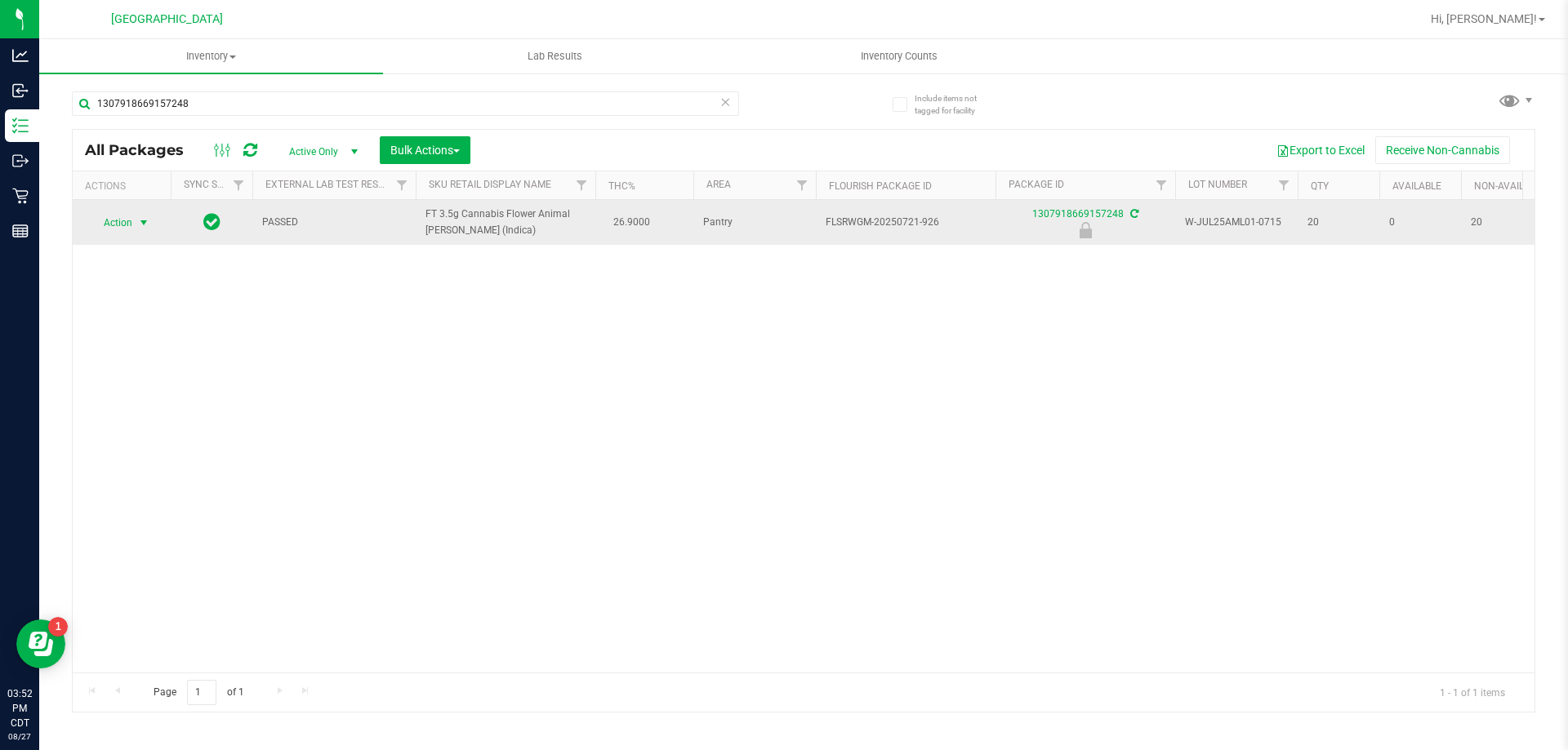
click at [152, 218] on span "select" at bounding box center [144, 223] width 21 height 23
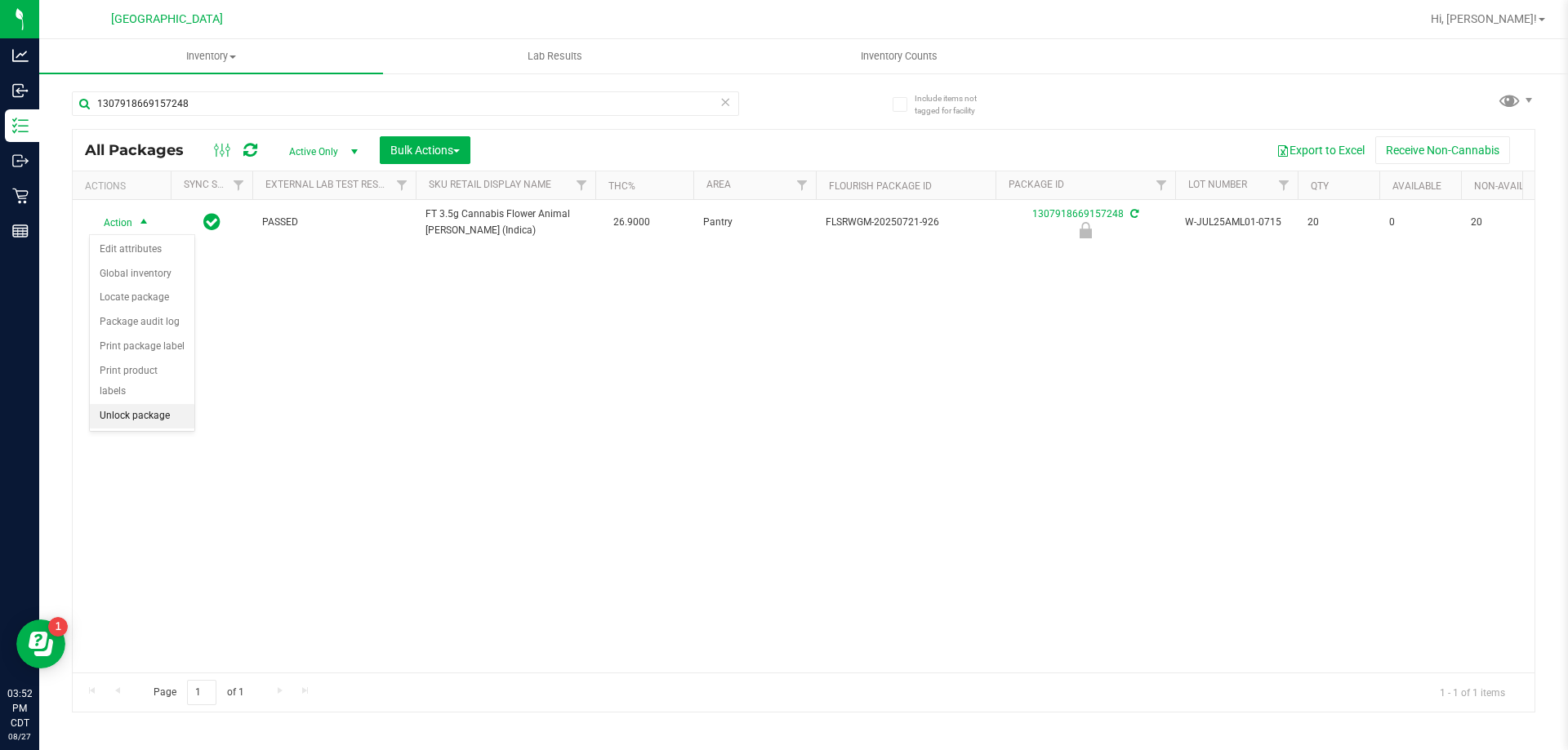
click at [148, 405] on li "Unlock package" at bounding box center [142, 416] width 104 height 24
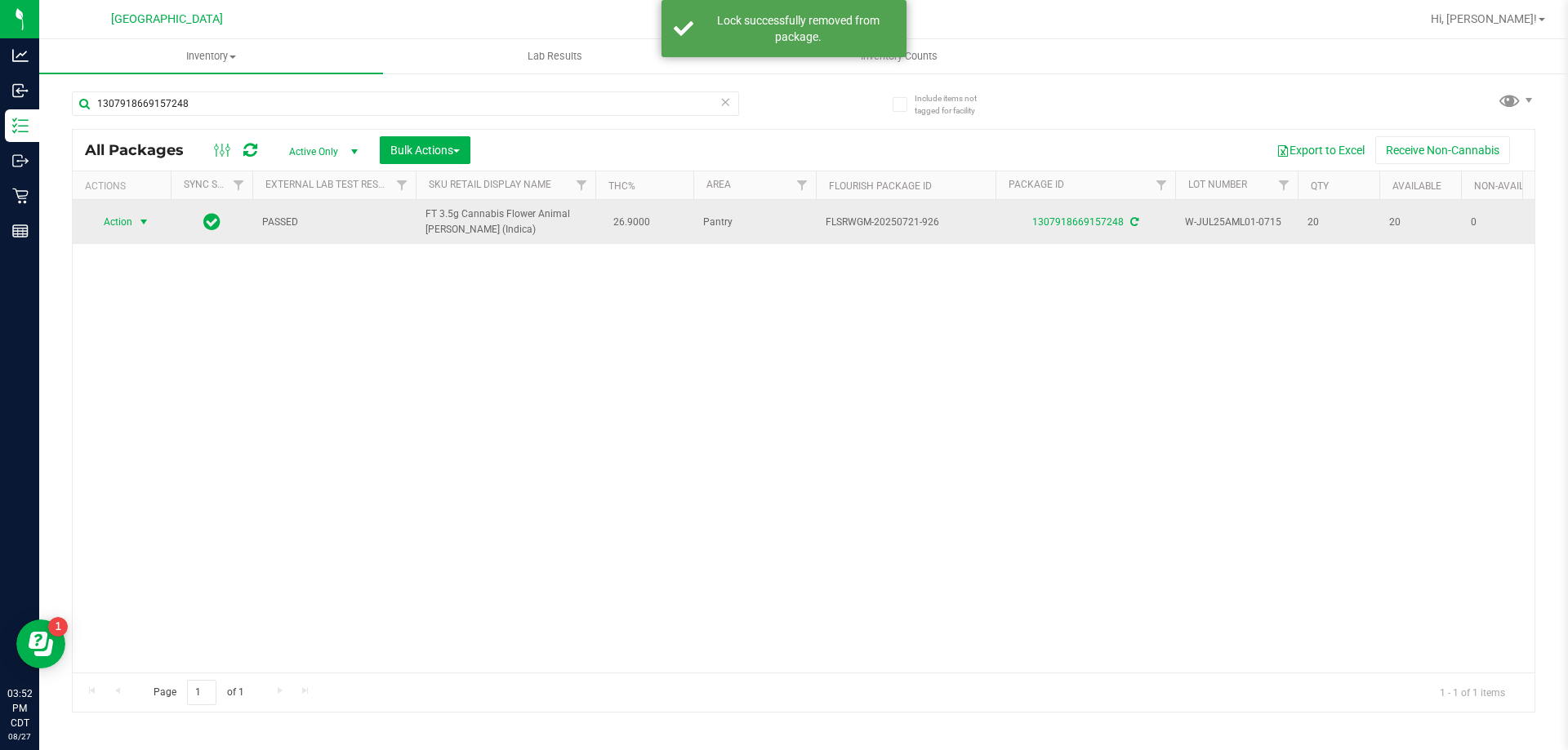
click at [144, 221] on span "select" at bounding box center [144, 222] width 13 height 13
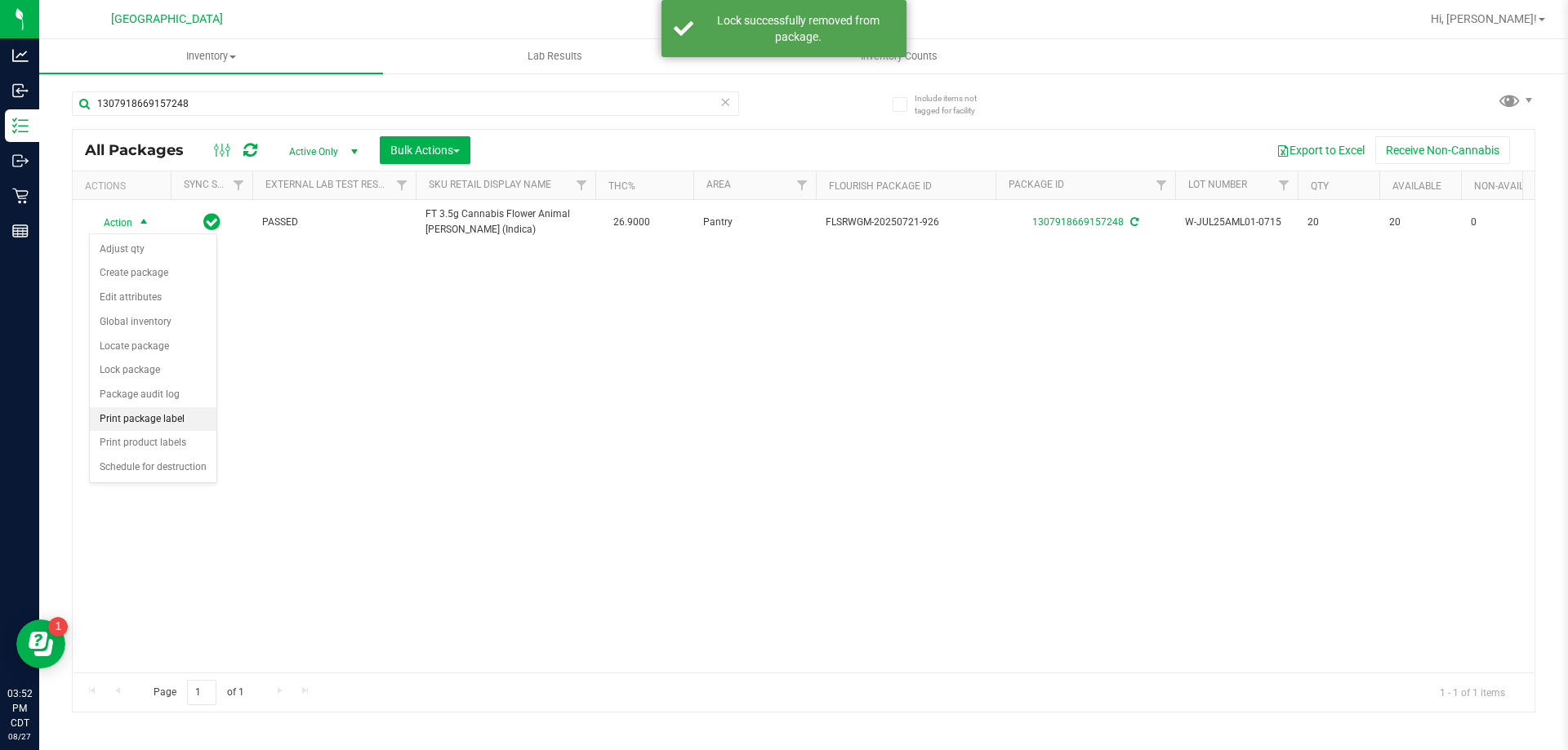
click at [152, 416] on li "Print package label" at bounding box center [153, 419] width 127 height 24
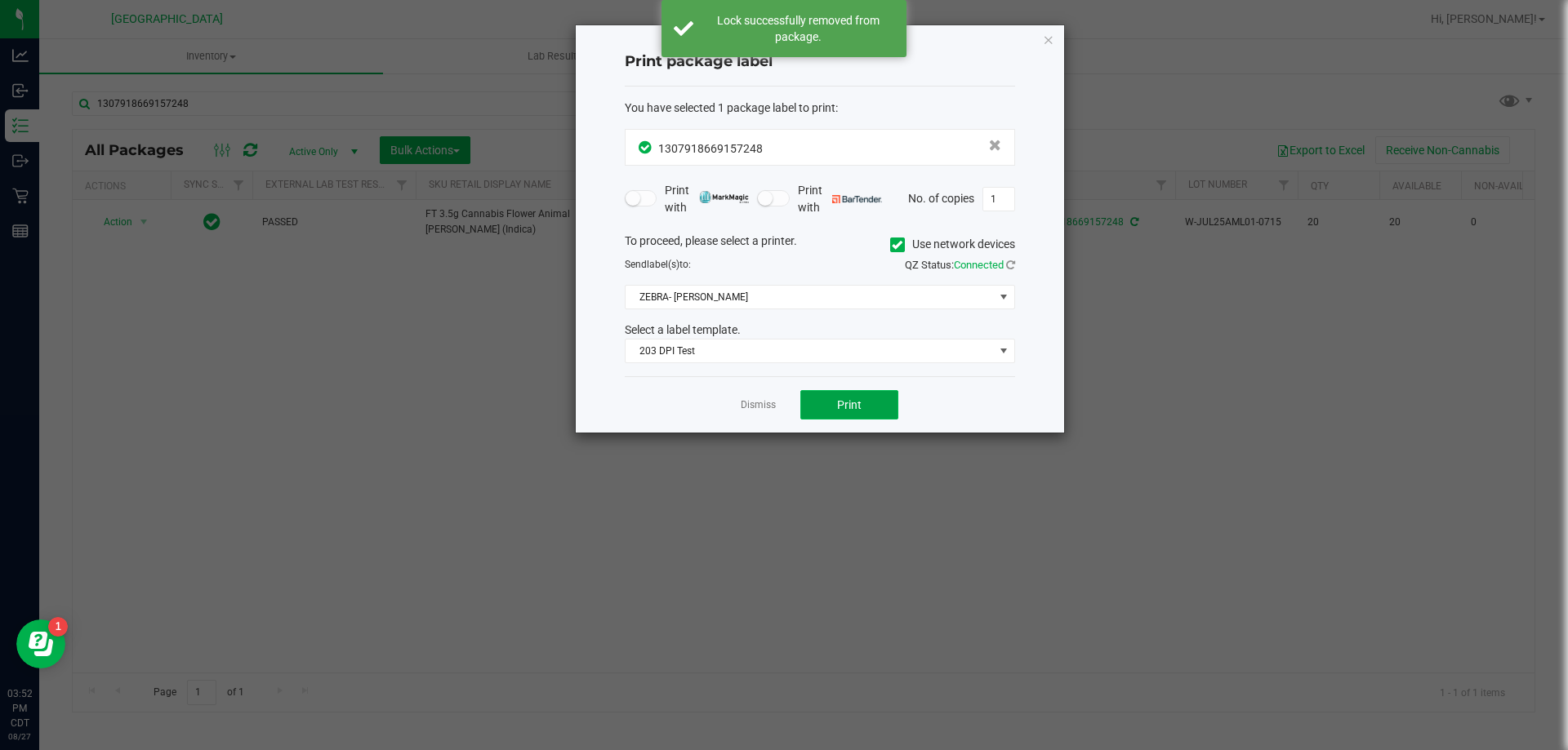
click at [844, 402] on span "Print" at bounding box center [849, 405] width 24 height 13
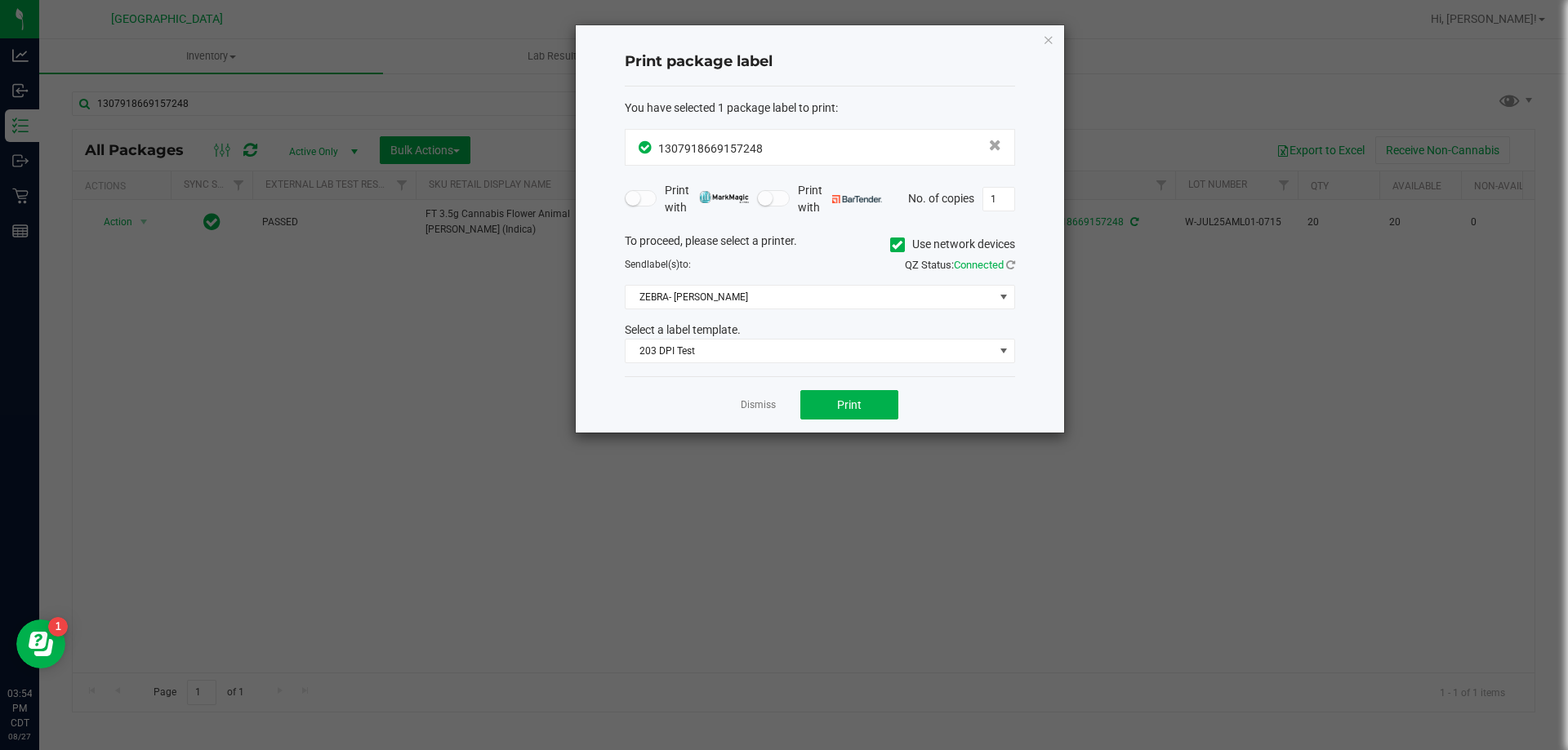
click at [772, 401] on link "Dismiss" at bounding box center [759, 405] width 35 height 14
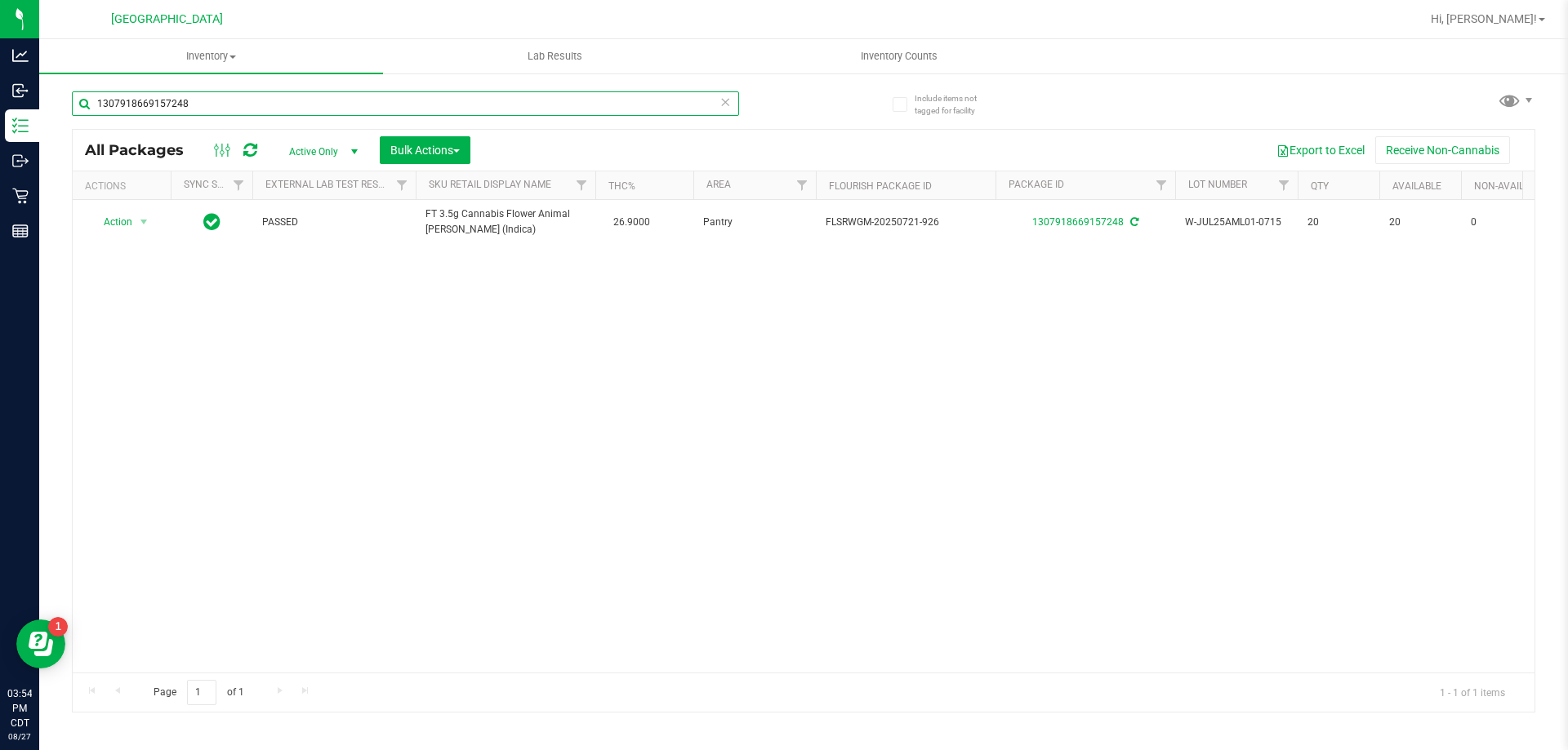
click at [405, 99] on input "1307918669157248" at bounding box center [406, 103] width 667 height 24
type input "0497184084956267"
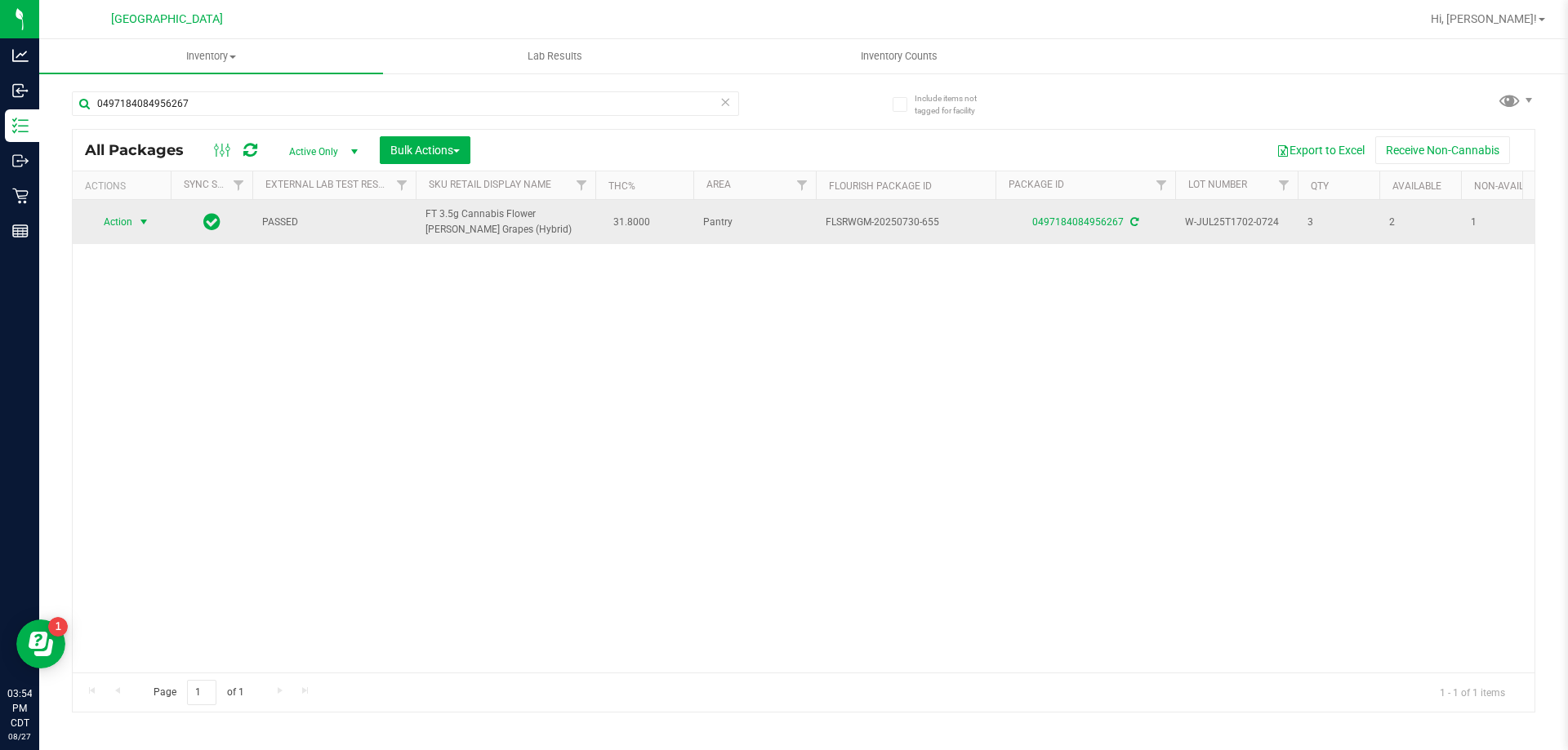
click at [123, 219] on span "Action" at bounding box center [111, 222] width 44 height 23
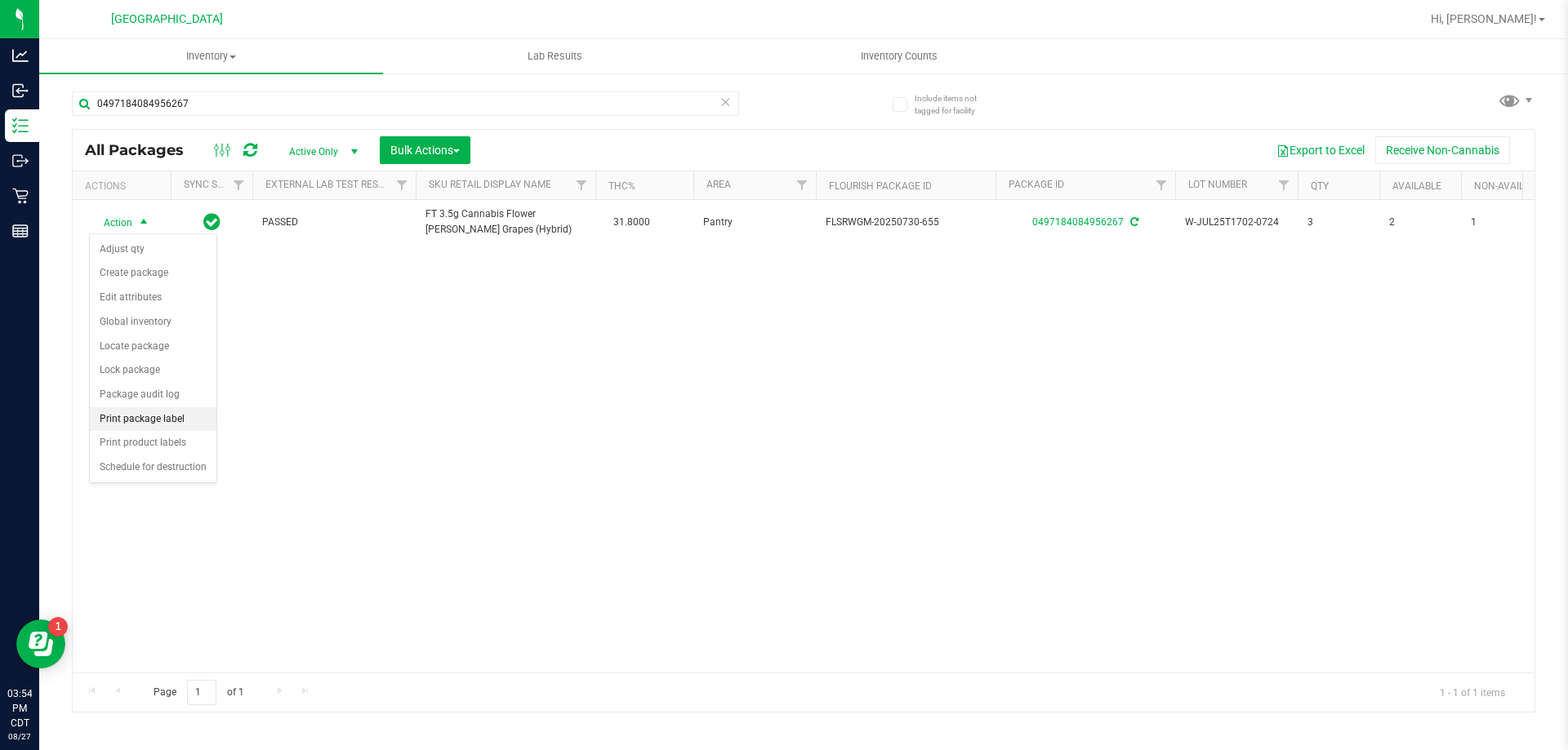
click at [160, 418] on li "Print package label" at bounding box center [153, 419] width 127 height 24
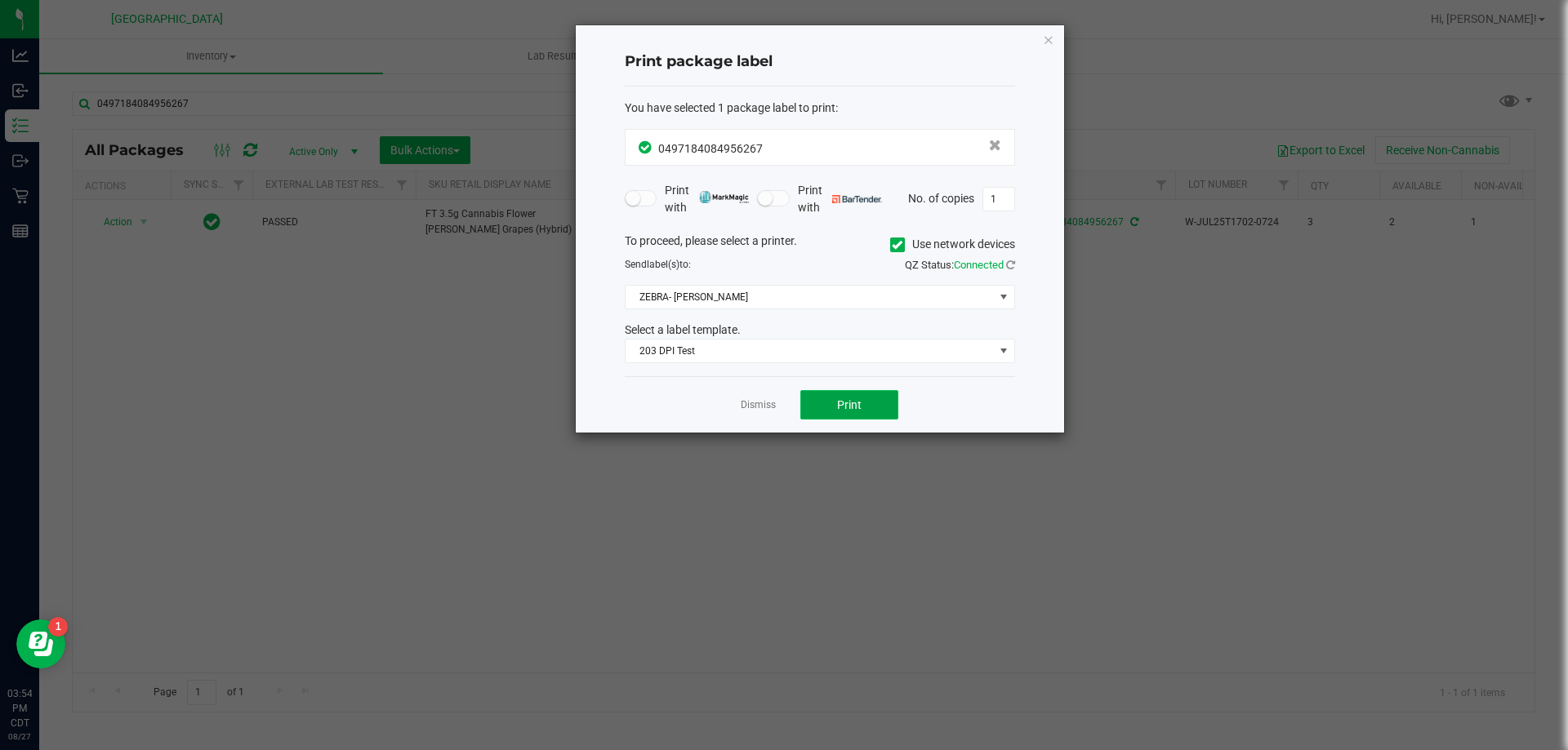
click at [877, 402] on button "Print" at bounding box center [849, 405] width 98 height 30
click at [757, 403] on link "Dismiss" at bounding box center [759, 405] width 35 height 14
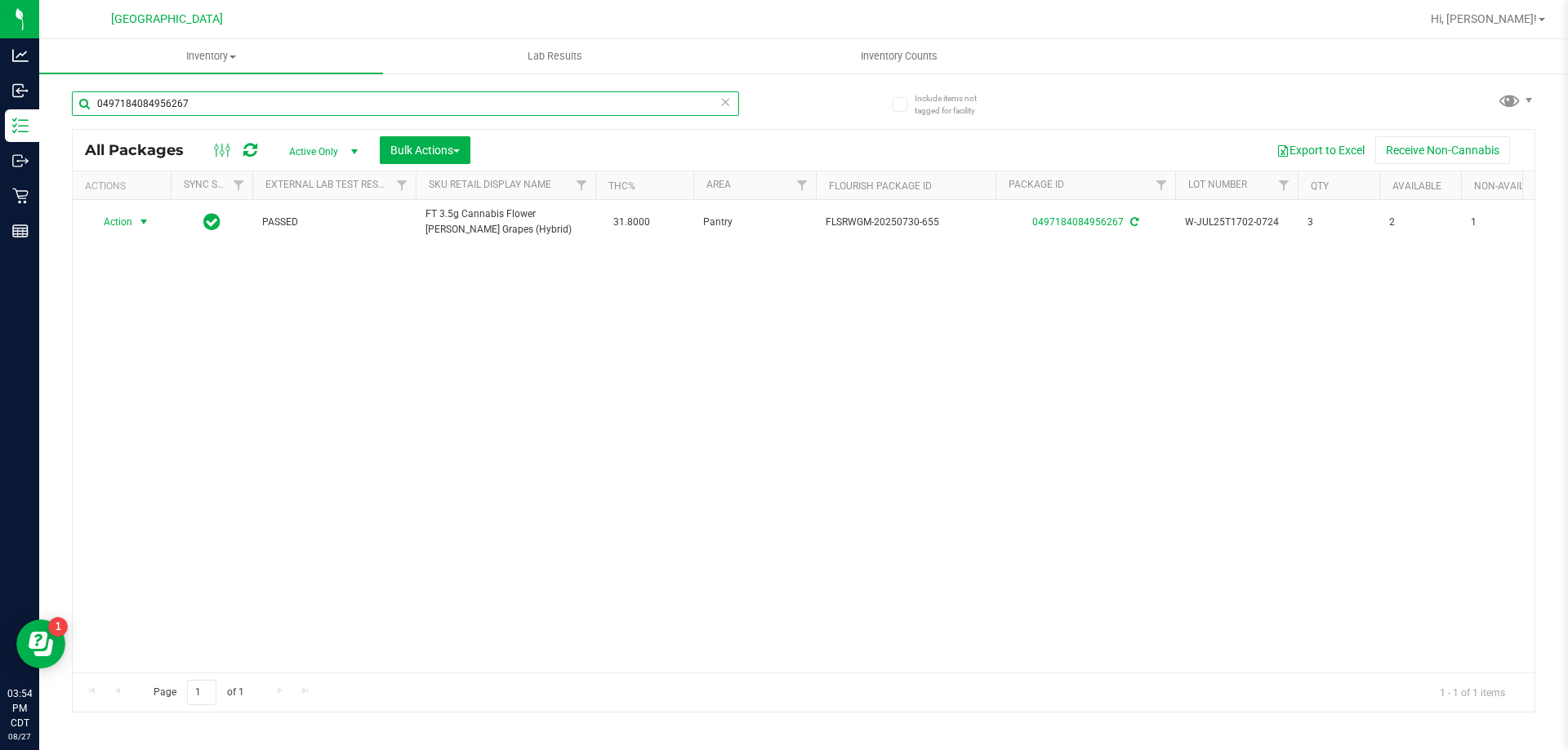
click at [380, 102] on input "0497184084956267" at bounding box center [406, 103] width 667 height 24
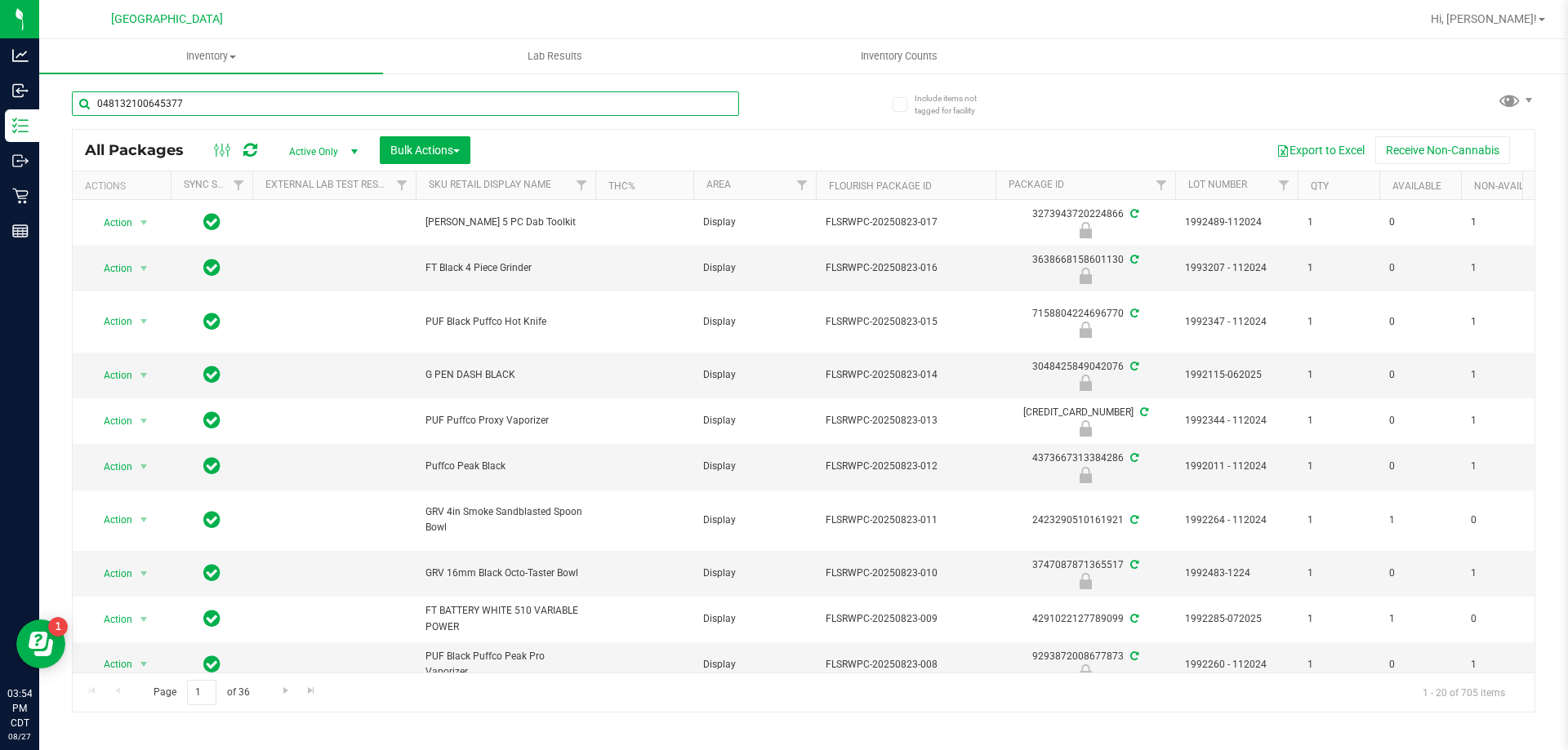
type input "0481321006453774"
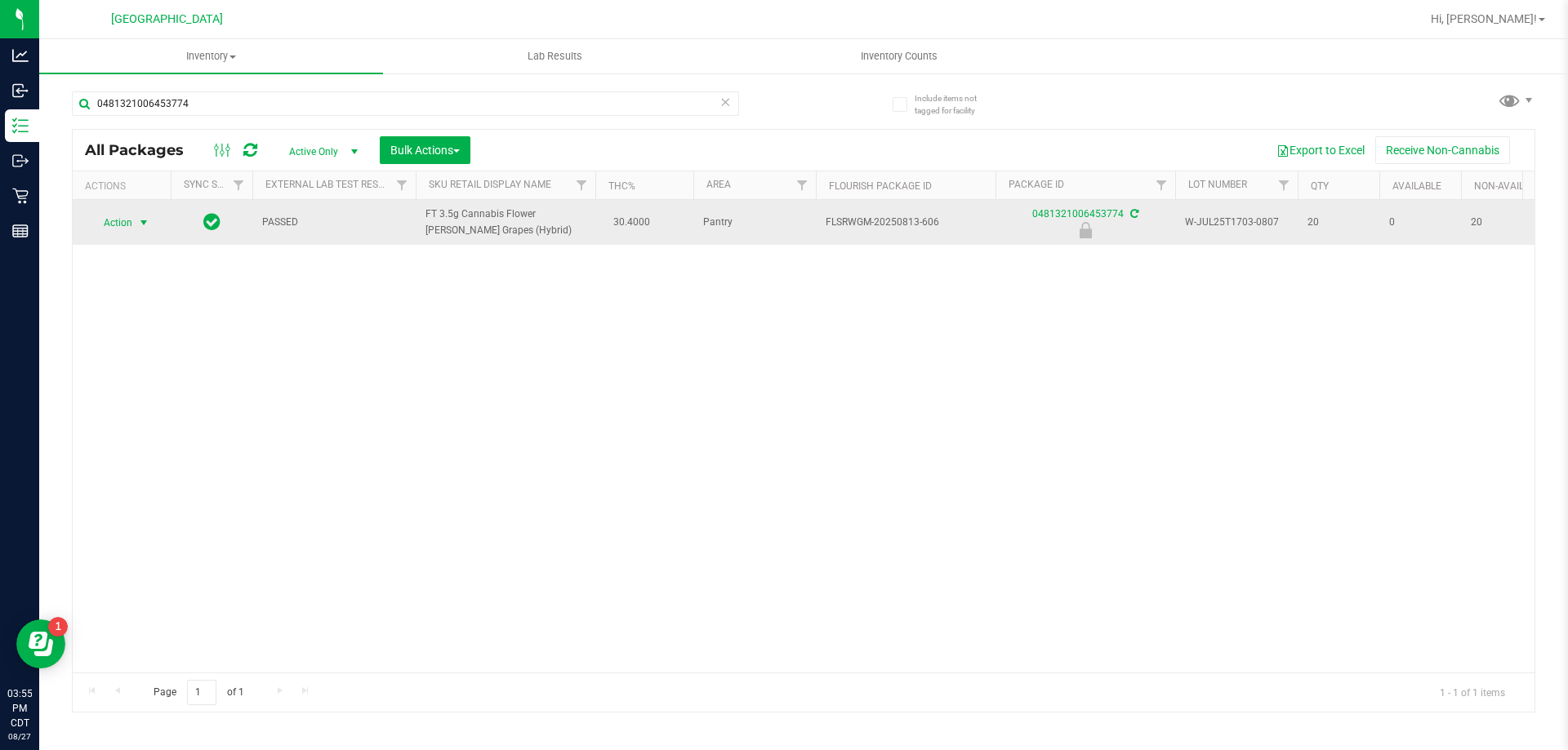
click at [147, 223] on span "select" at bounding box center [144, 223] width 13 height 13
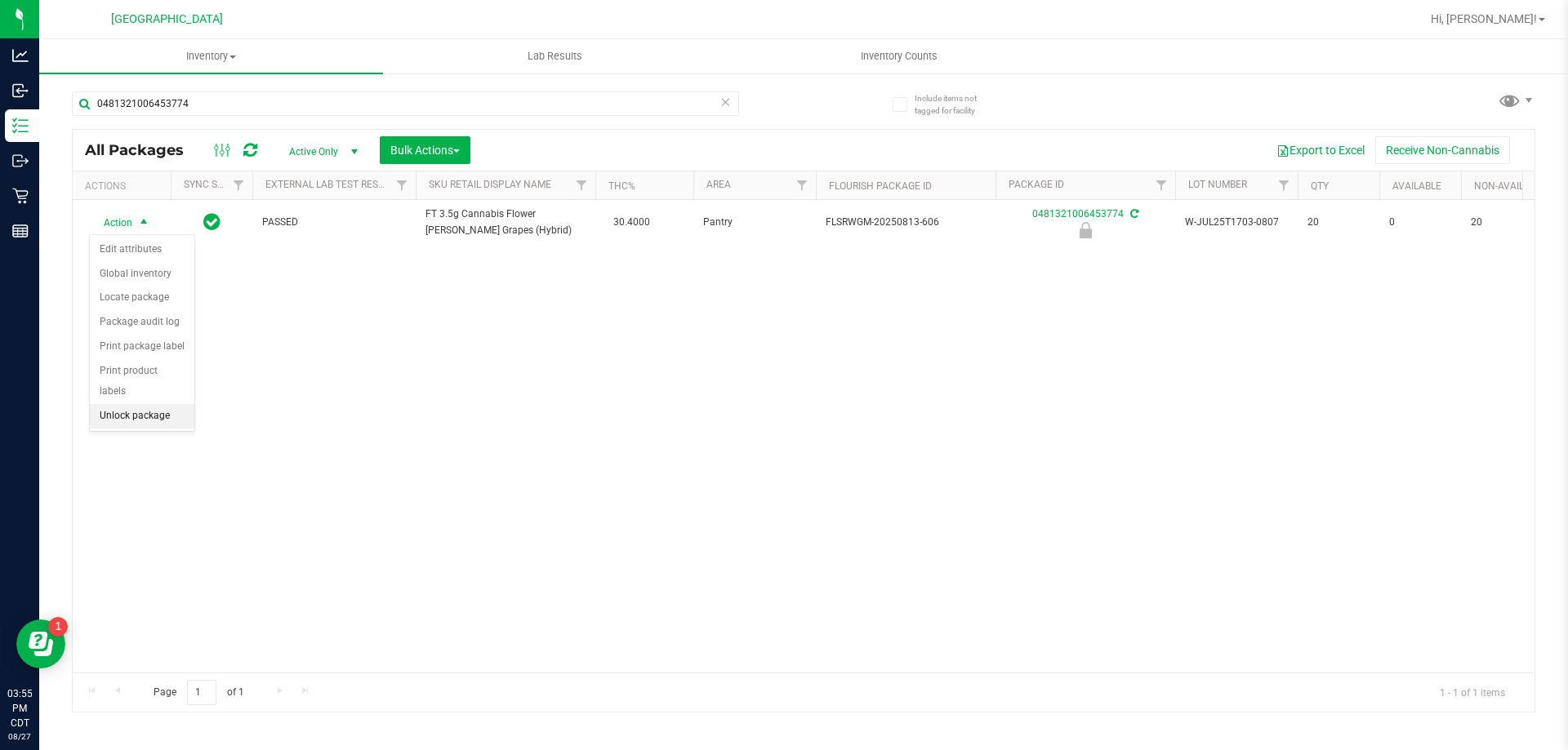
click at [135, 407] on ul "Edit attributes Global inventory Locate package Package audit log Print package…" at bounding box center [142, 333] width 104 height 191
click at [144, 404] on li "Unlock package" at bounding box center [142, 416] width 104 height 24
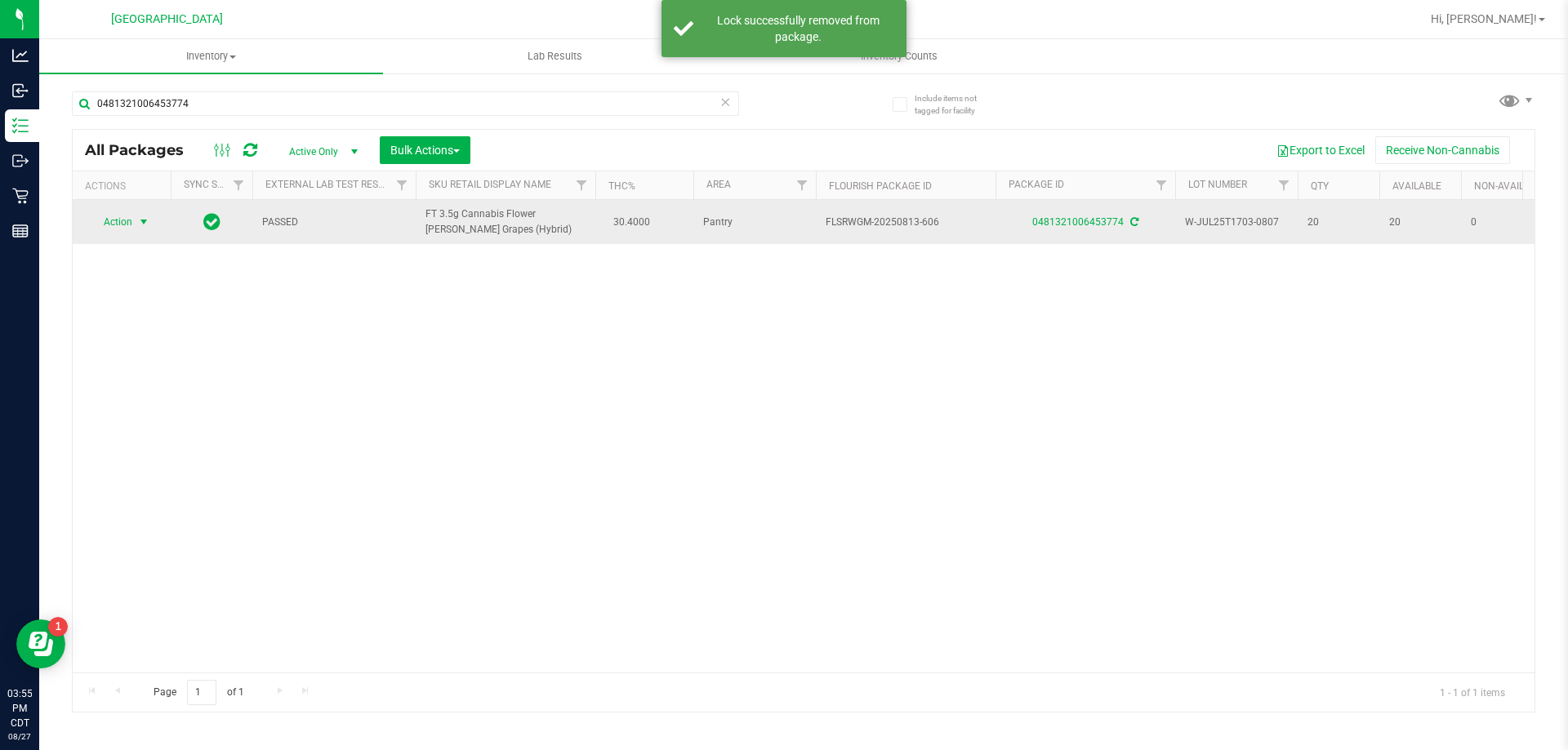
click at [140, 224] on span "select" at bounding box center [144, 222] width 13 height 13
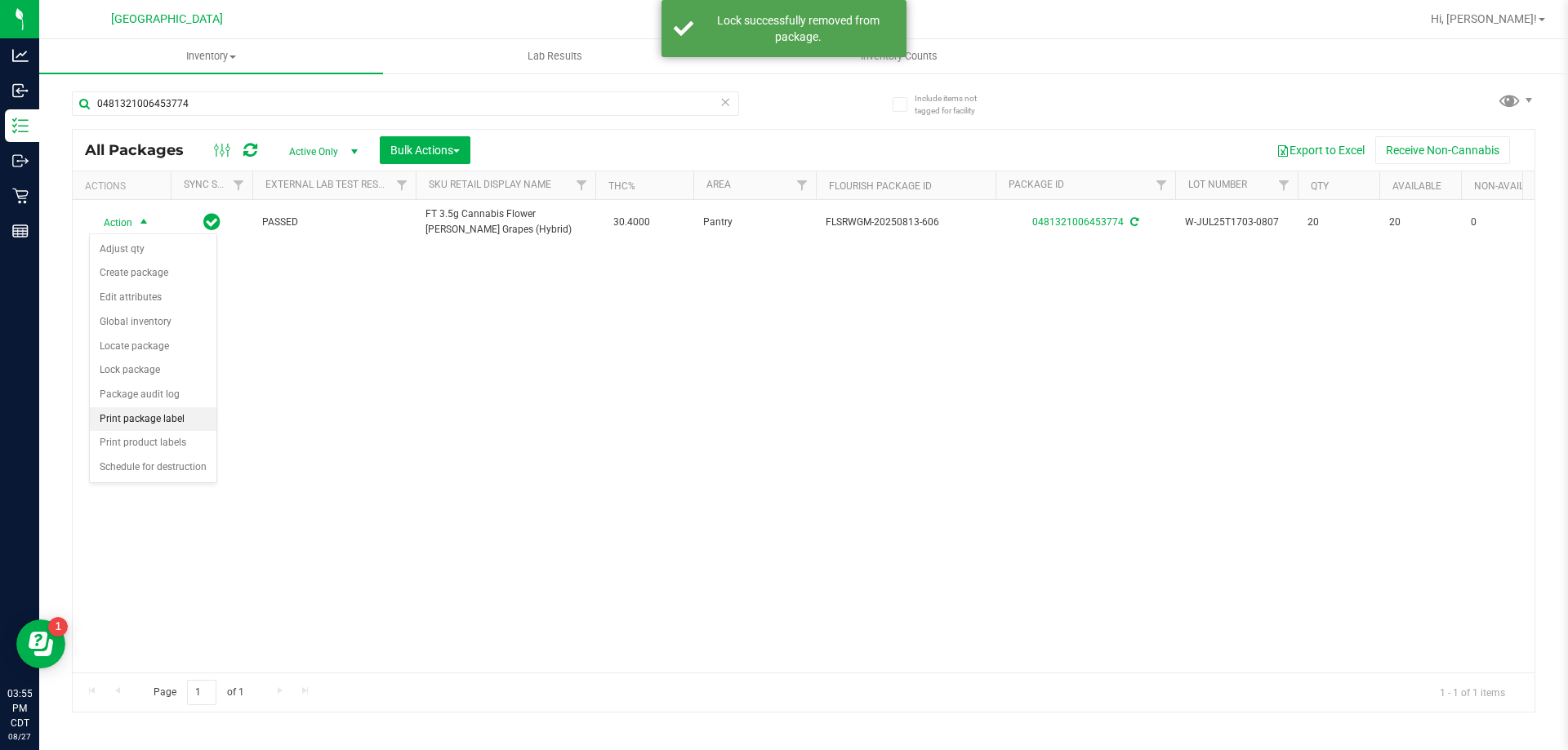
click at [148, 423] on li "Print package label" at bounding box center [153, 419] width 127 height 24
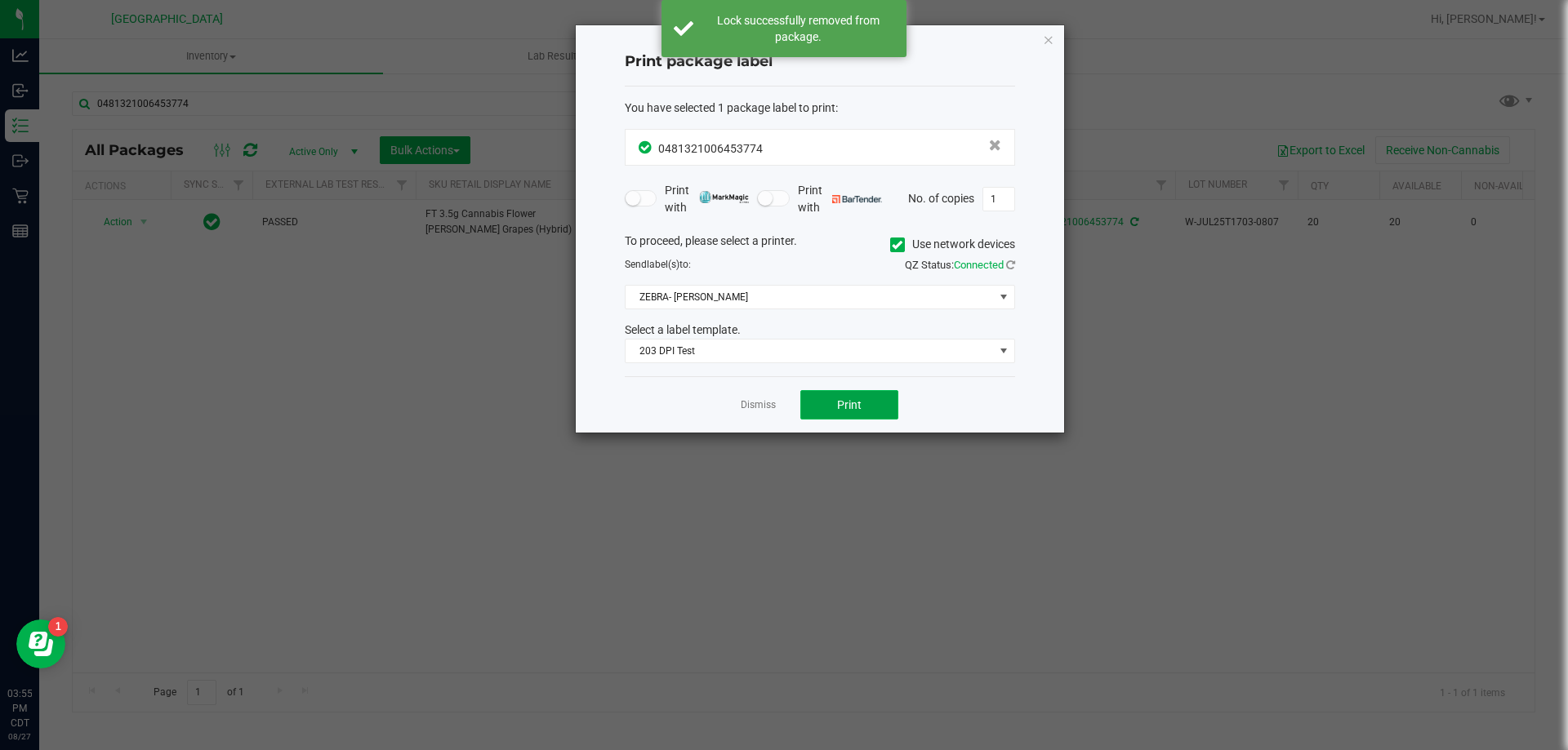
click at [822, 412] on button "Print" at bounding box center [849, 405] width 98 height 30
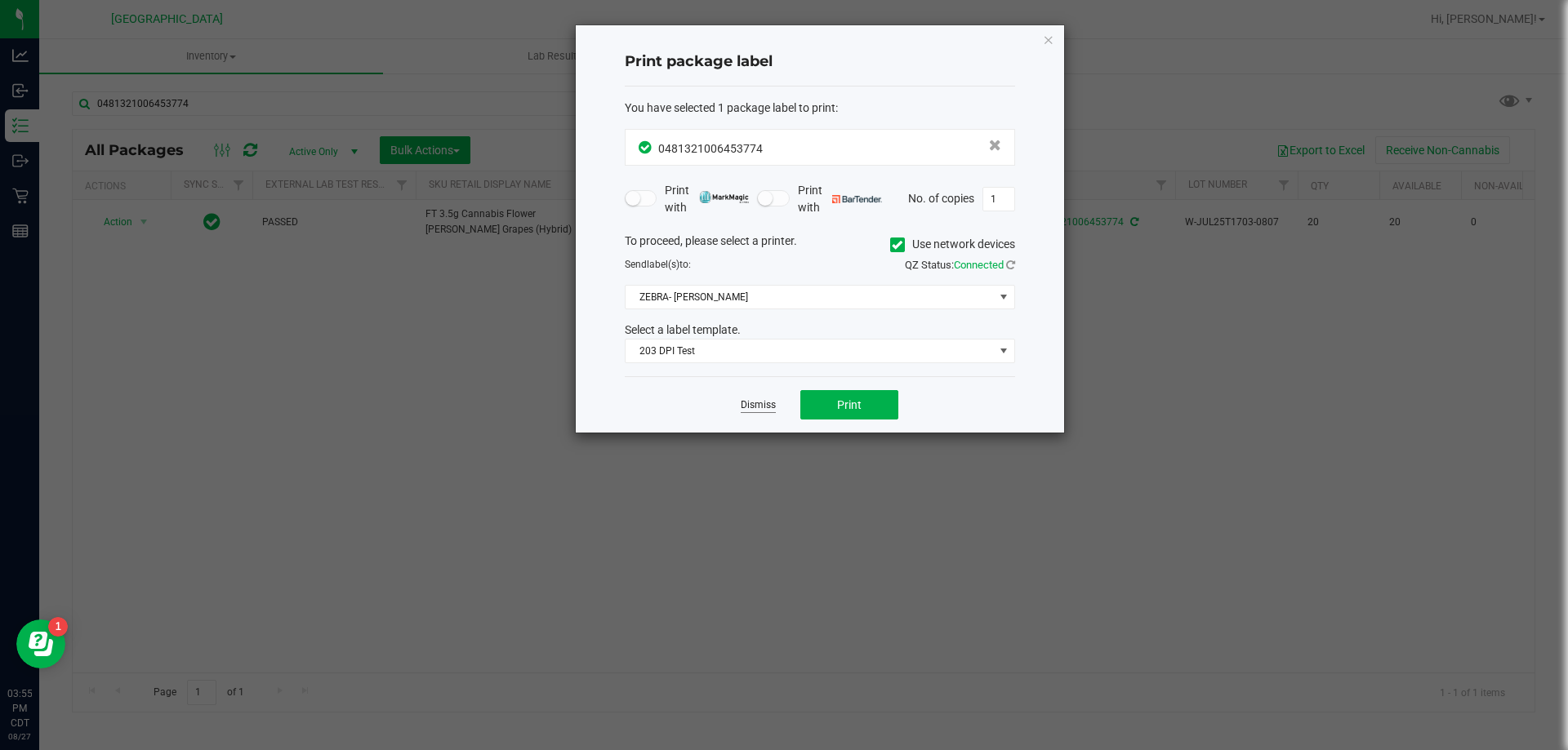
click at [773, 408] on link "Dismiss" at bounding box center [759, 405] width 35 height 14
